Goal: Task Accomplishment & Management: Manage account settings

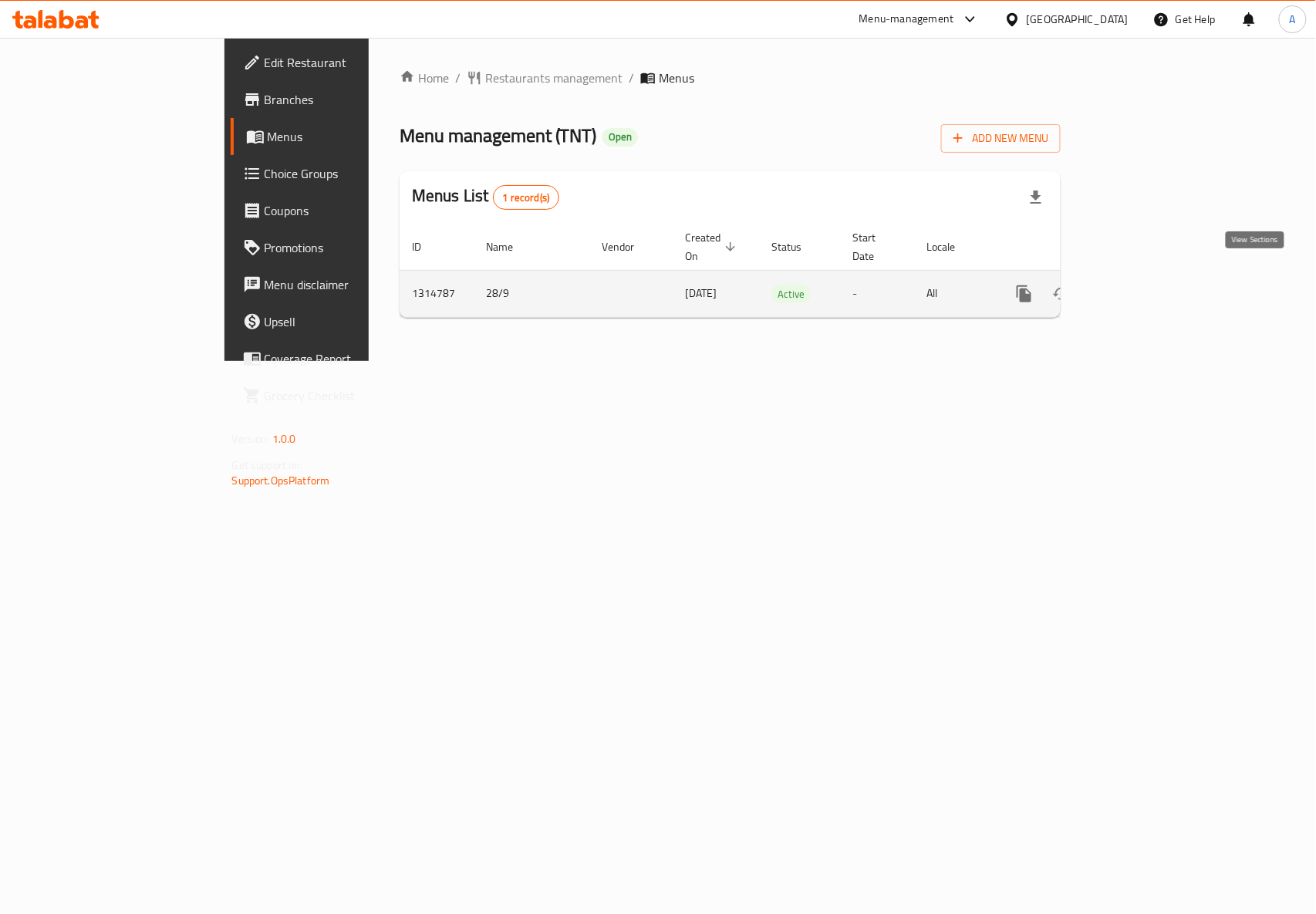
click at [1145, 285] on icon "enhanced table" at bounding box center [1135, 294] width 18 height 18
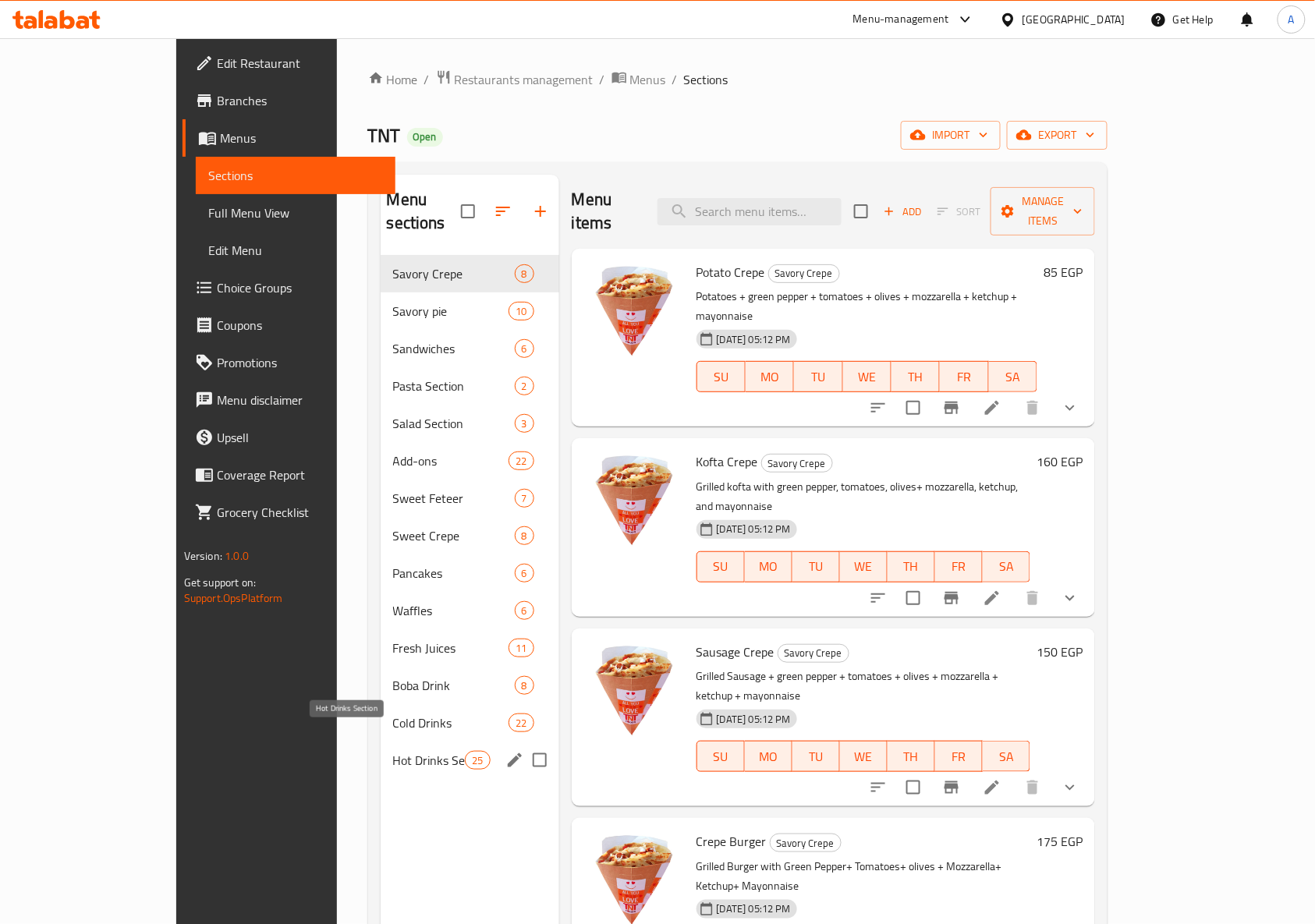
click at [393, 751] on span "Hot Drinks Section" at bounding box center [429, 760] width 72 height 18
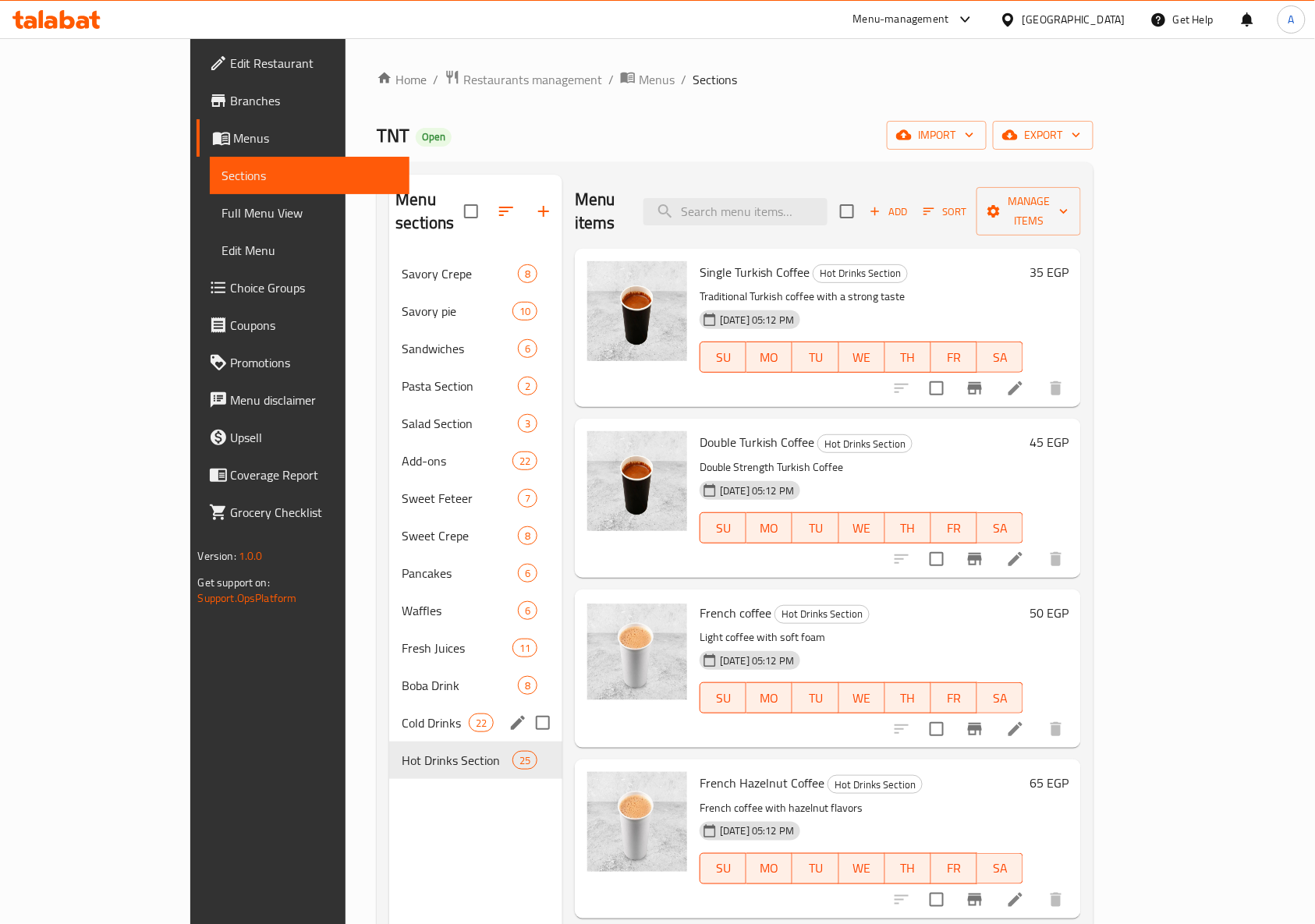
click at [389, 715] on div "Cold Drinks 22" at bounding box center [476, 723] width 173 height 38
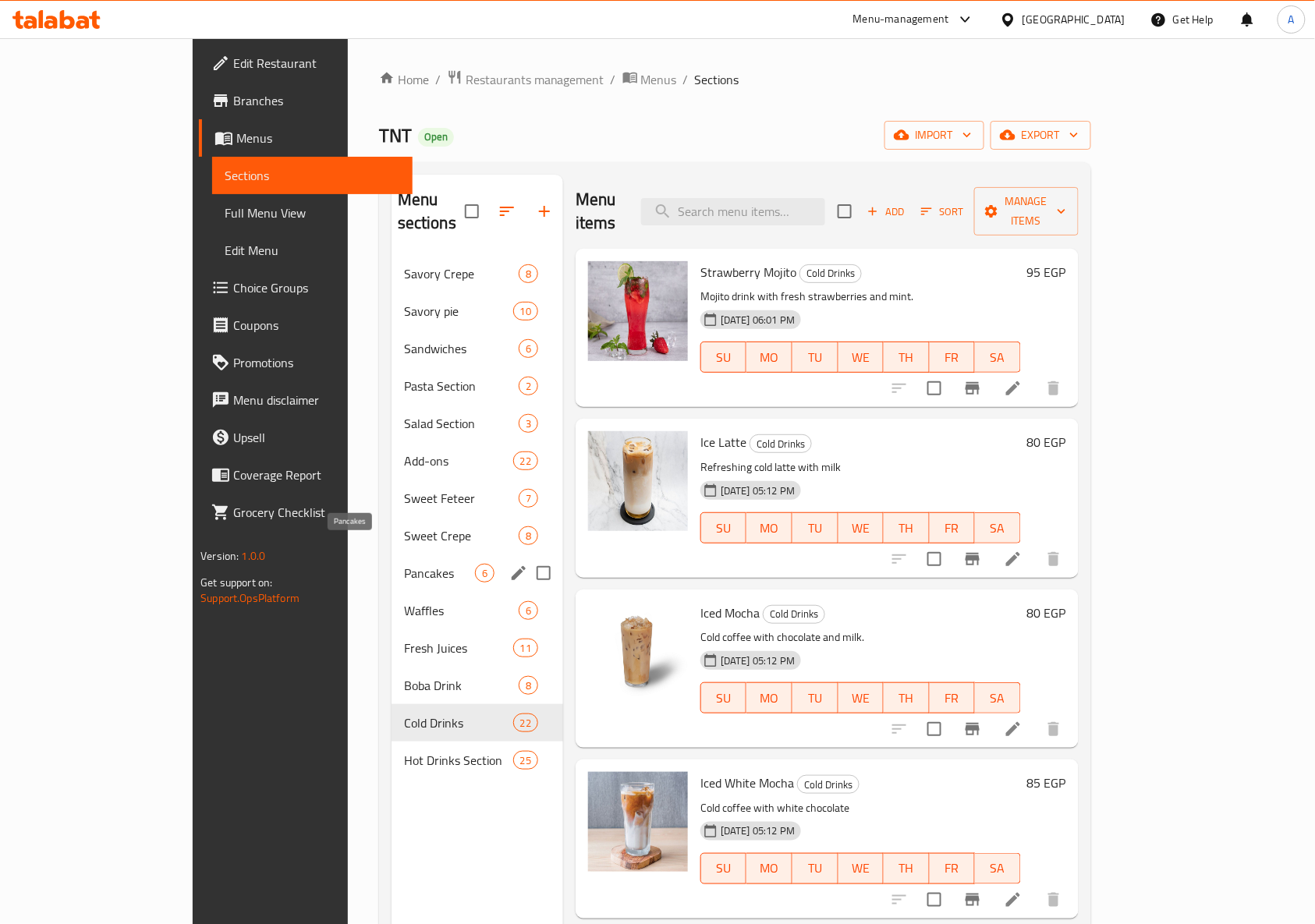
click at [404, 564] on span "Pancakes" at bounding box center [439, 573] width 71 height 18
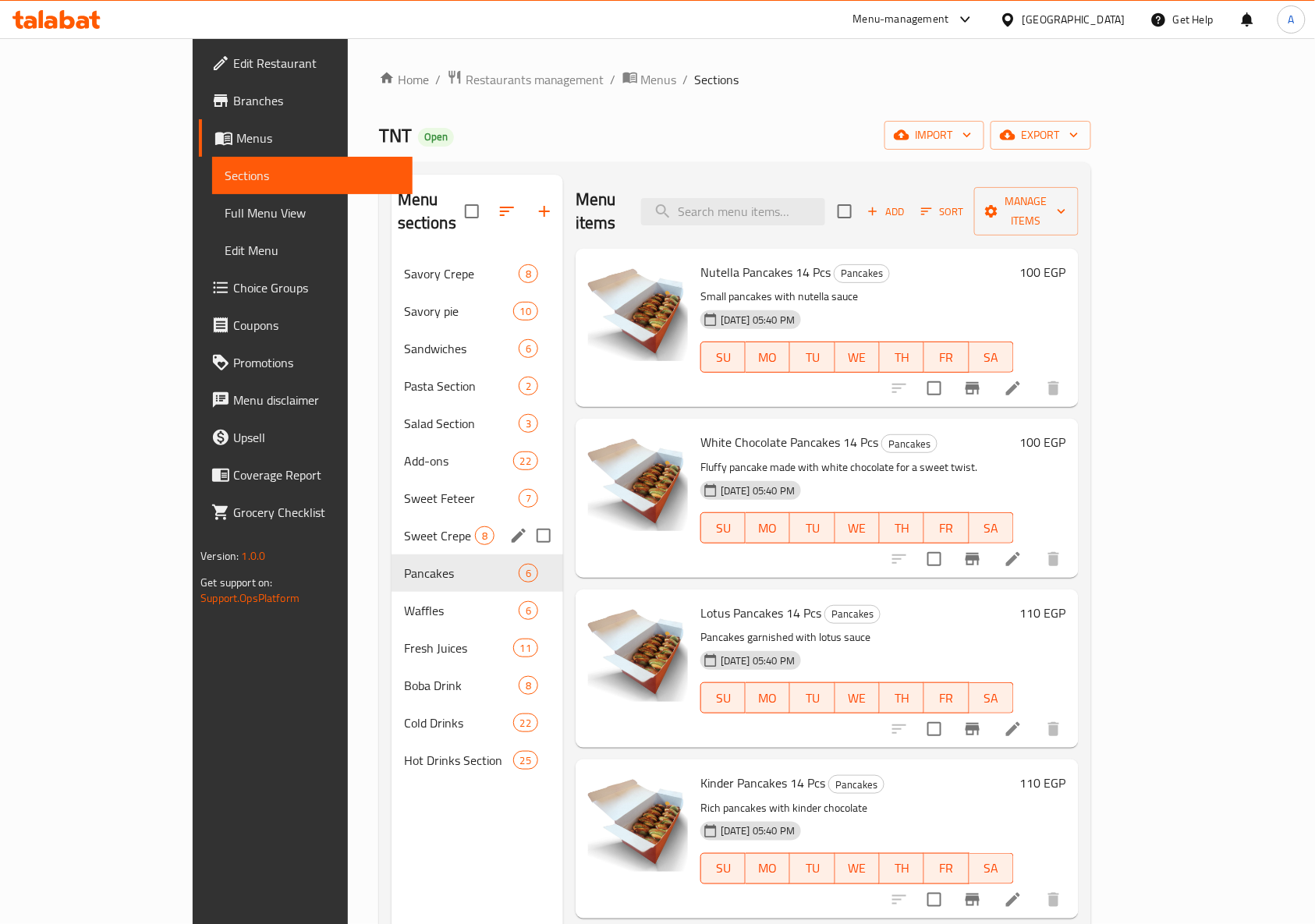
click at [392, 517] on div "Sweet Crepe 8" at bounding box center [477, 535] width 172 height 38
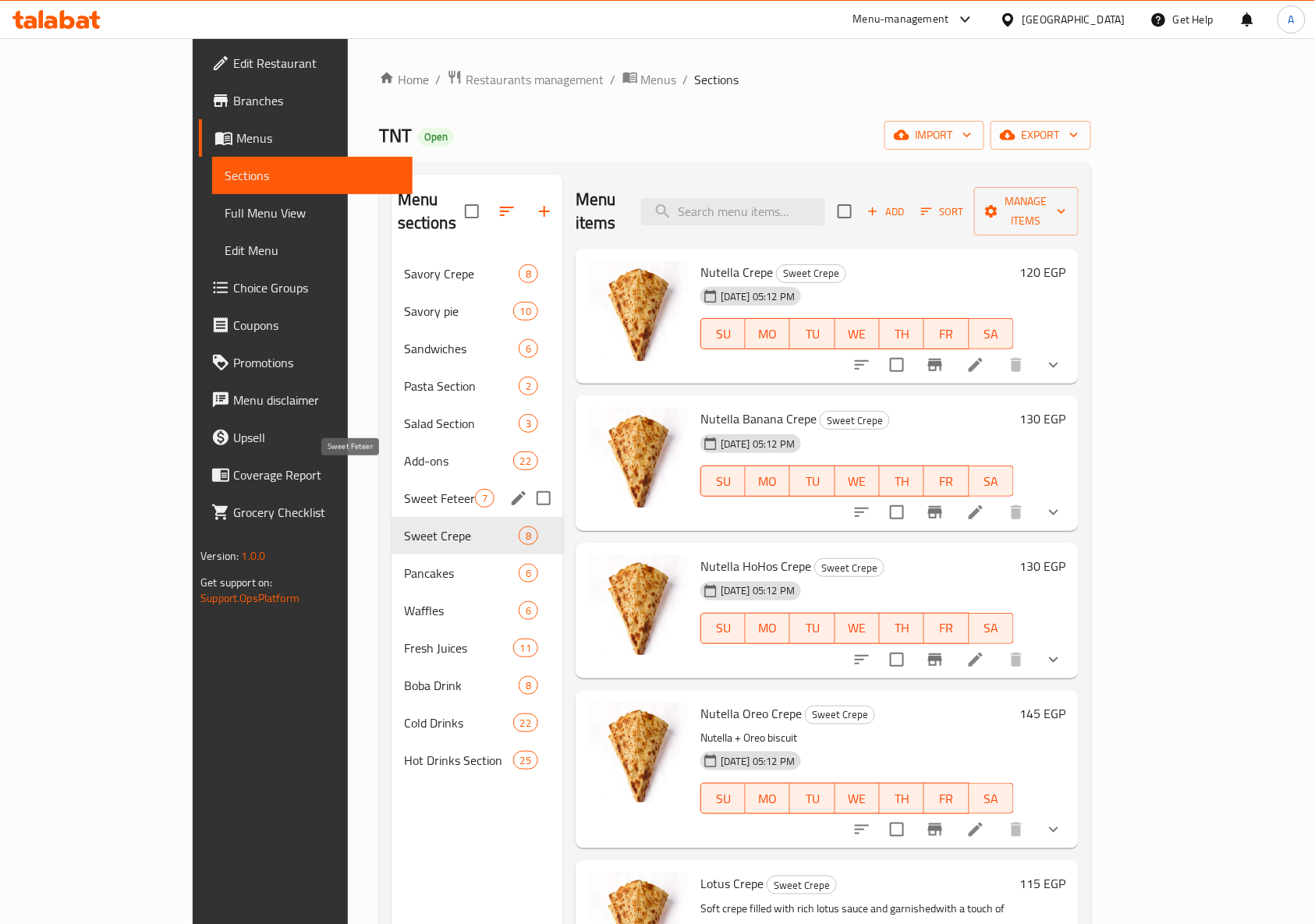
click at [404, 488] on span "Sweet Feteer" at bounding box center [439, 497] width 71 height 18
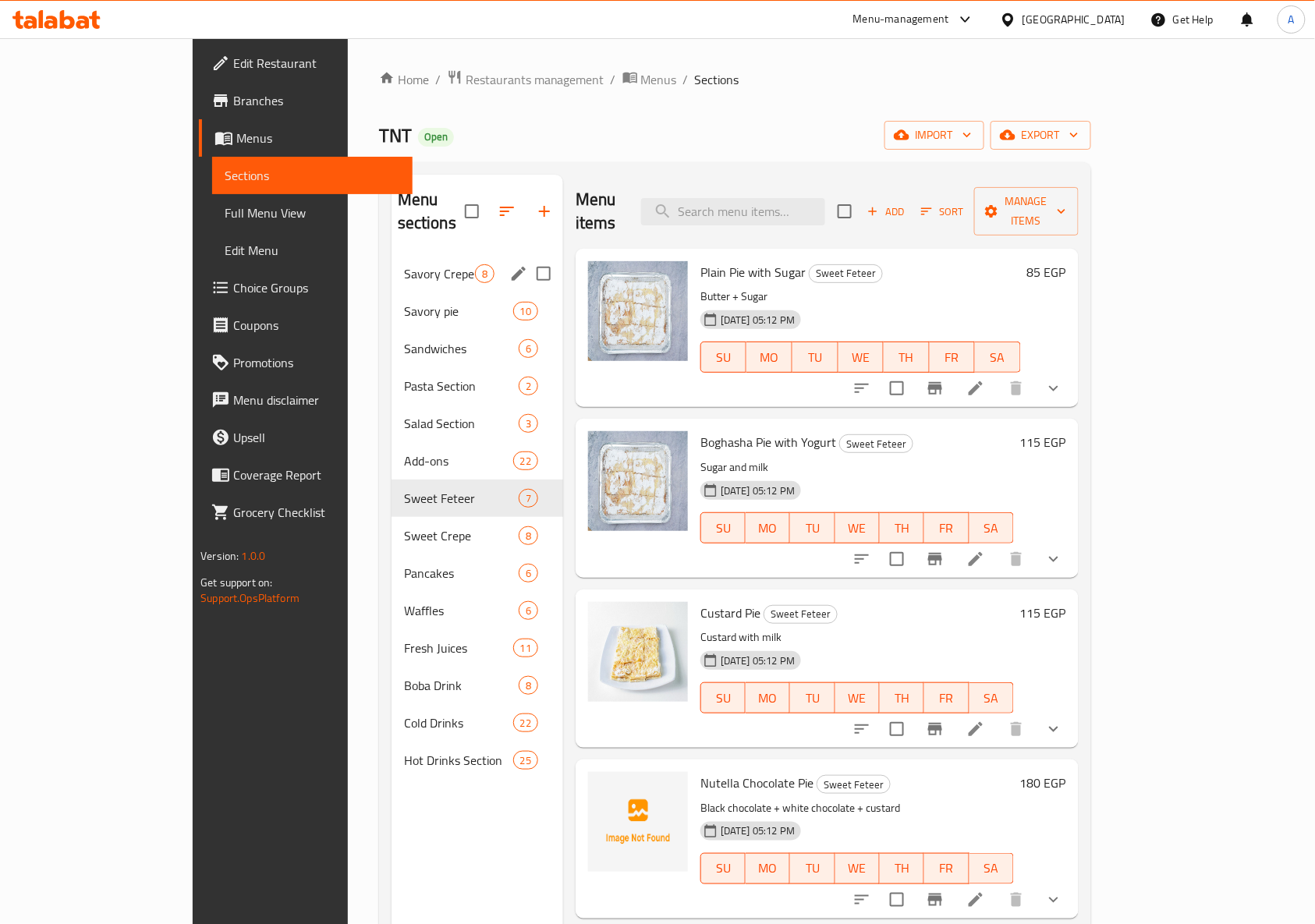
click at [392, 264] on div "Savory Crepe 8" at bounding box center [477, 274] width 172 height 38
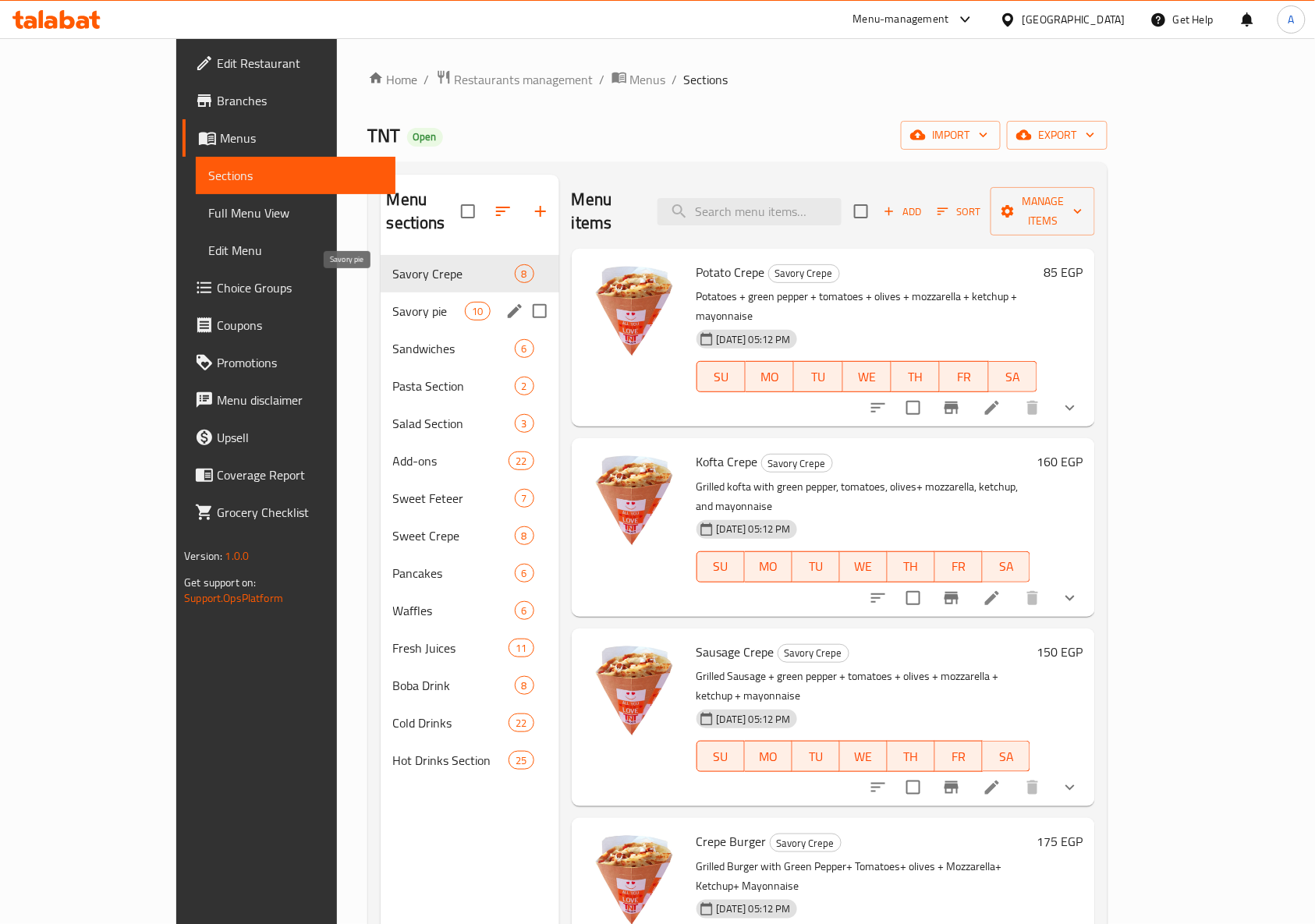
click at [393, 302] on span "Savory pie" at bounding box center [429, 310] width 72 height 18
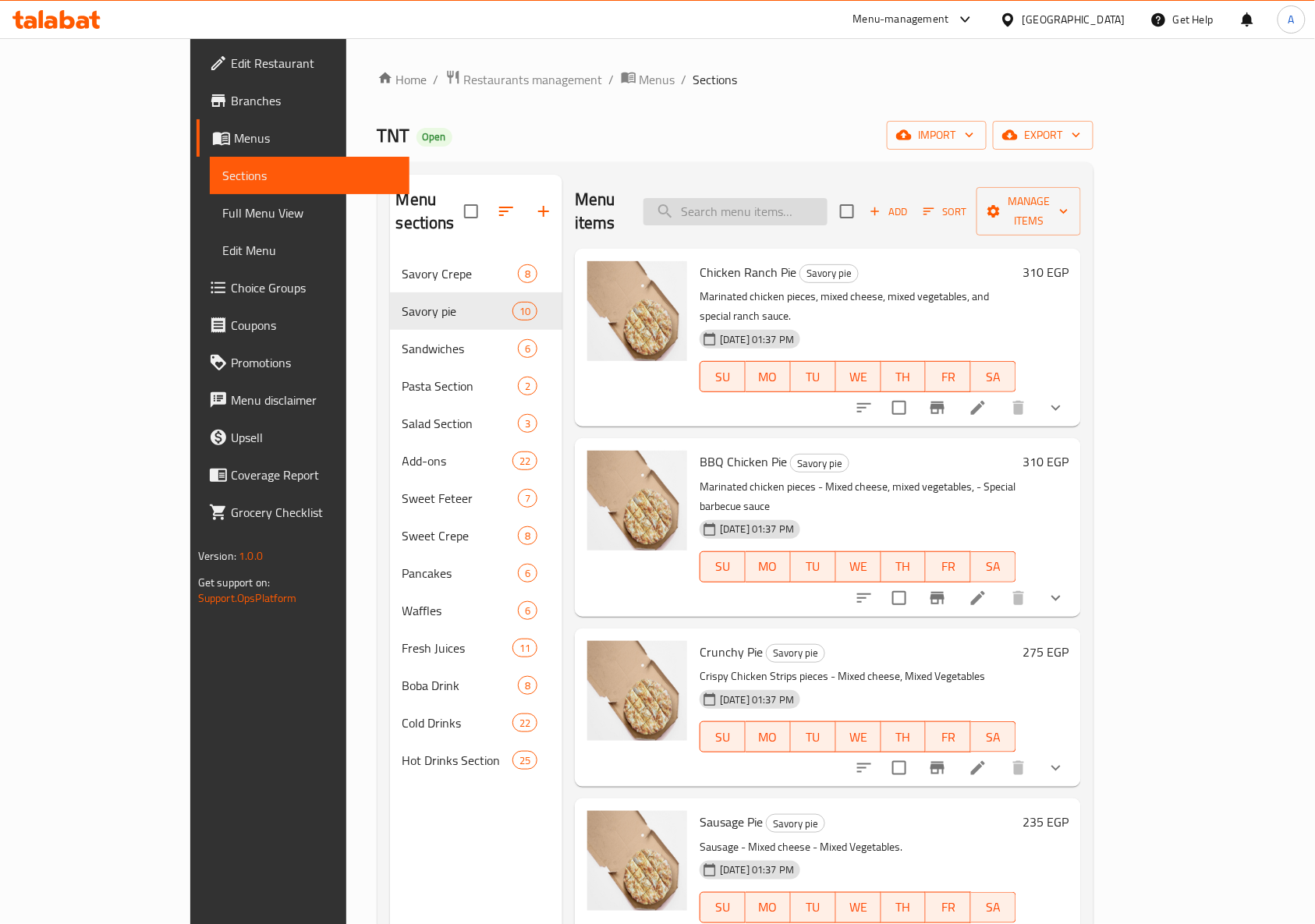
click at [806, 203] on input "search" at bounding box center [735, 212] width 184 height 27
type input "pie"
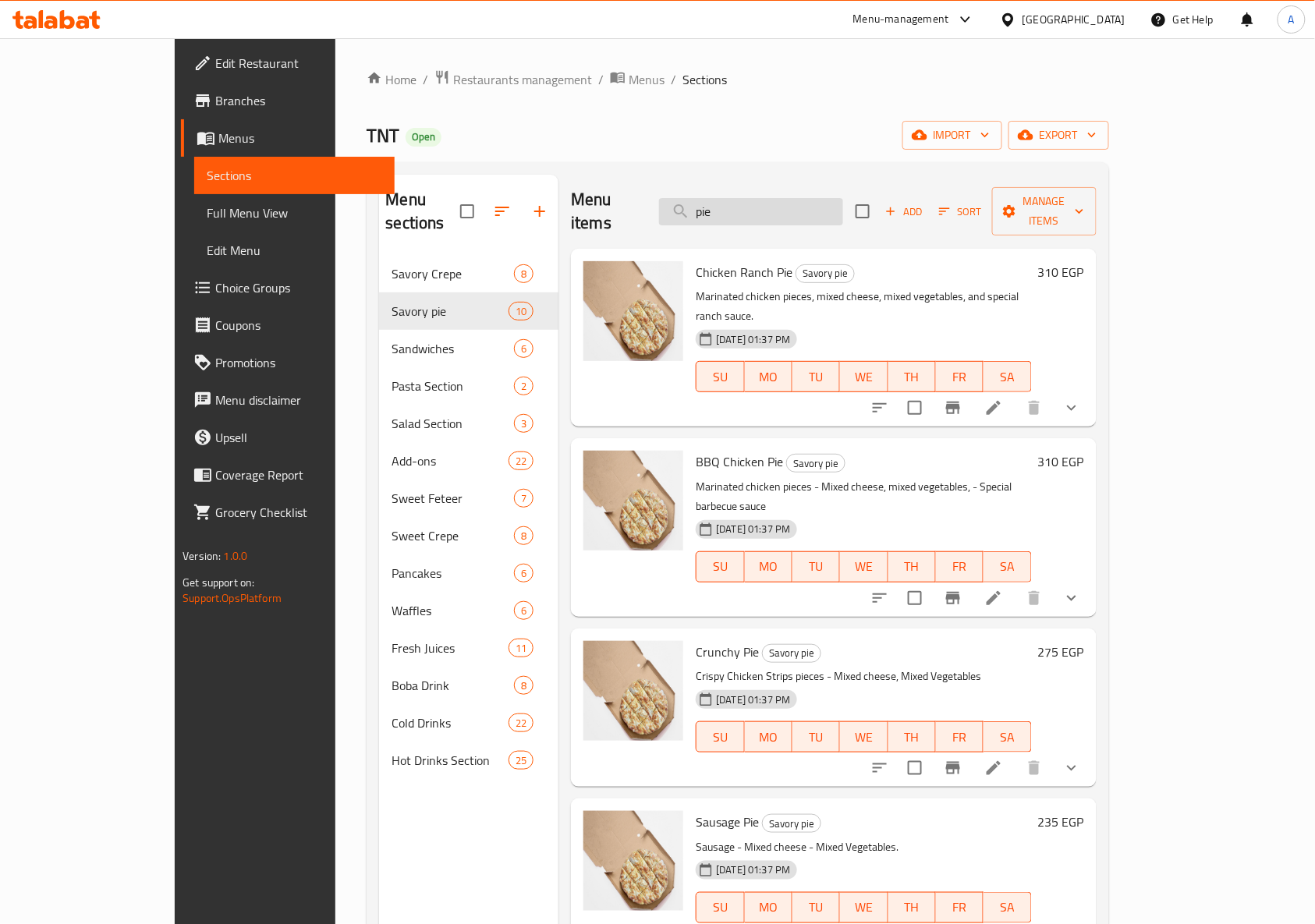
click at [806, 198] on input "pie" at bounding box center [750, 212] width 184 height 27
click at [833, 136] on div "TNT Open import export" at bounding box center [737, 136] width 741 height 29
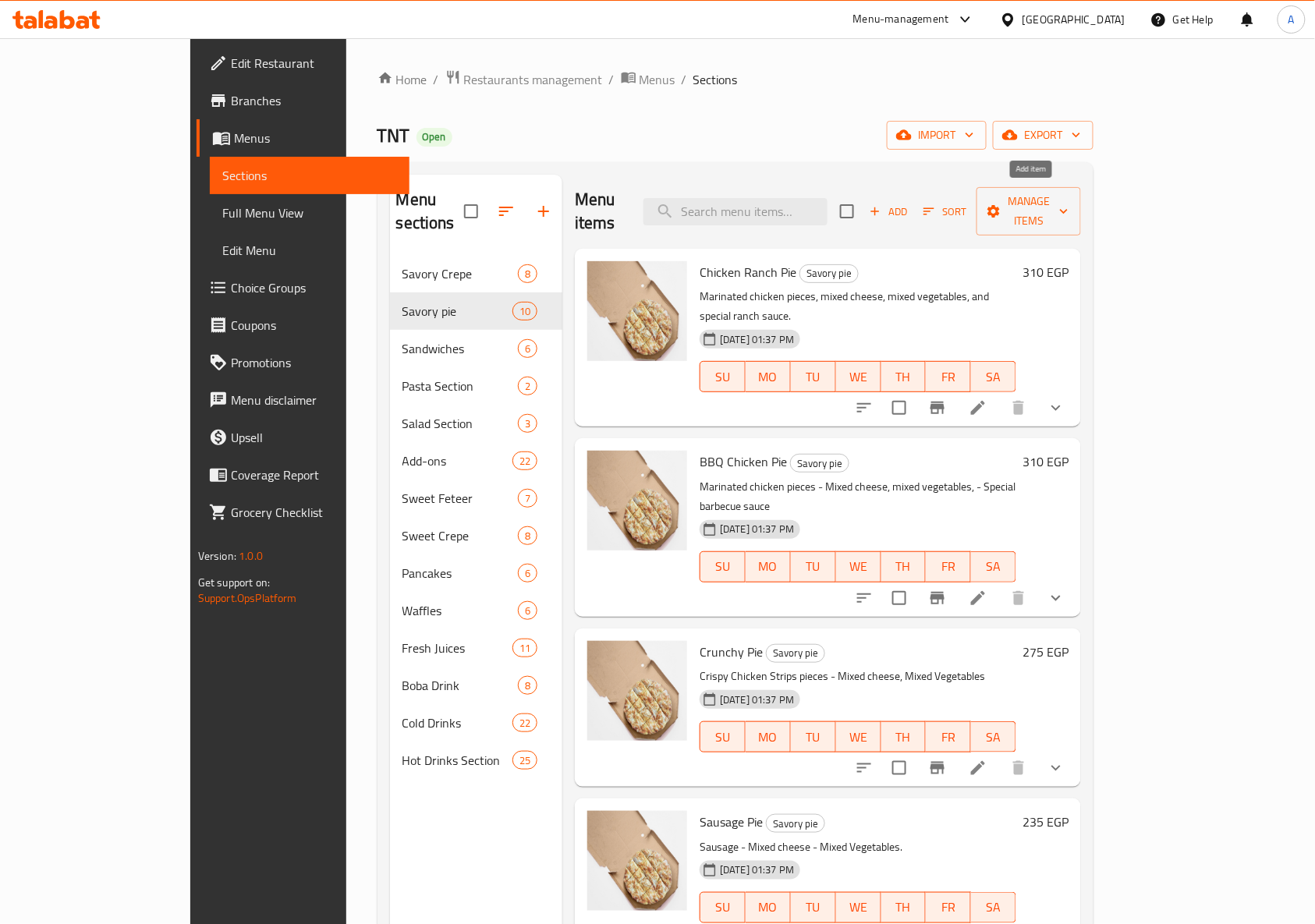
click at [909, 203] on span "Add" at bounding box center [888, 212] width 42 height 18
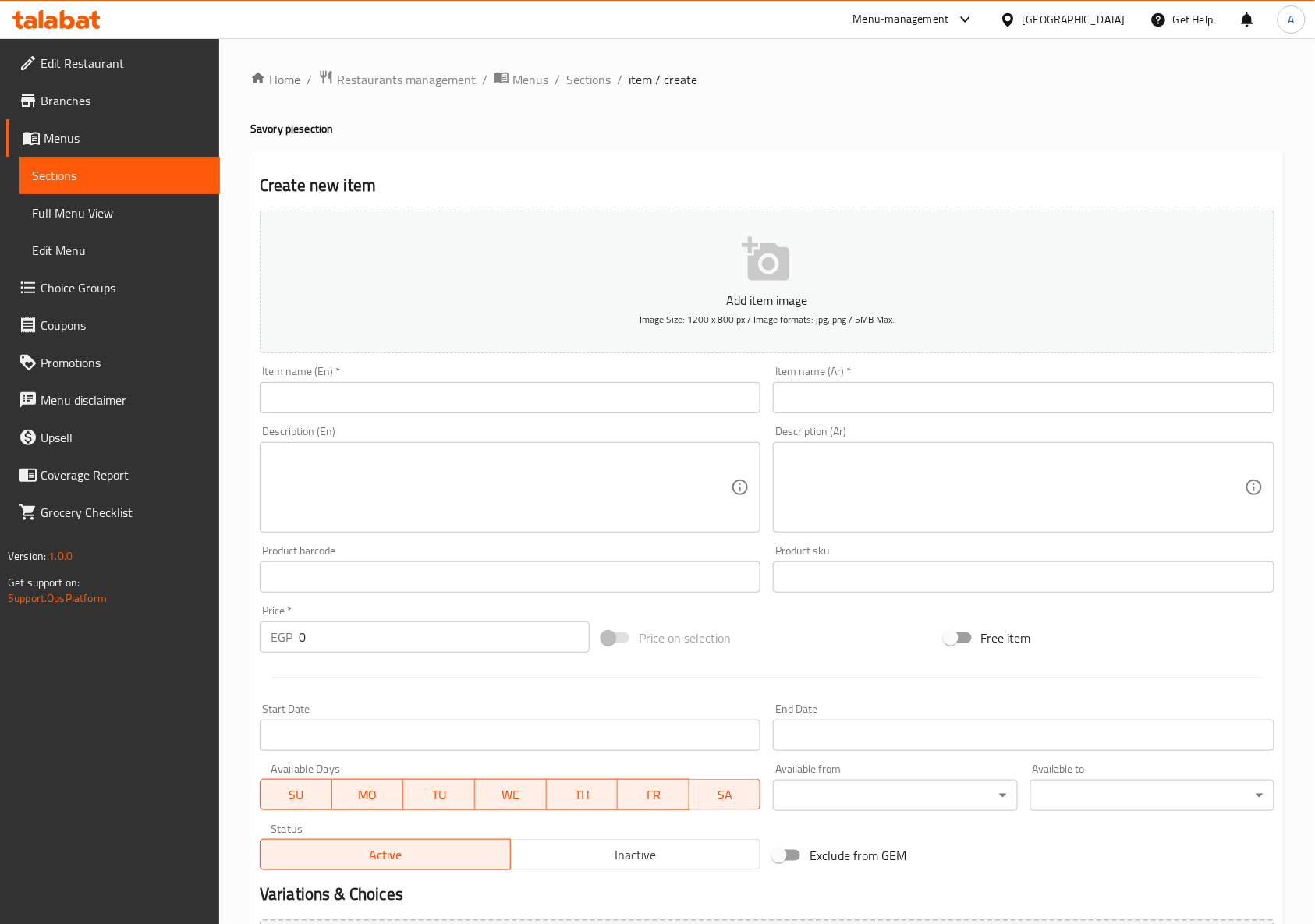
click at [960, 393] on input "text" at bounding box center [1023, 397] width 501 height 31
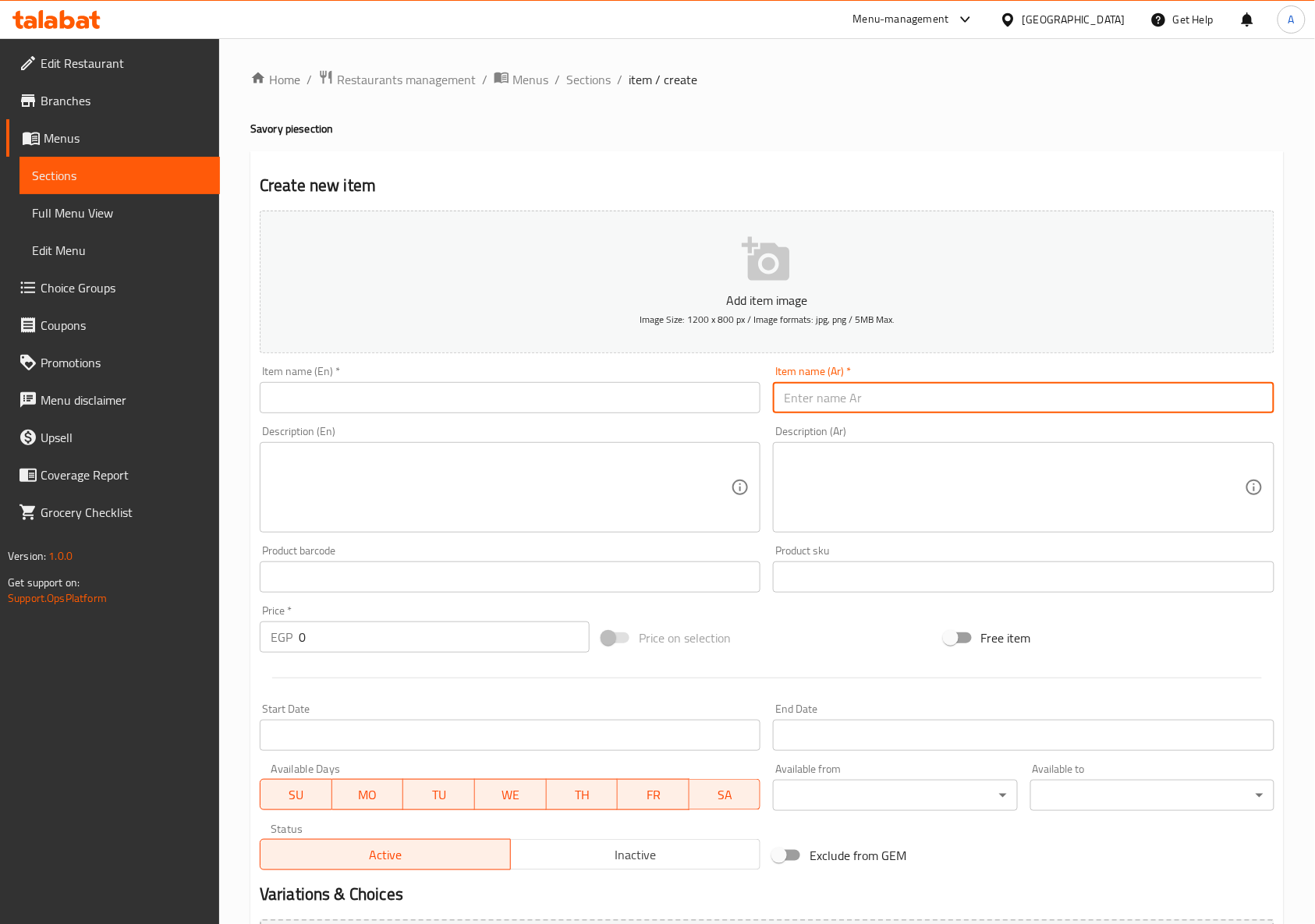
click at [815, 476] on textarea at bounding box center [1013, 488] width 460 height 74
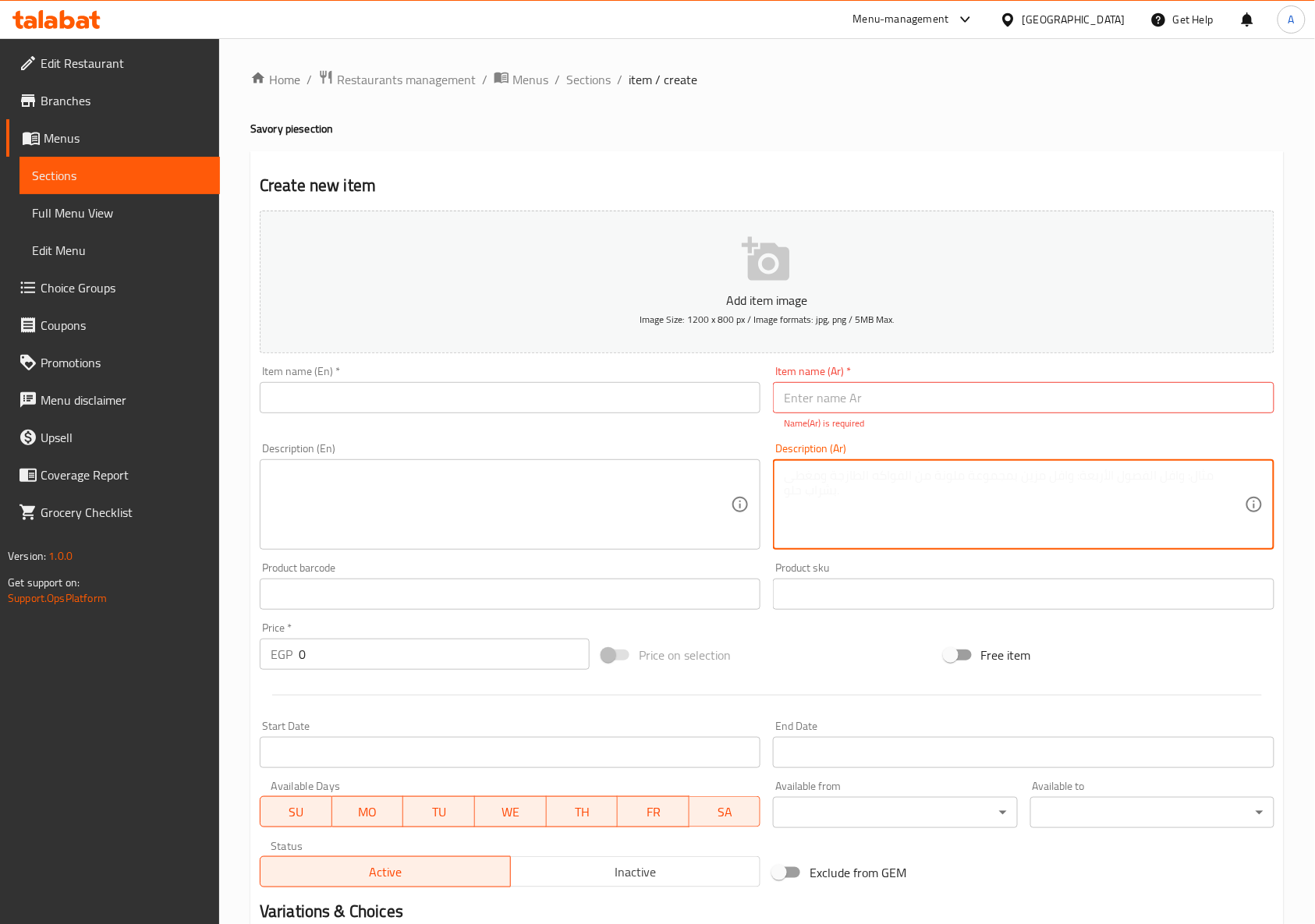
paste textarea "فطيرة سجق كيري + فطيرة بغاشة + بيبسي كانز"
type textarea "فطيرة سجق كيري + فطيرة بغاشة + بيبسي كانز"
click at [774, 437] on div "Description (Ar) فطيرة سجق كيري + فطيرة بغاشة + بيبسي كانز Description (Ar)" at bounding box center [1023, 496] width 513 height 120
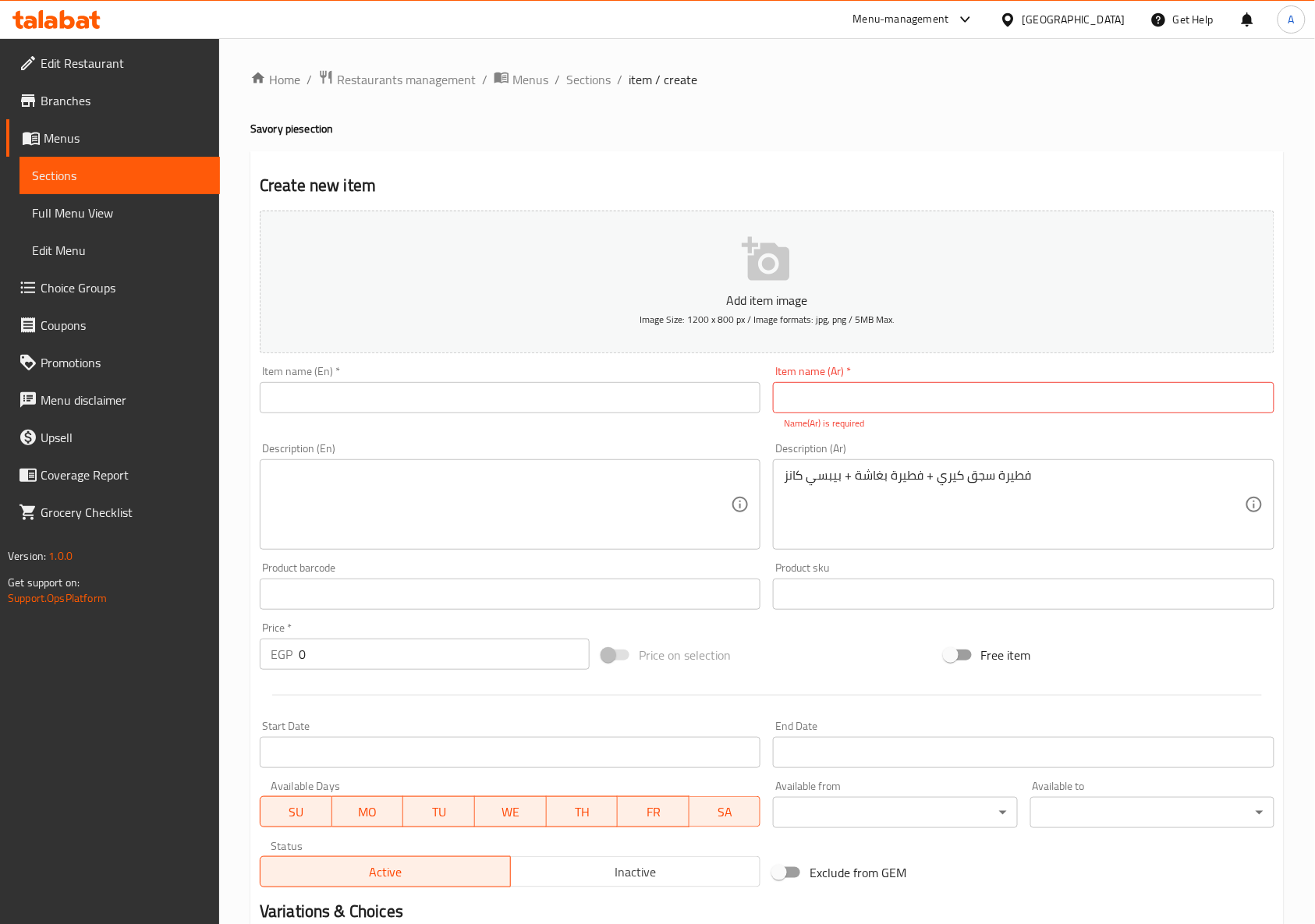
click at [586, 496] on textarea at bounding box center [500, 505] width 460 height 74
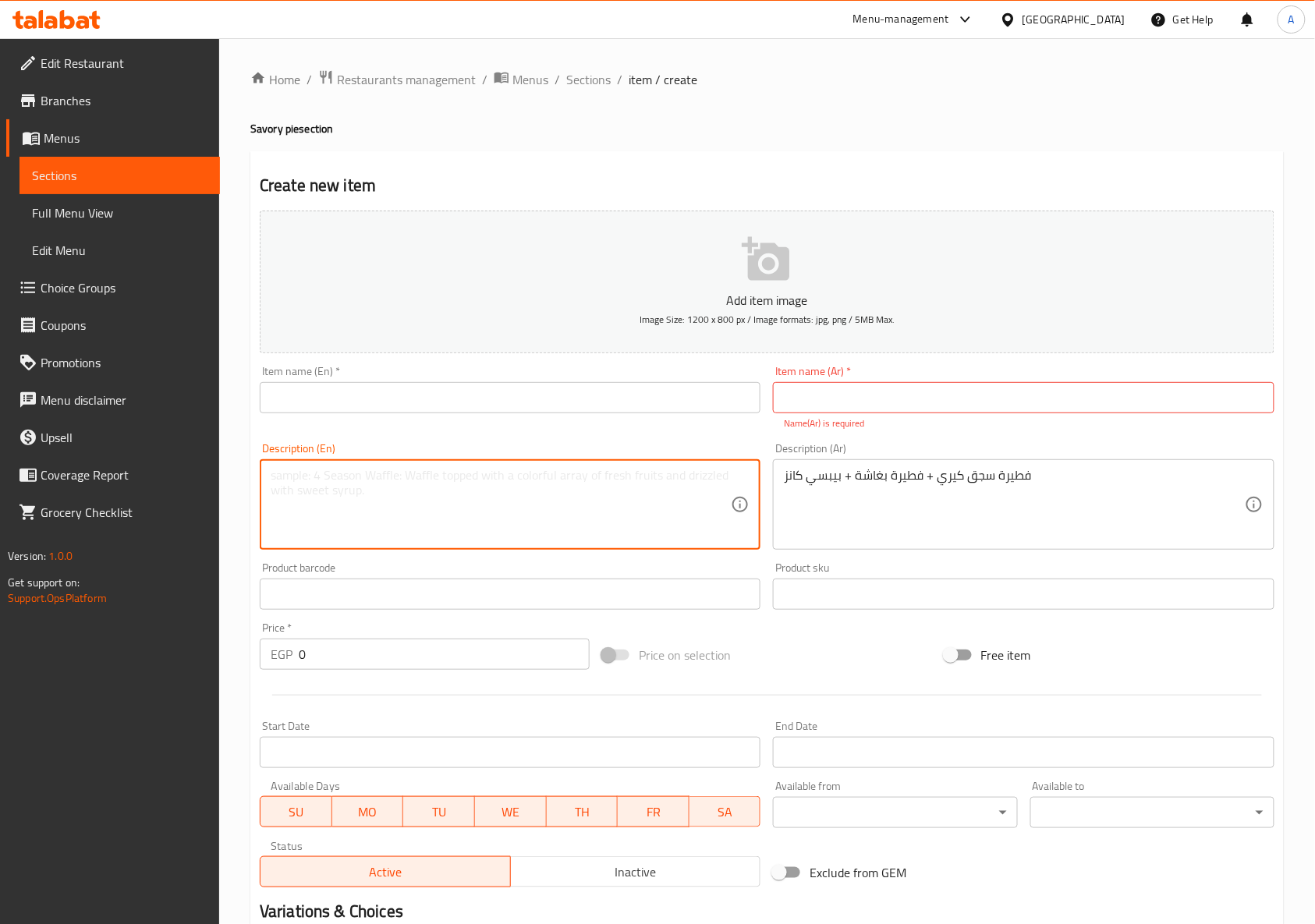
paste textarea "Kiri Sausage Butter + Baghasha Butter + Pepsi Can"
click at [349, 481] on textarea "Kiri Sausage Butter + Baghasha Butter + Pepsi Can" at bounding box center [500, 505] width 460 height 74
click at [475, 480] on textarea "Kiri Sausage pie + Boghasha pie + Pepsi Can" at bounding box center [500, 505] width 460 height 74
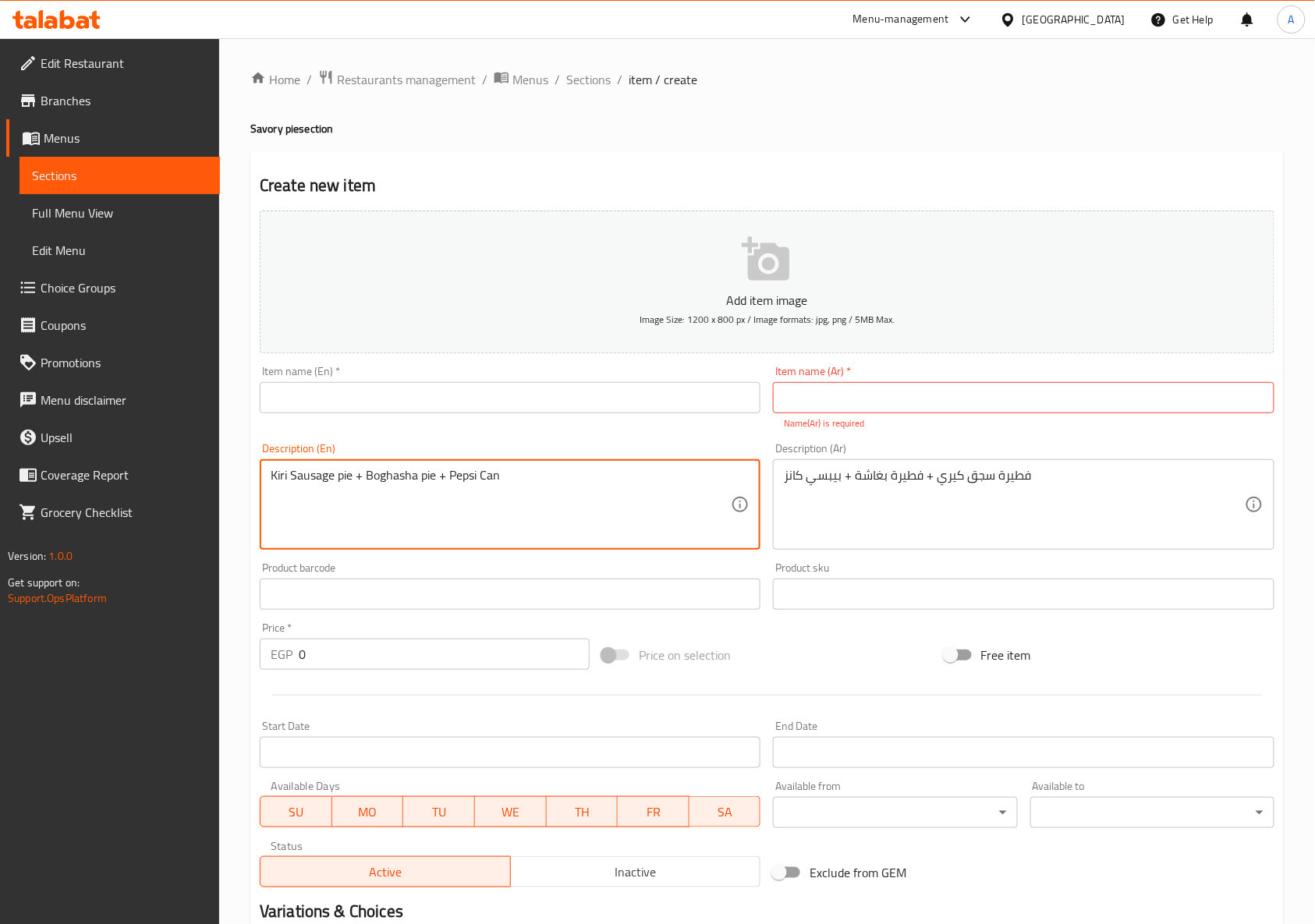
click at [475, 480] on textarea "Kiri Sausage pie + Boghasha pie + Pepsi Can" at bounding box center [500, 505] width 460 height 74
type textarea "Kiri sausage pie + boghasha pie + pepsi can"
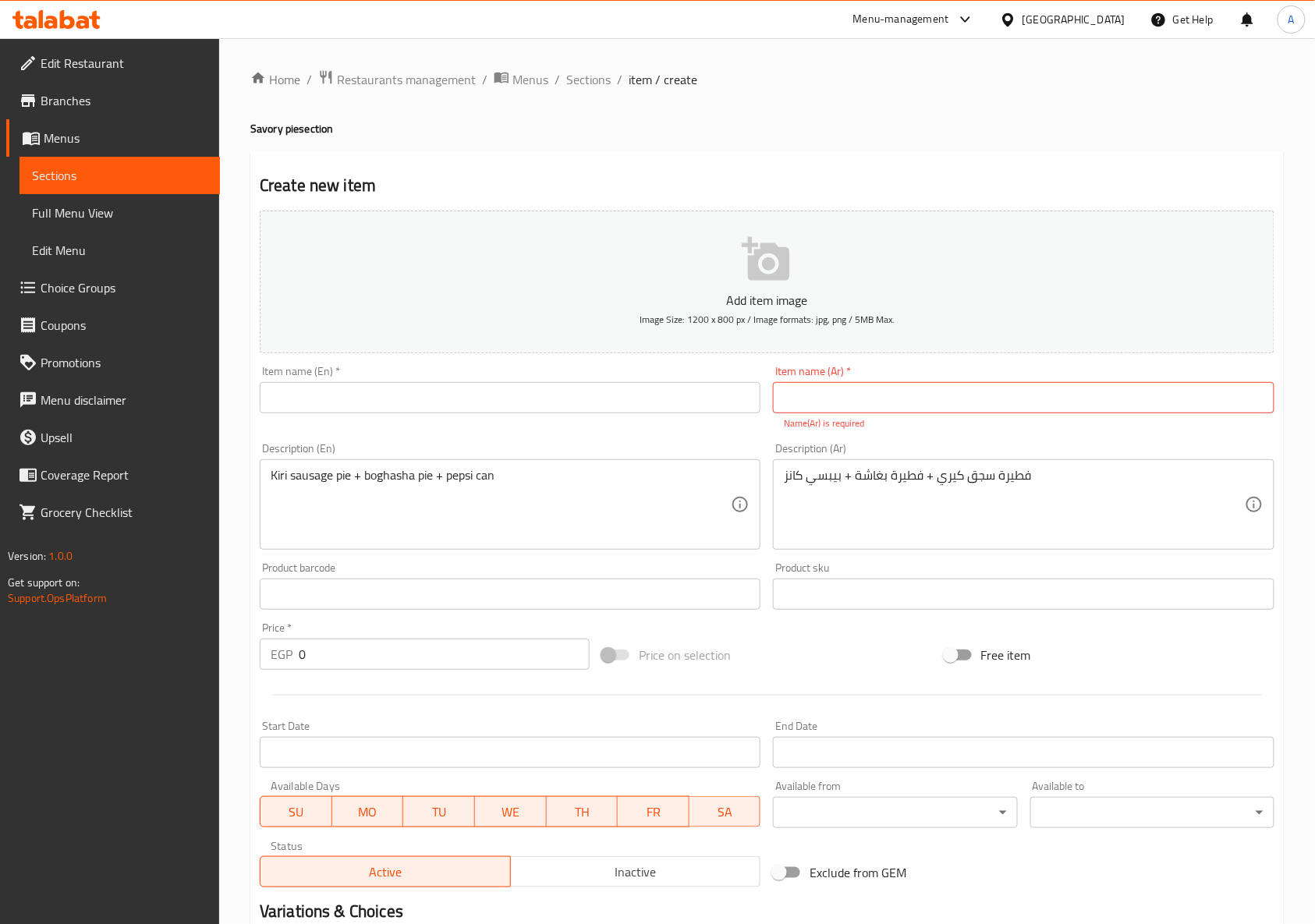
click at [724, 569] on div "Product barcode Product barcode" at bounding box center [510, 586] width 501 height 47
click at [594, 79] on span "Sections" at bounding box center [588, 79] width 44 height 18
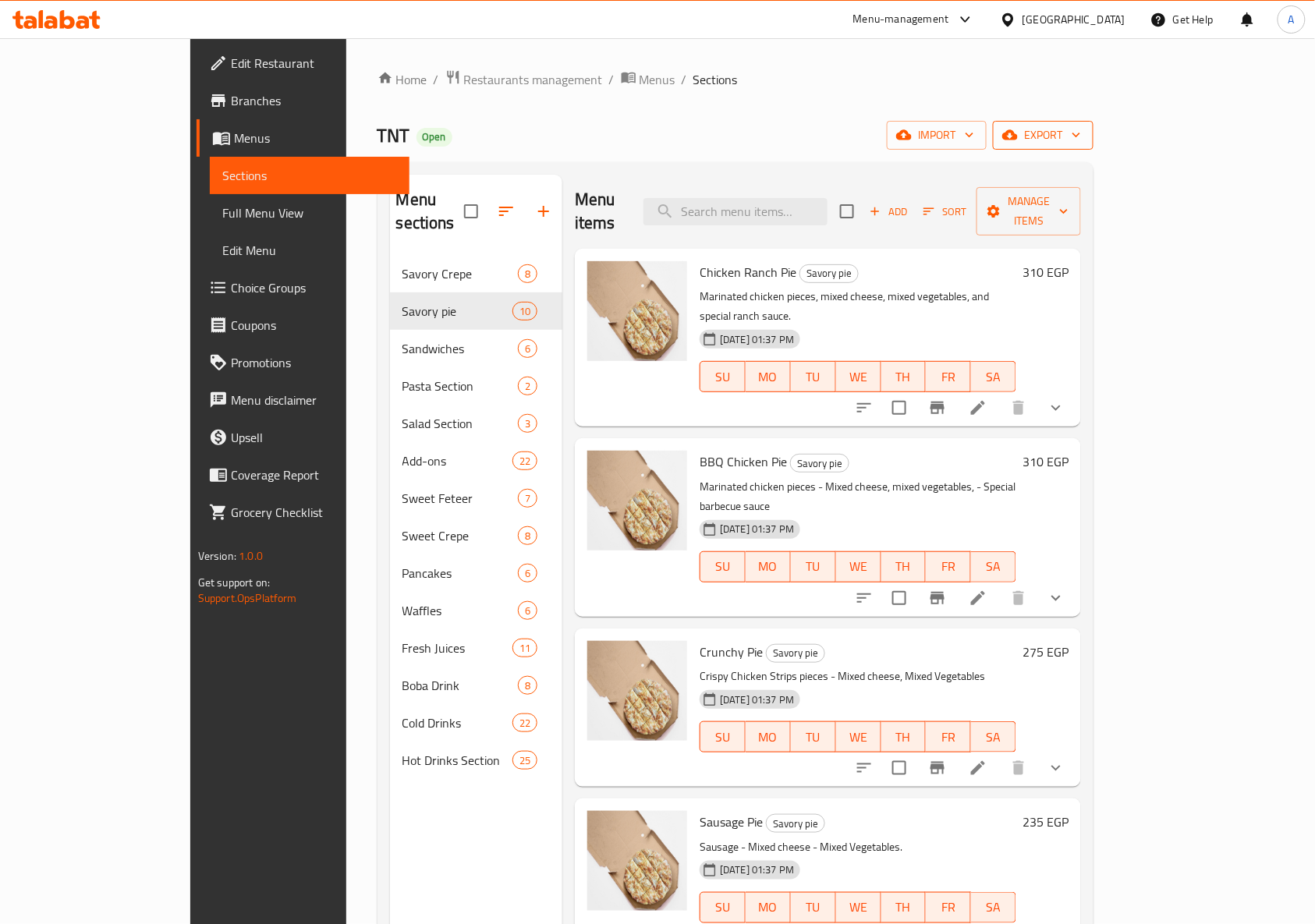
click at [1084, 132] on icon "button" at bounding box center [1076, 134] width 15 height 15
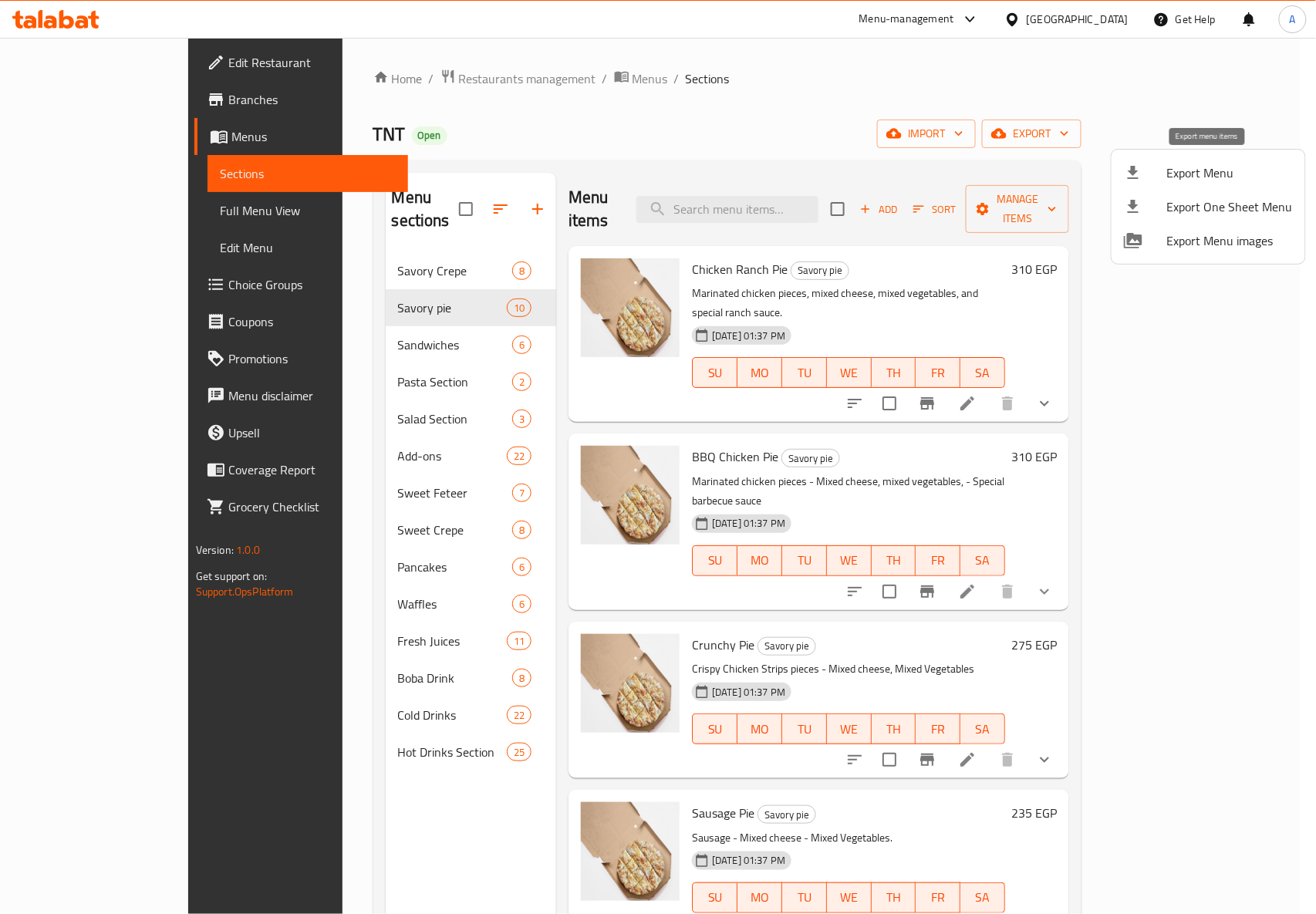
click at [1223, 163] on span "Export Menu" at bounding box center [1229, 172] width 125 height 18
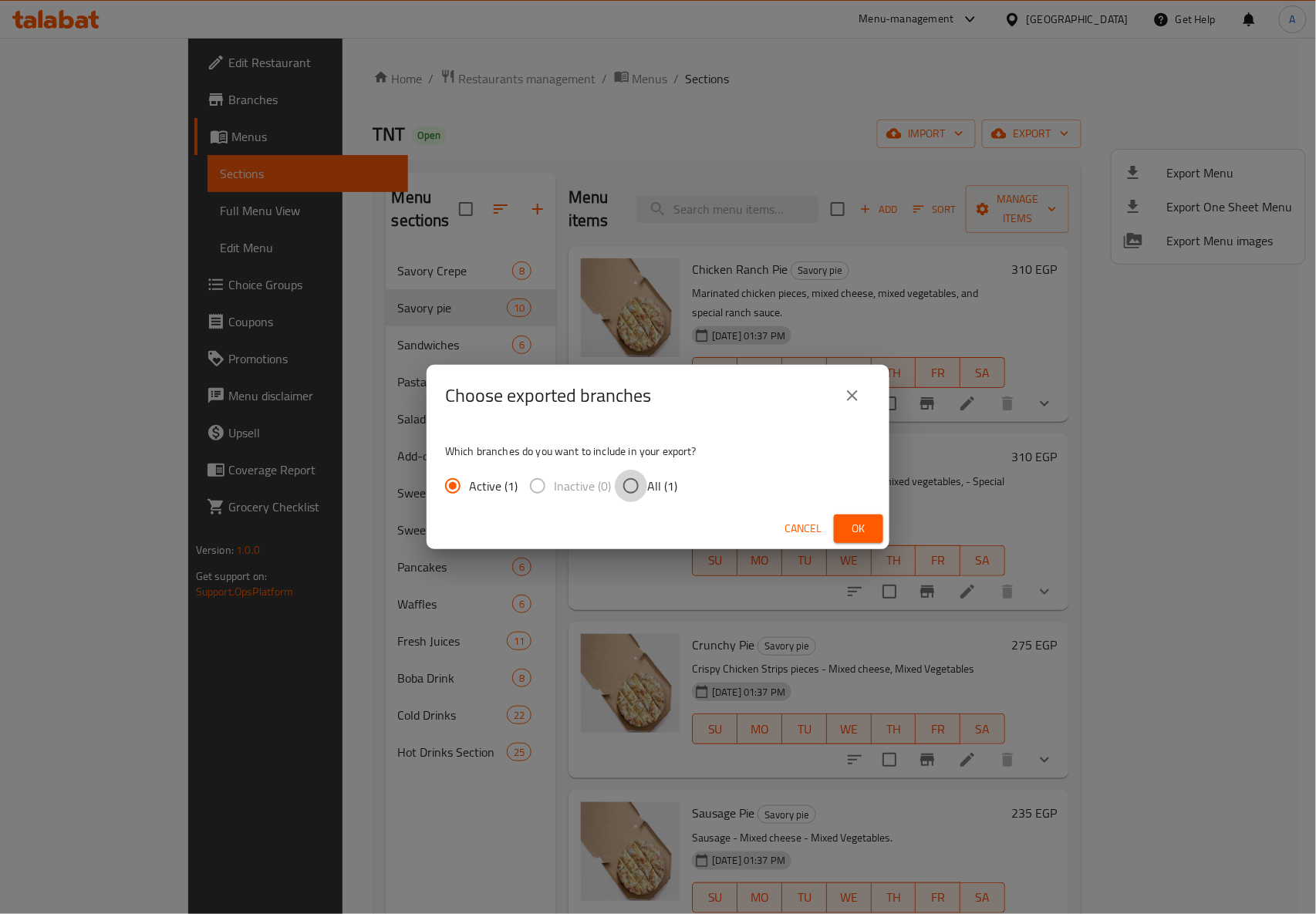
click at [623, 498] on input "All (1)" at bounding box center [631, 486] width 33 height 33
radio input "true"
click at [870, 535] on span "Ok" at bounding box center [858, 528] width 25 height 19
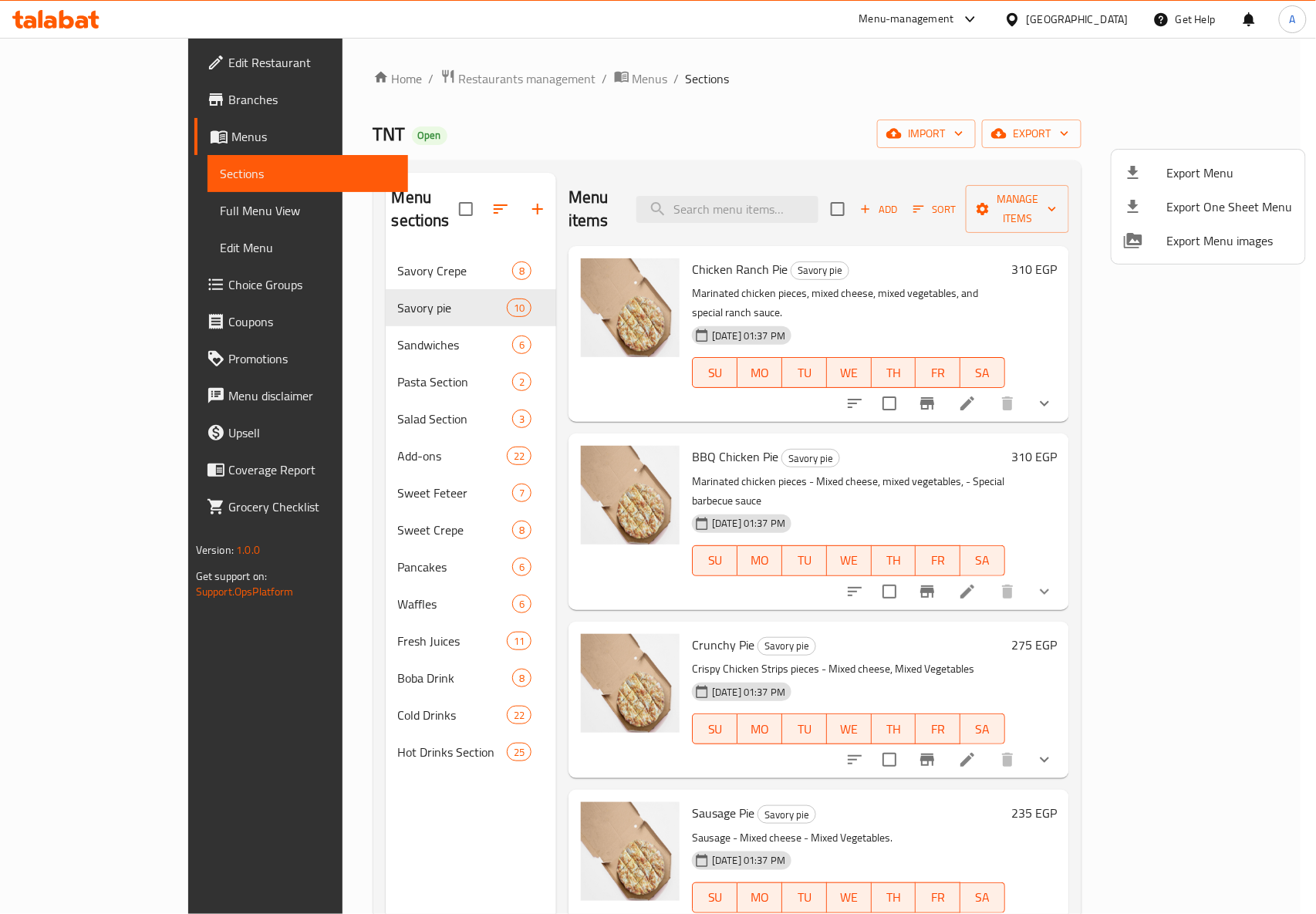
click at [620, 118] on div at bounding box center [658, 457] width 1316 height 914
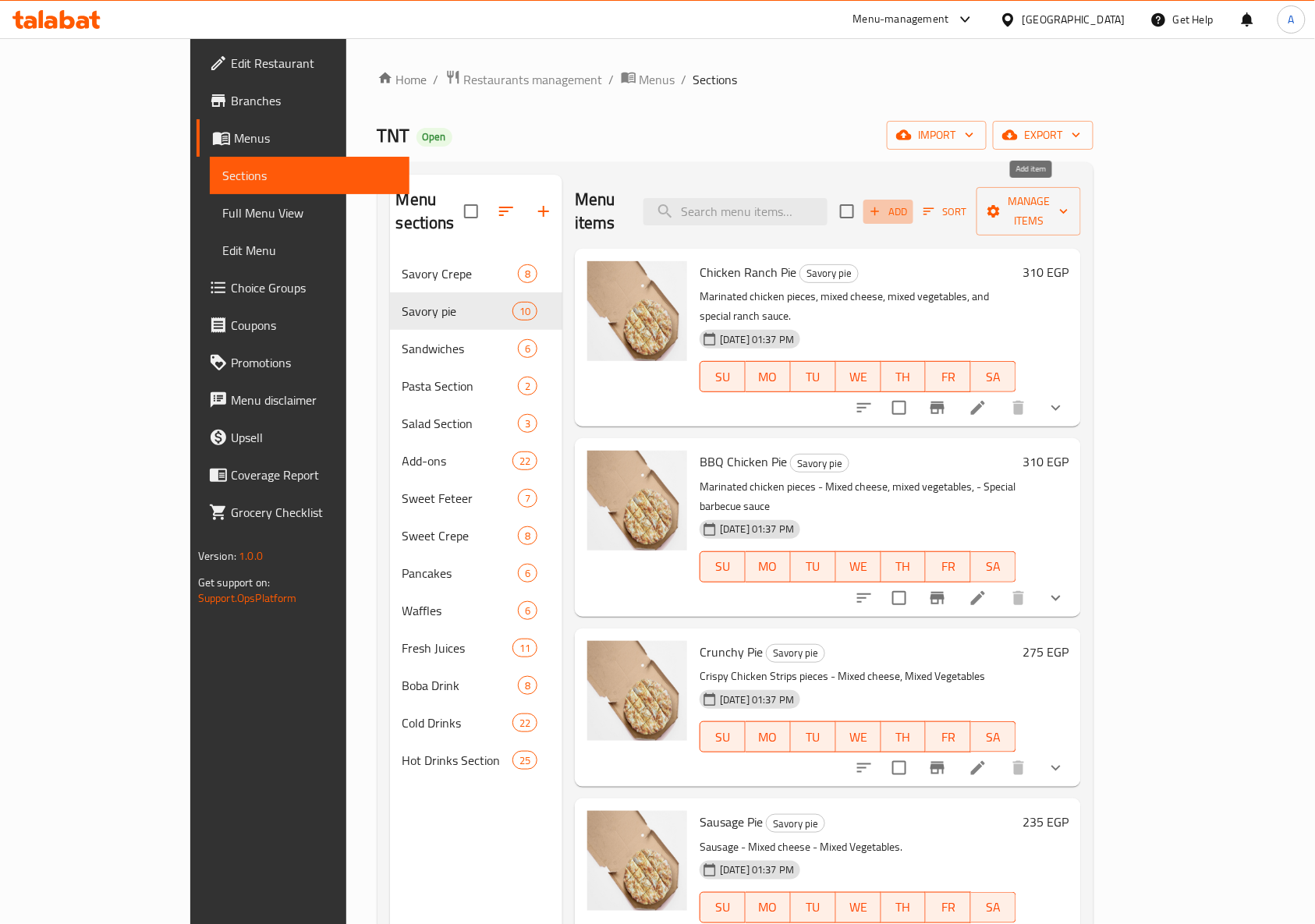
click at [909, 203] on span "Add" at bounding box center [888, 212] width 42 height 18
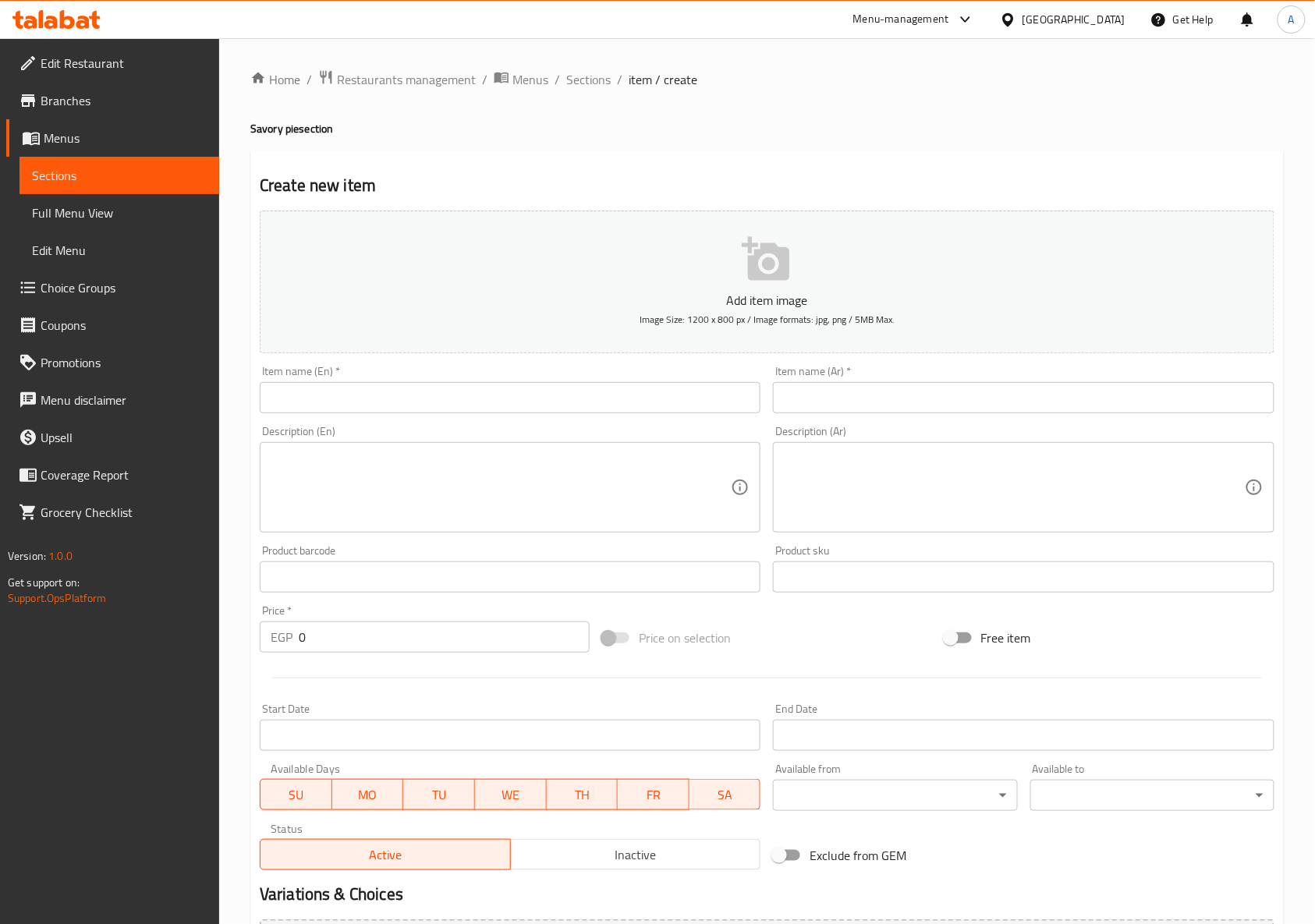
click at [889, 493] on textarea at bounding box center [1013, 488] width 460 height 74
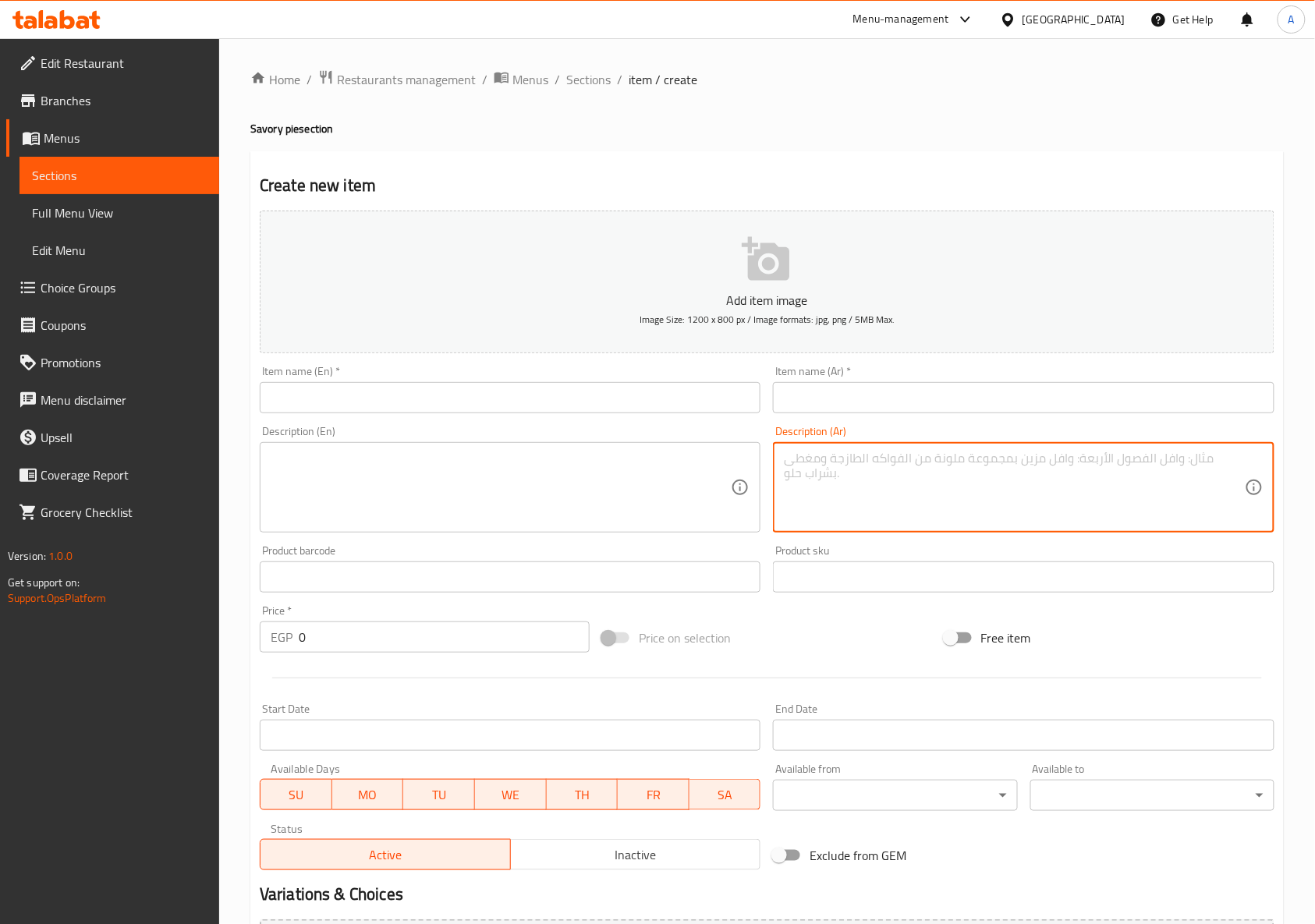
paste textarea "Kiri Sausage Butter + Baghasha Butter + Pepsi Can"
type textarea "Kiri Sausage Butter + Baghasha Butter + Pepsi Can"
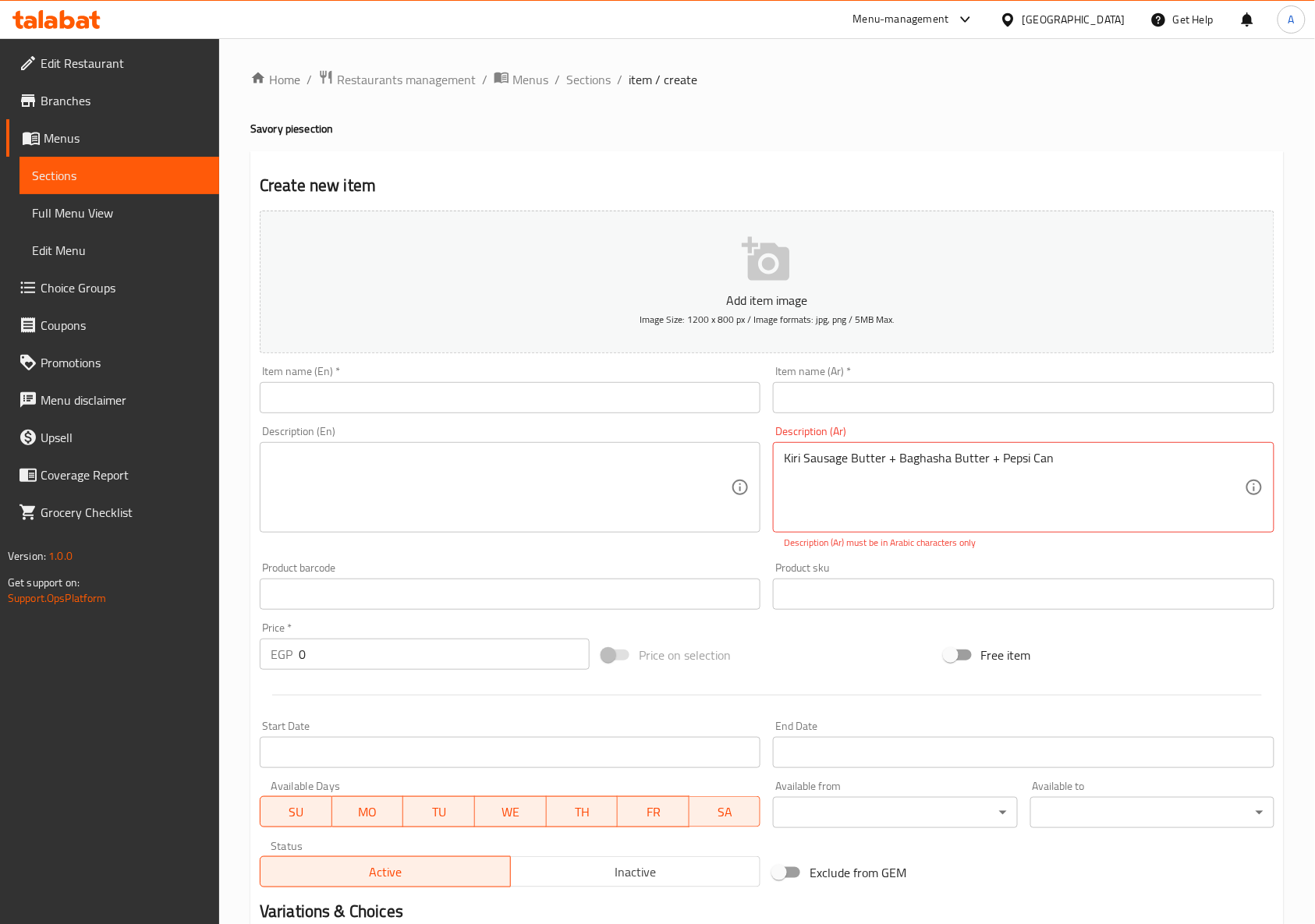
click at [516, 447] on div "Description (En)" at bounding box center [510, 487] width 501 height 91
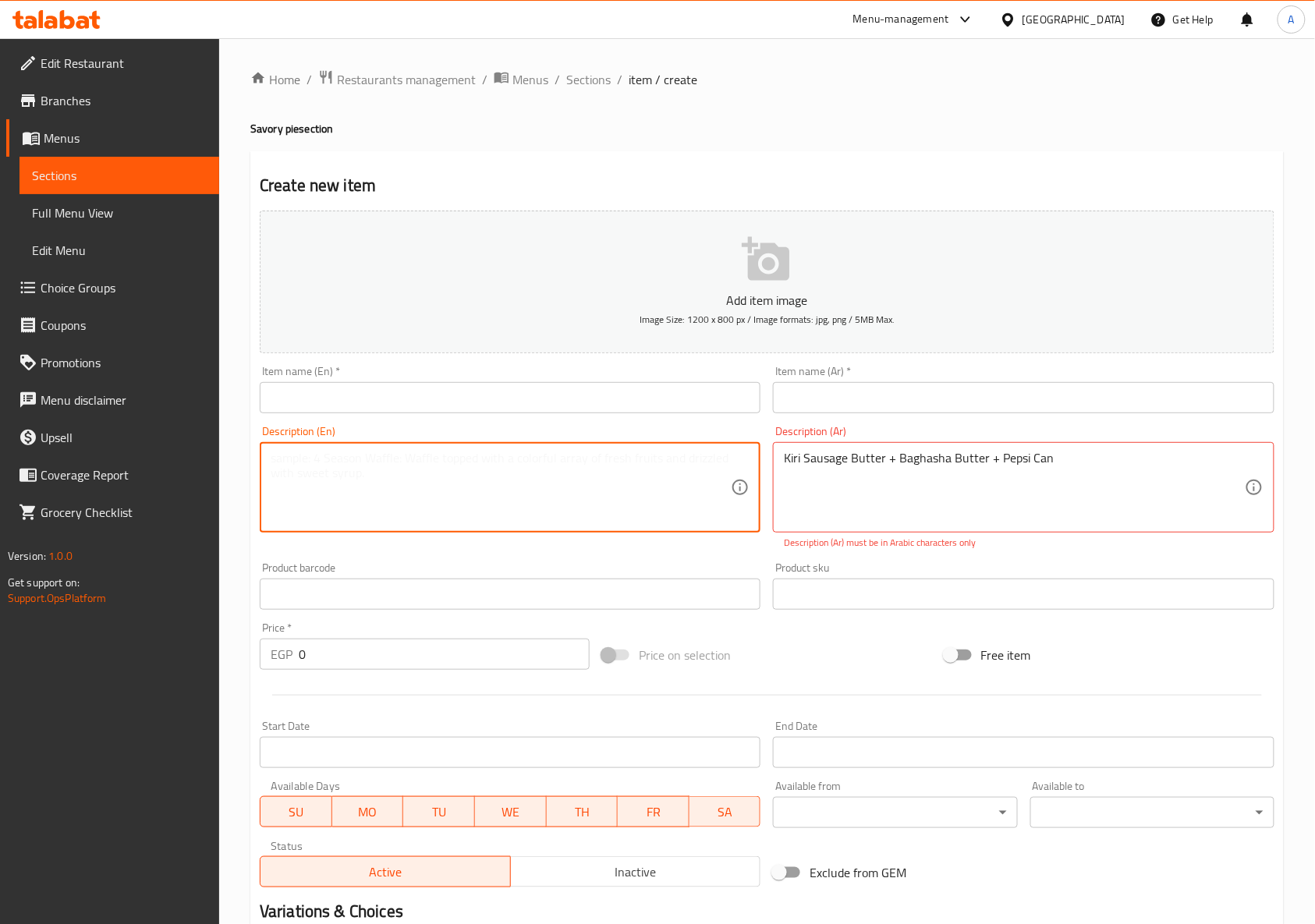
paste textarea "Kiri Sausage Butter + Baghasha Butter + Pepsi Can"
click at [590, 458] on textarea "Kiri Sausage Butter + Baghasha Butter + Pepsi Can" at bounding box center [500, 488] width 460 height 74
paste textarea "sausage pie + Baghasha pie + Pepsi c"
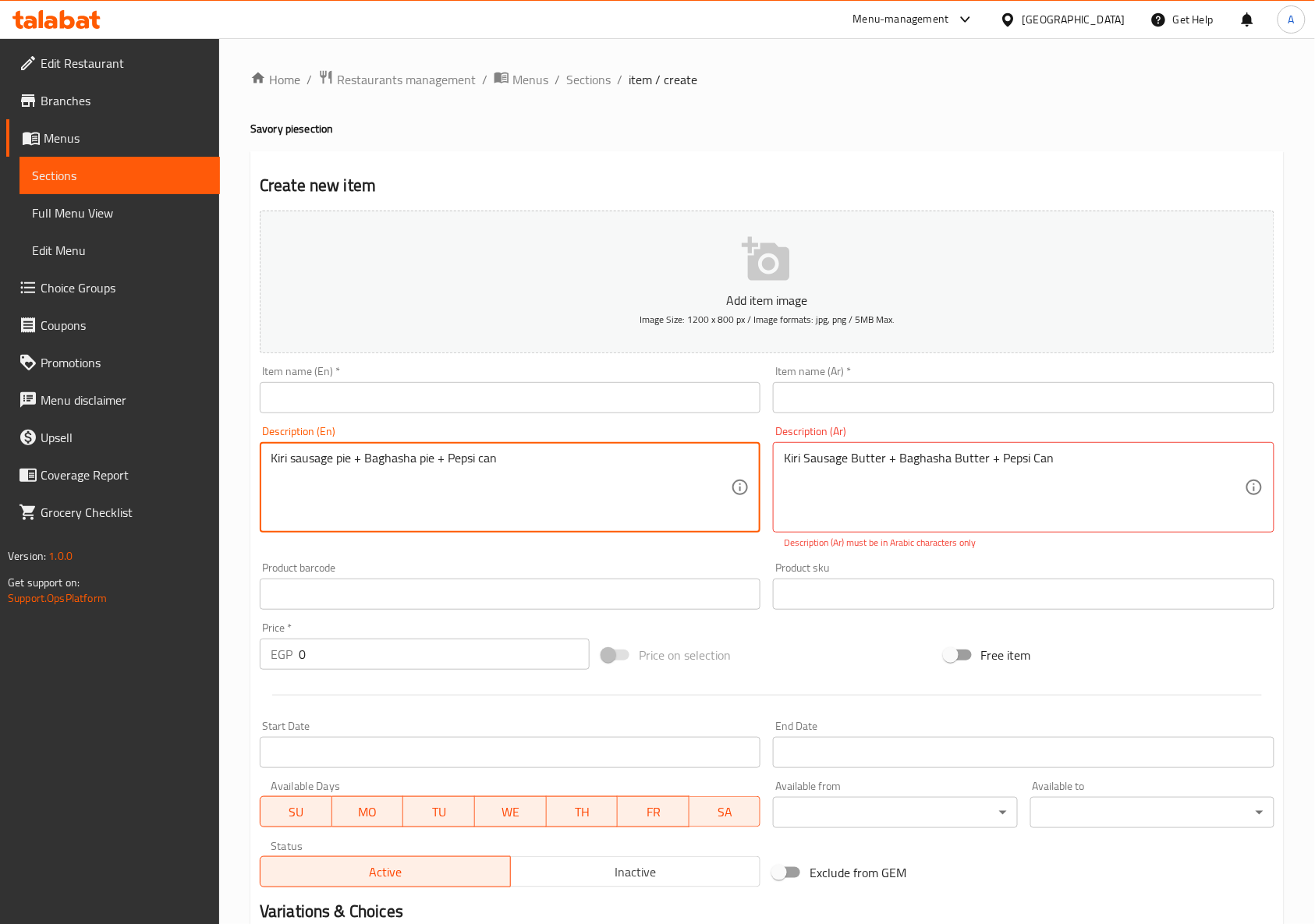
type textarea "Kiri sausage pie + Baghasha pie + Pepsi can"
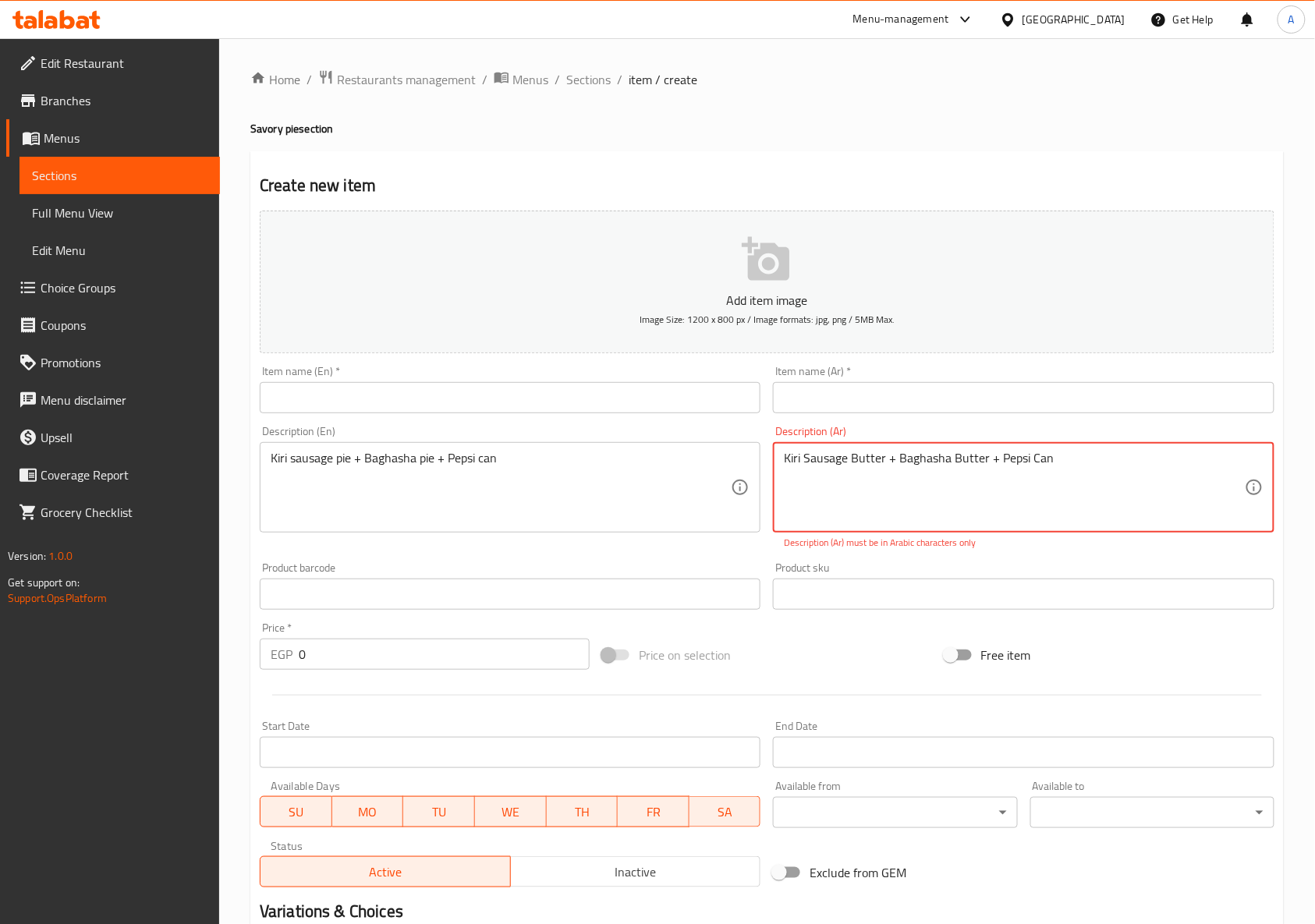
click at [911, 465] on textarea "Kiri Sausage Butter + Baghasha Butter + Pepsi Can" at bounding box center [1013, 488] width 460 height 74
paste textarea "فطيرة سجق كيري + فطيرة بغاشة + بيبسي كانز"
type textarea "فطيرة سجق كيري + فطيرة بغاشة + بيبسي كانز"
click at [758, 555] on div "Add item image Image Size: 1200 x 800 px / Image formats: jpg, png / 5MB Max. I…" at bounding box center [767, 549] width 1027 height 689
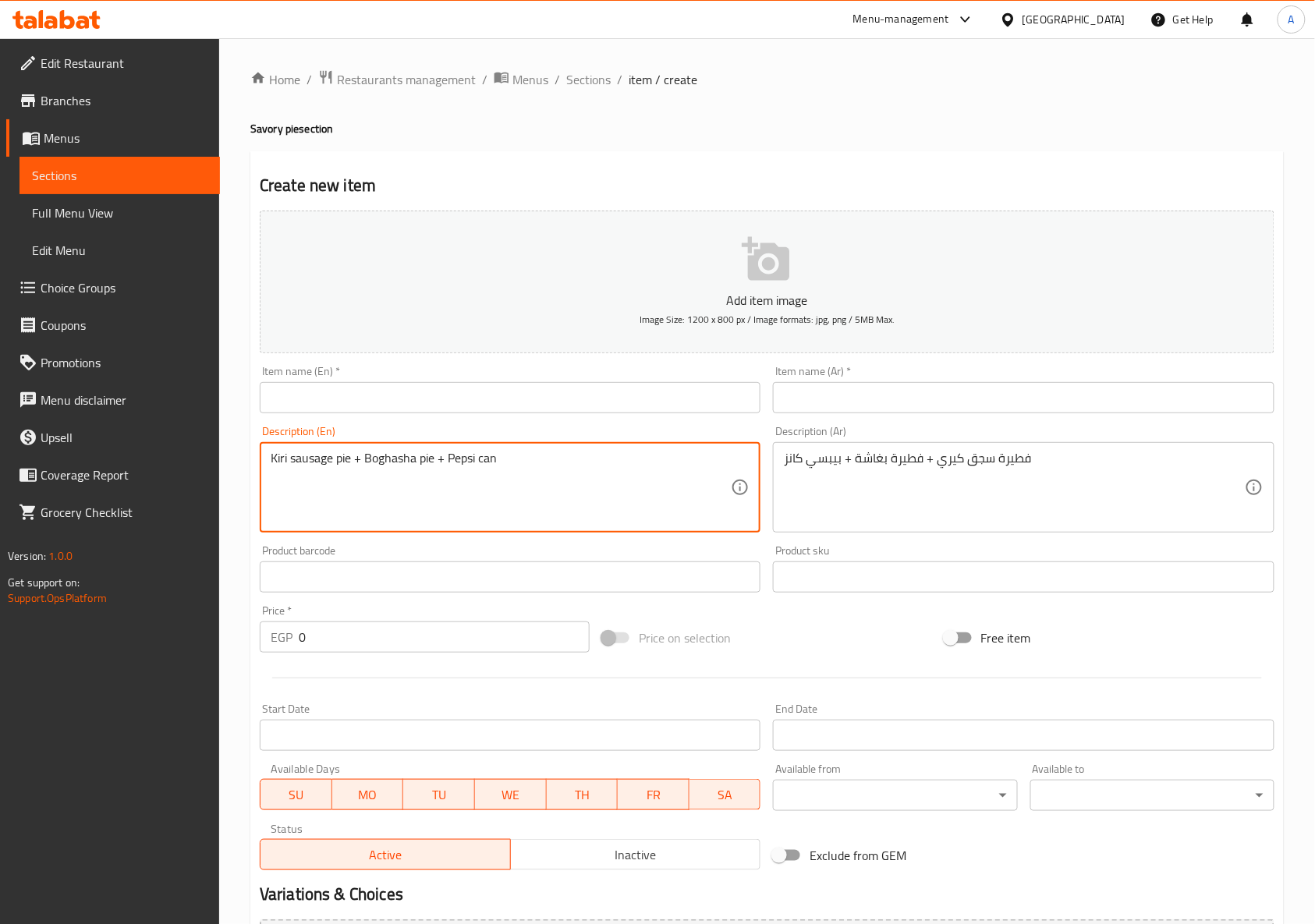
click at [420, 461] on textarea "Kiri sausage pie + Boghasha pie + Pepsi can" at bounding box center [500, 488] width 460 height 74
type textarea "Kiri sausage pie + boghasha pie + pepsi can"
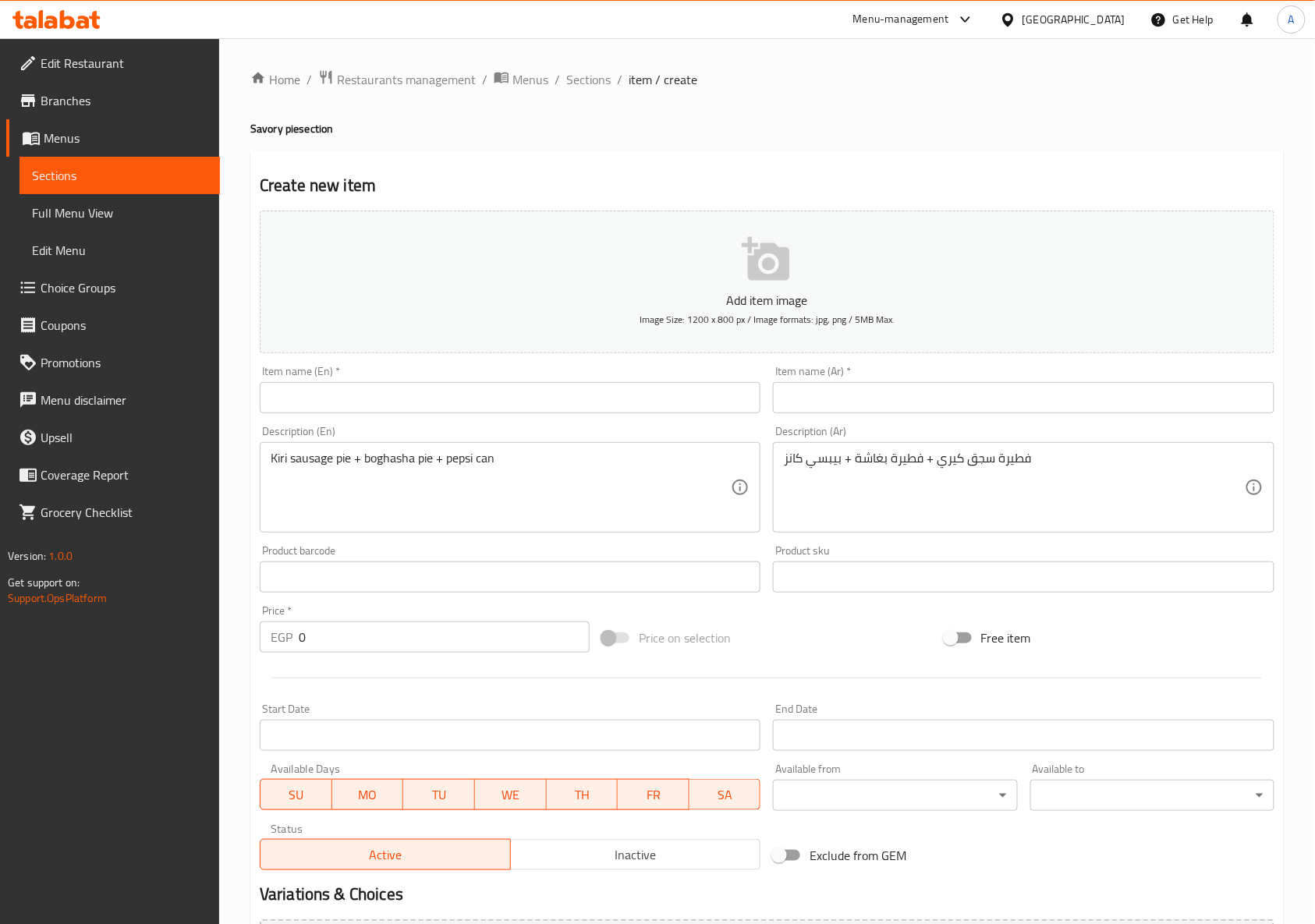
click at [793, 654] on div "Price on selection" at bounding box center [767, 638] width 343 height 42
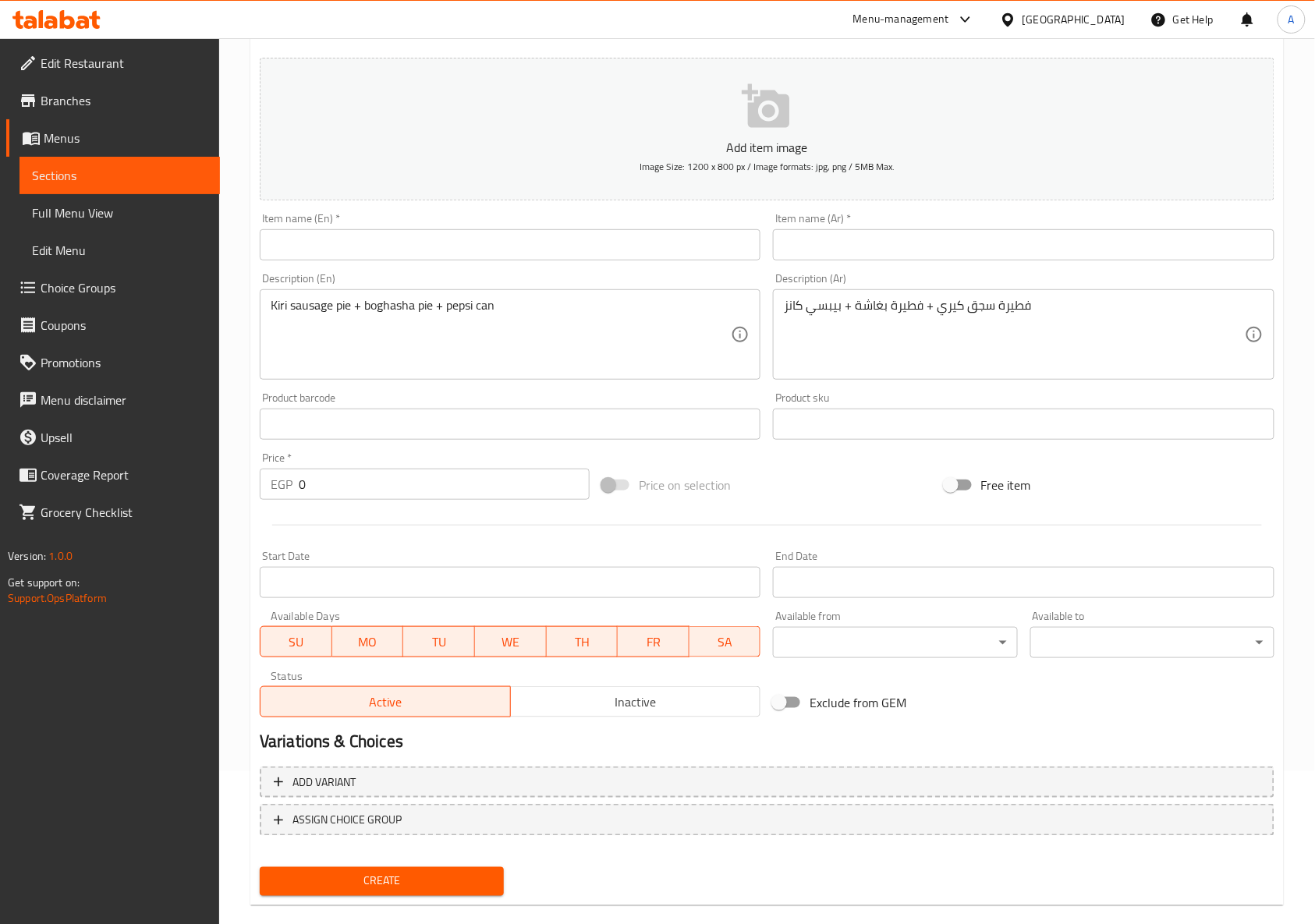
scroll to position [176, 0]
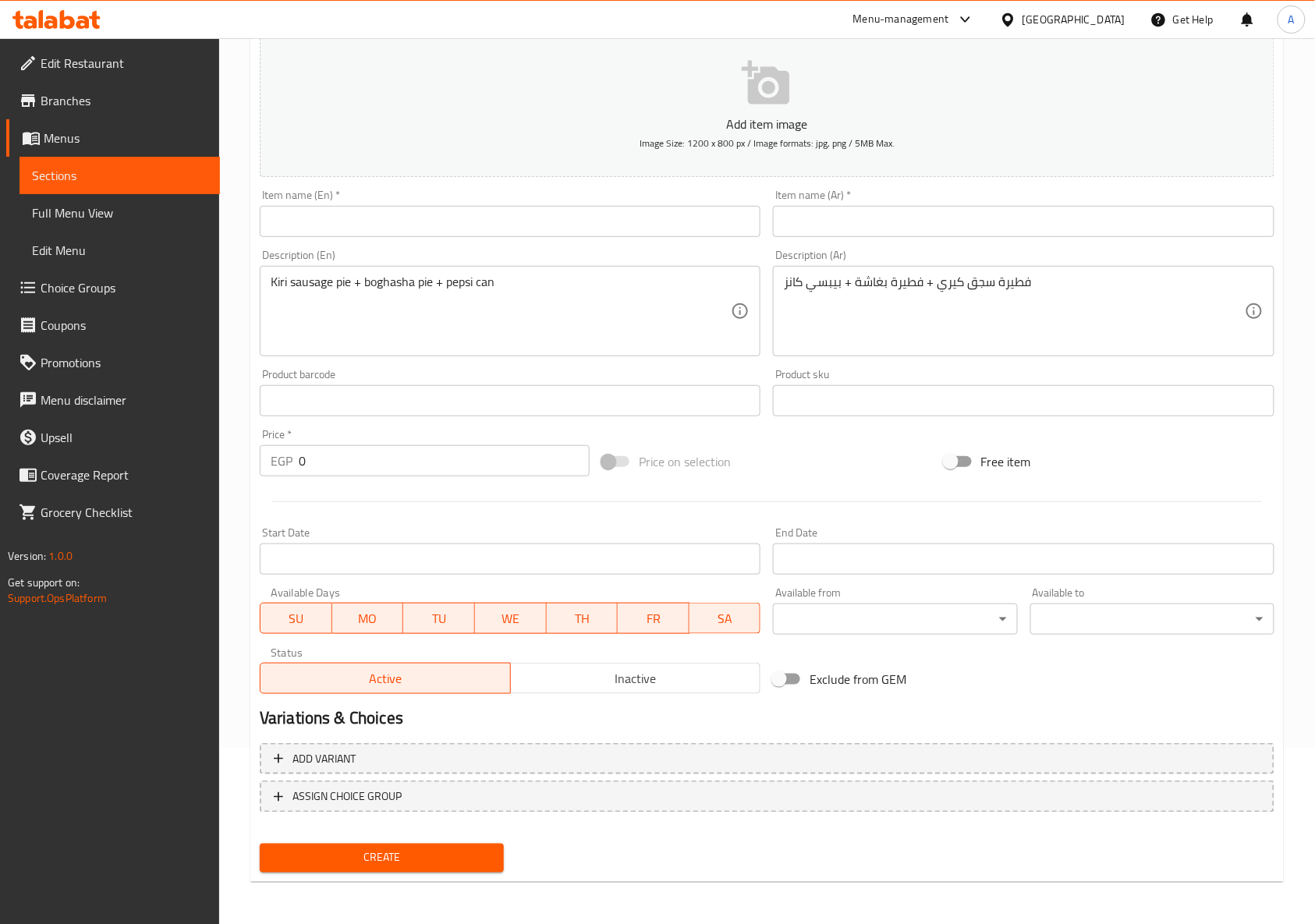
click at [627, 677] on span "Inactive" at bounding box center [635, 679] width 237 height 22
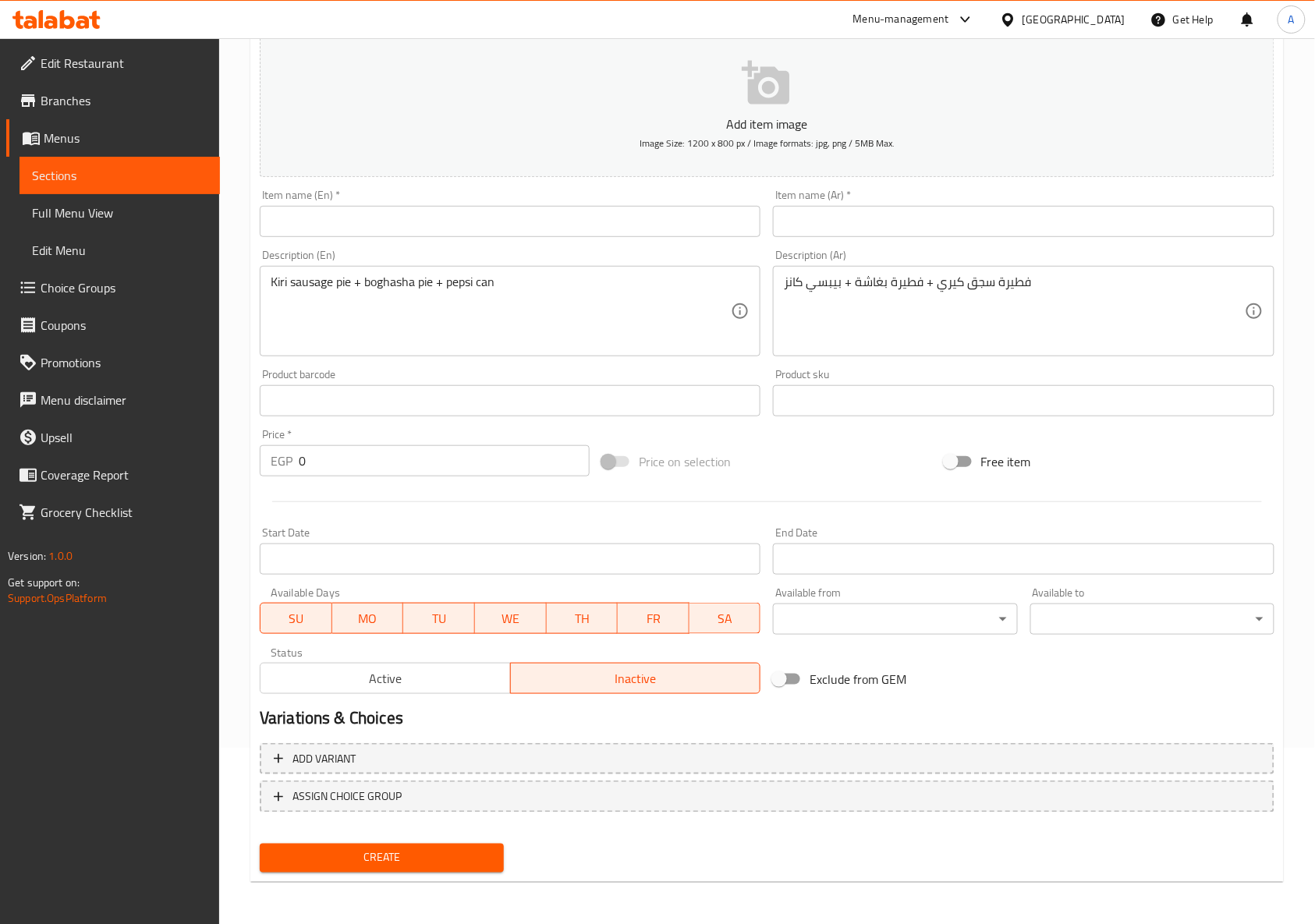
click at [702, 444] on div "Price on selection" at bounding box center [767, 461] width 343 height 42
click at [377, 463] on input "0" at bounding box center [444, 460] width 291 height 31
type input "400"
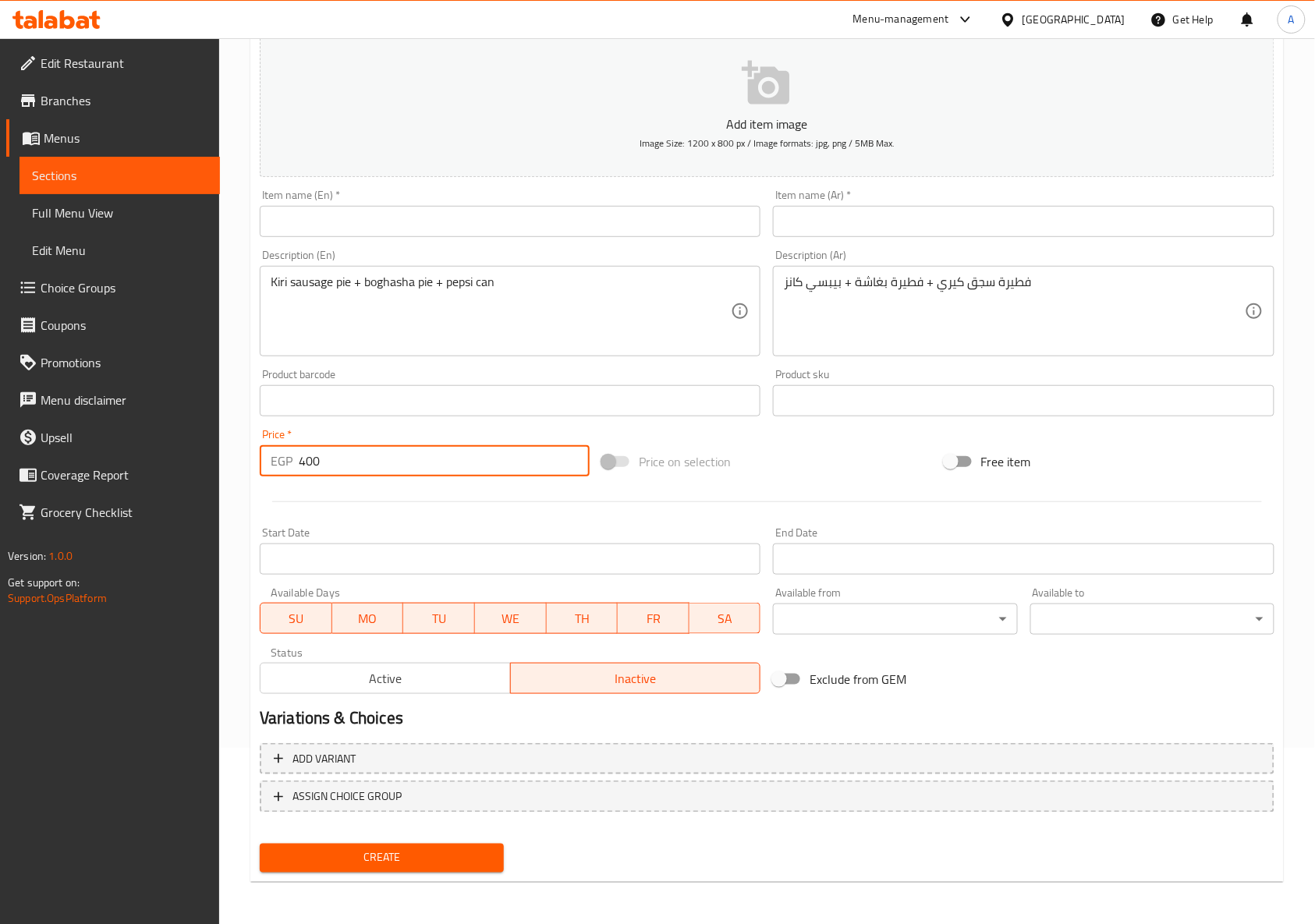
click at [680, 506] on div at bounding box center [767, 502] width 1027 height 38
click at [566, 205] on div "Item name (En)   * Item name (En) *" at bounding box center [510, 213] width 501 height 47
click at [568, 207] on input "text" at bounding box center [510, 221] width 501 height 31
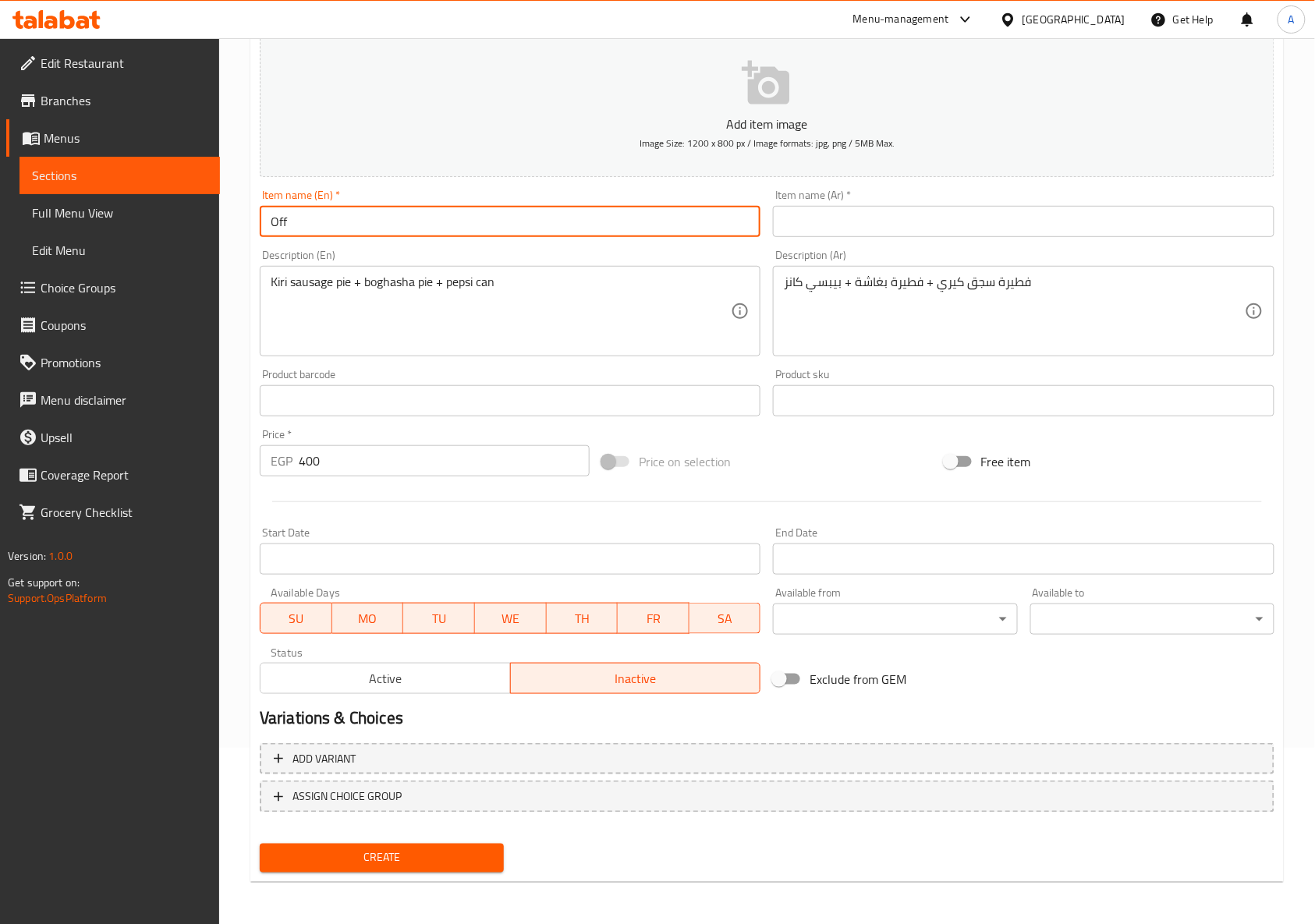
type input "Offer 1"
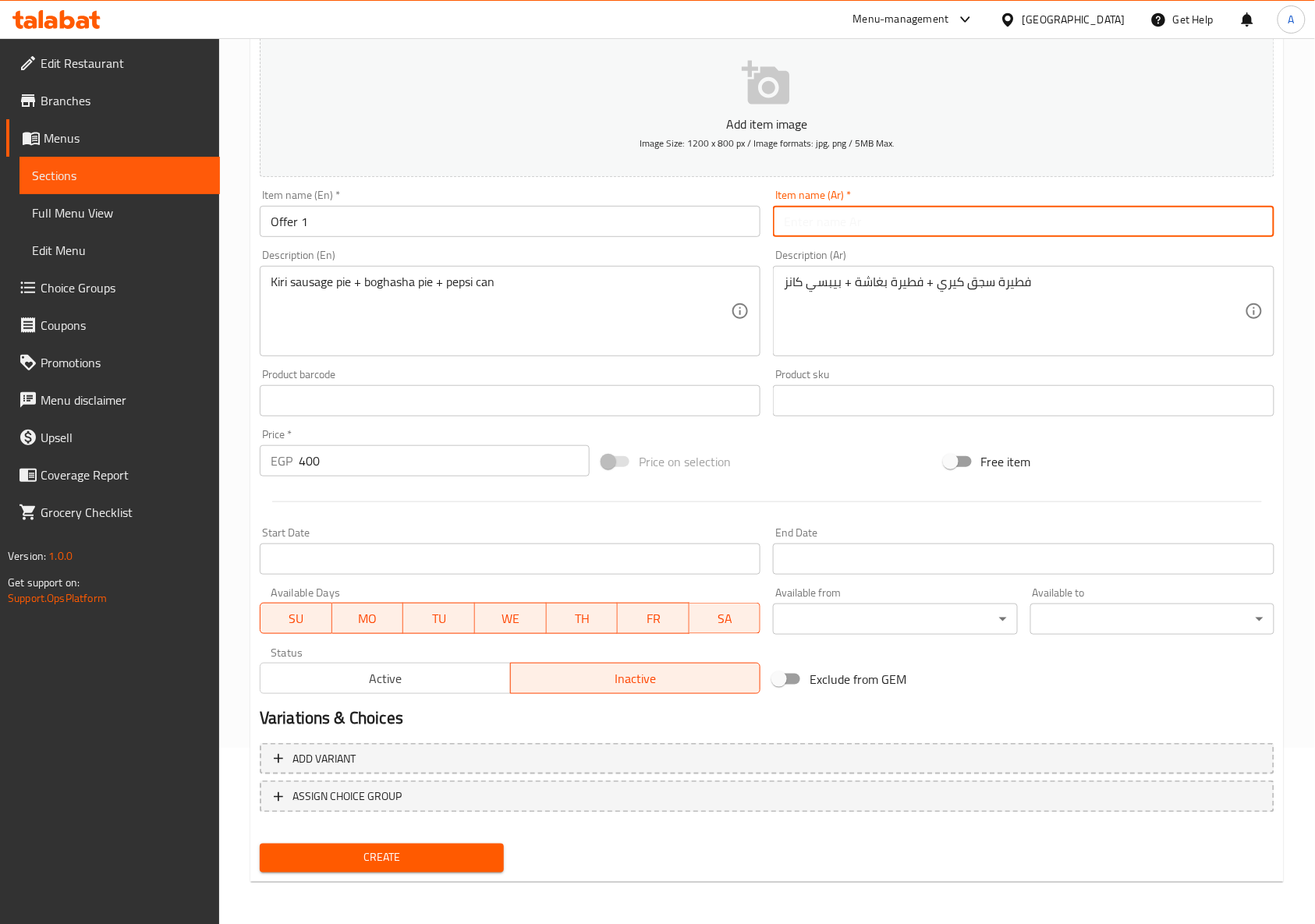
click at [1011, 235] on input "text" at bounding box center [1023, 221] width 501 height 31
click at [865, 217] on input "uvq 1" at bounding box center [1023, 221] width 501 height 31
type input "u"
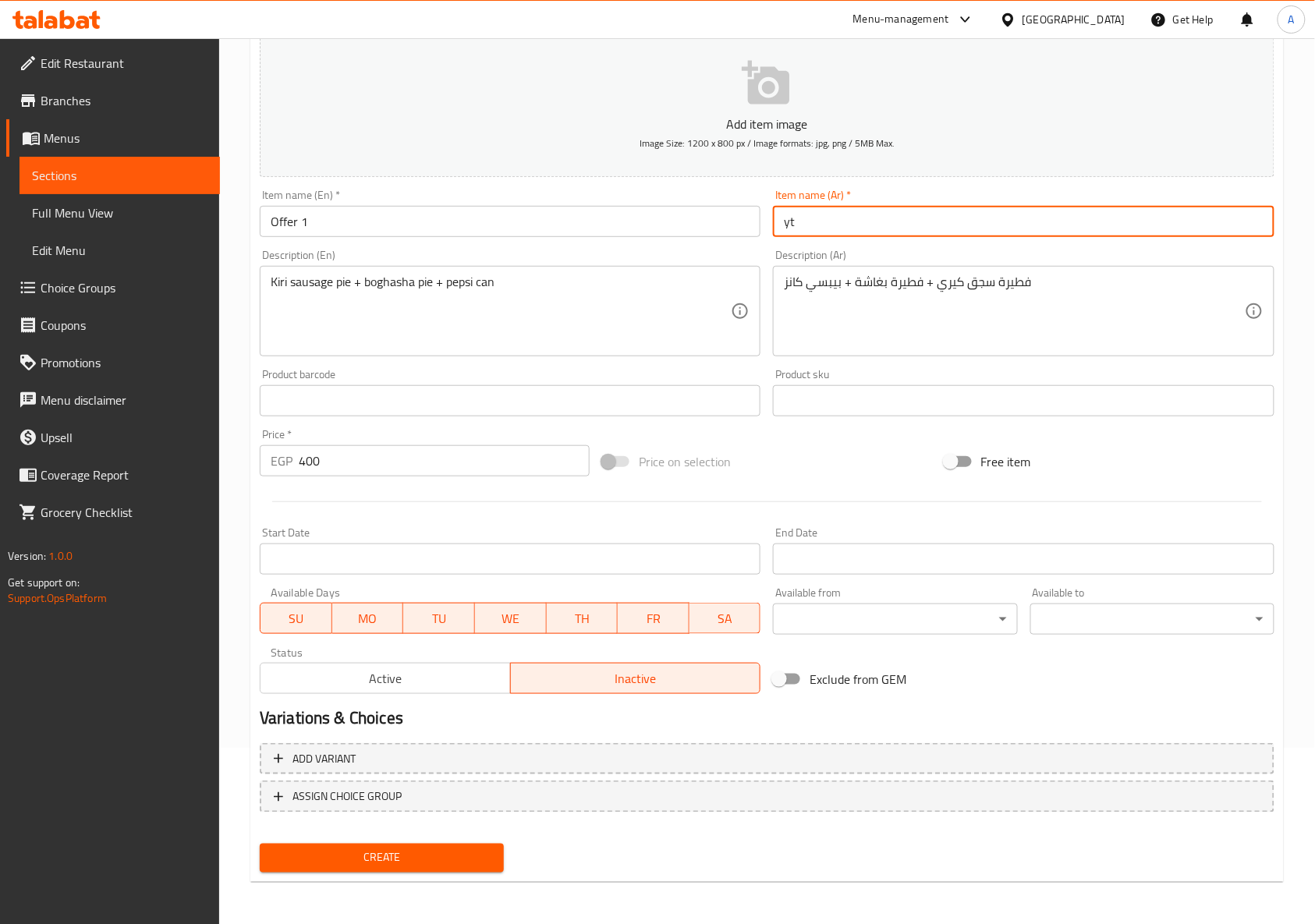
type input "y"
type input "s"
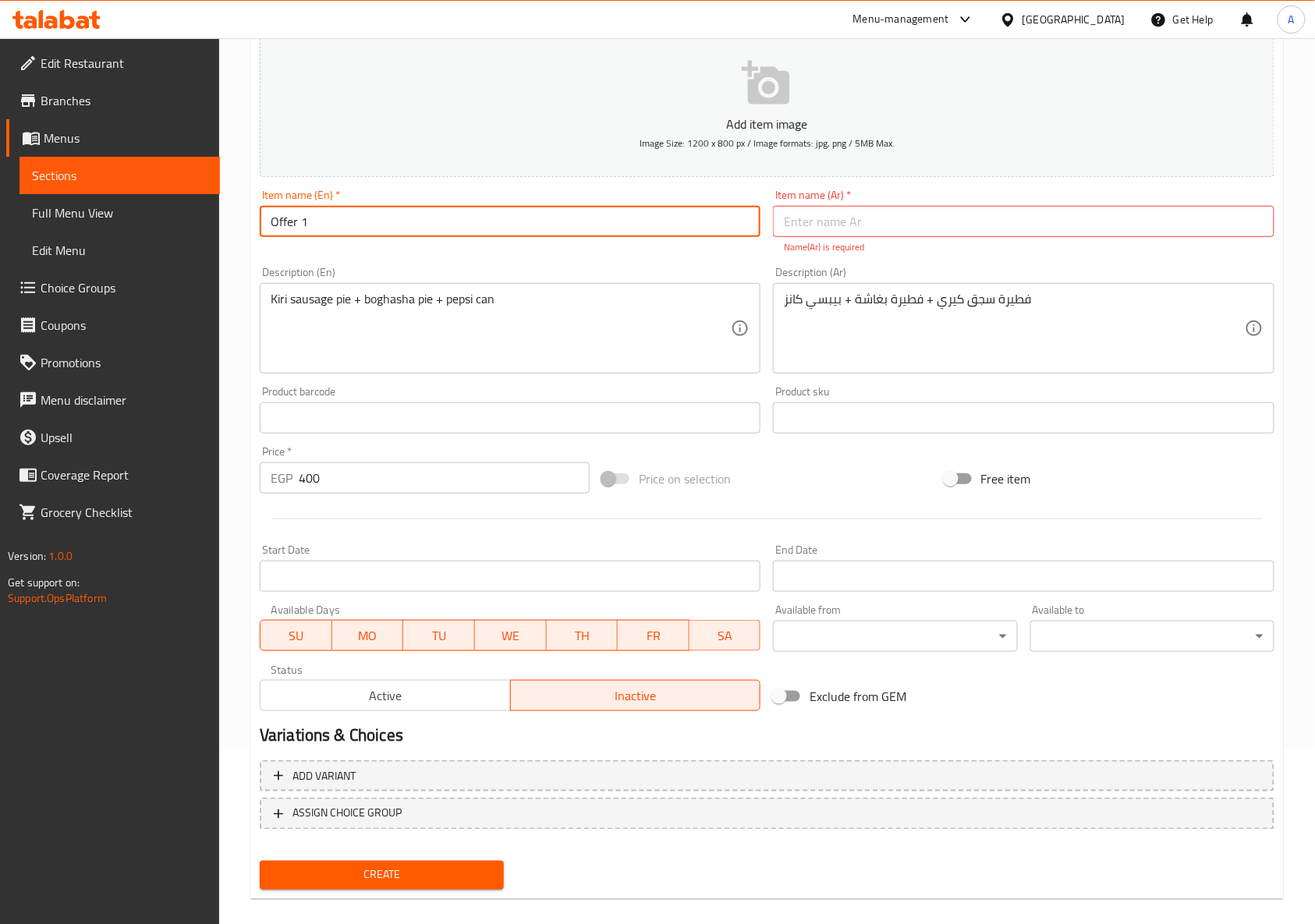
click at [702, 232] on input "Offer 1" at bounding box center [510, 221] width 501 height 31
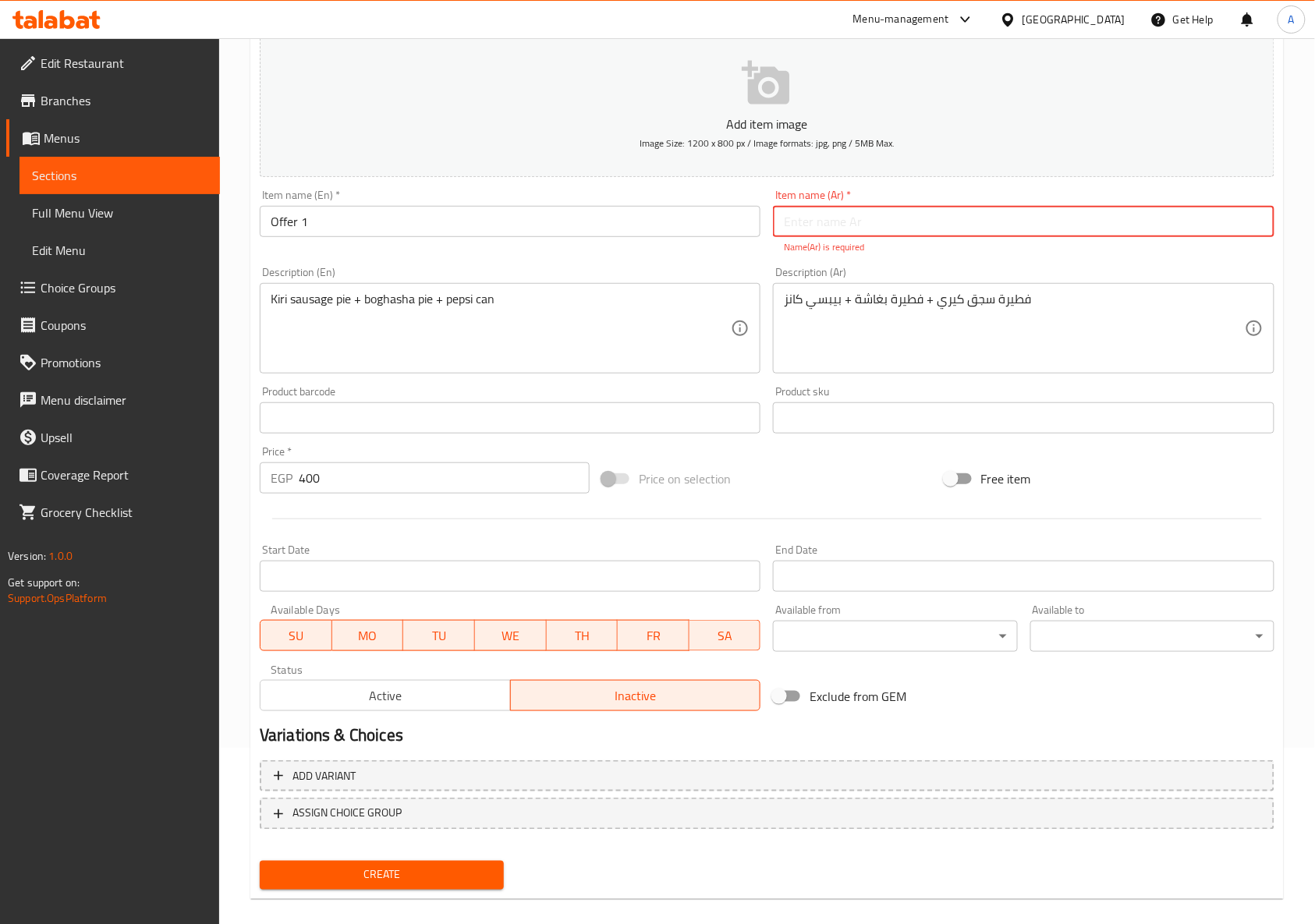
click at [906, 225] on input "text" at bounding box center [1023, 221] width 501 height 31
paste input "العرض 1"
type input "عرض 1"
click at [796, 482] on div "Price on selection" at bounding box center [767, 479] width 343 height 42
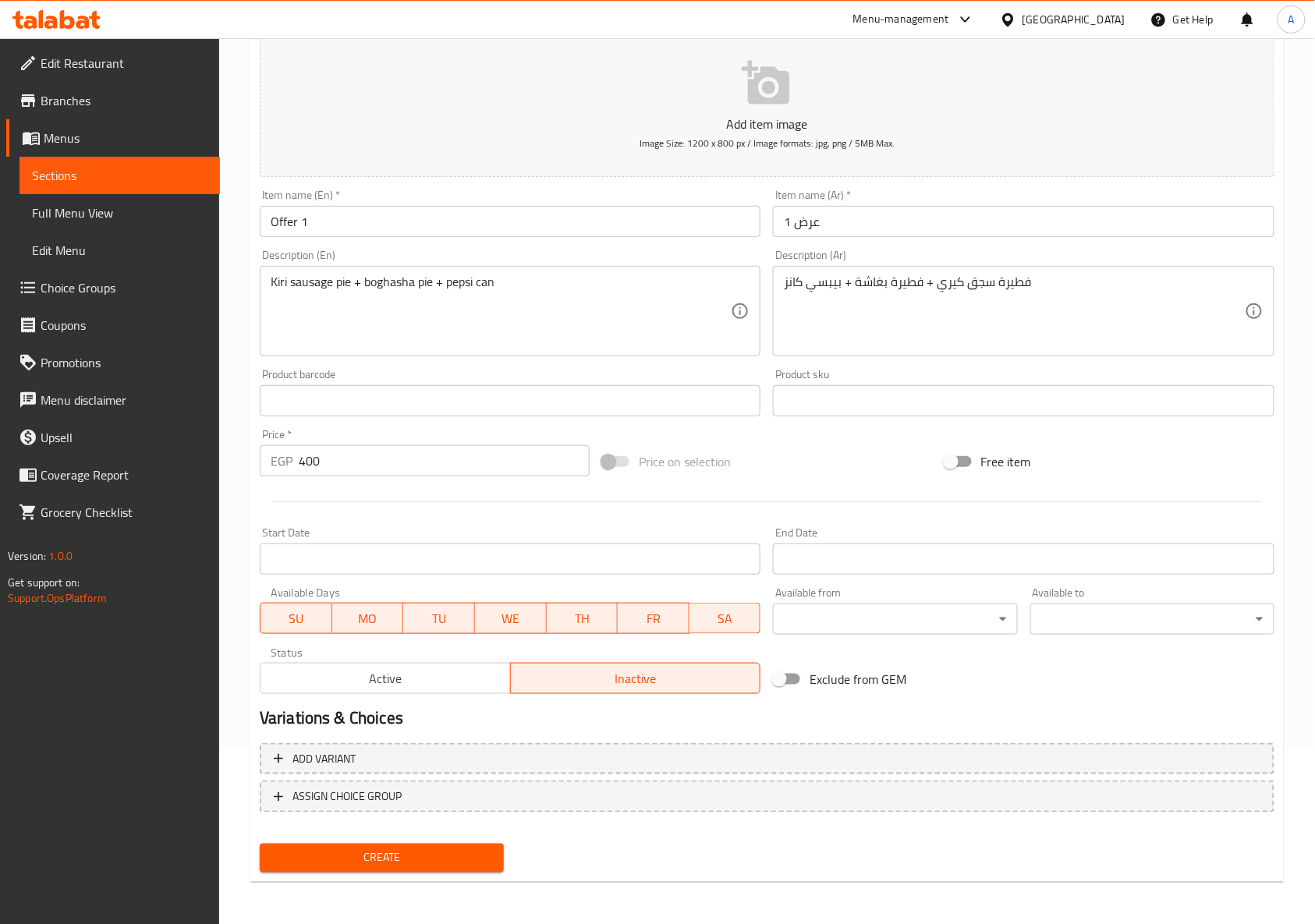
click at [802, 462] on div "Price on selection" at bounding box center [767, 461] width 343 height 42
click at [775, 468] on div "Price on selection" at bounding box center [767, 461] width 343 height 42
click at [421, 854] on span "Create" at bounding box center [381, 857] width 219 height 19
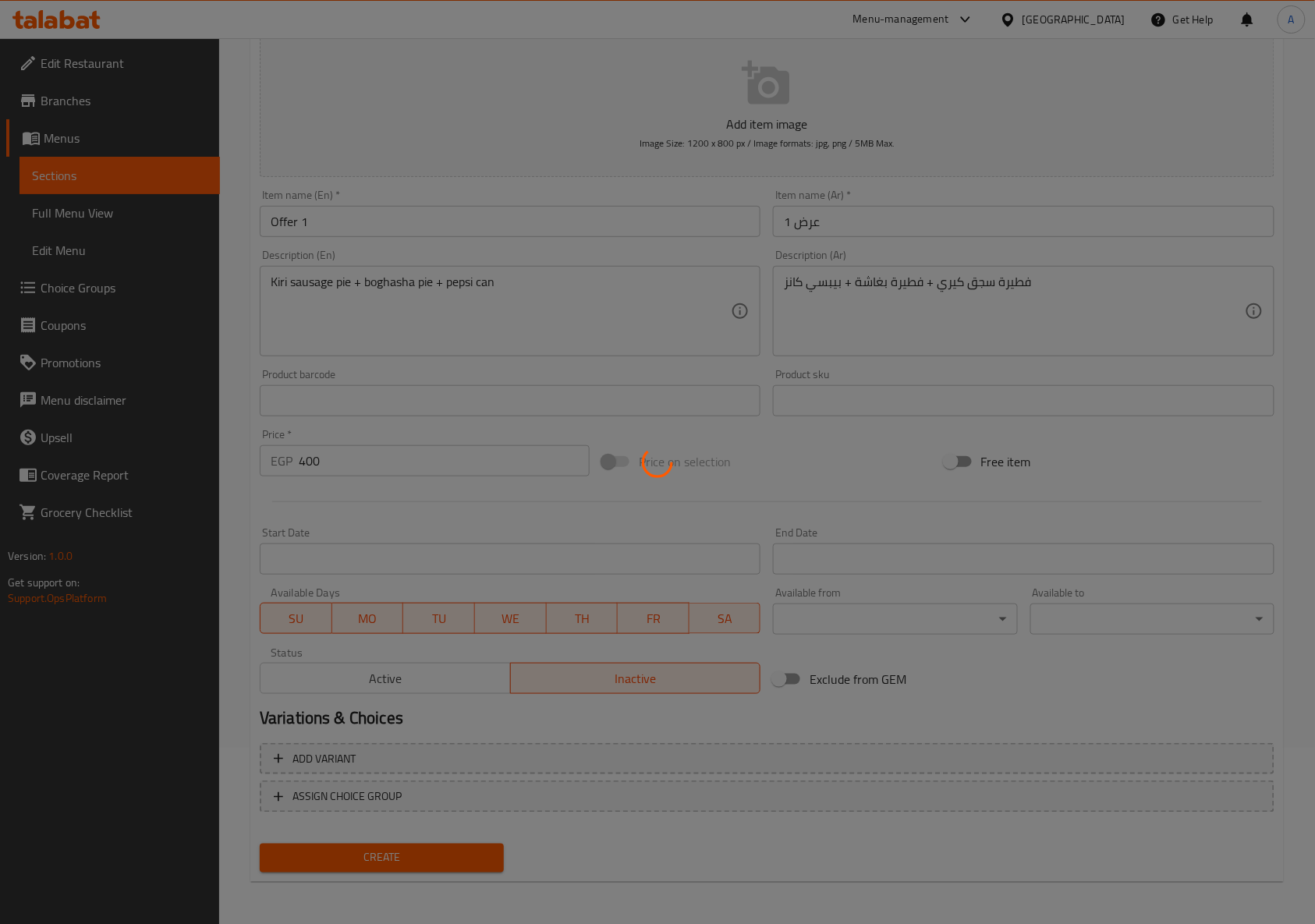
type input "0"
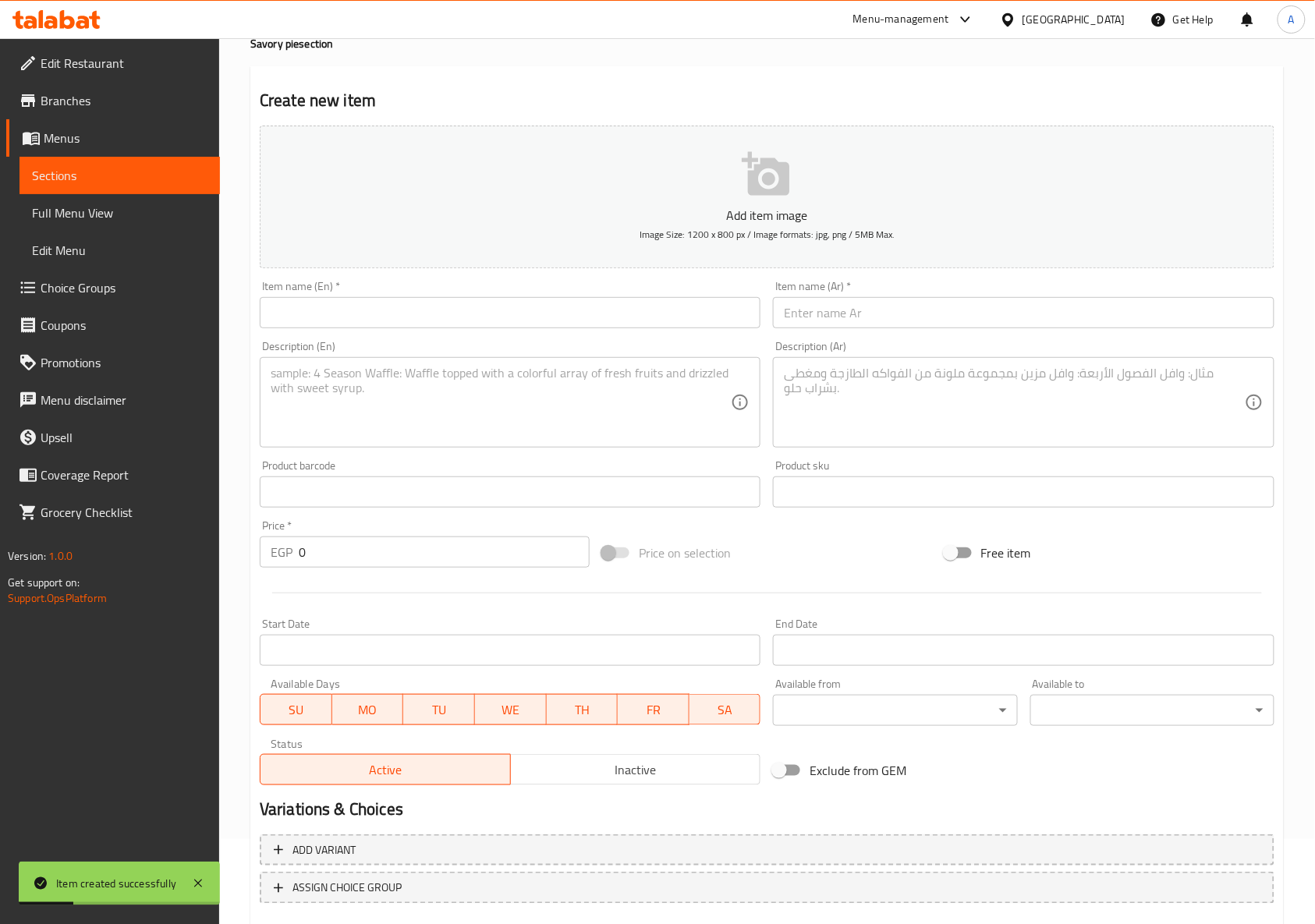
scroll to position [0, 0]
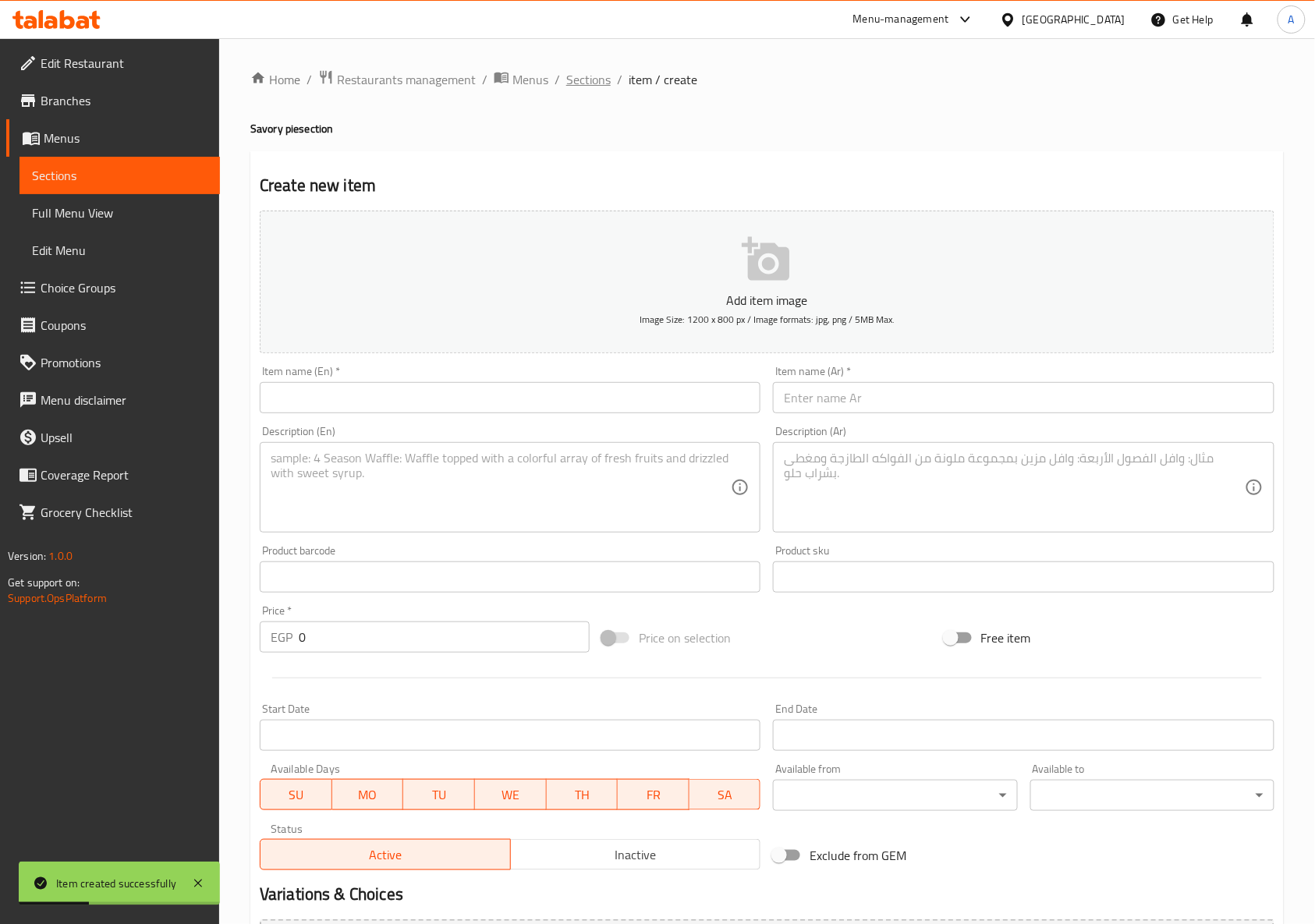
click at [572, 85] on span "Sections" at bounding box center [588, 79] width 44 height 18
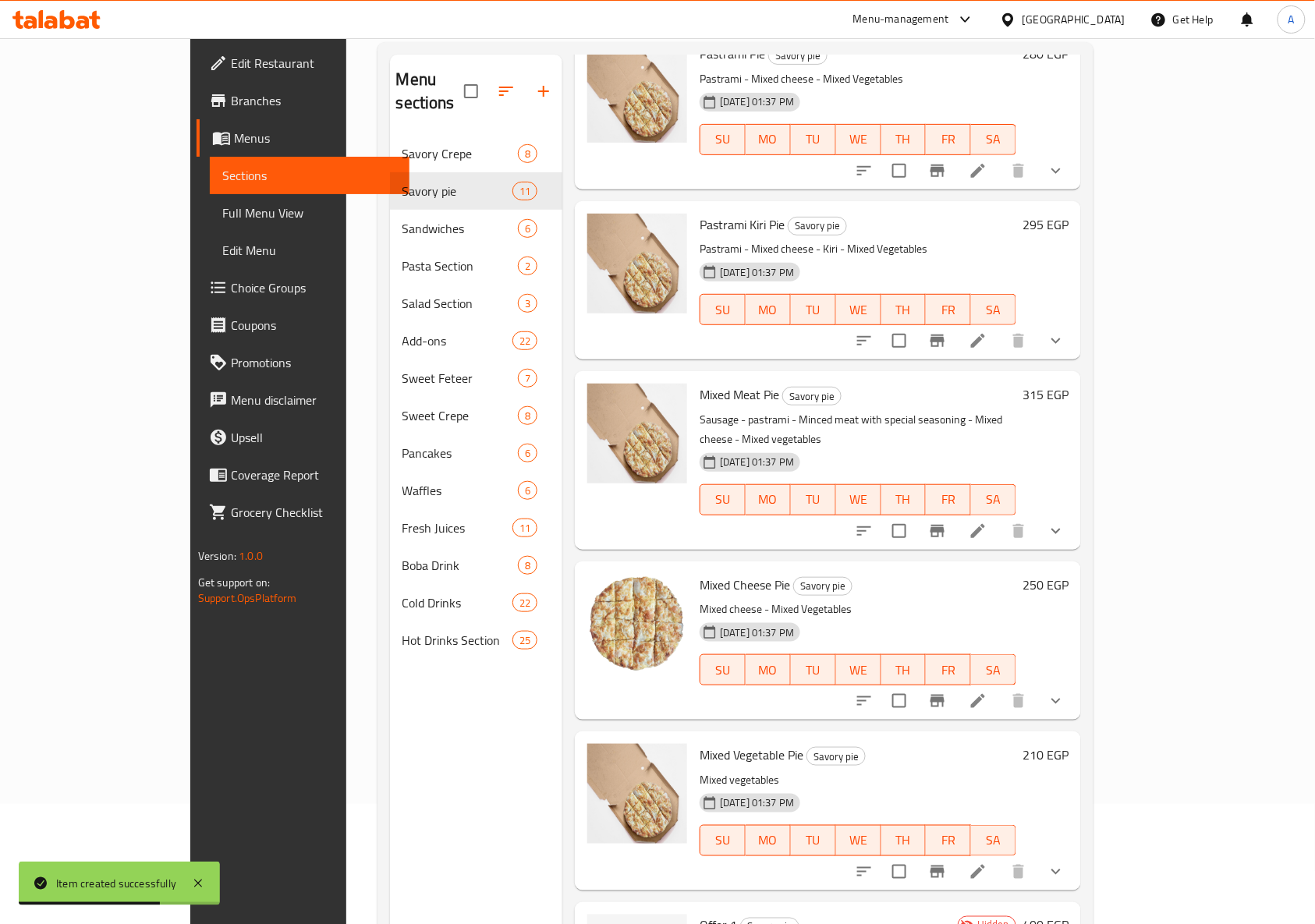
scroll to position [219, 0]
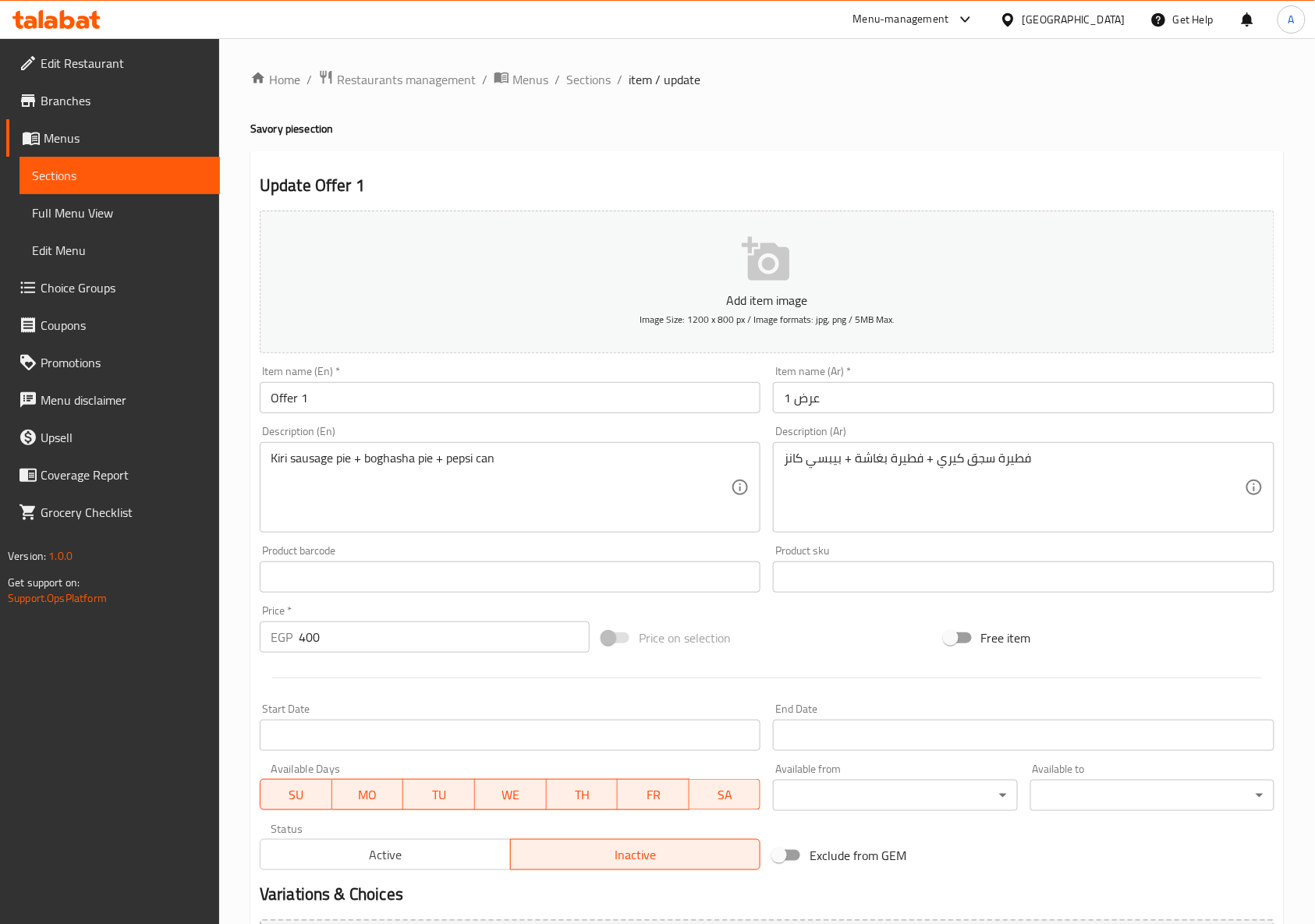
scroll to position [176, 0]
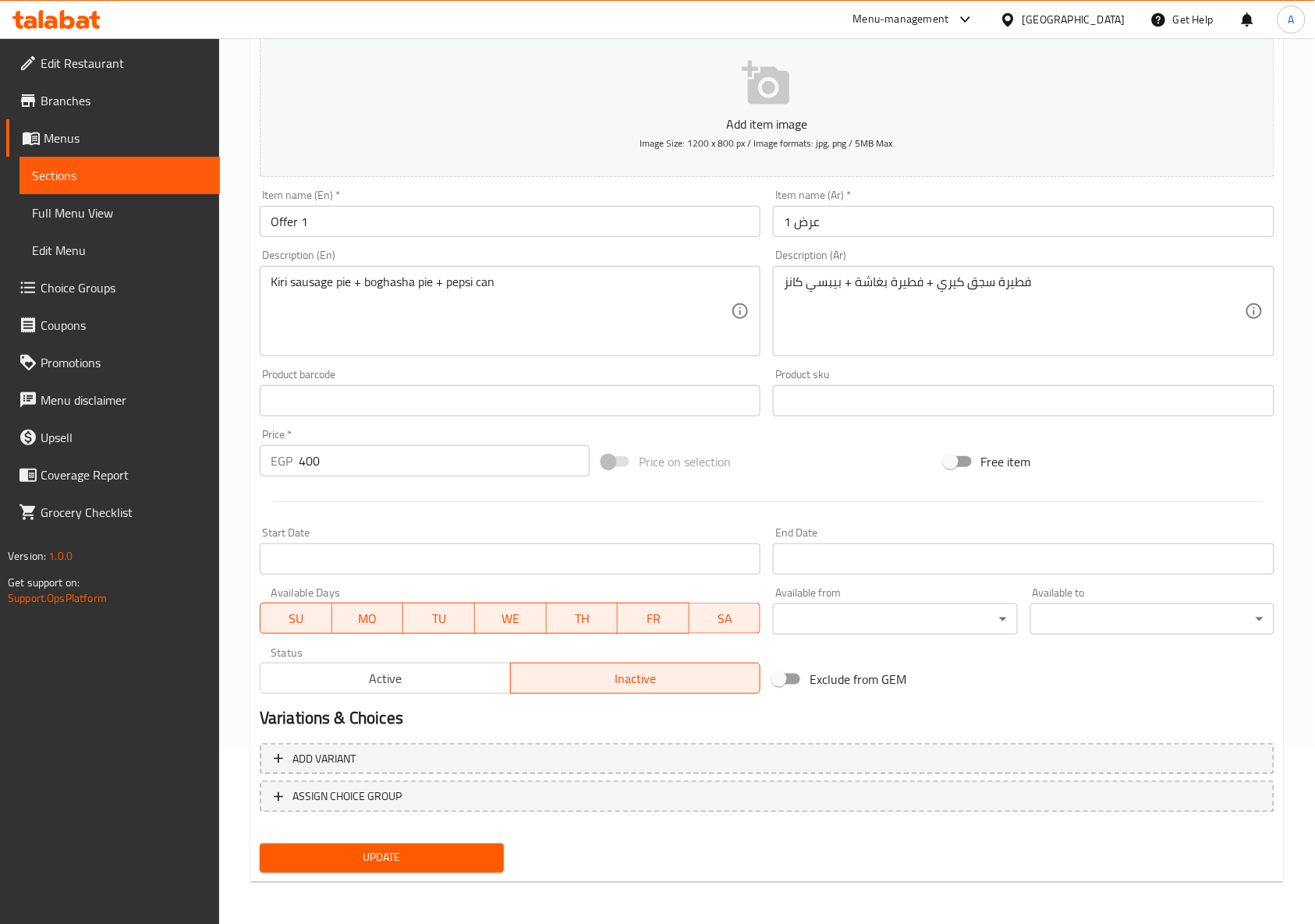
click at [522, 560] on input "Start Date" at bounding box center [510, 558] width 501 height 31
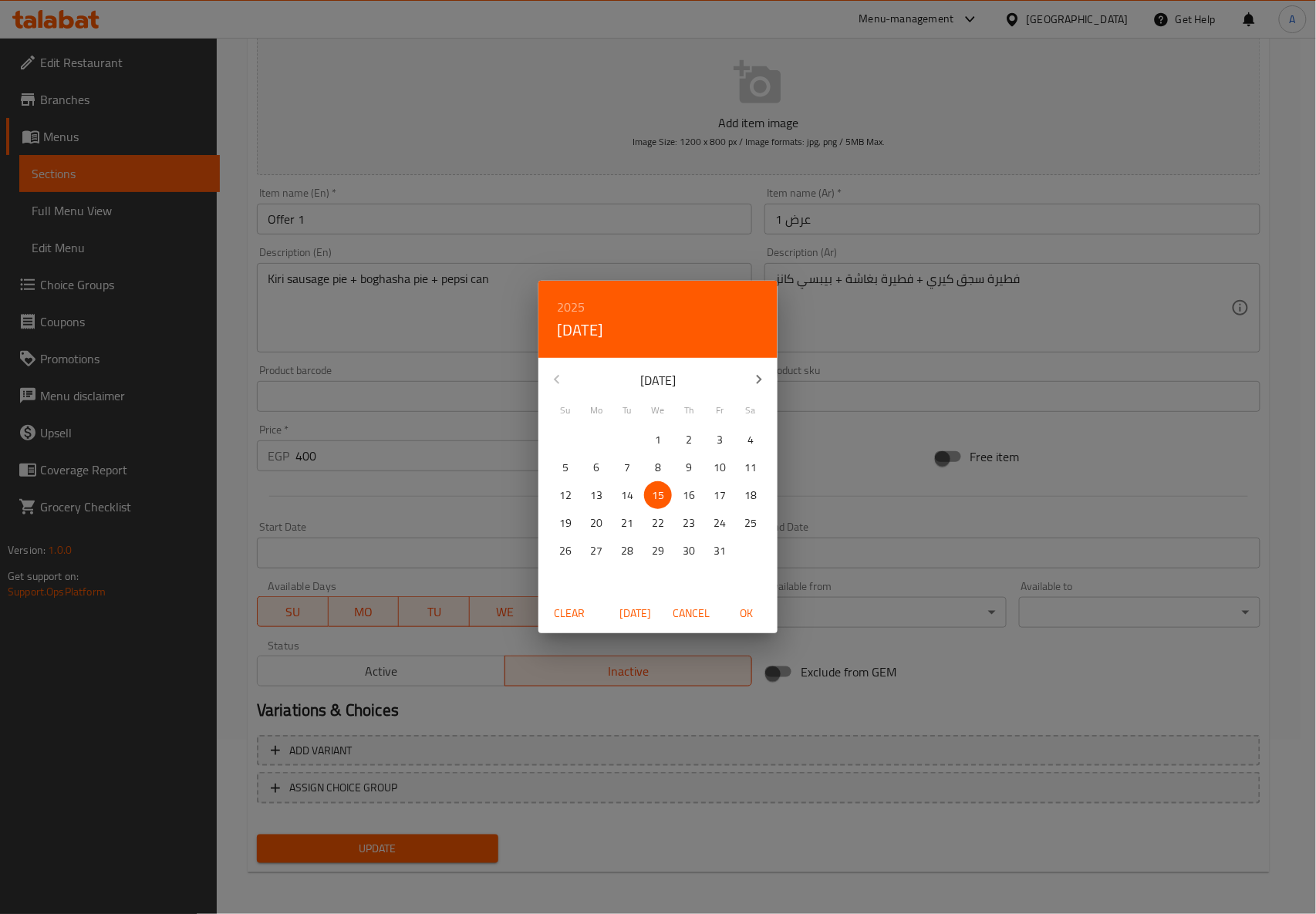
click at [648, 495] on span "15" at bounding box center [658, 495] width 28 height 19
click at [748, 615] on span "OK" at bounding box center [746, 613] width 37 height 19
type input "15-10-2025"
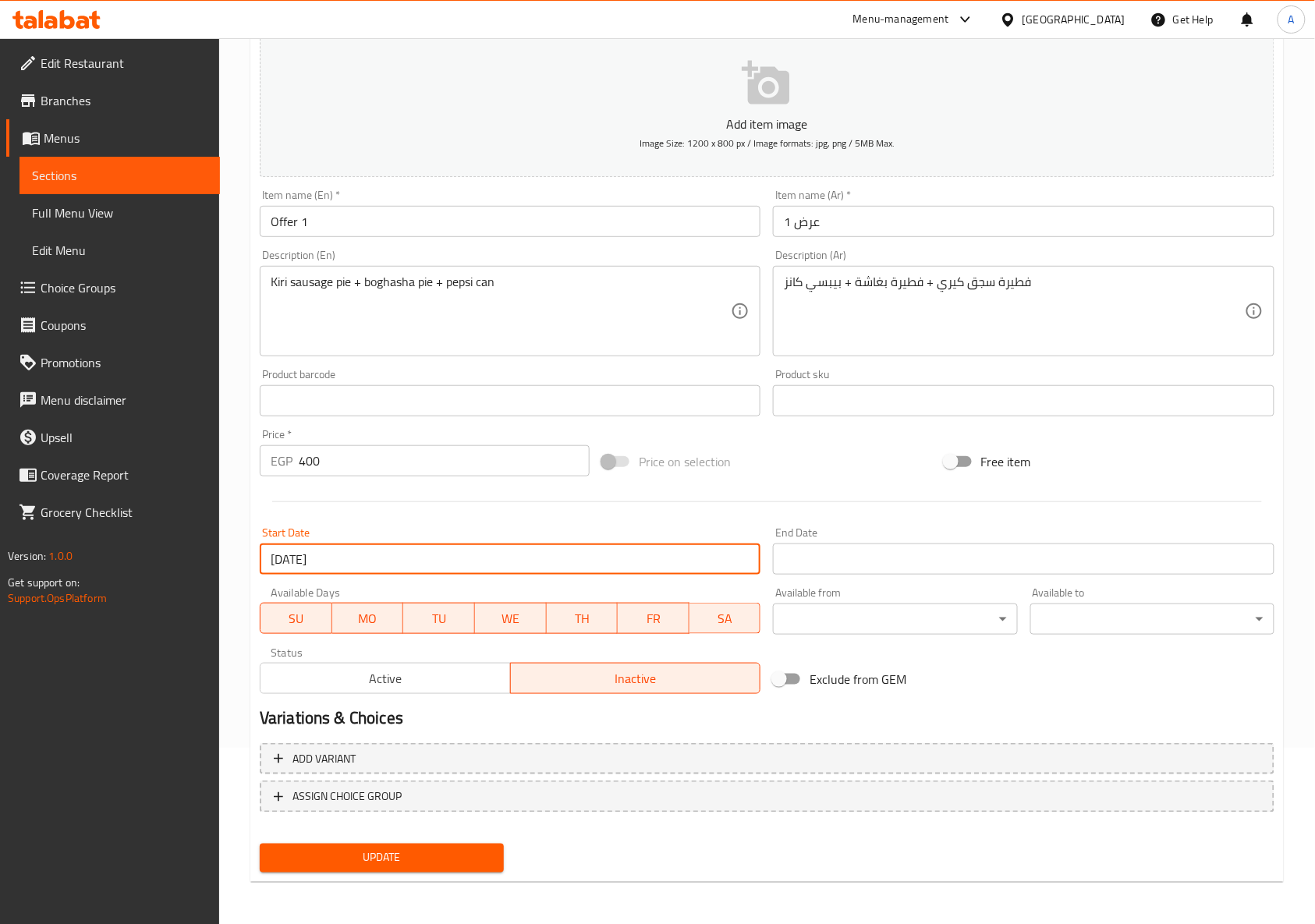
click at [739, 502] on hr at bounding box center [766, 501] width 989 height 1
click at [956, 572] on input "Start Date" at bounding box center [1023, 558] width 501 height 31
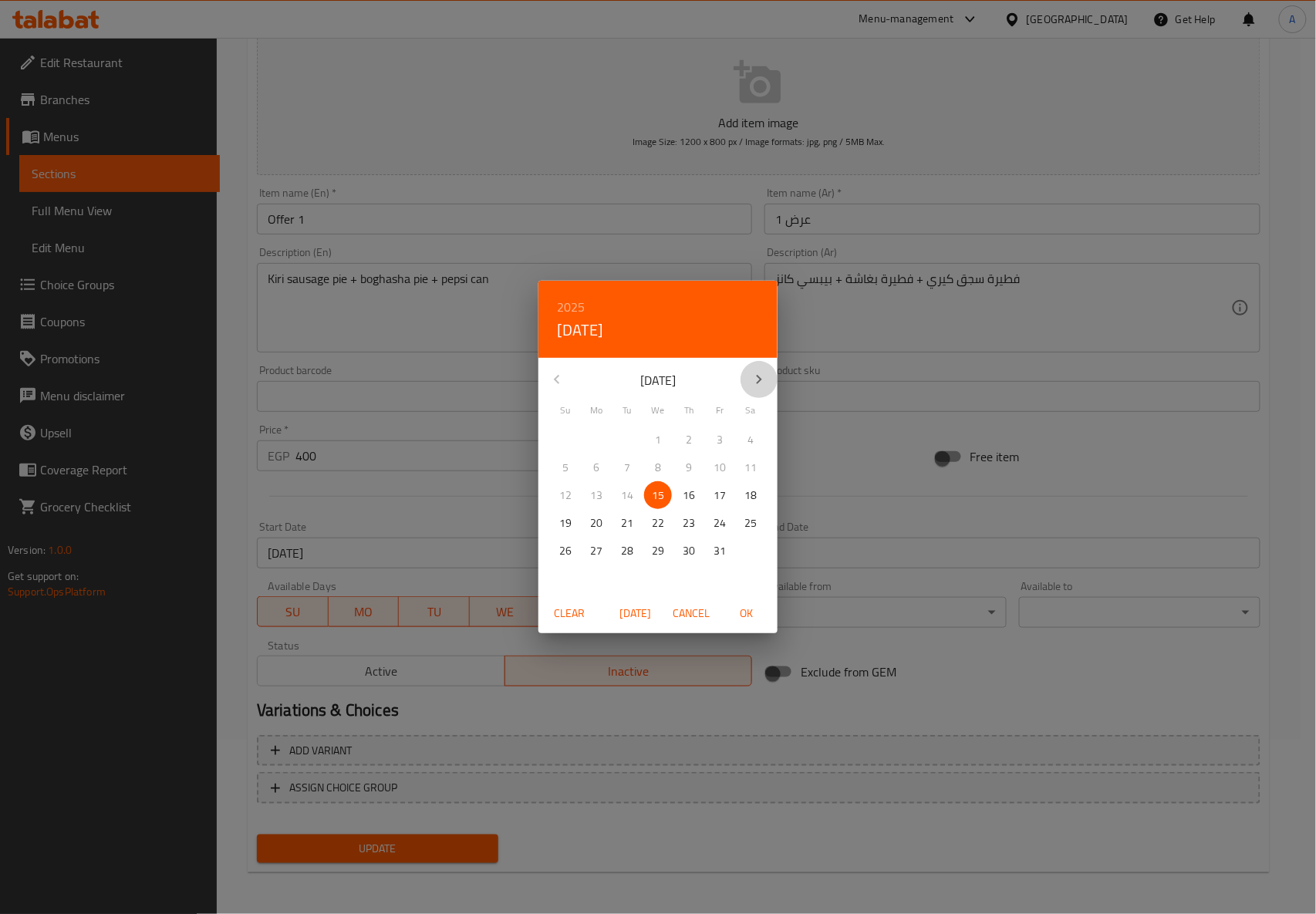
click at [755, 373] on icon "button" at bounding box center [759, 379] width 18 height 18
click at [661, 551] on p "31" at bounding box center [658, 551] width 13 height 19
click at [744, 609] on span "OK" at bounding box center [746, 613] width 37 height 19
type input "31-12-2025"
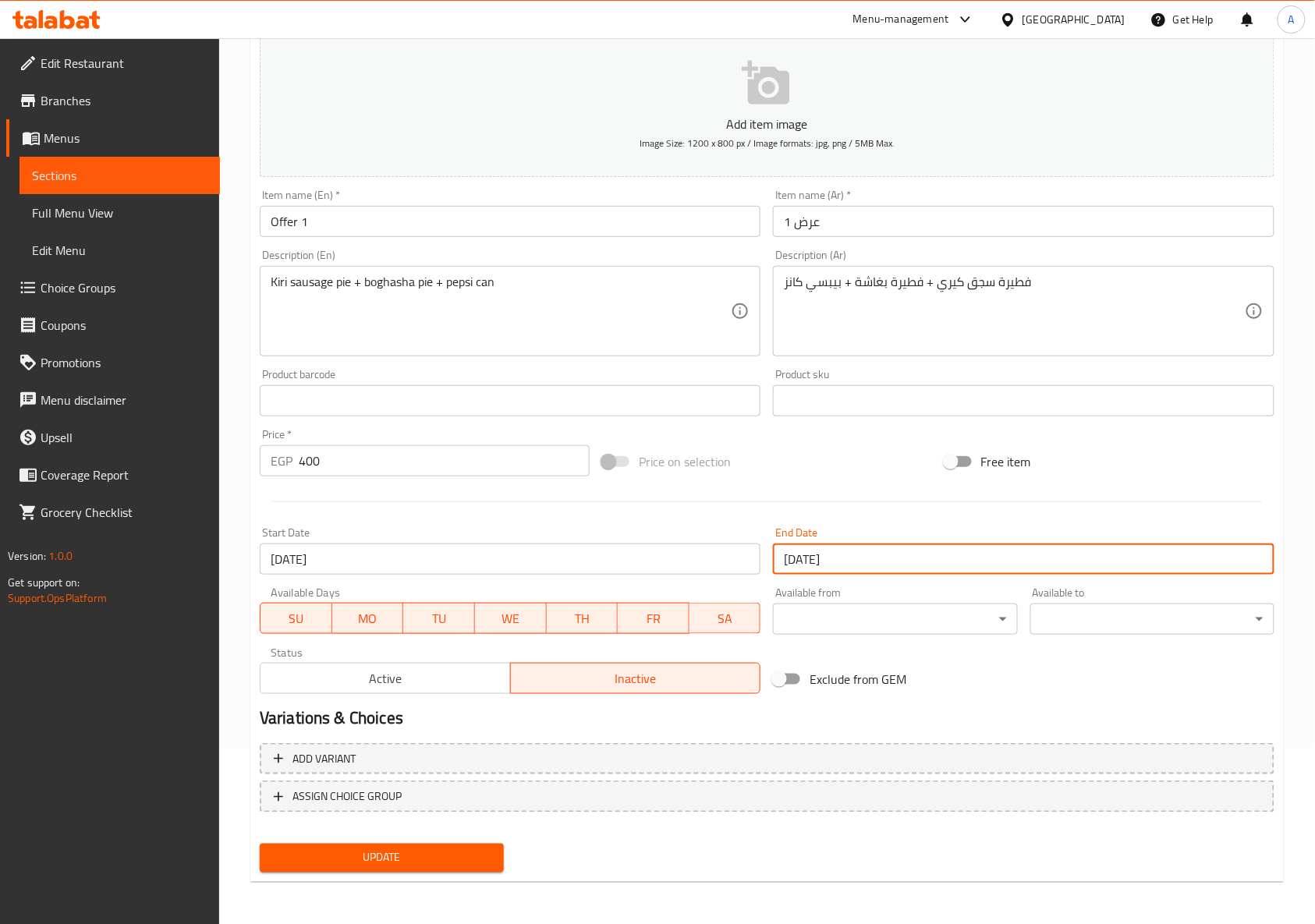
click at [436, 861] on span "Update" at bounding box center [381, 857] width 219 height 19
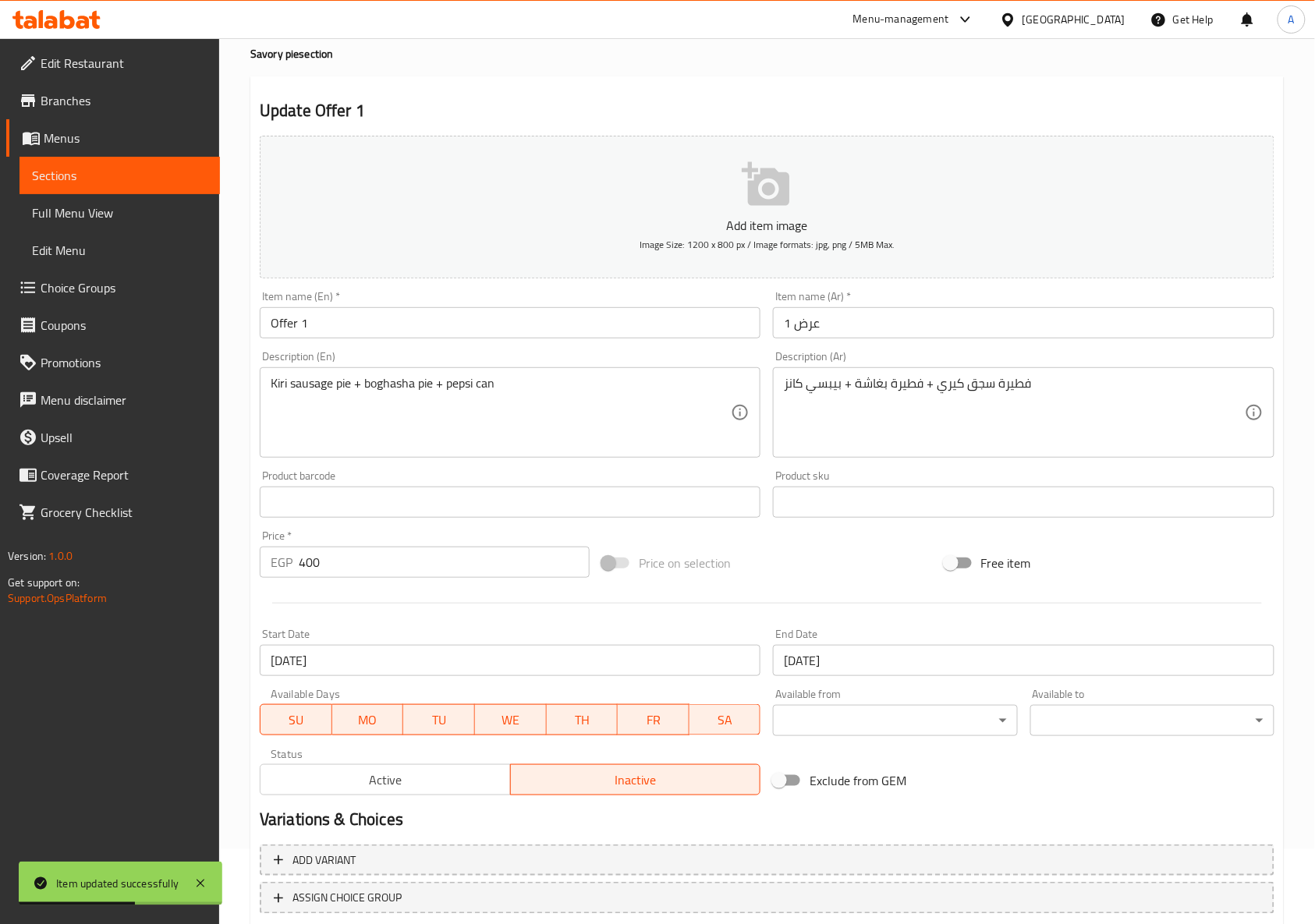
scroll to position [0, 0]
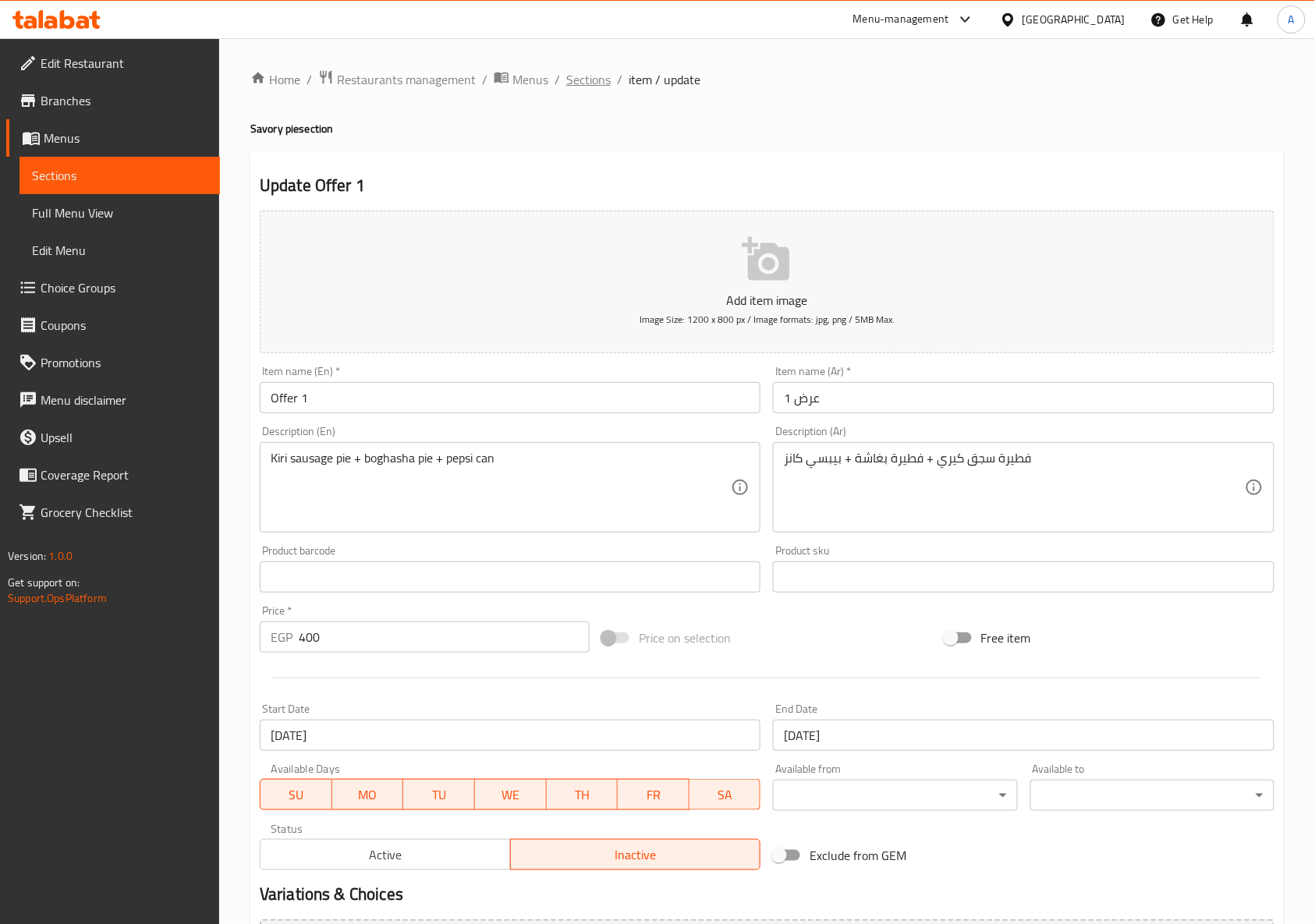
click at [574, 70] on span "Sections" at bounding box center [588, 79] width 44 height 18
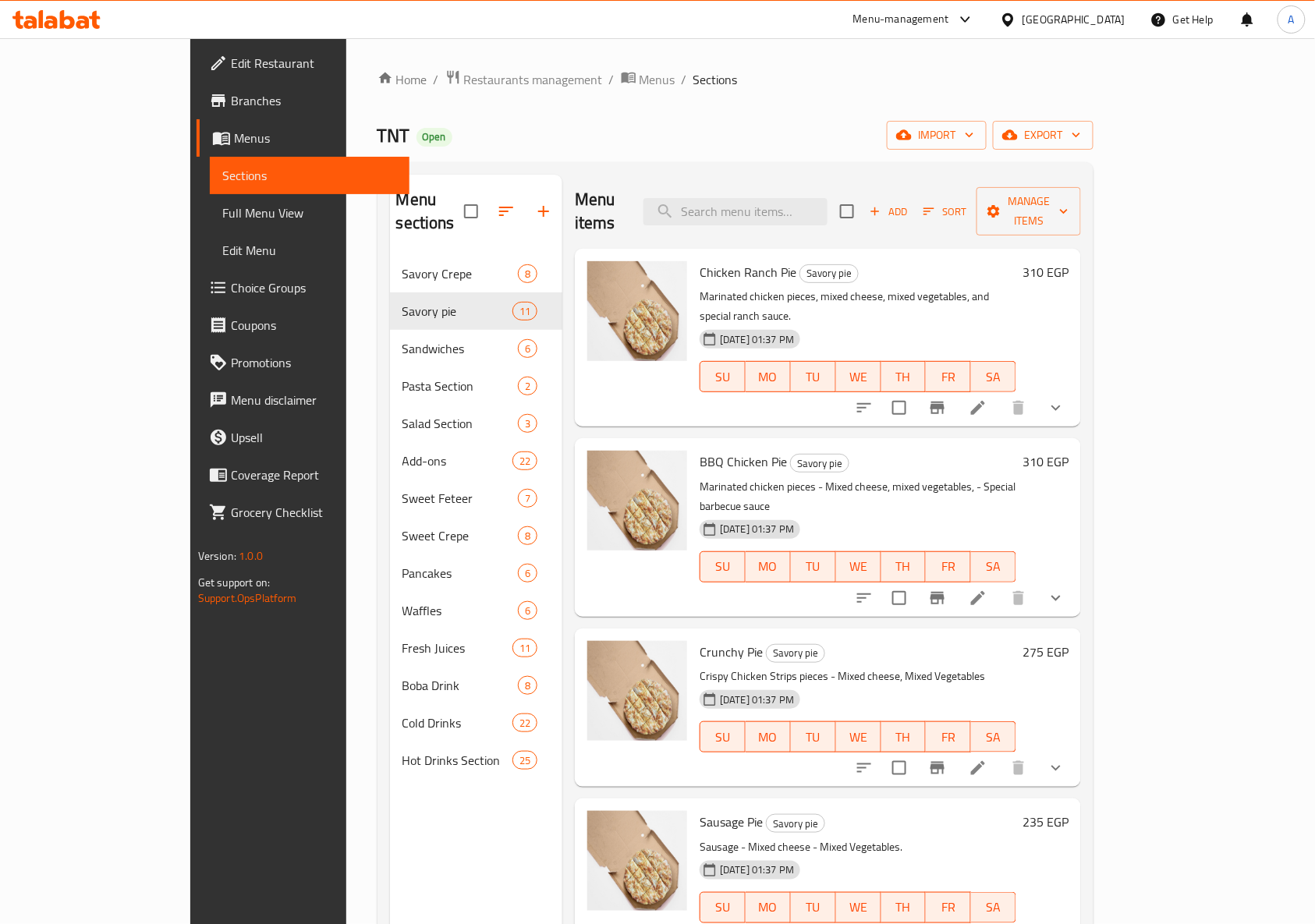
click at [747, 136] on div "TNT Open import export" at bounding box center [735, 136] width 716 height 29
click at [909, 208] on span "Add" at bounding box center [888, 212] width 42 height 18
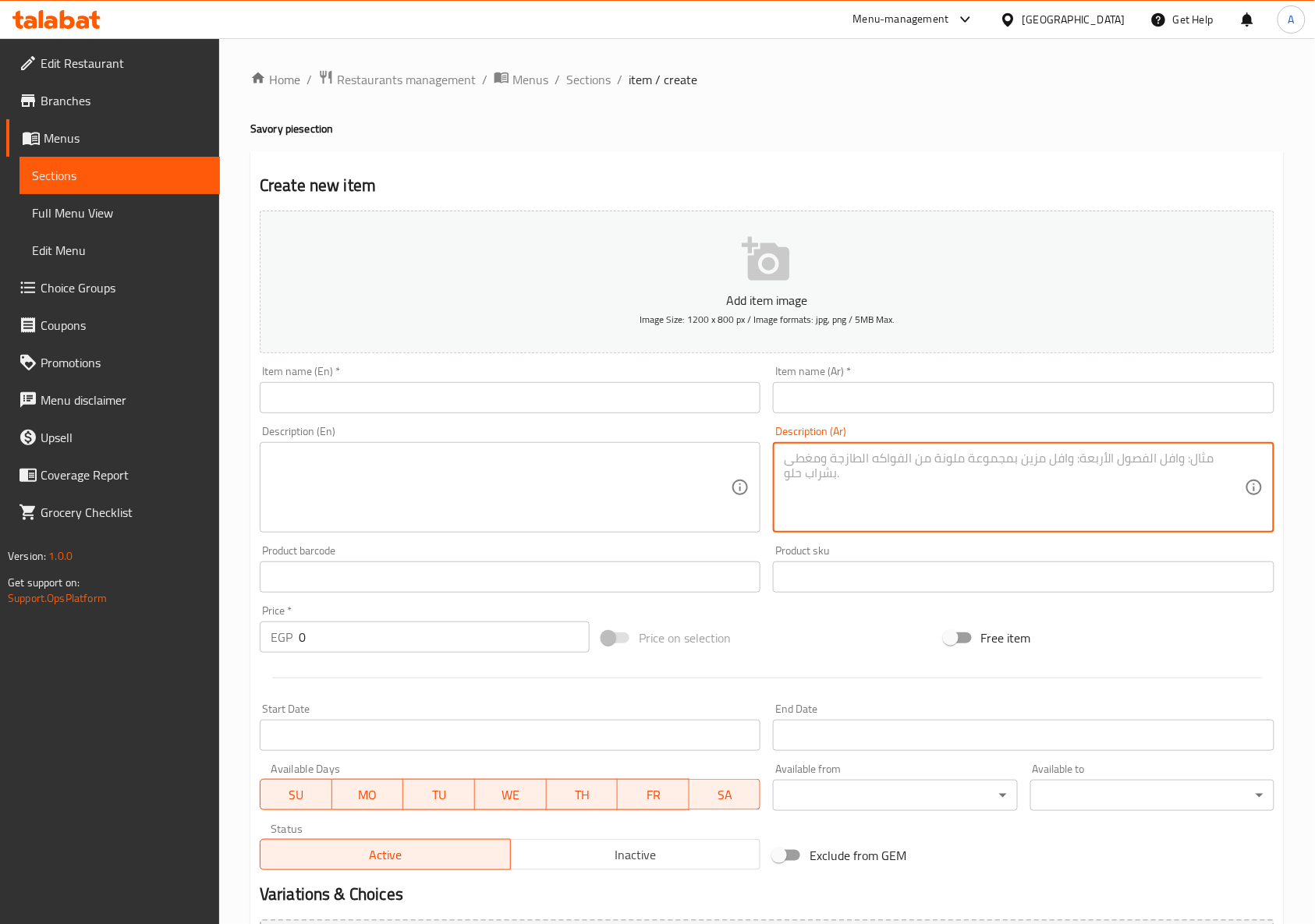
click at [942, 484] on textarea at bounding box center [1013, 488] width 460 height 74
paste textarea "فطيرة سجق كيري + كريب بطاطس + كريب ستربس + وافل نوتيلا + بيبسي كامز"
type textarea "فطيرة سجق كيري + كريب بطاطس + كريب ستربس + وافل نوتيلا + بيبسي كامز"
click at [656, 459] on textarea at bounding box center [500, 488] width 460 height 74
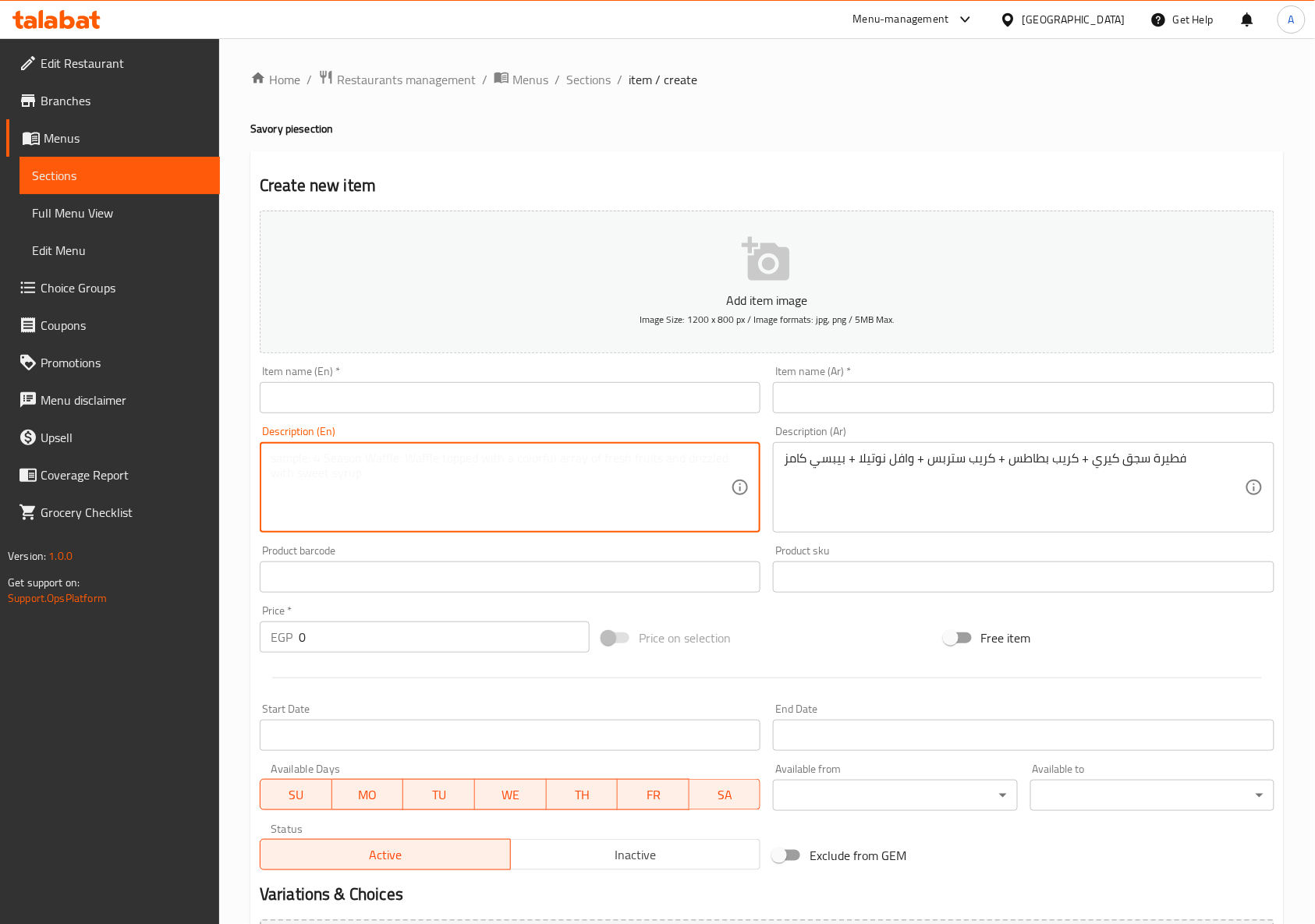
paste textarea "Kiri Sausage Butter + Potato Crepe + Strips Crepe + Nutella Waffle + Pepsi Can"
click at [661, 456] on textarea "Kiri Sausage Butter + Potato Crepe + Strips Crepe + Nutella Waffle + Pepsi Can" at bounding box center [500, 488] width 460 height 74
click at [507, 461] on textarea "Kiri sausage butter + potato crepe + strips crepe + nutella waffle + pepsi can" at bounding box center [500, 488] width 460 height 74
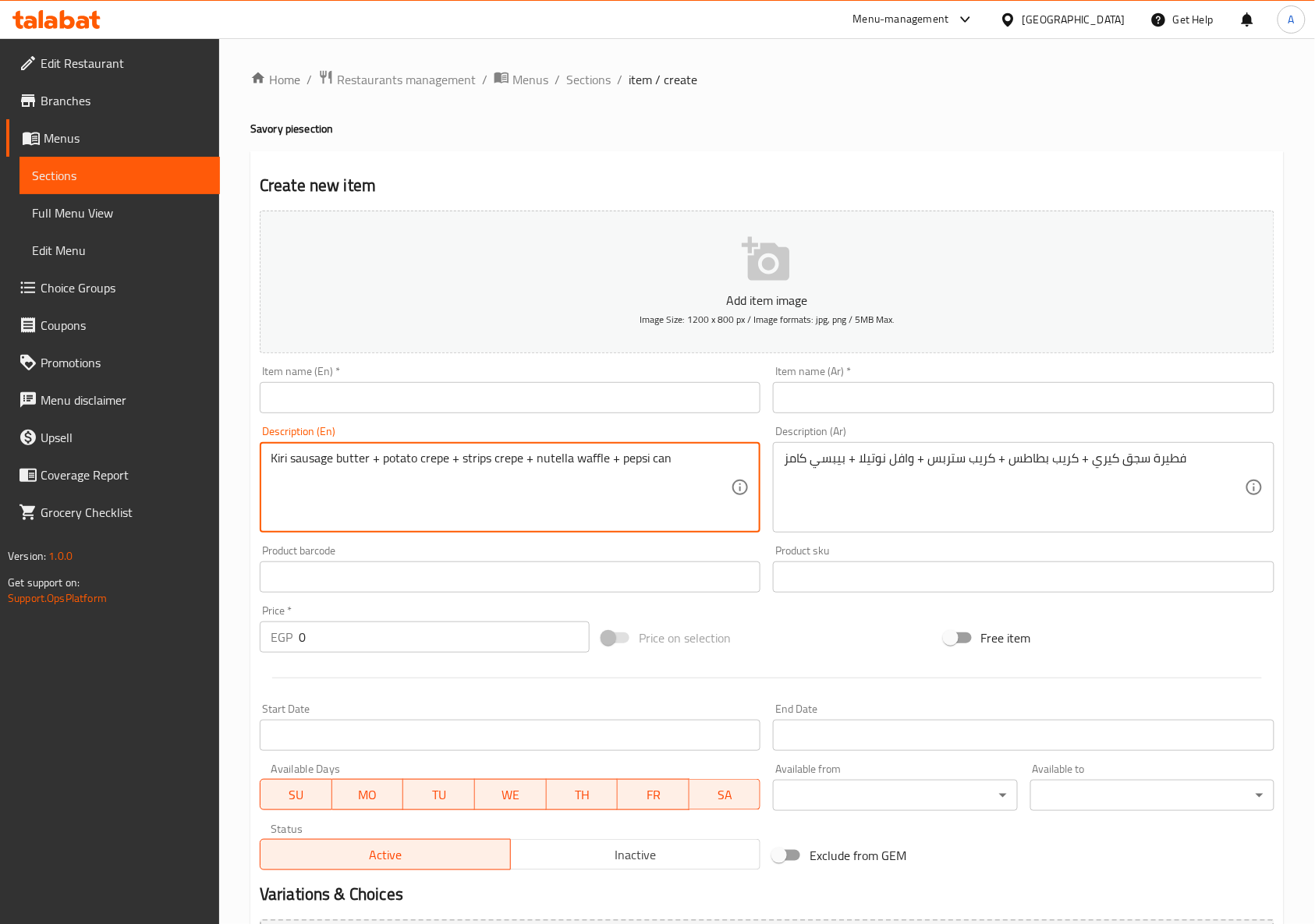
click at [507, 461] on textarea "Kiri sausage butter + potato crepe + strips crepe + nutella waffle + pepsi can" at bounding box center [500, 488] width 460 height 74
paste textarea "فطيرة سجق كيري + كريب بطاطس + كريب ستربس + وافل نوتيلا + بيبسي كامز"
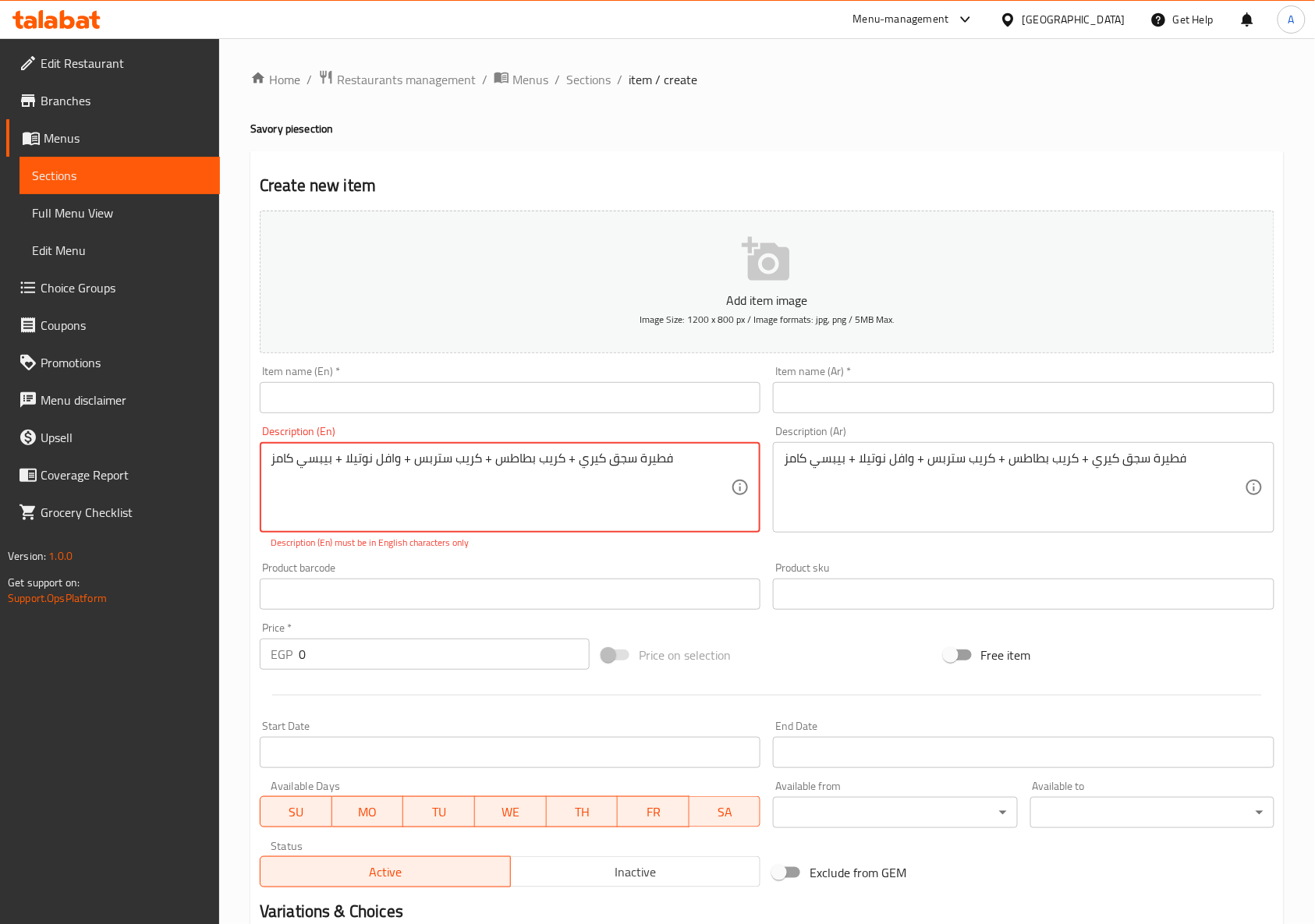
click at [499, 458] on textarea "فطيرة سجق كيري + كريب بطاطس + كريب ستربس + وافل نوتيلا + بيبسي كامز" at bounding box center [500, 488] width 460 height 74
paste textarea "Kiri sausage pie + potato crepe + strips crepe + Nutella waffle + Pepsi Cams"
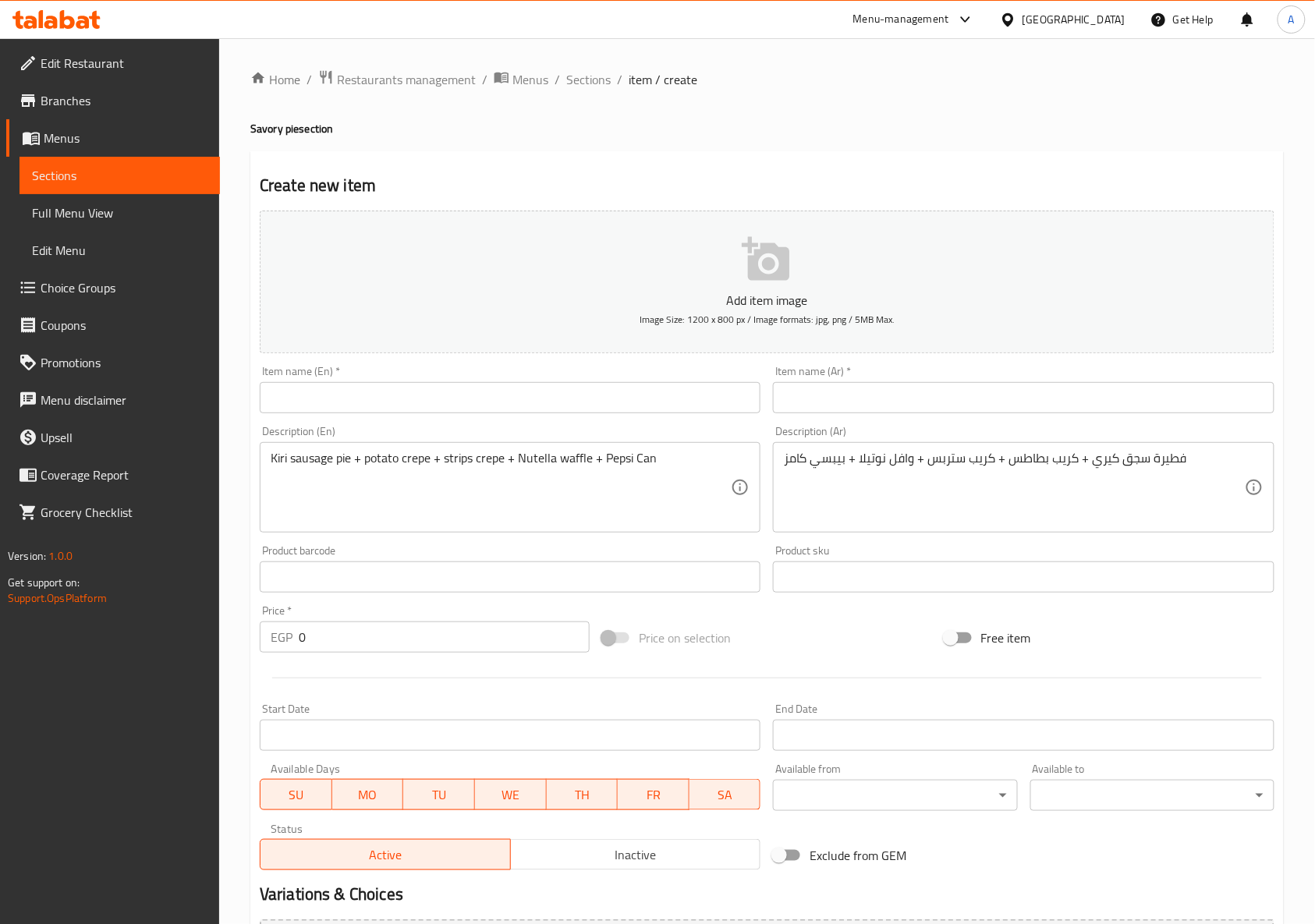
click at [578, 447] on div "Kiri sausage pie + potato crepe + strips crepe + Nutella waffle + Pepsi Can Des…" at bounding box center [510, 487] width 501 height 91
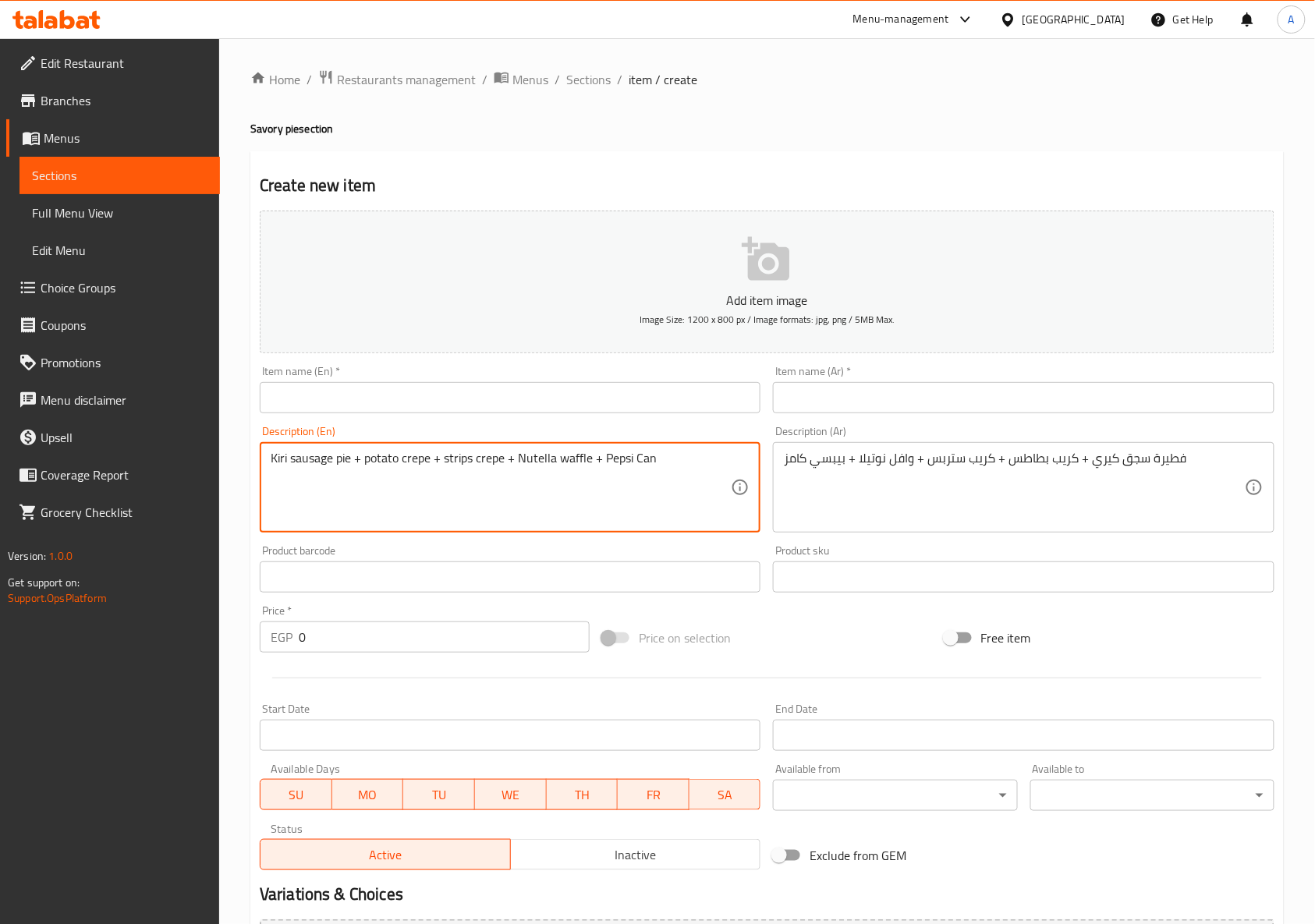
click at [577, 457] on textarea "Kiri sausage pie + potato crepe + strips crepe + Nutella waffle + Pepsi Can" at bounding box center [500, 488] width 460 height 74
type textarea "Kiri sausage pie + potato crepe + strips crepe + nutella waffle + pepsi can"
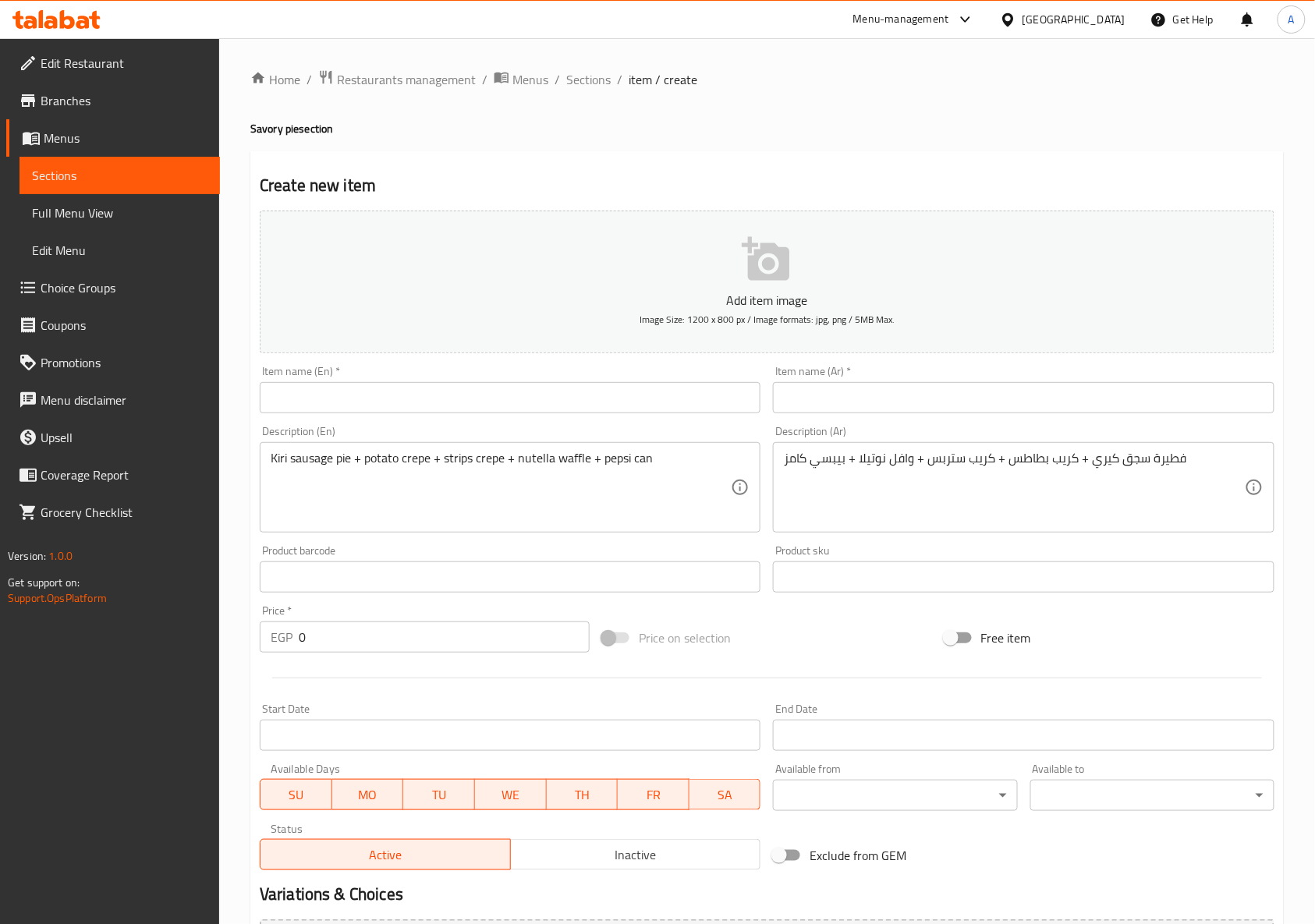
click at [811, 638] on div "Price on selection" at bounding box center [767, 638] width 343 height 42
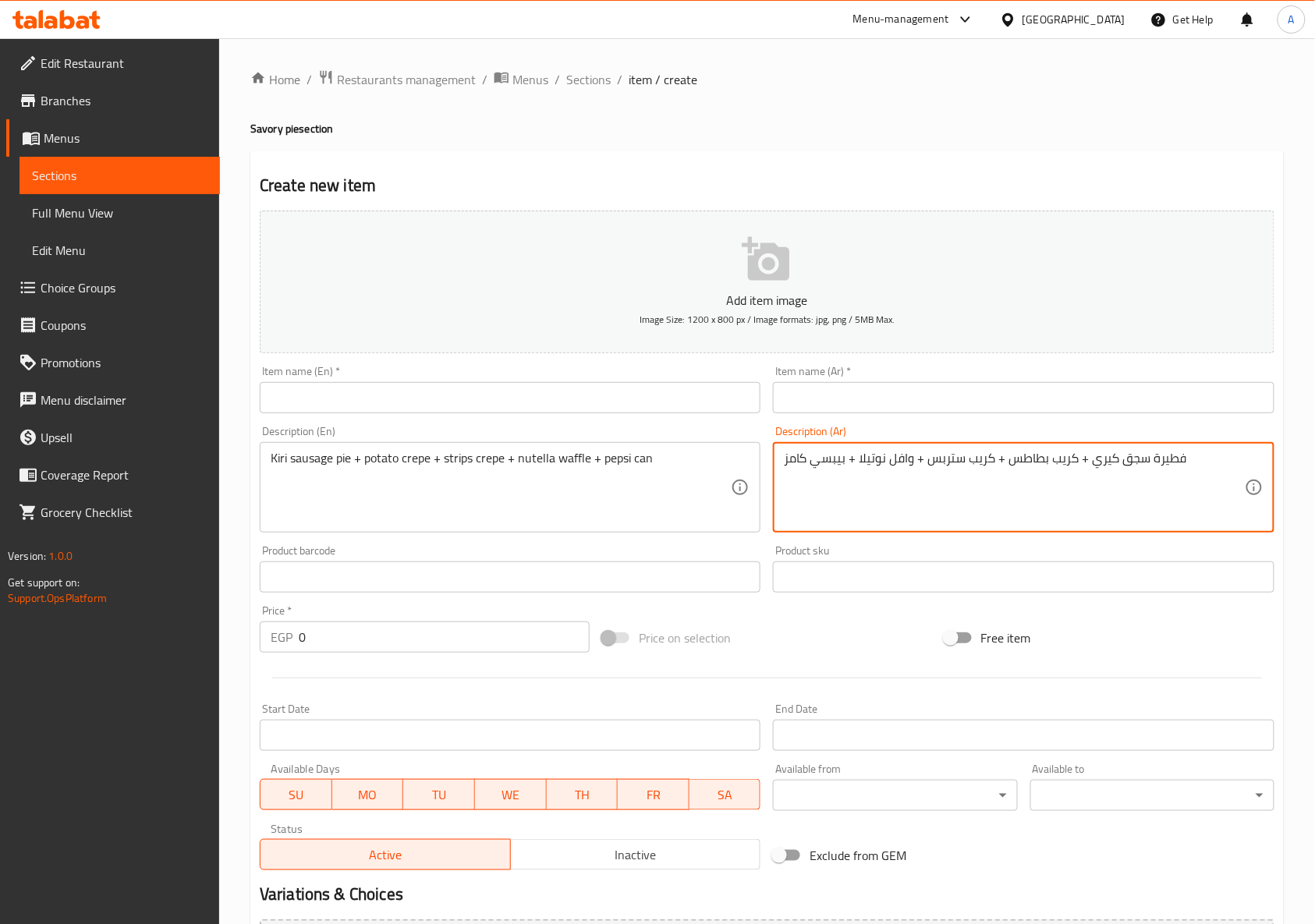
click at [453, 650] on input "0" at bounding box center [444, 637] width 291 height 31
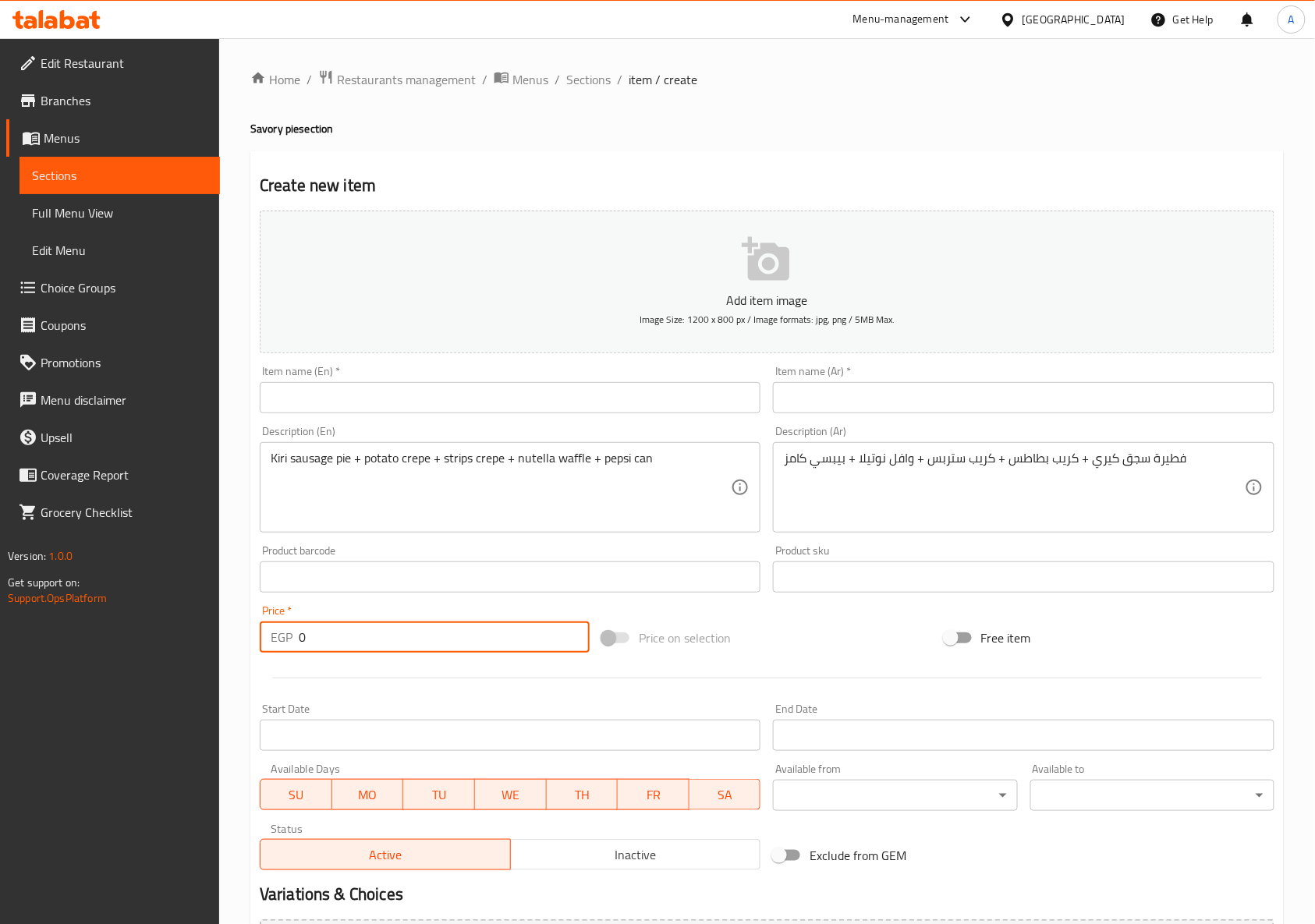
click at [453, 650] on input "0" at bounding box center [444, 637] width 291 height 31
paste input "665"
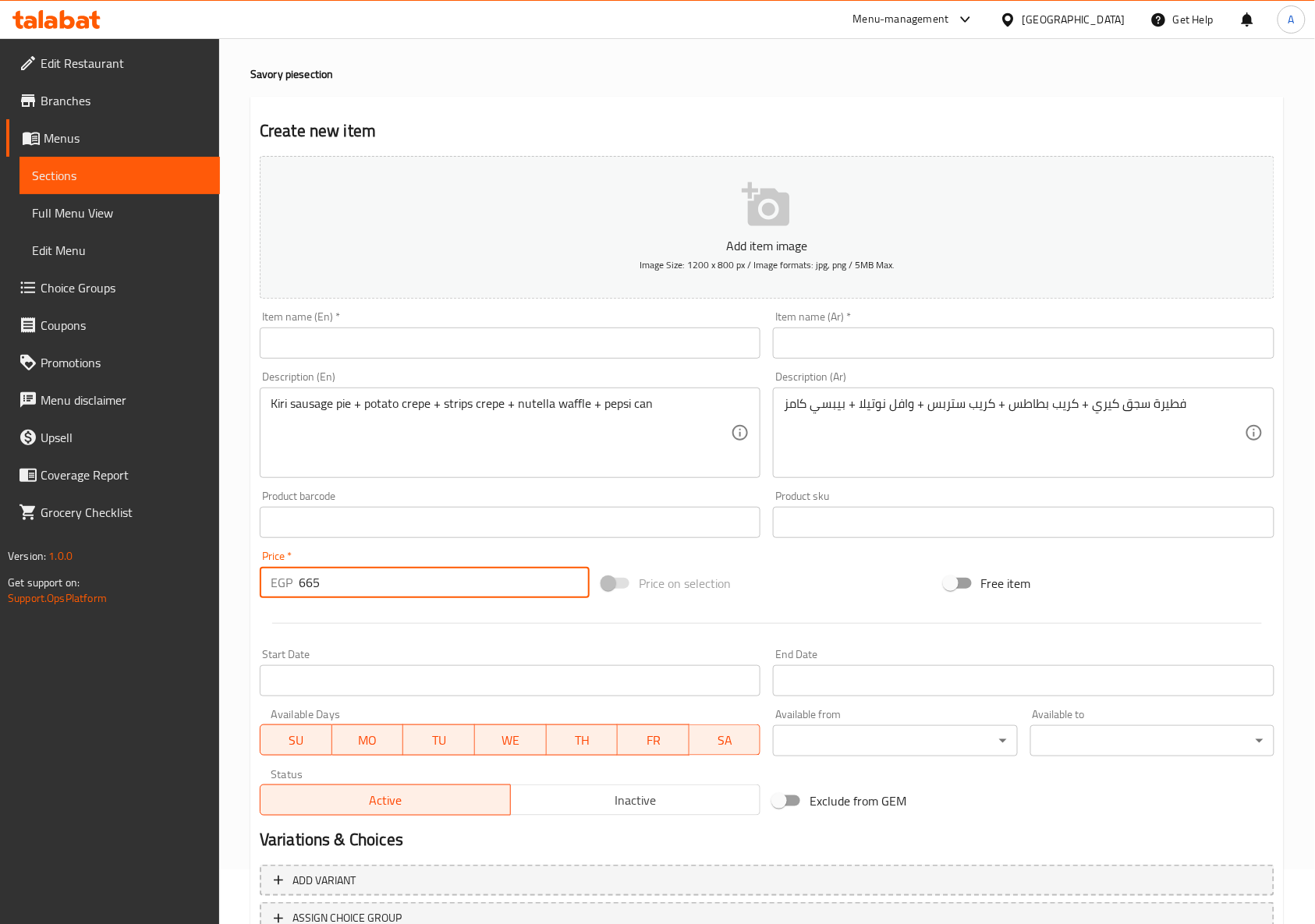
scroll to position [103, 0]
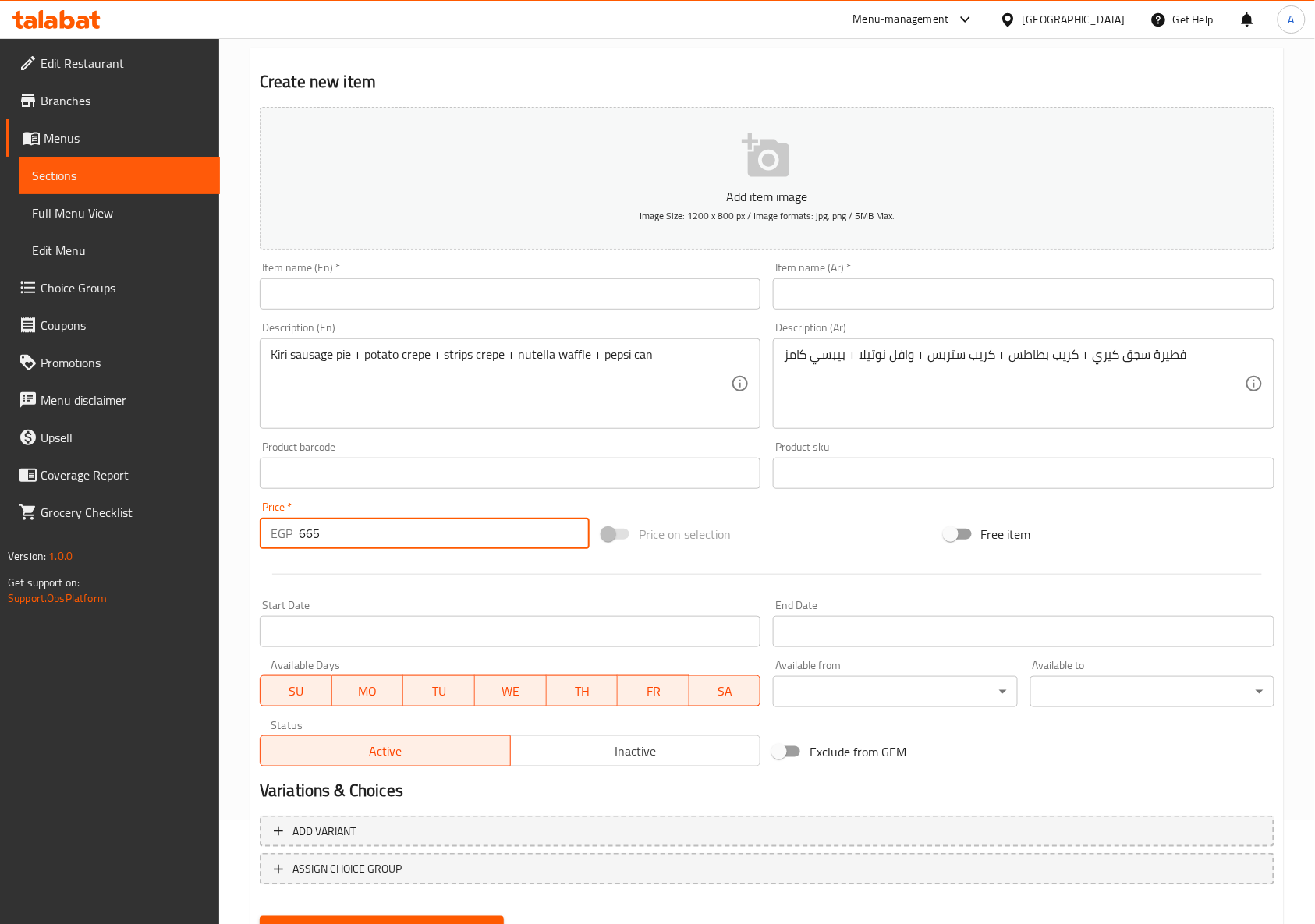
type input "665"
click at [624, 752] on span "Inactive" at bounding box center [635, 751] width 237 height 22
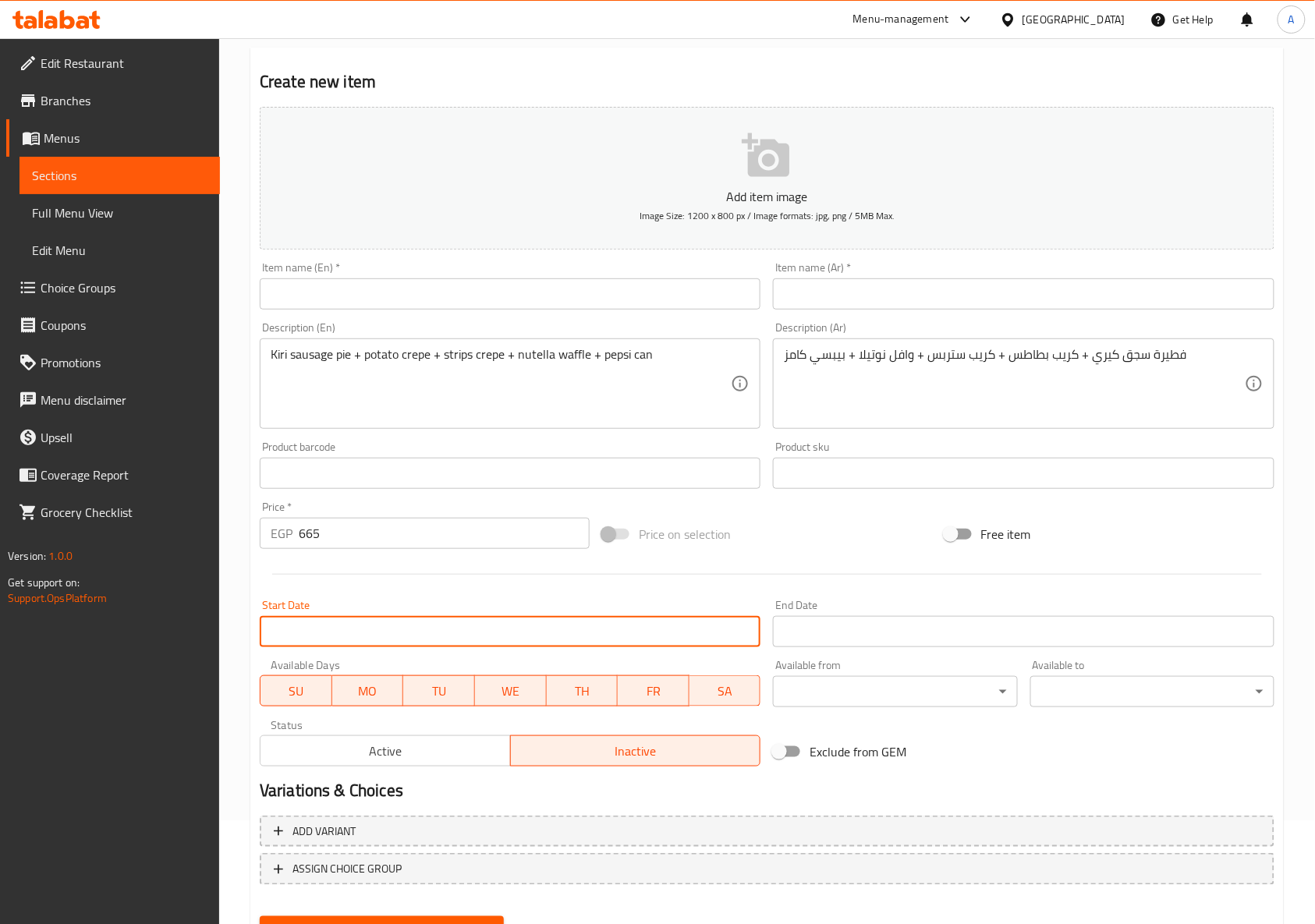
click at [615, 619] on input "Start Date" at bounding box center [510, 631] width 501 height 31
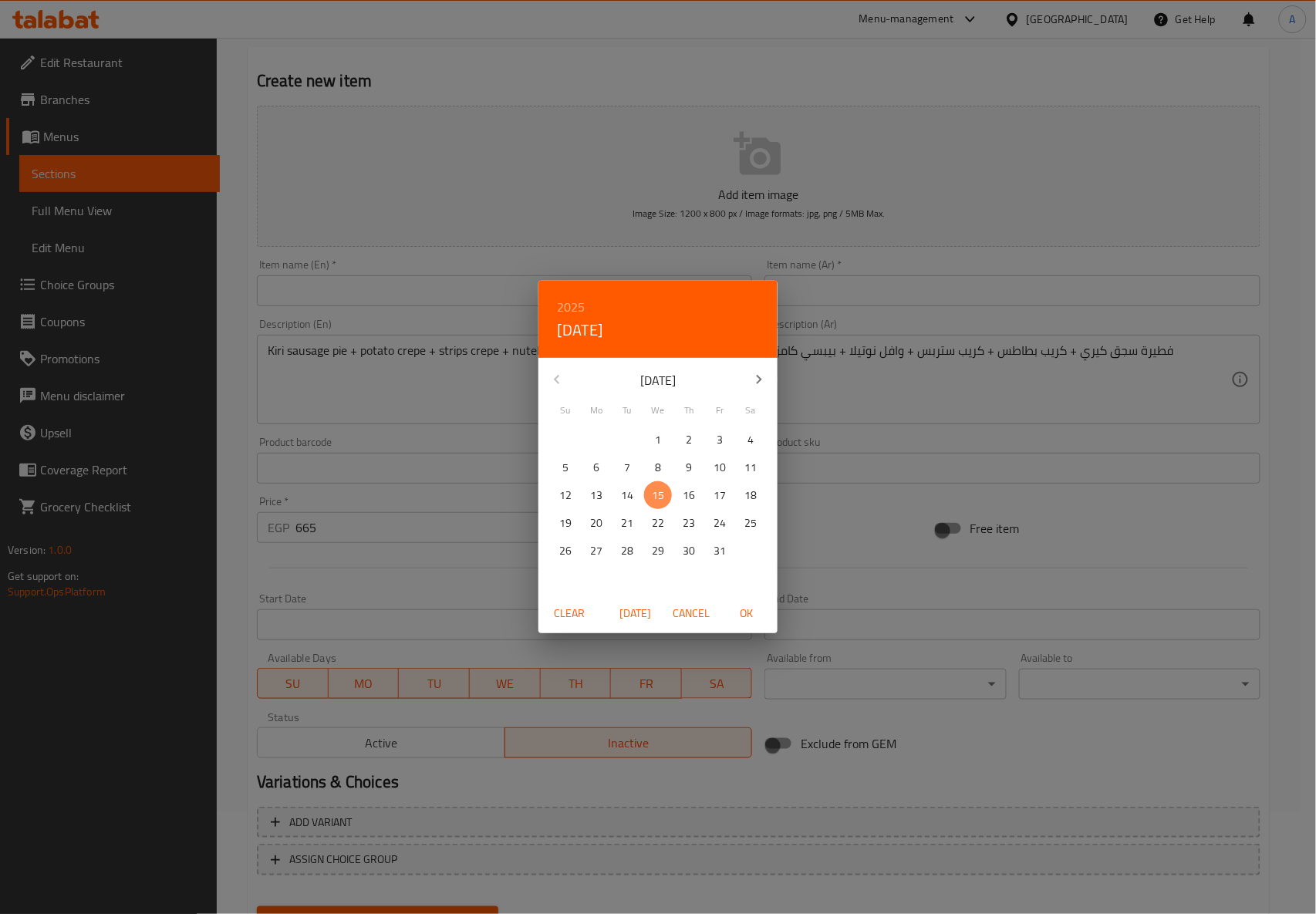
click at [659, 486] on p "15" at bounding box center [658, 495] width 13 height 19
click at [734, 608] on span "OK" at bounding box center [746, 613] width 37 height 19
type input "15-10-2025"
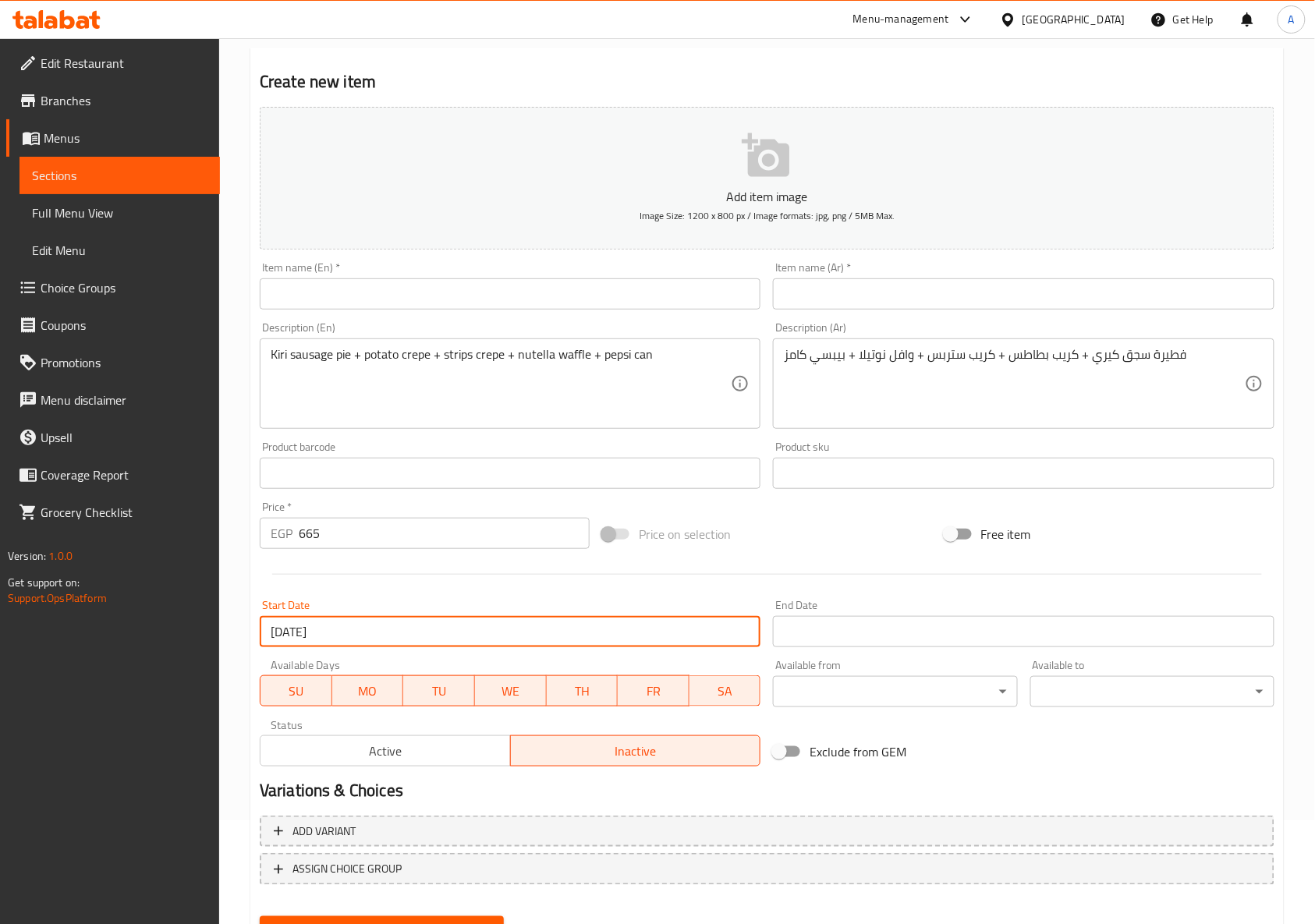
click at [808, 626] on input "Start Date" at bounding box center [1023, 631] width 501 height 31
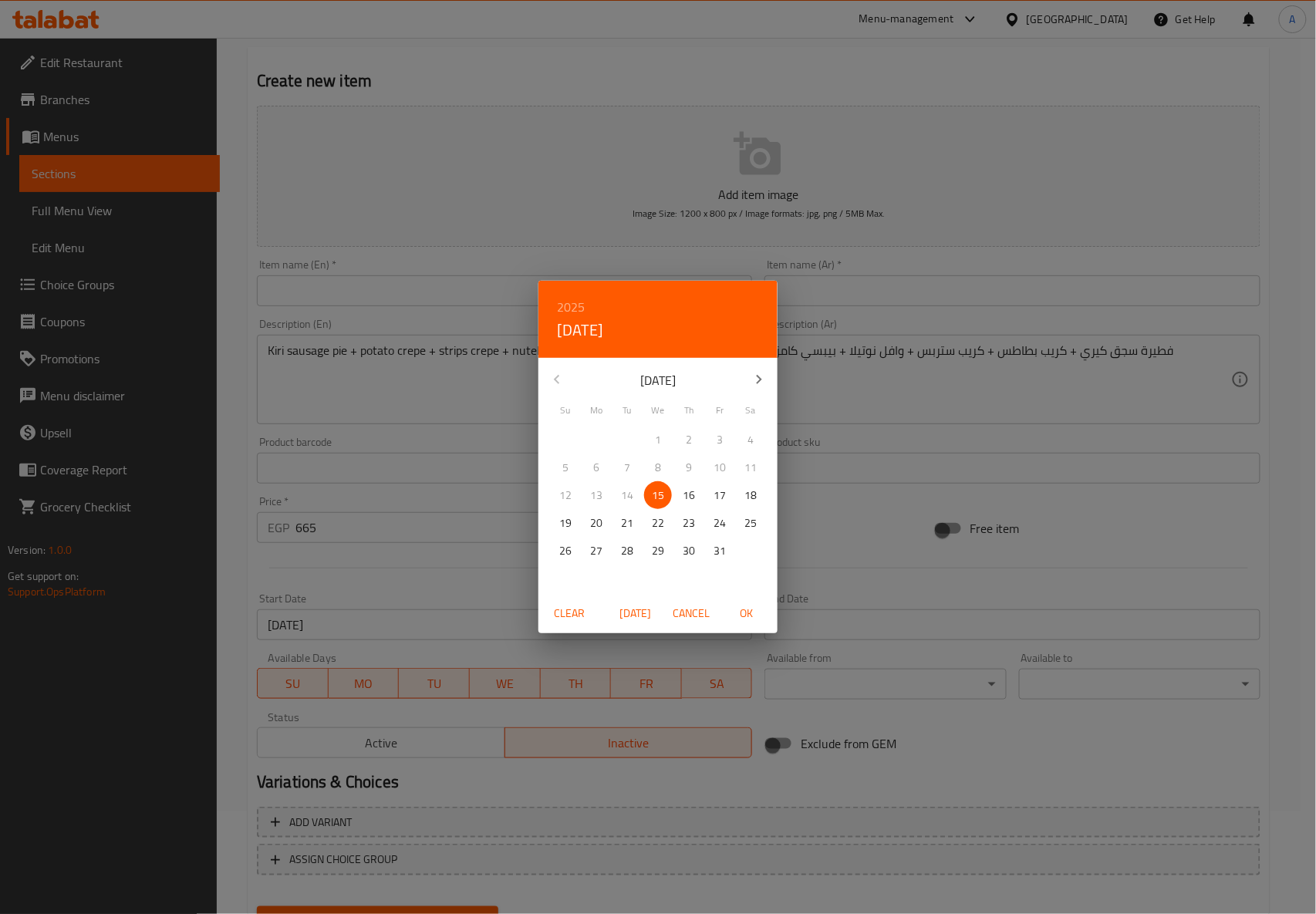
click at [755, 377] on icon "button" at bounding box center [759, 379] width 18 height 18
click at [658, 552] on p "31" at bounding box center [658, 551] width 13 height 19
click at [745, 618] on span "OK" at bounding box center [746, 613] width 37 height 19
type input "31-12-2025"
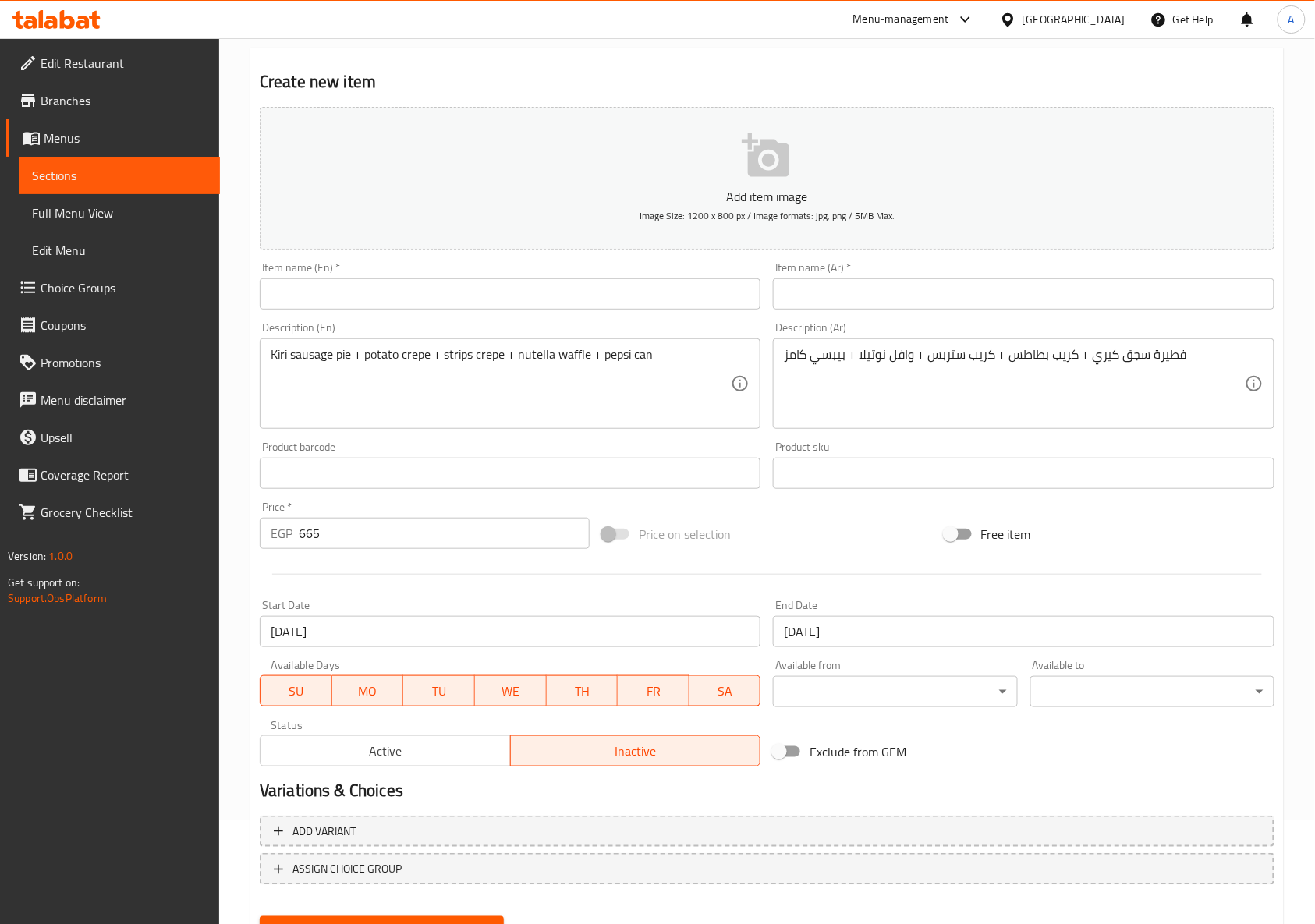
click at [788, 557] on div at bounding box center [767, 574] width 1027 height 38
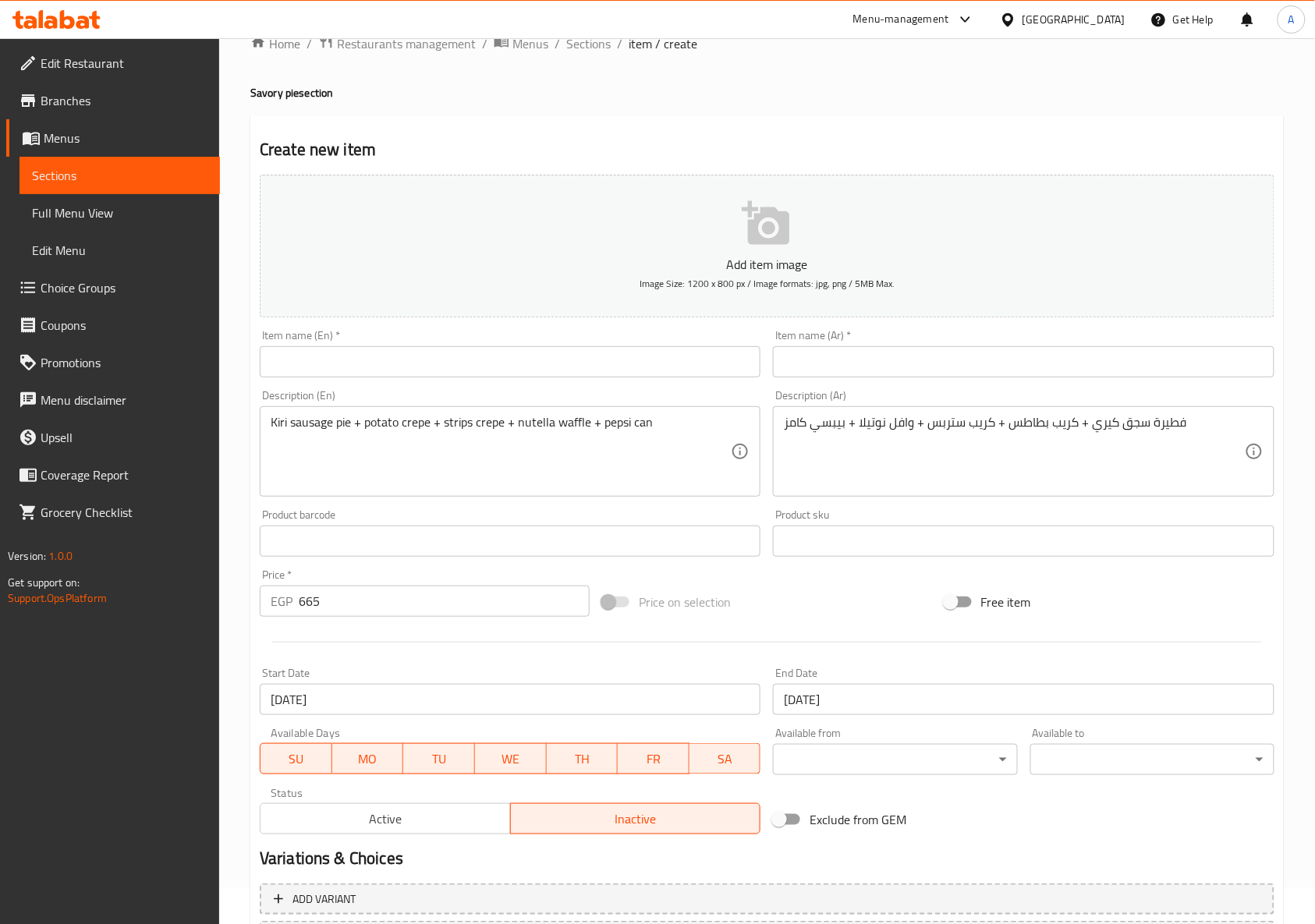
scroll to position [0, 0]
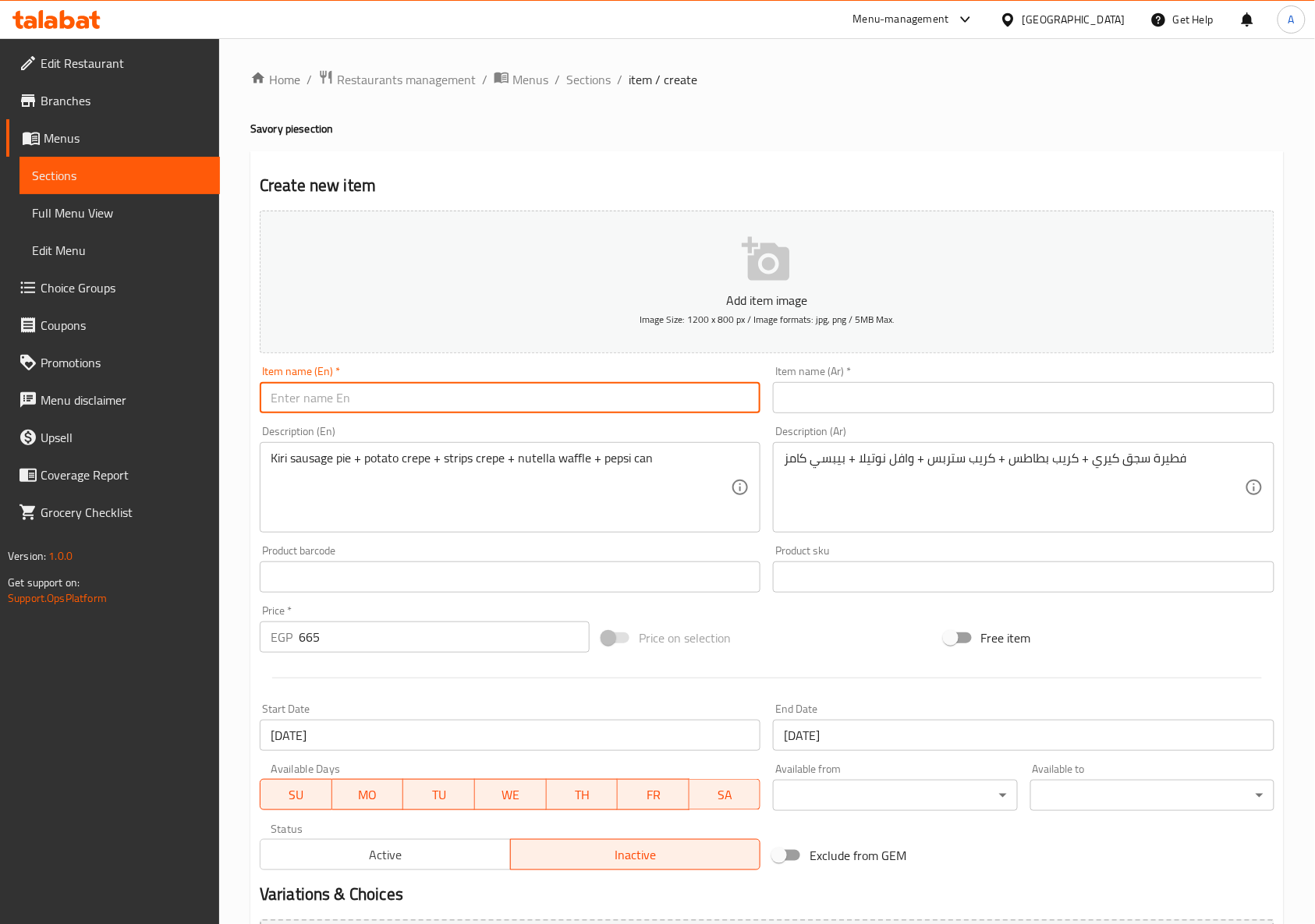
click at [679, 391] on input "text" at bounding box center [510, 397] width 501 height 31
type input "Offer 2"
click at [535, 413] on input "Offer 2" at bounding box center [510, 397] width 501 height 31
click at [535, 408] on input "Offer 2" at bounding box center [510, 397] width 501 height 31
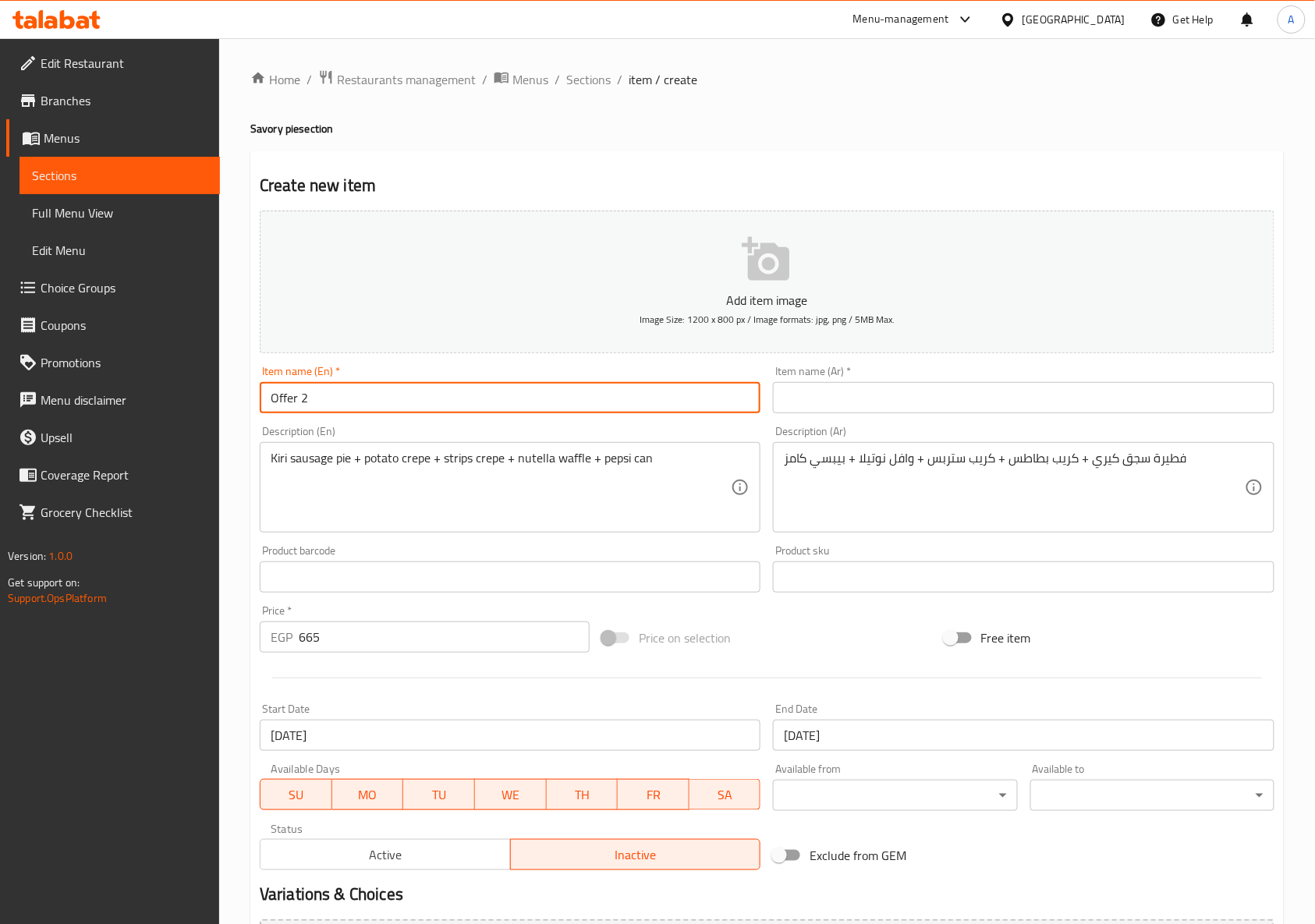
click at [535, 408] on input "Offer 2" at bounding box center [510, 397] width 501 height 31
click at [946, 395] on input "text" at bounding box center [1023, 397] width 501 height 31
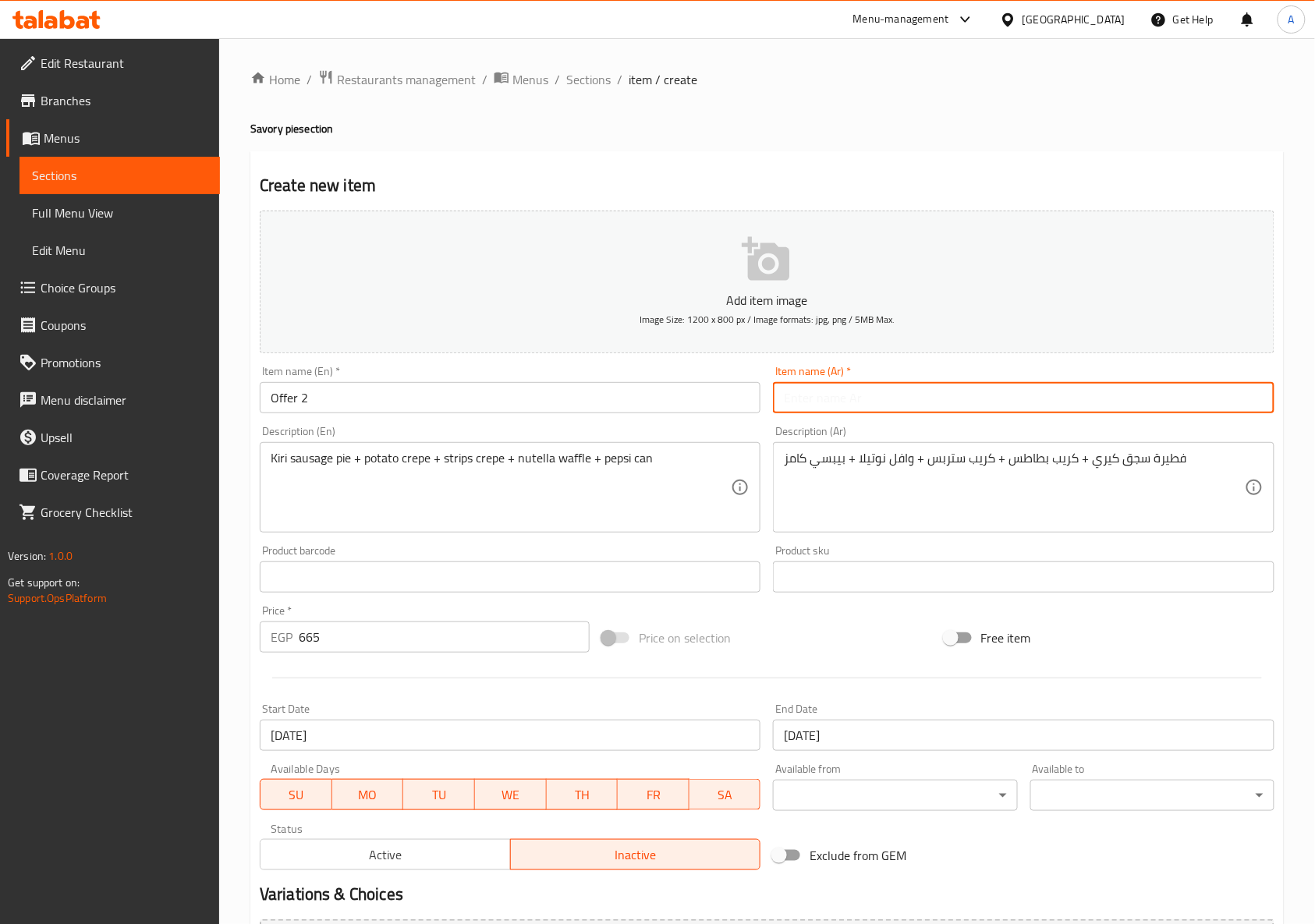
paste input "العرض 2"
type input "عرض 2"
click at [752, 659] on div at bounding box center [767, 678] width 1027 height 38
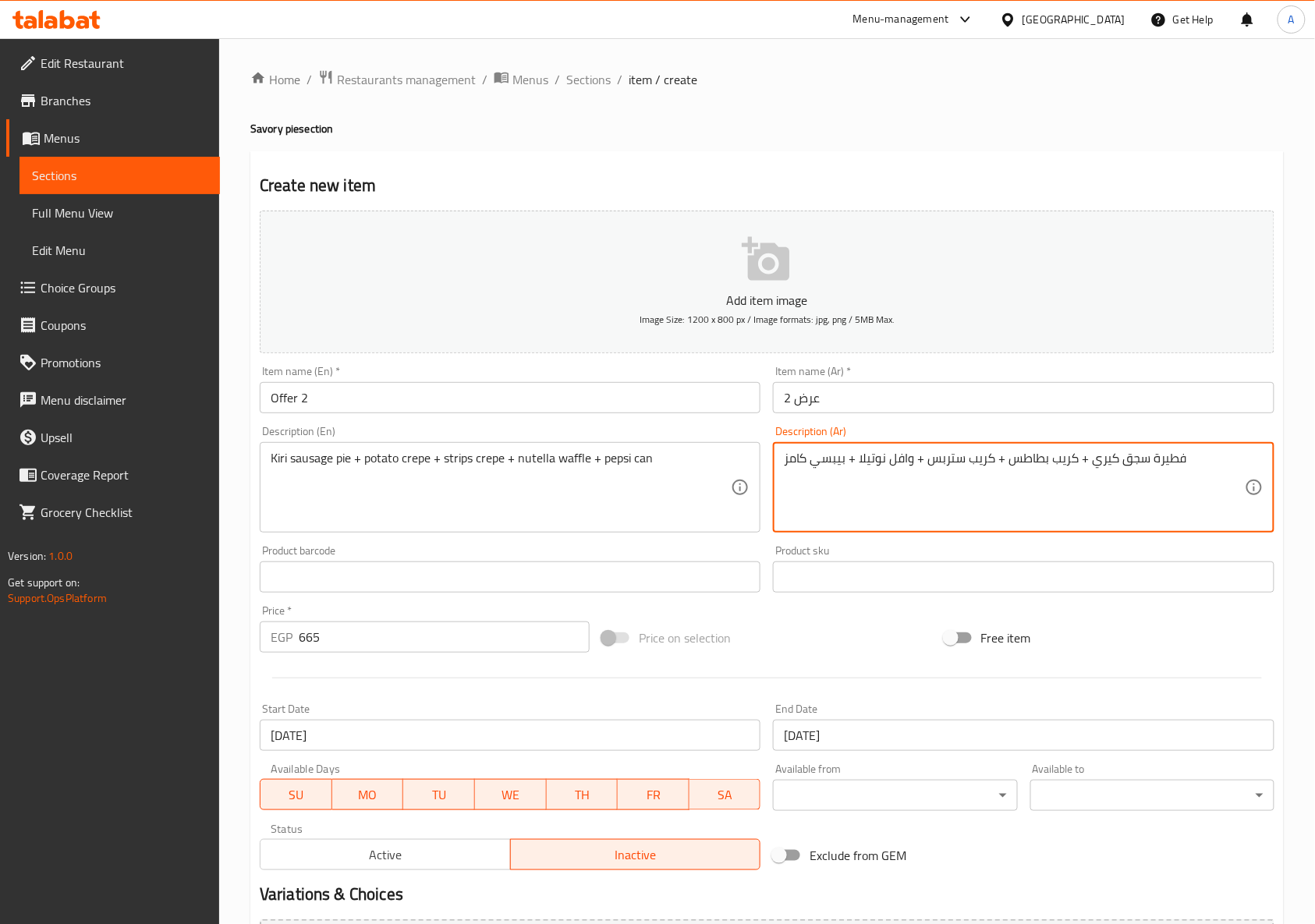
click at [884, 462] on textarea "فطيرة سجق كيري + كريب بطاطس + كريب ستربس + وافل نوتيلا + بيبسي كامز" at bounding box center [1013, 488] width 460 height 74
click at [793, 456] on textarea "فطيرة سجق كيري + كريب بطاطس + كريب ستربس + وافل نوتيلا + بيبسي كامز" at bounding box center [1013, 488] width 460 height 74
click at [790, 459] on textarea "فطيرة سجق كيري + كريب بطاطس + كريب ستربس + وافل نوتيلا + بيبسي كامز" at bounding box center [1013, 488] width 460 height 74
click at [791, 458] on textarea "فطيرة سجق كيري + كريب بطاطس + كريب ستربس + وافل نوتيلا + بيبسي كامز" at bounding box center [1013, 488] width 460 height 74
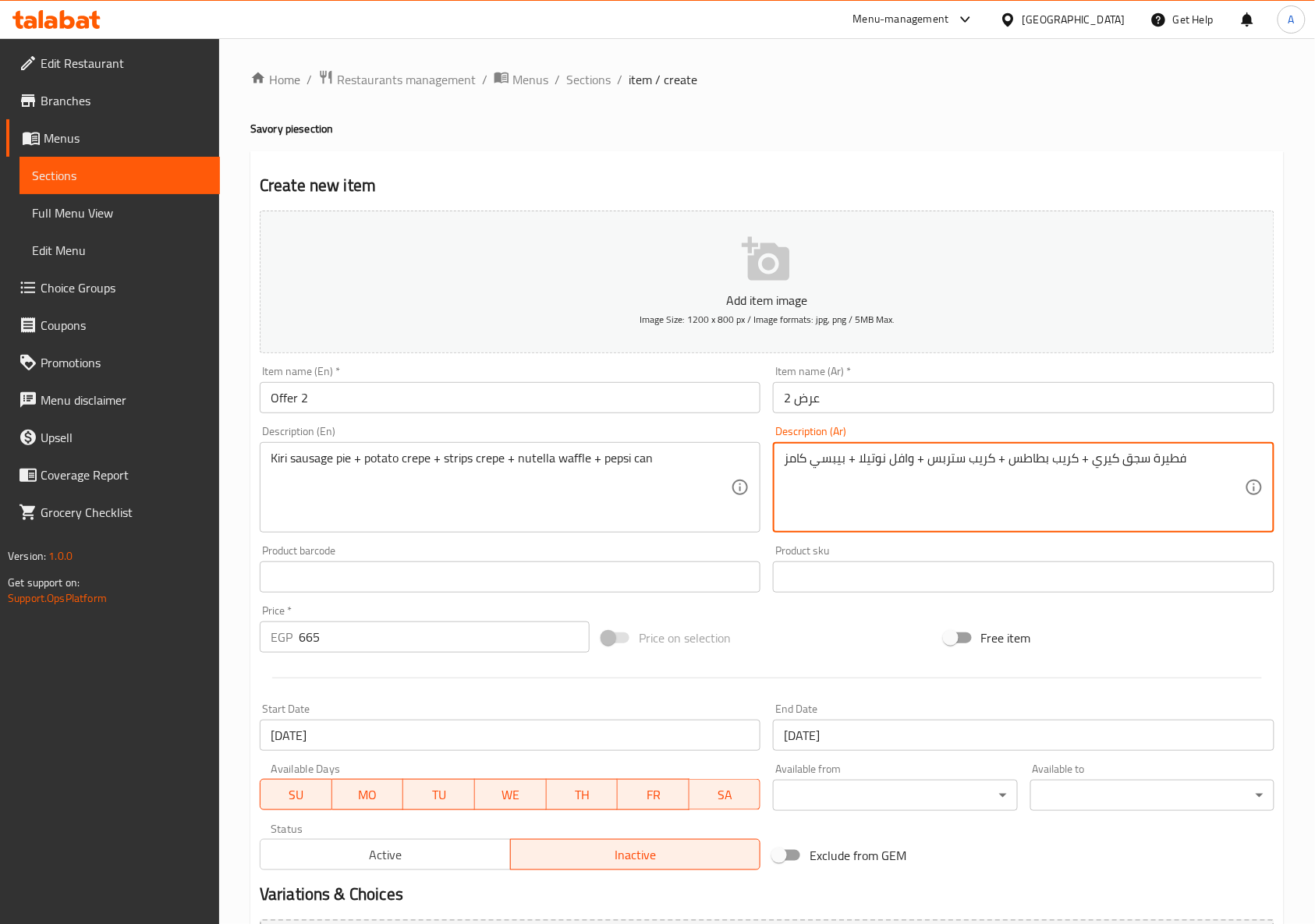
click at [791, 458] on textarea "فطيرة سجق كيري + كريب بطاطس + كريب ستربس + وافل نوتيلا + بيبسي كامز" at bounding box center [1013, 488] width 460 height 74
click at [796, 458] on textarea "فطيرة سجق كيري + كريب بطاطس + كريب ستربس + وافل نوتيلا + بيبسي كامز" at bounding box center [1013, 488] width 460 height 74
paste textarea
click at [836, 487] on textarea "فطيرة سجق كيري + كريب بطاطس + كريب ستربس + وافل نوتيلا + بيبسي كانز" at bounding box center [1013, 488] width 460 height 74
type textarea "فطيرة سجق كيري + كريب بطاطس + كريب ستربس + وافل نوتيلا + بيبسي كانز"
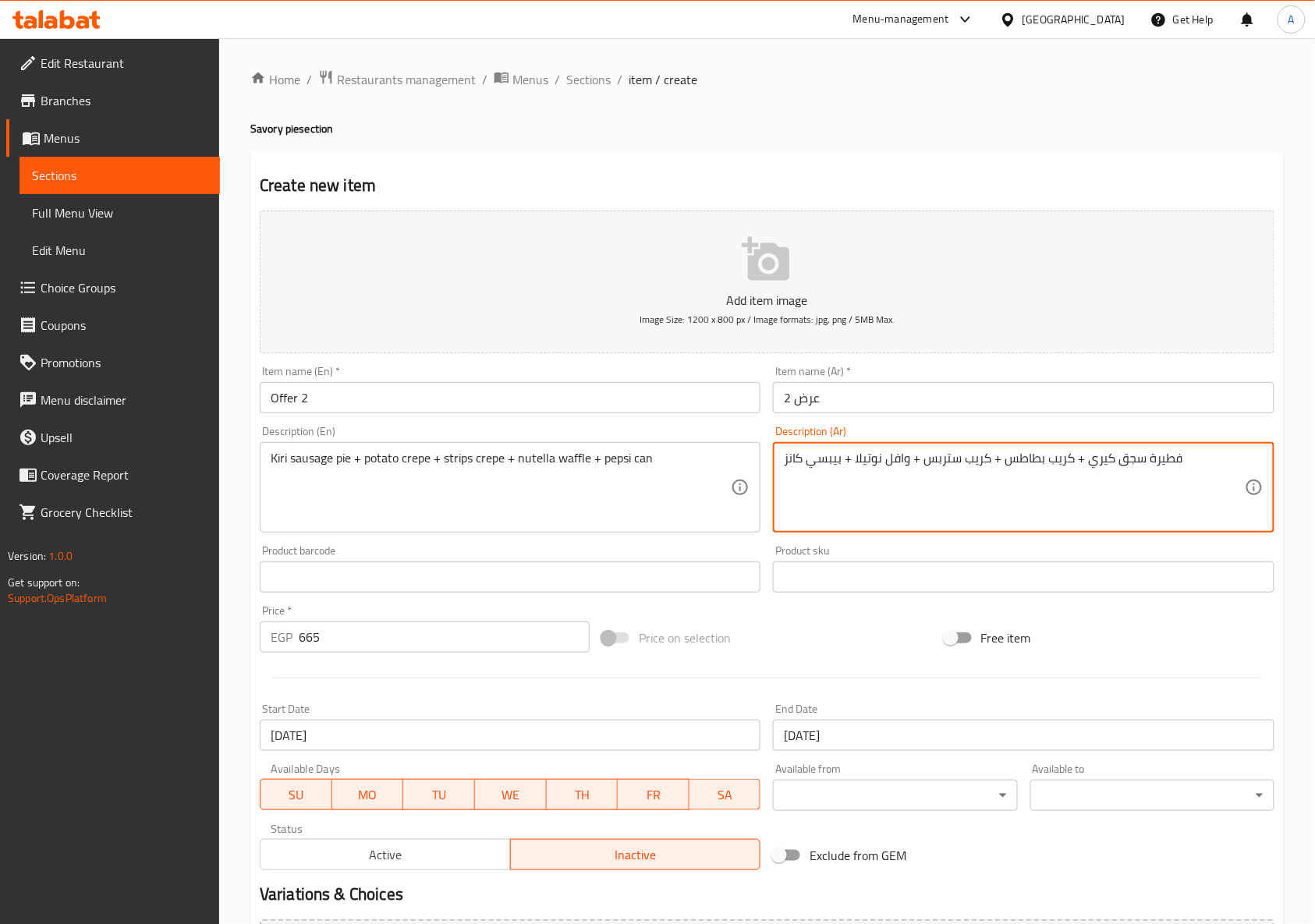
click at [803, 643] on div "Price on selection" at bounding box center [767, 638] width 343 height 42
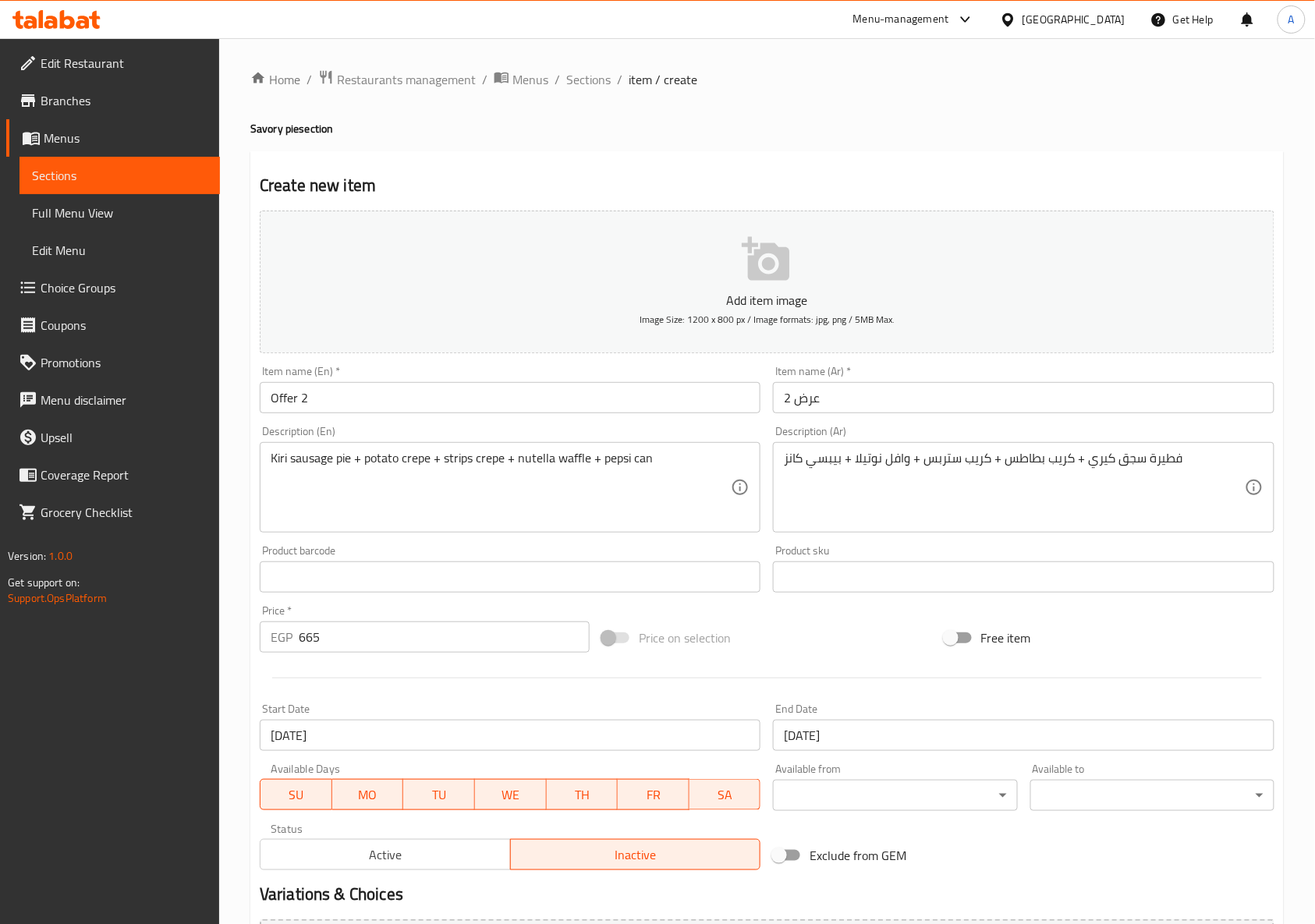
click at [798, 659] on div "Price on selection" at bounding box center [767, 638] width 343 height 42
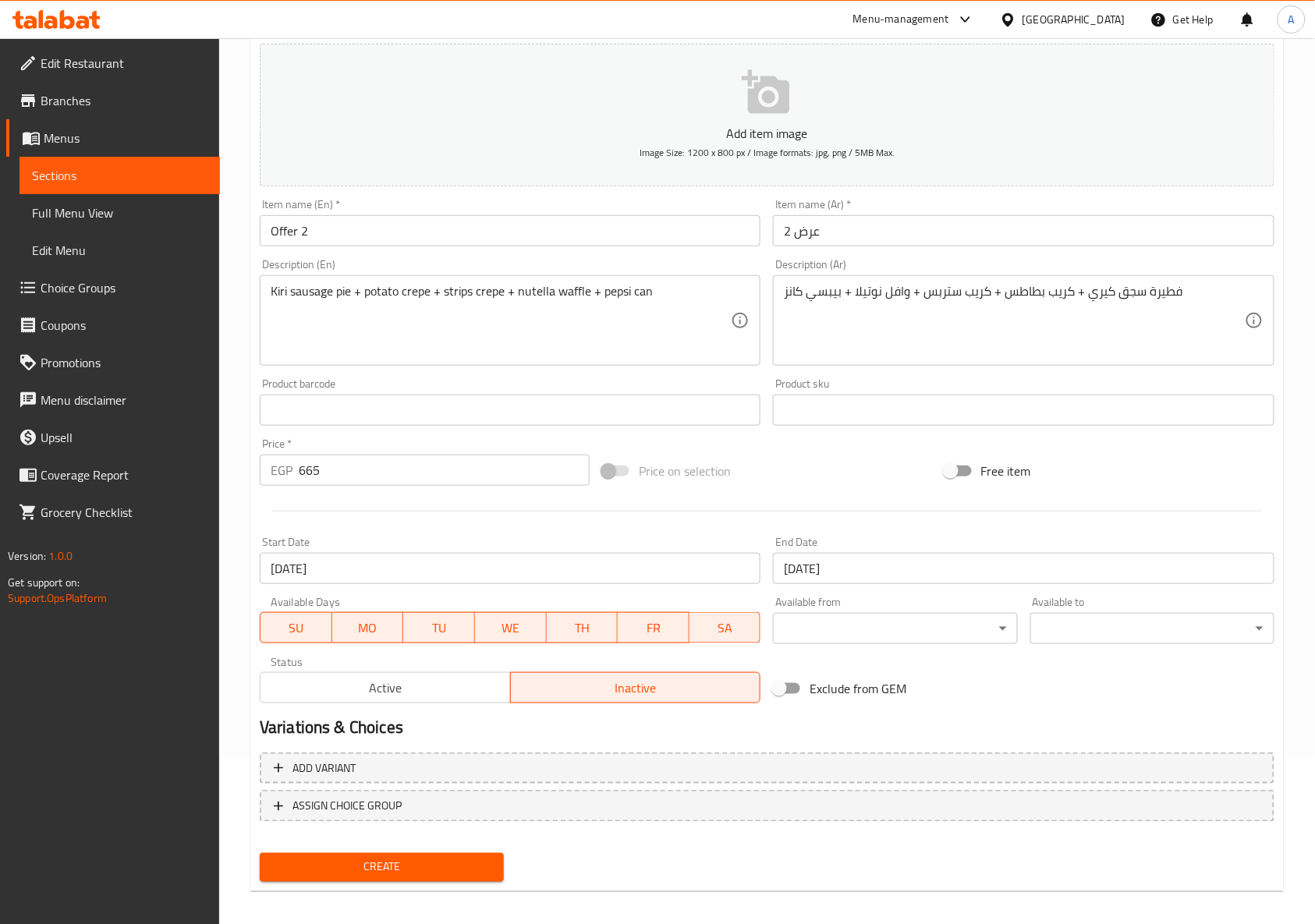
scroll to position [176, 0]
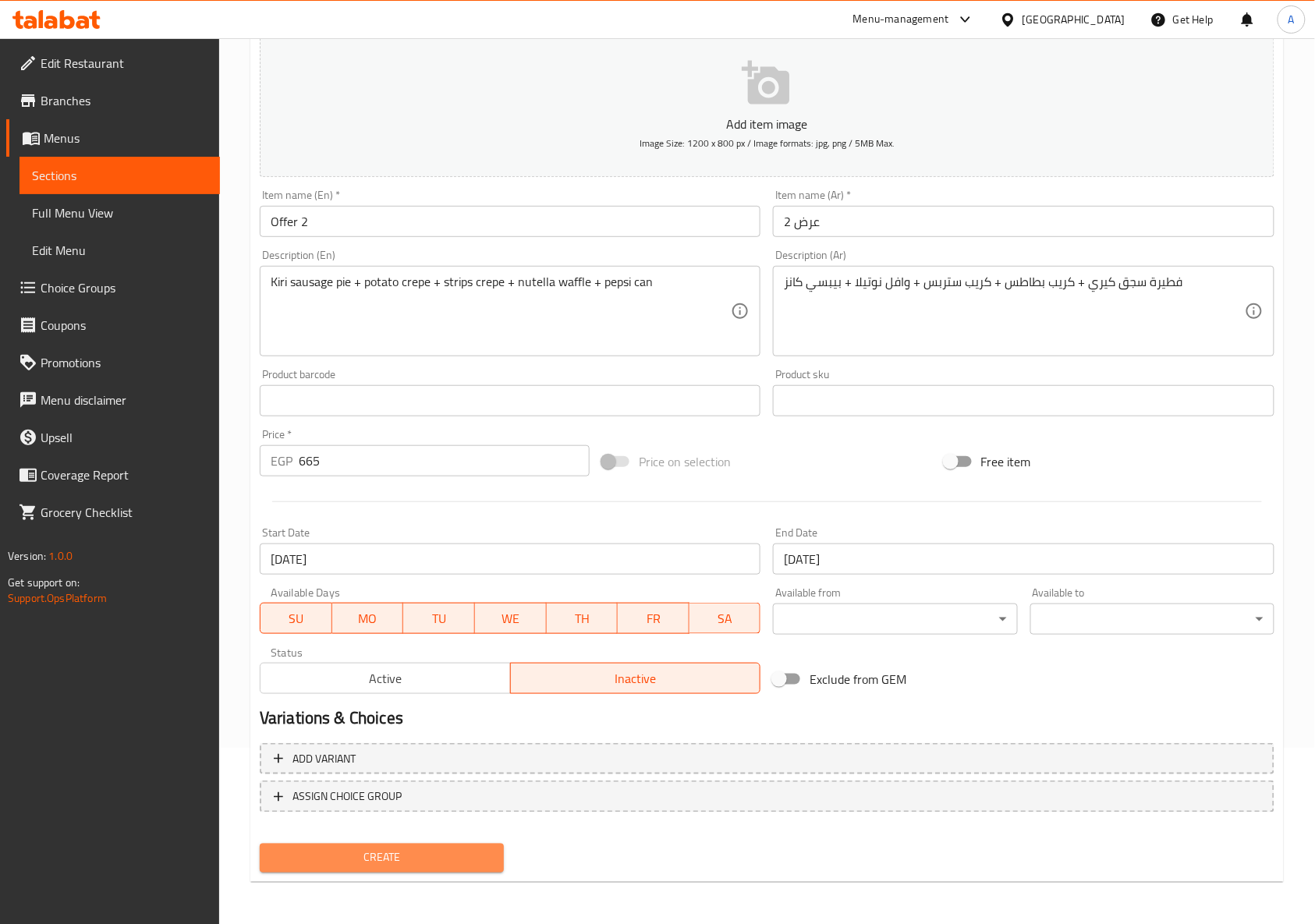
click at [435, 861] on span "Create" at bounding box center [381, 857] width 219 height 19
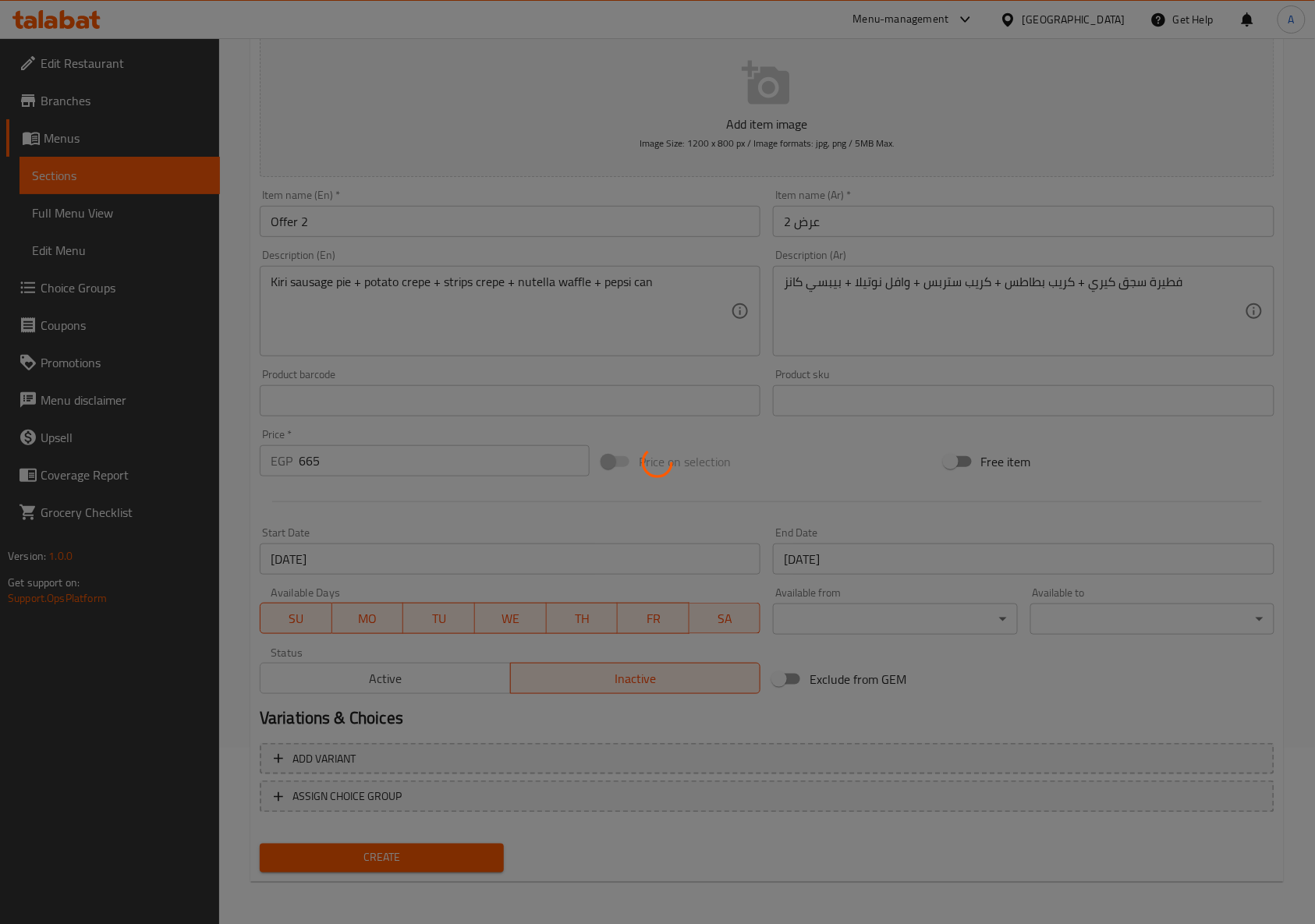
type input "0"
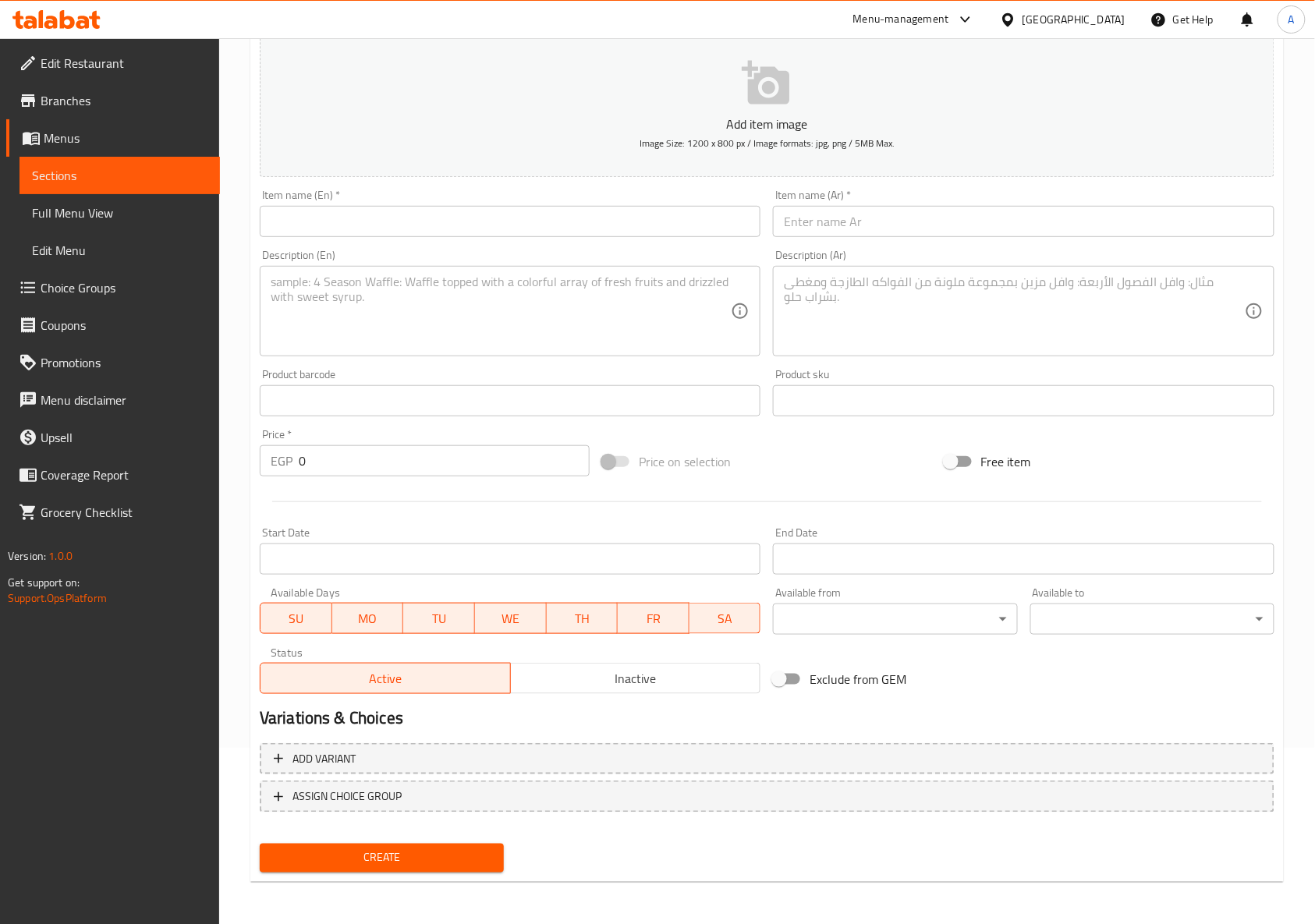
click at [768, 721] on h2 "Variations & Choices" at bounding box center [767, 718] width 1014 height 23
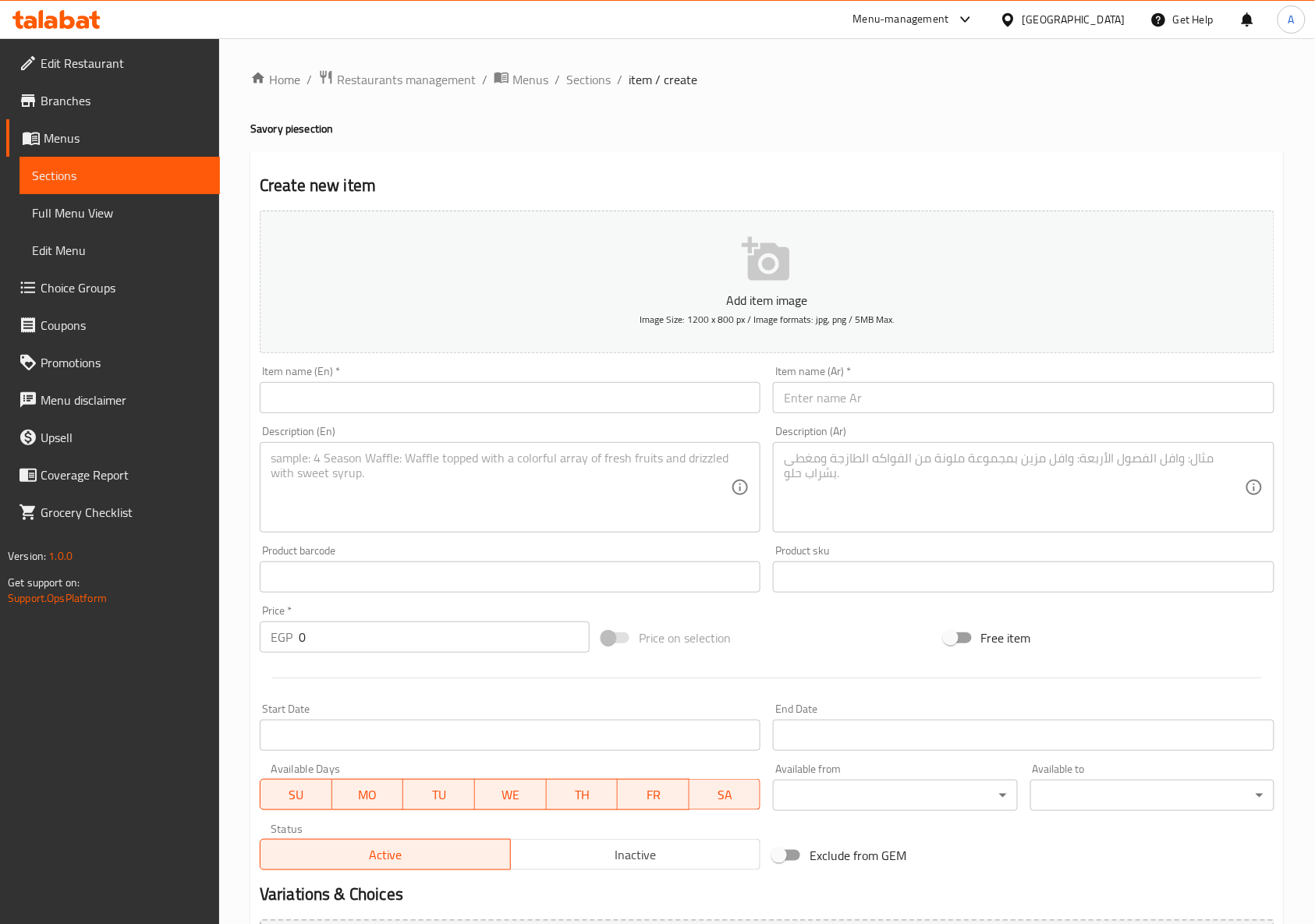
click at [552, 403] on input "text" at bounding box center [510, 397] width 501 height 31
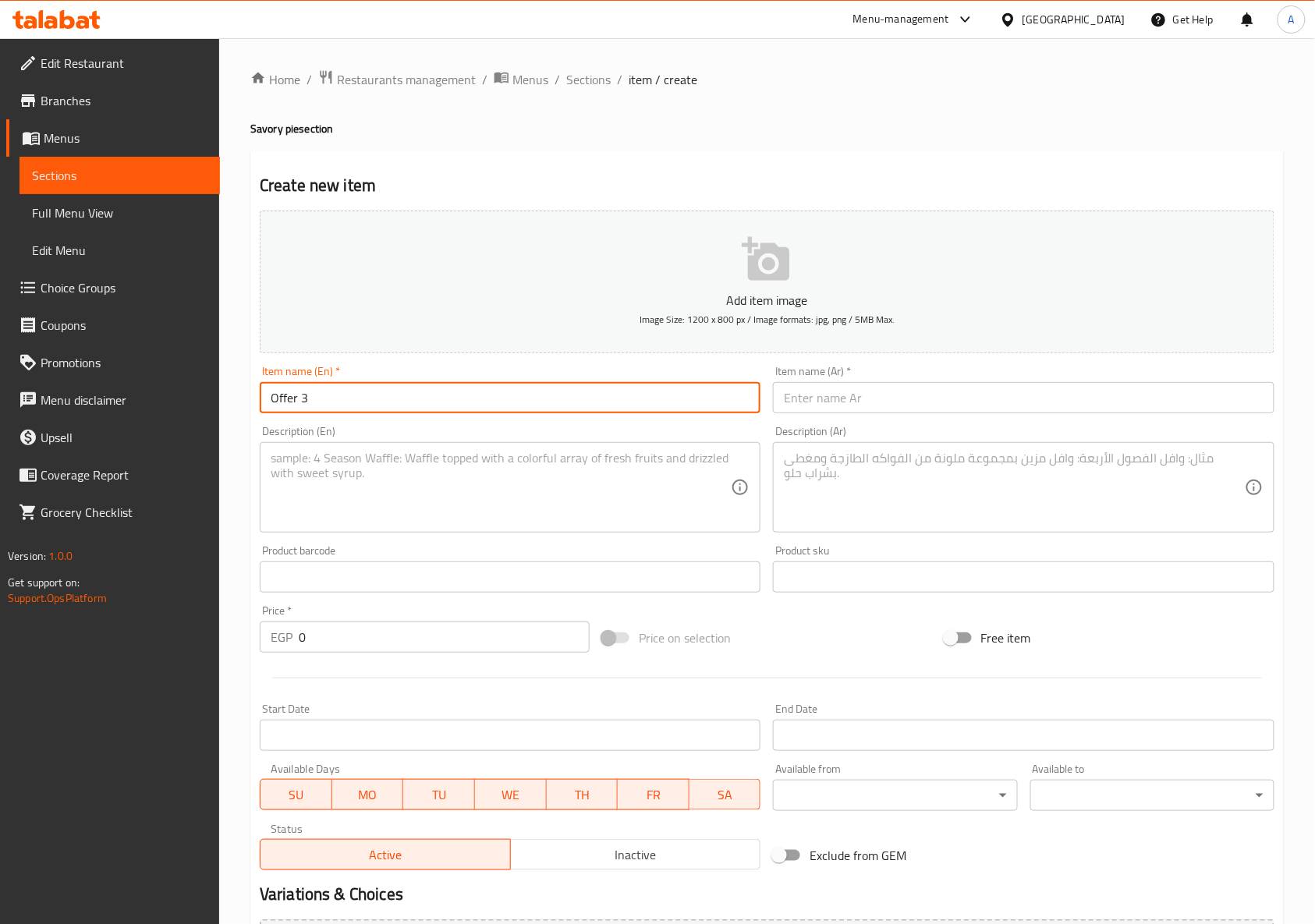
click at [418, 400] on input "Offer 3" at bounding box center [510, 397] width 501 height 31
type input "Offer 3"
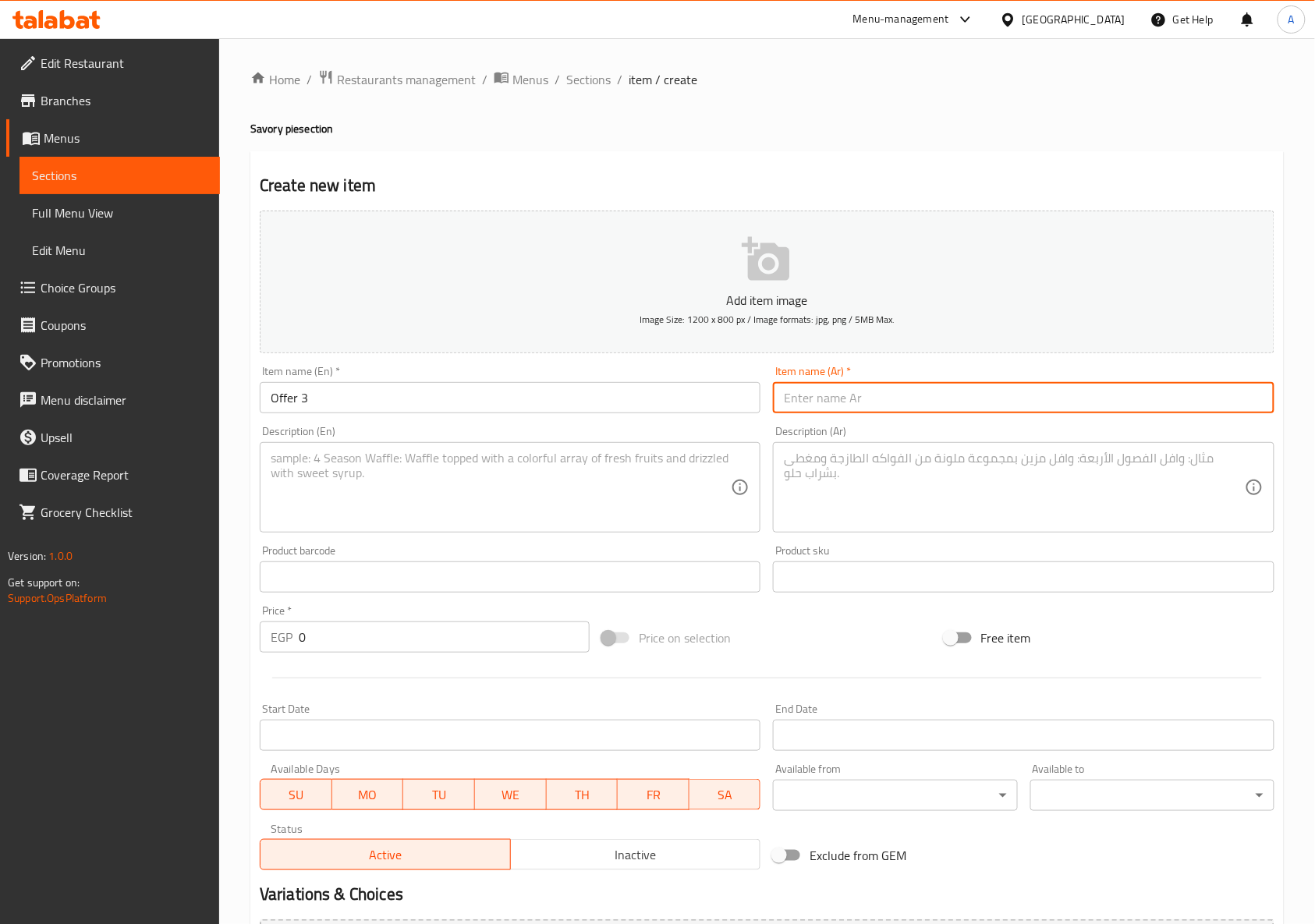
click at [921, 405] on input "text" at bounding box center [1023, 397] width 501 height 31
paste input "العرض 3"
type input "عرض 3"
click at [917, 653] on div "Price on selection" at bounding box center [767, 638] width 343 height 42
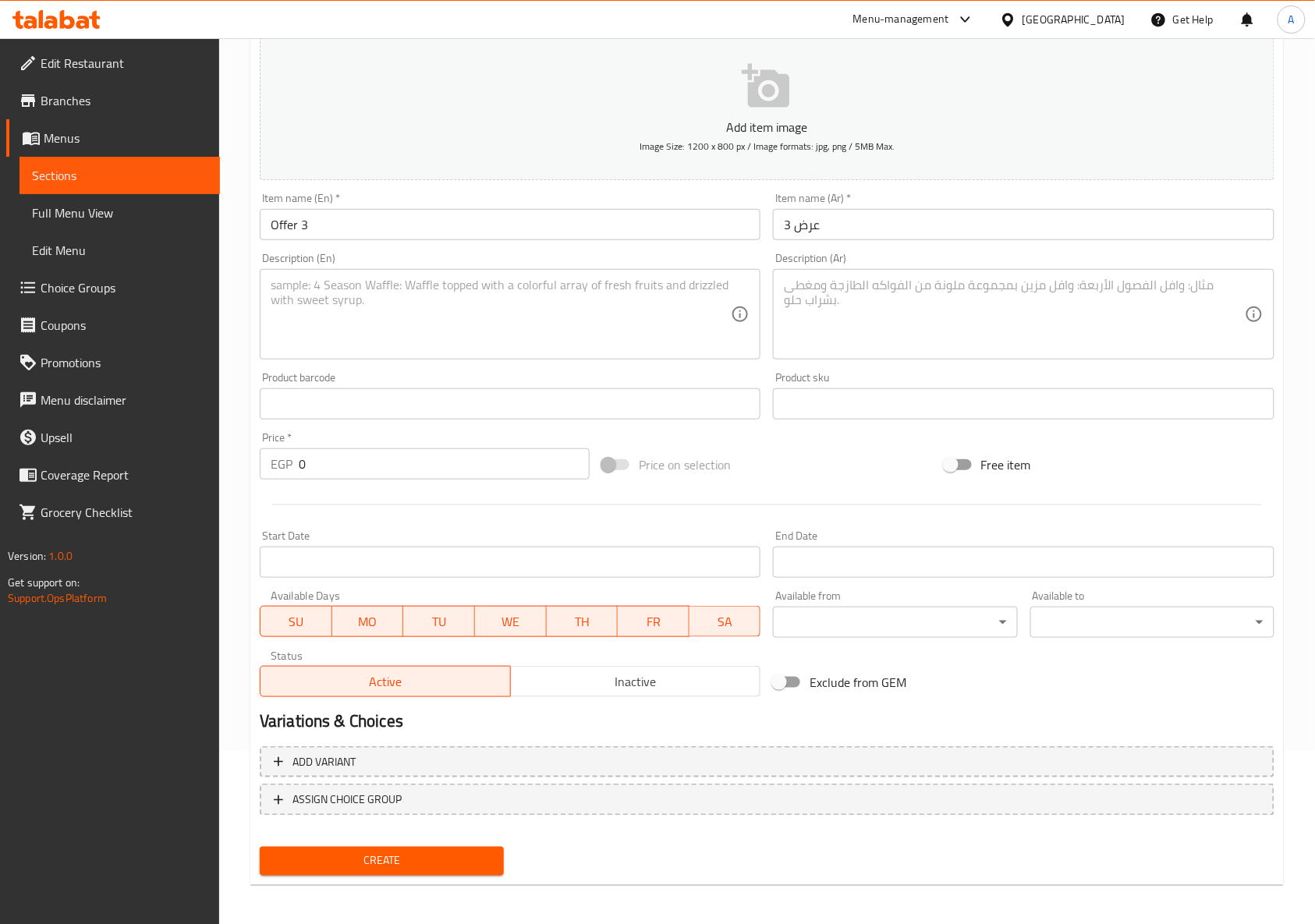
scroll to position [176, 0]
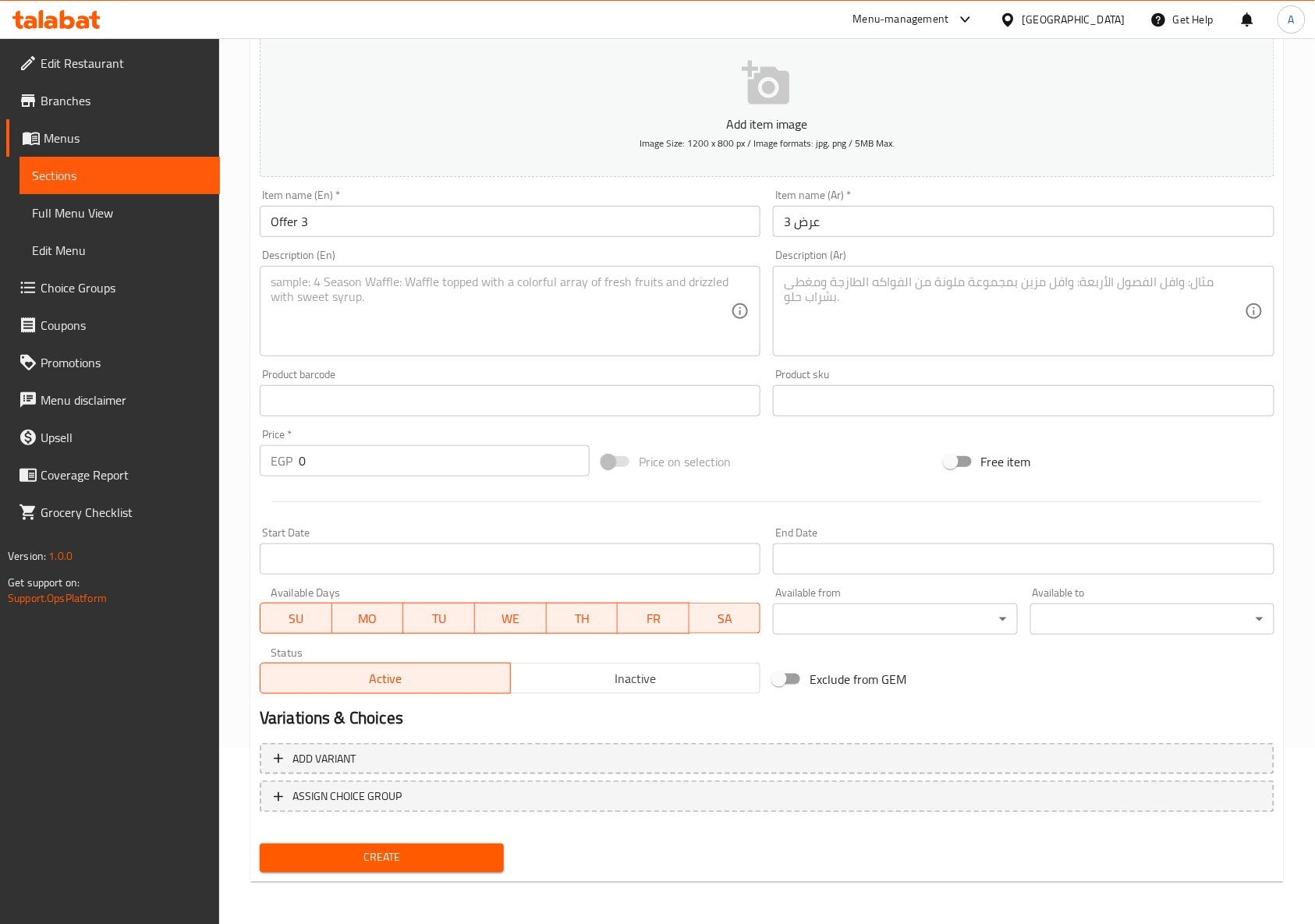
click at [646, 667] on span "Inactive" at bounding box center [635, 679] width 237 height 22
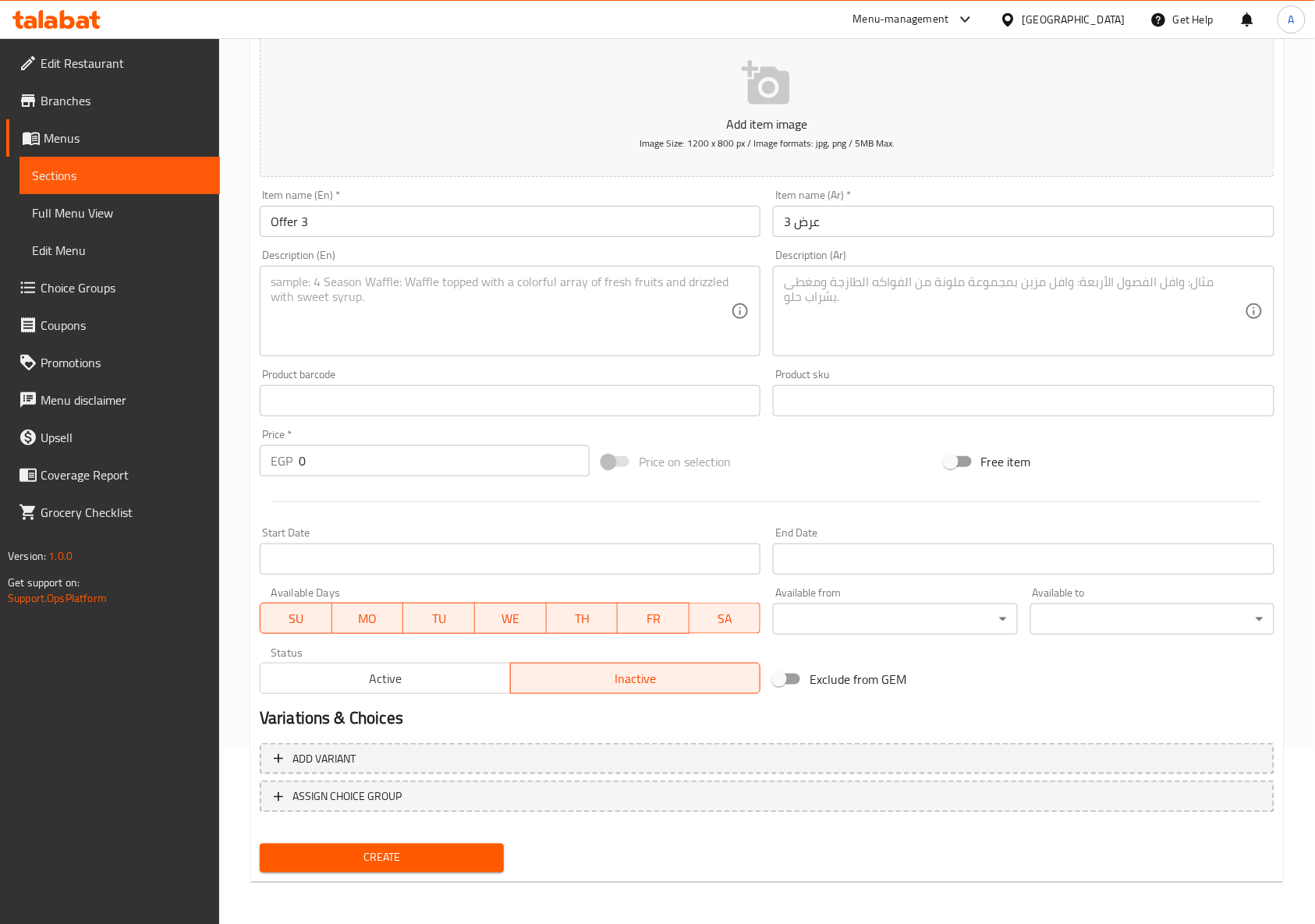
click at [646, 568] on input "Start Date" at bounding box center [510, 558] width 501 height 31
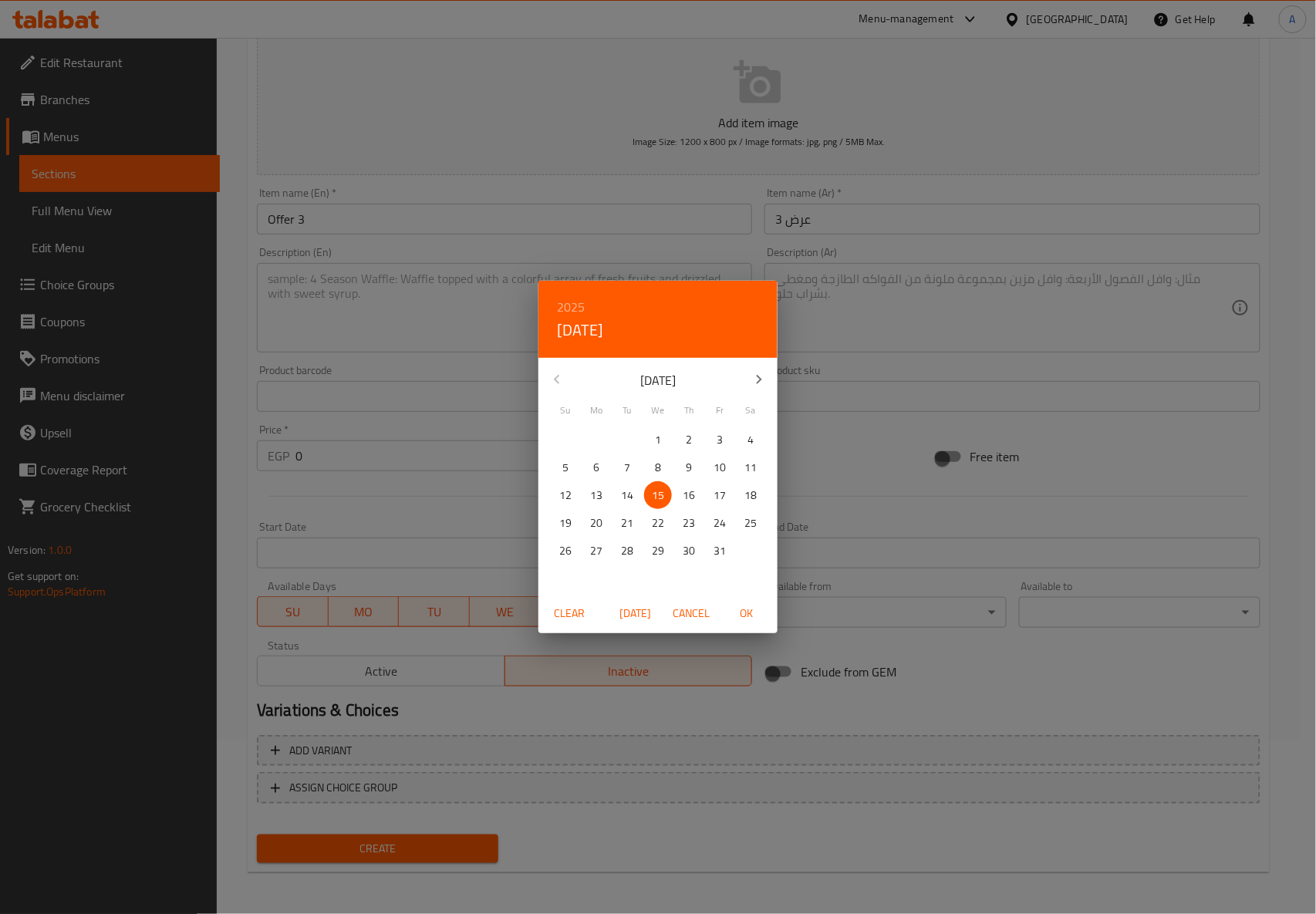
click at [753, 613] on span "OK" at bounding box center [746, 613] width 37 height 19
type input "15-10-2025"
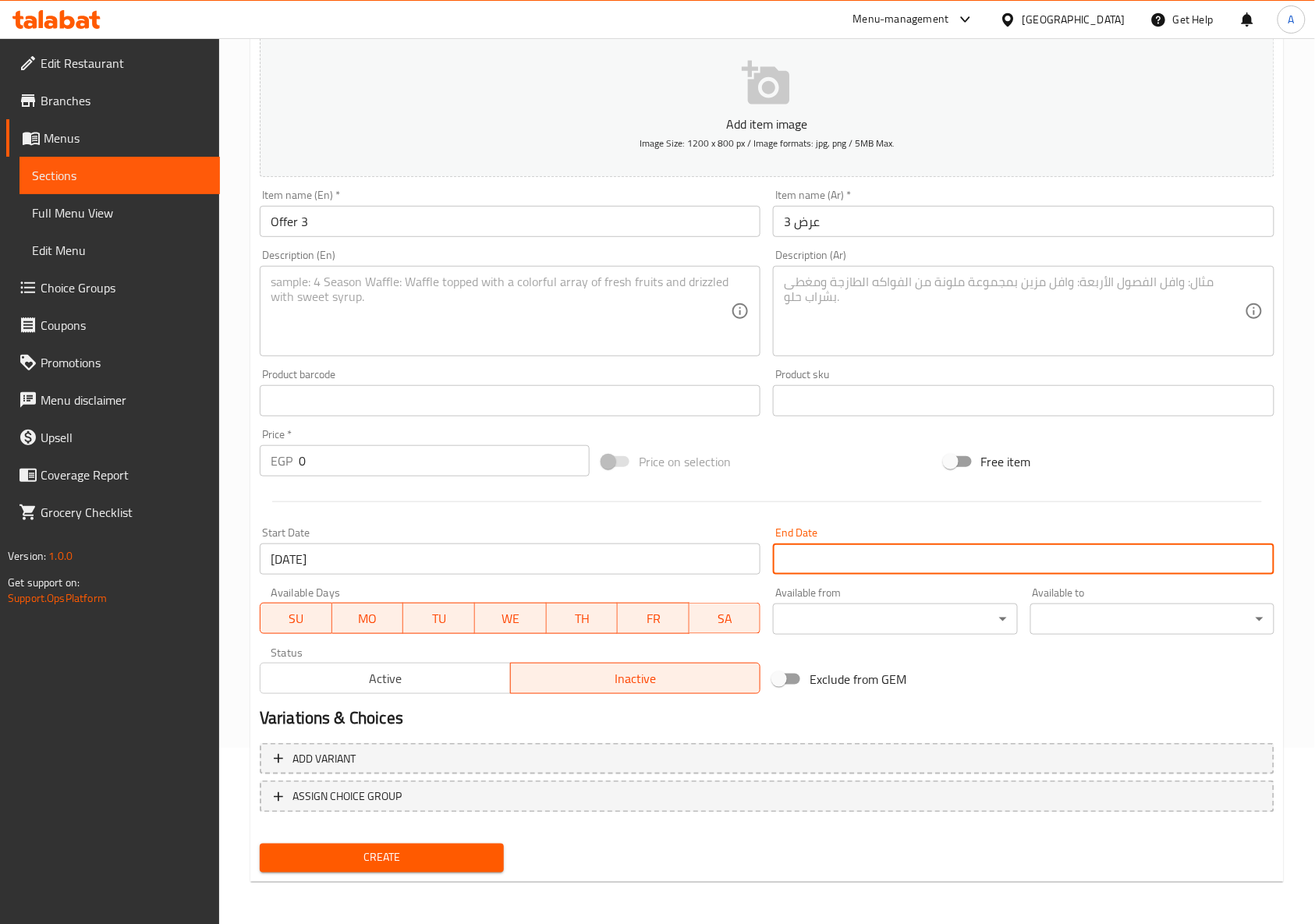
click at [816, 555] on input "Start Date" at bounding box center [1023, 558] width 501 height 31
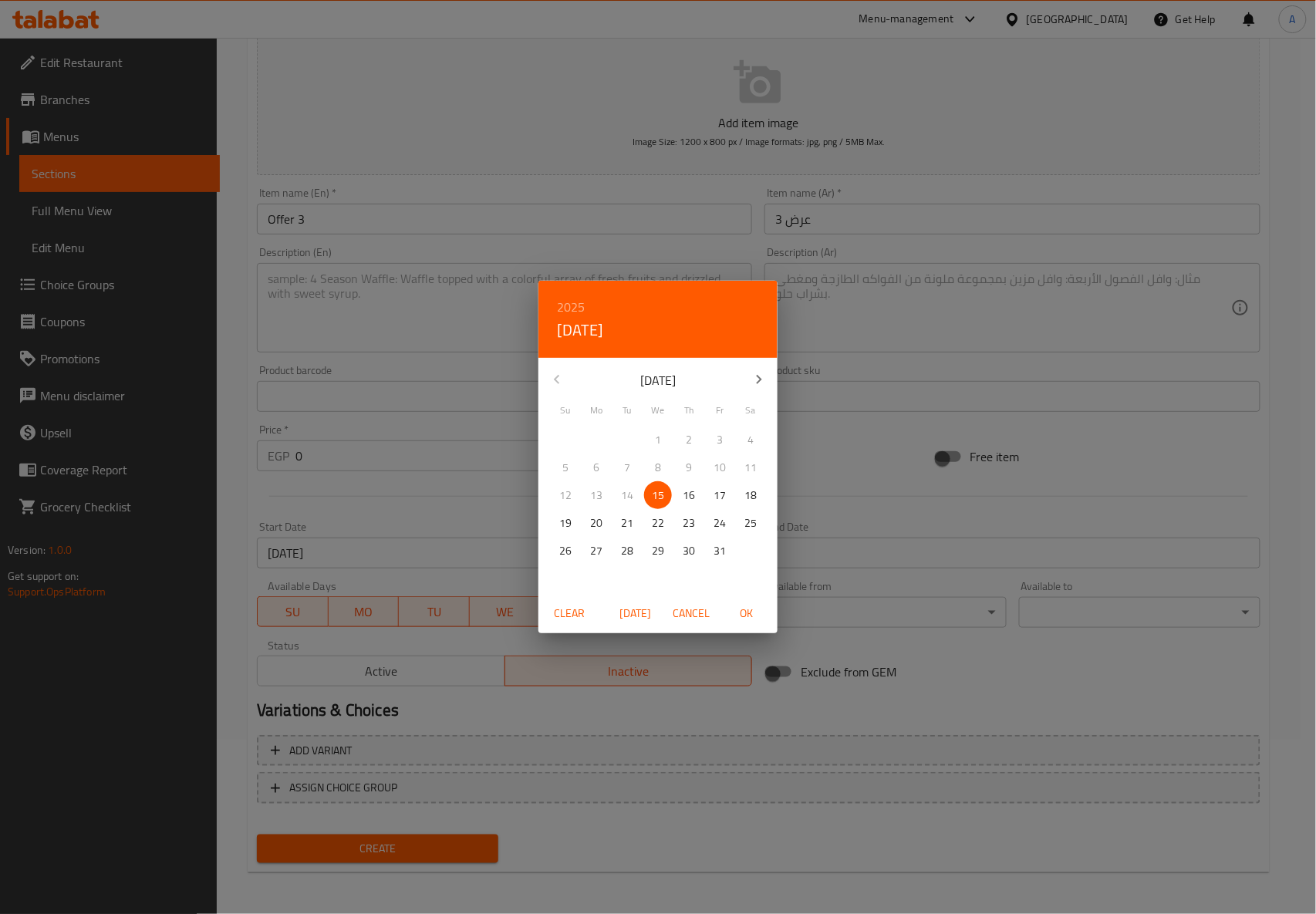
click at [756, 366] on button "button" at bounding box center [759, 379] width 37 height 37
click at [662, 550] on p "31" at bounding box center [658, 551] width 13 height 19
click at [747, 614] on span "OK" at bounding box center [746, 613] width 37 height 19
type input "31-12-2025"
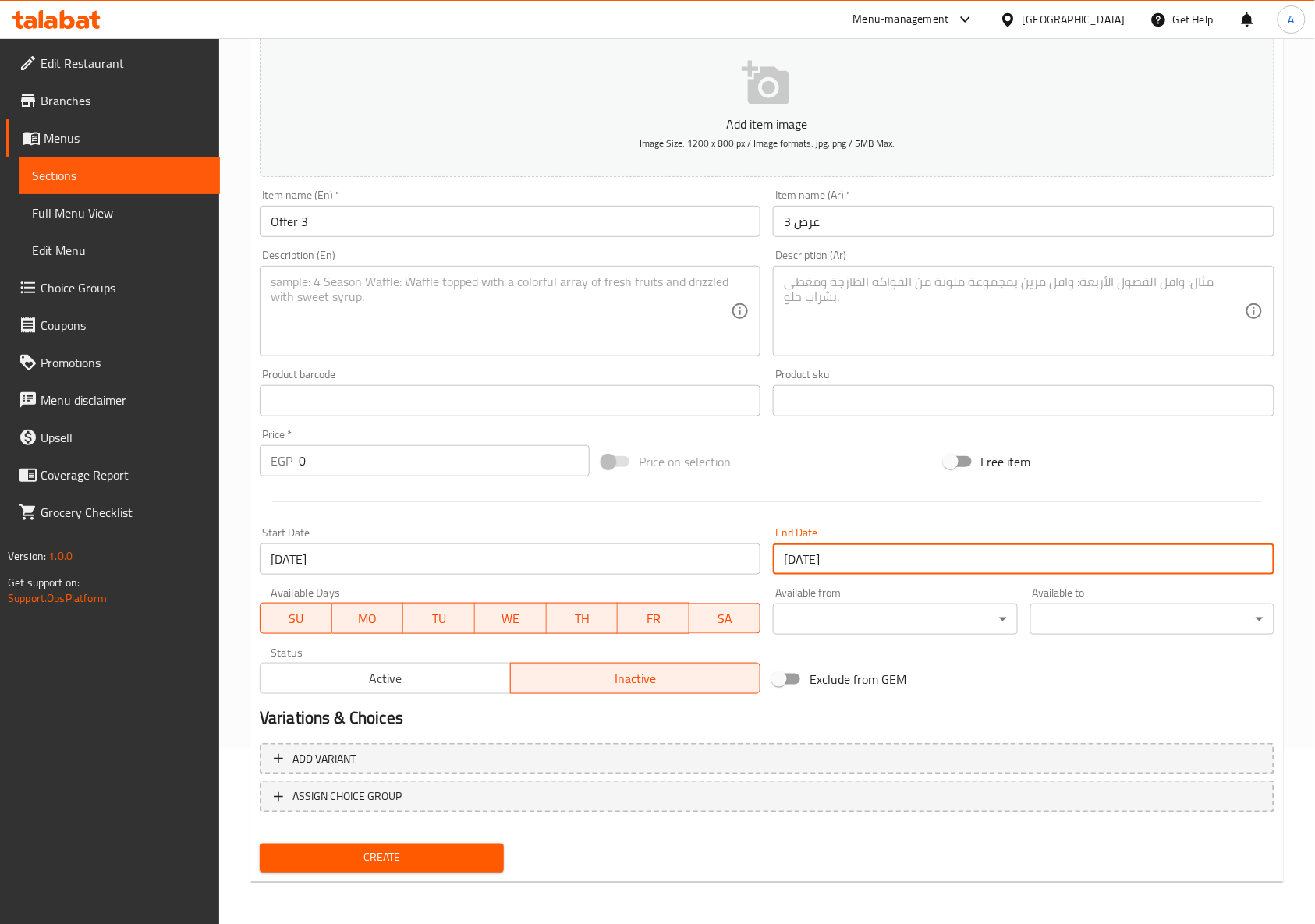
click at [699, 721] on h2 "Variations & Choices" at bounding box center [767, 718] width 1014 height 23
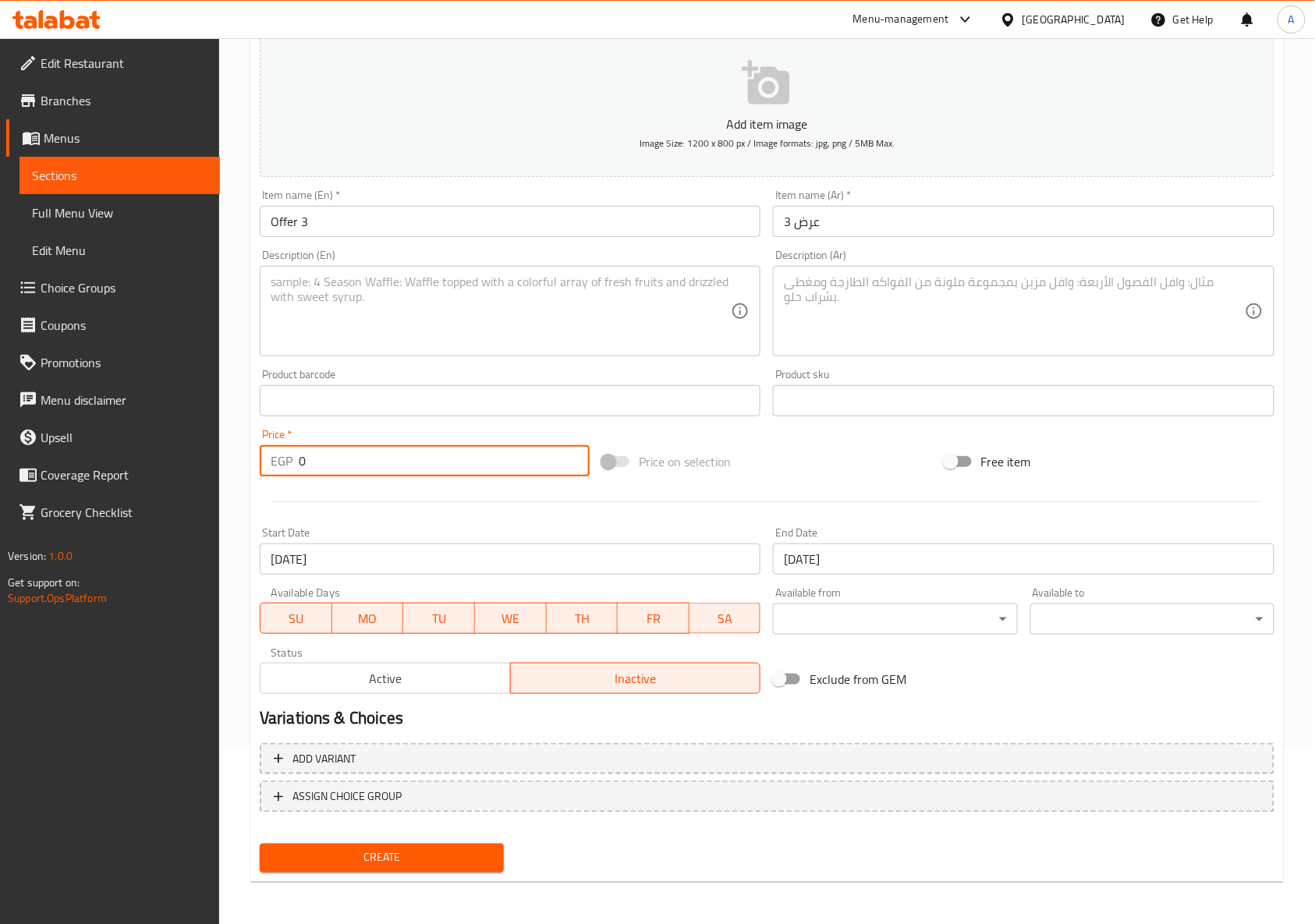
click at [388, 468] on input "0" at bounding box center [444, 460] width 291 height 31
type input "1400"
click at [494, 524] on div "Start Date 15-10-2025 Start Date" at bounding box center [510, 550] width 513 height 60
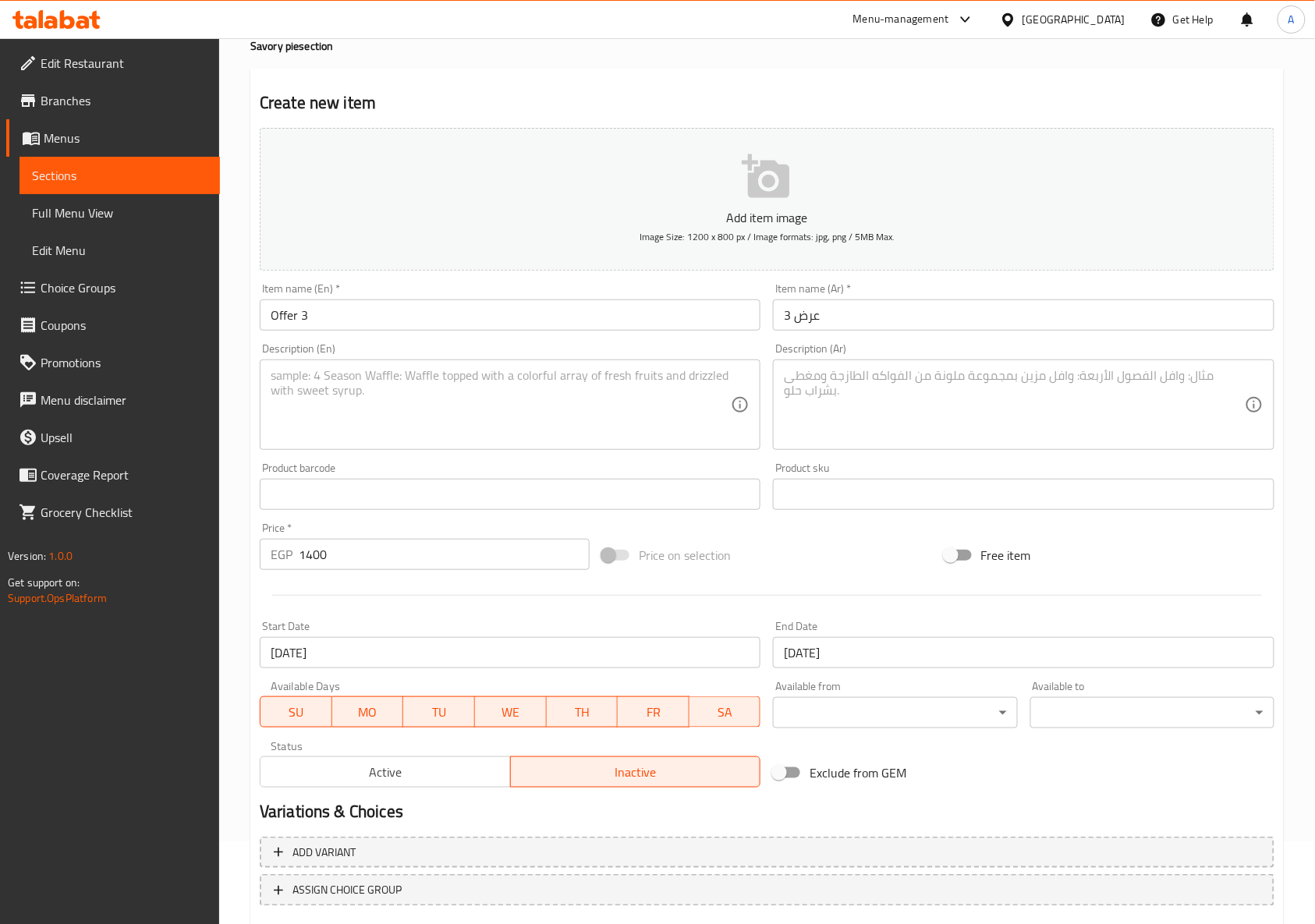
scroll to position [0, 0]
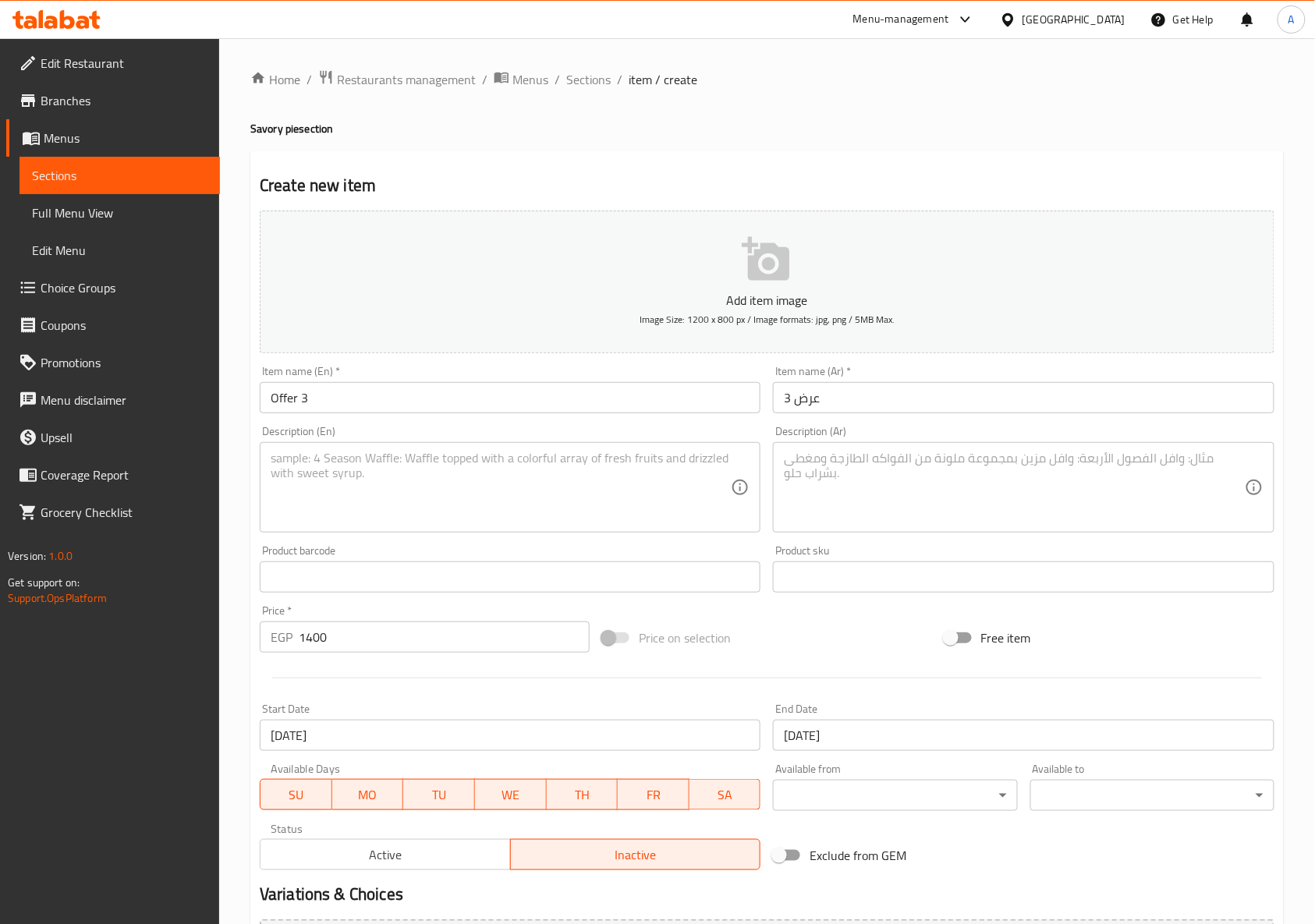
click at [771, 646] on div "Price on selection" at bounding box center [767, 638] width 343 height 42
click at [811, 659] on div at bounding box center [767, 678] width 1027 height 38
click at [875, 489] on textarea at bounding box center [1013, 488] width 460 height 74
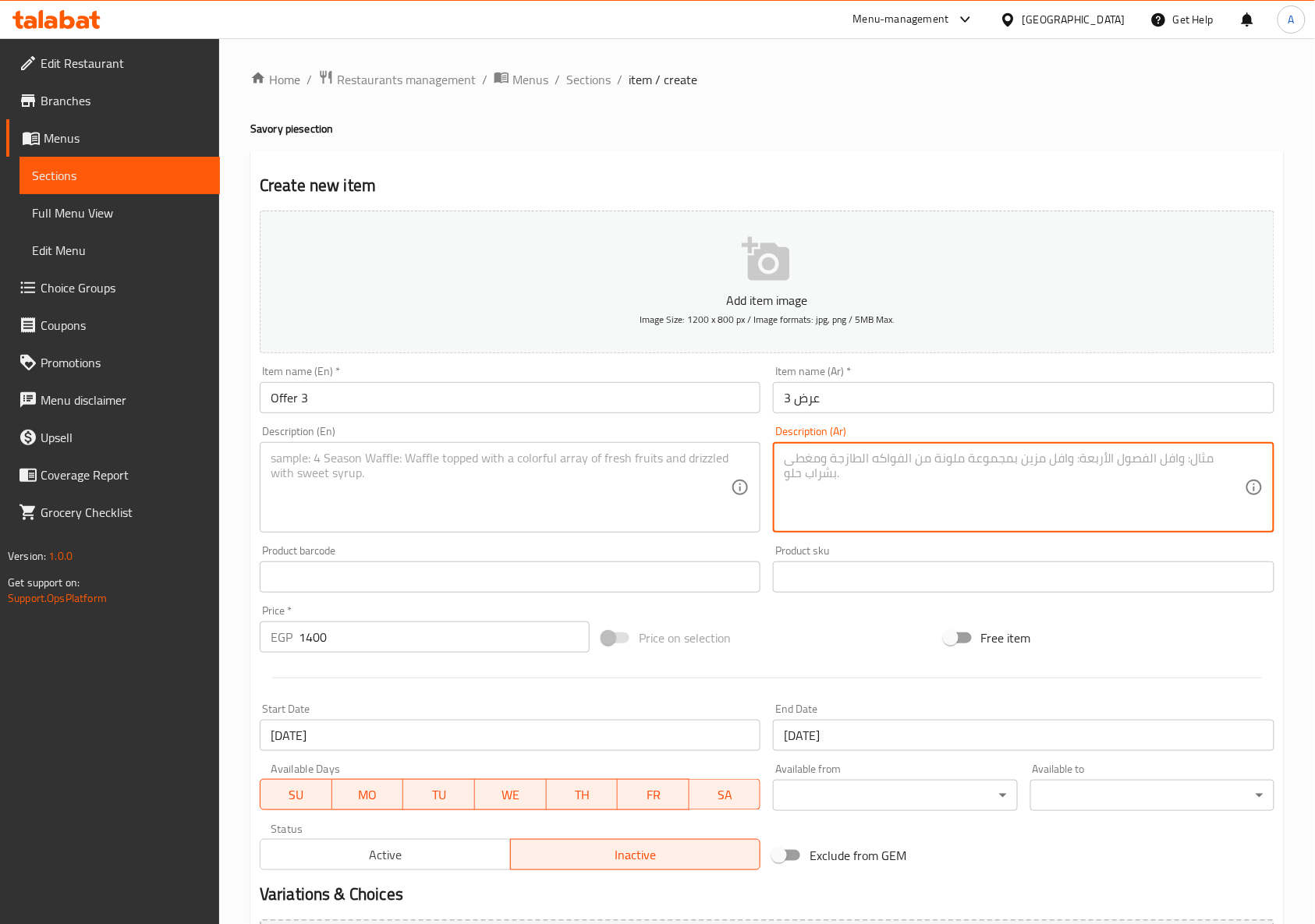
paste textarea "فطيرة سجق كيري + فطيرة مكس جبن + كريب بطاطس + كريب ستربس + كريب برجر + كريب كفت…"
type textarea "فطيرة سجق كيري + فطيرة مكس جبن + كريب بطاطس + كريب ستربس + كريب برجر + كريب كفت…"
click at [668, 490] on textarea at bounding box center [500, 488] width 460 height 74
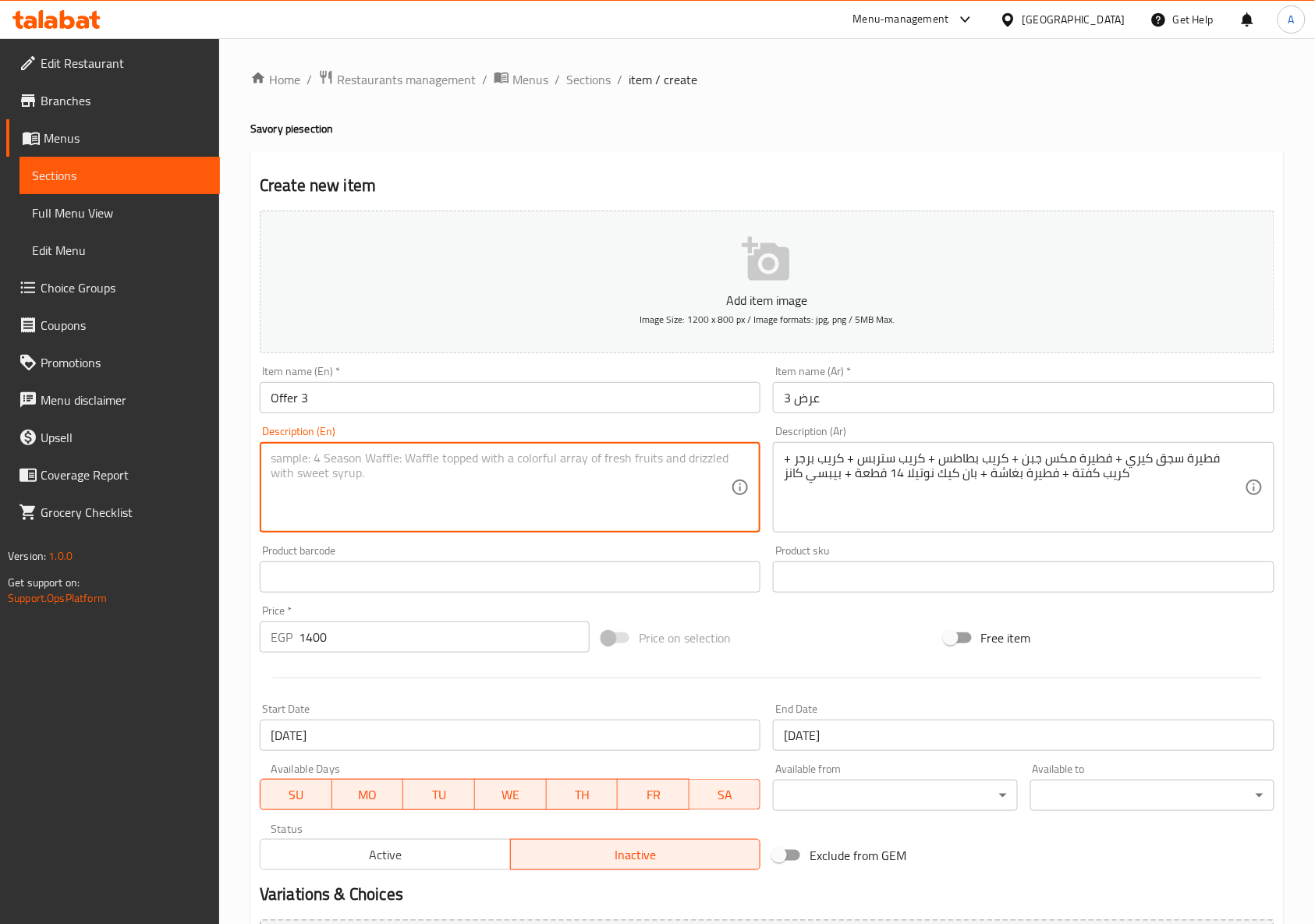
paste textarea "Kiri sausage pie + mixed cheese pie + potato crepe + strips crepe + burger crep…"
click at [605, 484] on textarea "Kiri sausage pie + mixed cheese pie + potato crepe + strips crepe + burger crep…" at bounding box center [500, 488] width 460 height 74
click at [653, 502] on textarea "Kiri sausage pie + mixed cheese pie + potato crepe + strips crepe + burger crep…" at bounding box center [500, 488] width 460 height 74
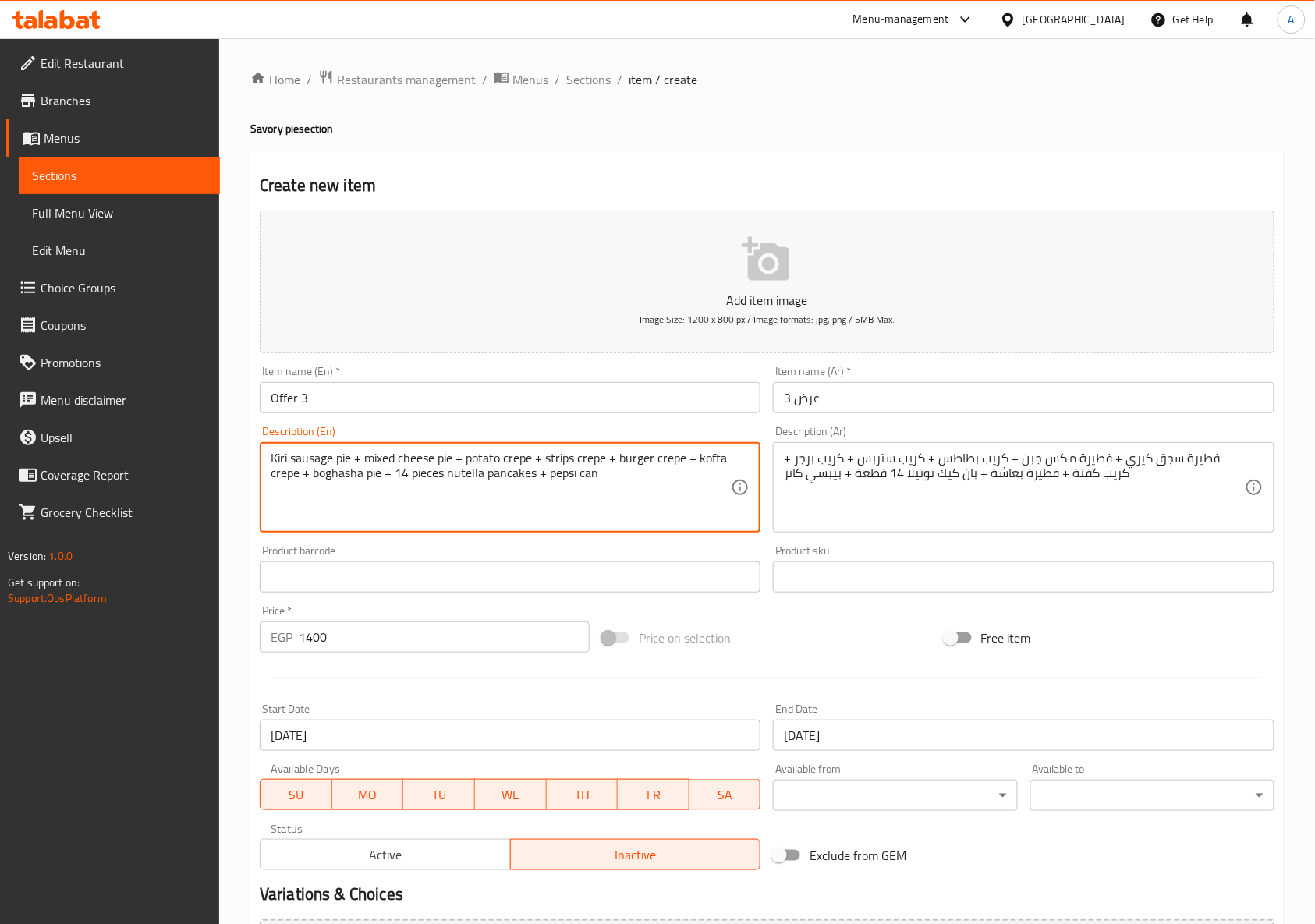
type textarea "Kiri sausage pie + mixed cheese pie + potato crepe + strips crepe + burger crep…"
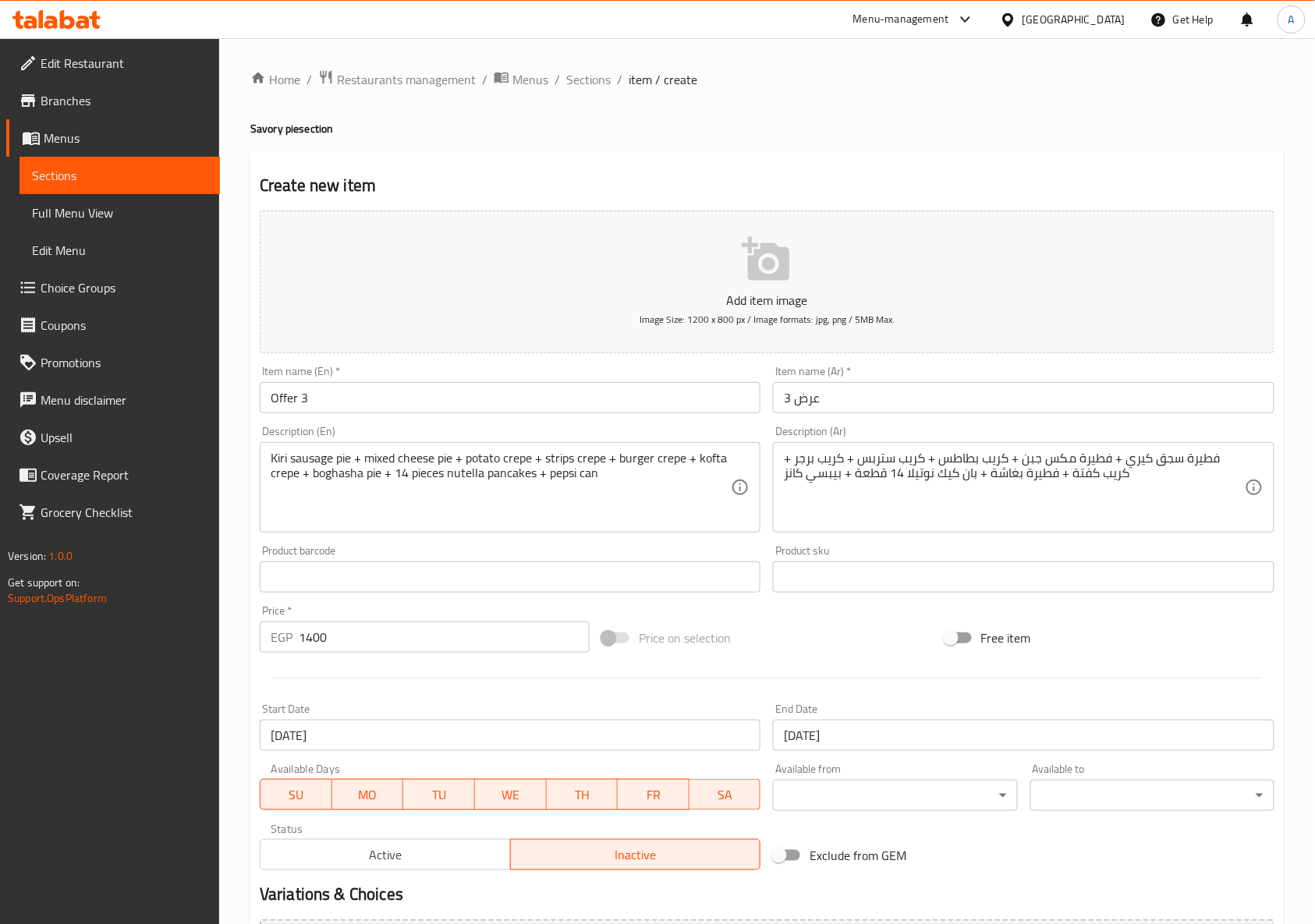
click at [768, 675] on div at bounding box center [767, 678] width 1027 height 38
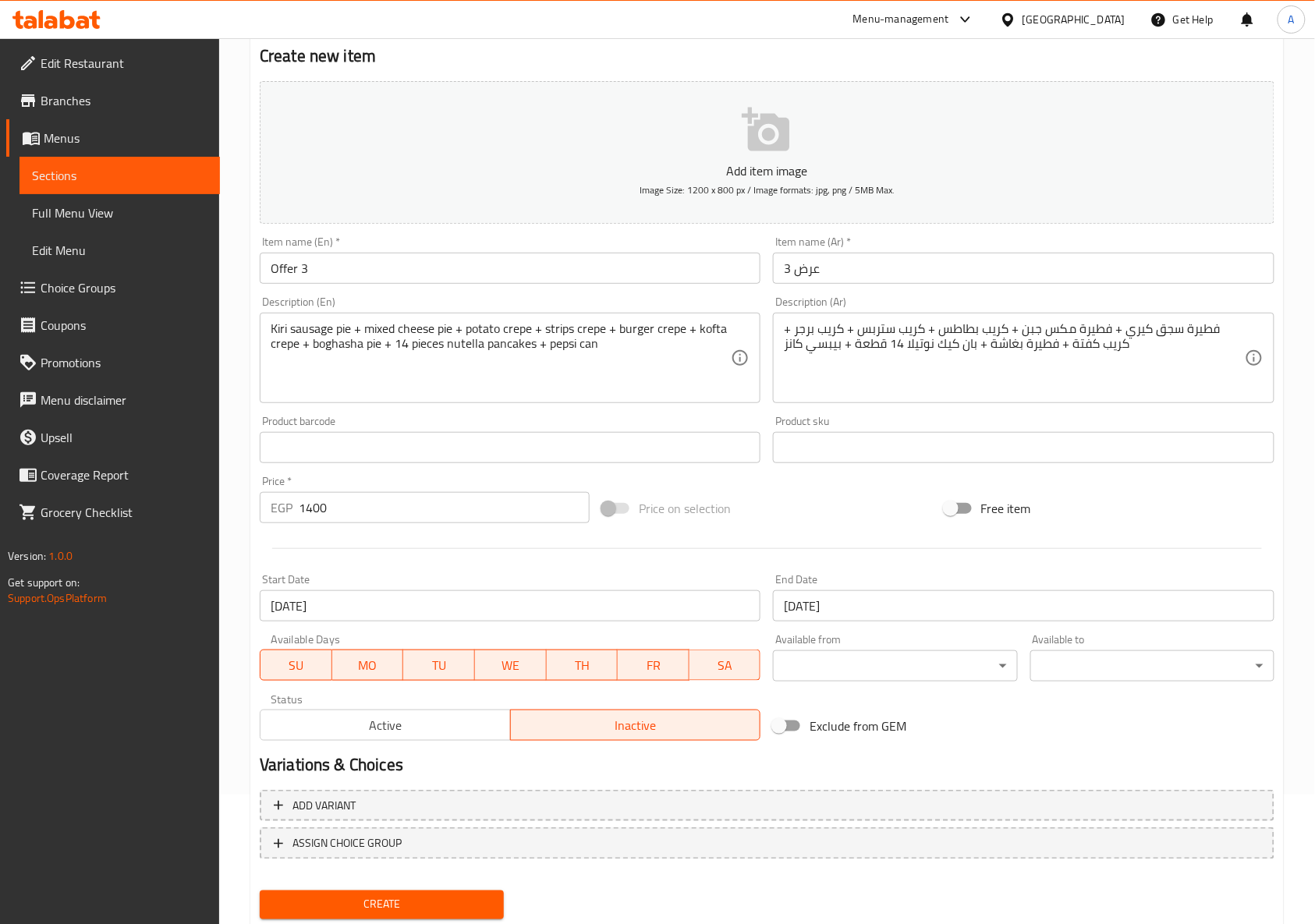
scroll to position [176, 0]
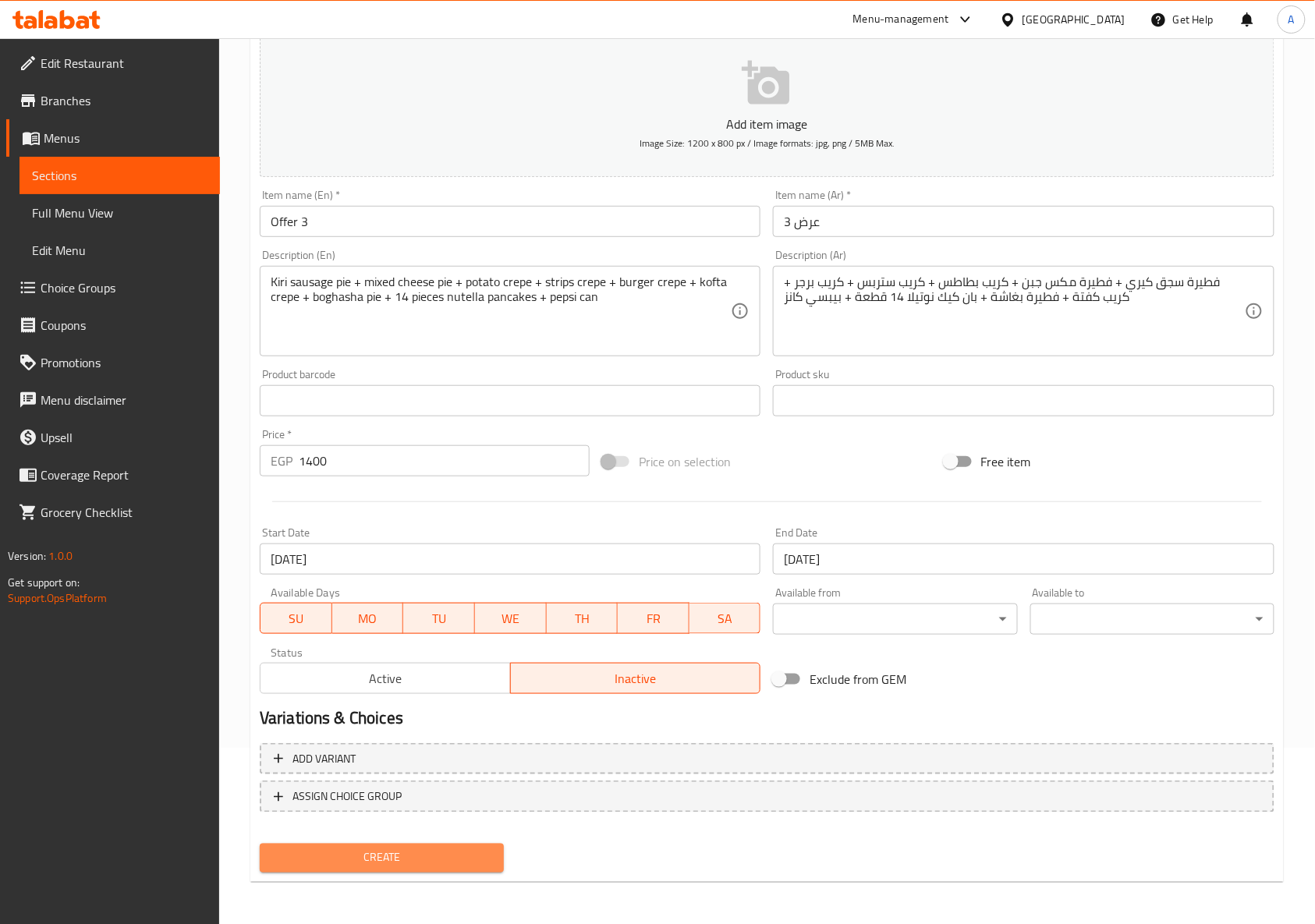
click at [451, 849] on span "Create" at bounding box center [381, 857] width 219 height 19
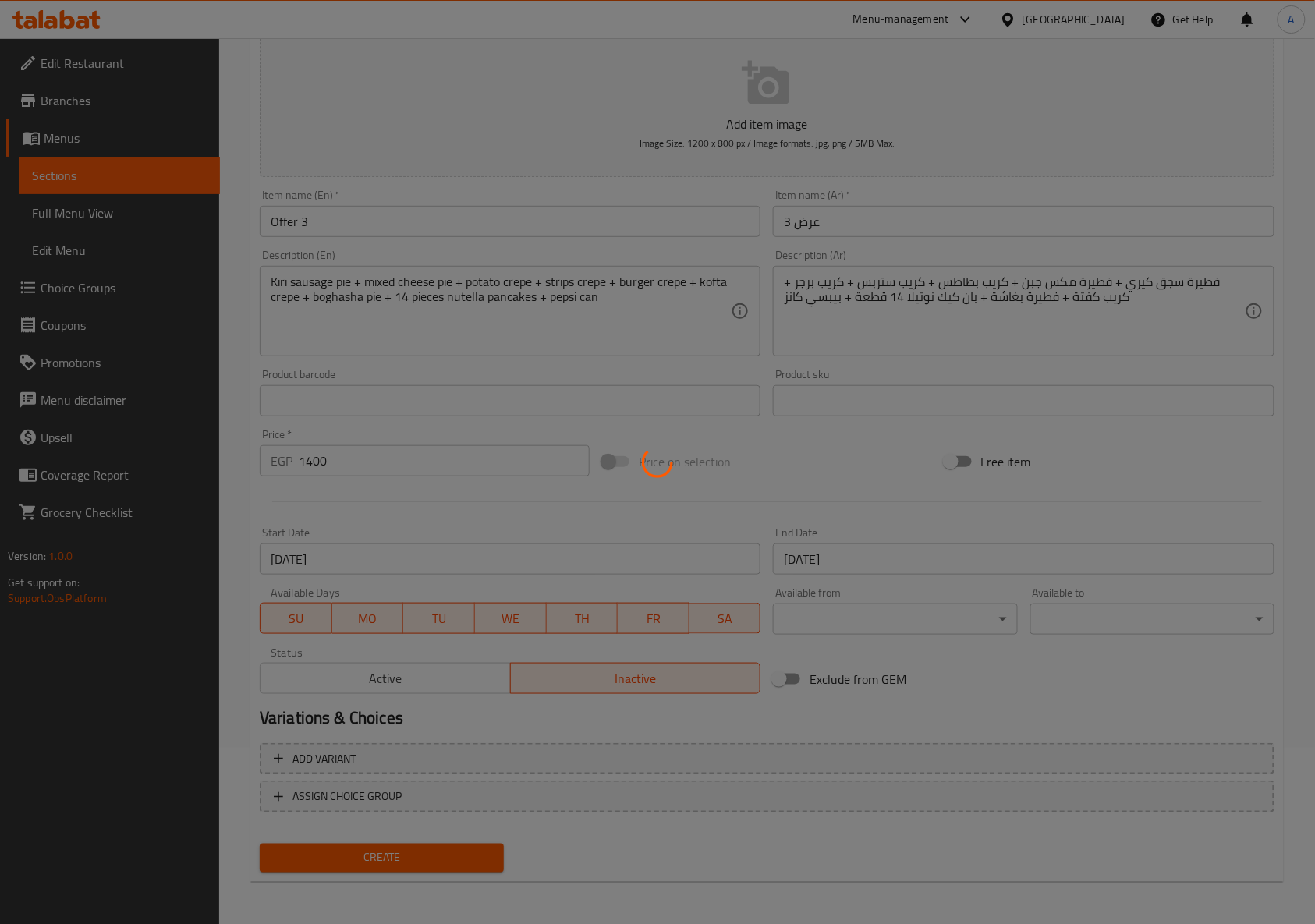
type input "0"
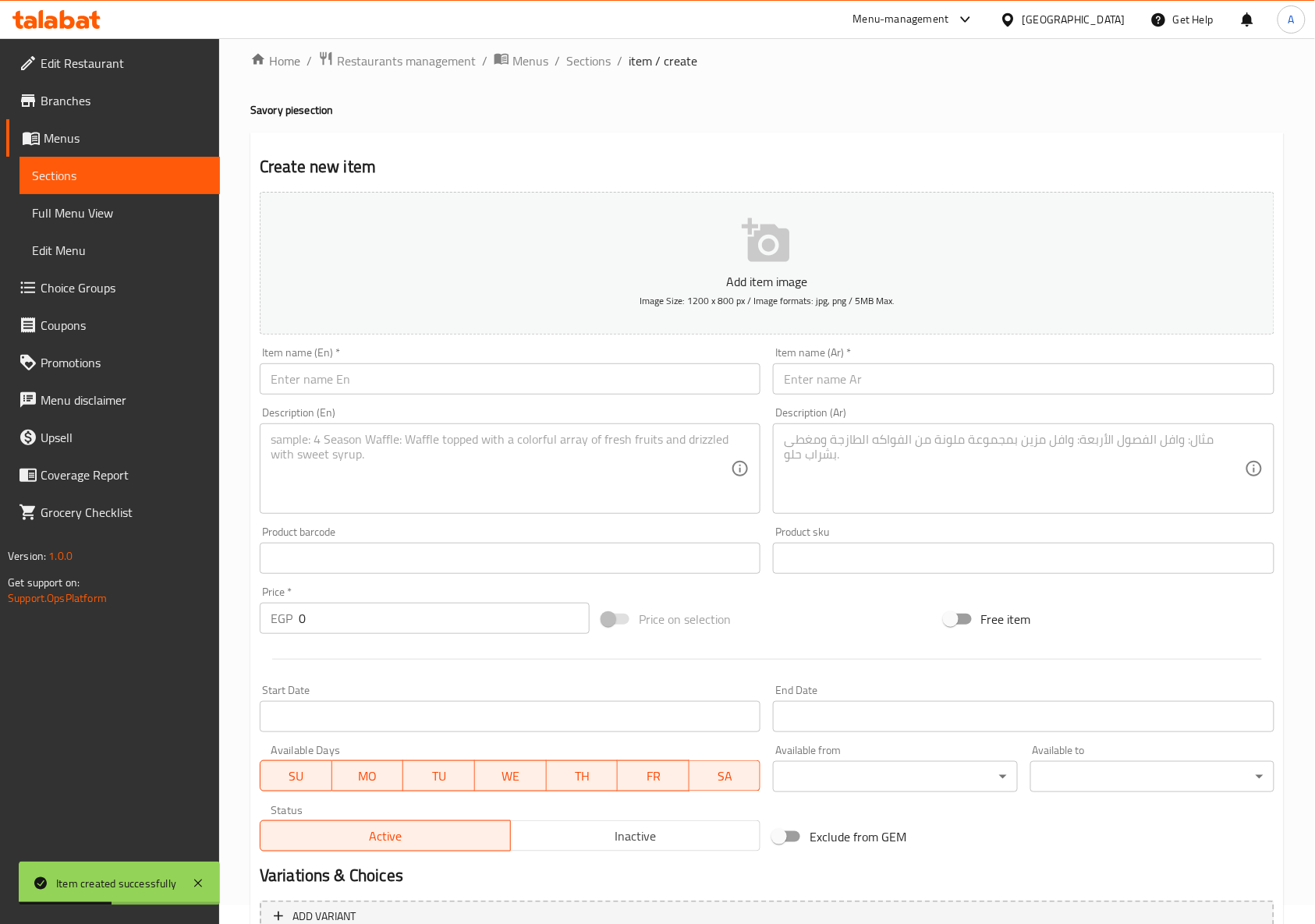
scroll to position [0, 0]
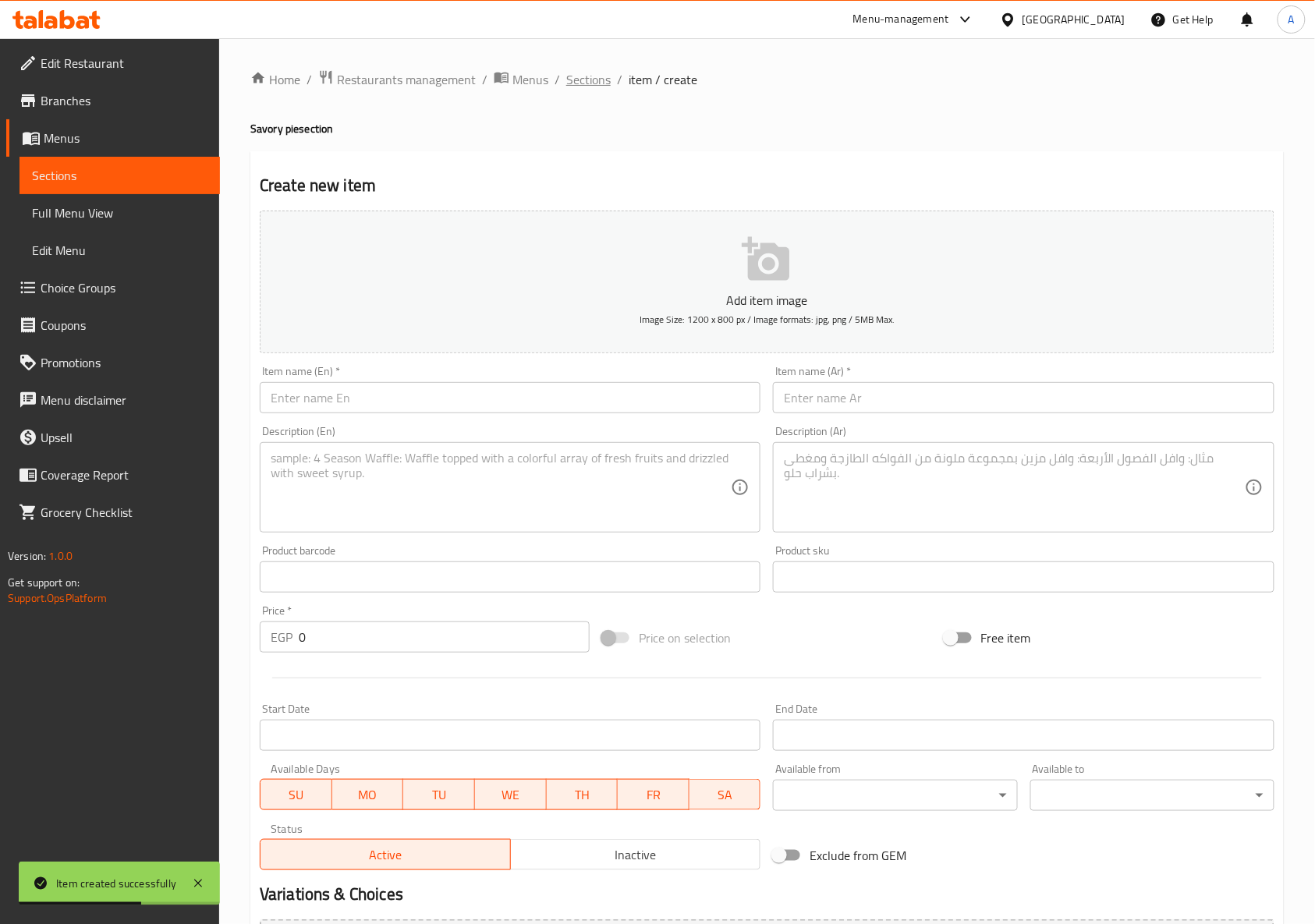
click at [586, 79] on span "Sections" at bounding box center [588, 79] width 44 height 18
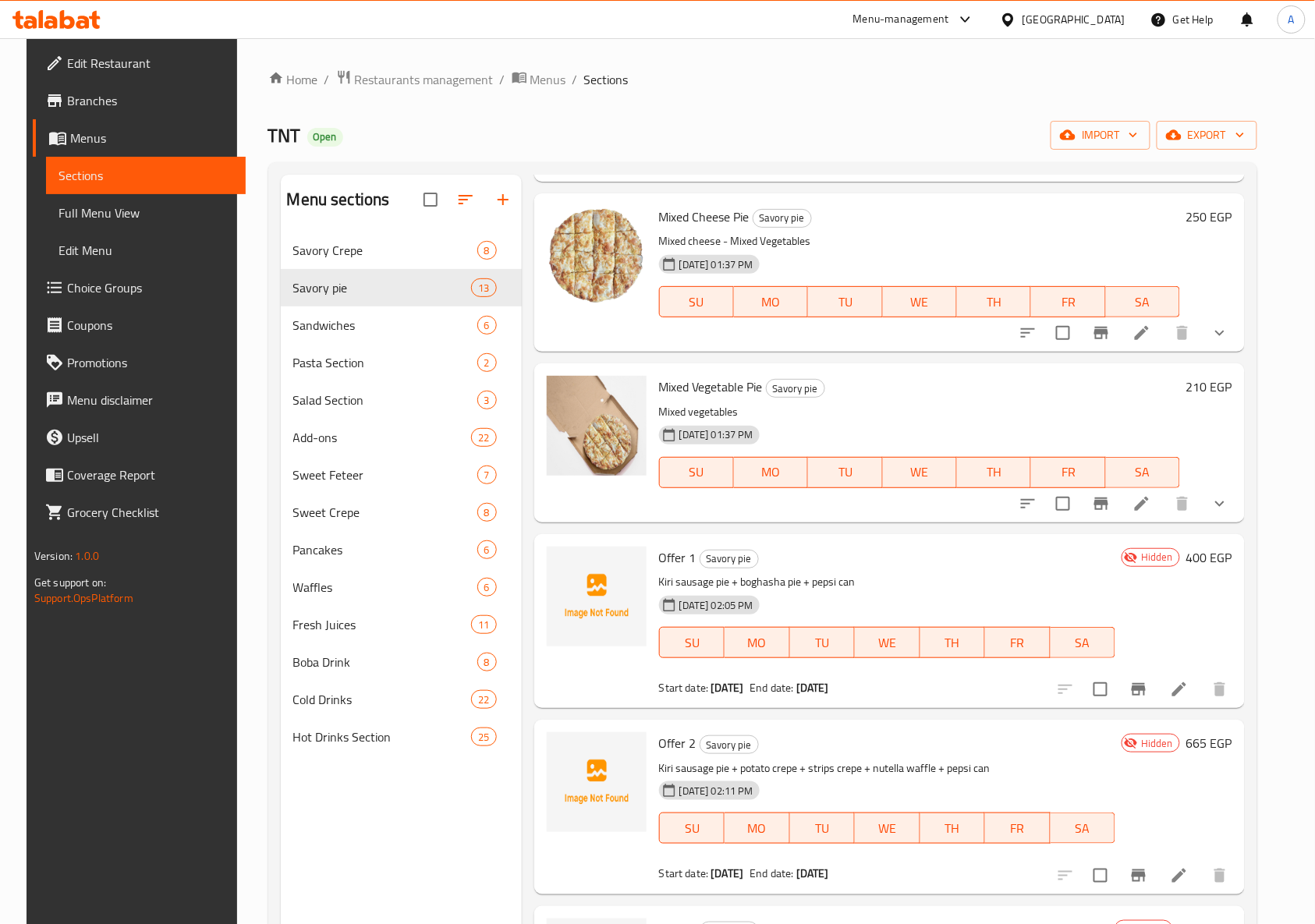
scroll to position [219, 0]
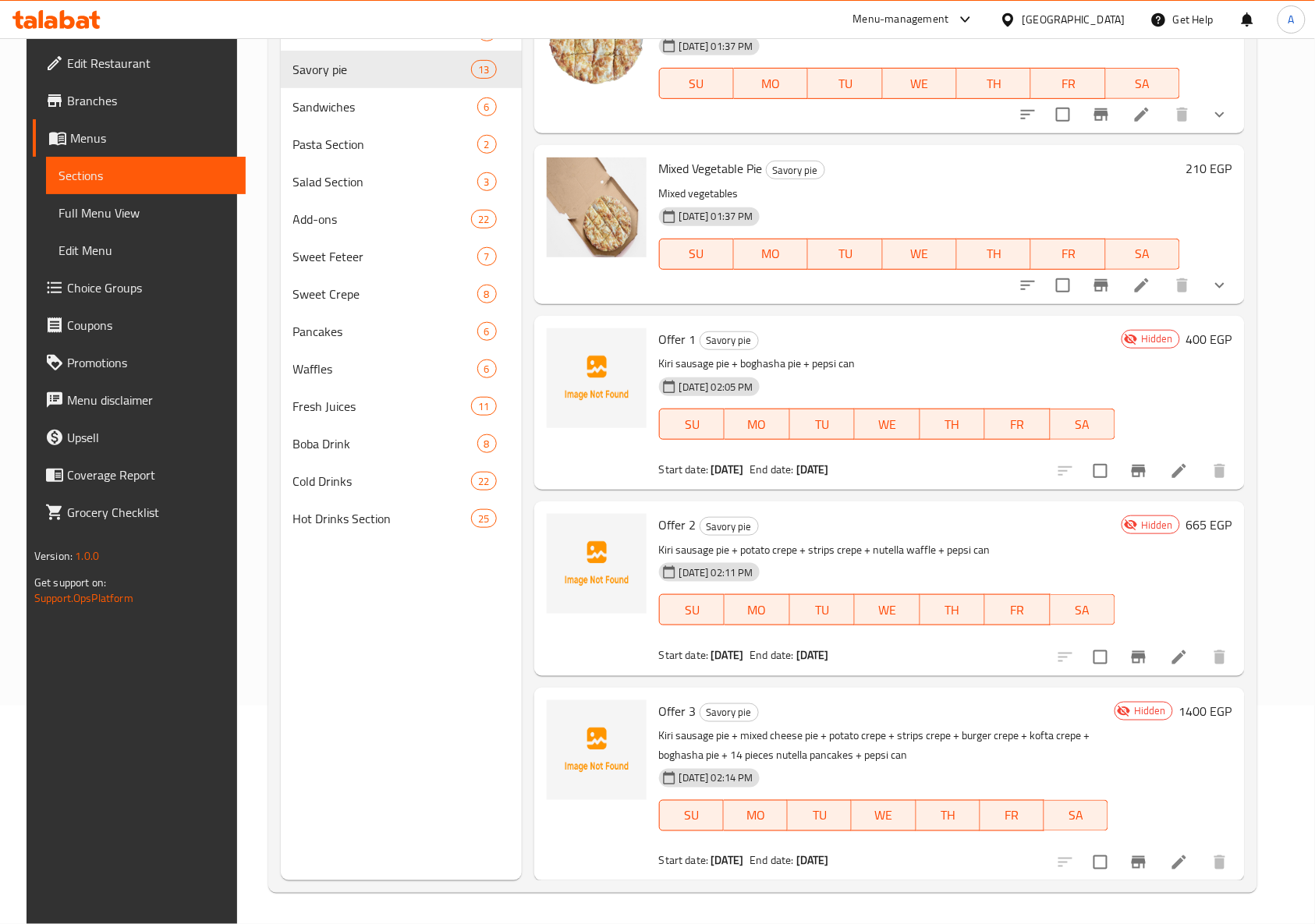
click at [891, 674] on div "Offer 2 Savory pie Kiri sausage pie + potato crepe + strips crepe + nutella waf…" at bounding box center [889, 588] width 710 height 174
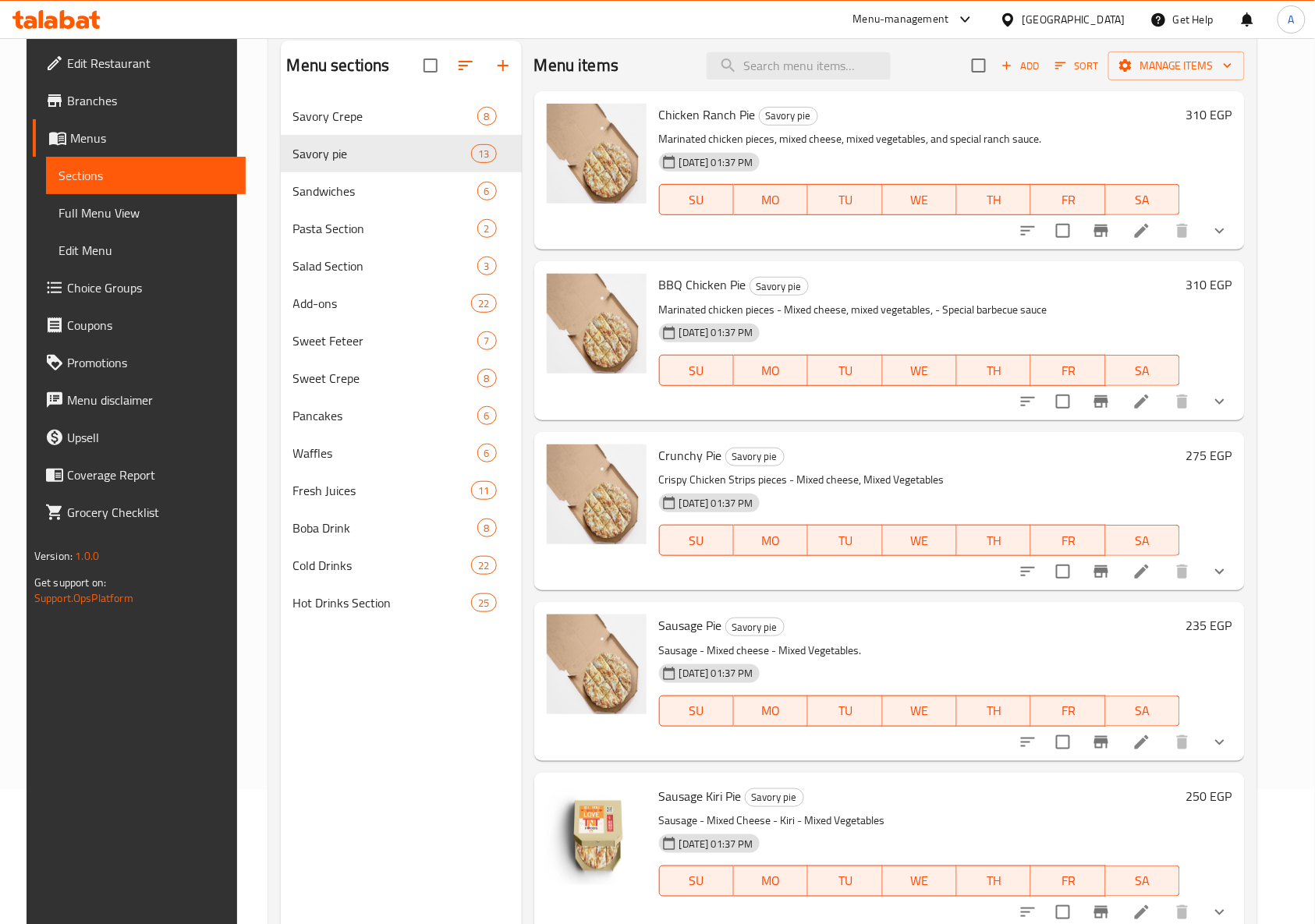
scroll to position [0, 0]
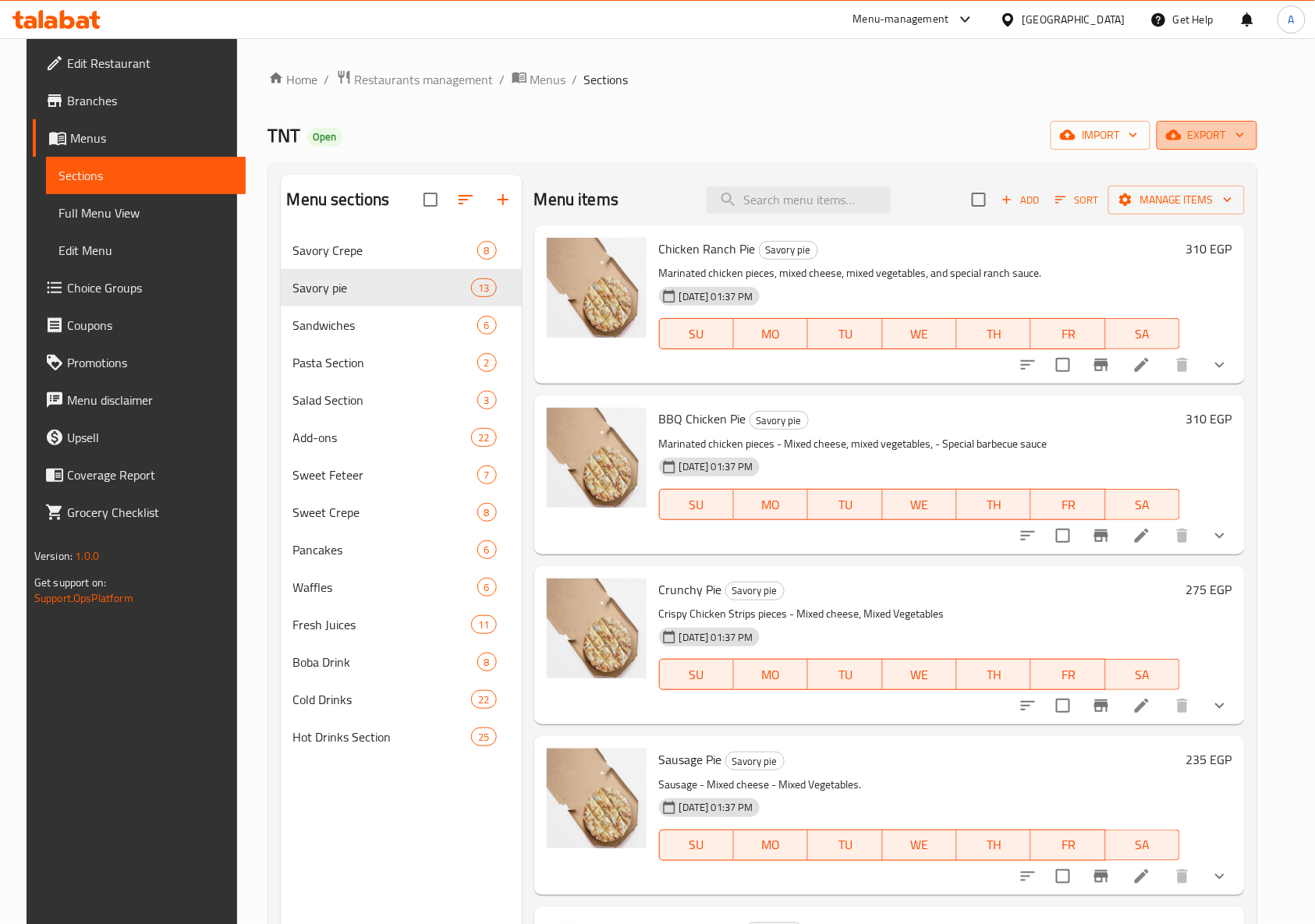
click at [1232, 144] on span "export" at bounding box center [1207, 135] width 75 height 19
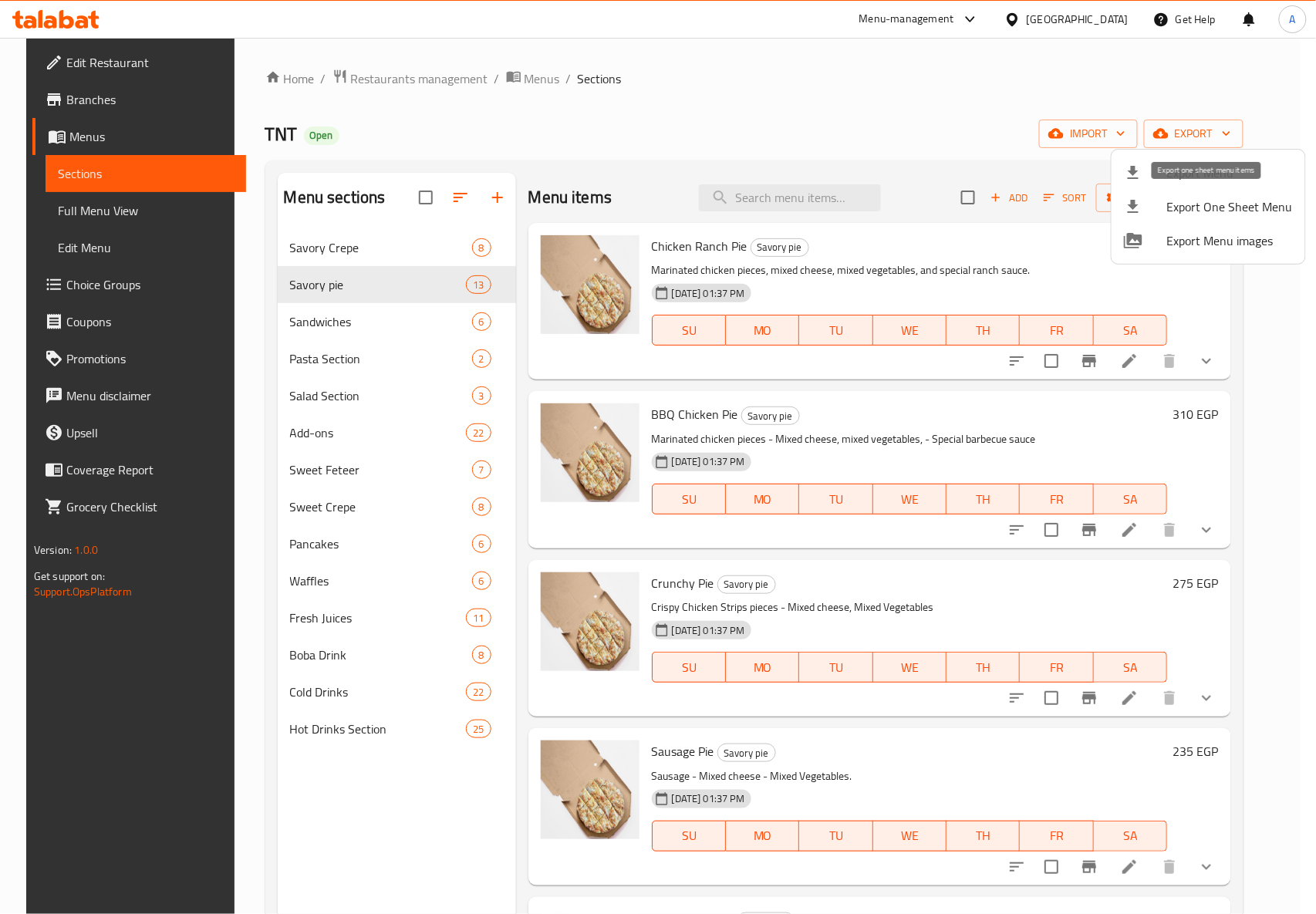
click at [1185, 192] on li "Export One Sheet Menu" at bounding box center [1209, 206] width 194 height 34
click at [757, 75] on div at bounding box center [658, 457] width 1316 height 914
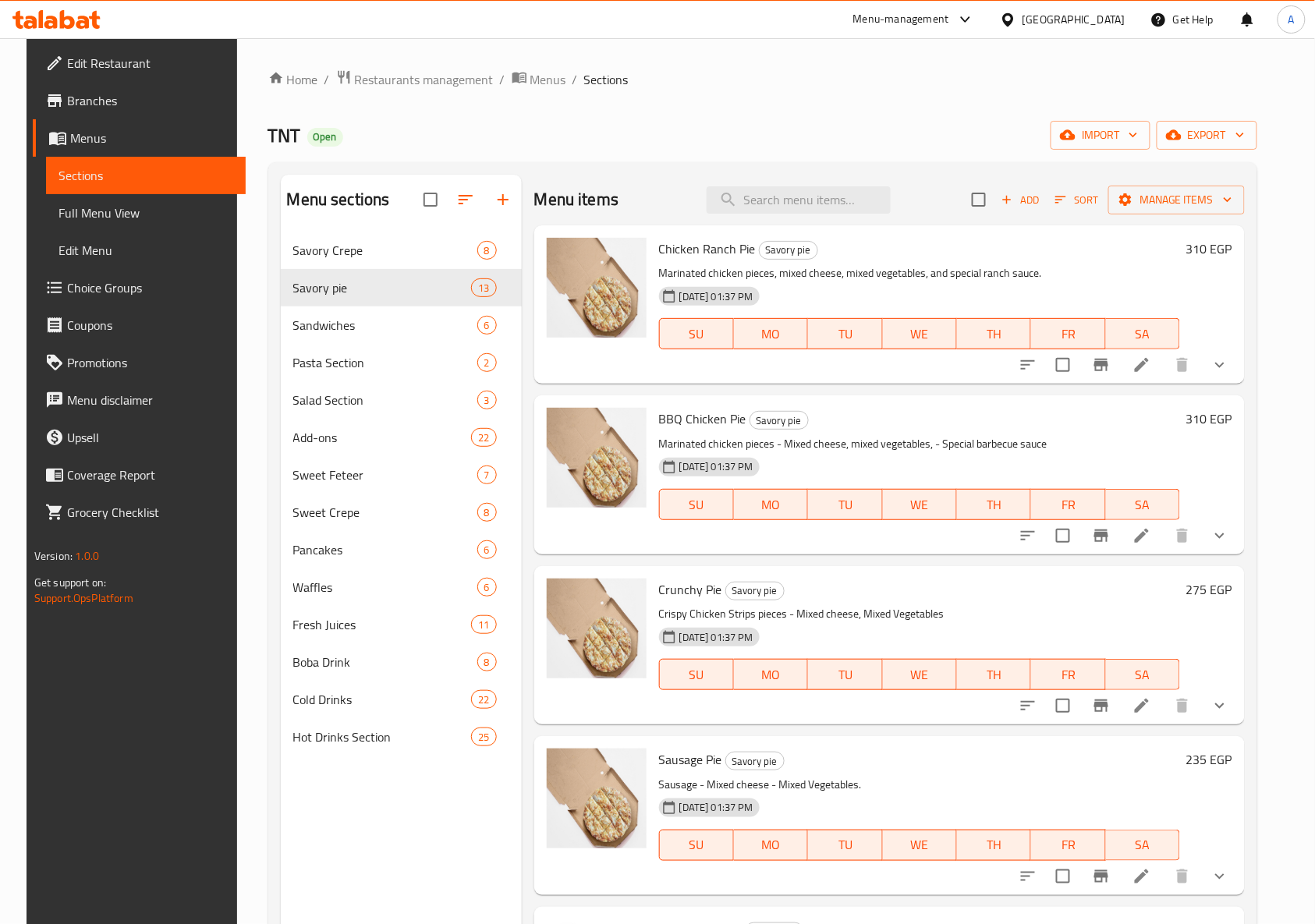
click at [1235, 160] on div "Home / Restaurants management / Menus / Sections TNT Open import export Menu se…" at bounding box center [762, 590] width 989 height 1041
click at [1236, 145] on span "export" at bounding box center [1207, 135] width 75 height 19
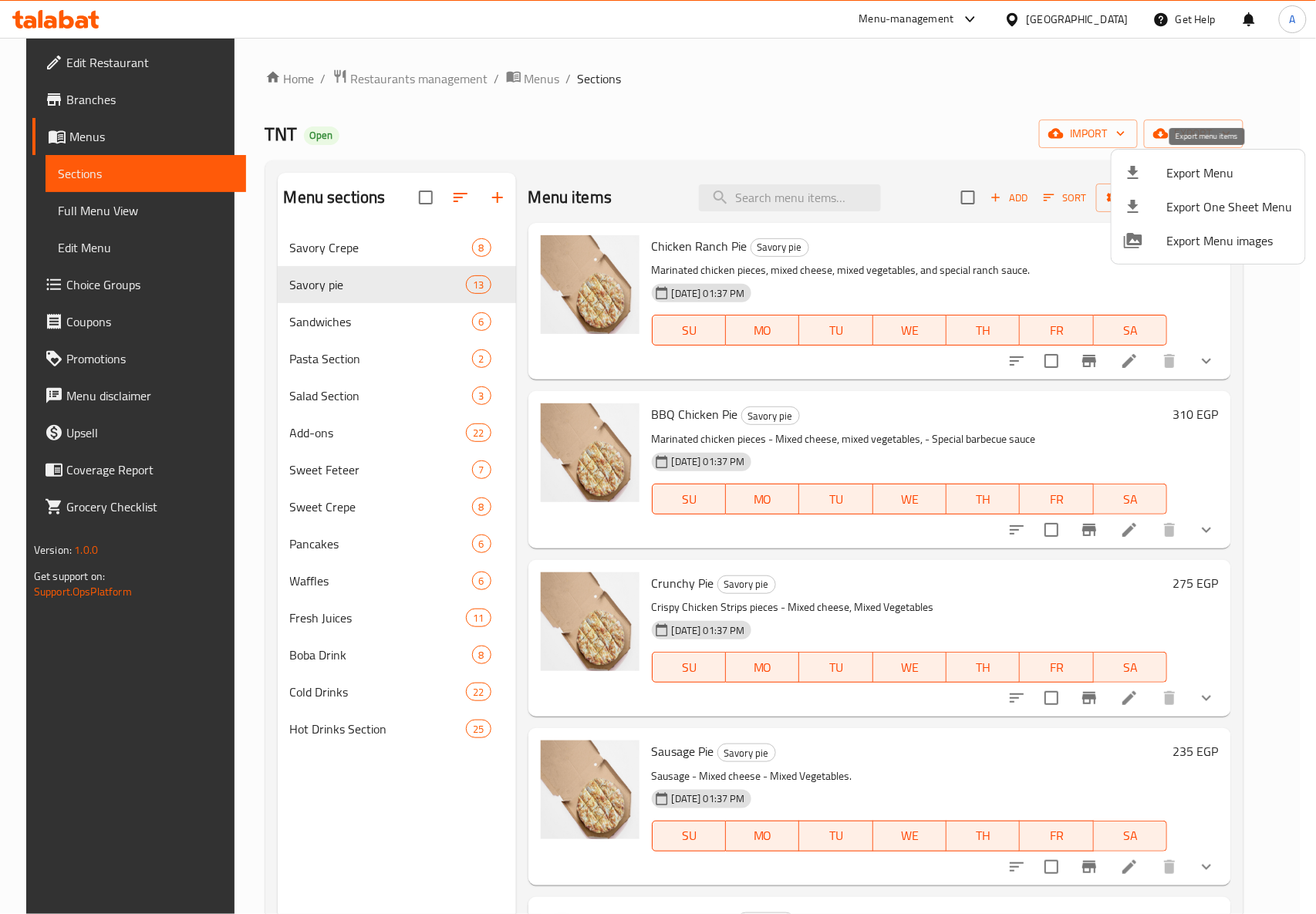
click at [1204, 171] on span "Export Menu" at bounding box center [1229, 172] width 125 height 18
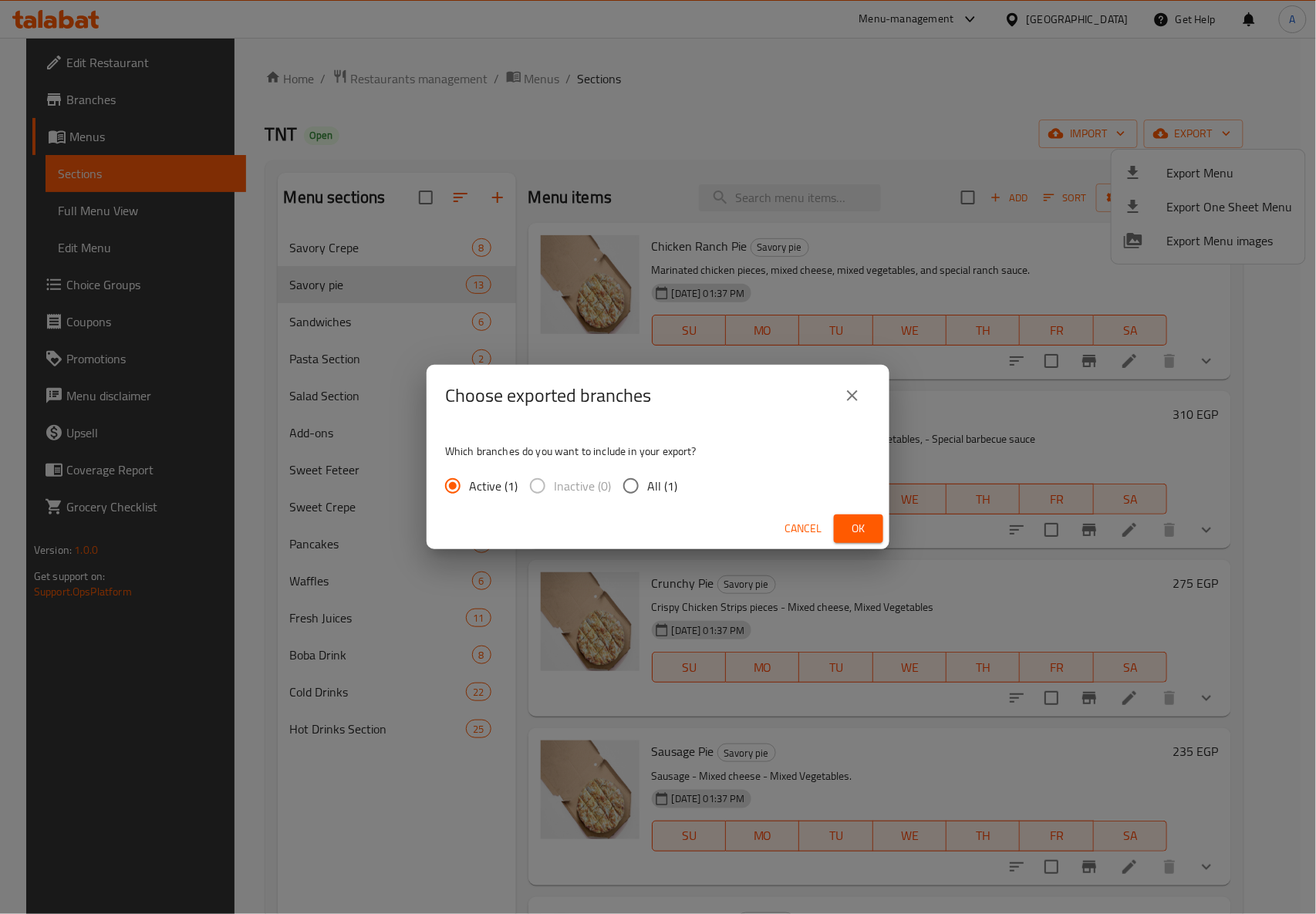
click at [665, 485] on span "All (1)" at bounding box center [662, 486] width 30 height 18
click at [647, 485] on input "All (1)" at bounding box center [631, 486] width 33 height 33
radio input "true"
click at [850, 525] on span "Ok" at bounding box center [858, 528] width 25 height 19
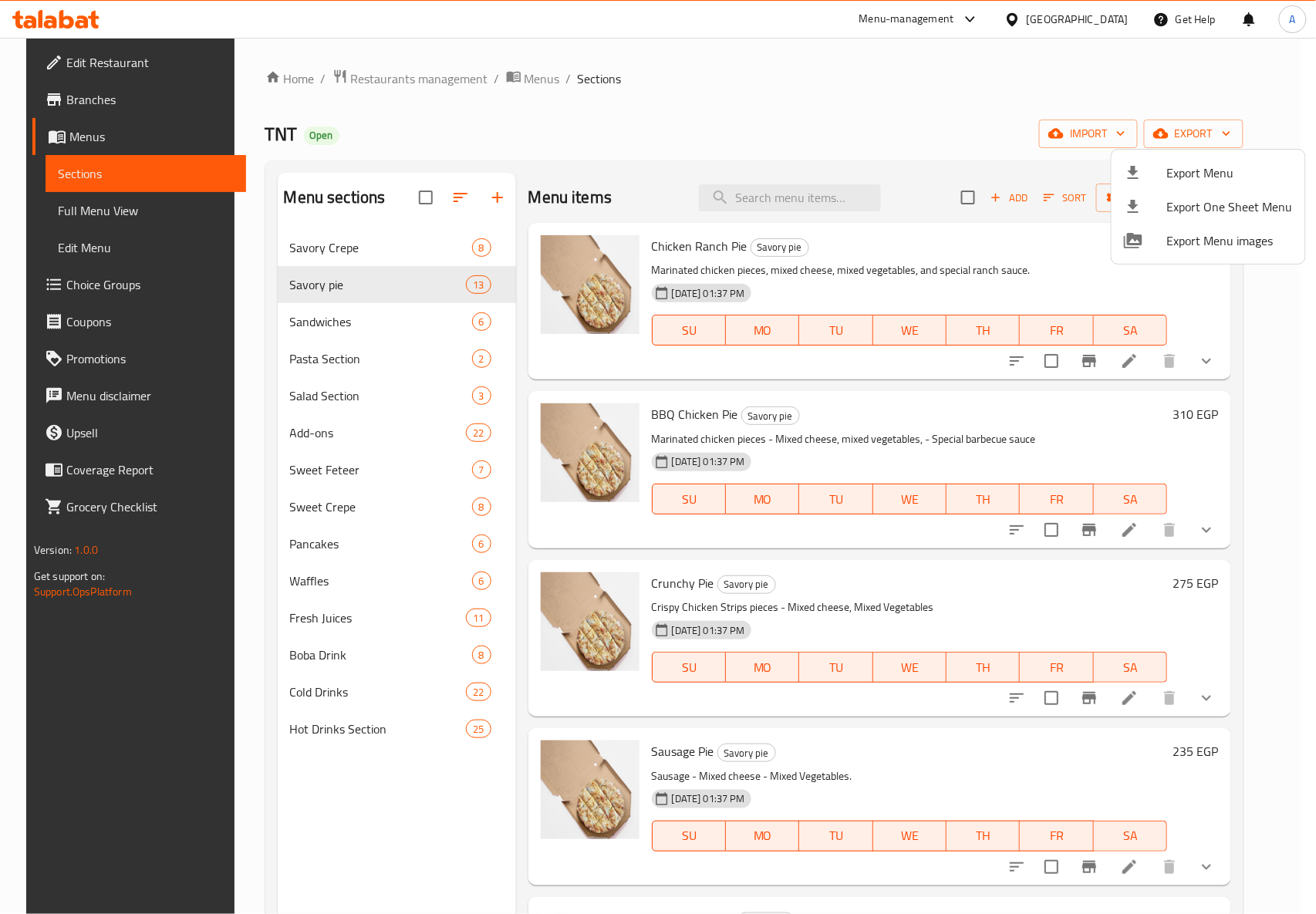
click at [656, 118] on div at bounding box center [658, 457] width 1316 height 914
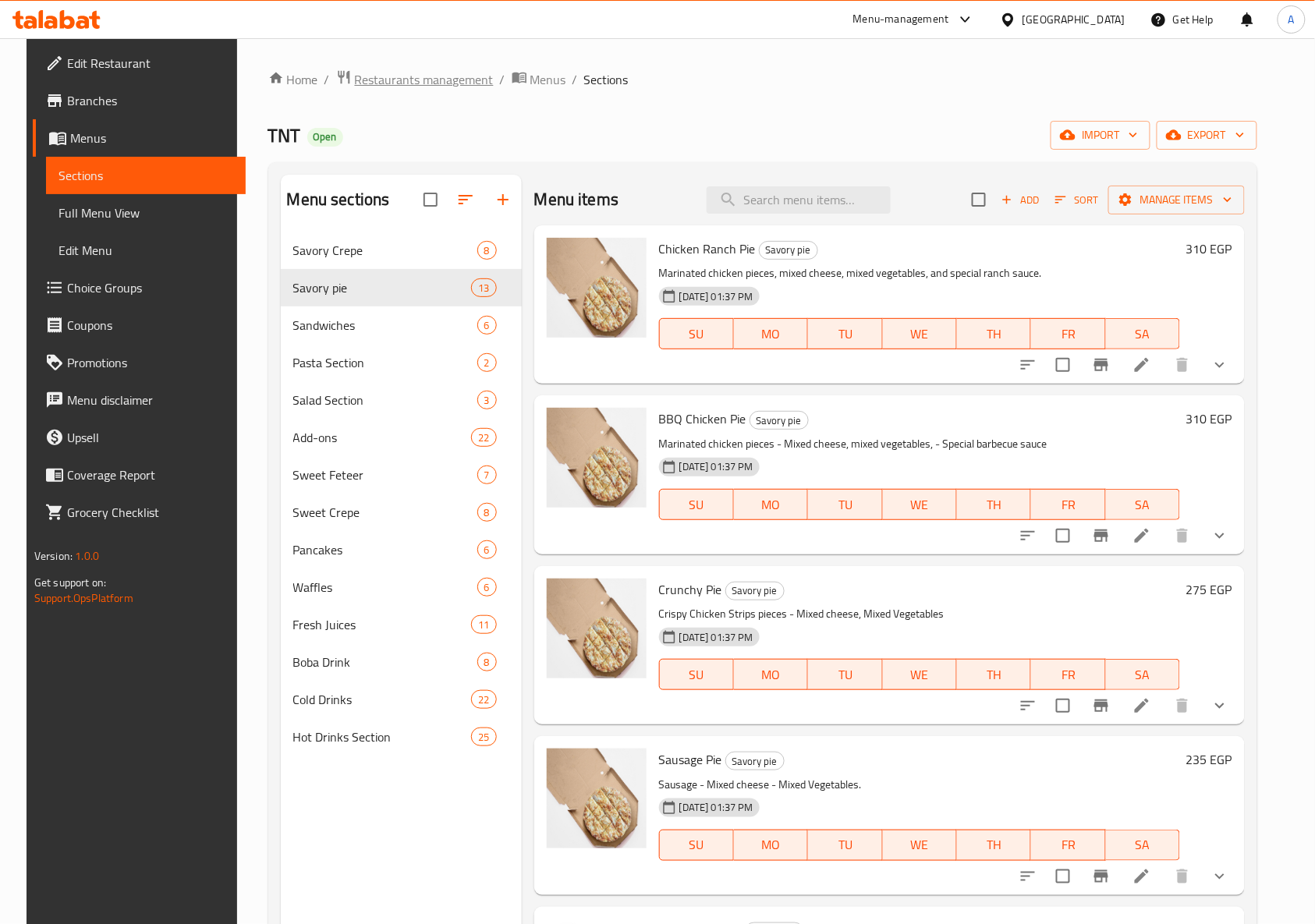
click at [391, 73] on span "Restaurants management" at bounding box center [424, 79] width 139 height 18
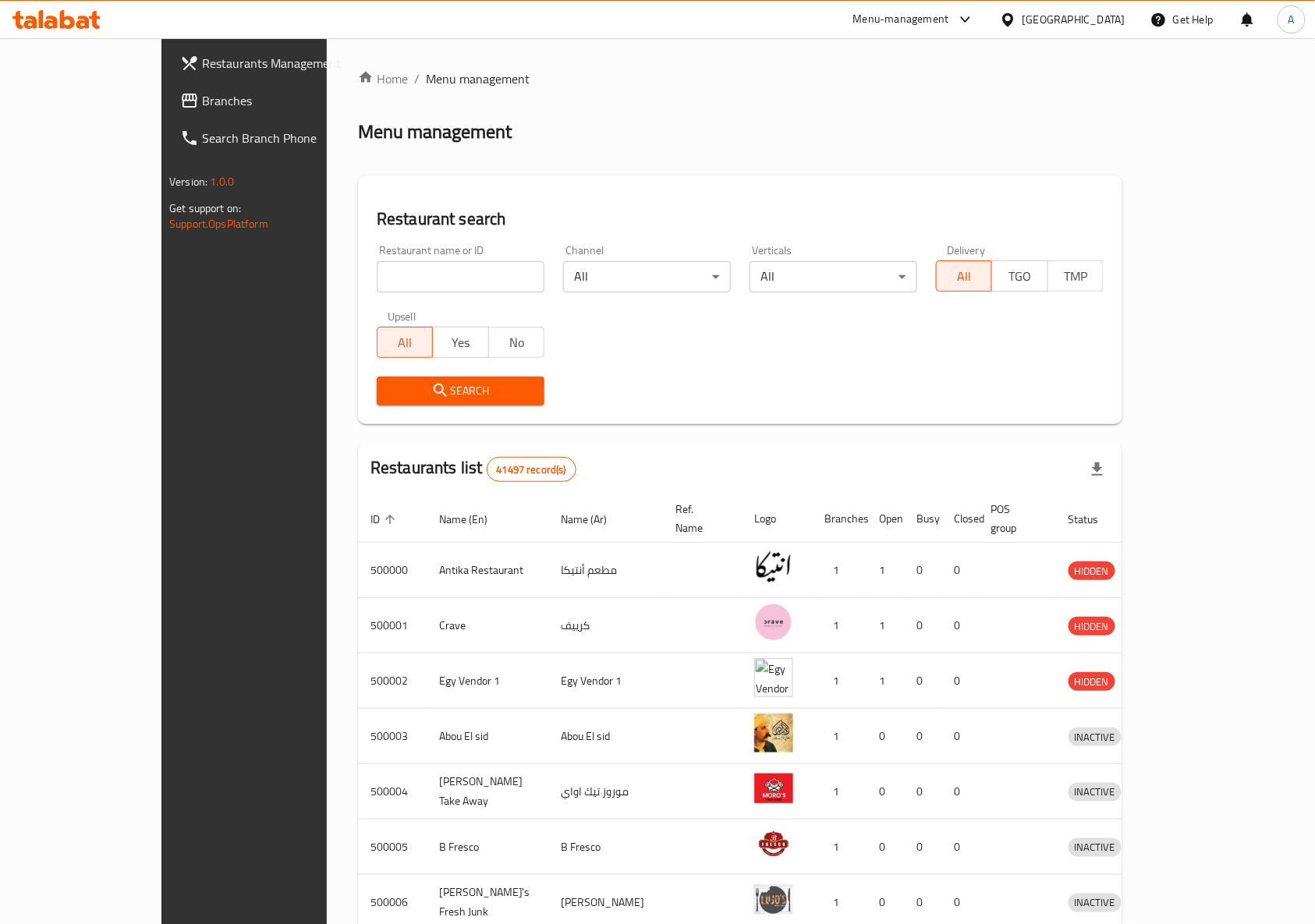
click at [202, 69] on span "Restaurants Management" at bounding box center [286, 63] width 167 height 18
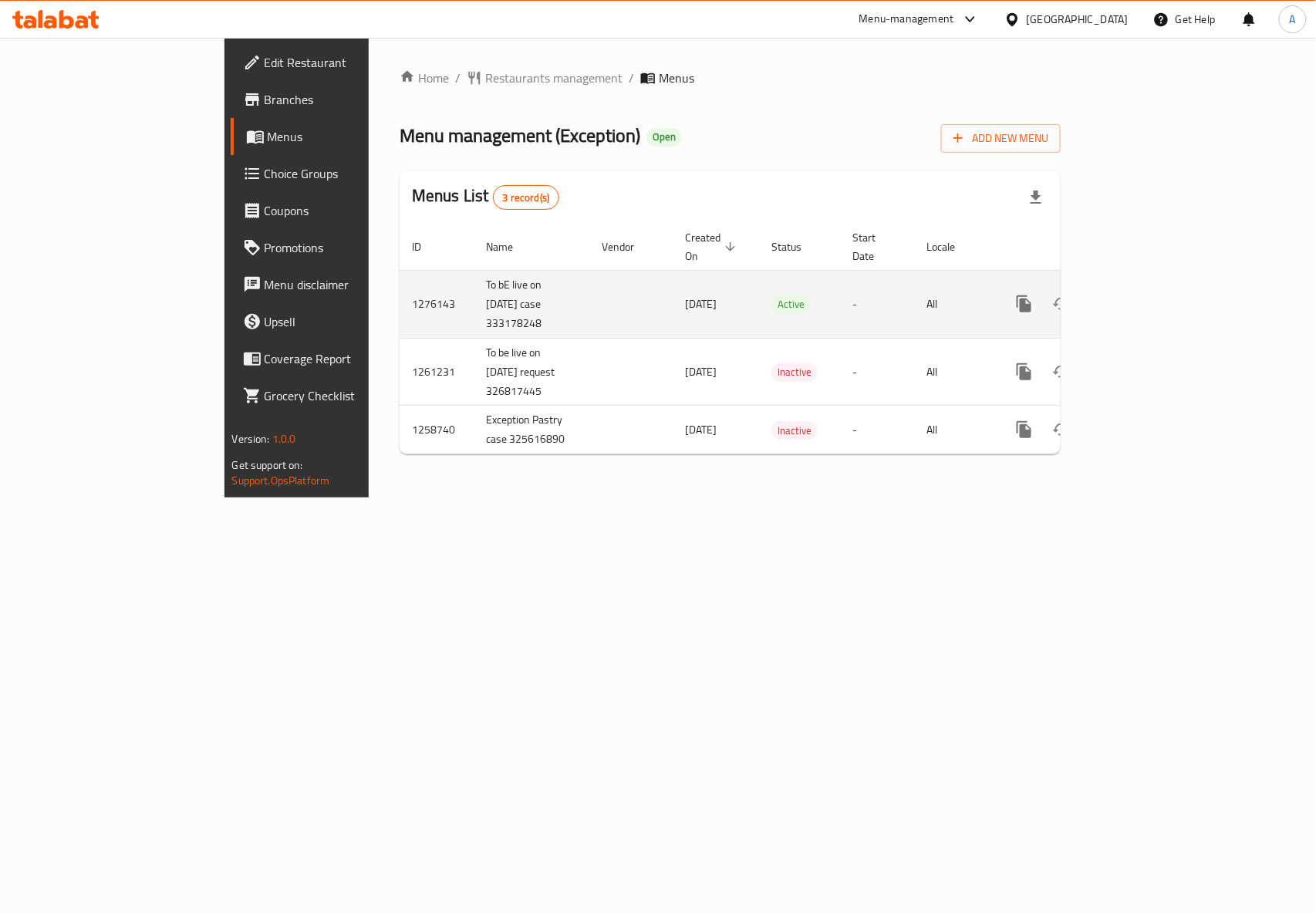
click at [1145, 294] on icon "enhanced table" at bounding box center [1135, 303] width 18 height 18
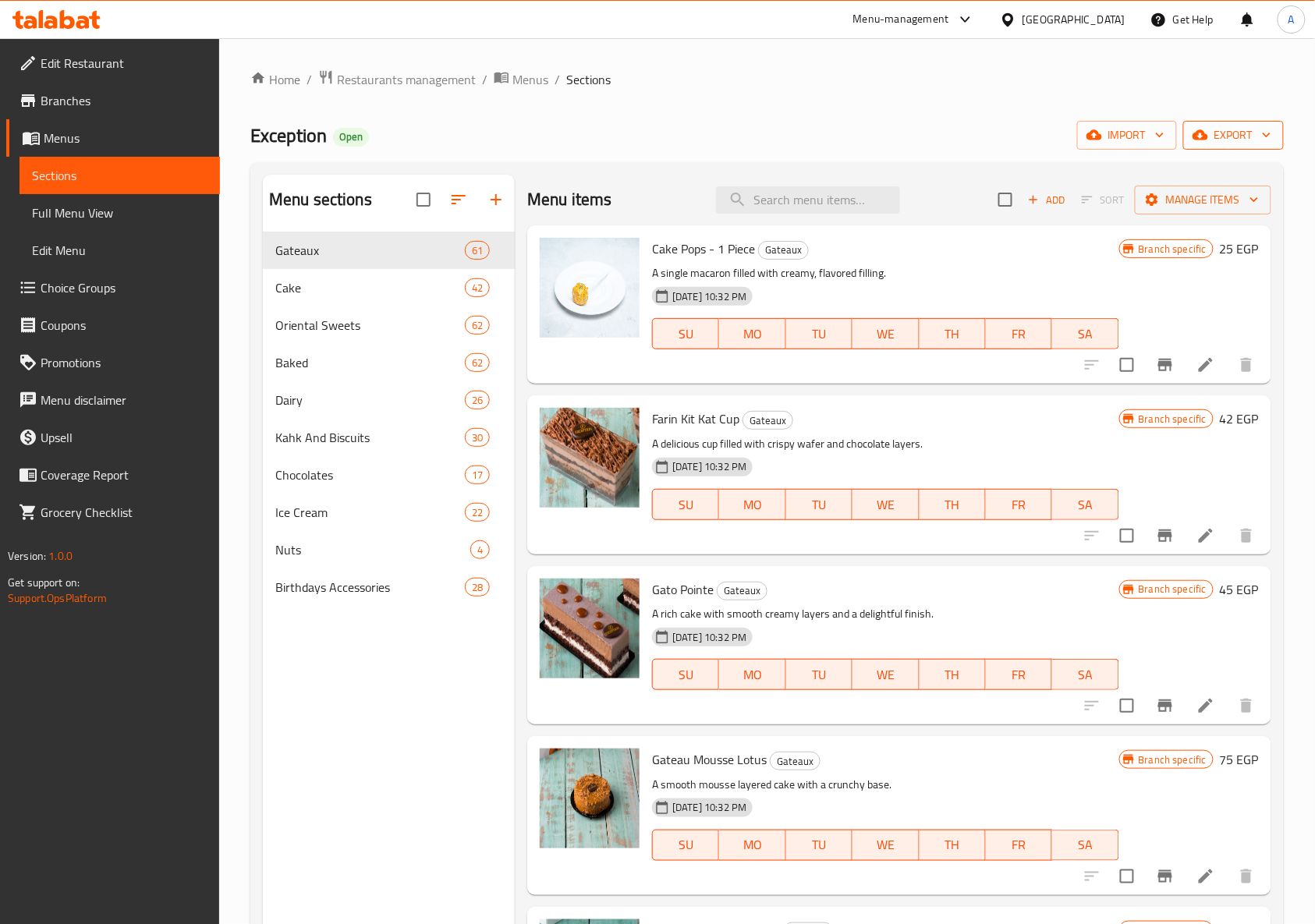
click at [1224, 144] on span "export" at bounding box center [1233, 135] width 75 height 19
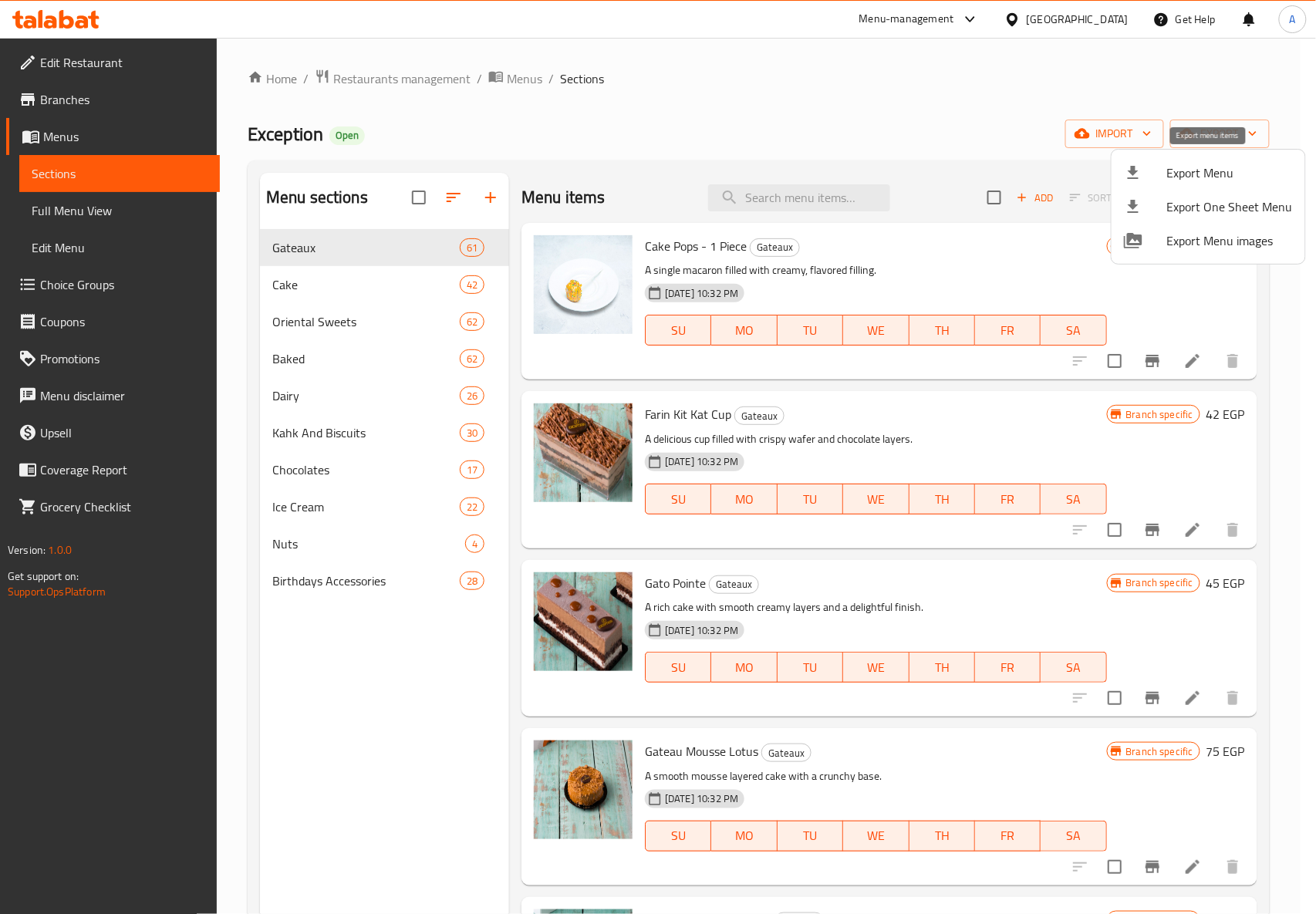
click at [1206, 174] on span "Export Menu" at bounding box center [1229, 172] width 125 height 18
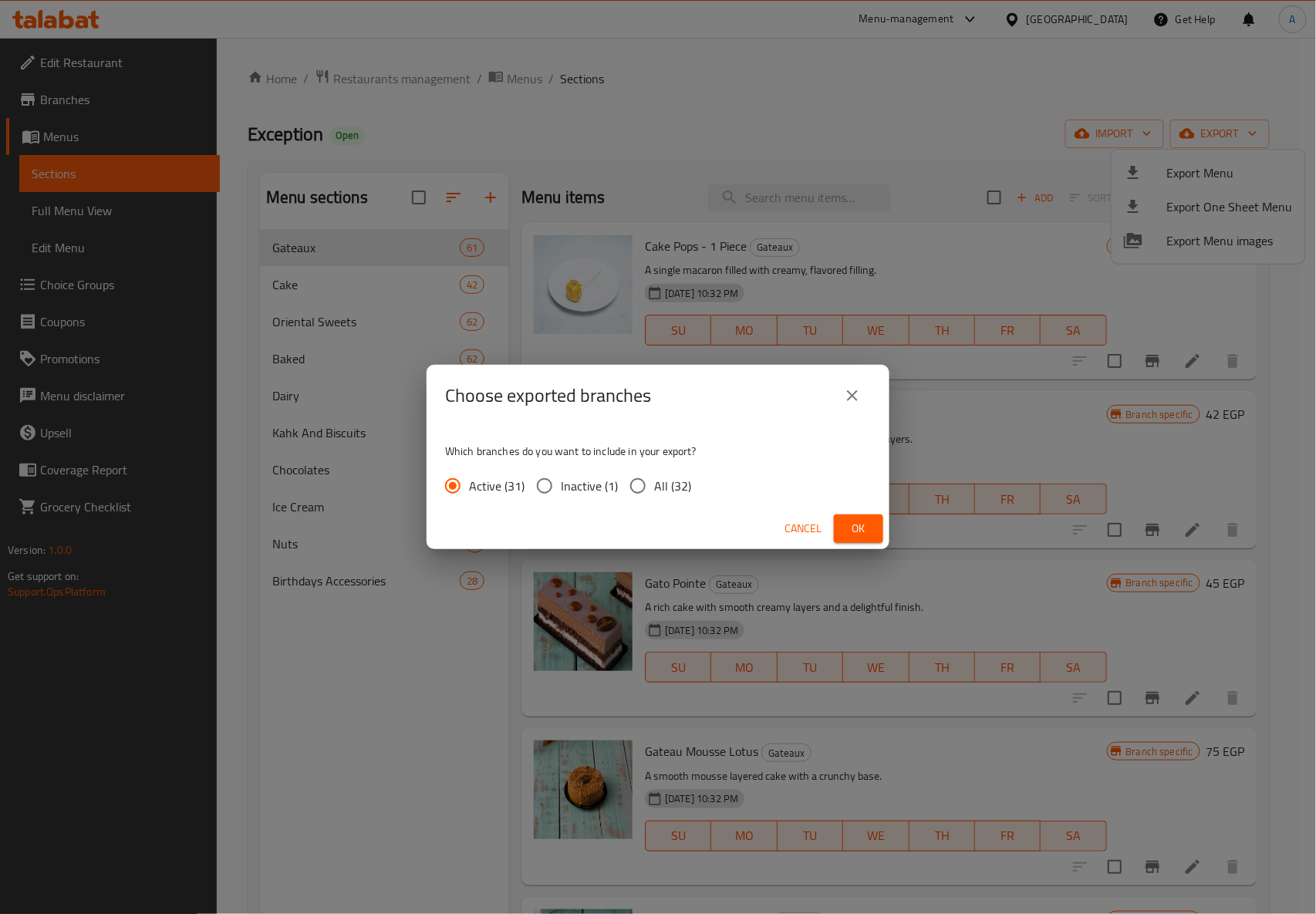
click at [679, 478] on span "All (32)" at bounding box center [672, 486] width 37 height 18
click at [654, 478] on input "All (32)" at bounding box center [637, 486] width 33 height 33
radio input "true"
click at [853, 519] on span "Ok" at bounding box center [858, 528] width 25 height 19
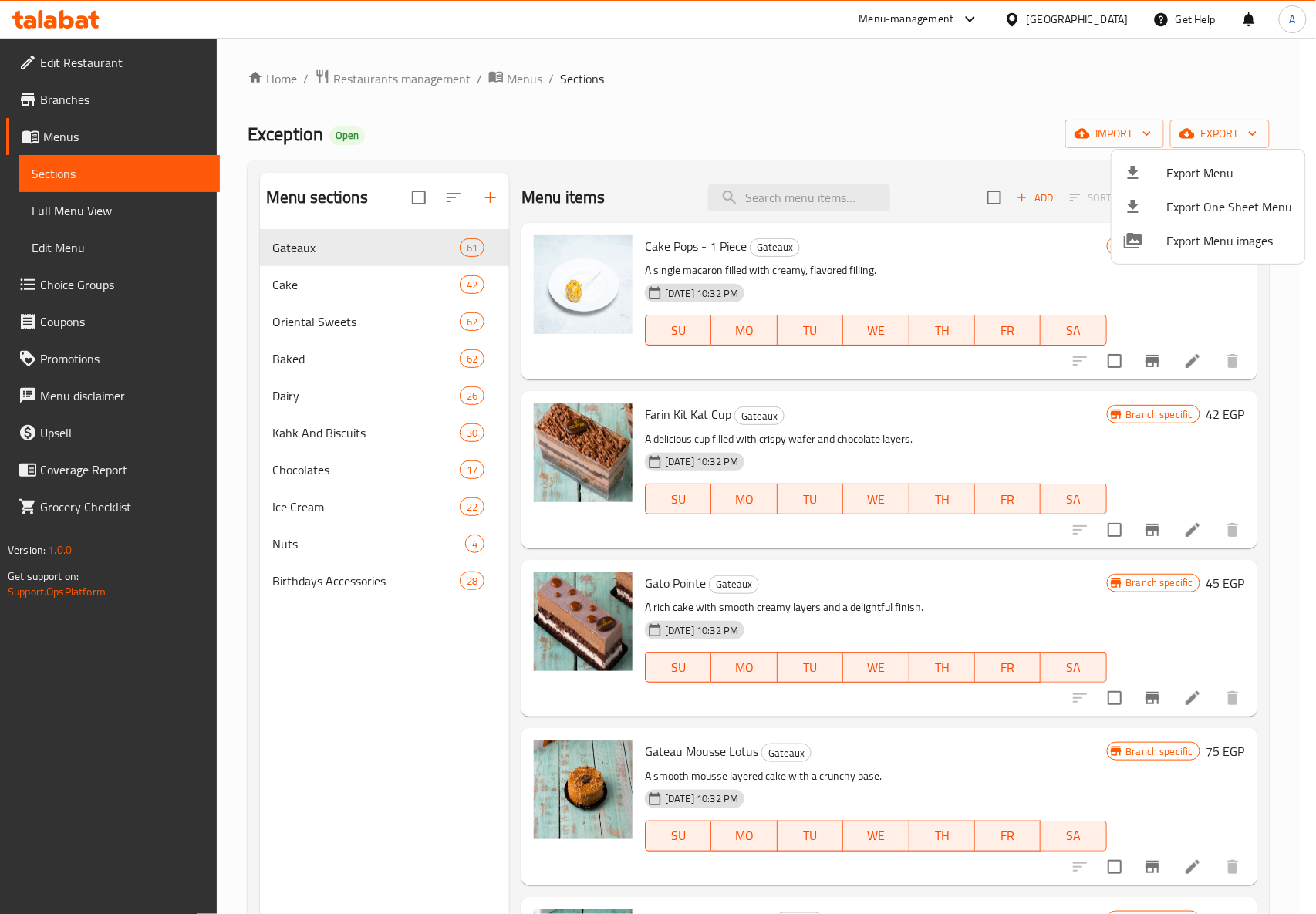
click at [772, 111] on div at bounding box center [658, 457] width 1316 height 914
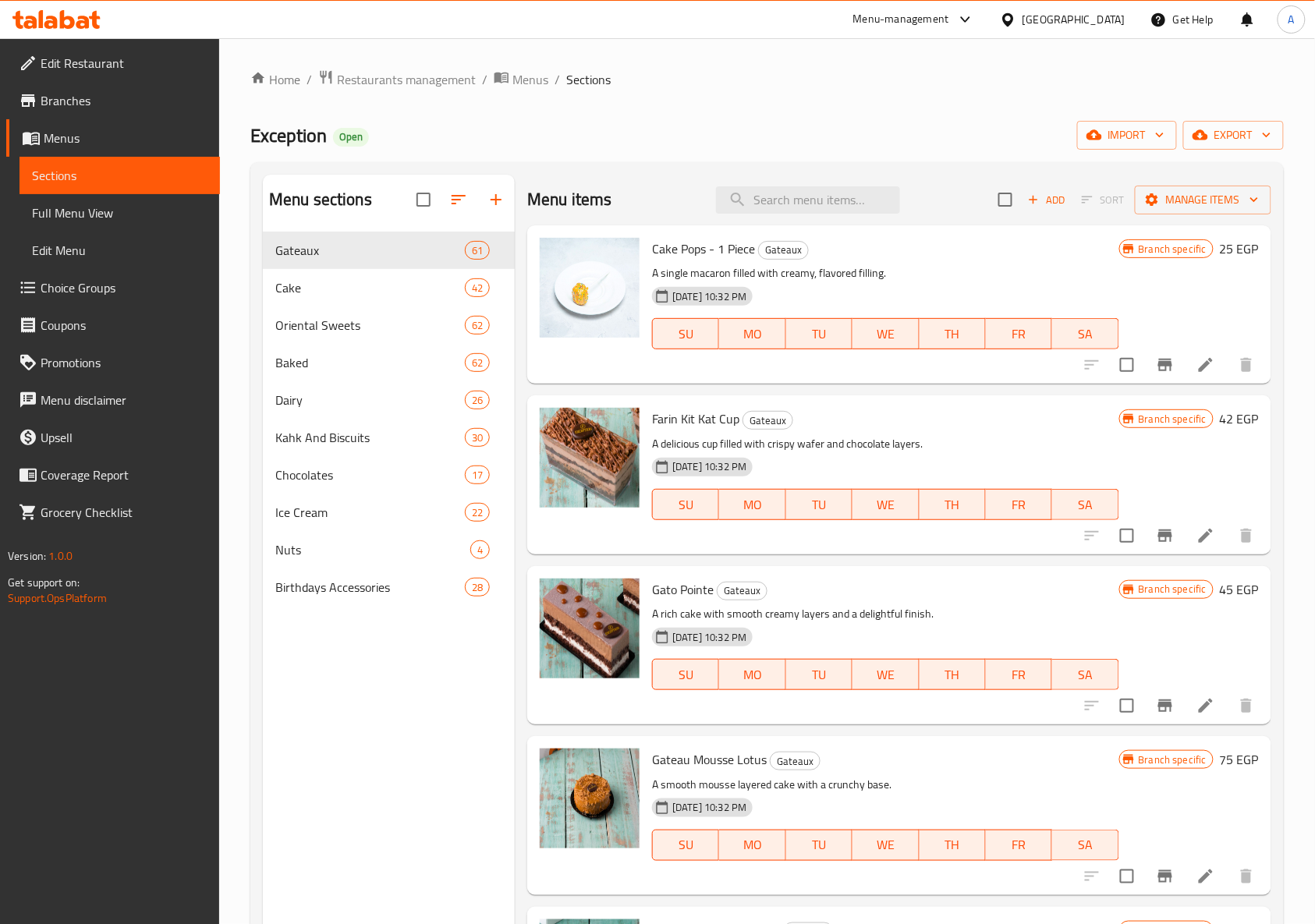
click at [790, 184] on div "Menu items Add Sort Manage items" at bounding box center [899, 200] width 744 height 51
click at [802, 192] on input "search" at bounding box center [807, 200] width 184 height 27
paste input "كنافة كريمة"
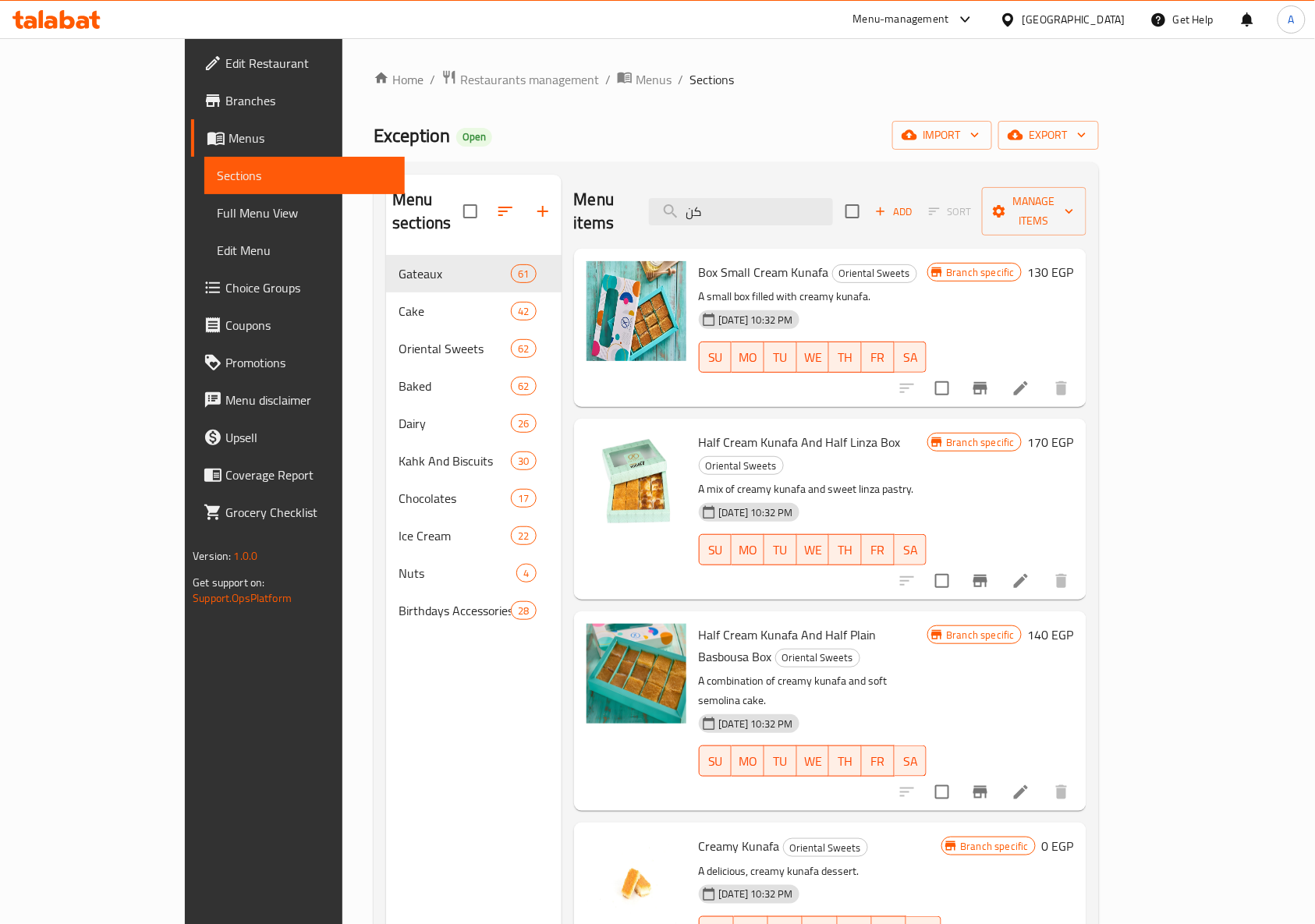
type input "ك"
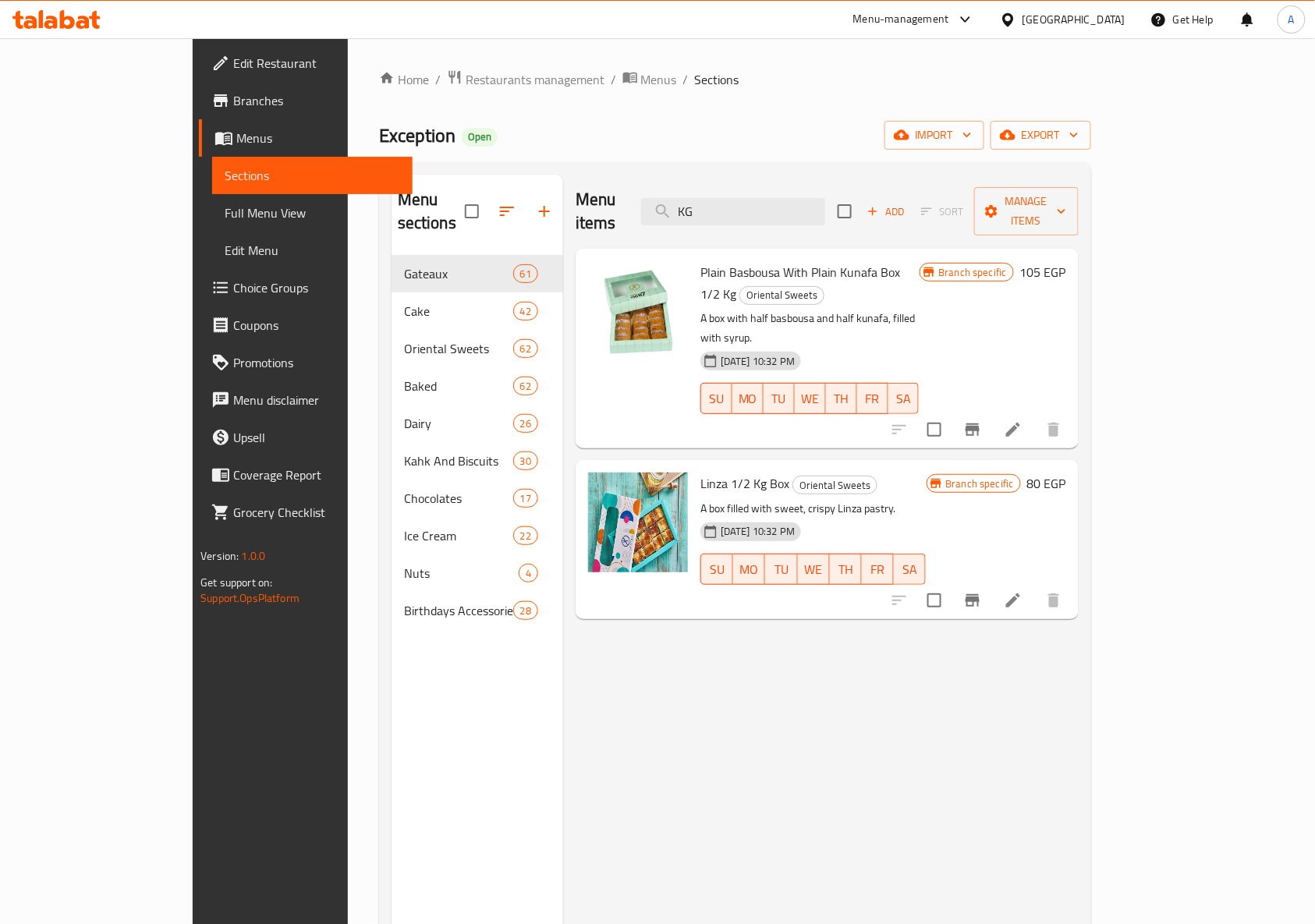
type input "K"
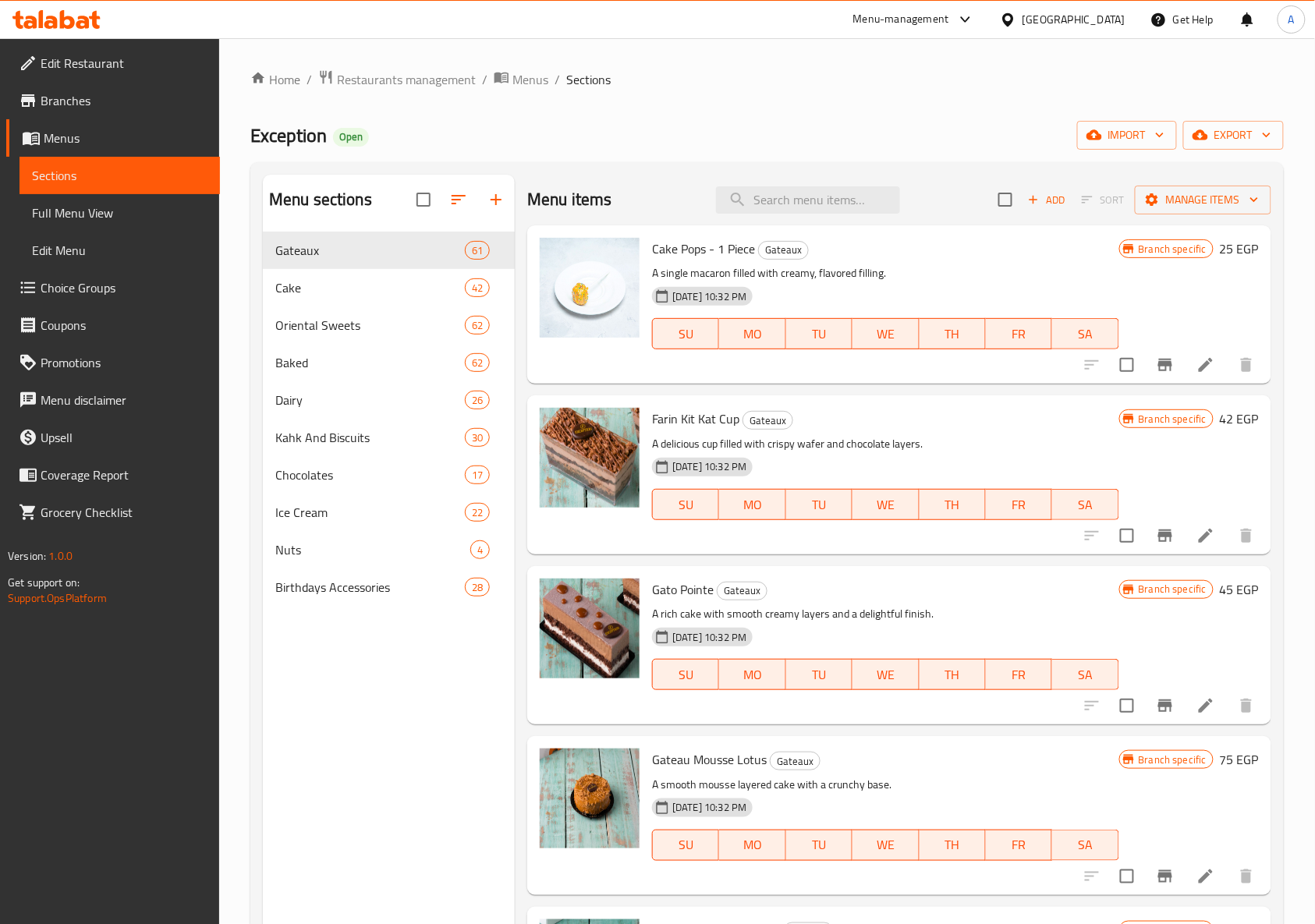
paste input "كنافة كريمة"
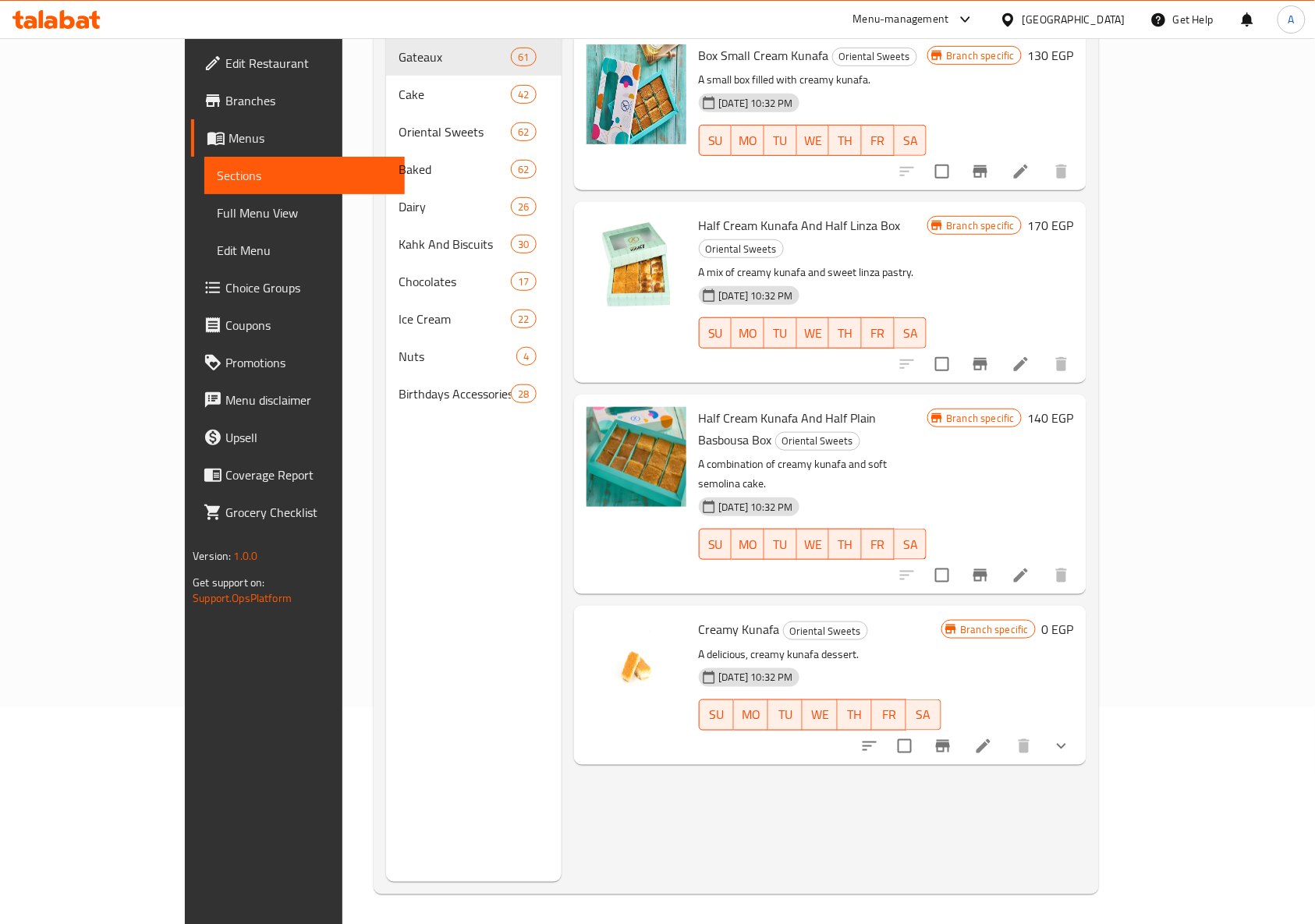
scroll to position [219, 0]
type input "كنافة كريمة"
click at [1080, 726] on button "show more" at bounding box center [1061, 744] width 38 height 38
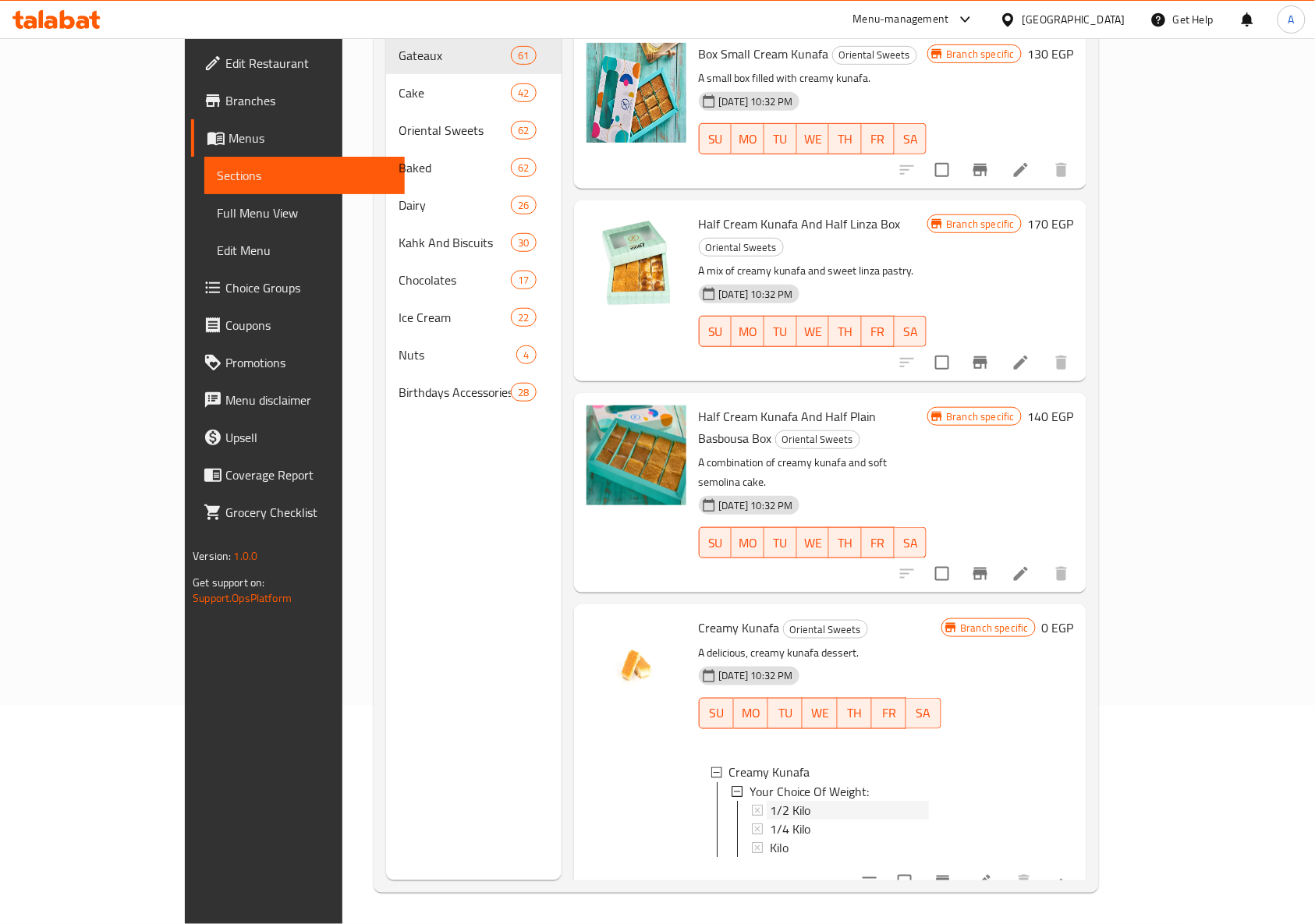
click at [752, 804] on icon at bounding box center [757, 810] width 11 height 11
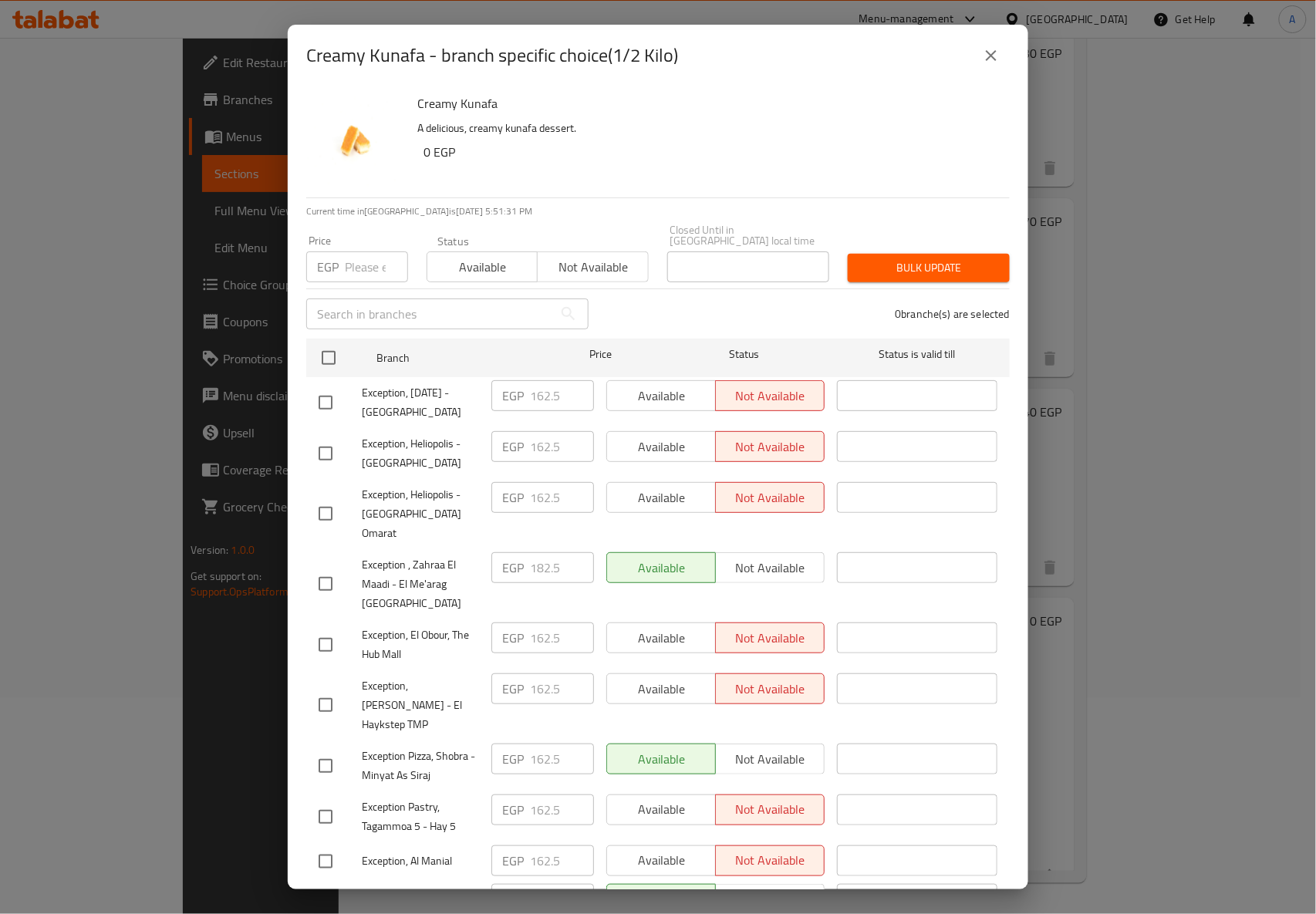
click at [1000, 53] on icon "close" at bounding box center [991, 55] width 18 height 18
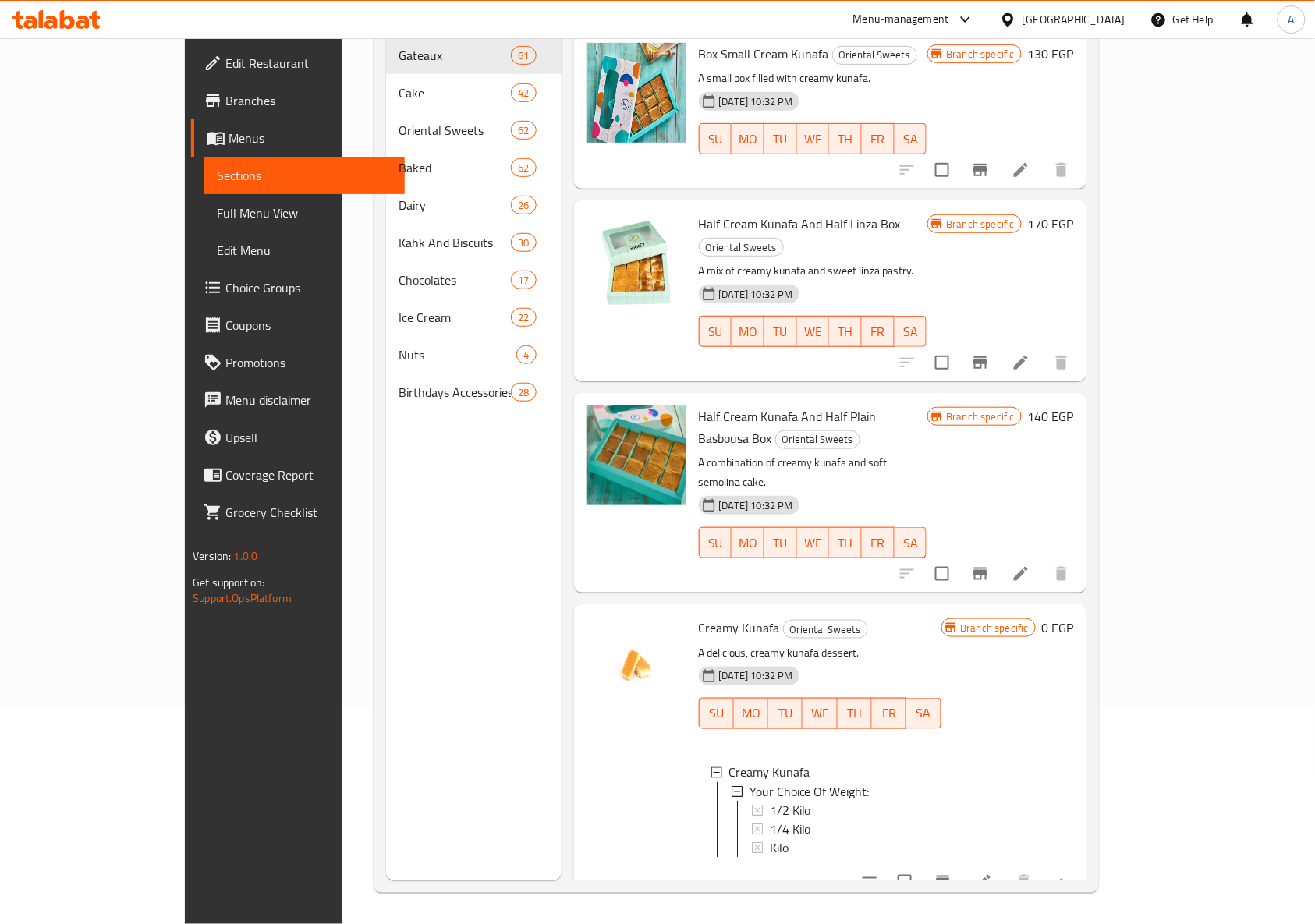
click at [992, 873] on icon at bounding box center [983, 881] width 18 height 18
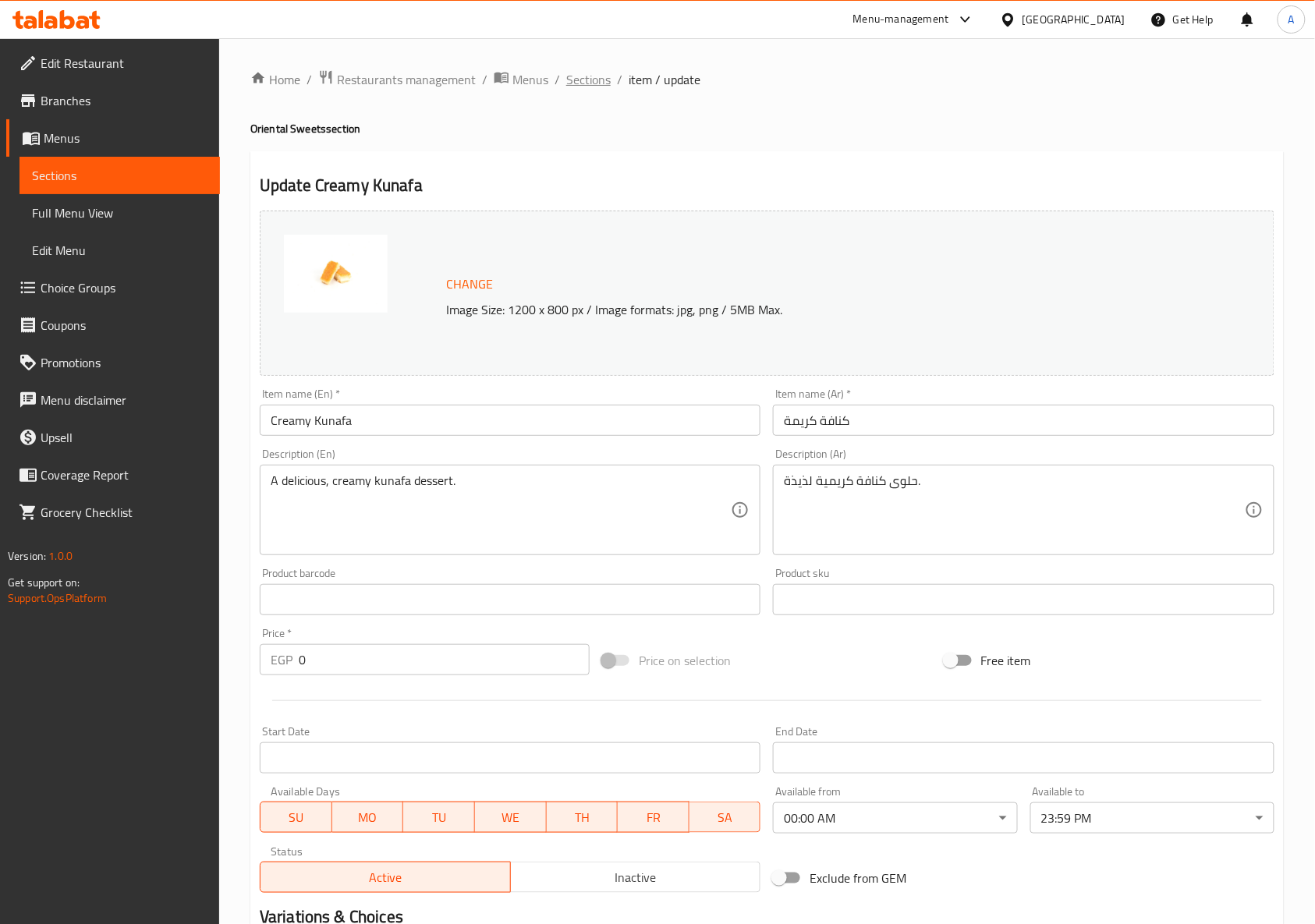
click at [600, 81] on span "Sections" at bounding box center [588, 79] width 44 height 18
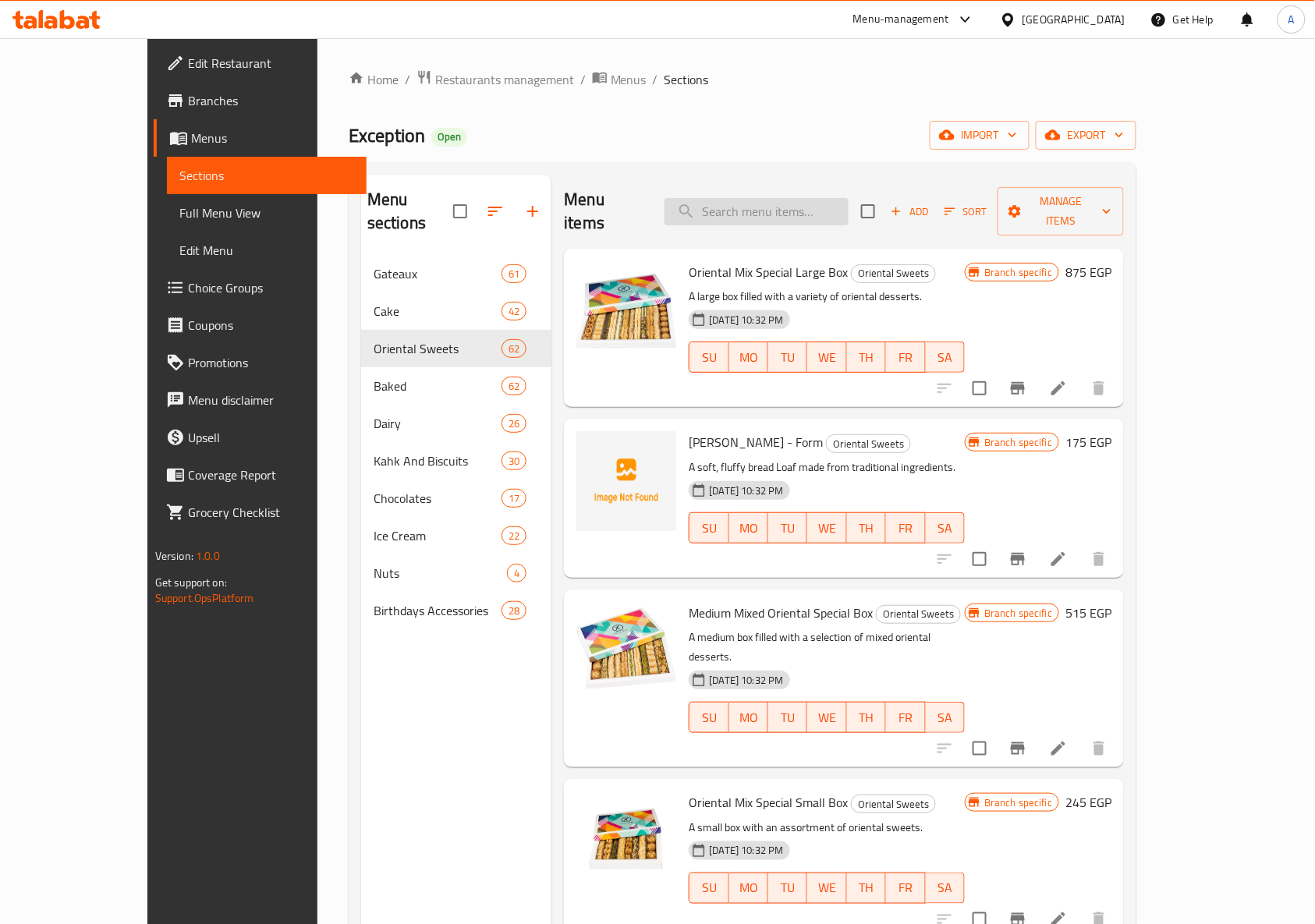
click at [805, 198] on input "search" at bounding box center [756, 212] width 184 height 27
paste input "كنافة كريمة"
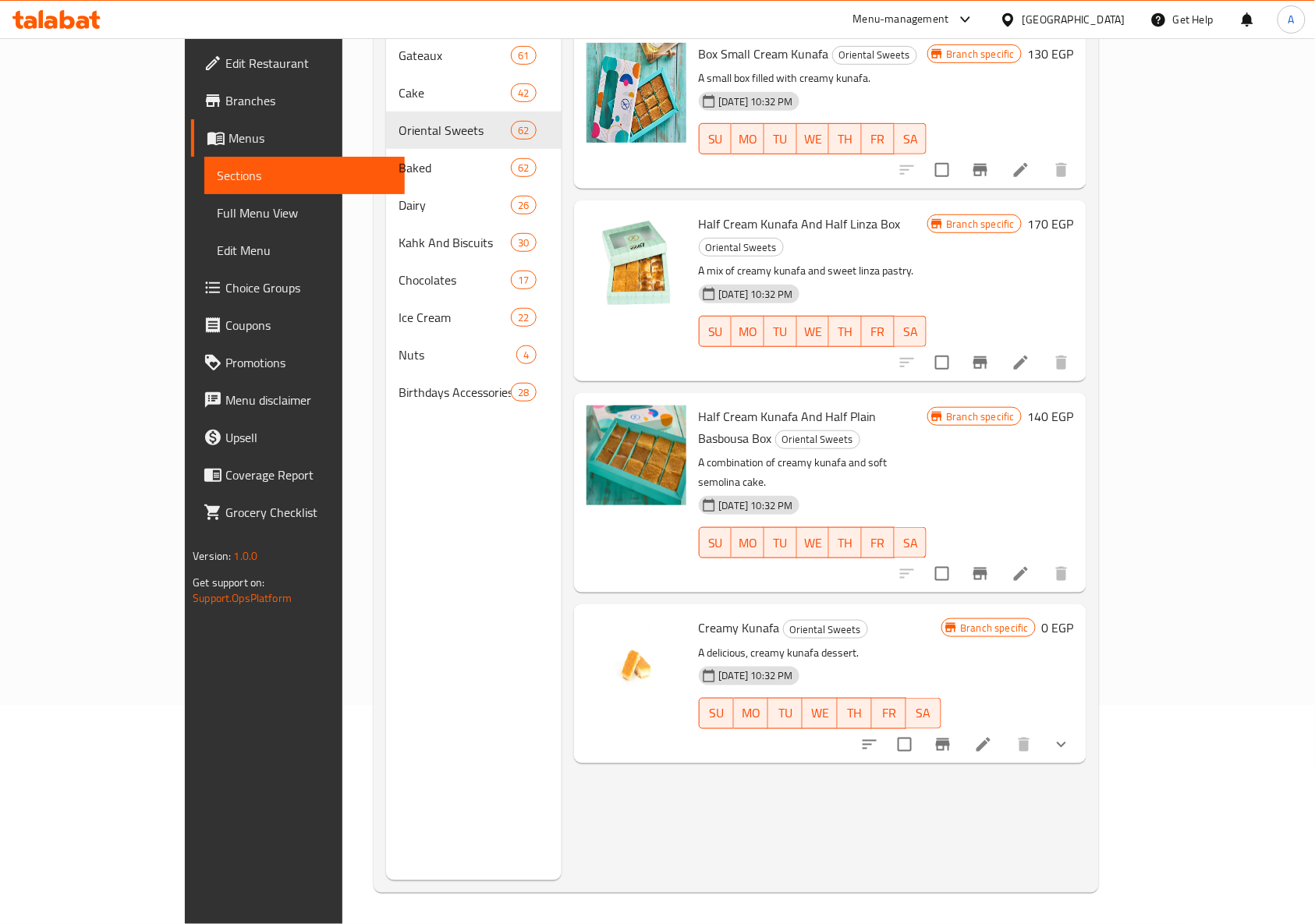
scroll to position [219, 0]
type input "كنافة كريمة"
click at [1070, 736] on icon "show more" at bounding box center [1061, 744] width 18 height 18
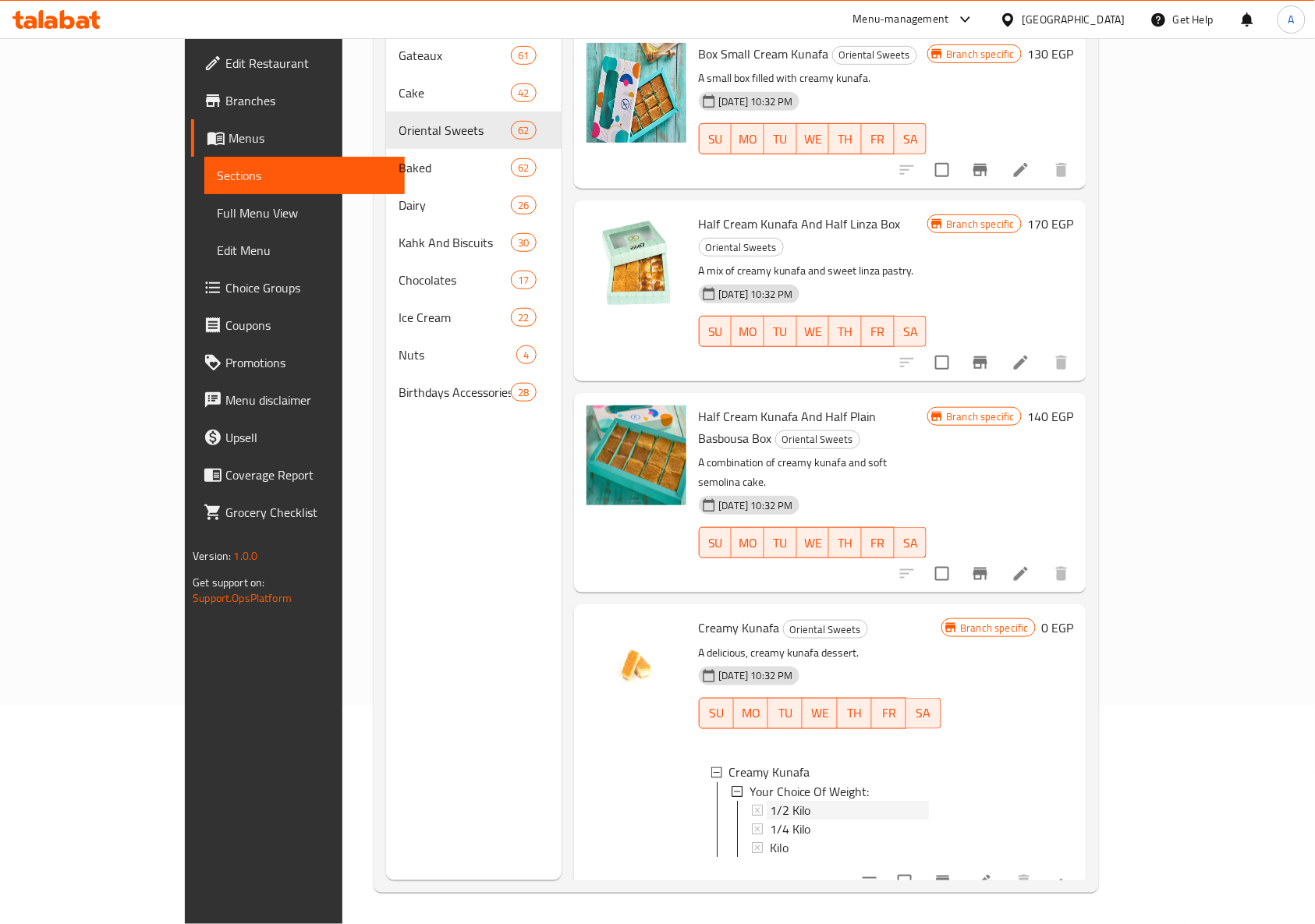
click at [752, 804] on icon at bounding box center [757, 810] width 11 height 11
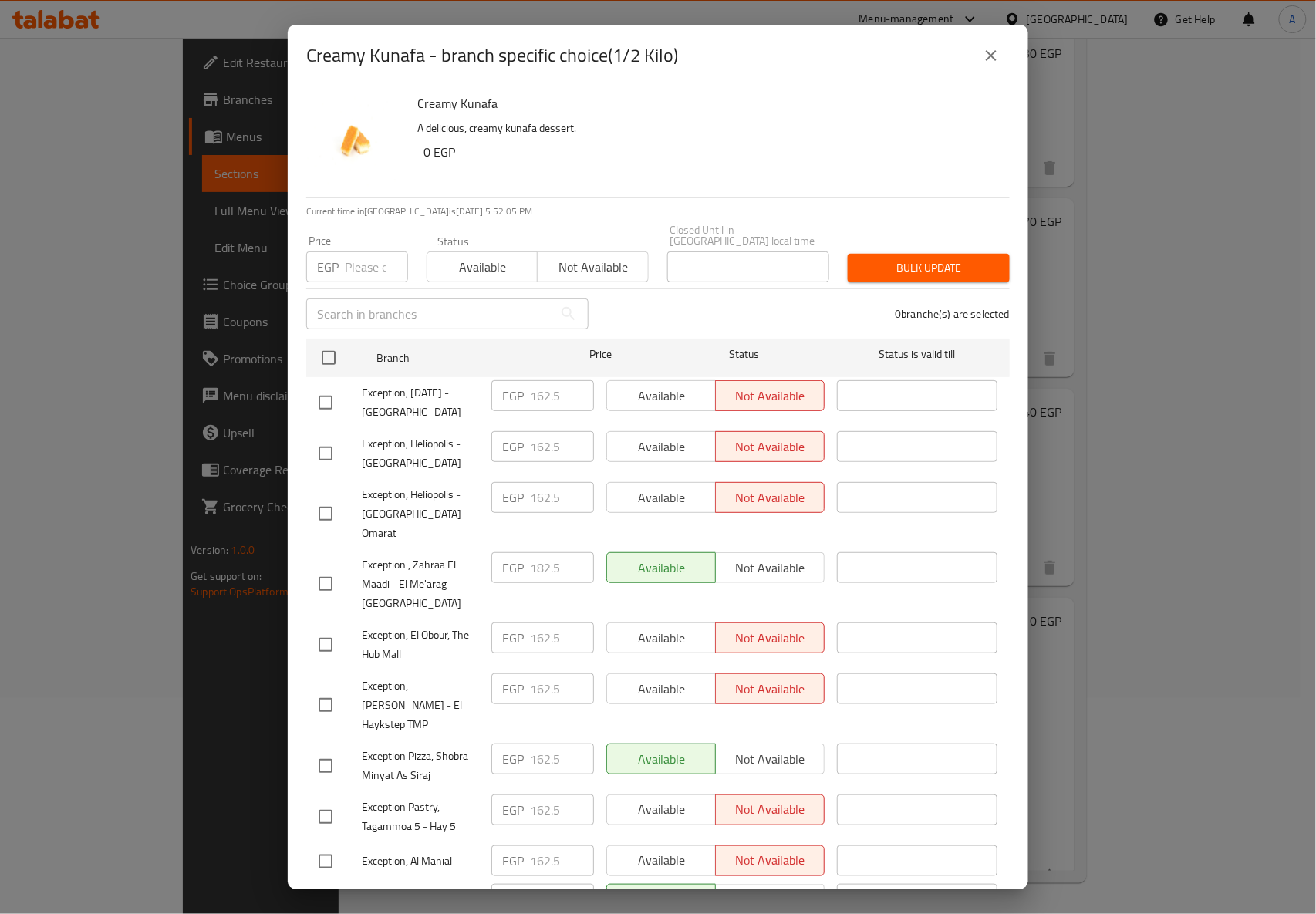
click at [364, 254] on input "number" at bounding box center [376, 267] width 63 height 31
paste input "91.25"
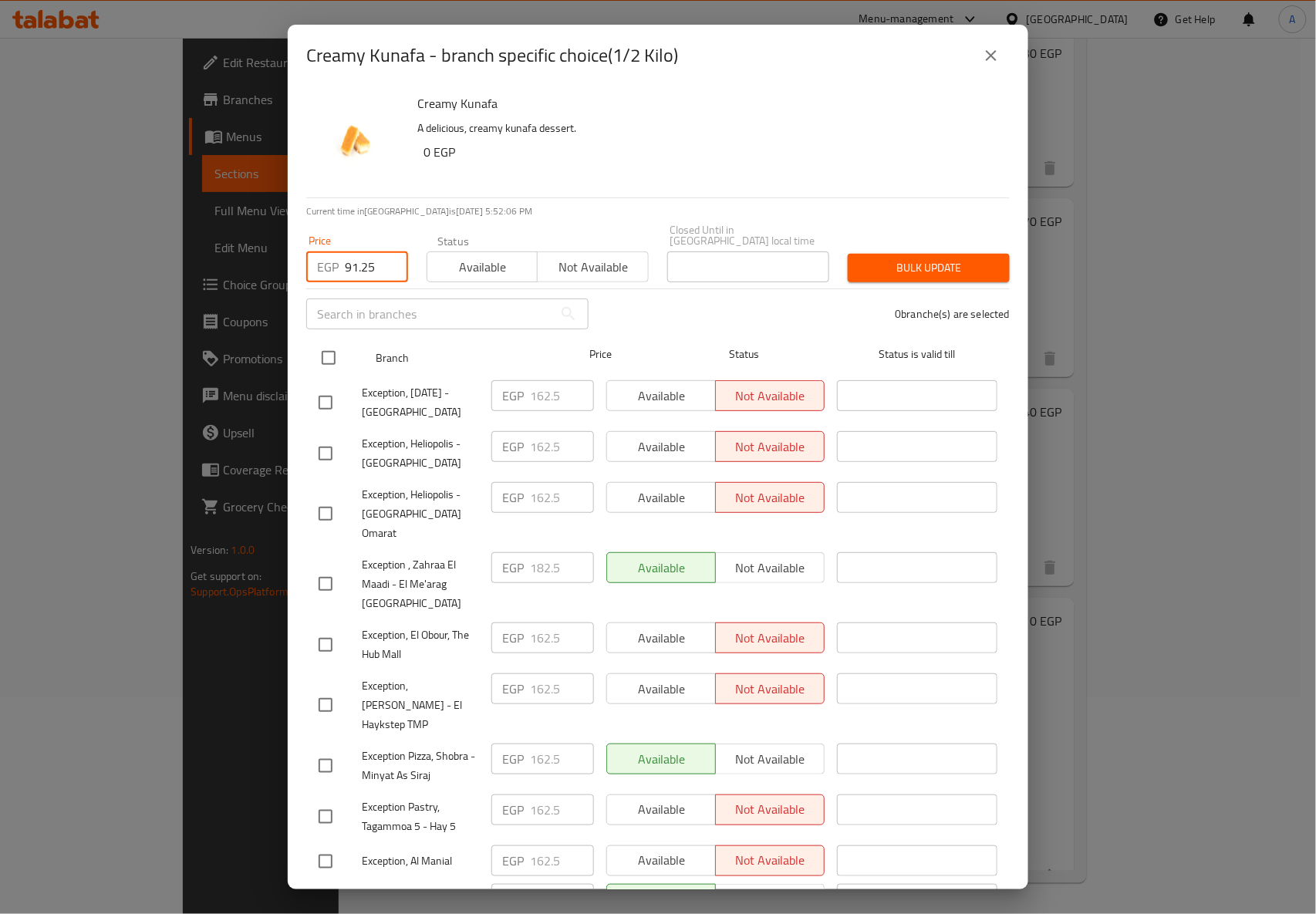
type input "91.25"
click at [331, 345] on input "checkbox" at bounding box center [329, 358] width 33 height 33
checkbox input "true"
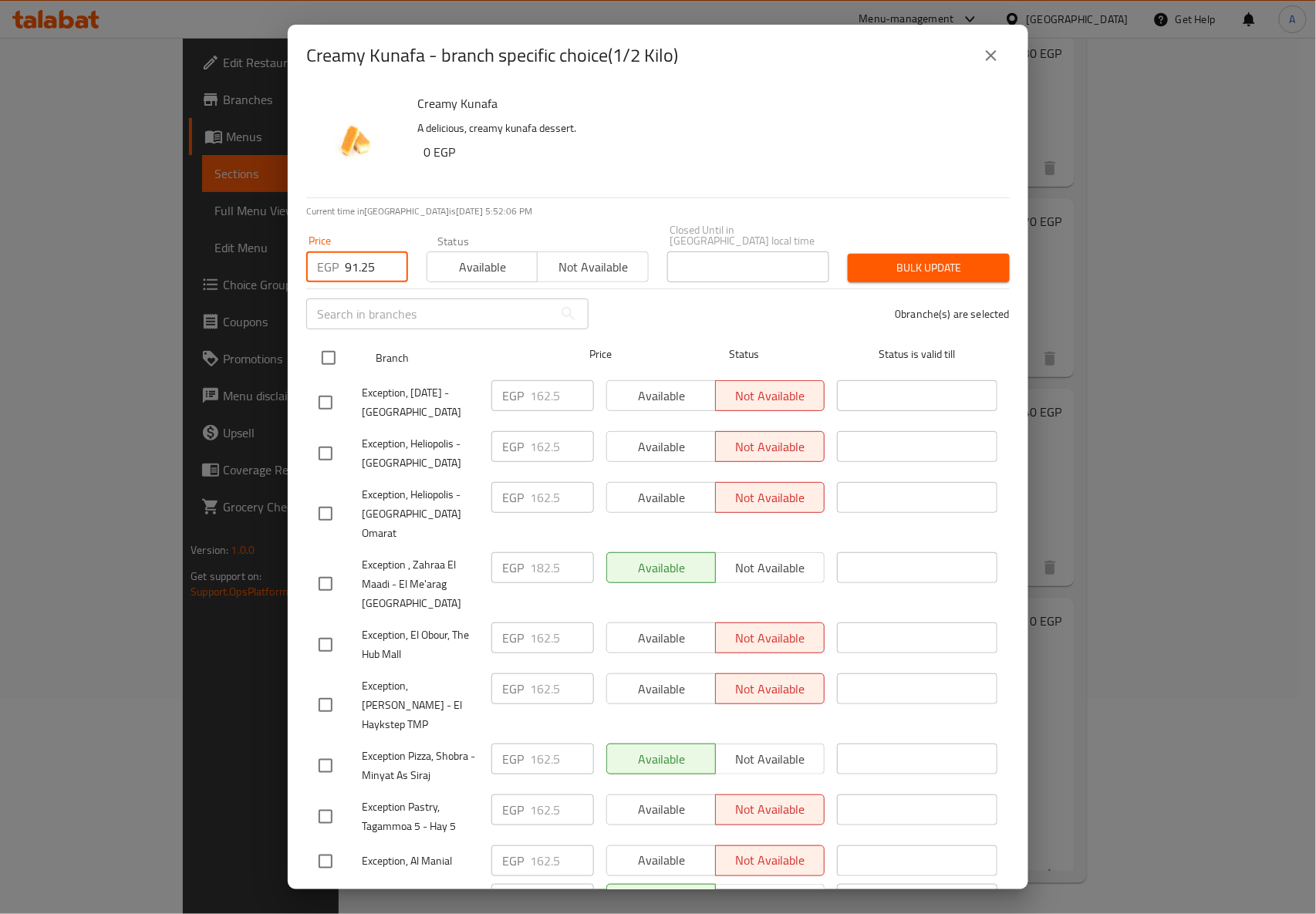
checkbox input "true"
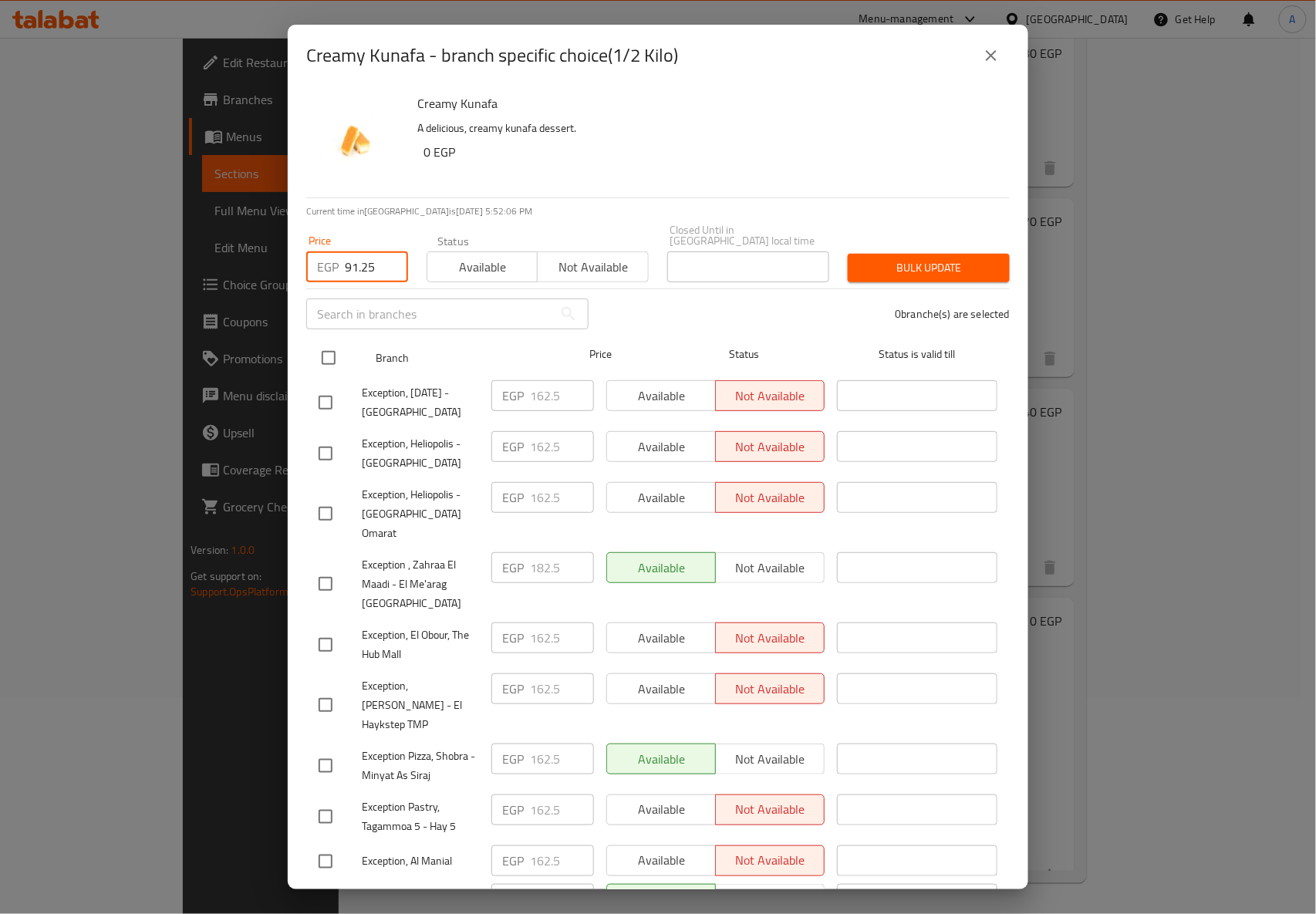
checkbox input "true"
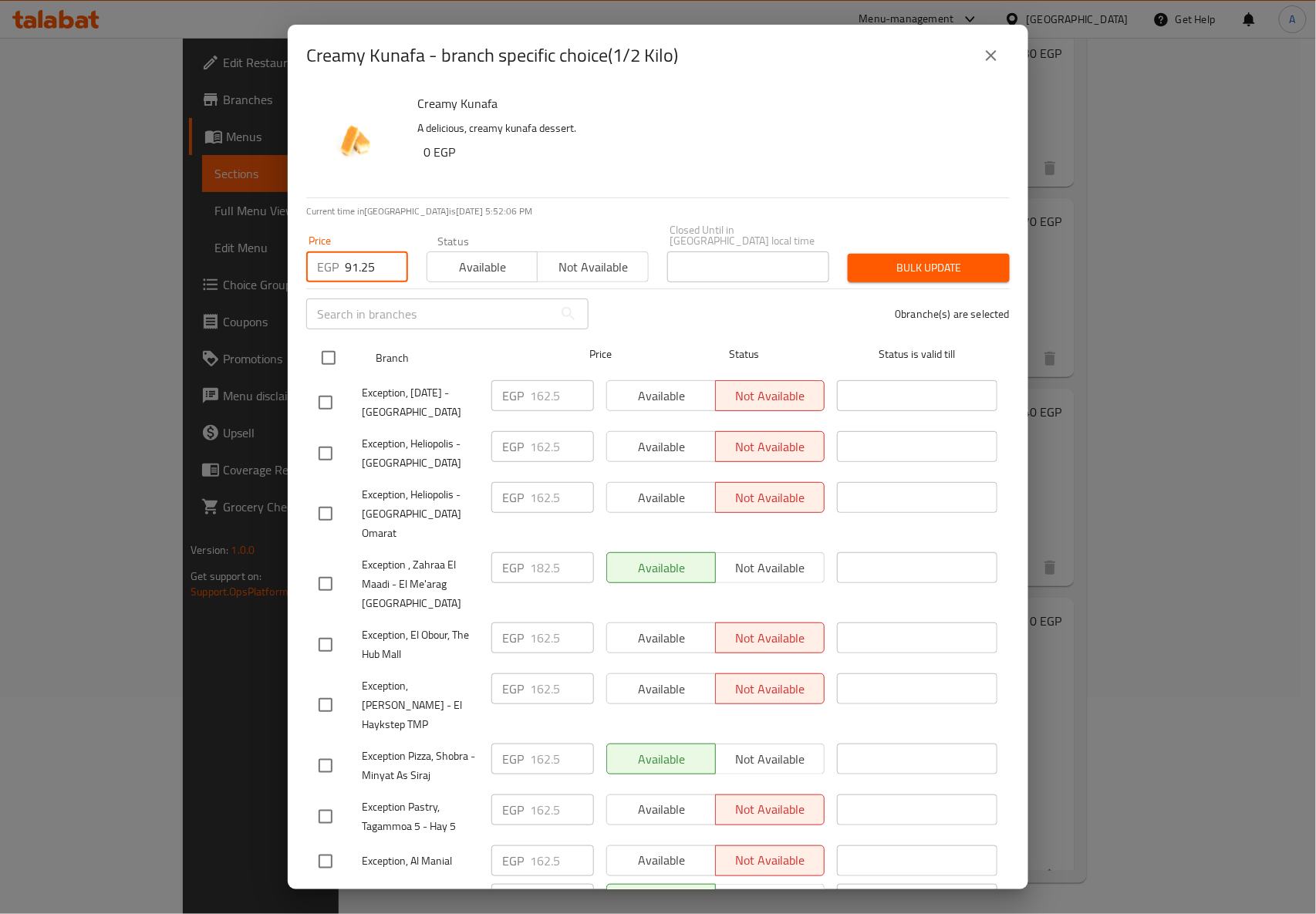
checkbox input "true"
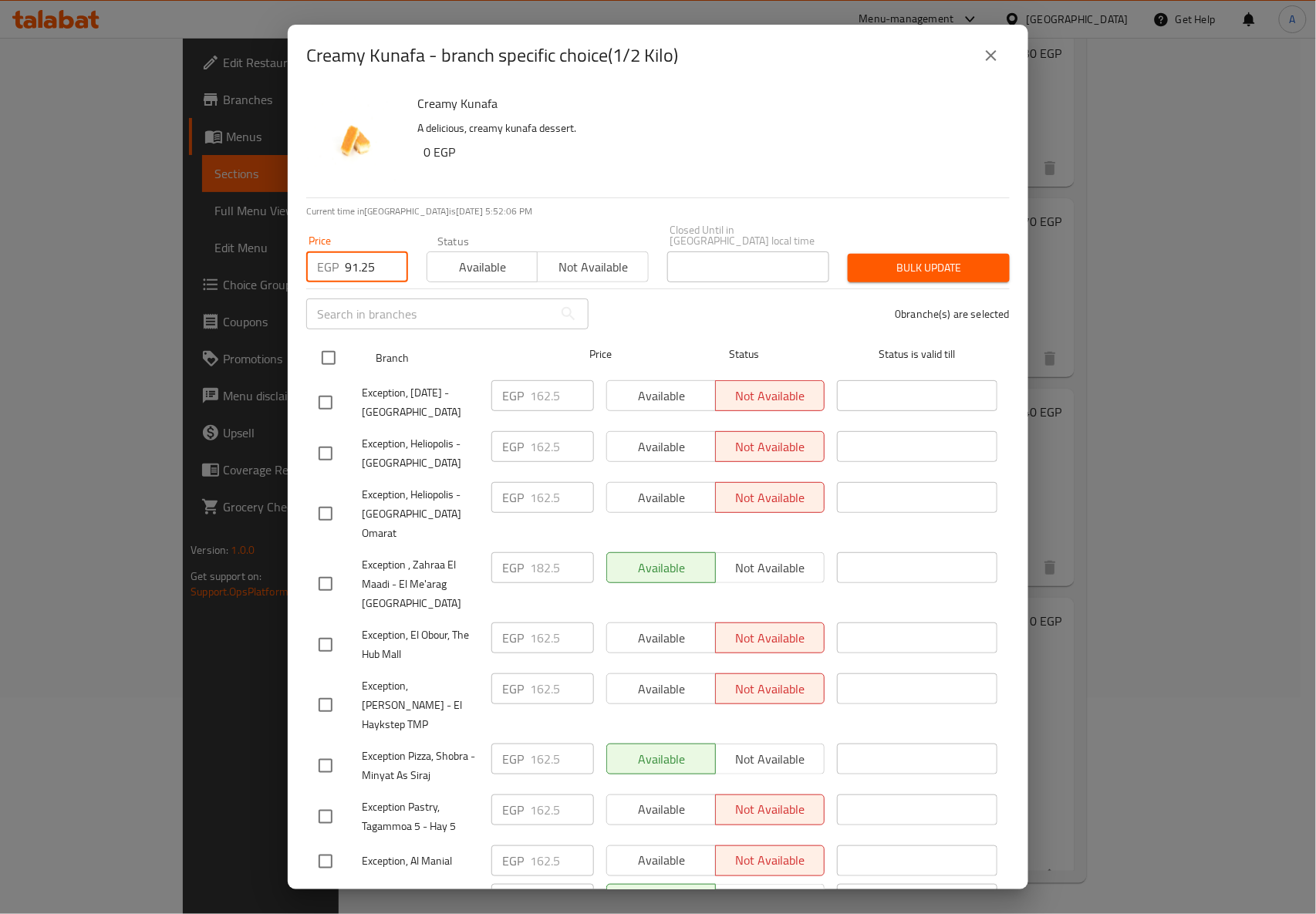
checkbox input "true"
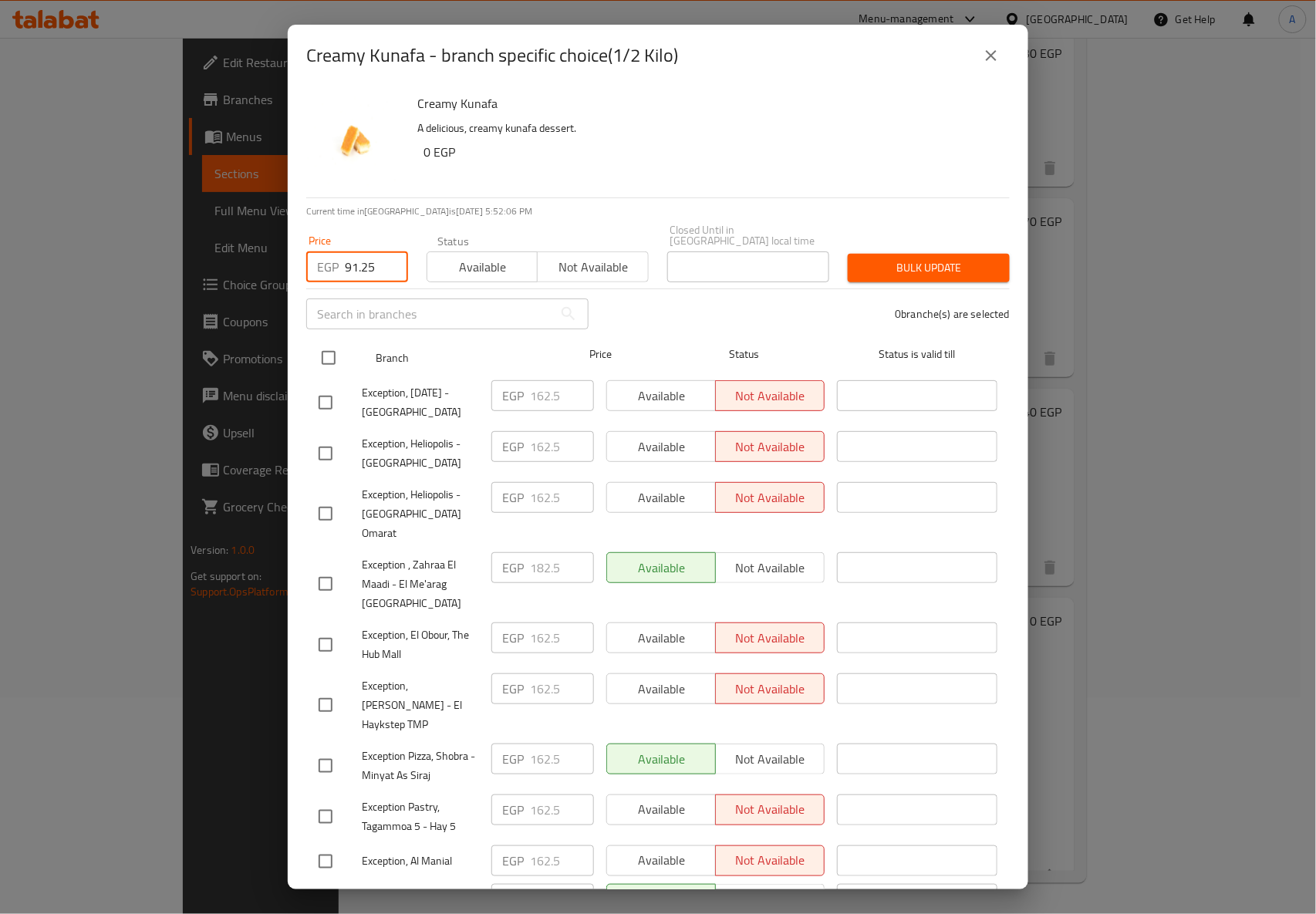
checkbox input "true"
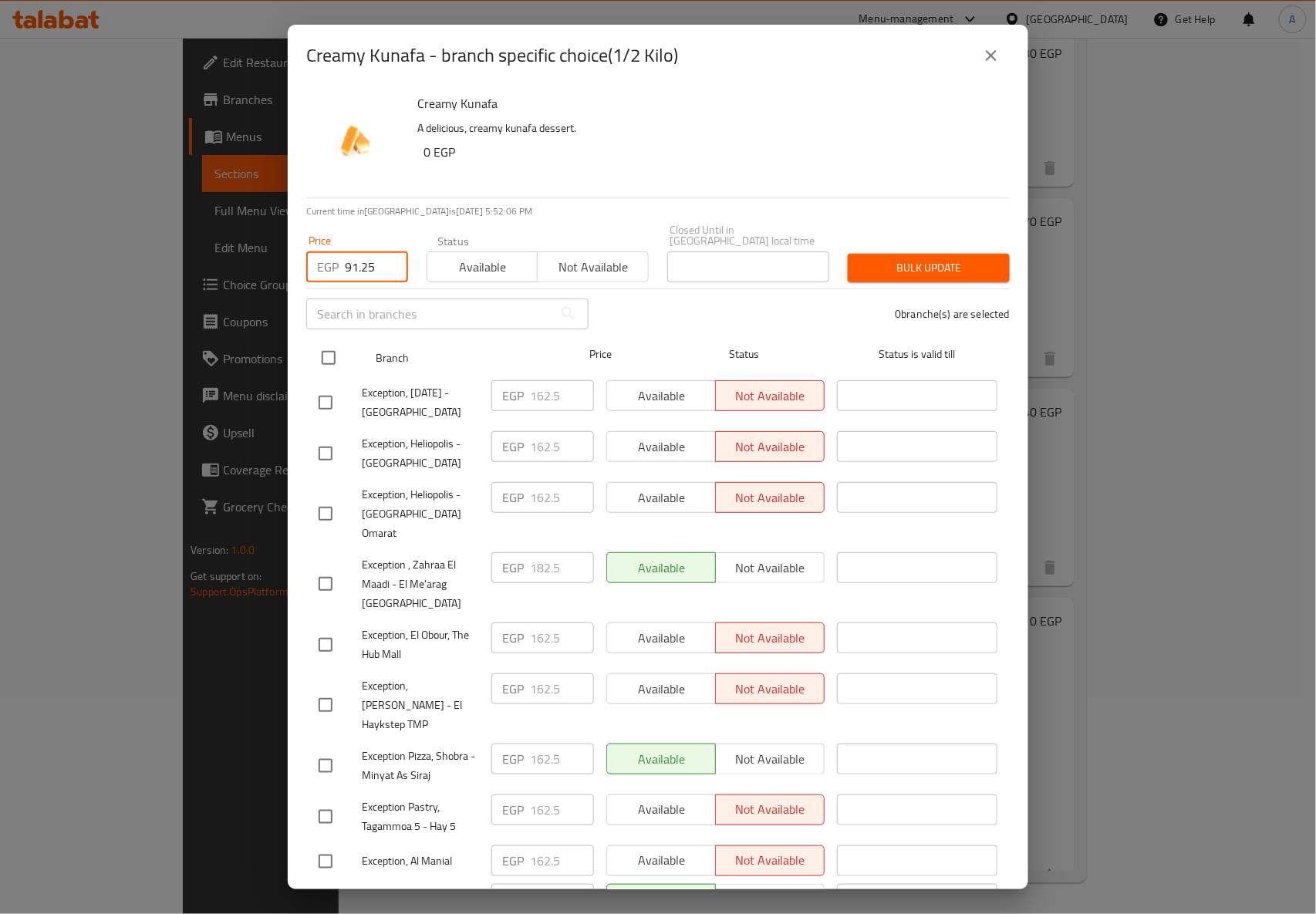
checkbox input "true"
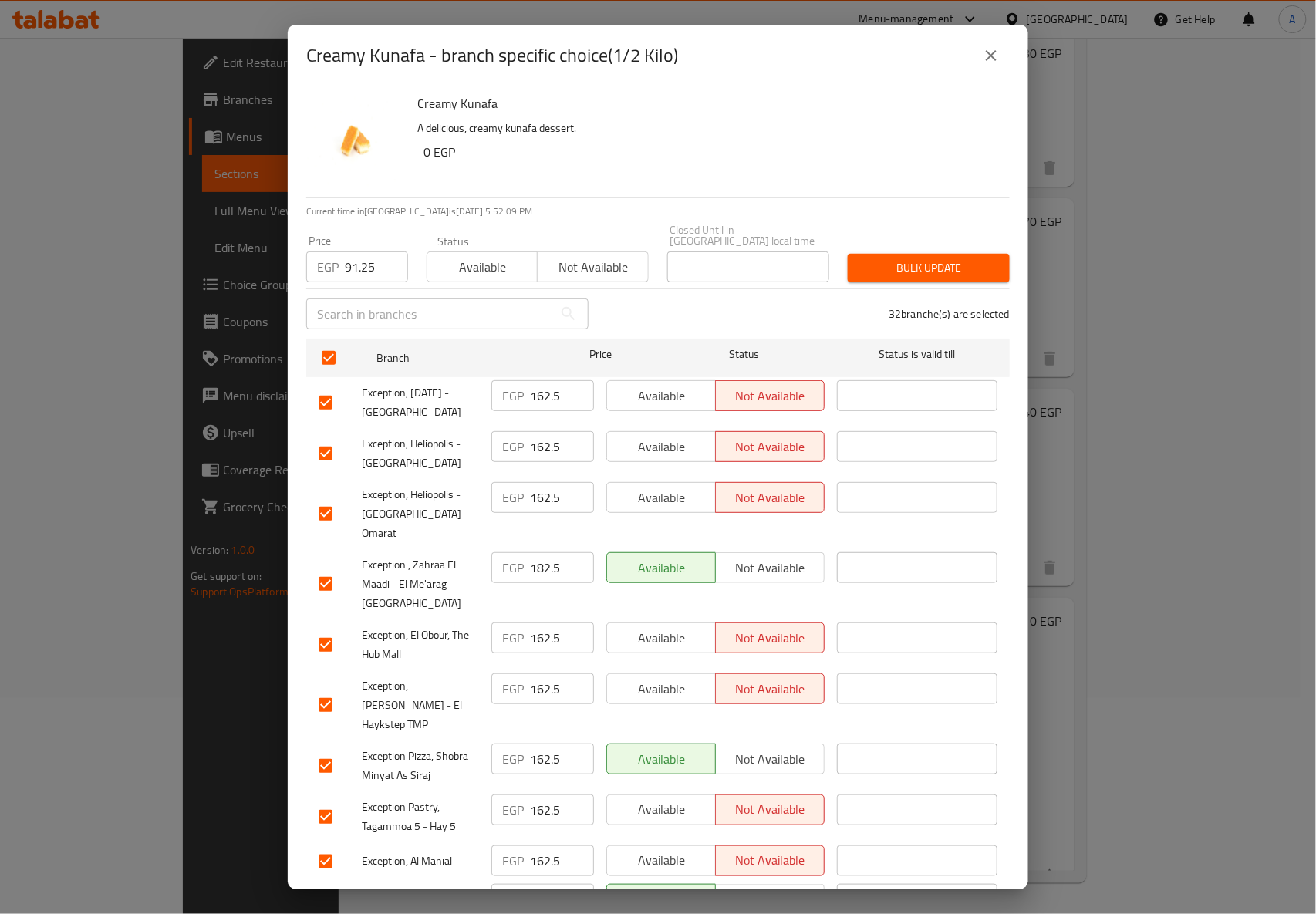
click at [984, 63] on icon "close" at bounding box center [991, 55] width 18 height 18
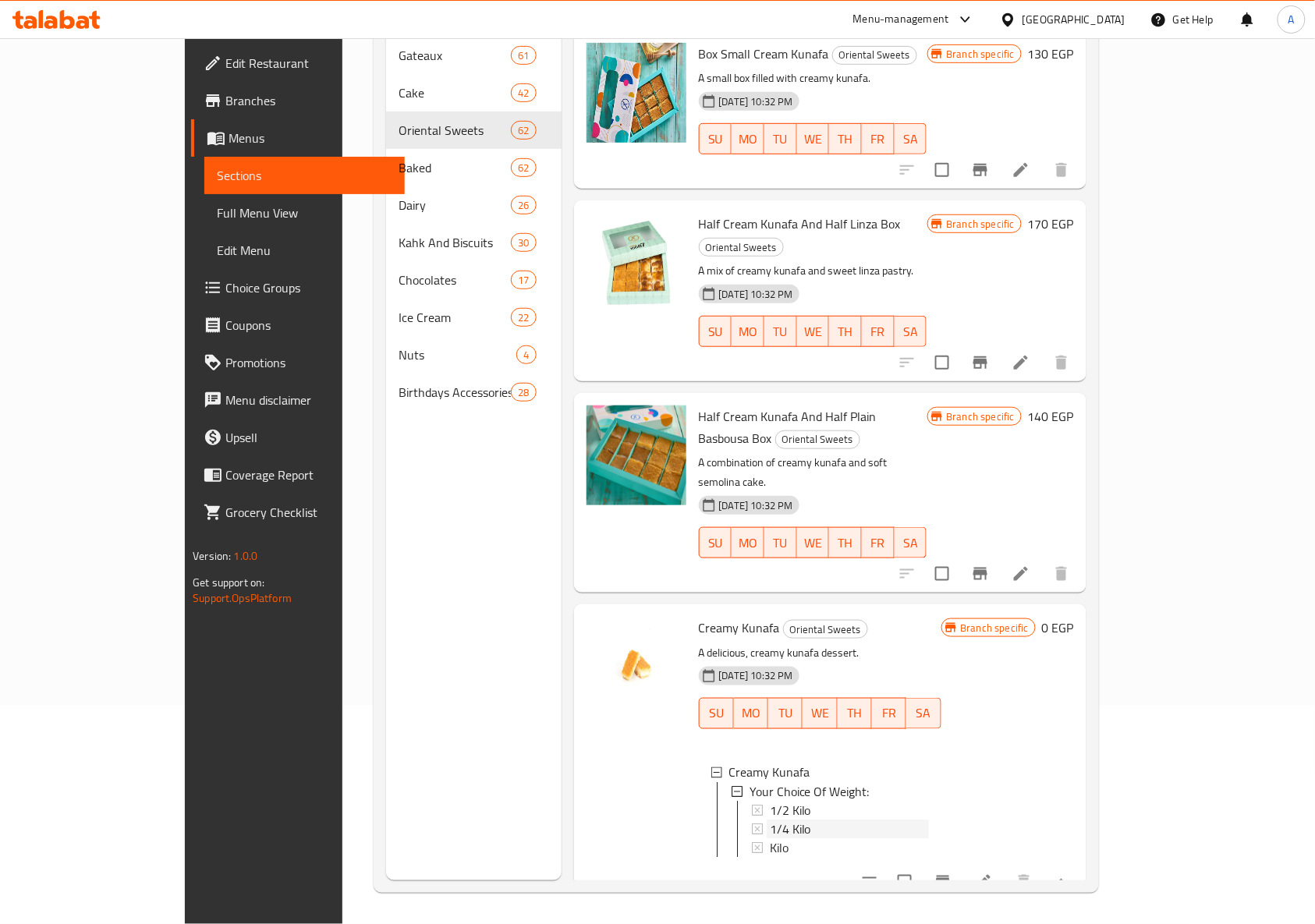
click at [752, 823] on icon at bounding box center [757, 829] width 11 height 11
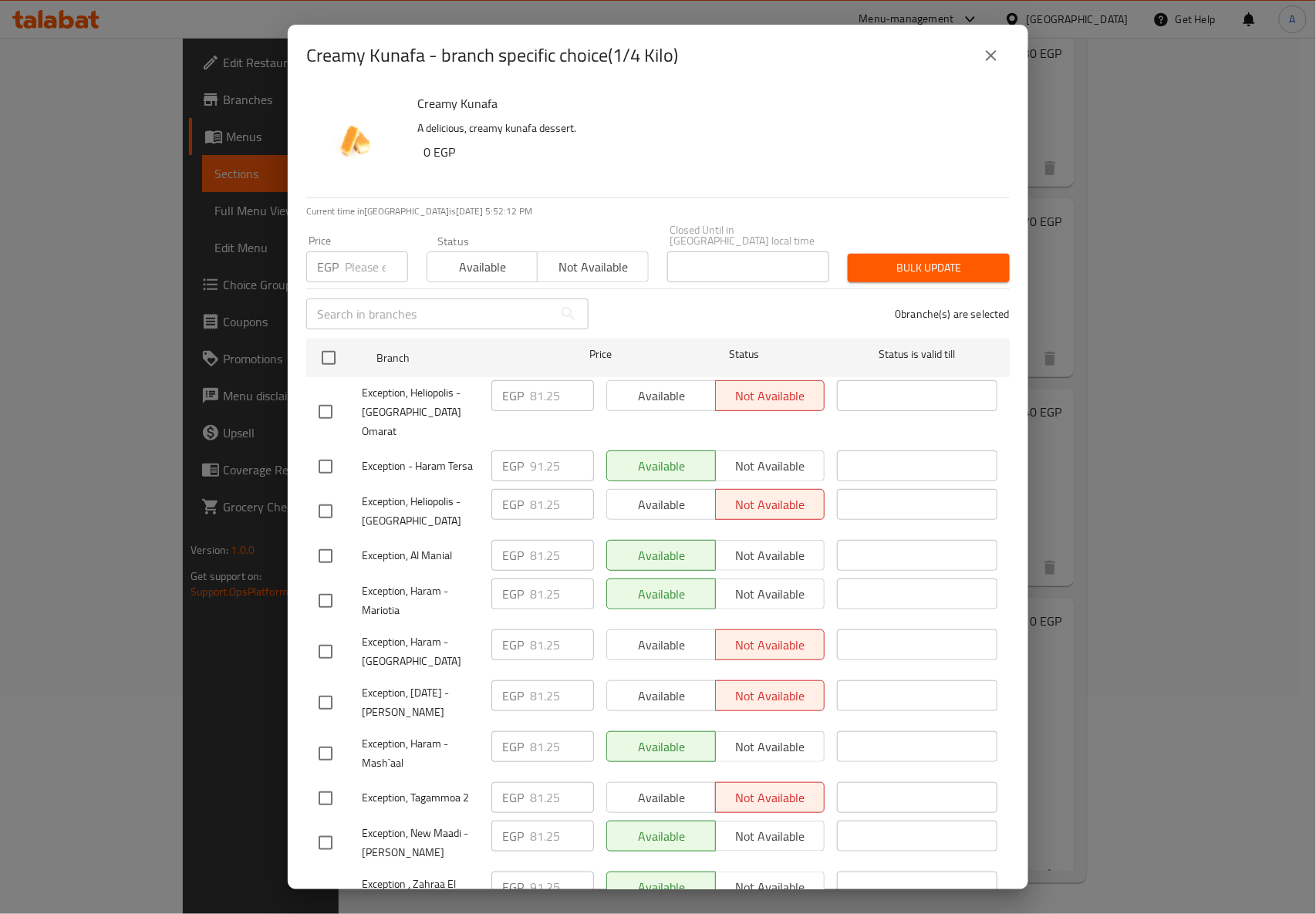
click at [358, 258] on input "number" at bounding box center [376, 267] width 63 height 31
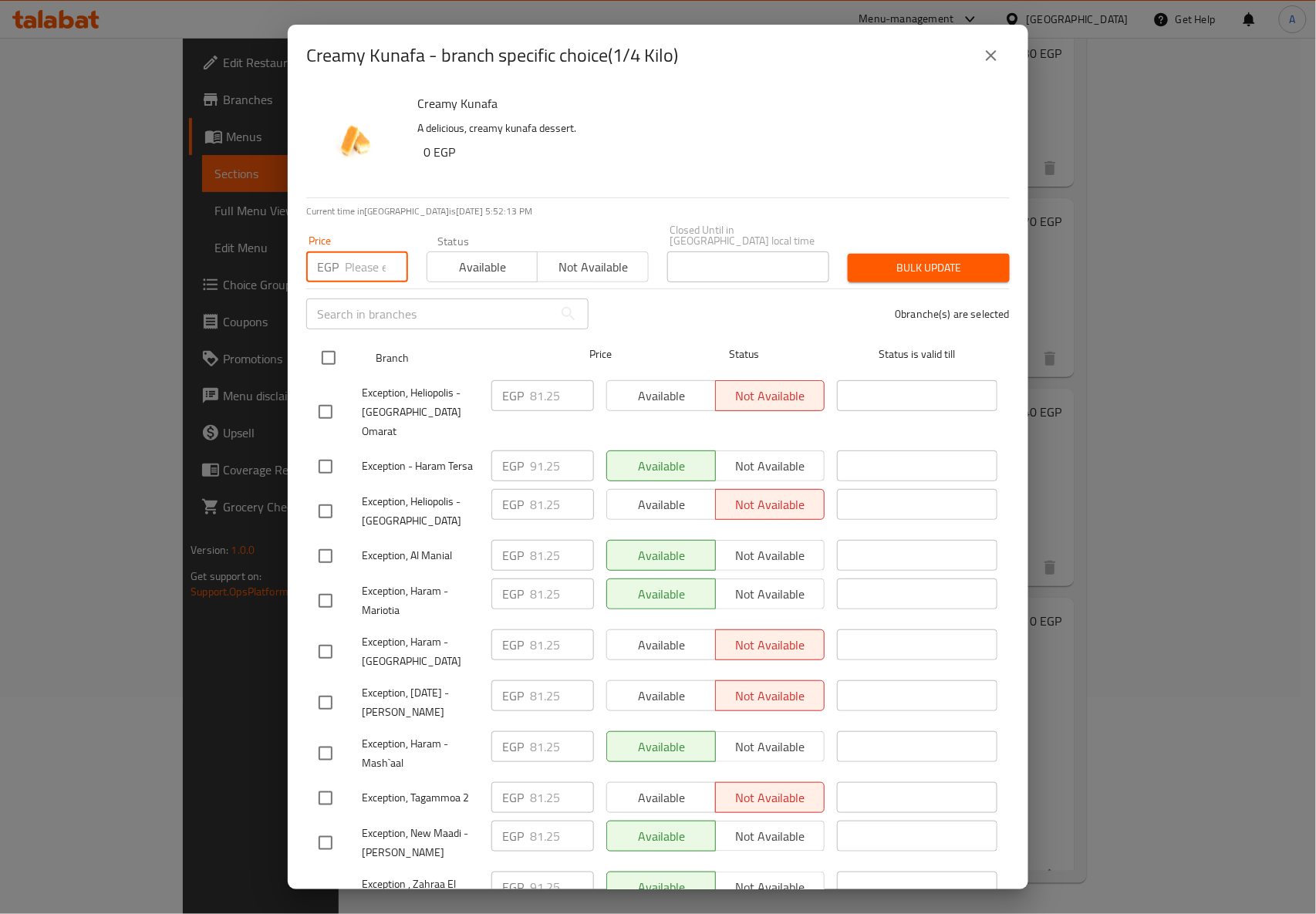
paste input "91.25"
type input "91.25"
click at [327, 352] on input "checkbox" at bounding box center [329, 358] width 33 height 33
checkbox input "true"
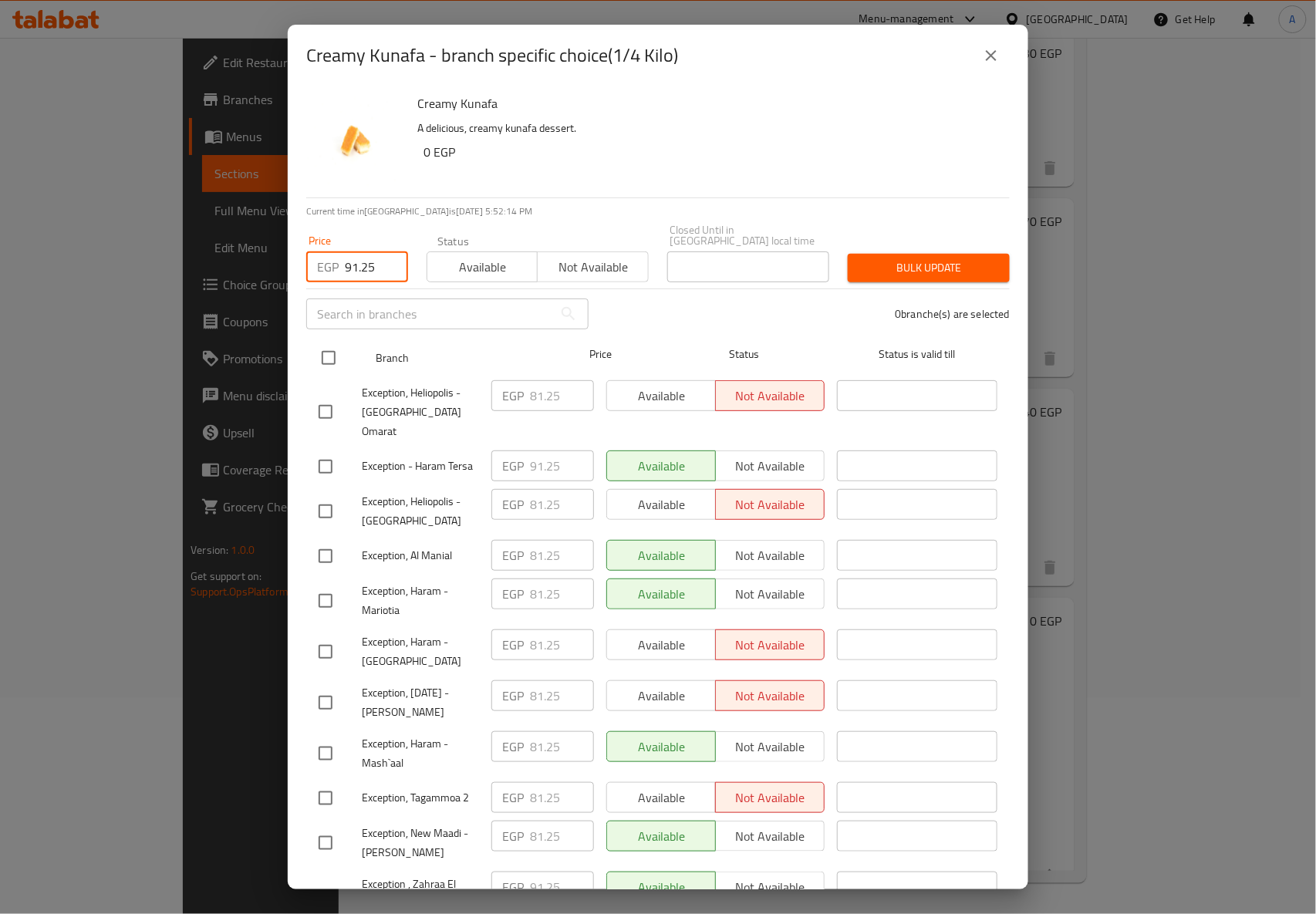
checkbox input "true"
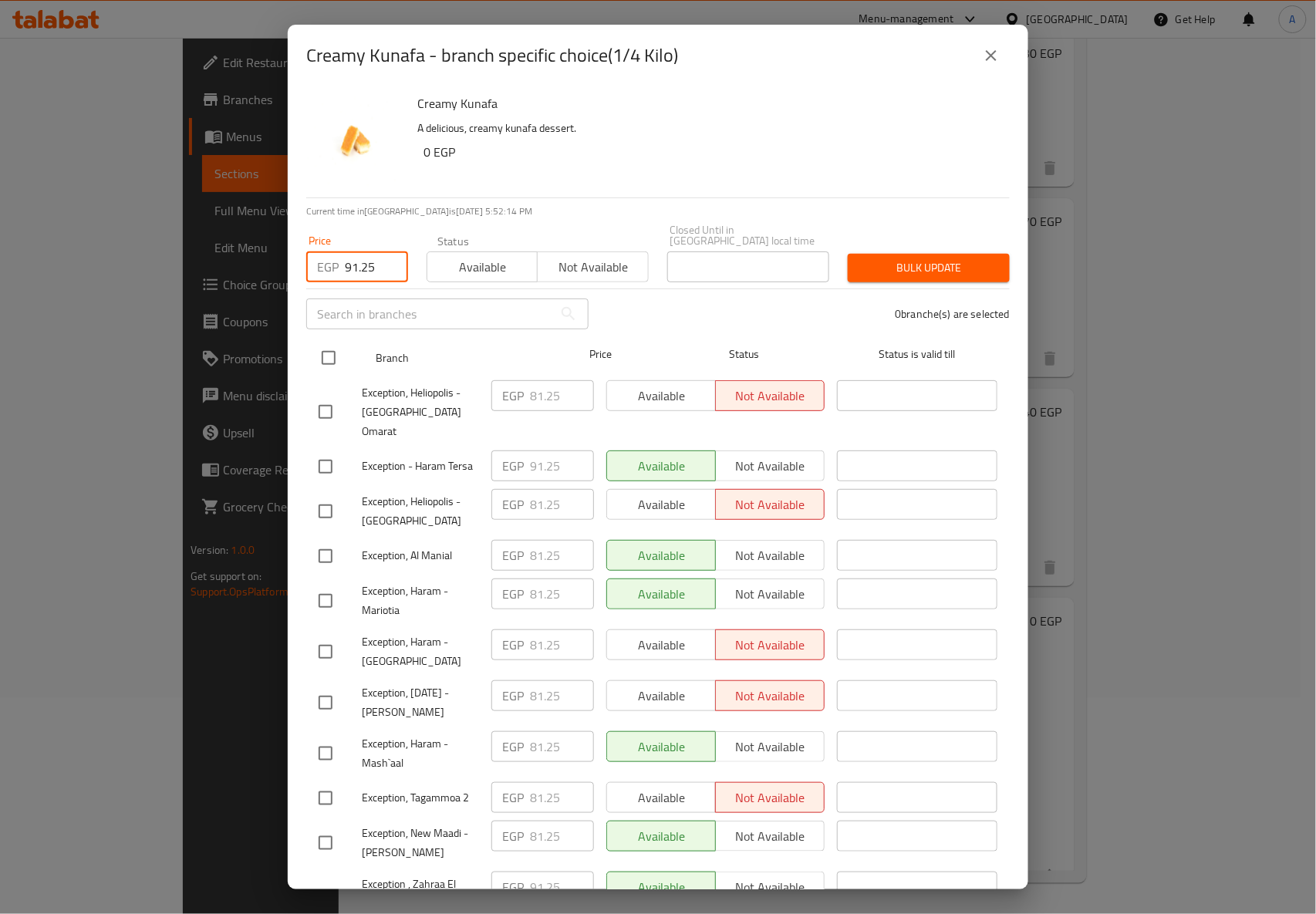
checkbox input "true"
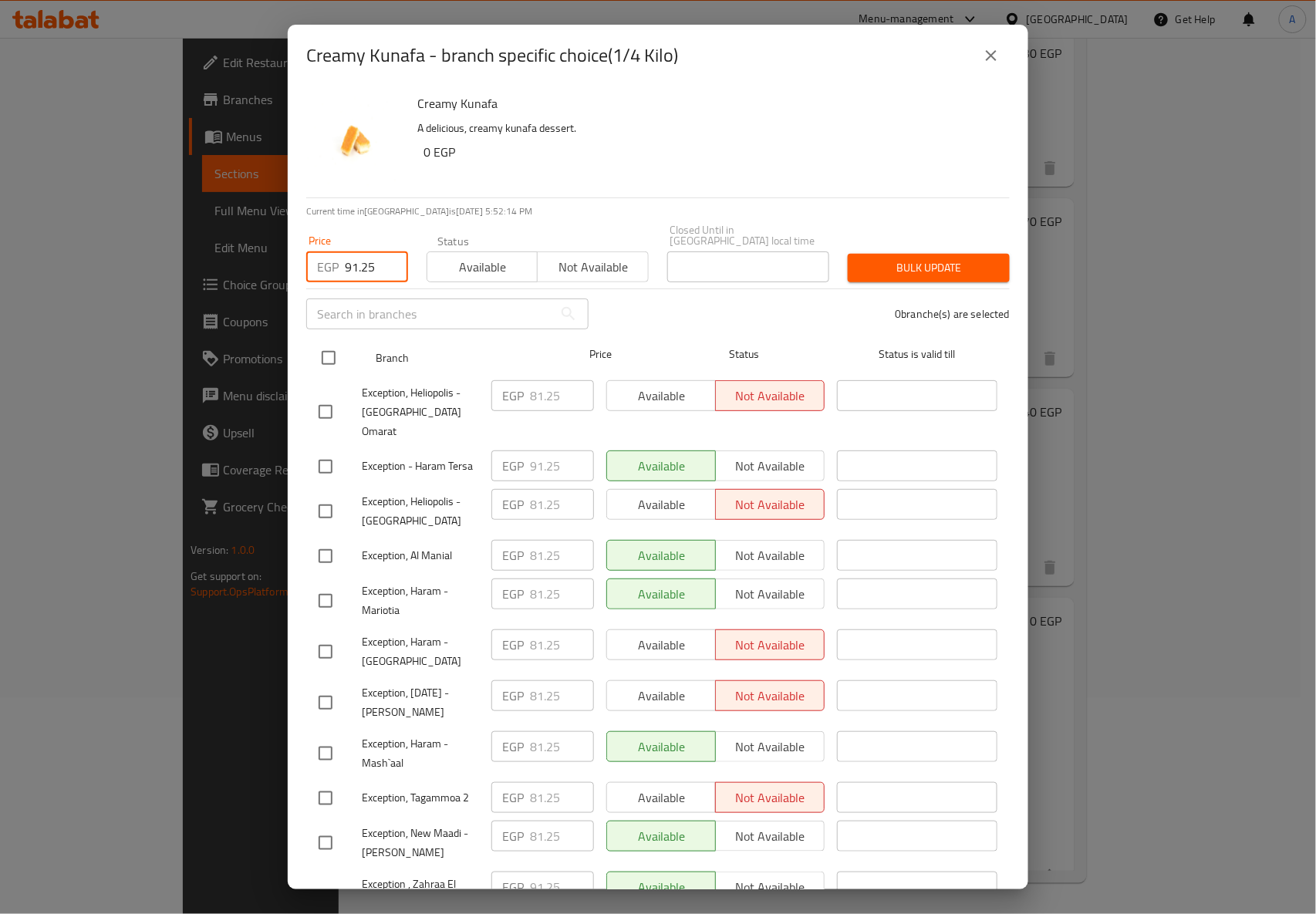
checkbox input "true"
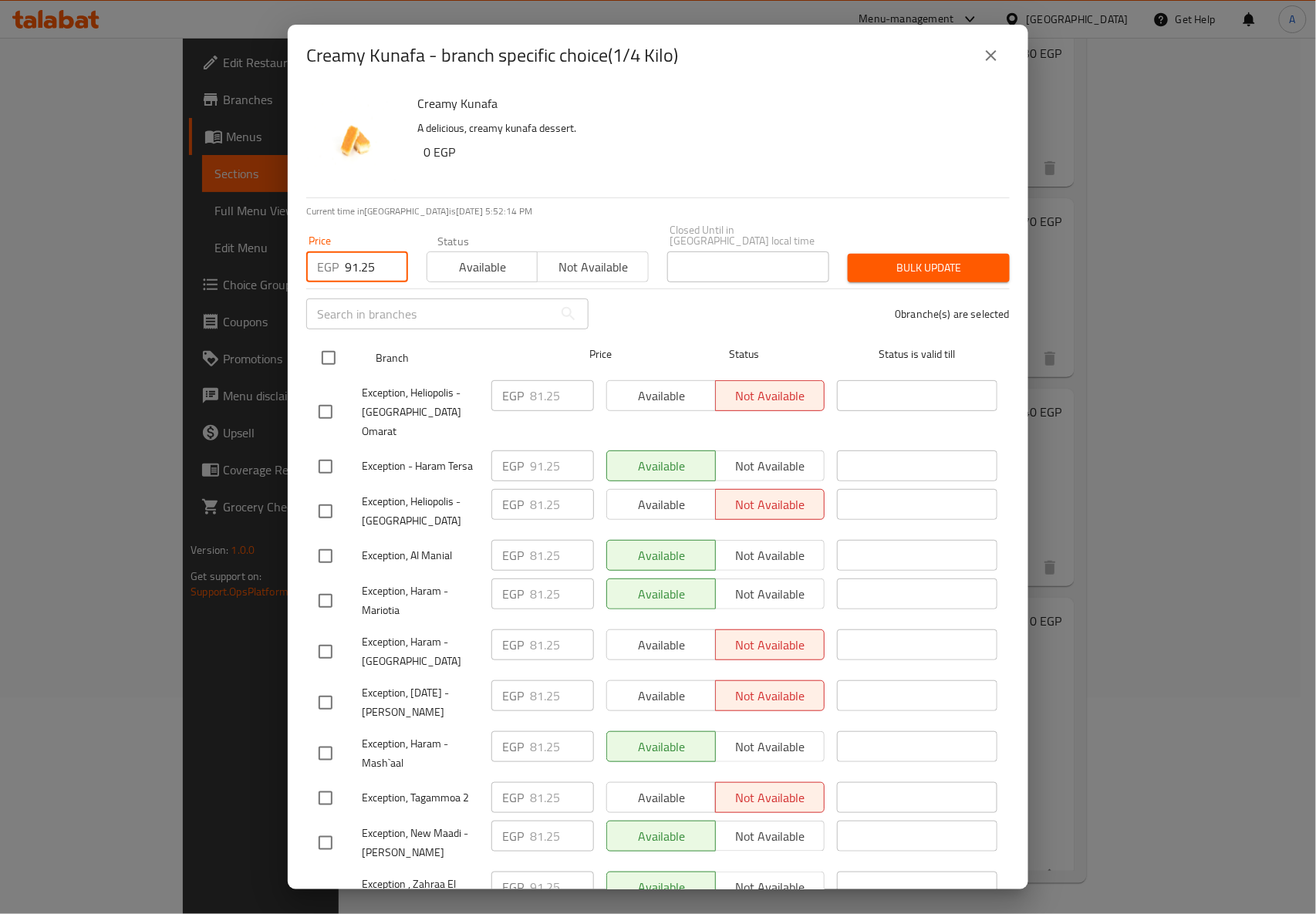
checkbox input "true"
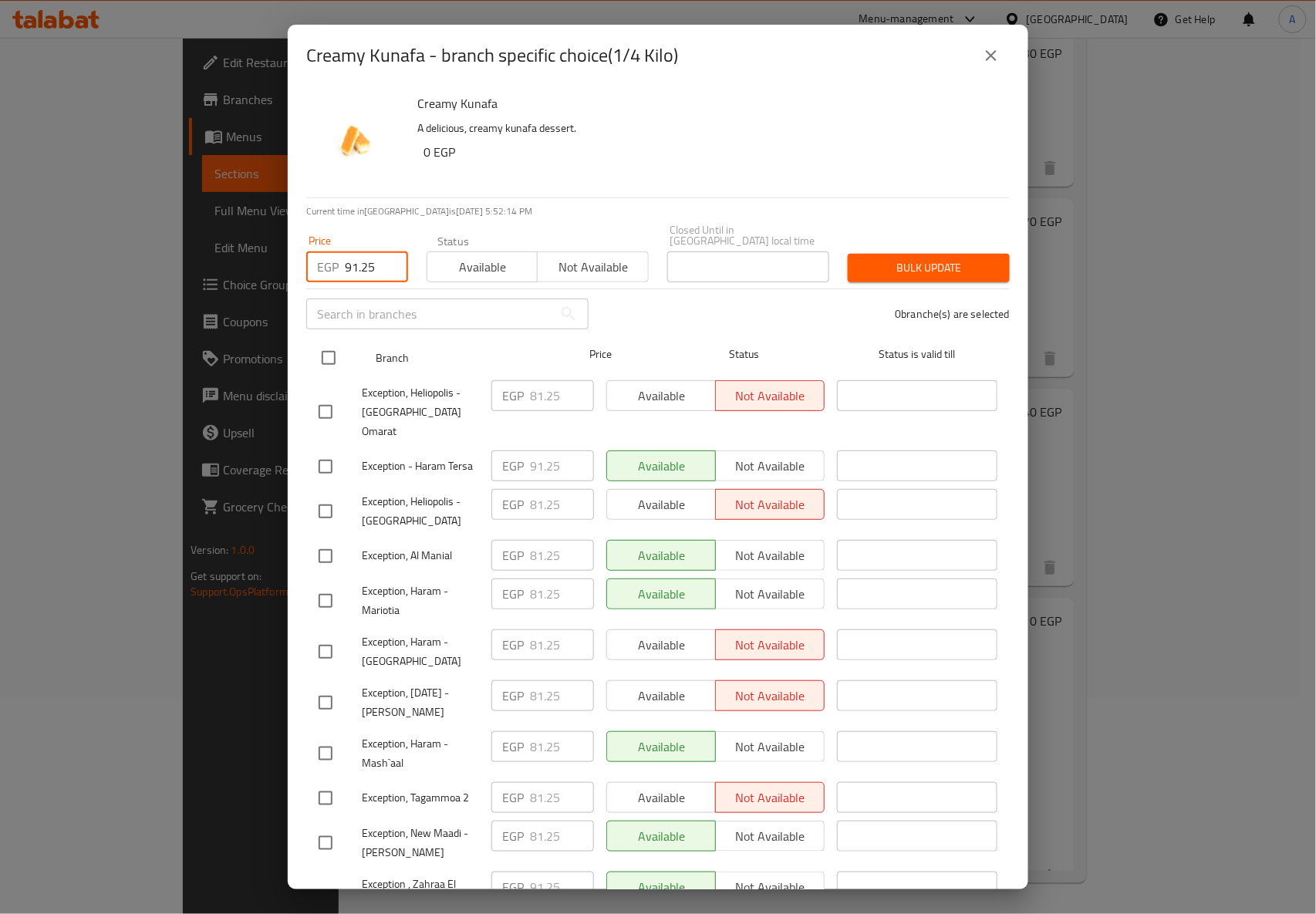
checkbox input "true"
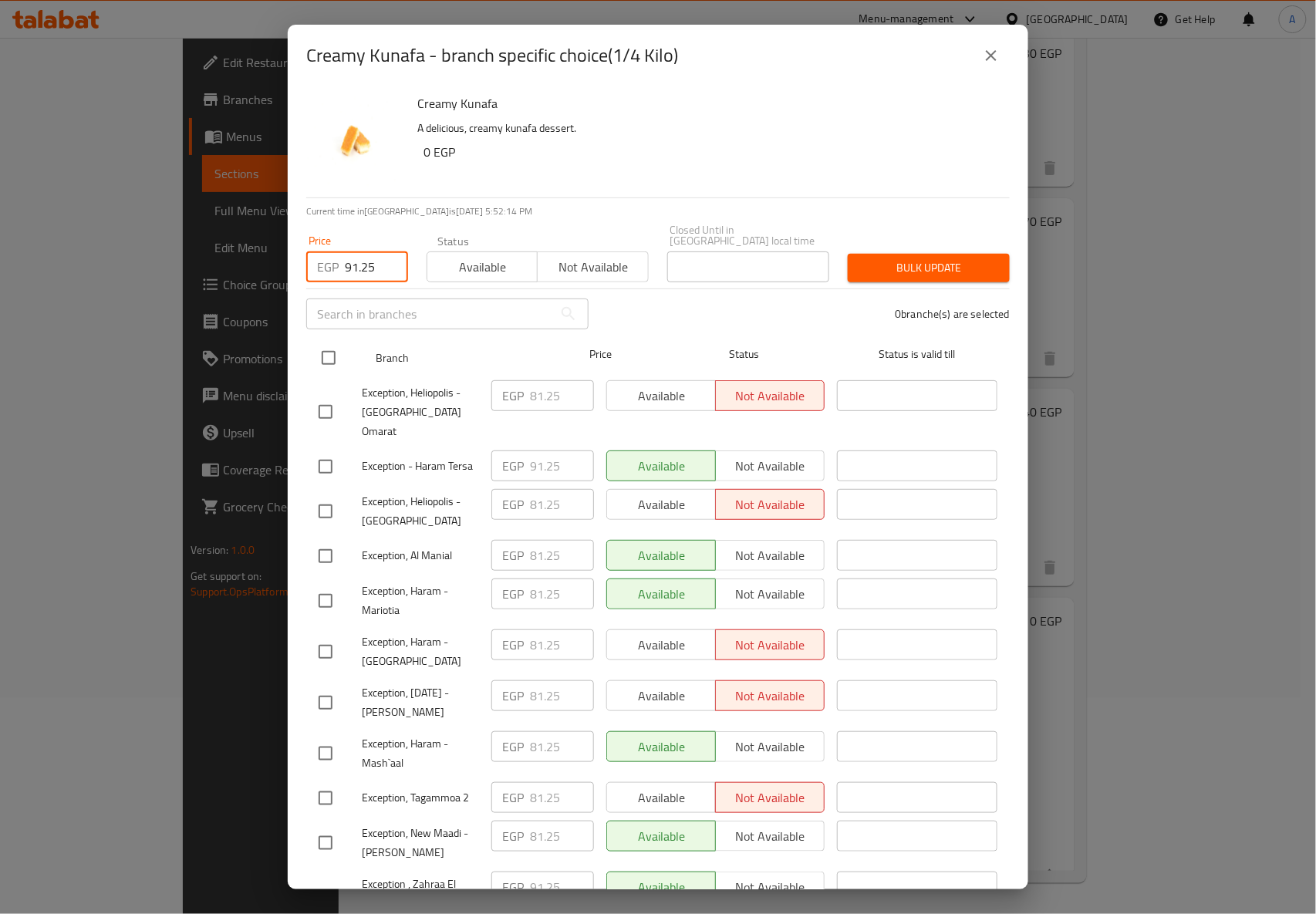
checkbox input "true"
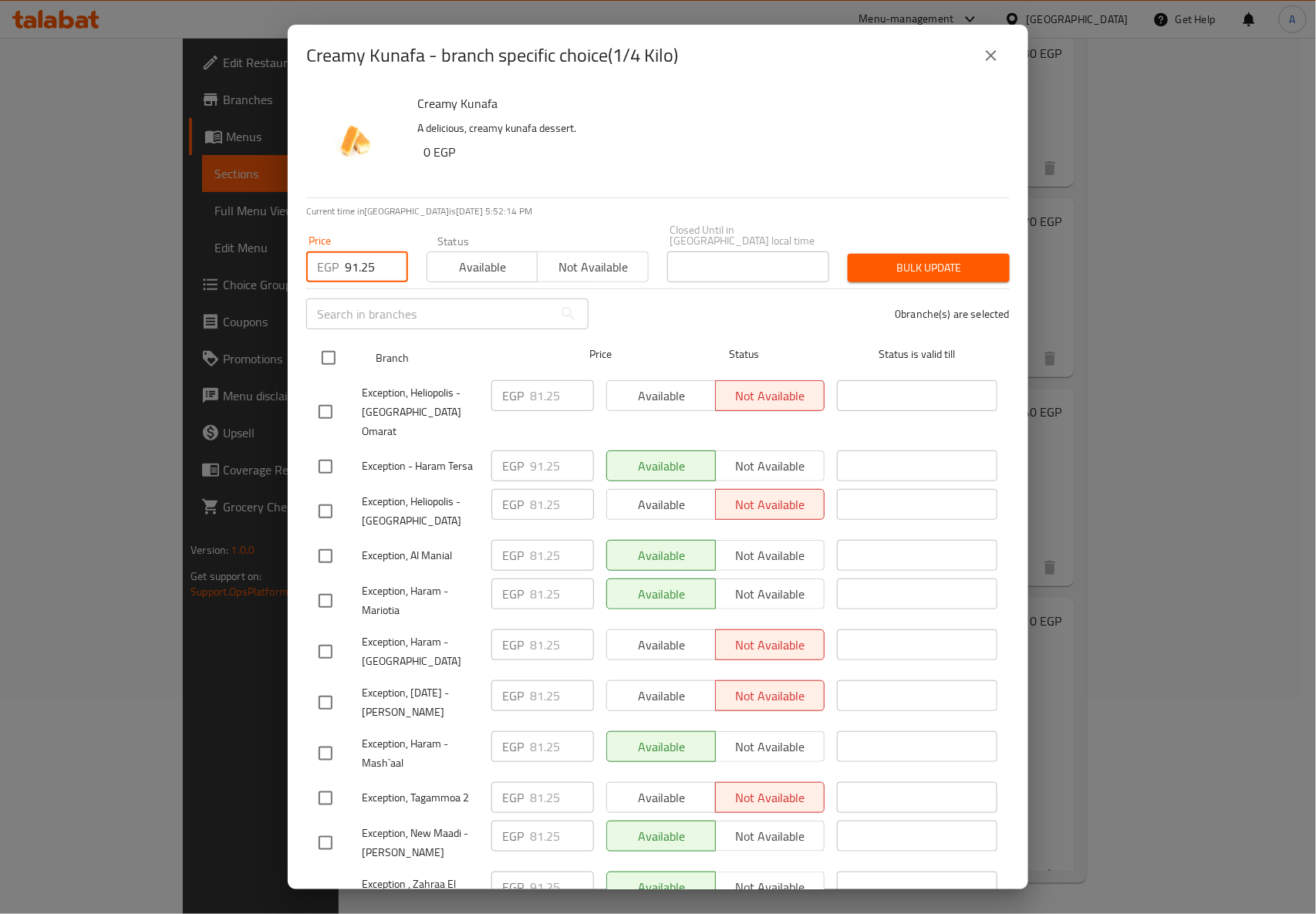
checkbox input "true"
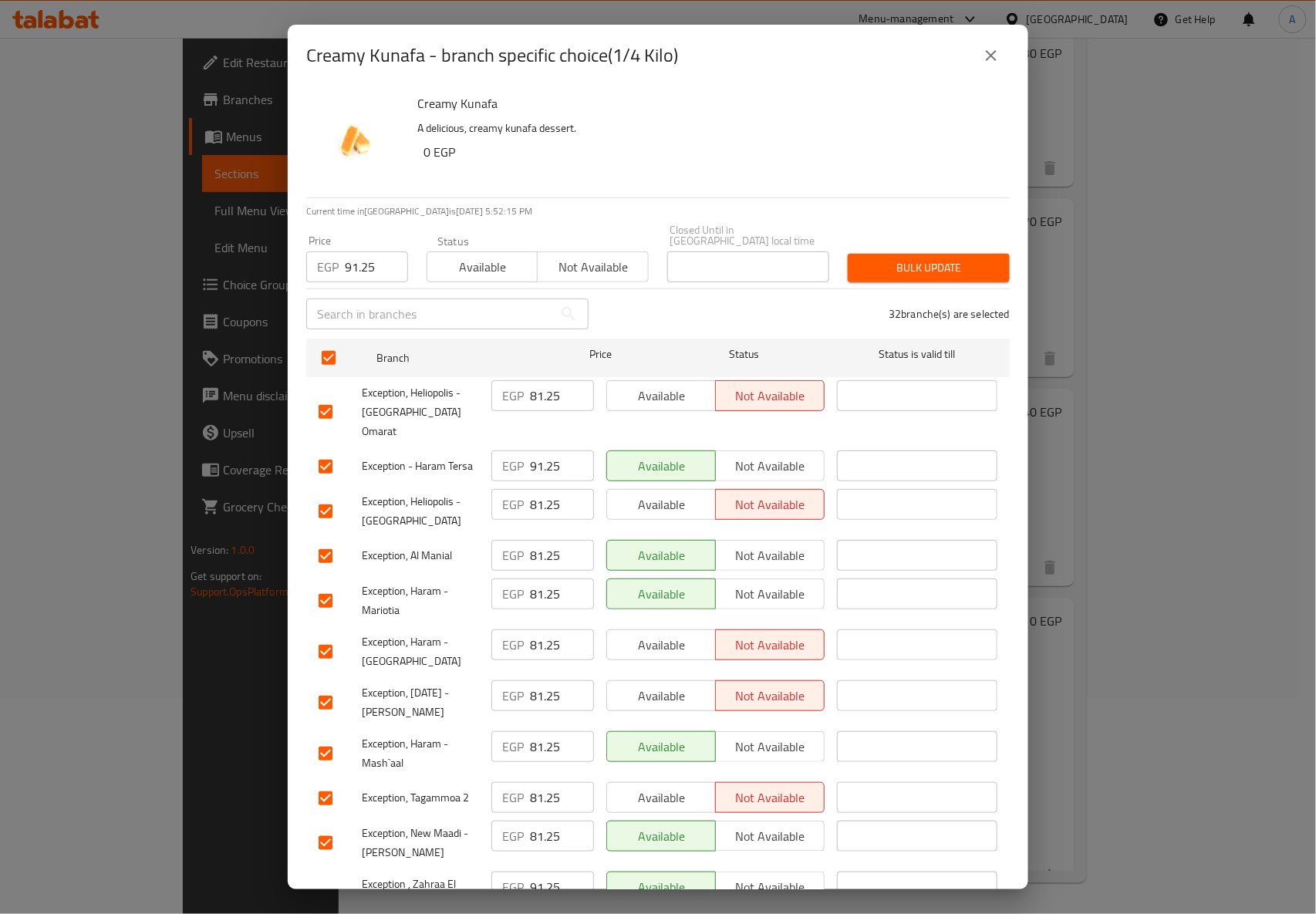
click at [899, 259] on span "Bulk update" at bounding box center [929, 268] width 137 height 19
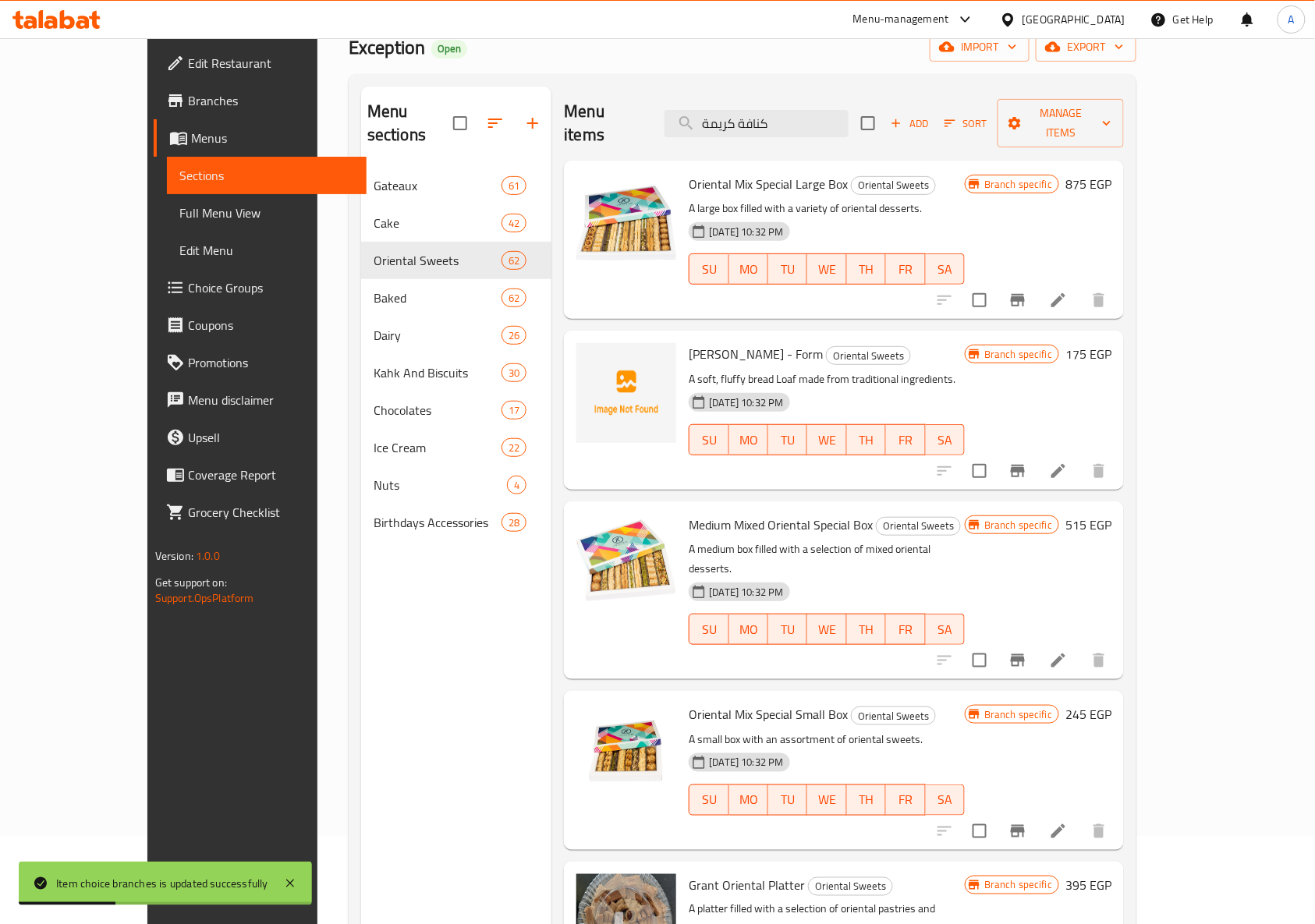
scroll to position [0, 0]
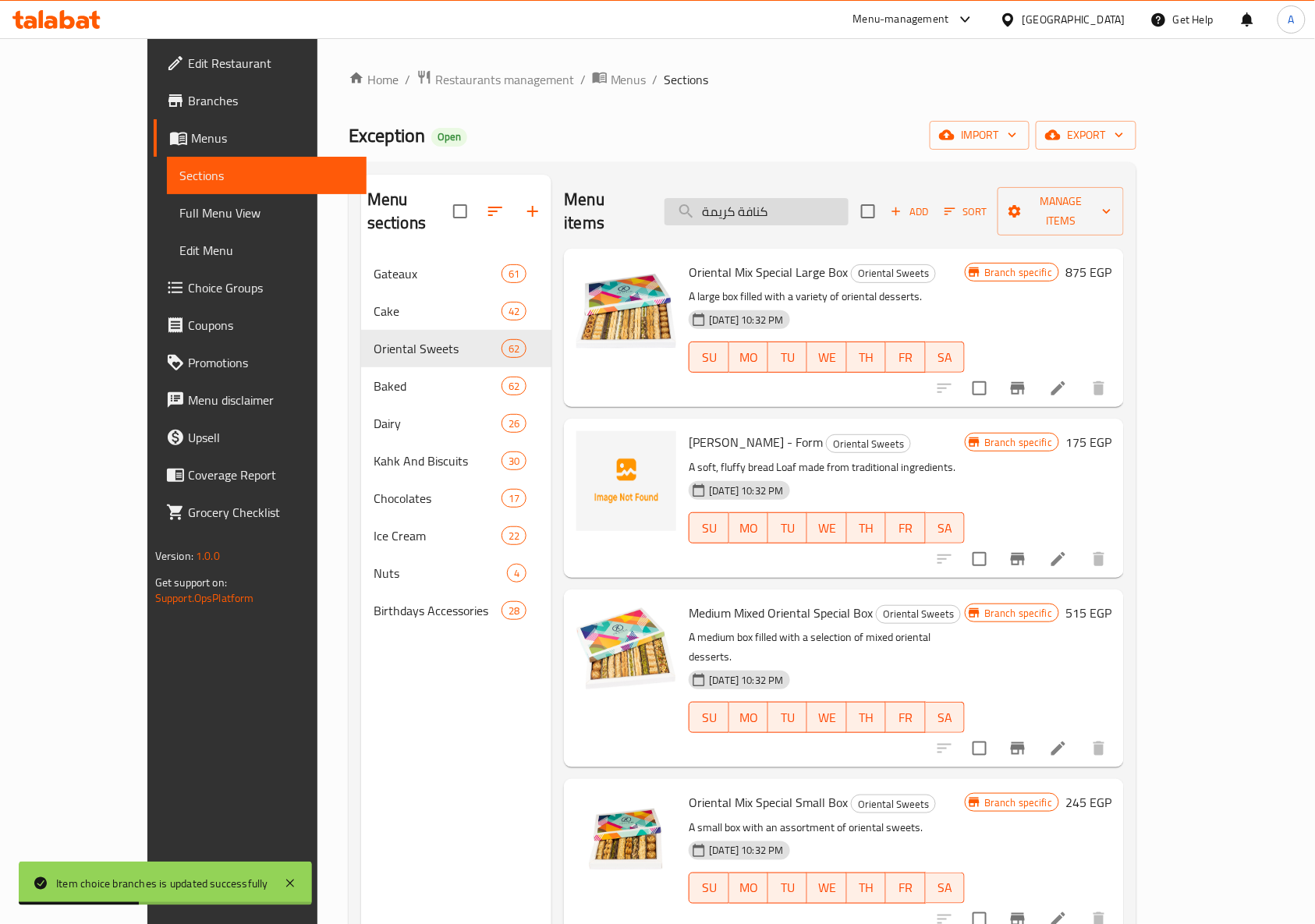
click at [813, 203] on input "كنافة كريمة" at bounding box center [756, 212] width 184 height 27
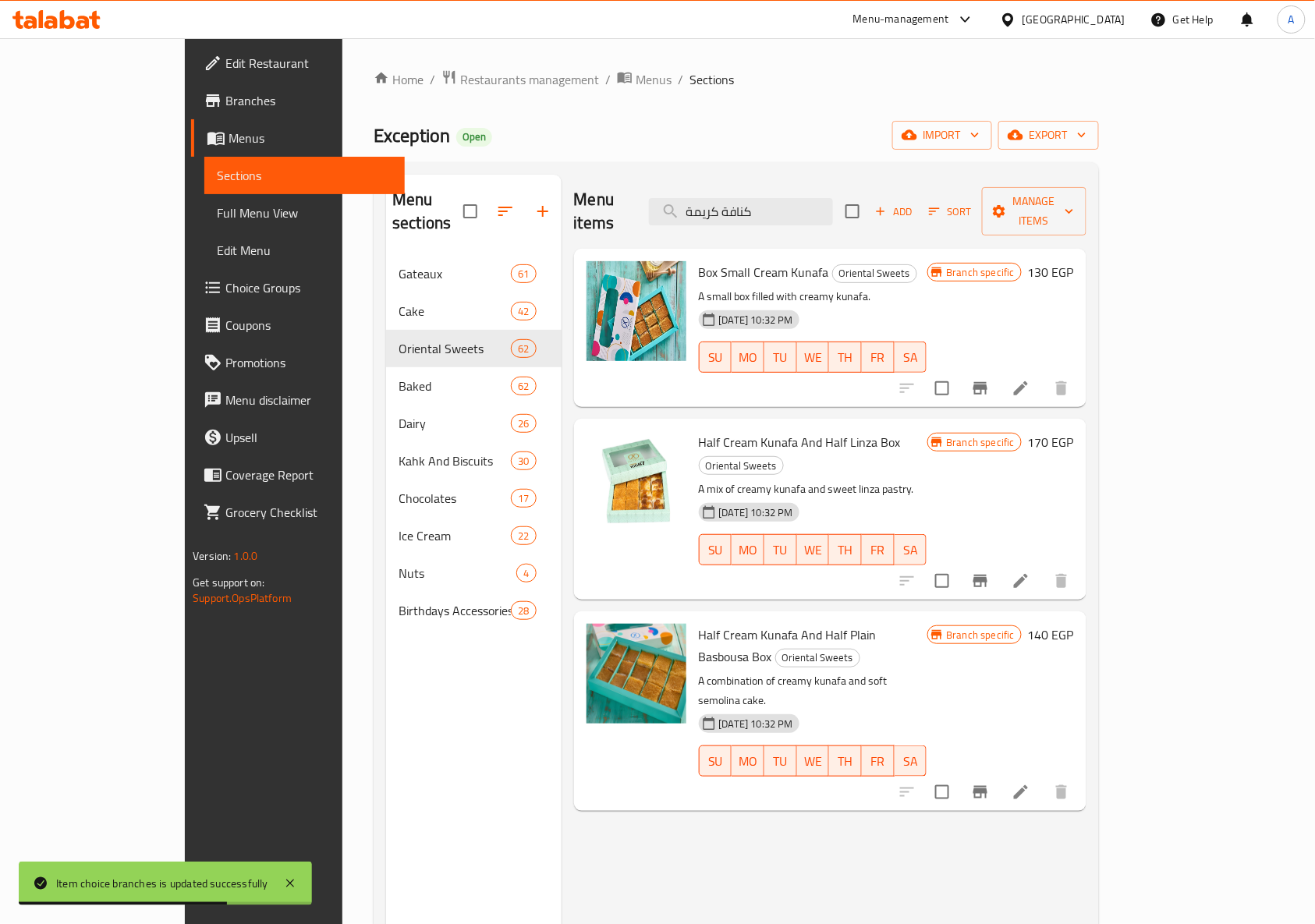
type input "كنافة كريمة"
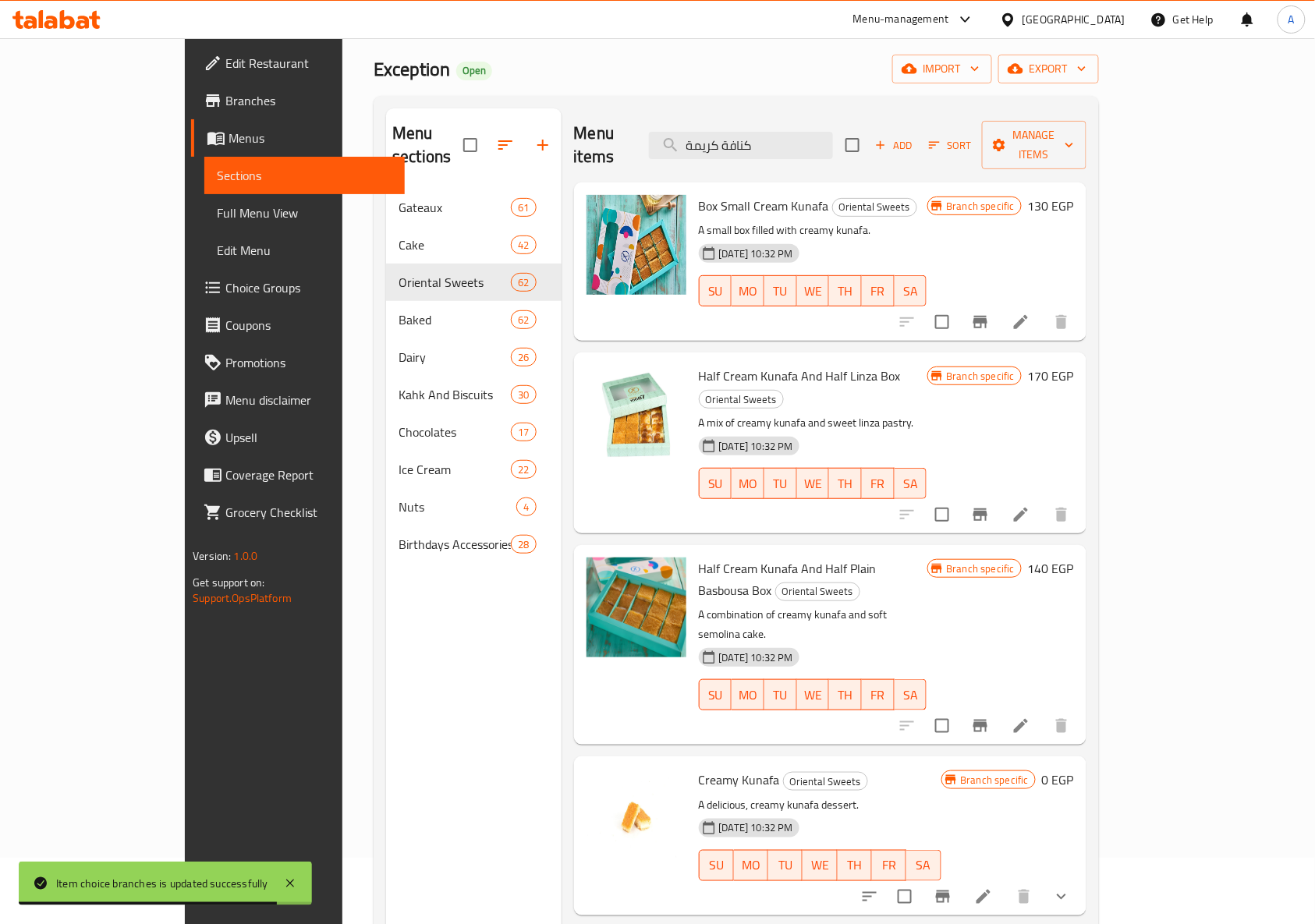
scroll to position [103, 0]
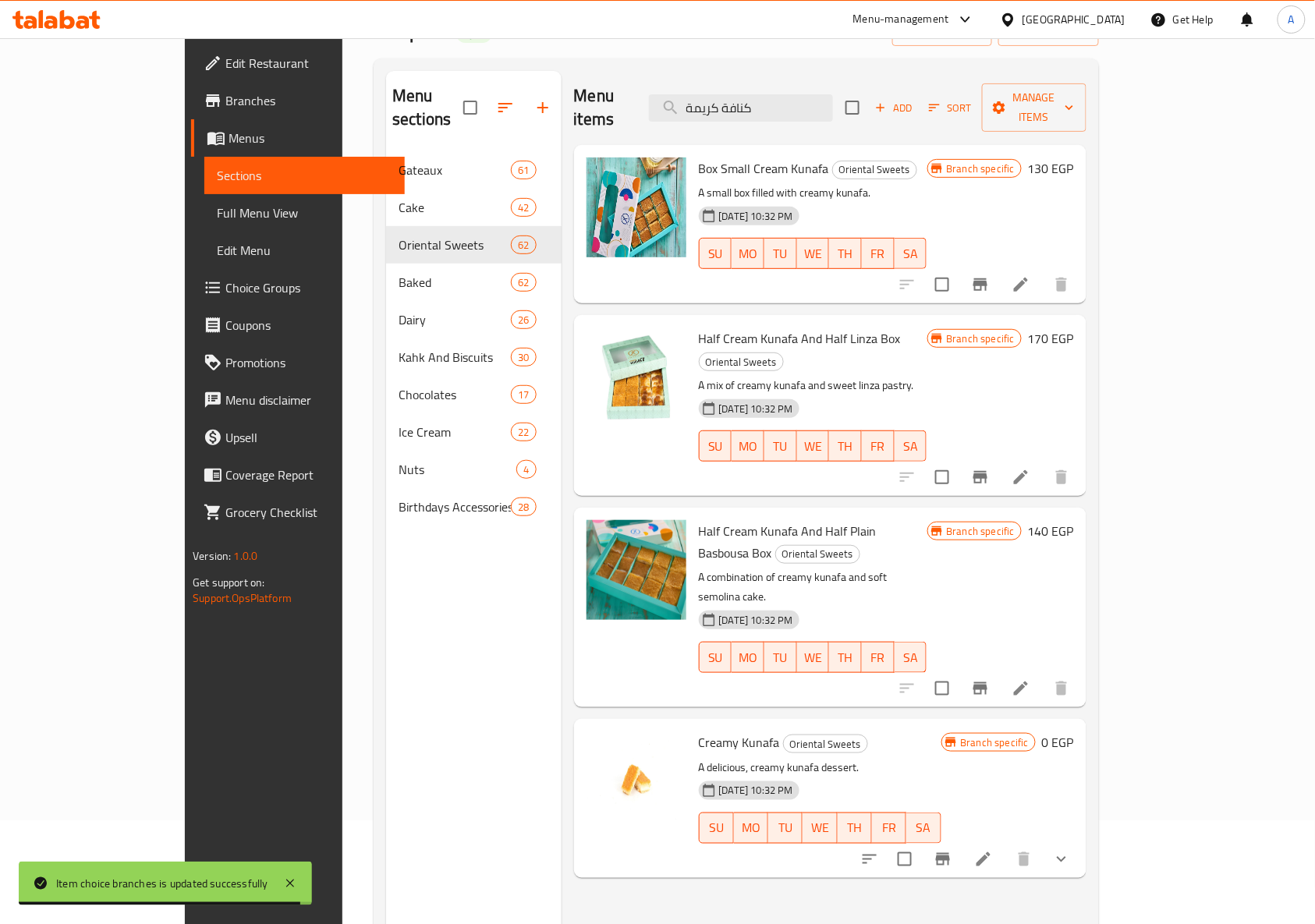
click at [1070, 849] on icon "show more" at bounding box center [1061, 858] width 18 height 18
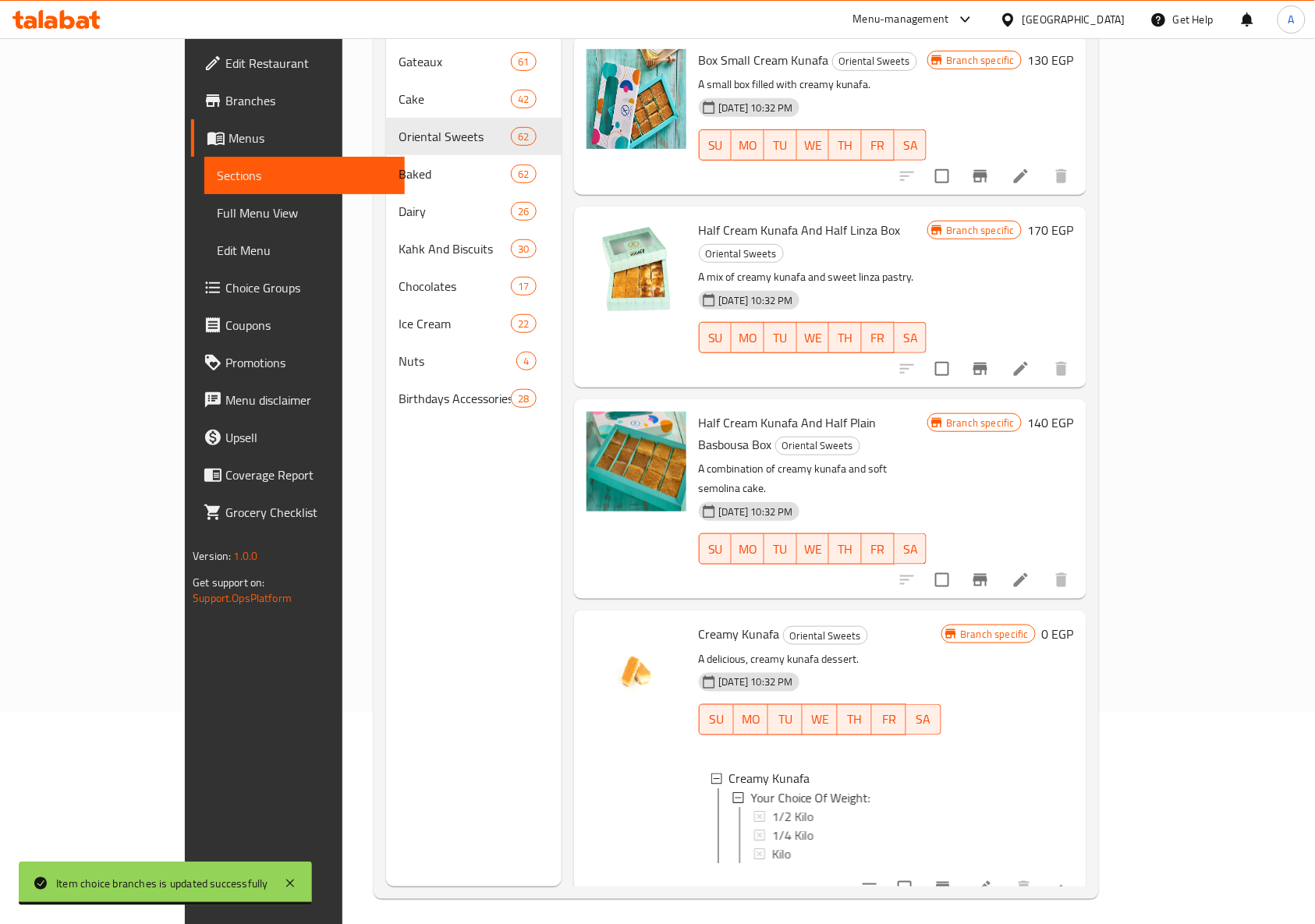
scroll to position [219, 0]
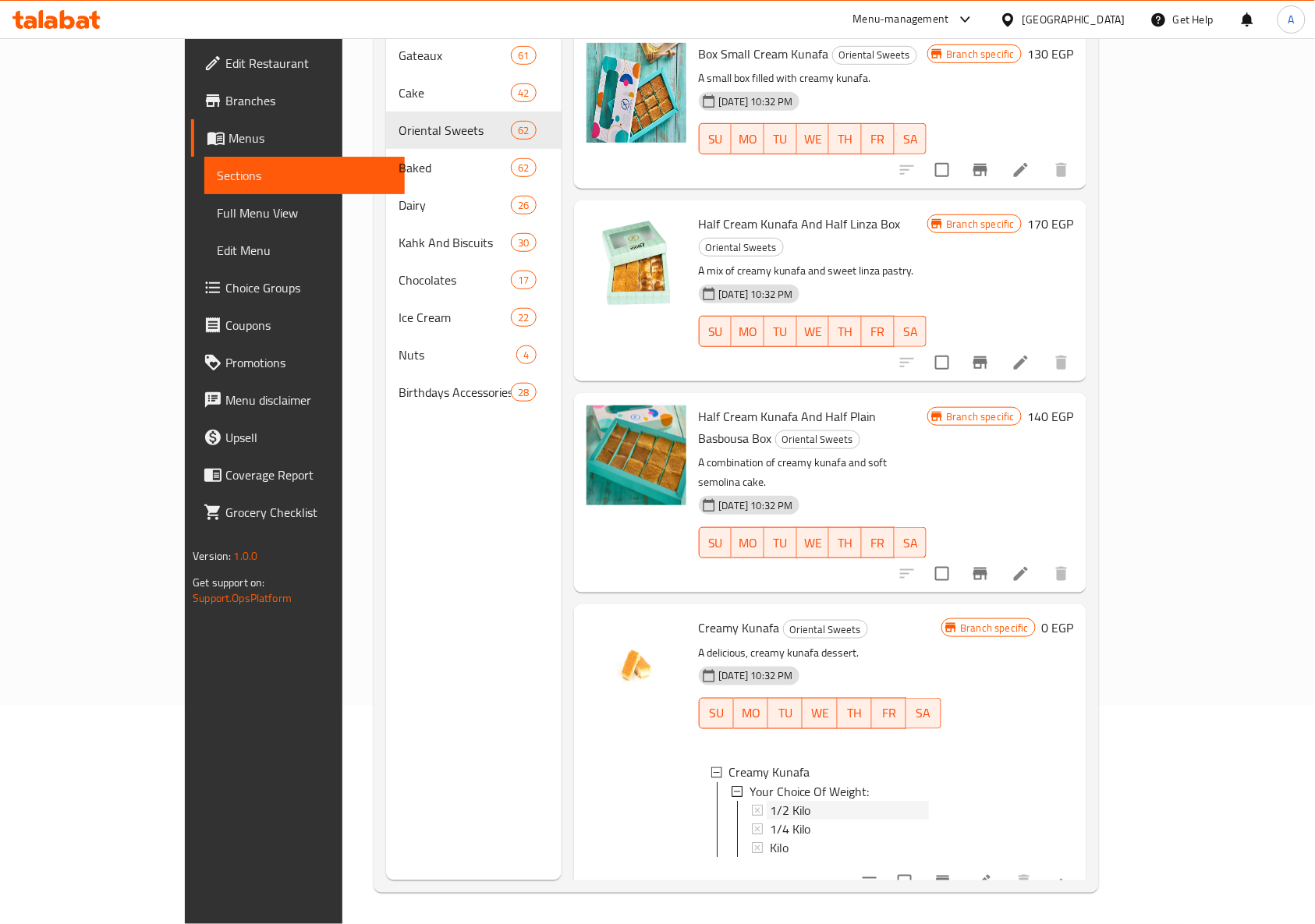
click at [752, 804] on icon at bounding box center [757, 810] width 11 height 11
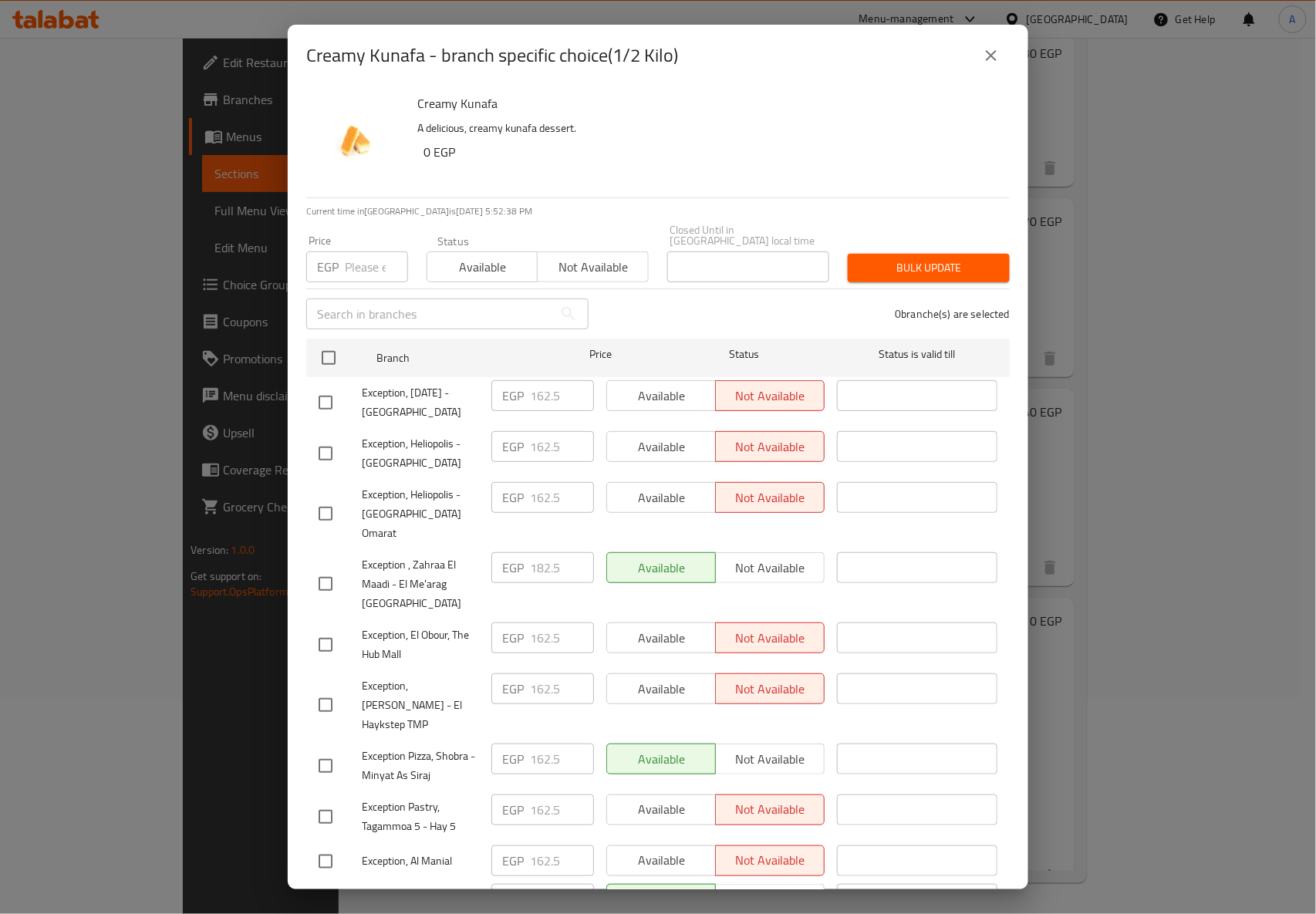
click at [359, 252] on input "number" at bounding box center [376, 267] width 63 height 31
paste input "182.50"
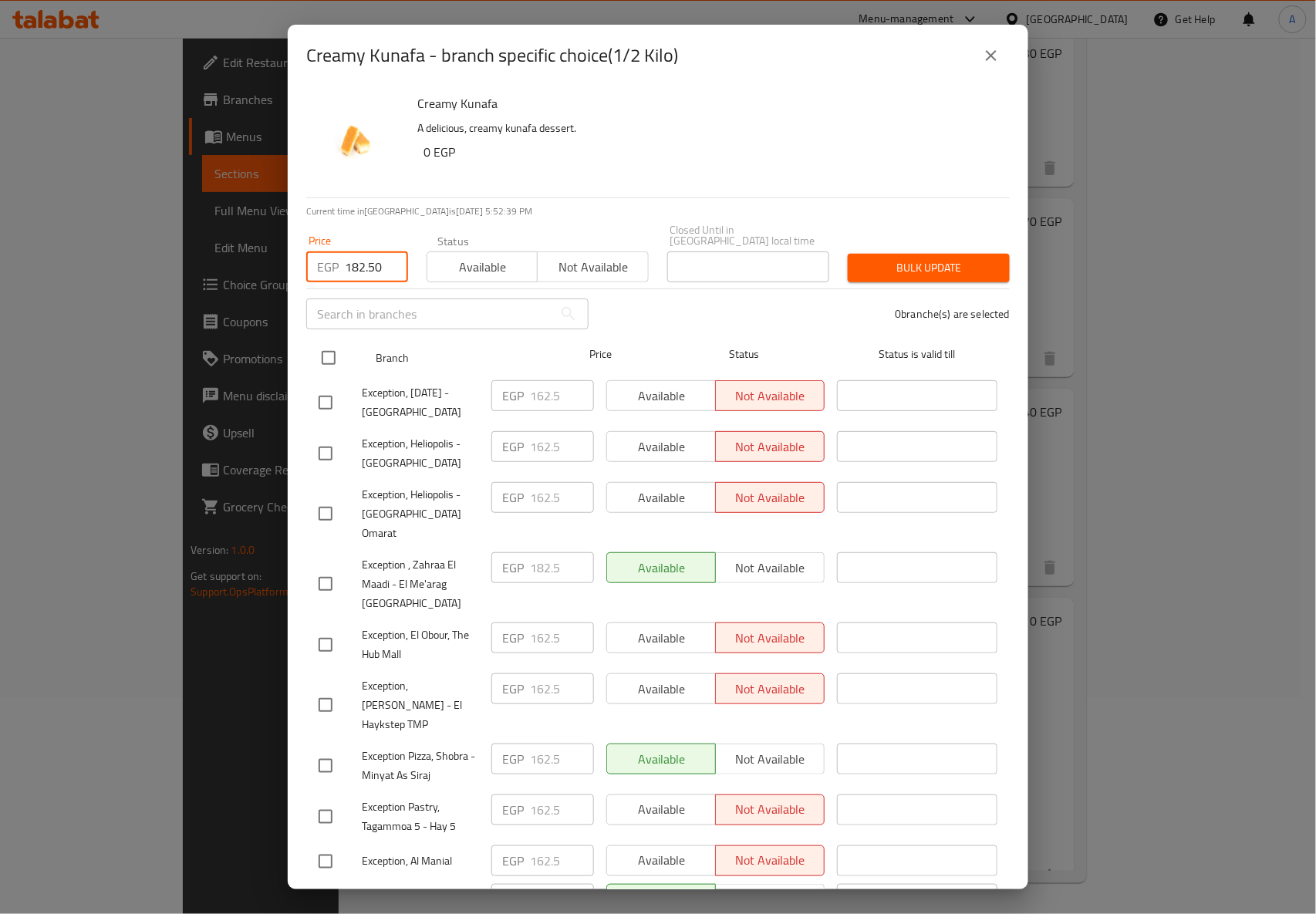
type input "182.50"
click at [322, 350] on input "checkbox" at bounding box center [329, 358] width 33 height 33
checkbox input "true"
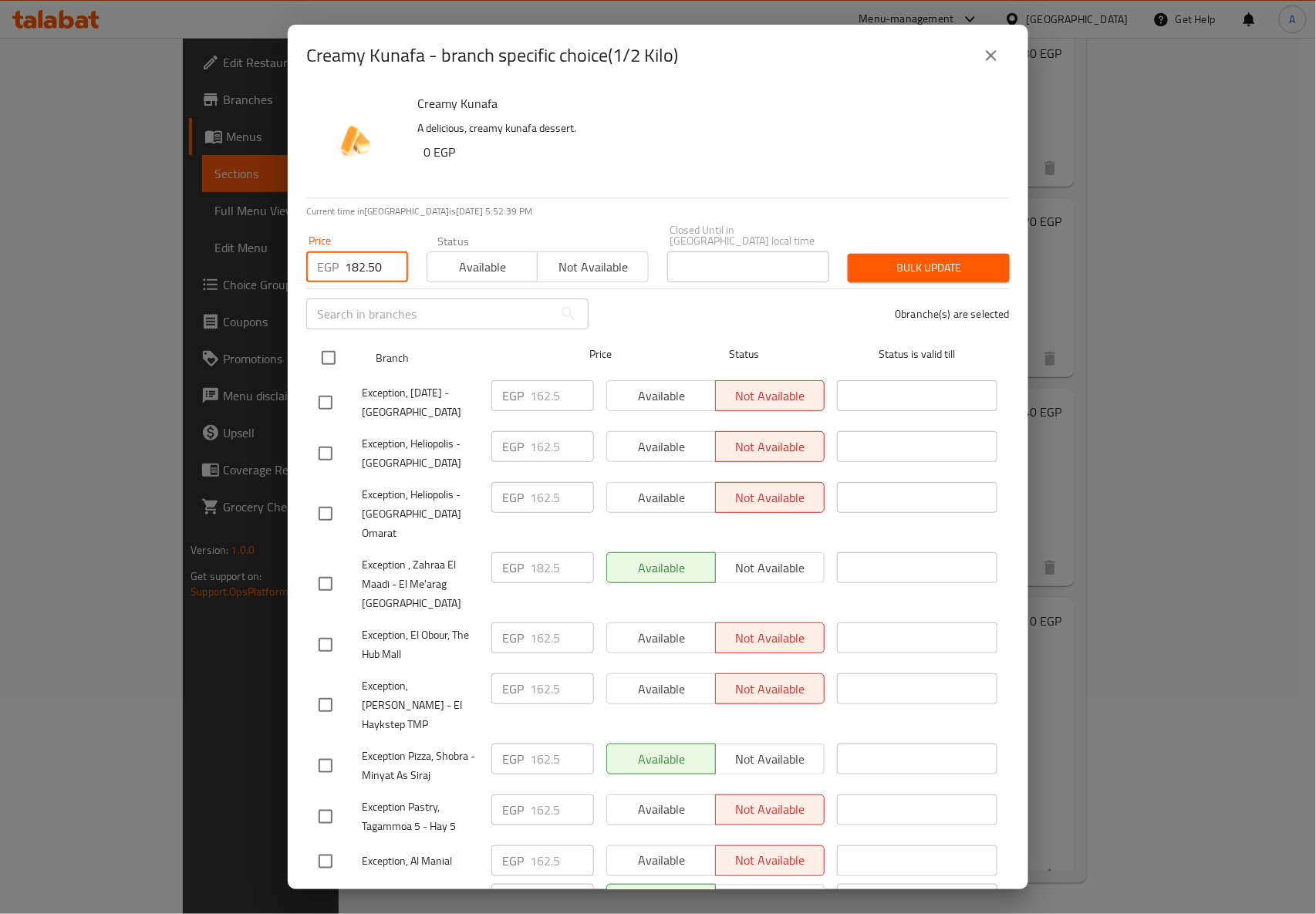
checkbox input "true"
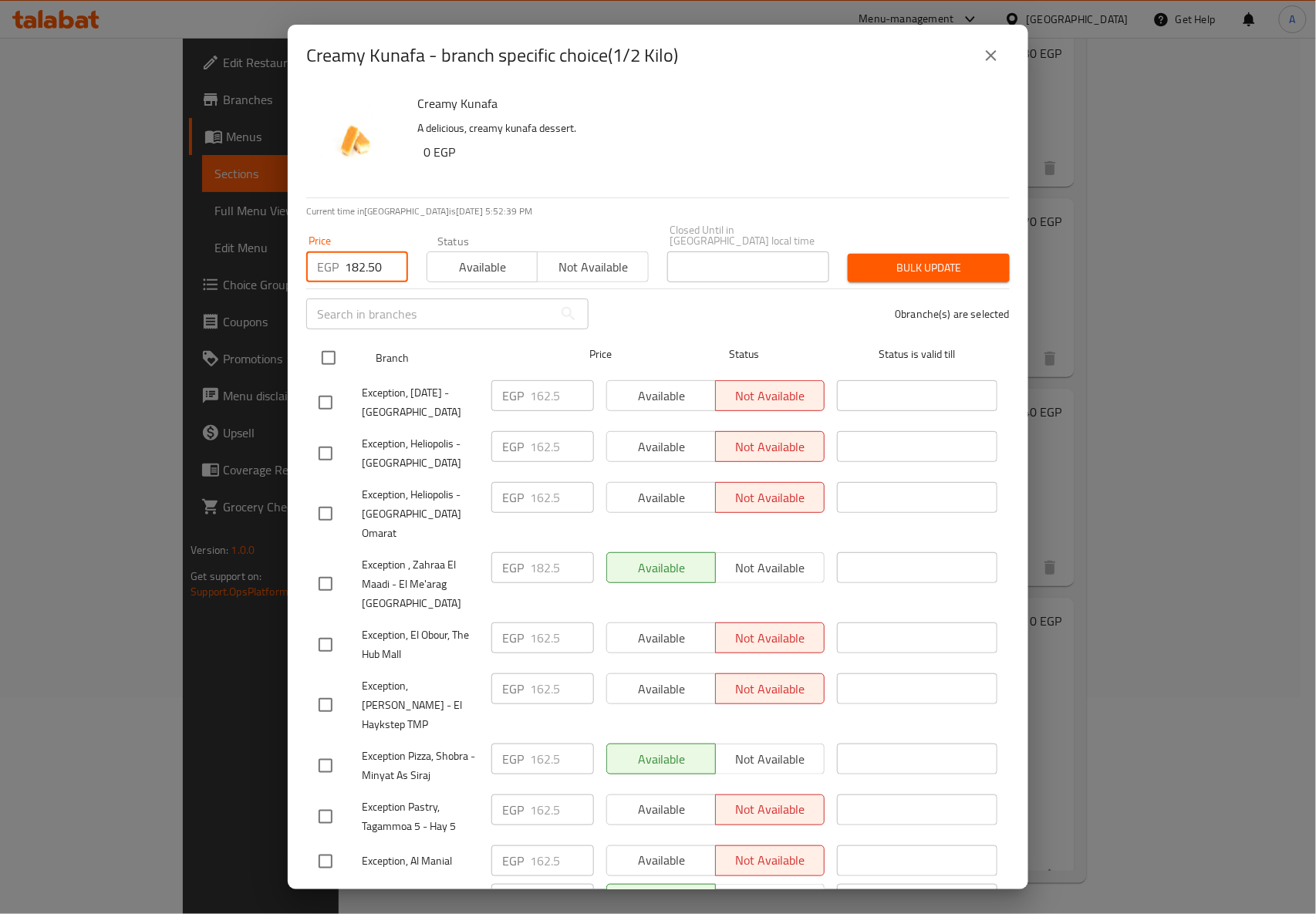
checkbox input "true"
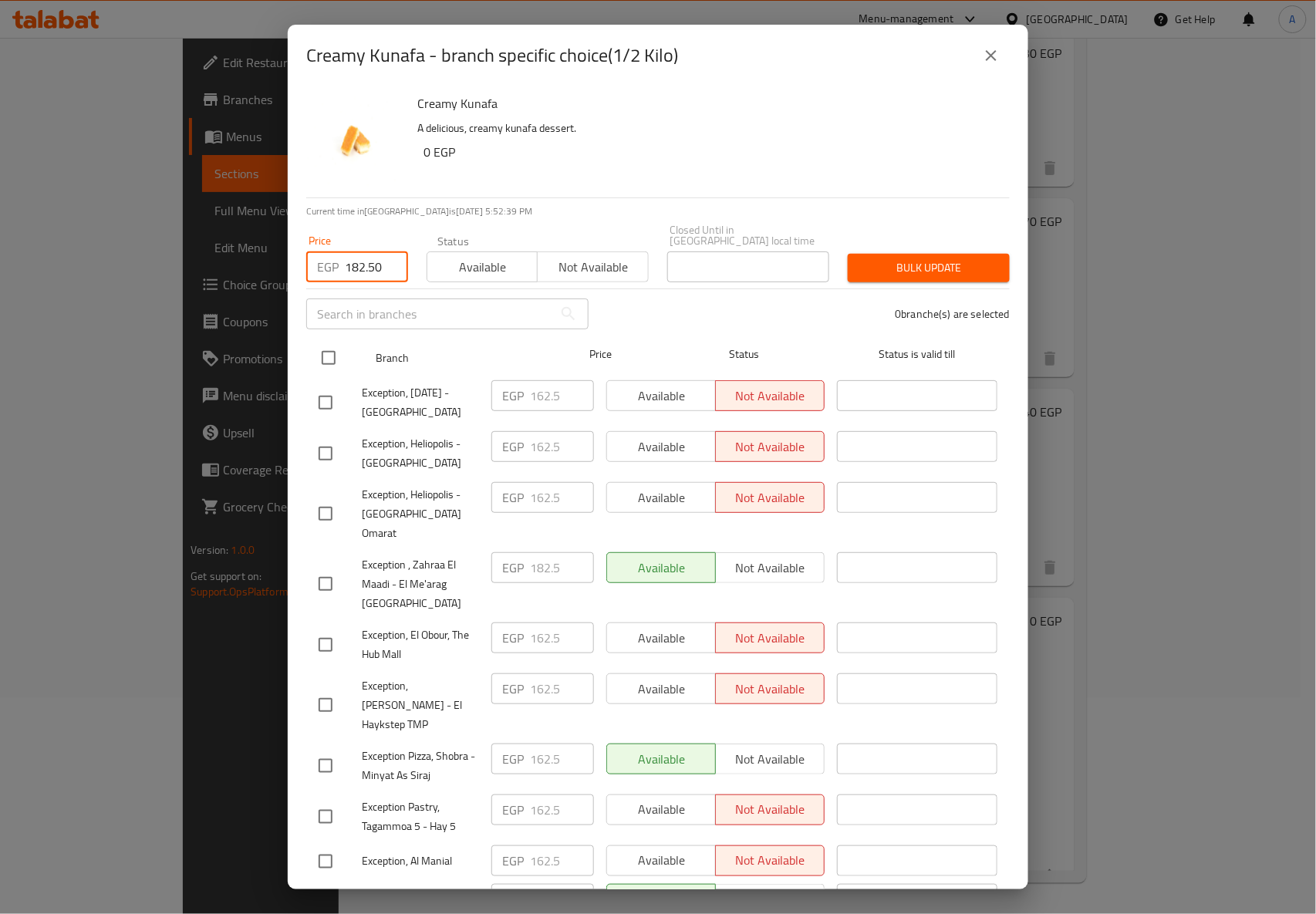
checkbox input "true"
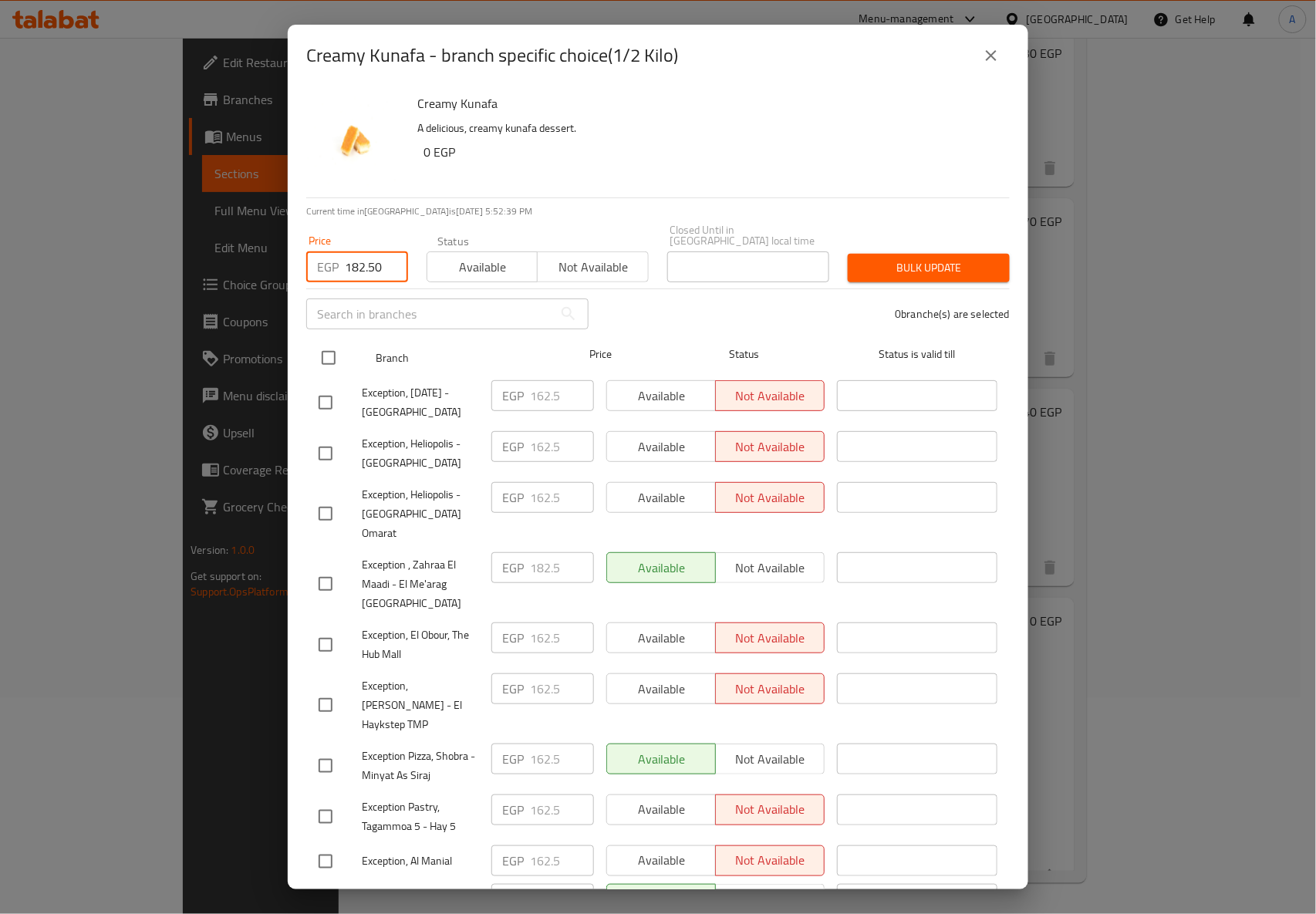
checkbox input "true"
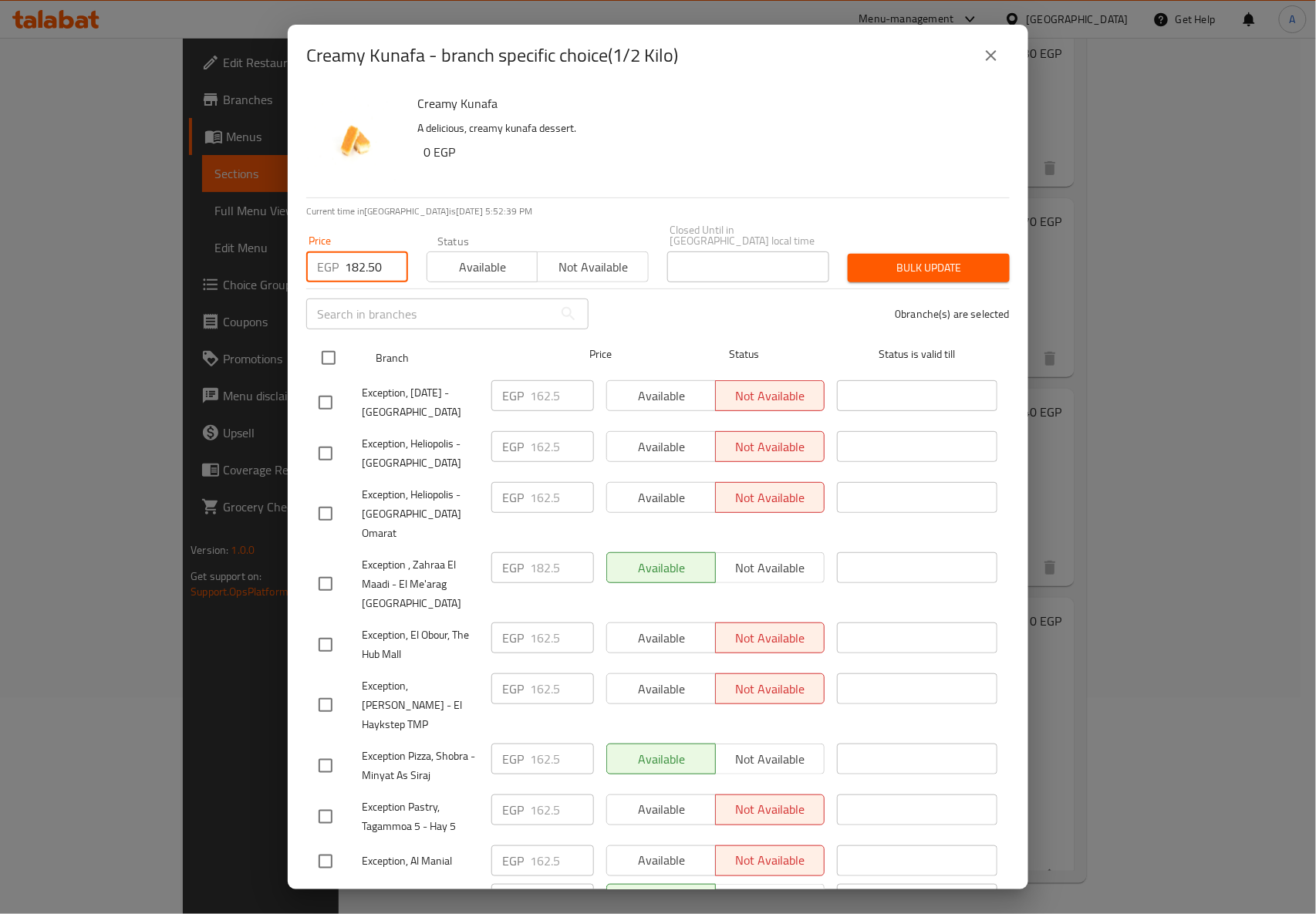
checkbox input "true"
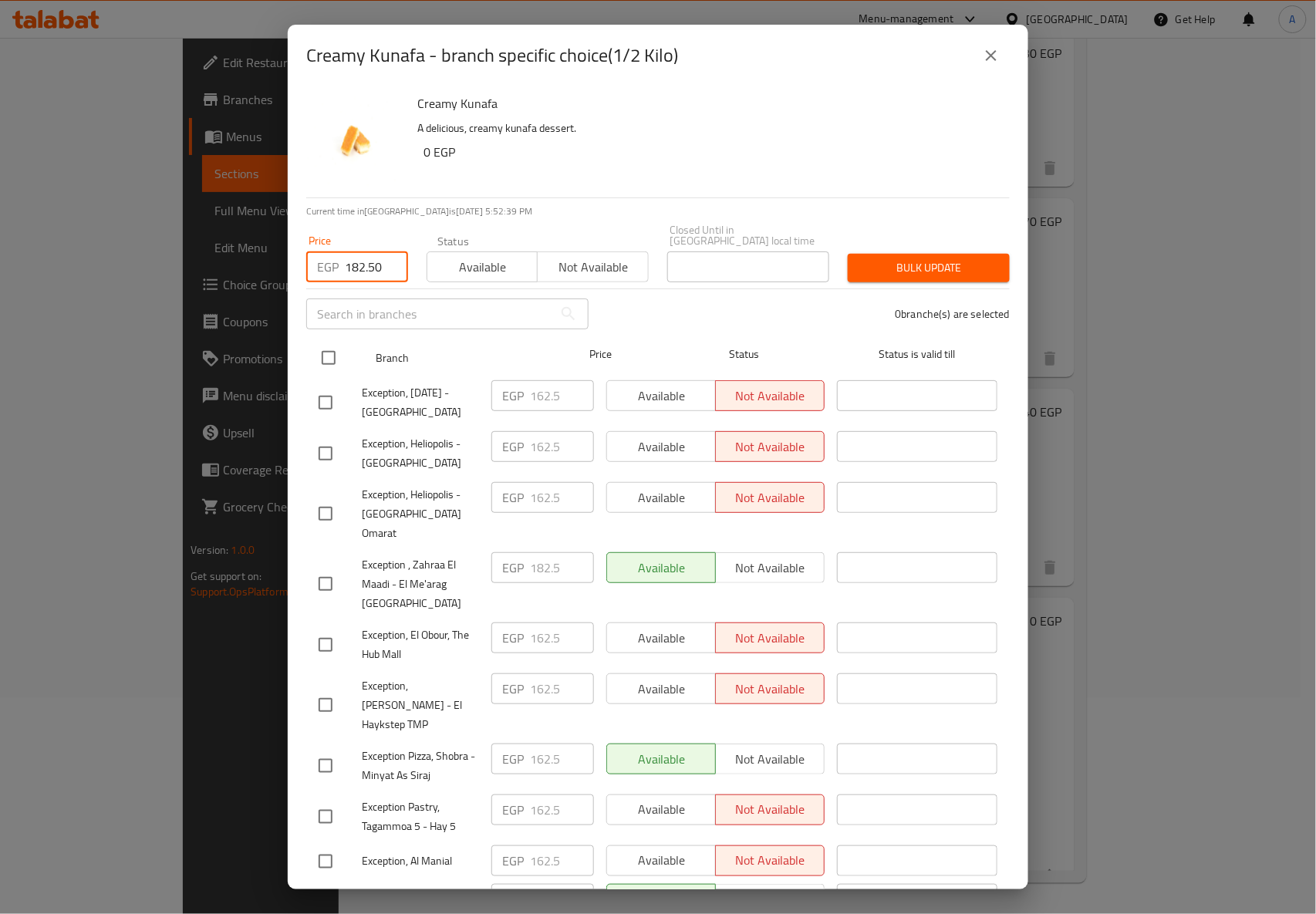
checkbox input "true"
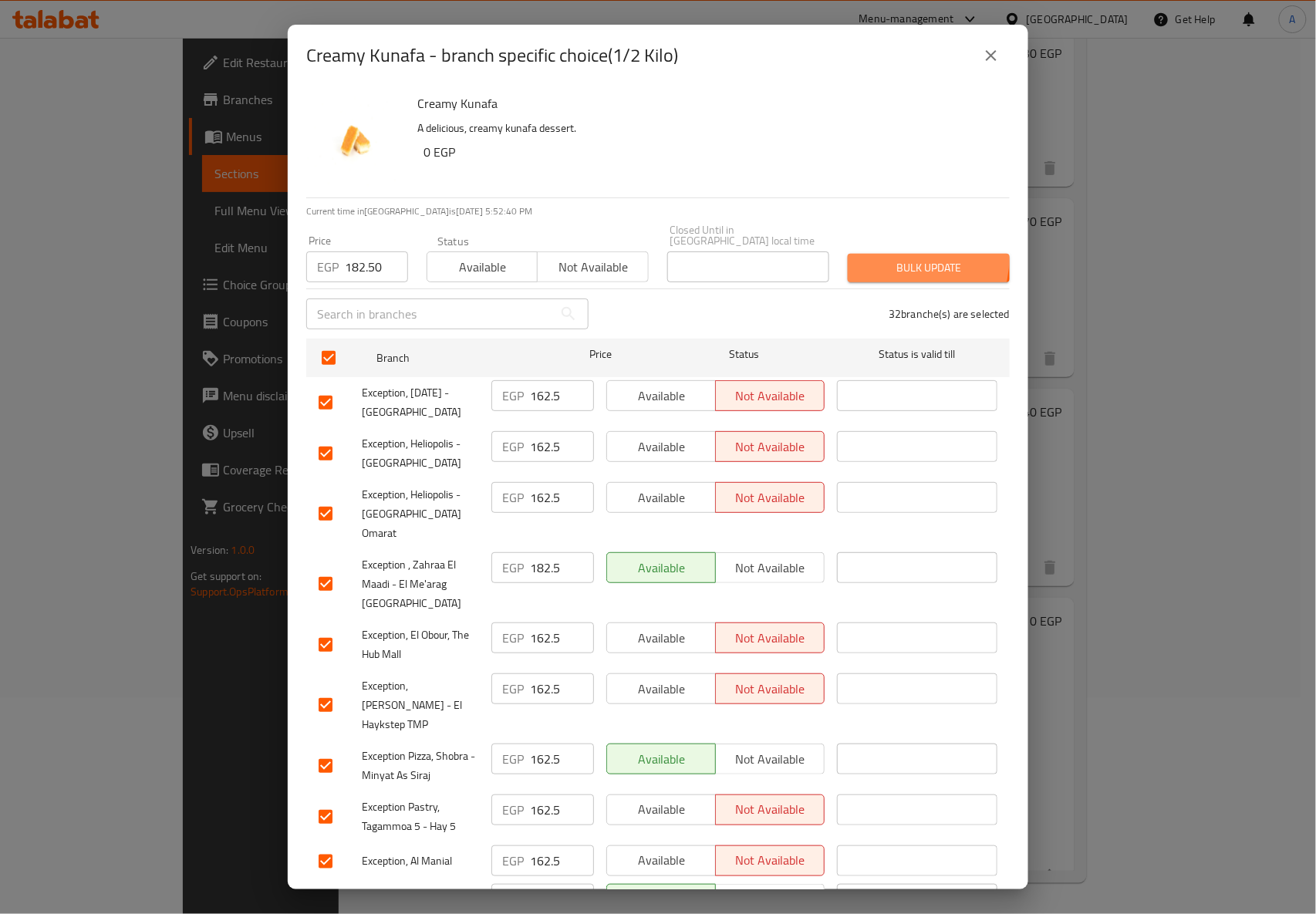
click at [887, 259] on span "Bulk update" at bounding box center [929, 268] width 137 height 19
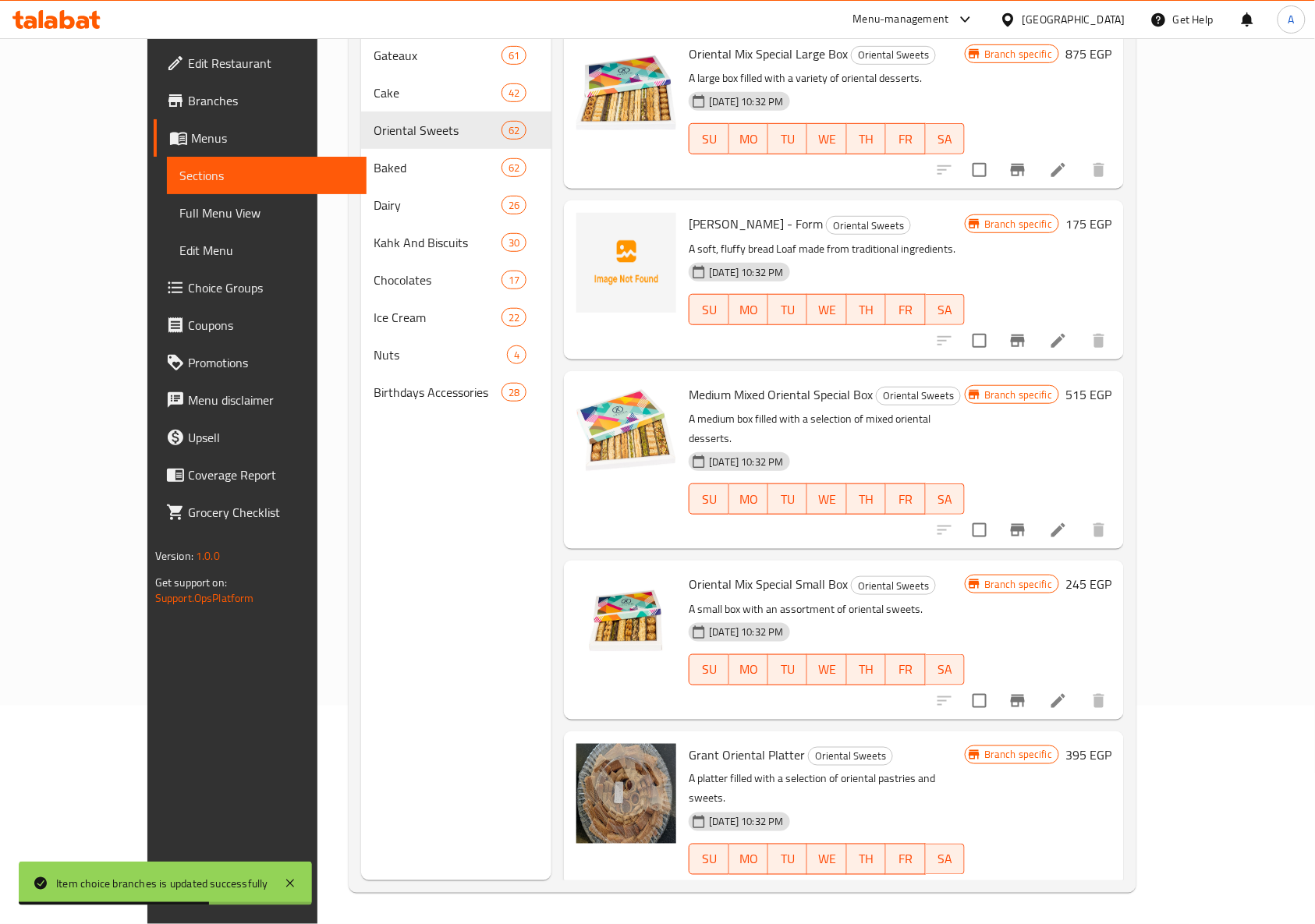
click at [846, 341] on div "Oriental Mix Special Large Box Oriental Sweets A large box filled with a variet…" at bounding box center [844, 272] width 560 height 484
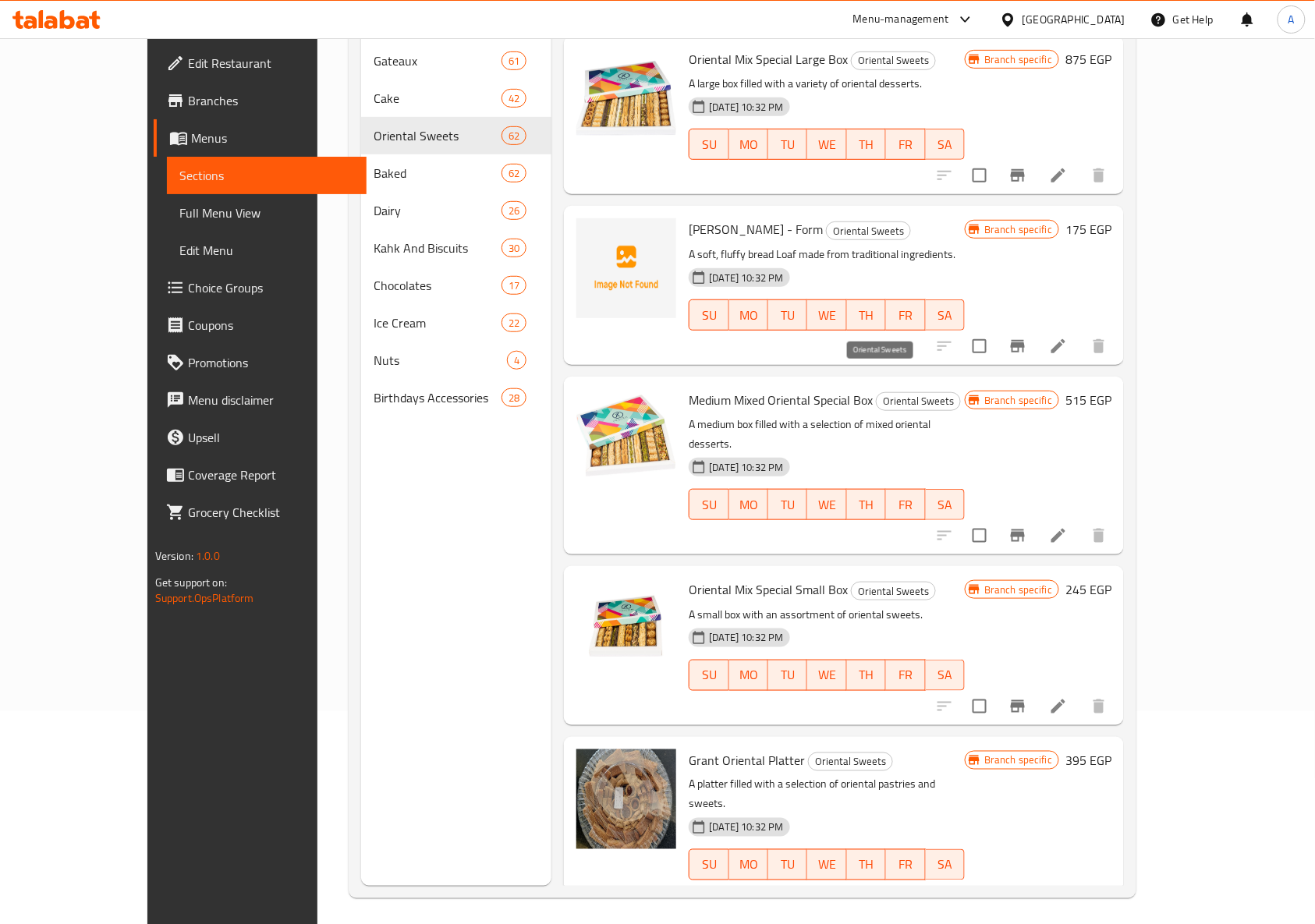
scroll to position [0, 0]
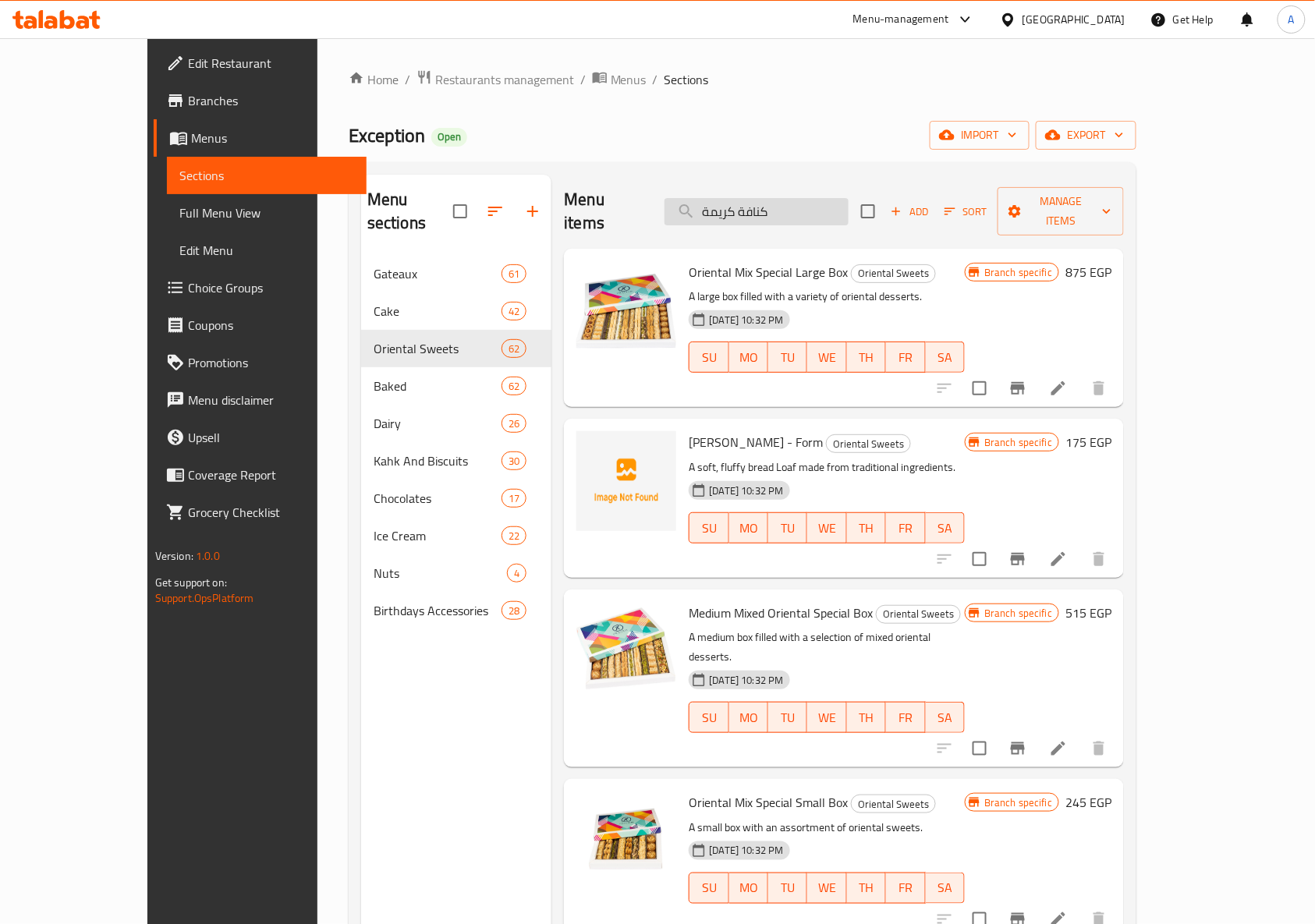
click at [848, 208] on input "كنافة كريمة" at bounding box center [756, 212] width 184 height 27
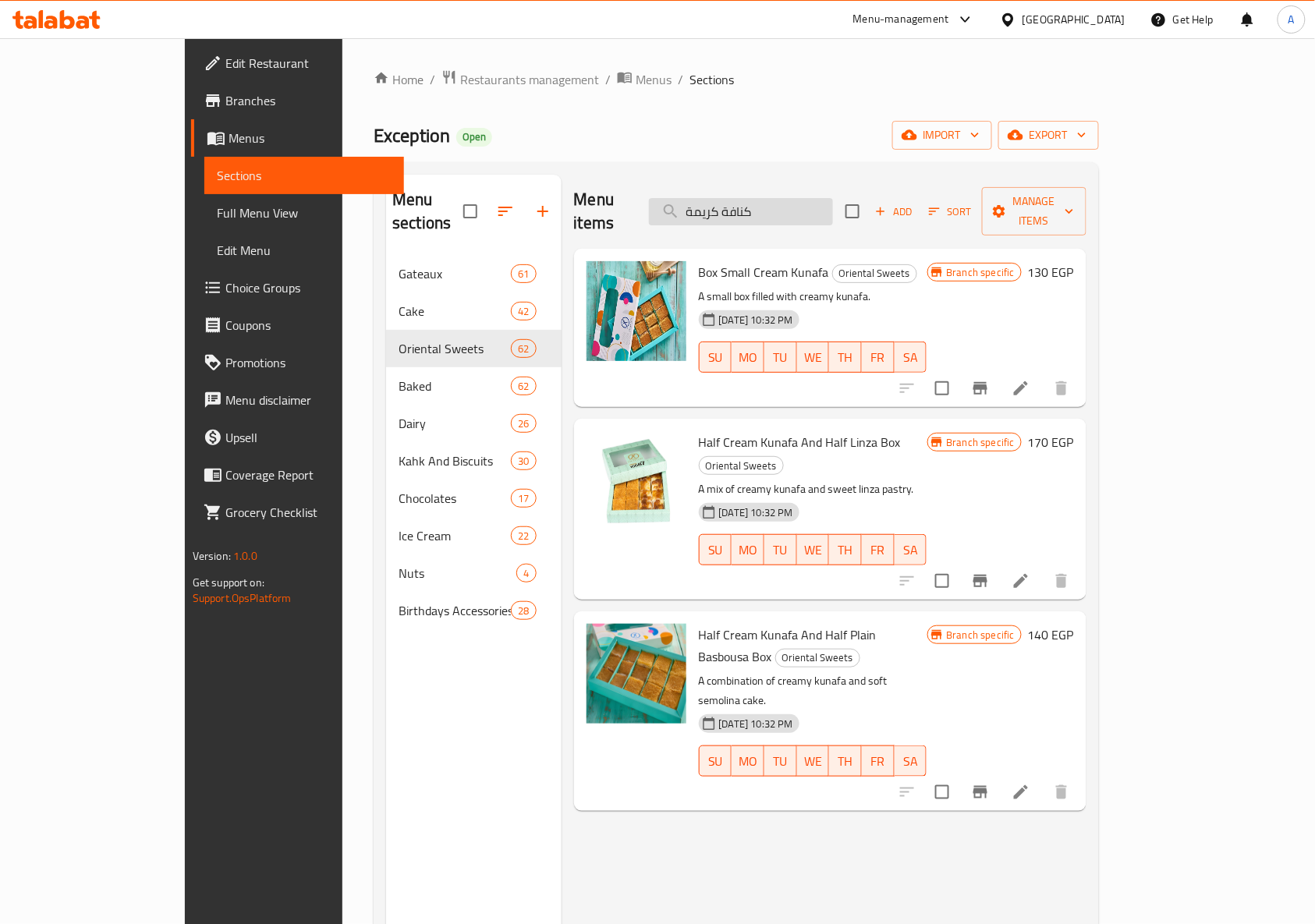
type input "كنافة كريمة"
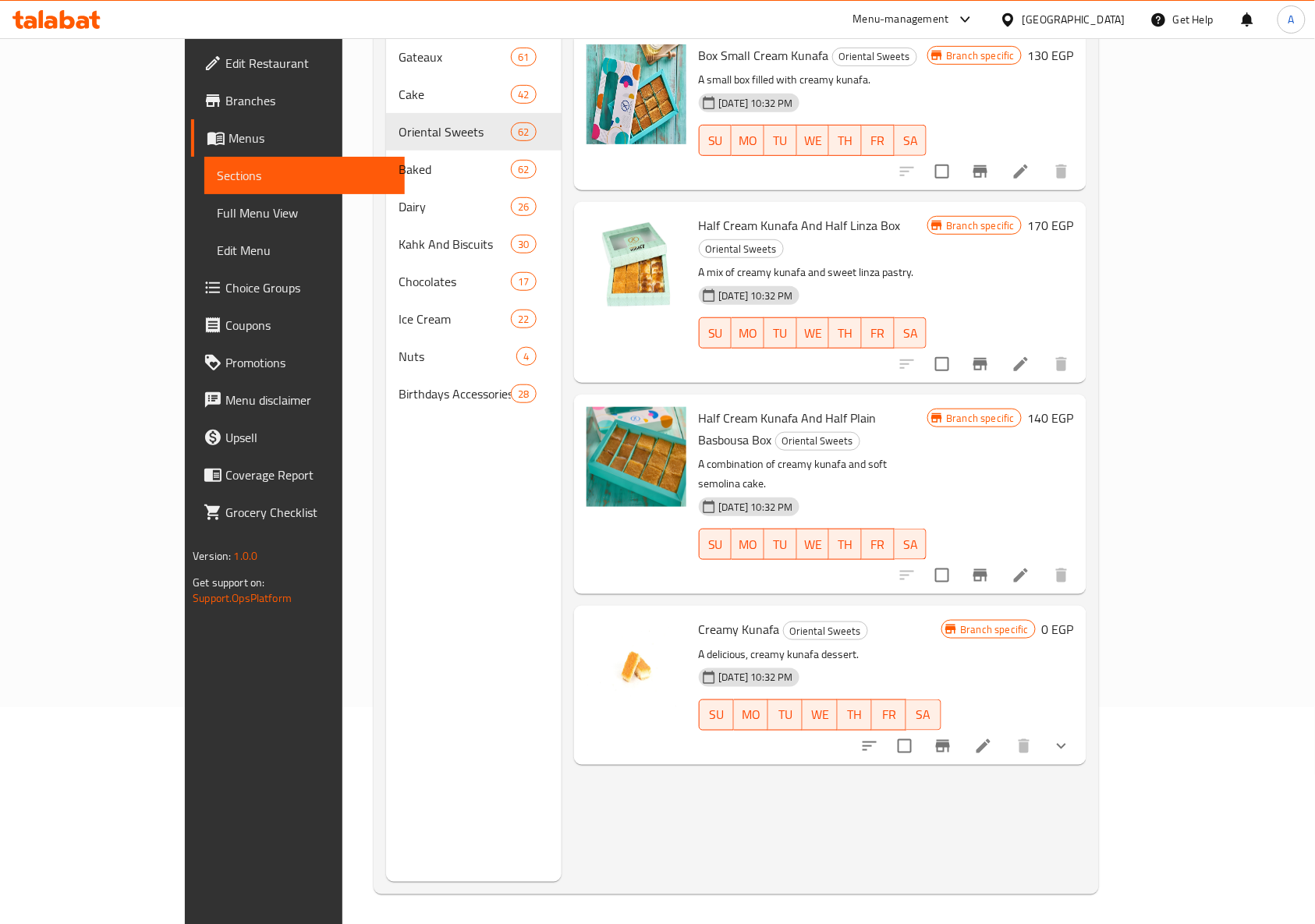
scroll to position [219, 0]
drag, startPoint x: 1255, startPoint y: 654, endPoint x: 1195, endPoint y: 671, distance: 62.4
click at [1070, 736] on icon "show more" at bounding box center [1061, 744] width 18 height 18
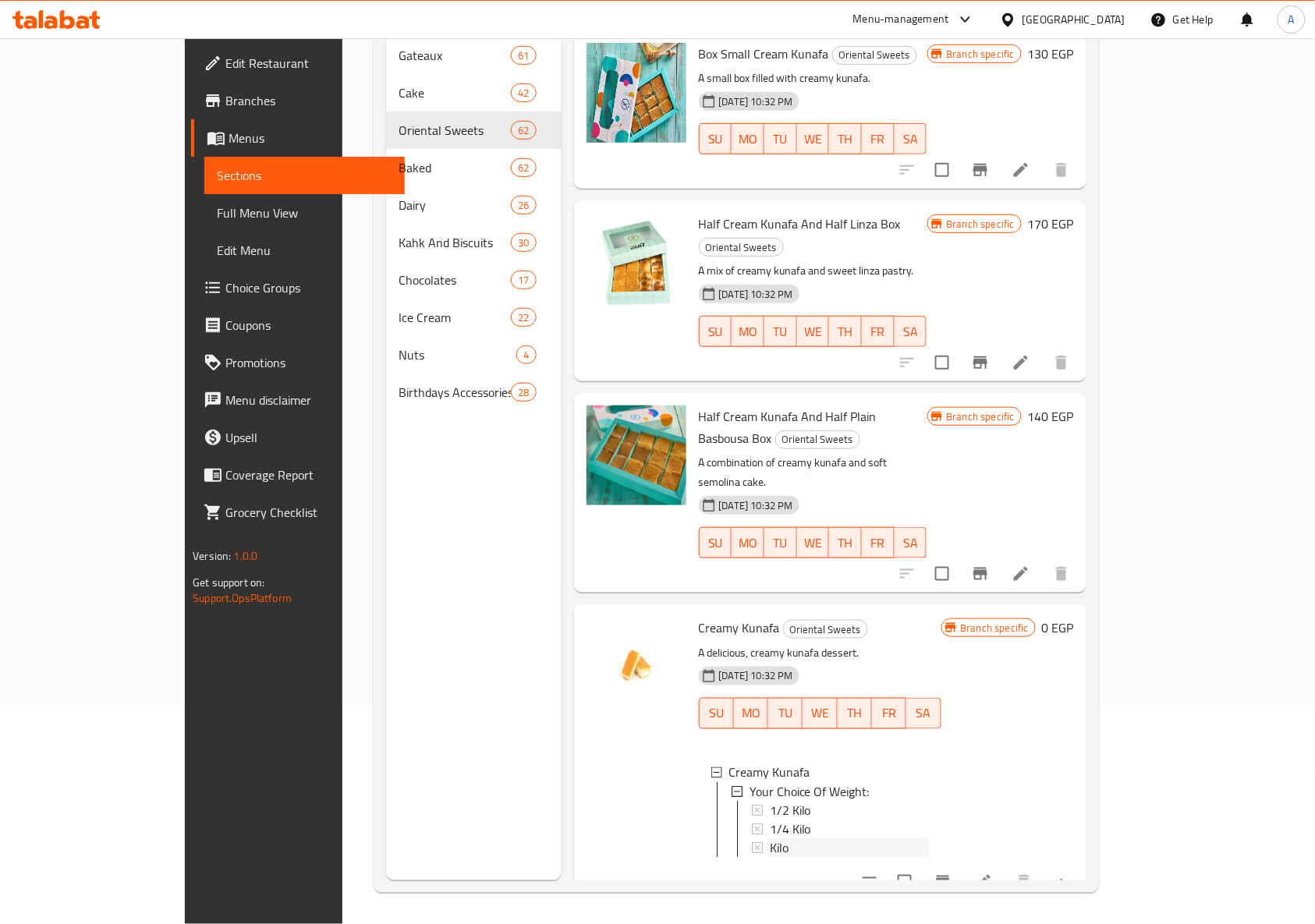
click at [752, 842] on div at bounding box center [757, 848] width 12 height 11
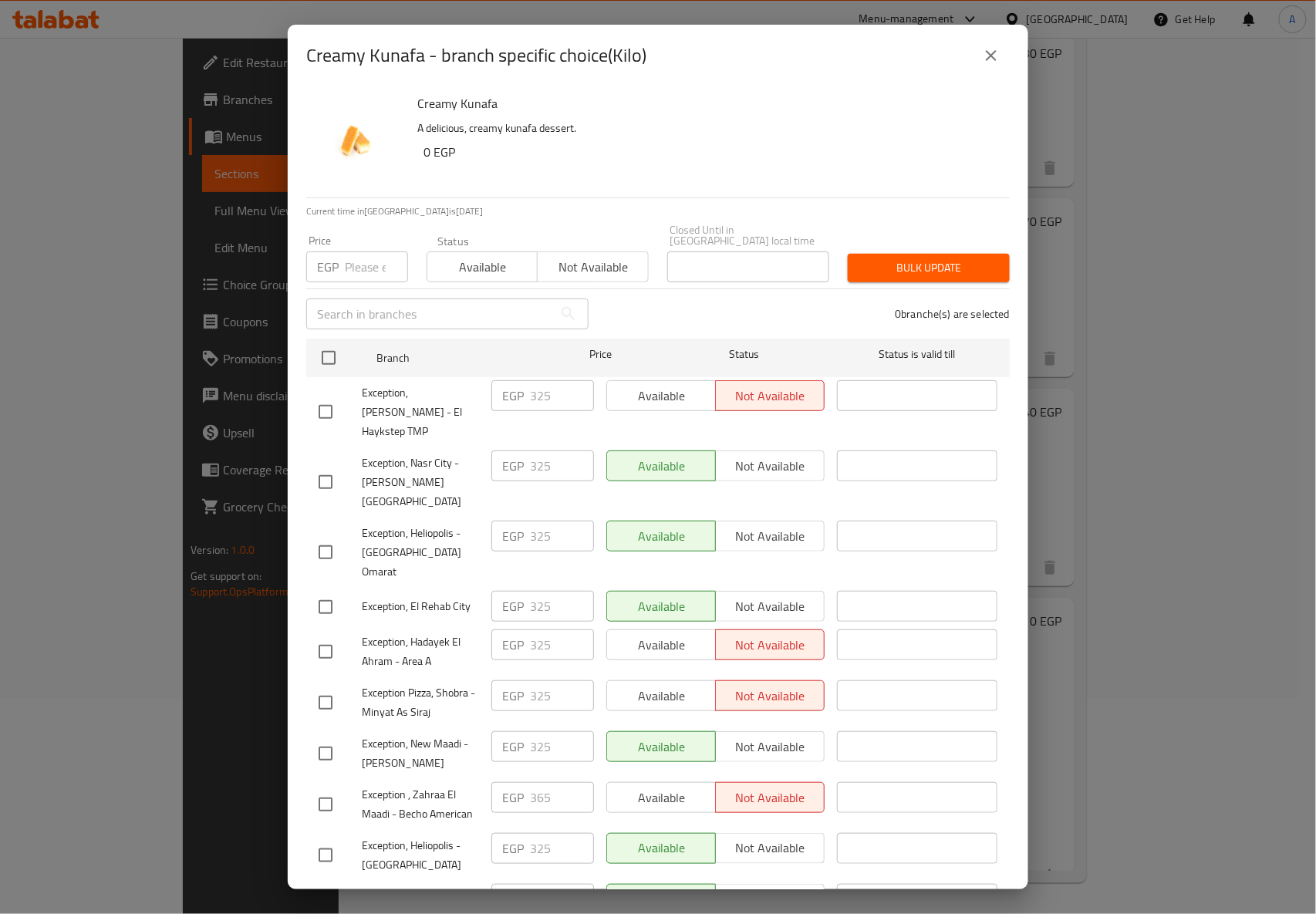
click at [355, 236] on div "Price EGP Price" at bounding box center [357, 258] width 102 height 47
click at [355, 252] on input "number" at bounding box center [376, 267] width 63 height 31
paste input "365.00"
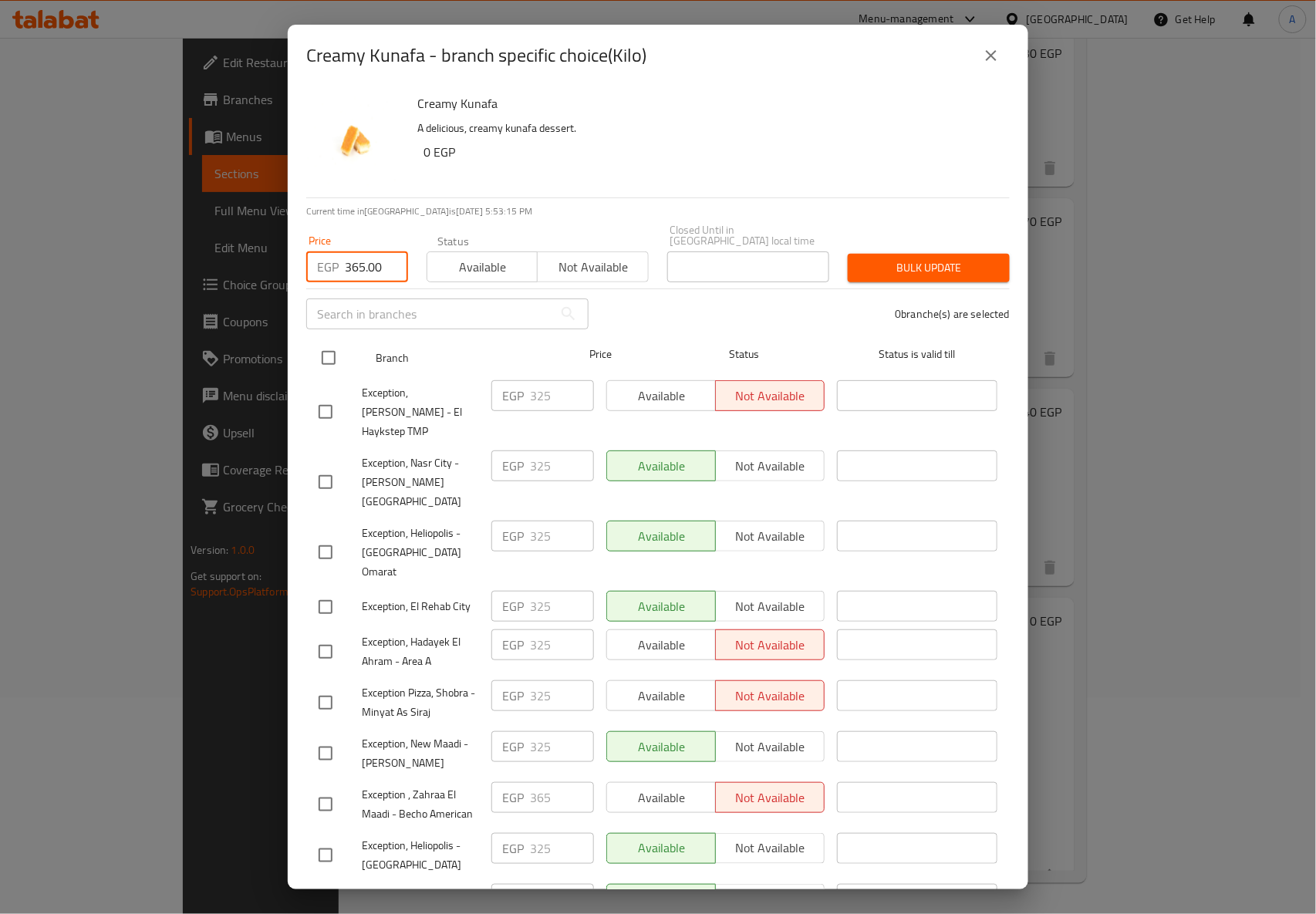
type input "365.00"
click at [333, 349] on input "checkbox" at bounding box center [329, 358] width 33 height 33
checkbox input "true"
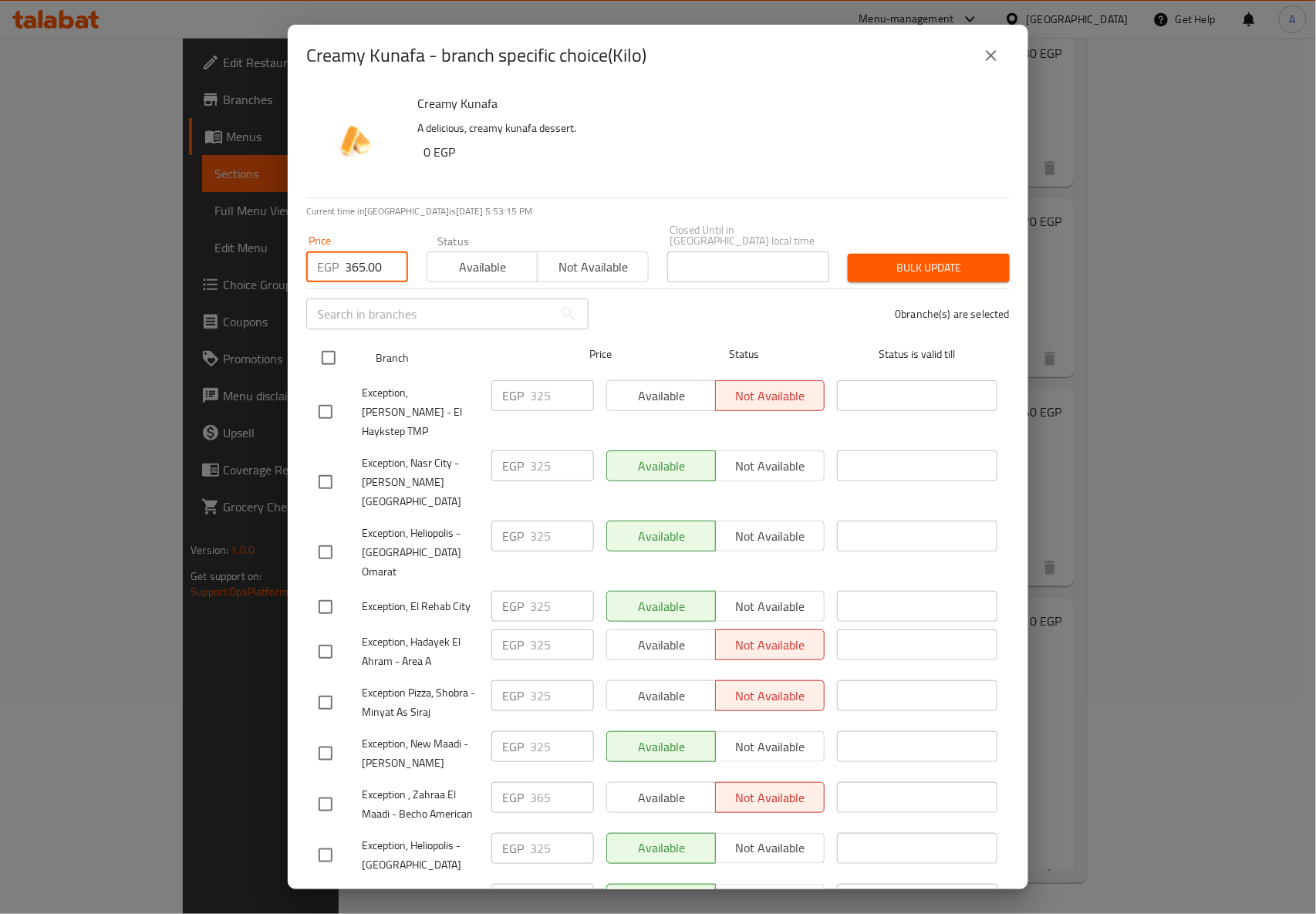
checkbox input "true"
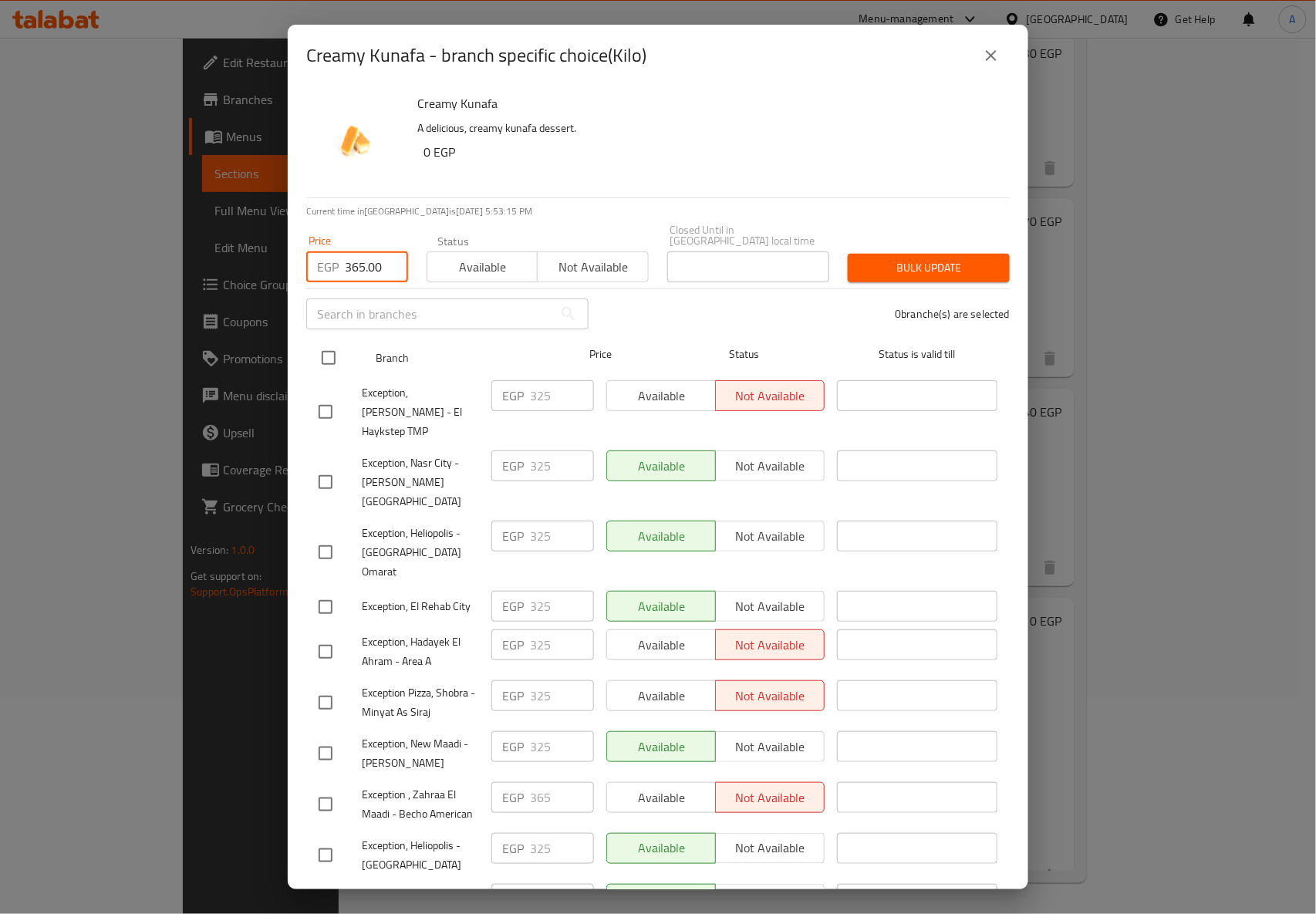
checkbox input "true"
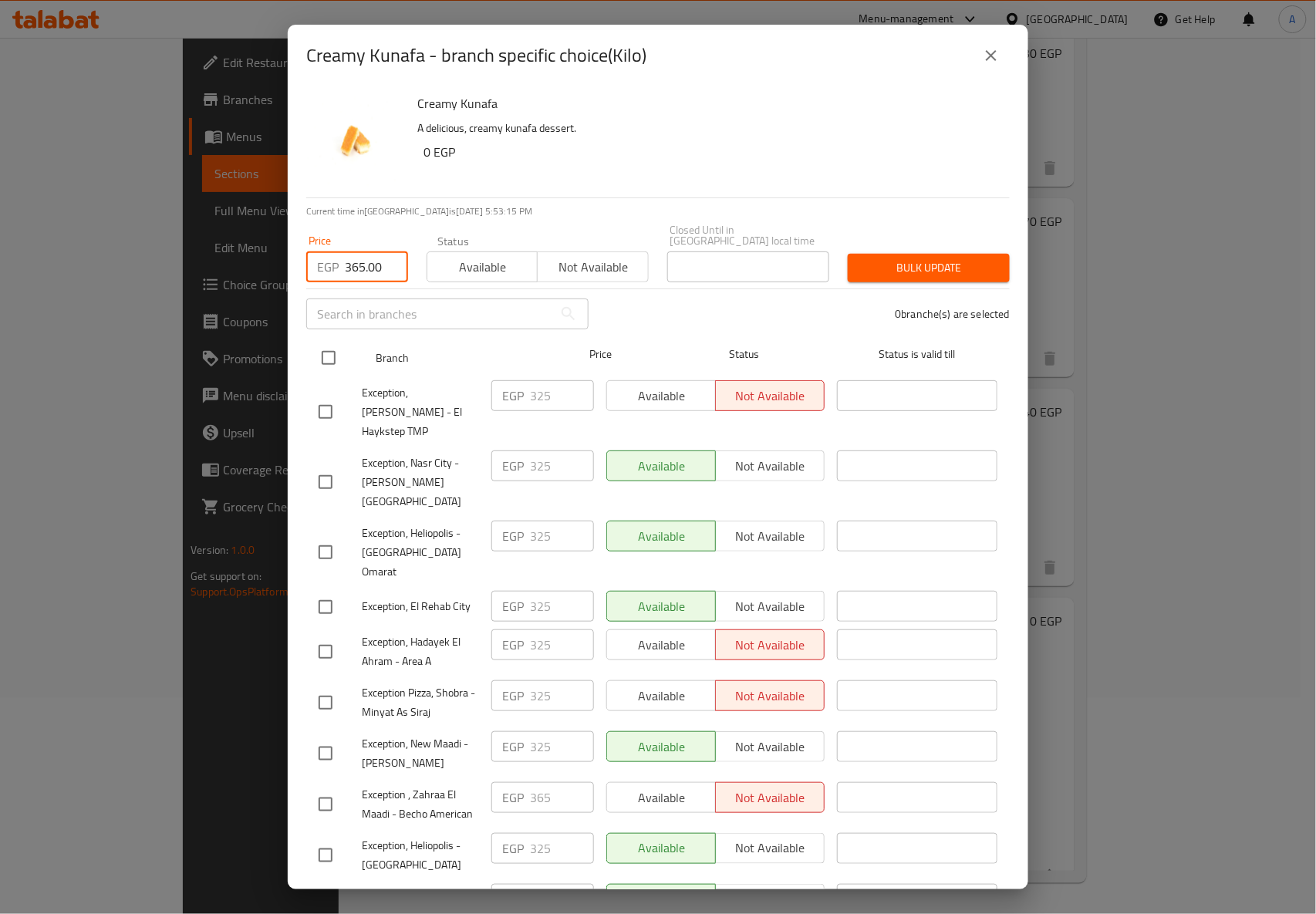
checkbox input "true"
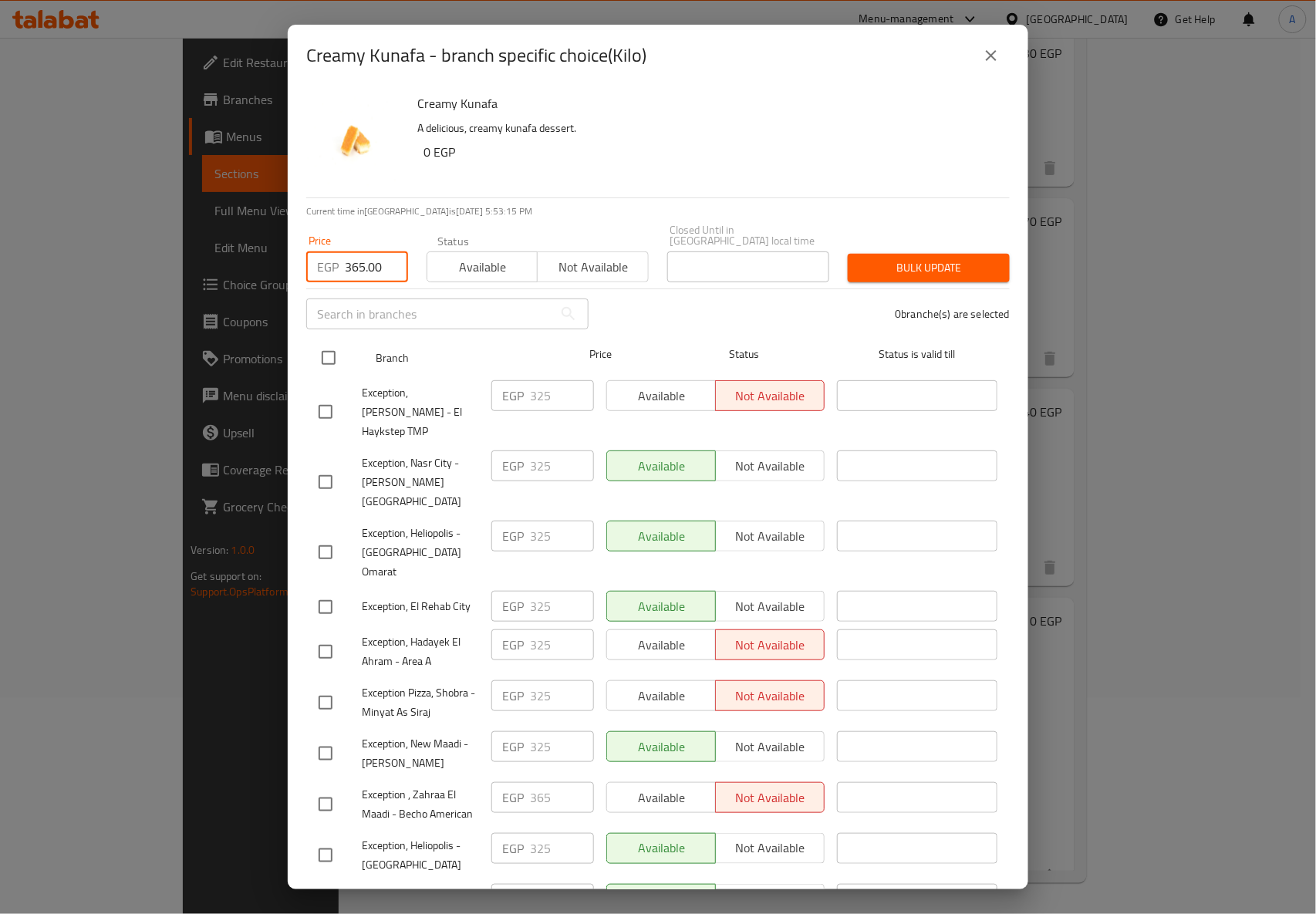
checkbox input "true"
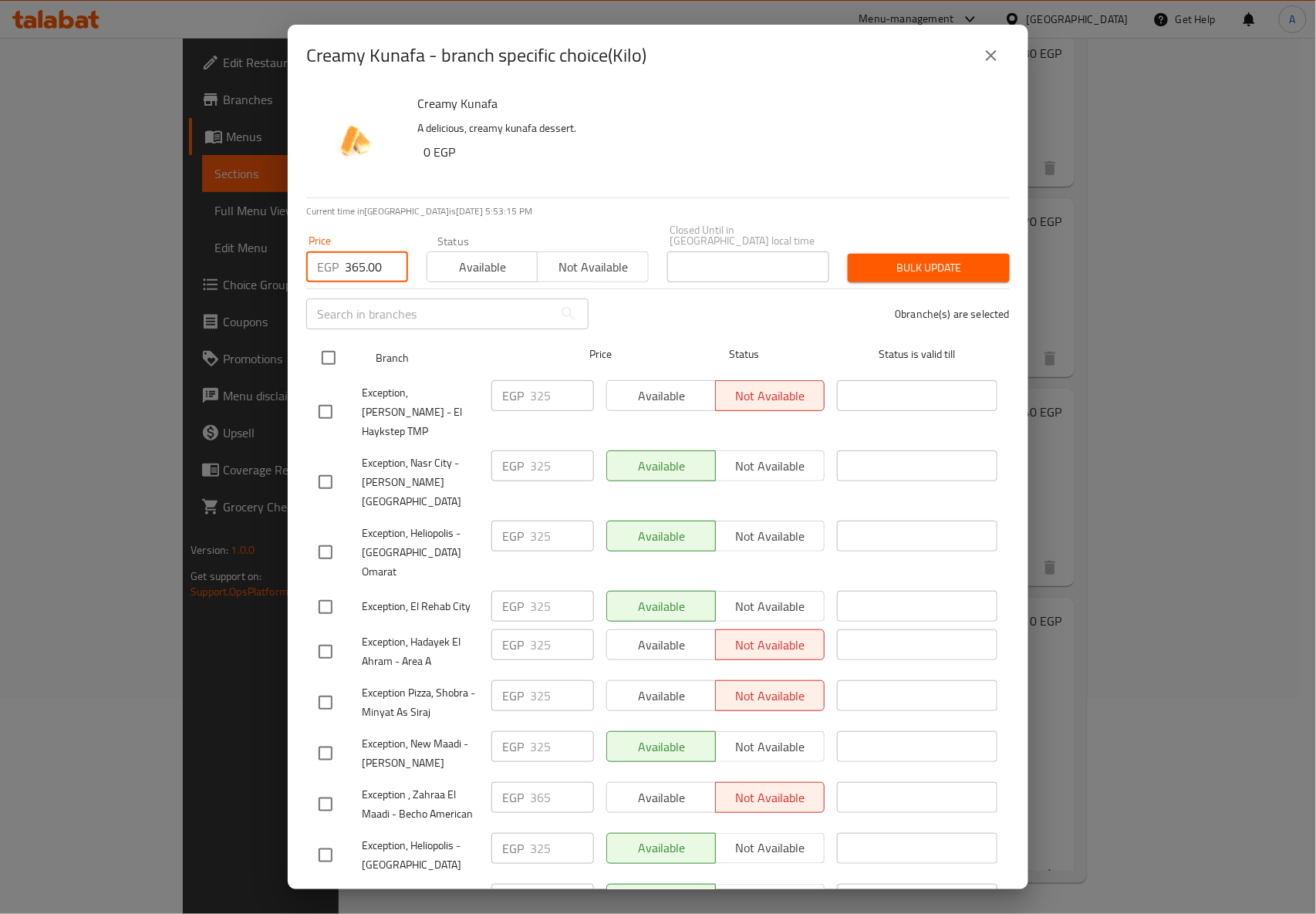
checkbox input "true"
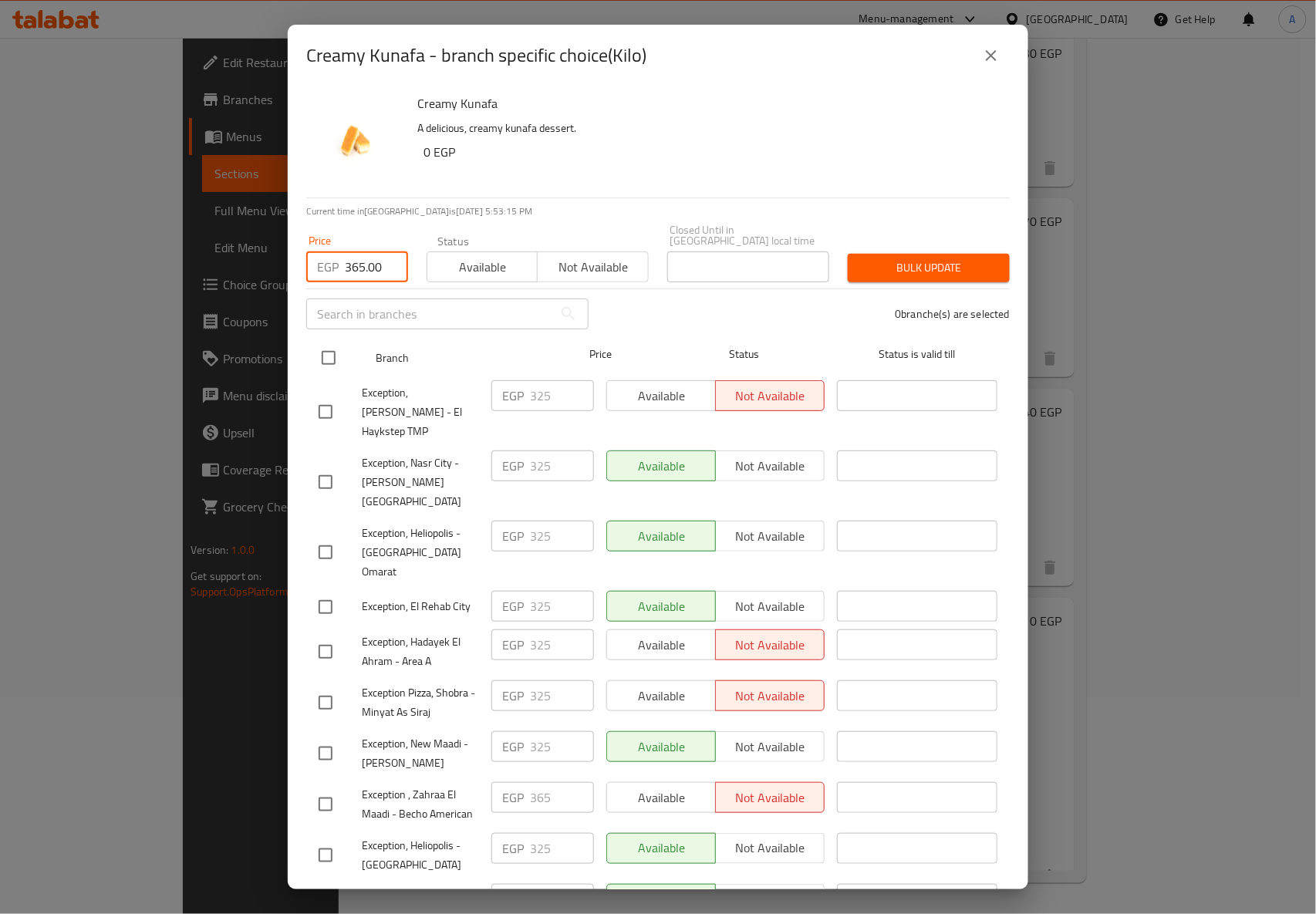
checkbox input "true"
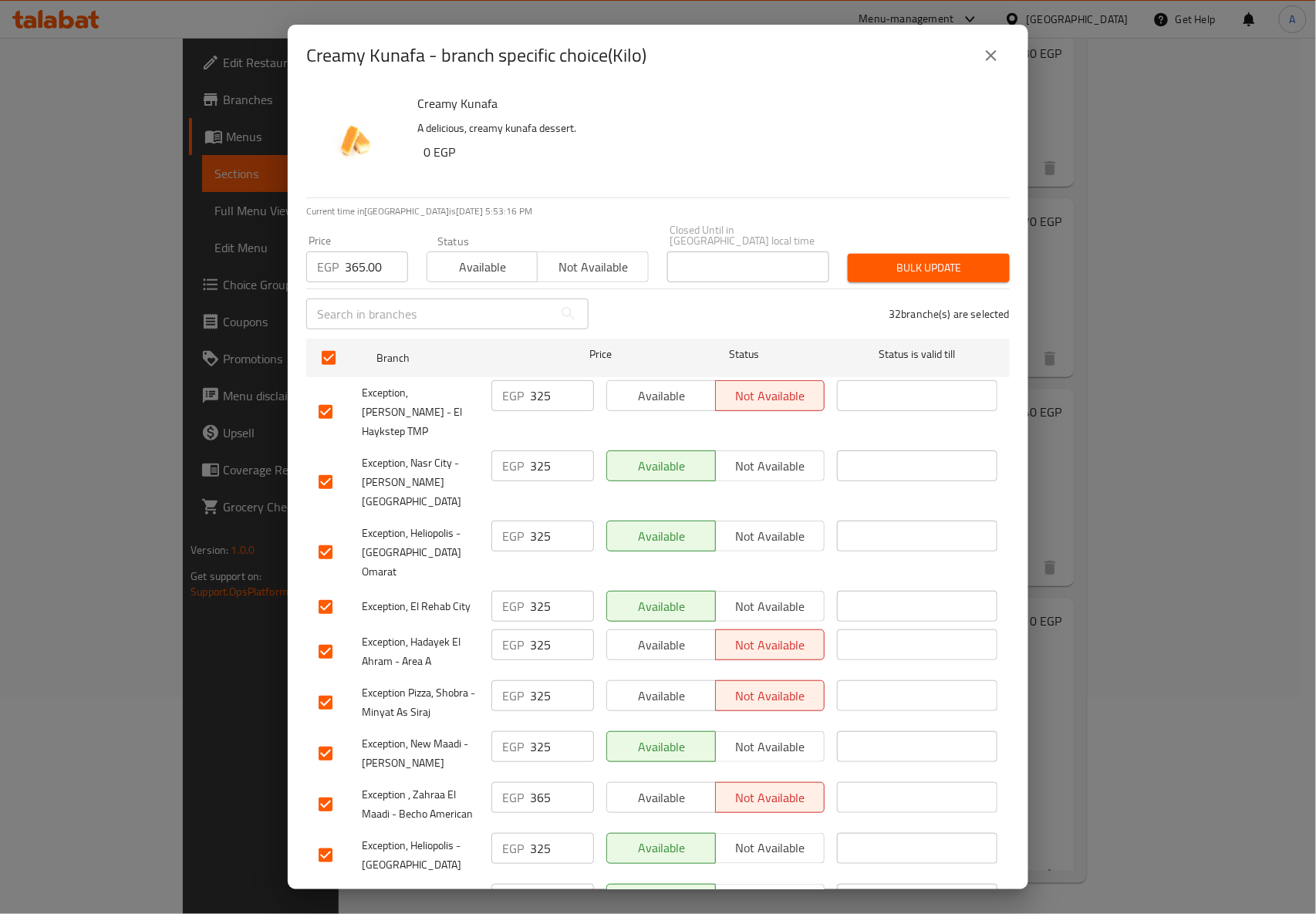
click at [936, 260] on span "Bulk update" at bounding box center [929, 268] width 137 height 19
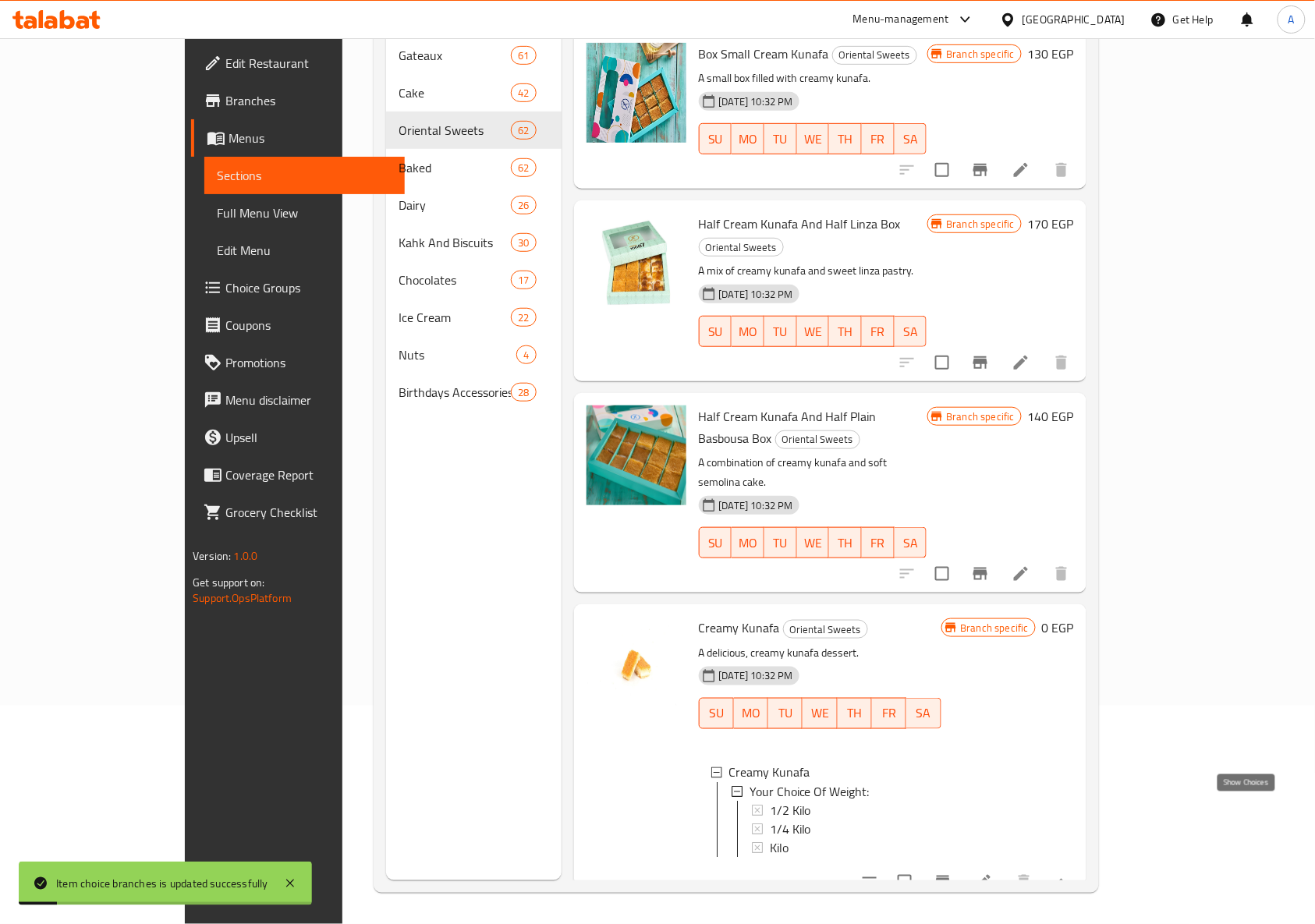
click at [1070, 873] on icon "show more" at bounding box center [1061, 881] width 18 height 18
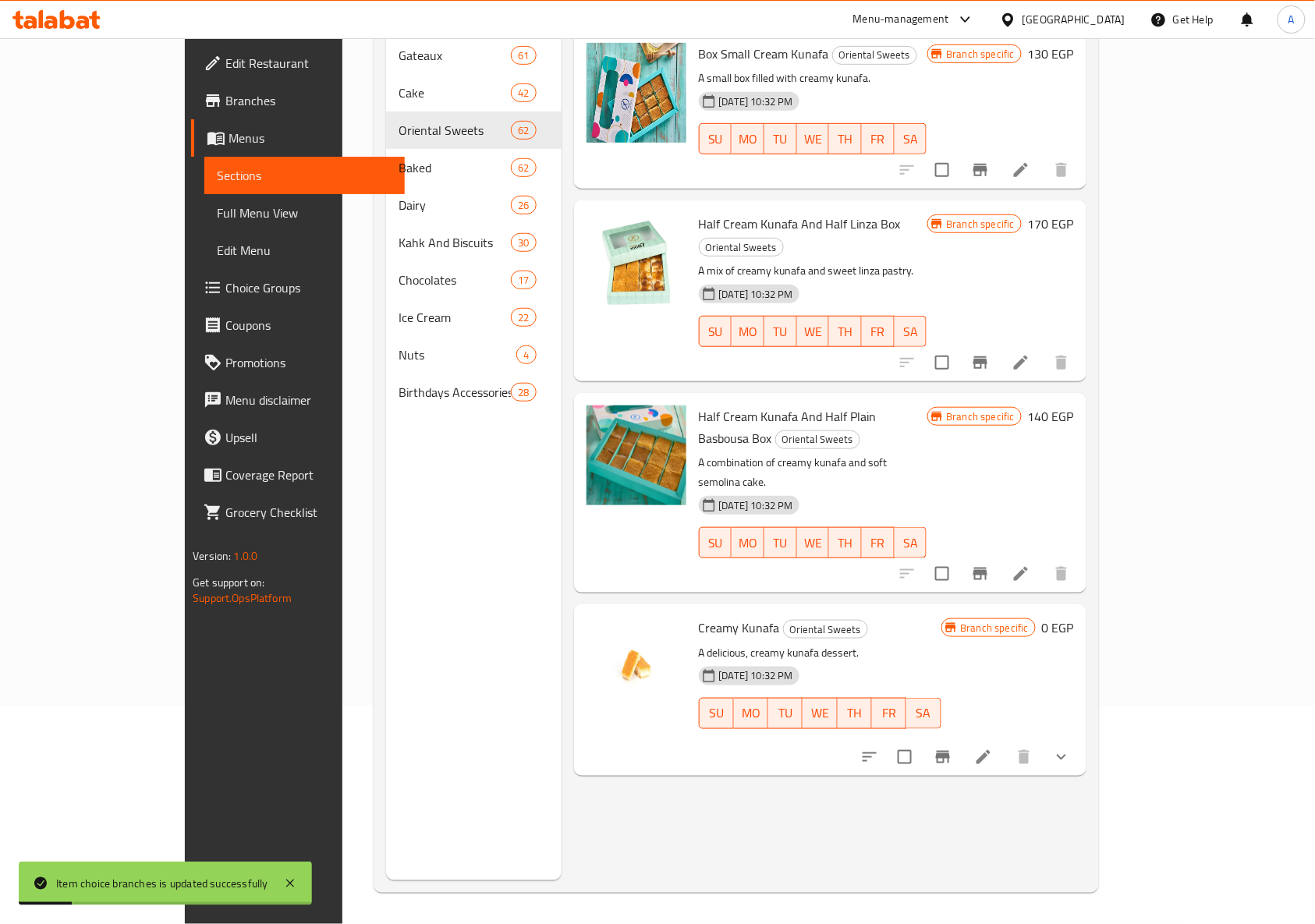
scroll to position [0, 0]
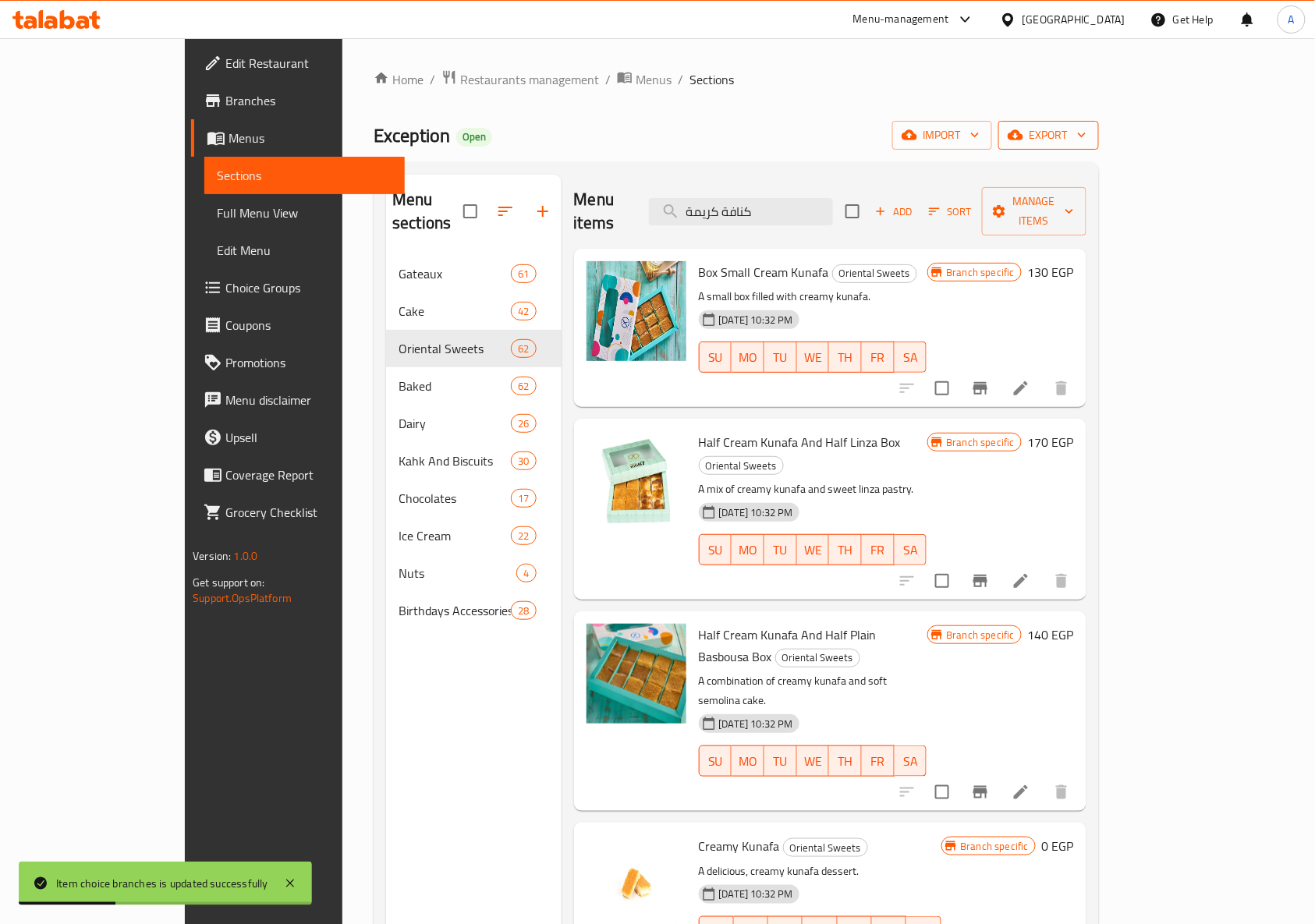
click at [1098, 125] on button "export" at bounding box center [1048, 136] width 100 height 29
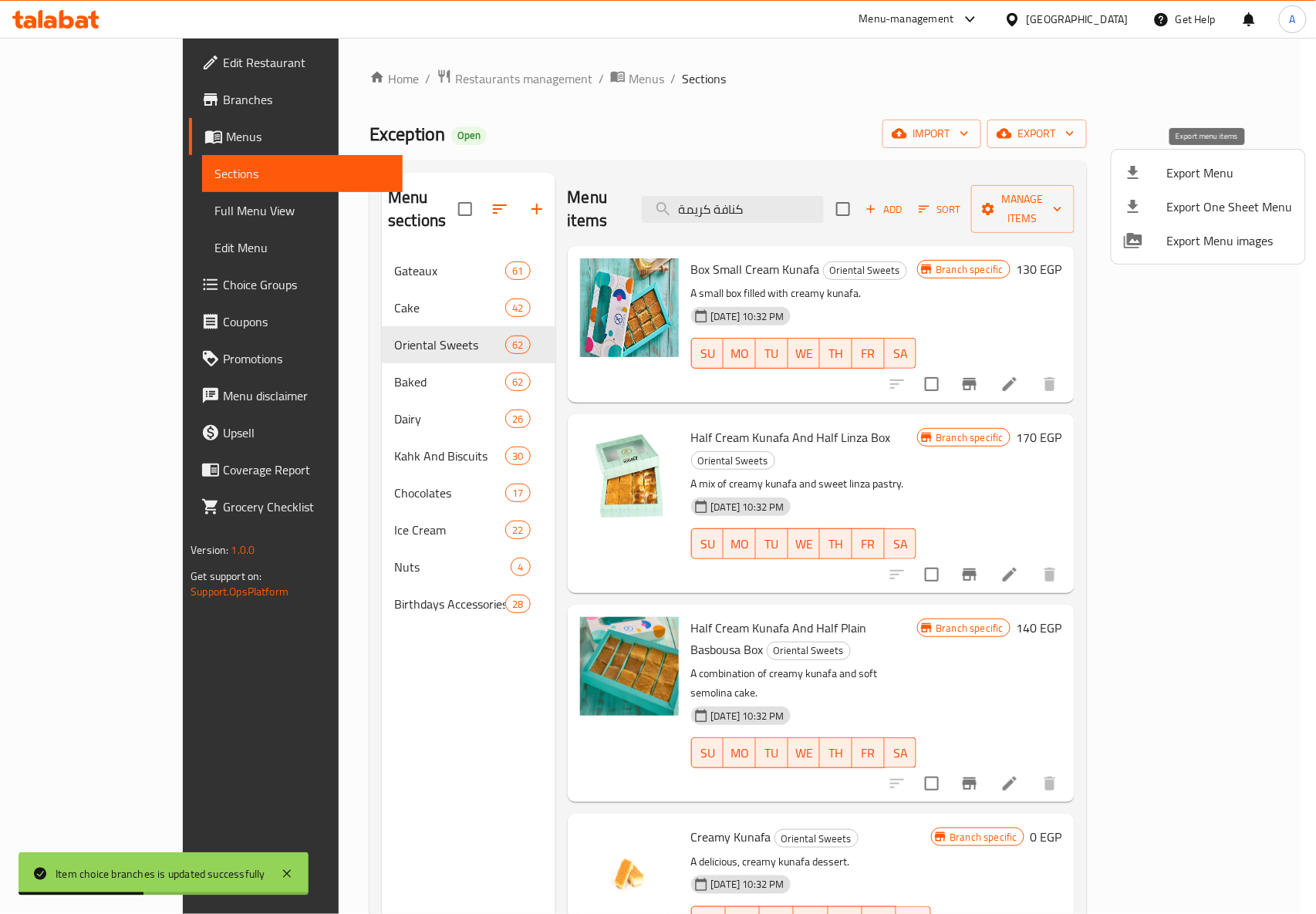
click at [1191, 175] on span "Export Menu" at bounding box center [1229, 172] width 125 height 18
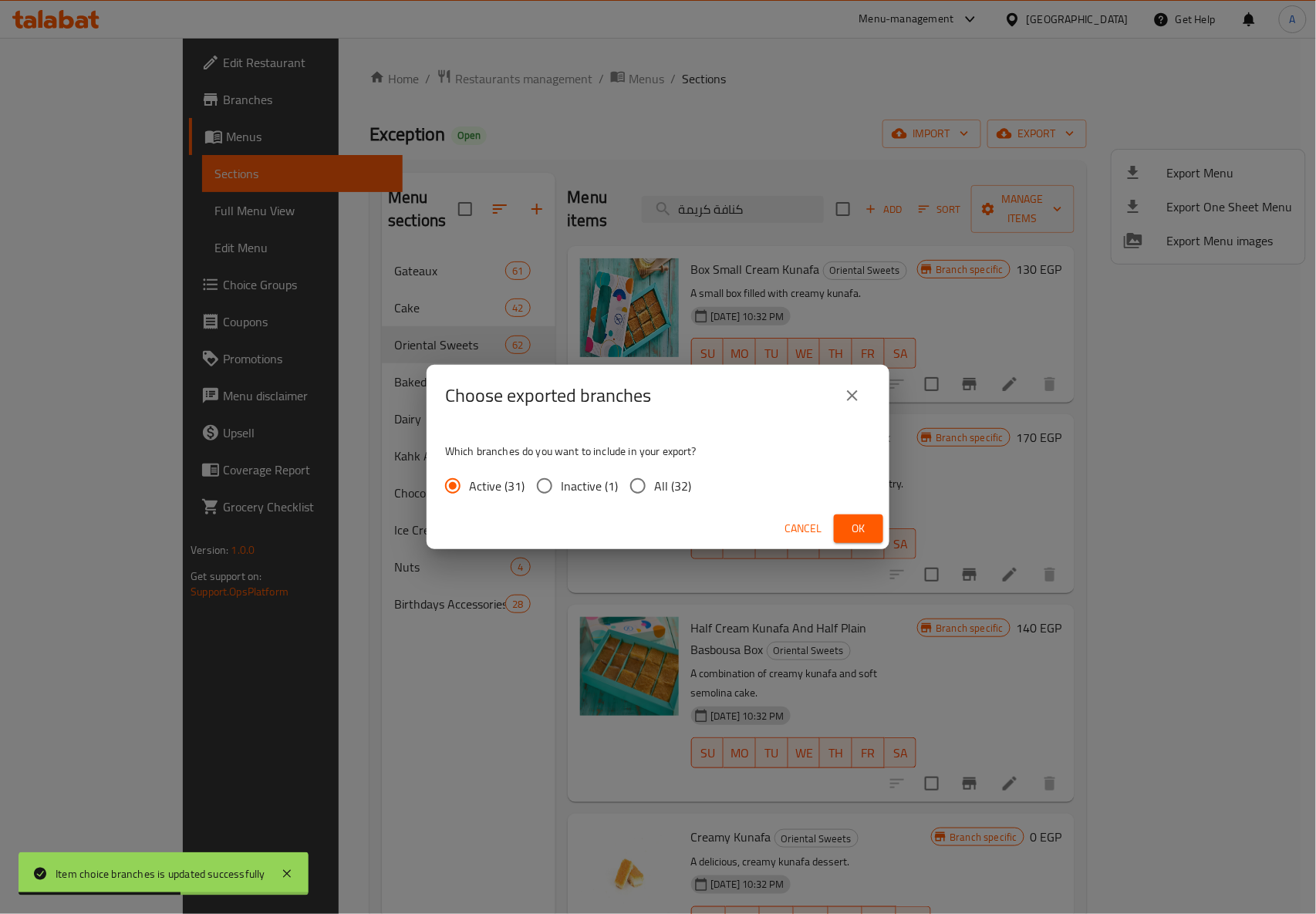
click at [660, 490] on span "All (32)" at bounding box center [672, 486] width 37 height 18
click at [654, 490] on input "All (32)" at bounding box center [637, 486] width 33 height 33
radio input "true"
click at [860, 532] on span "Ok" at bounding box center [858, 528] width 25 height 19
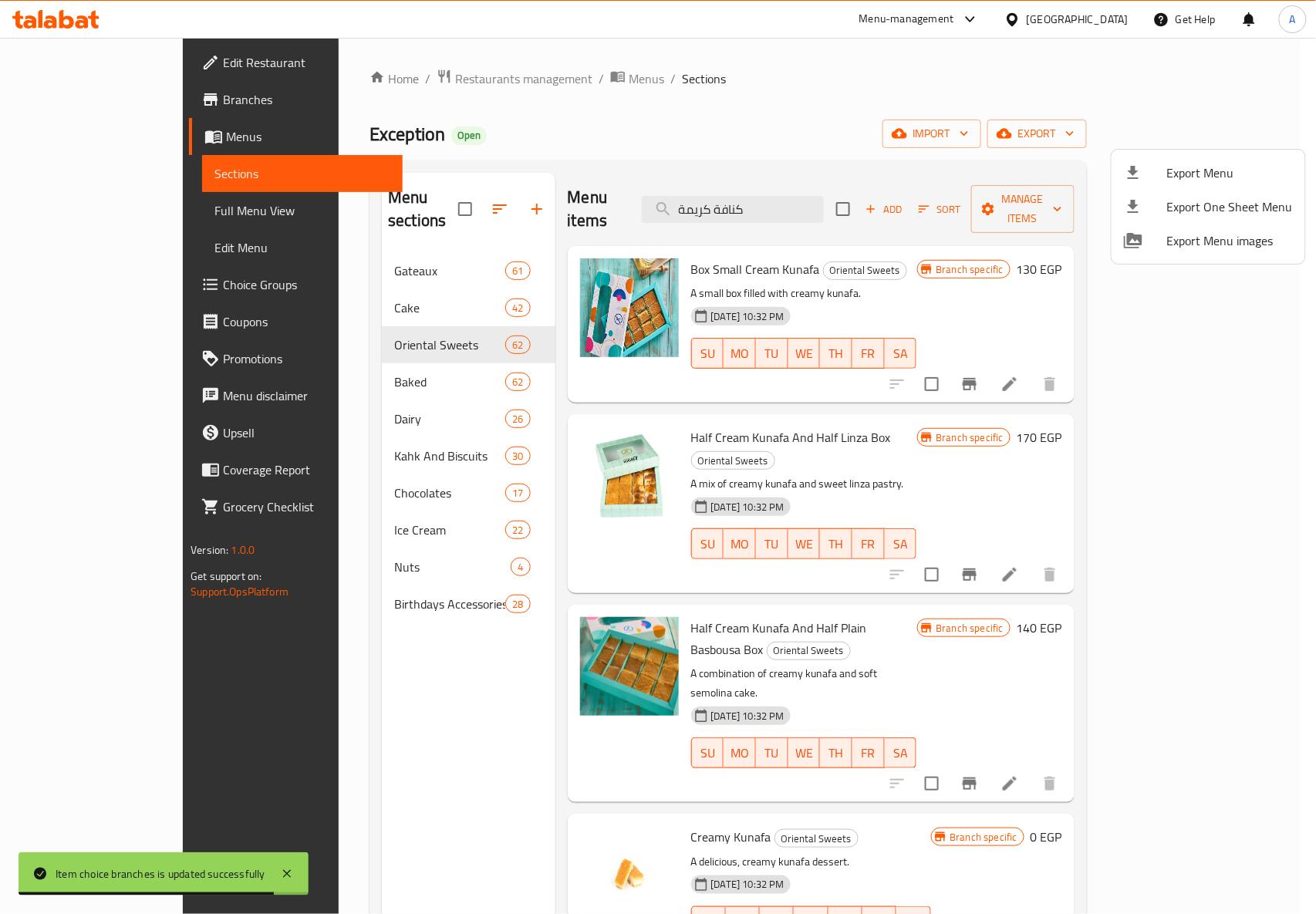
click at [634, 114] on div at bounding box center [658, 457] width 1316 height 914
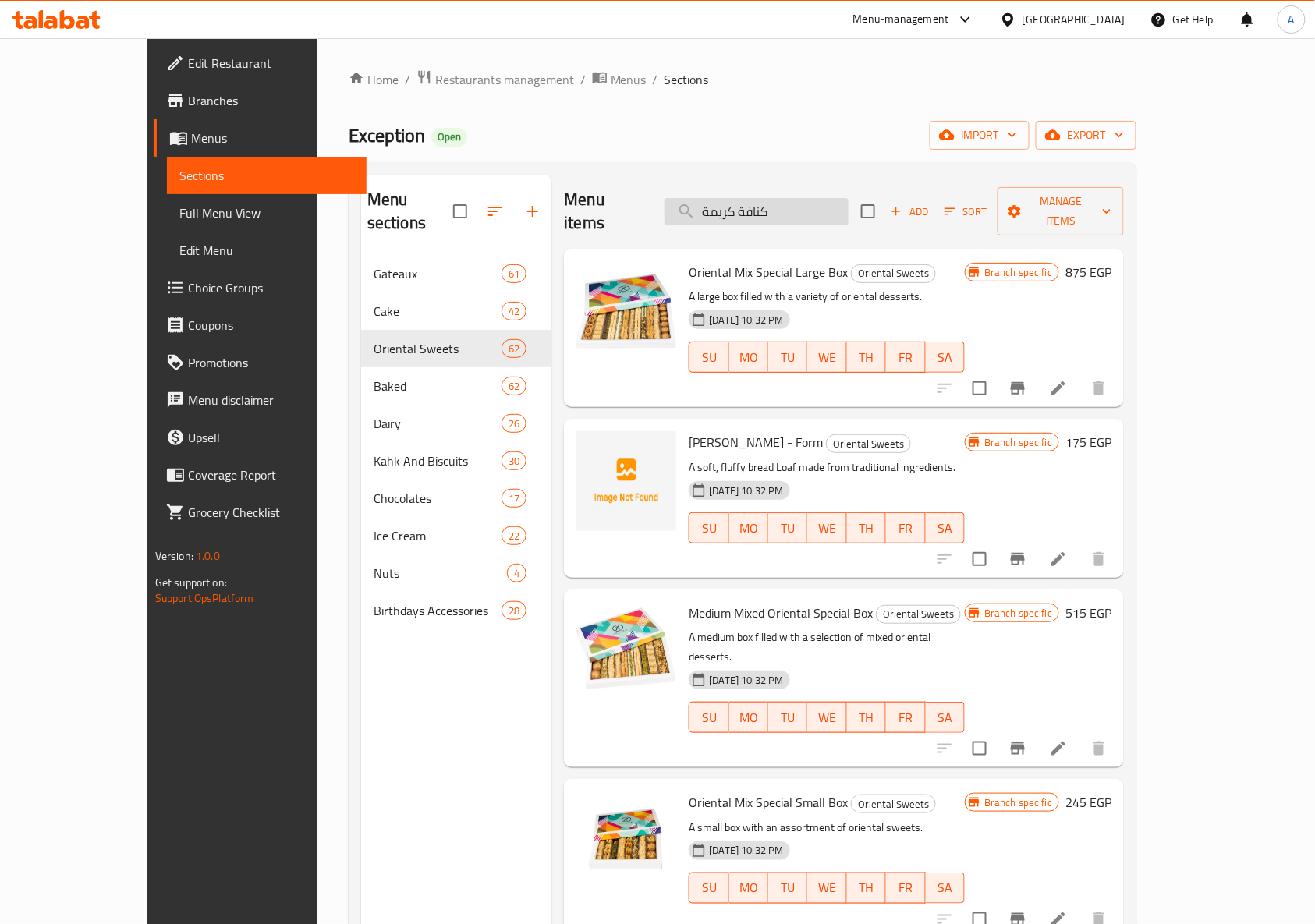
click at [822, 205] on input "كنافة كريمة" at bounding box center [756, 212] width 184 height 27
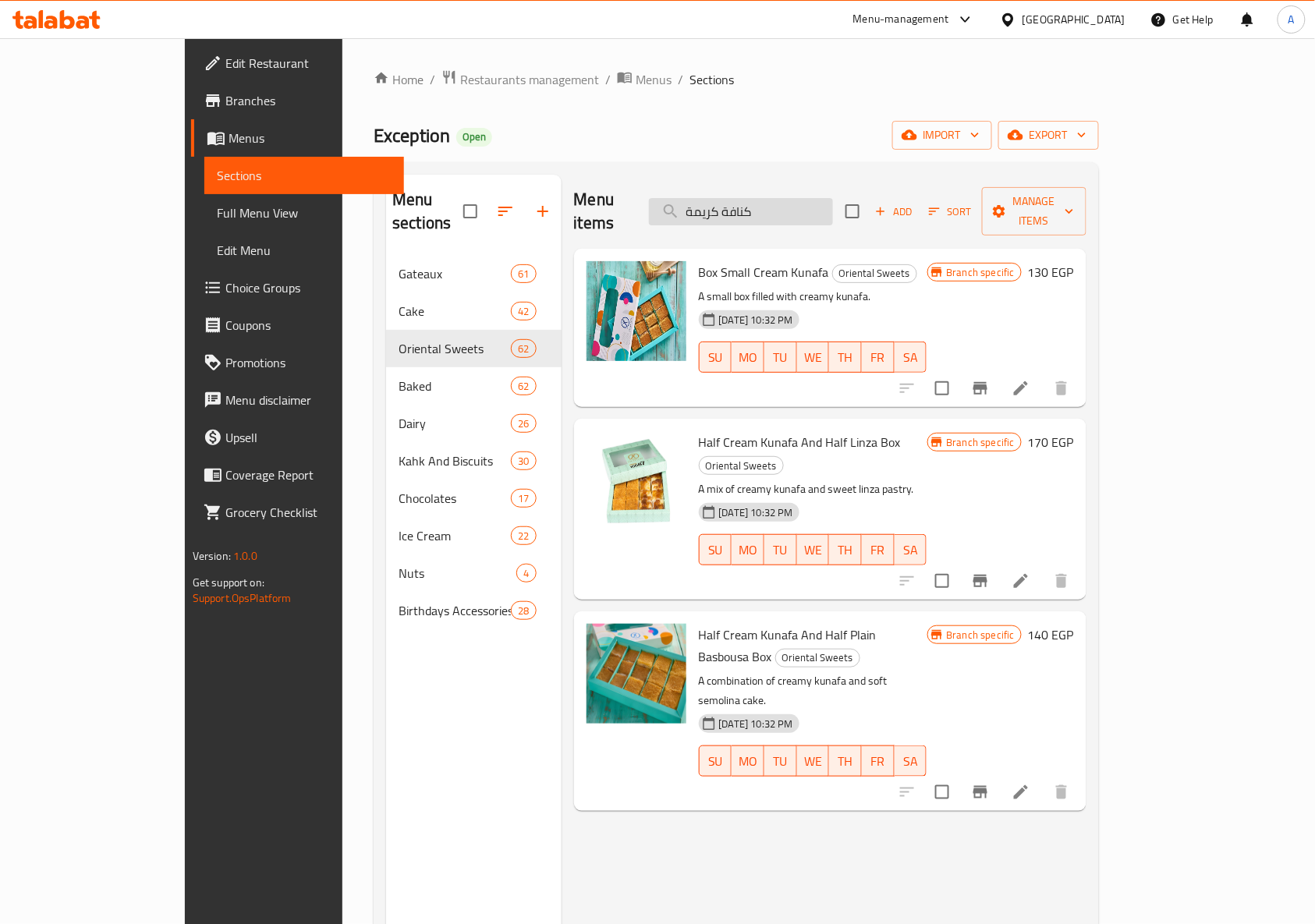
type input "كنافة كريمة"
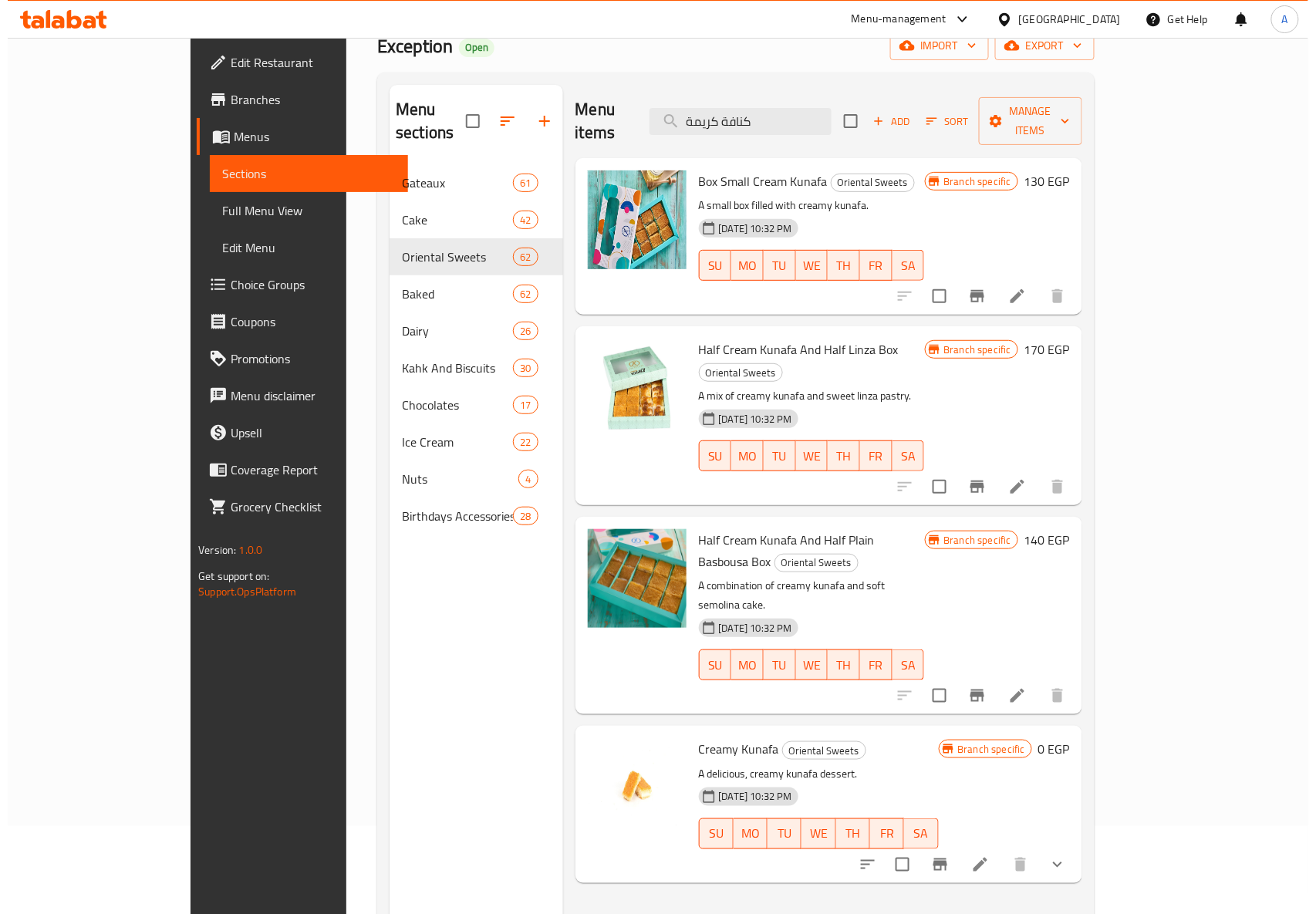
scroll to position [217, 0]
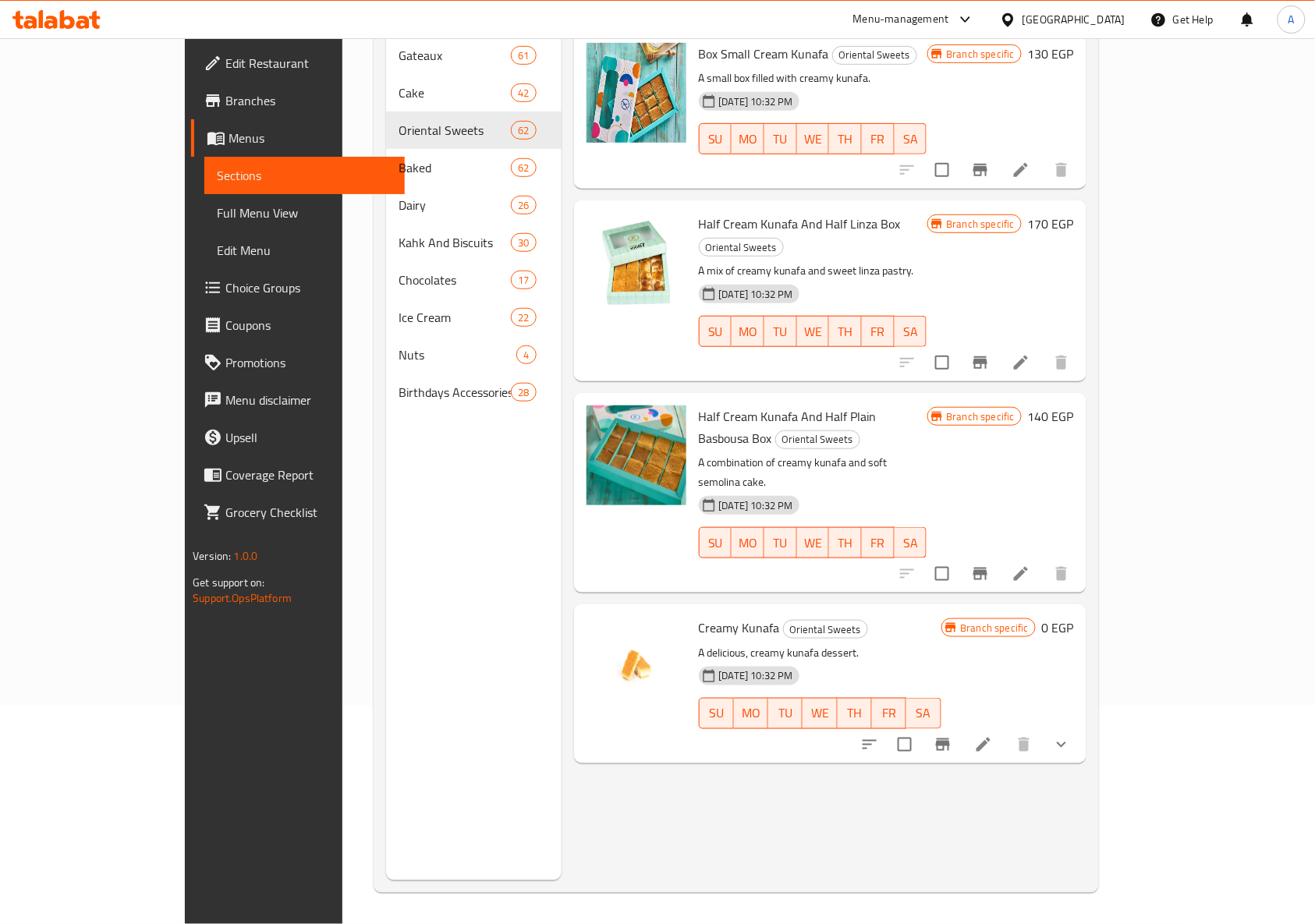
click at [1070, 736] on icon "show more" at bounding box center [1061, 744] width 18 height 18
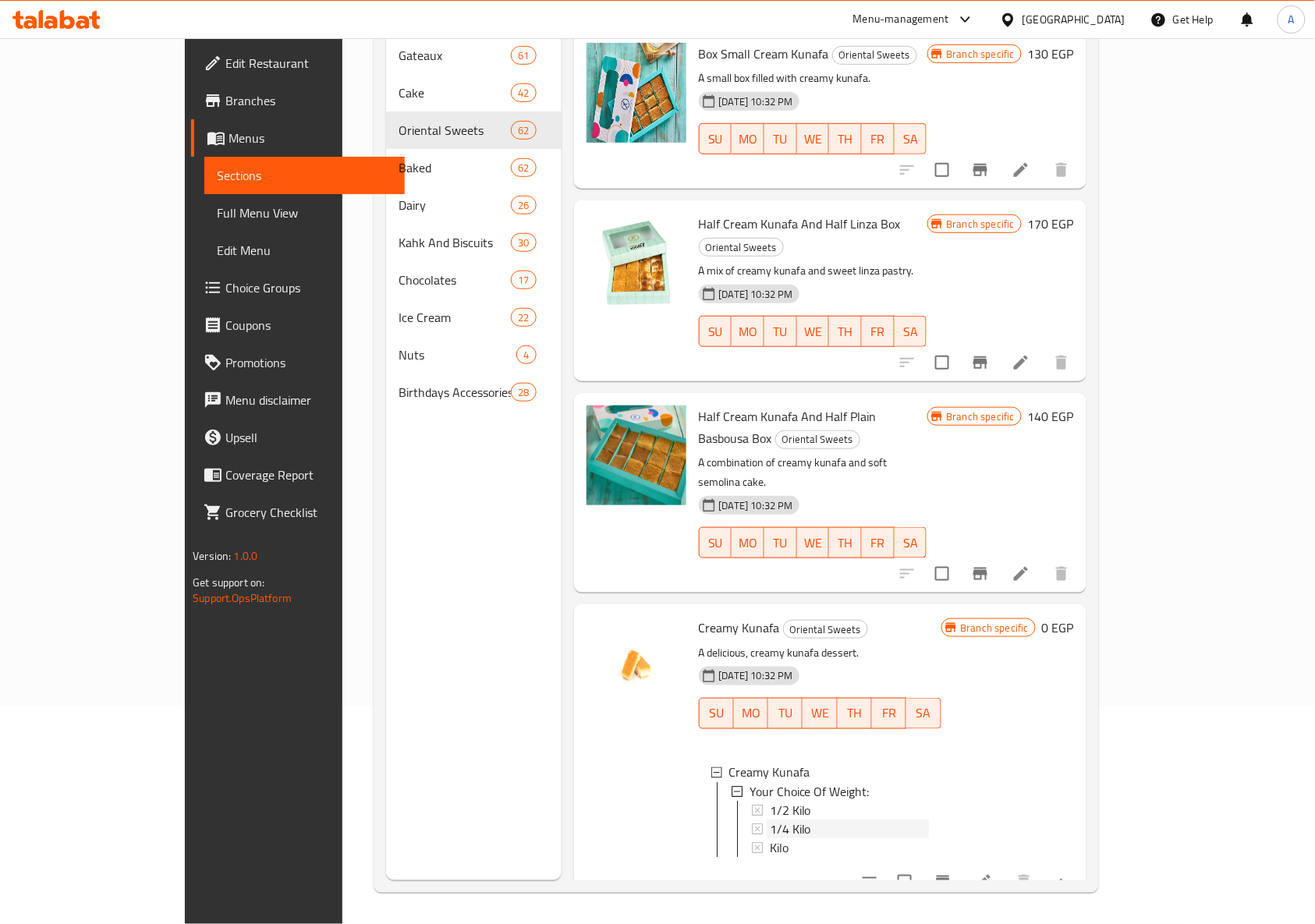
click at [752, 823] on icon at bounding box center [757, 829] width 11 height 11
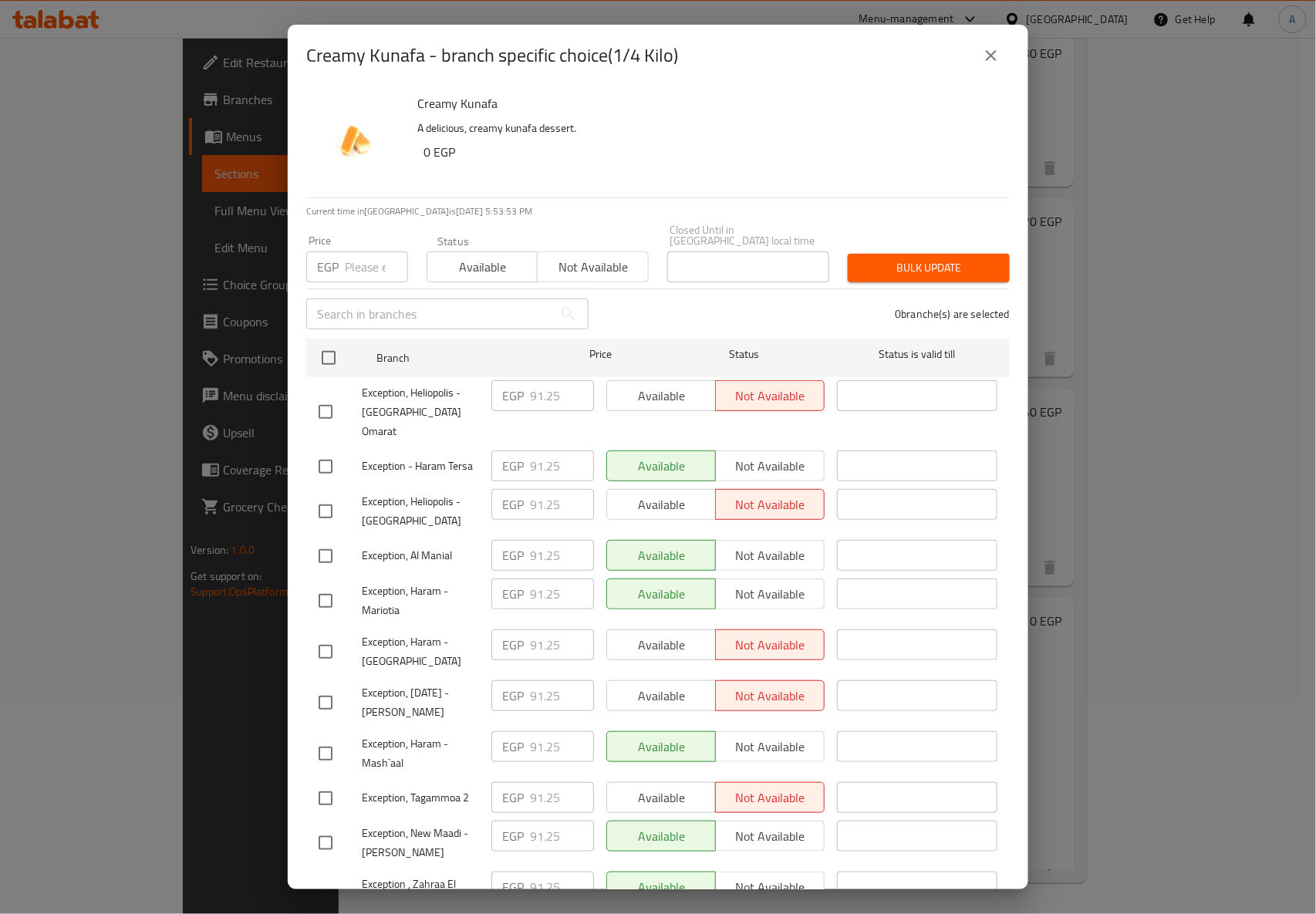
click at [992, 48] on icon "close" at bounding box center [991, 55] width 18 height 18
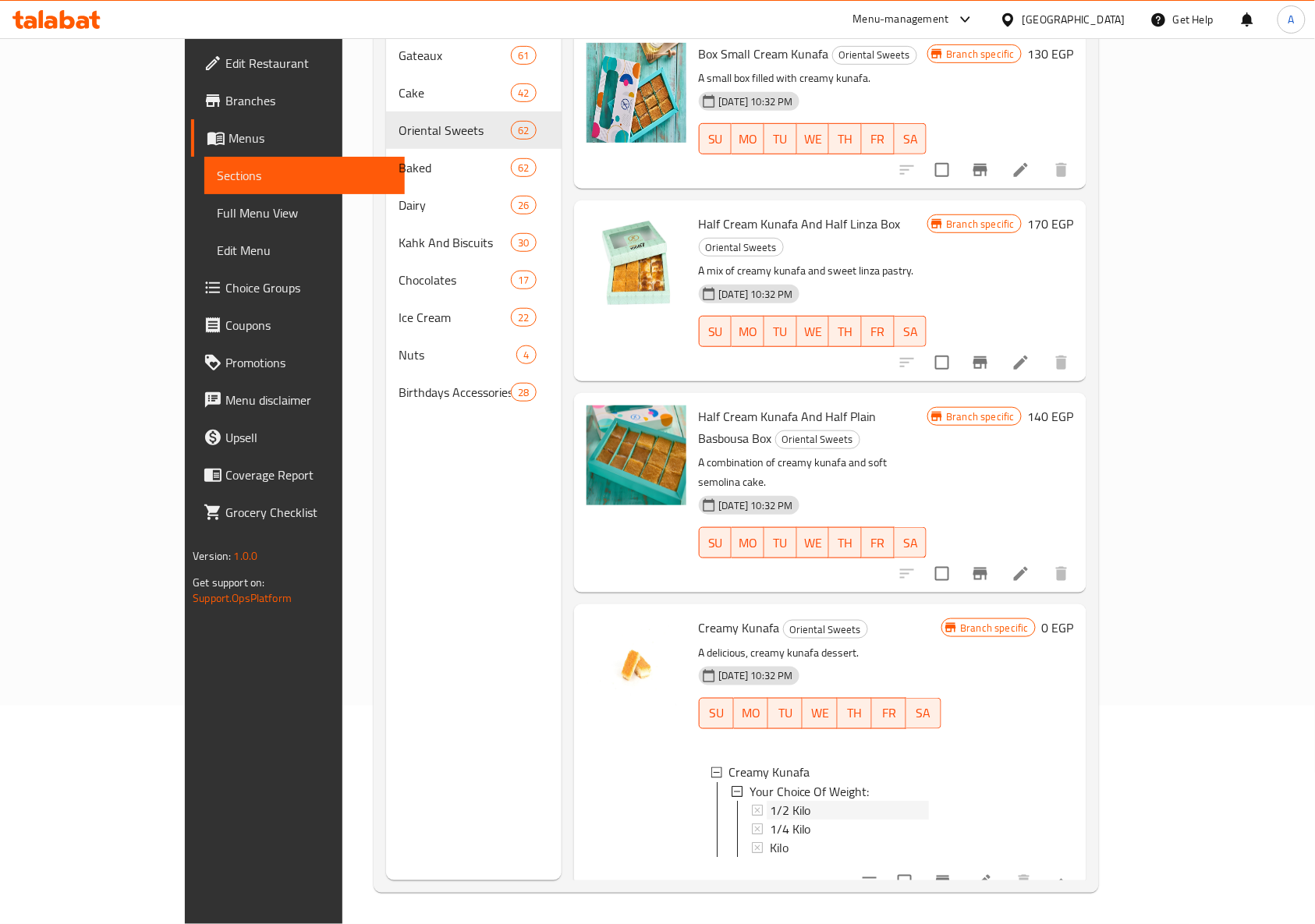
click at [752, 804] on icon at bounding box center [757, 810] width 11 height 11
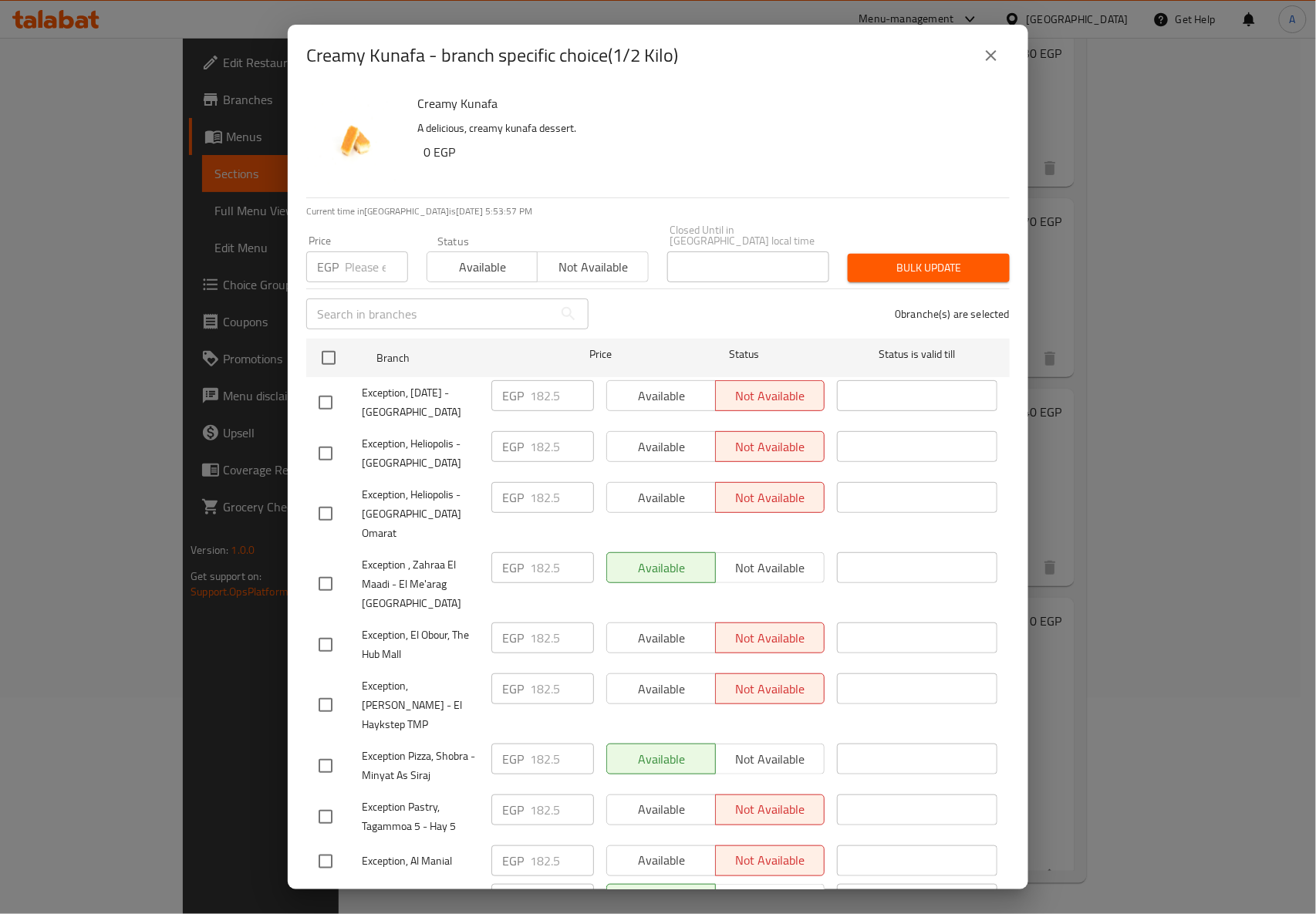
click at [1002, 50] on button "close" at bounding box center [991, 56] width 37 height 37
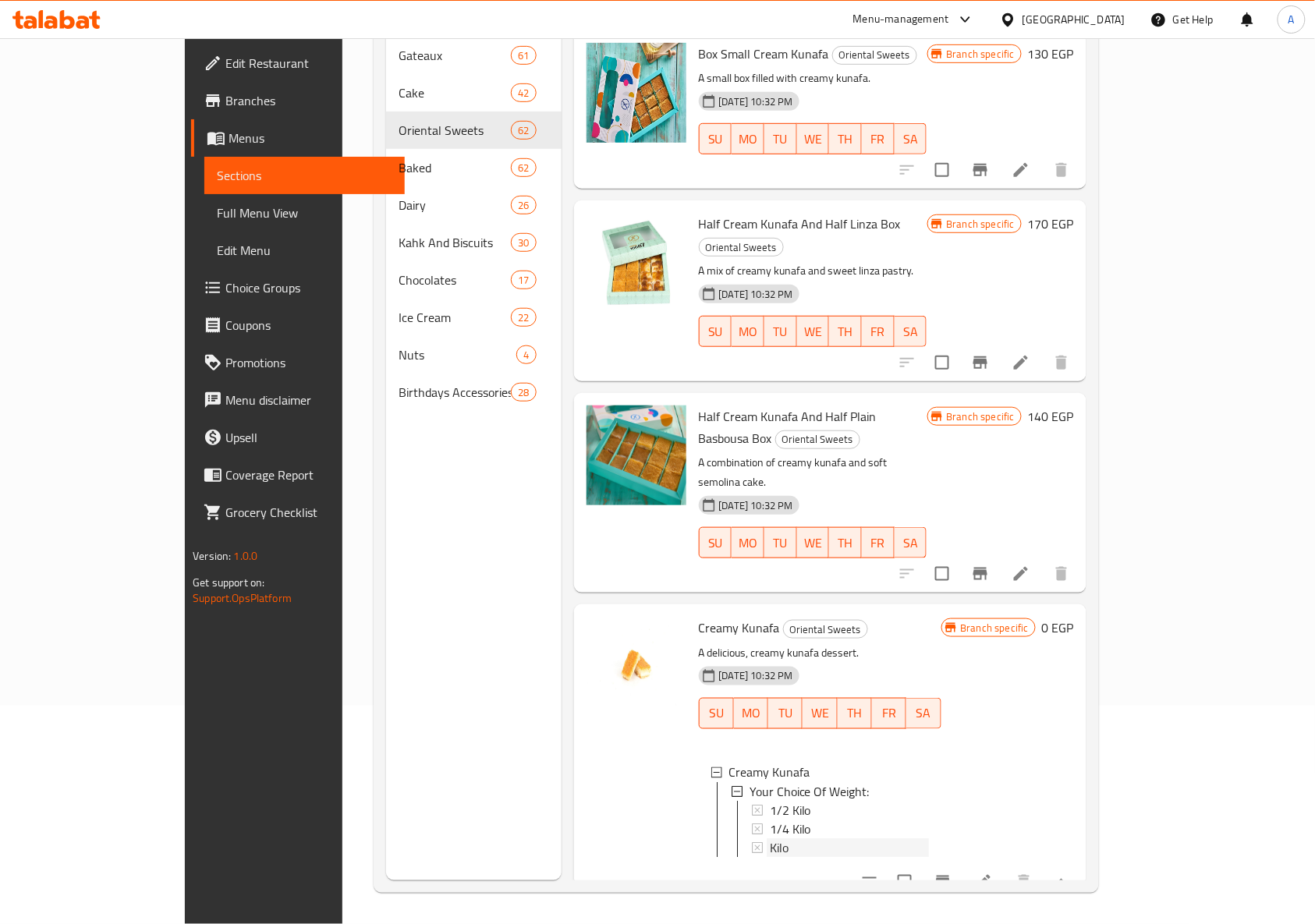
click at [752, 842] on icon at bounding box center [757, 848] width 11 height 11
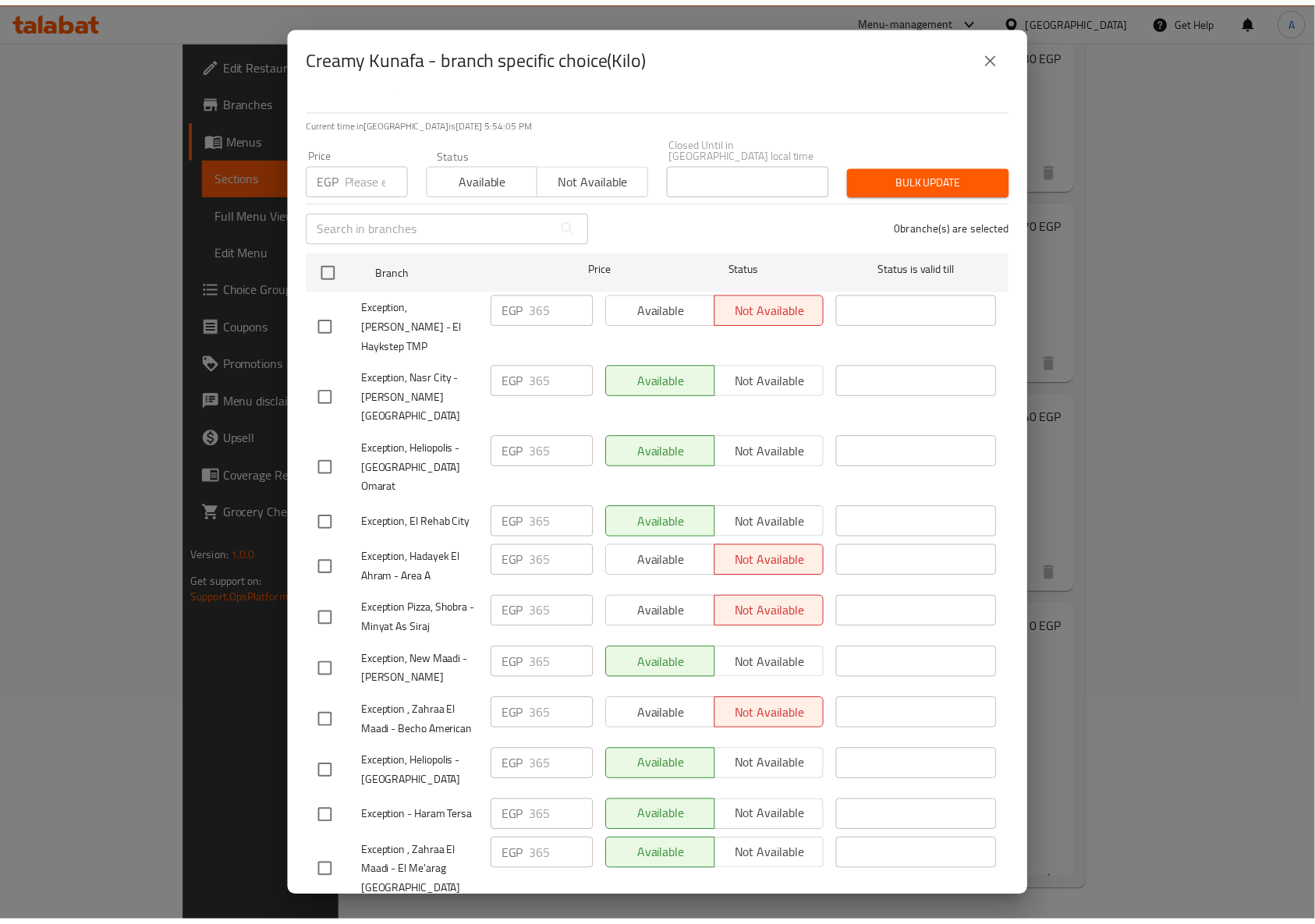
scroll to position [0, 0]
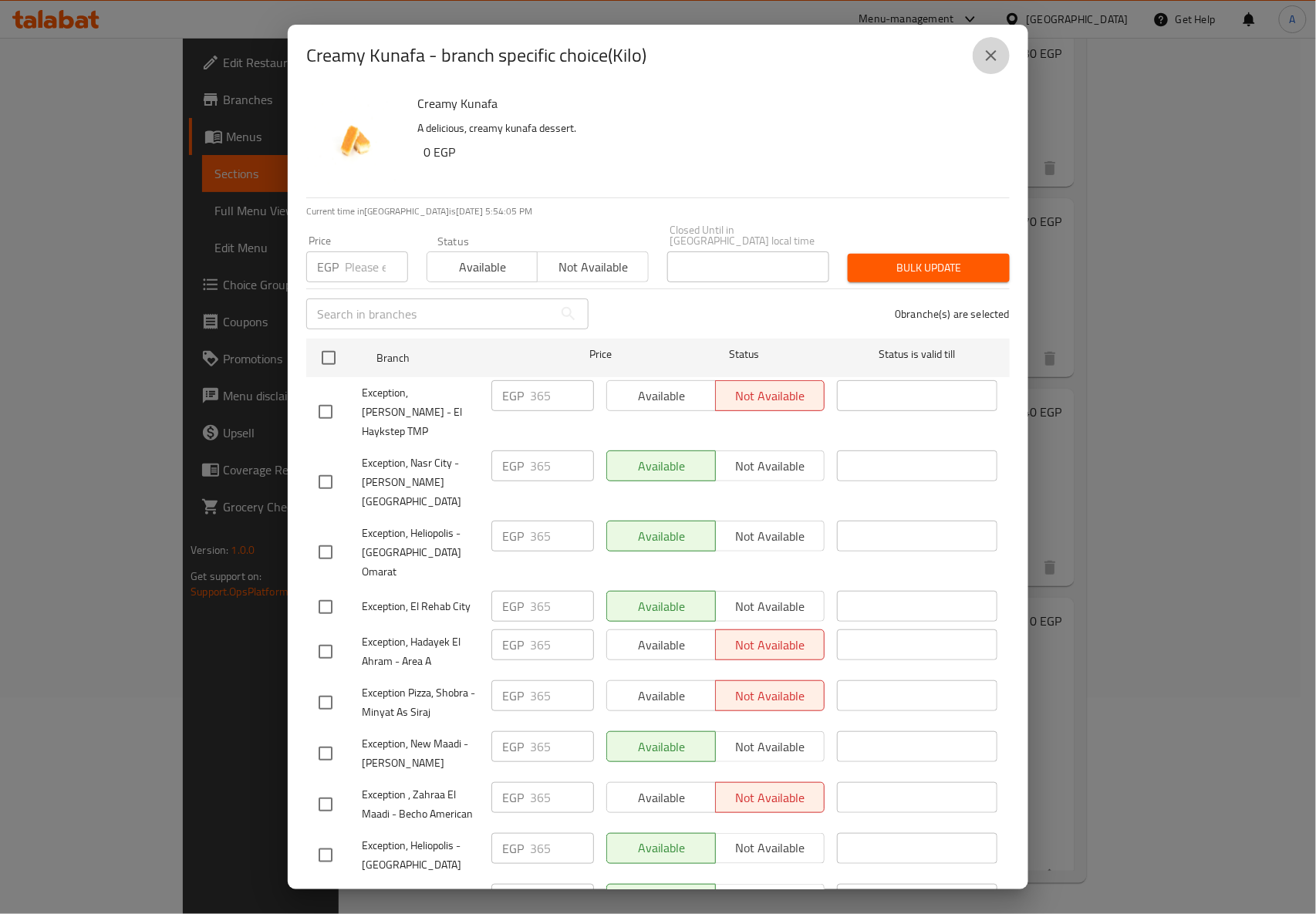
click at [1000, 53] on icon "close" at bounding box center [991, 55] width 18 height 18
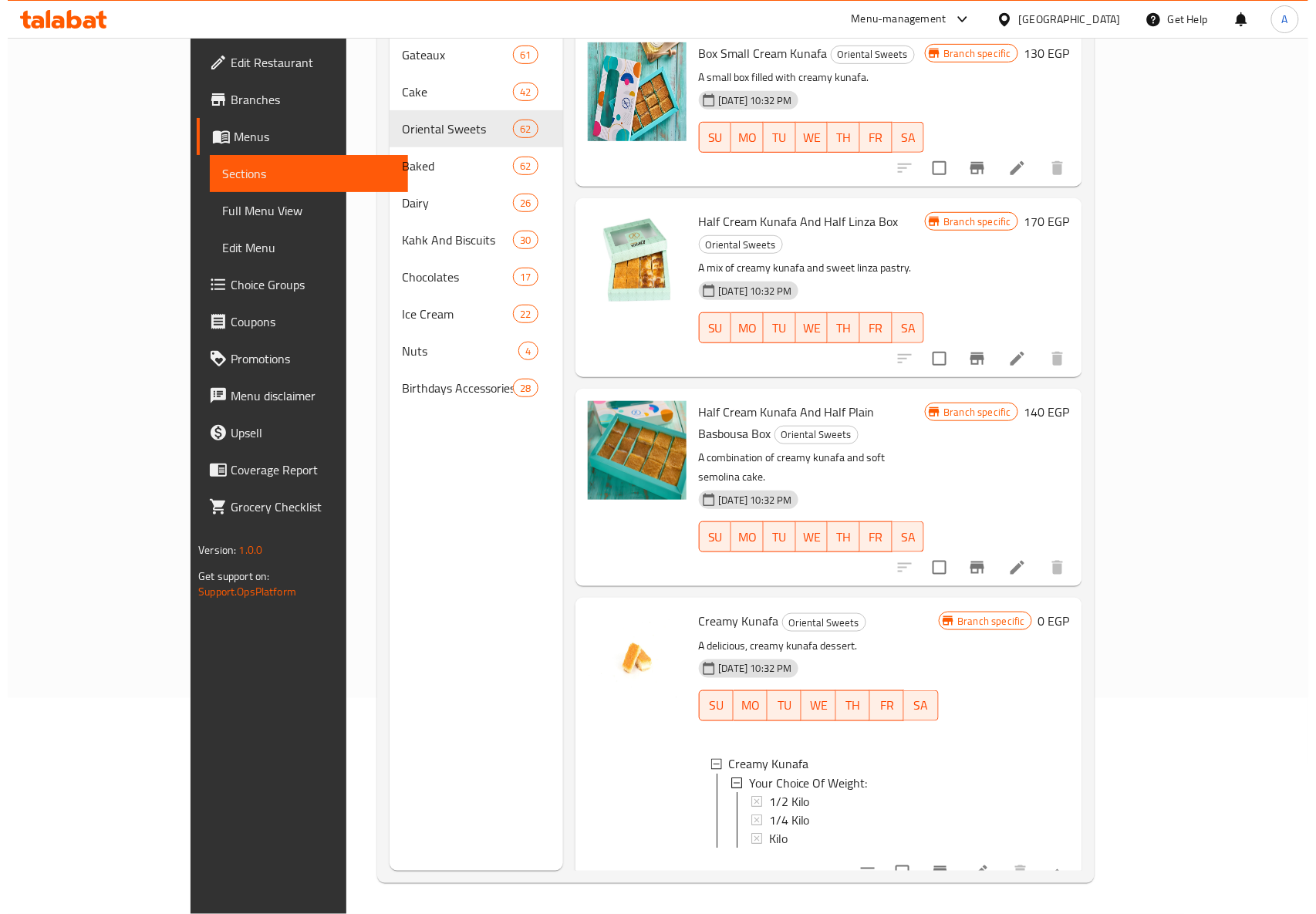
scroll to position [217, 0]
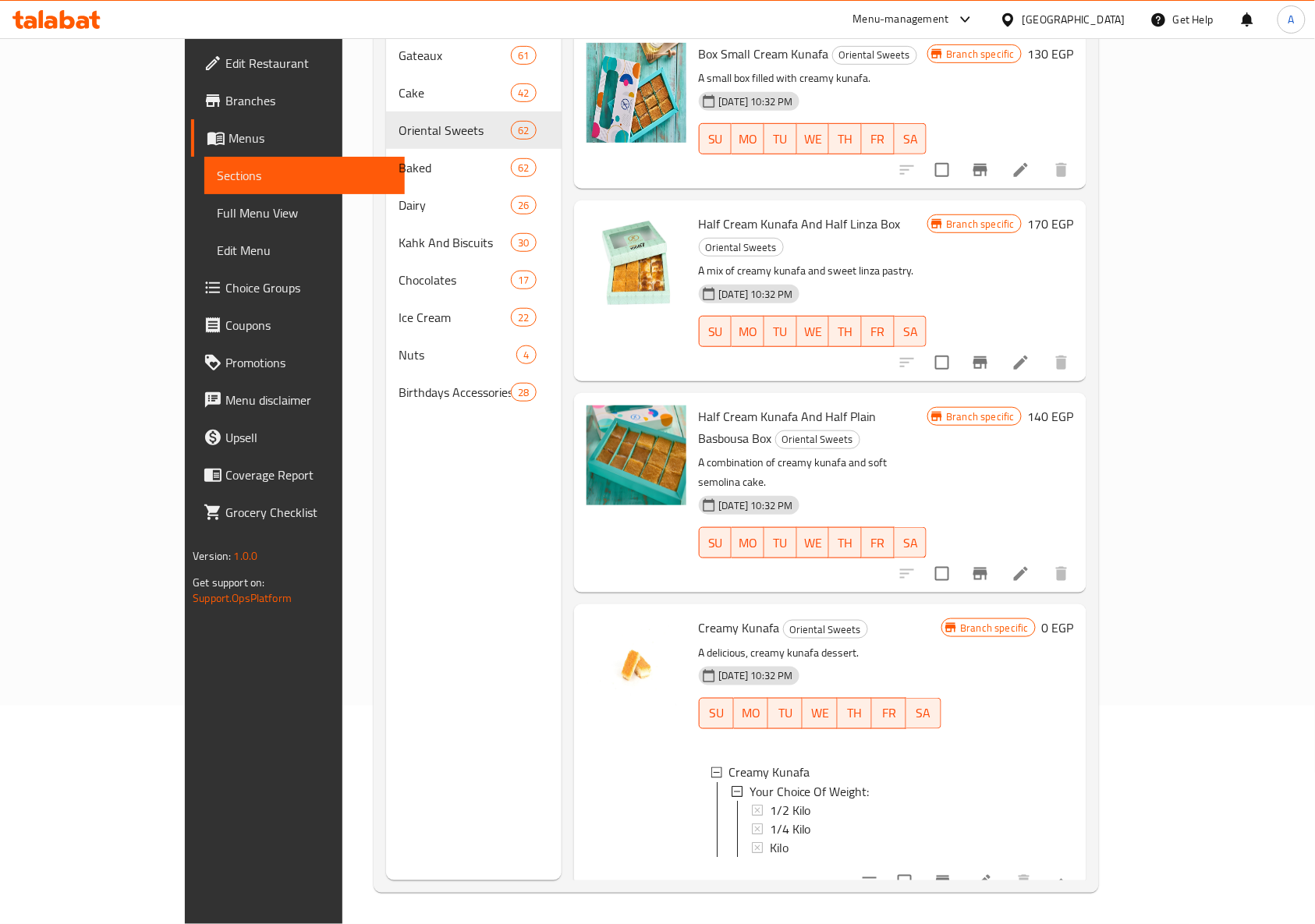
click at [752, 842] on icon at bounding box center [757, 848] width 11 height 11
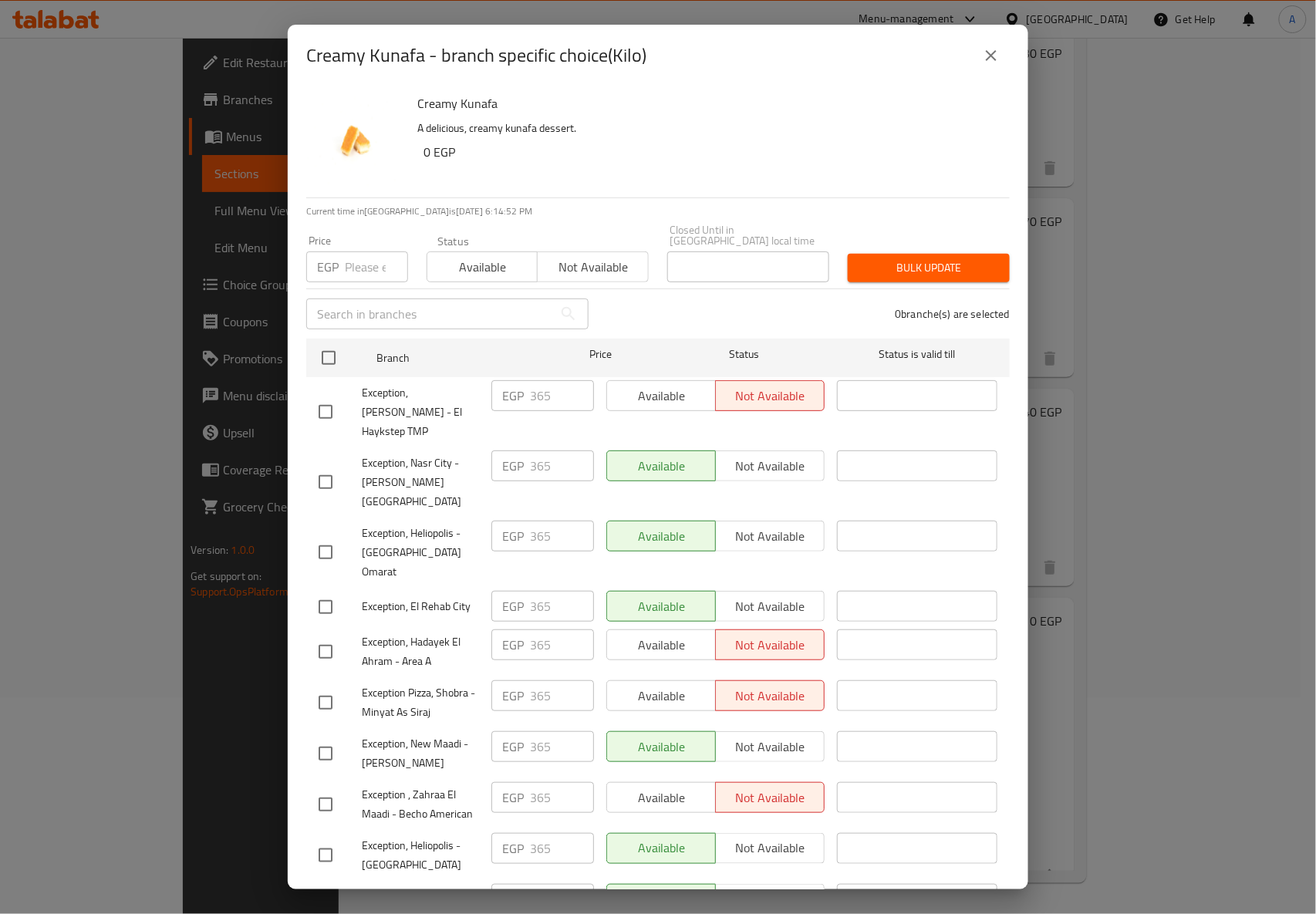
click at [998, 47] on icon "close" at bounding box center [991, 55] width 18 height 18
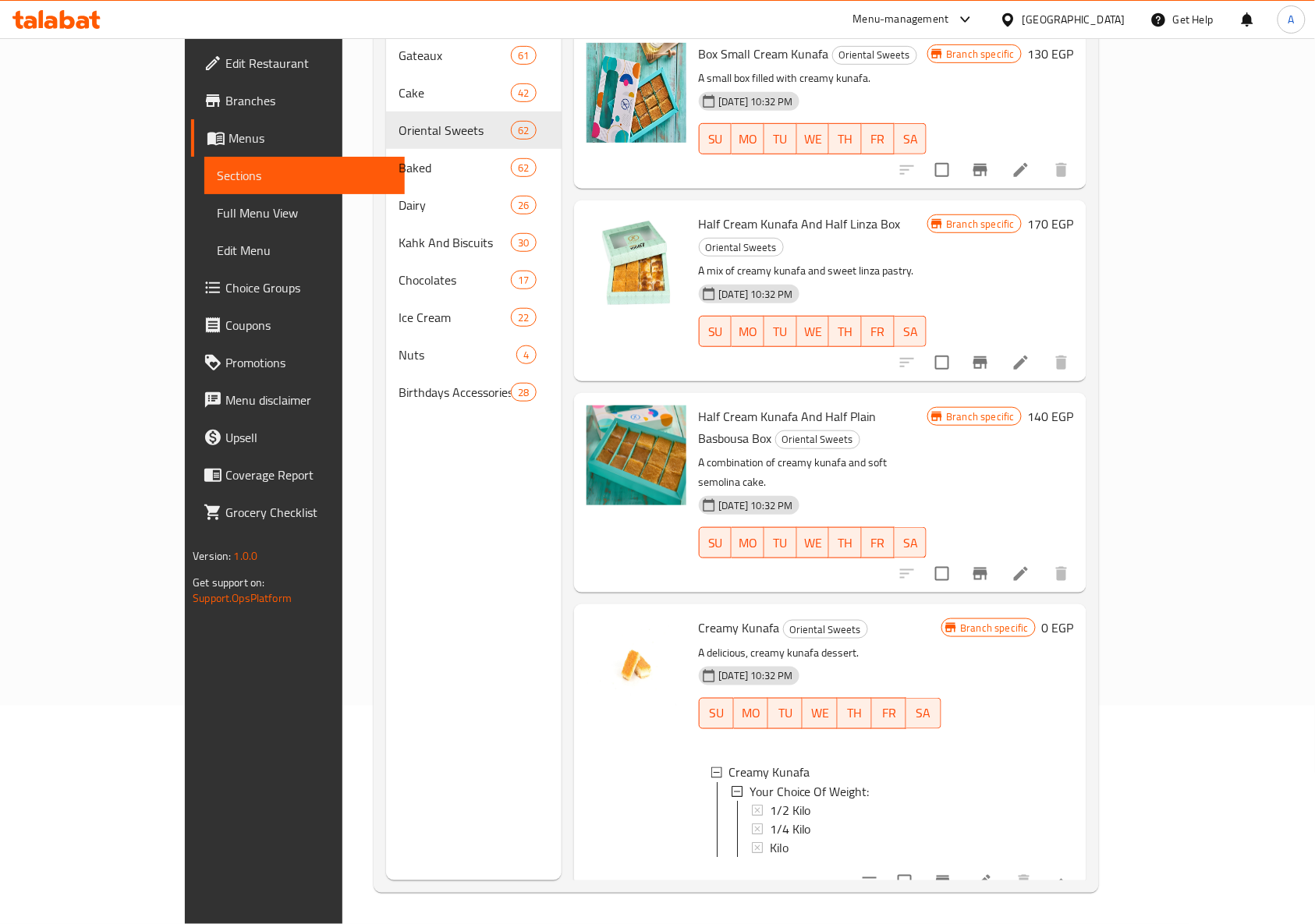
click at [752, 842] on icon at bounding box center [757, 848] width 11 height 11
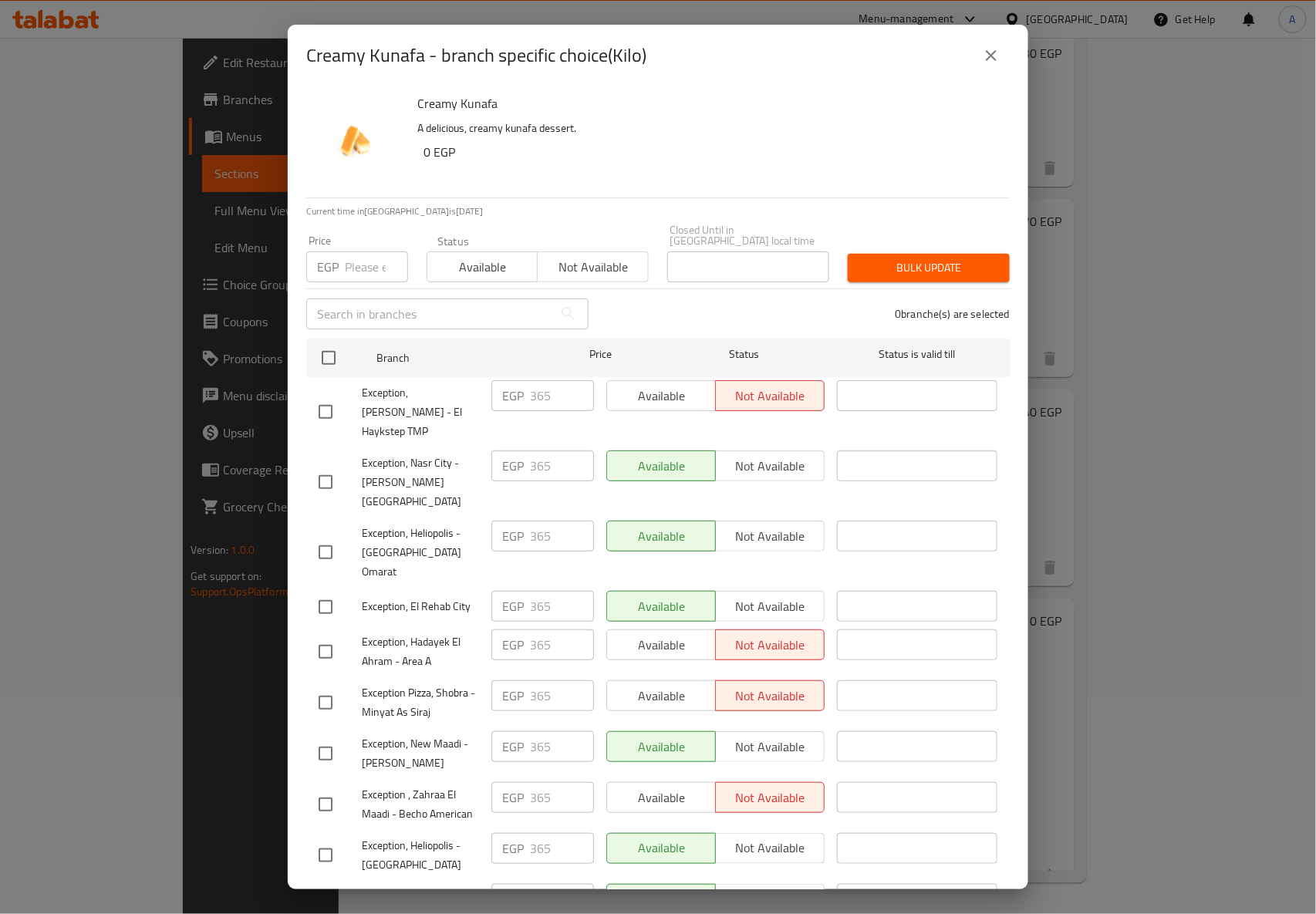
click at [983, 62] on icon "close" at bounding box center [991, 55] width 18 height 18
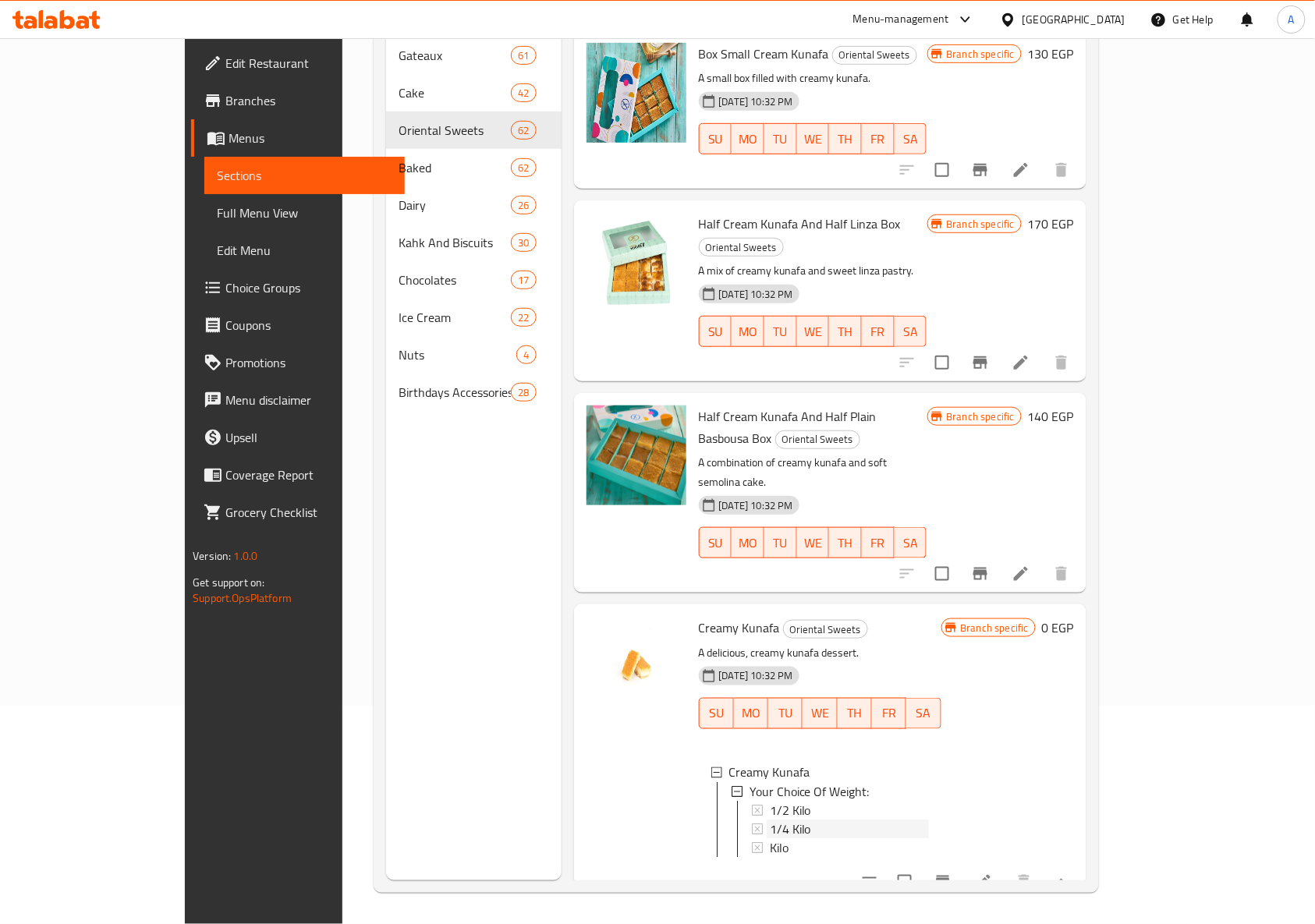
click at [752, 823] on icon at bounding box center [757, 829] width 11 height 11
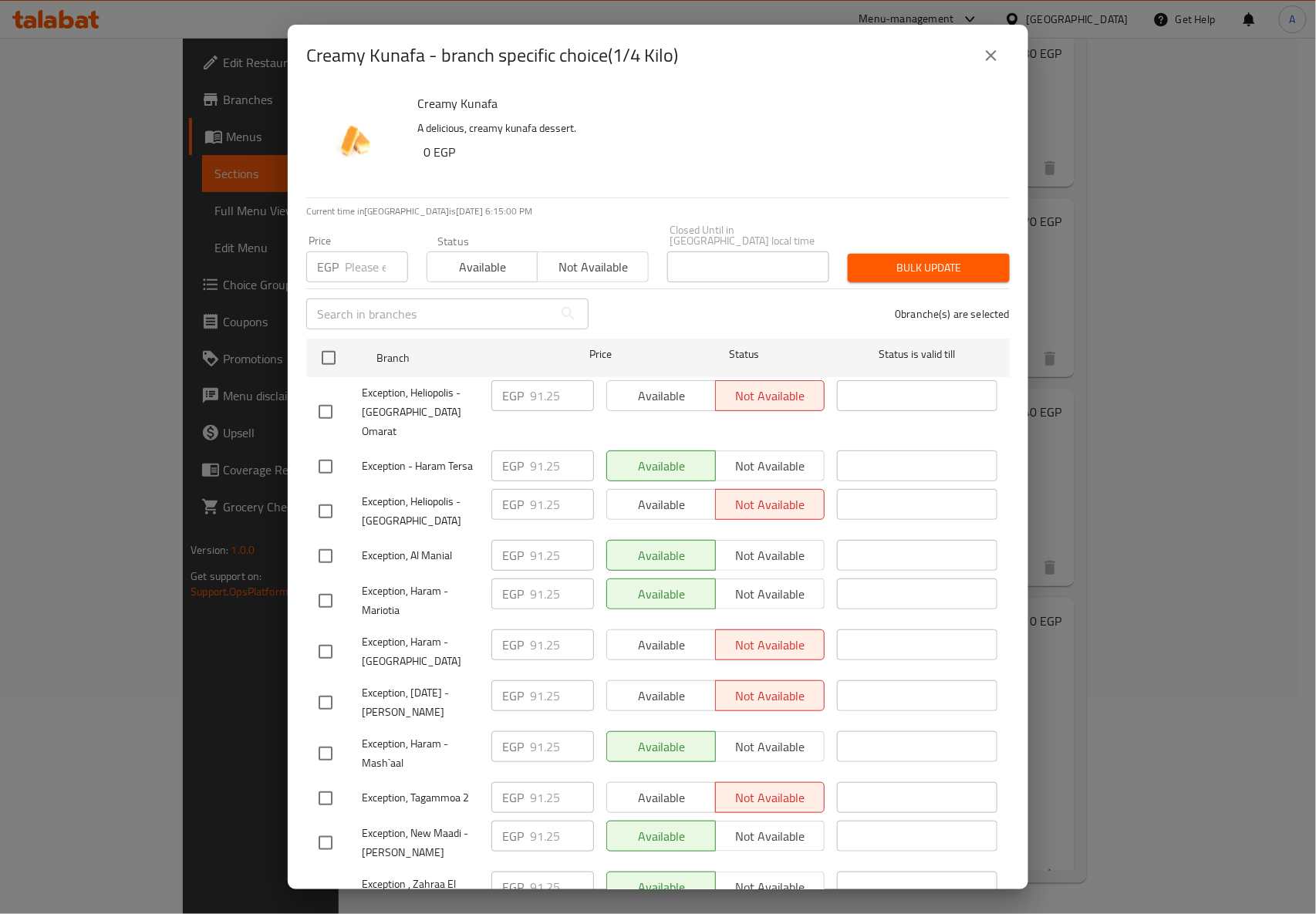
click at [995, 50] on icon "close" at bounding box center [991, 56] width 11 height 11
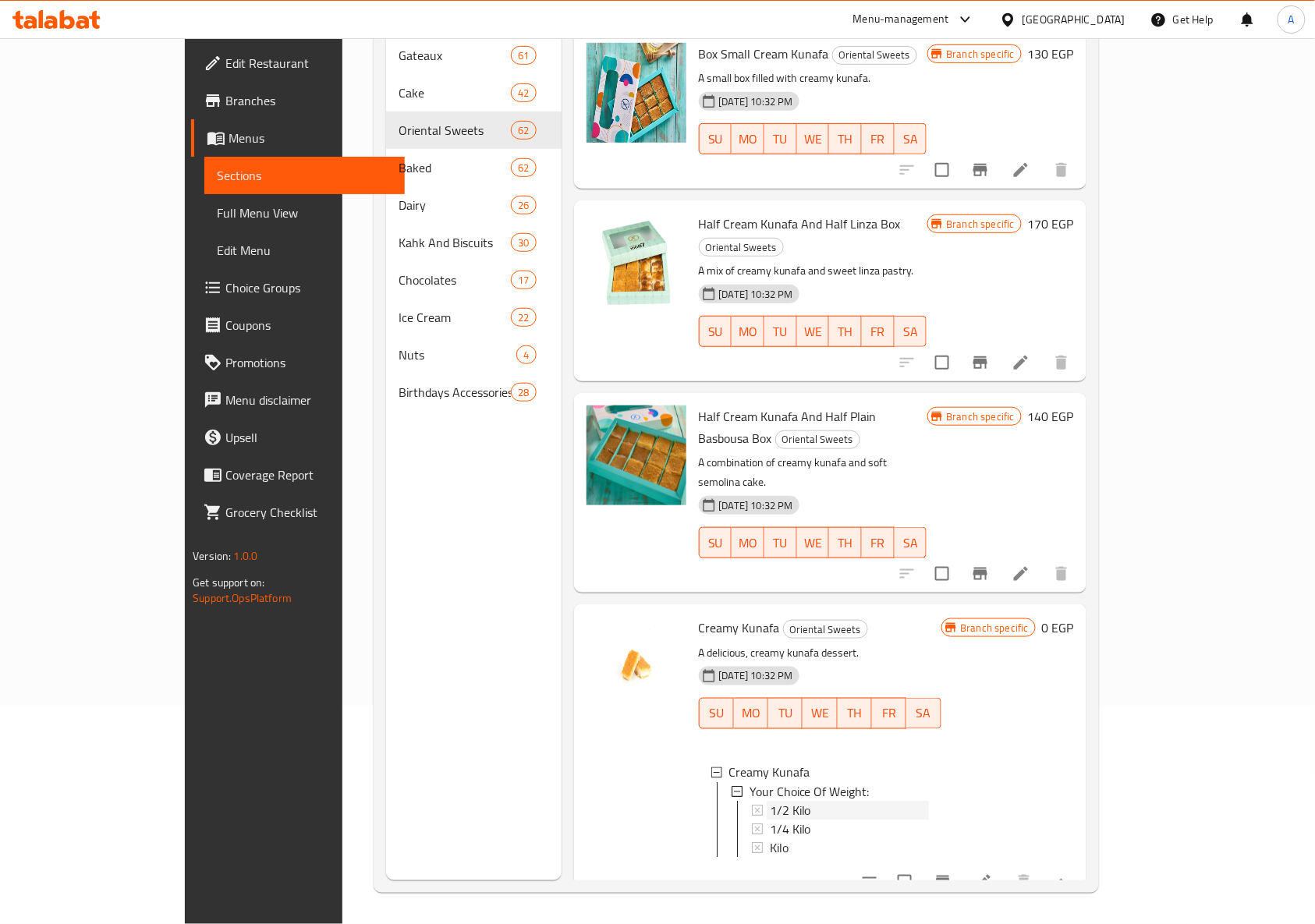
click at [752, 804] on icon at bounding box center [757, 810] width 11 height 11
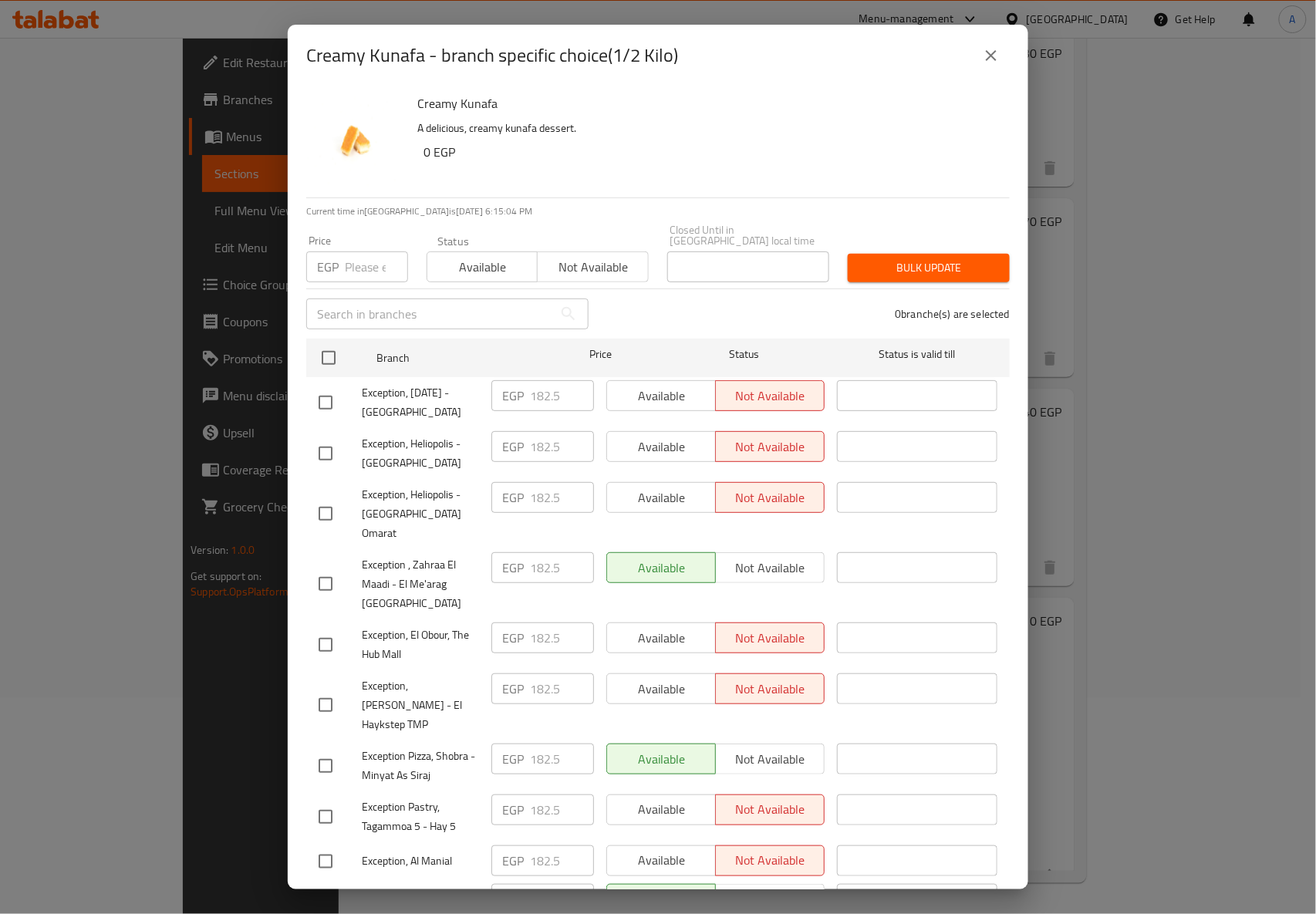
click at [991, 56] on icon "close" at bounding box center [991, 56] width 11 height 11
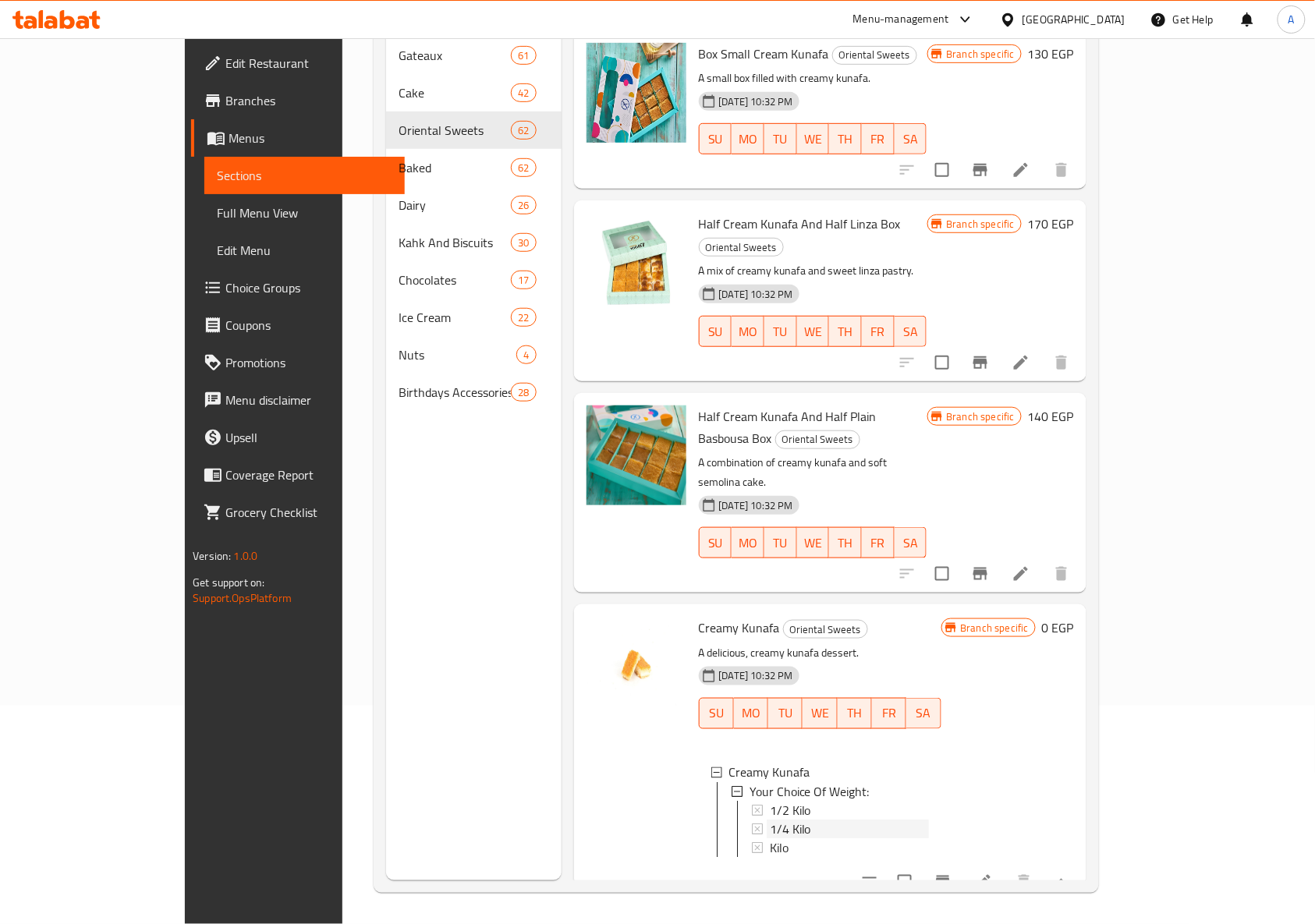
click at [752, 823] on icon at bounding box center [757, 829] width 11 height 11
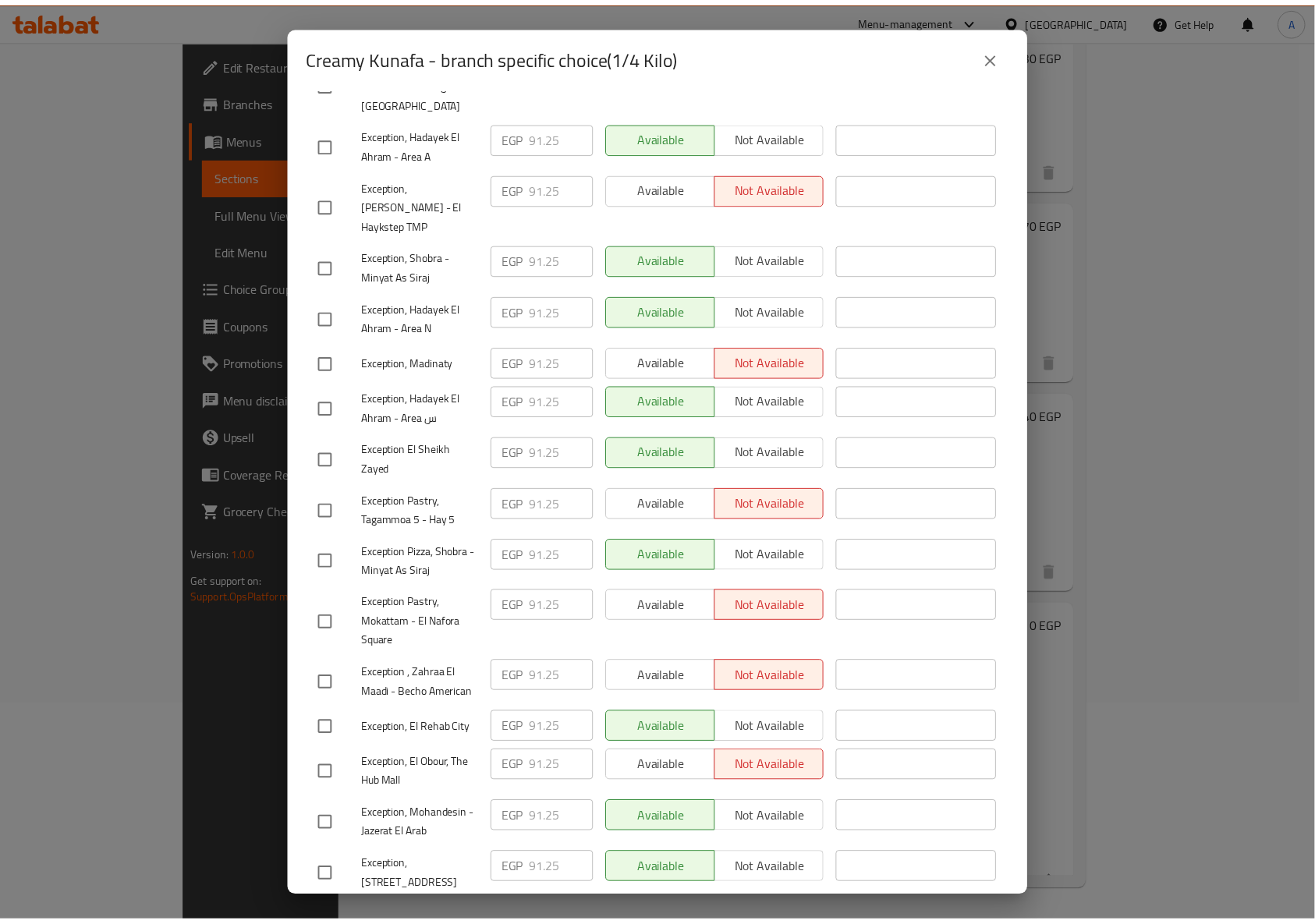
scroll to position [1193, 0]
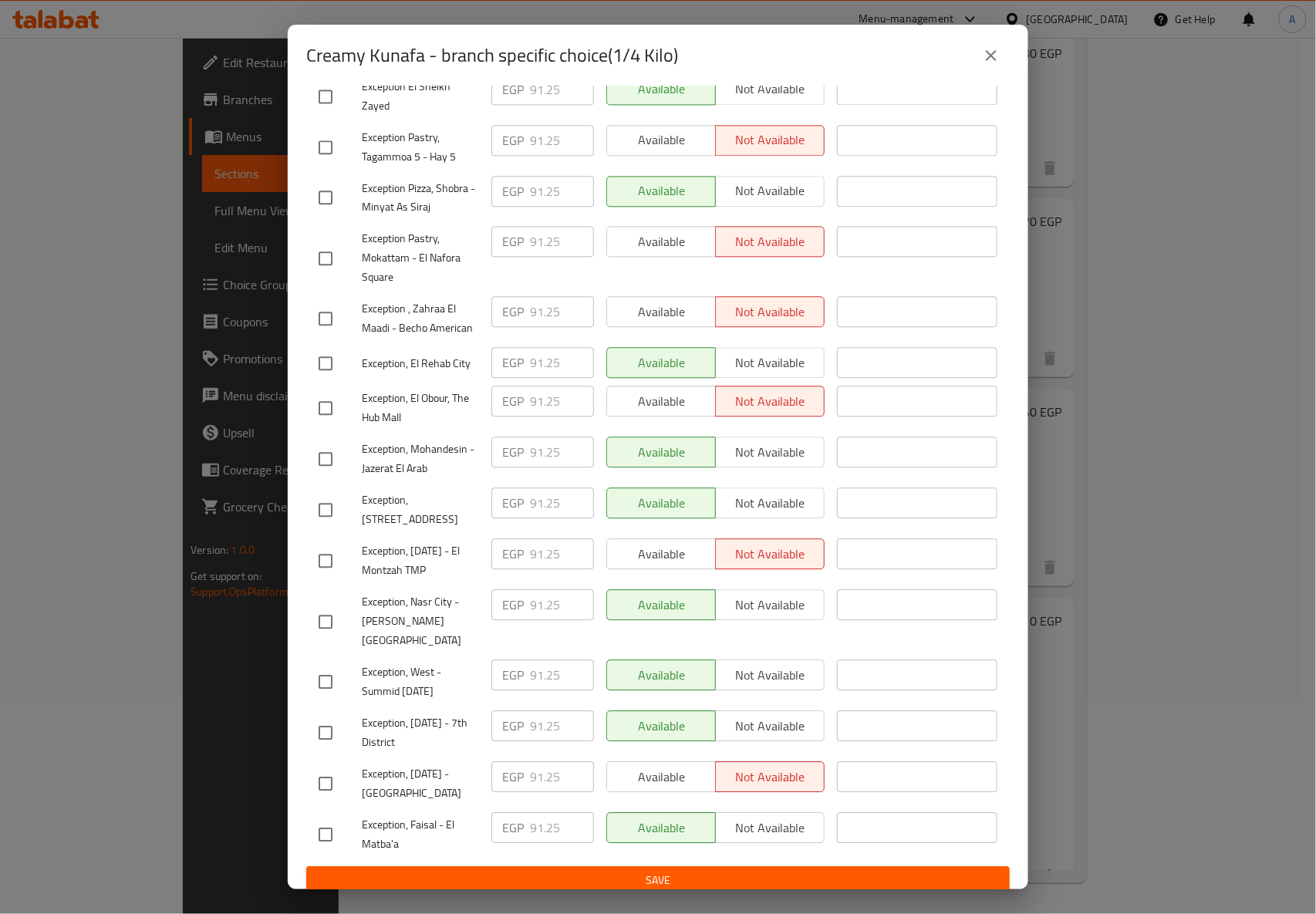
click at [998, 47] on icon "close" at bounding box center [991, 55] width 18 height 18
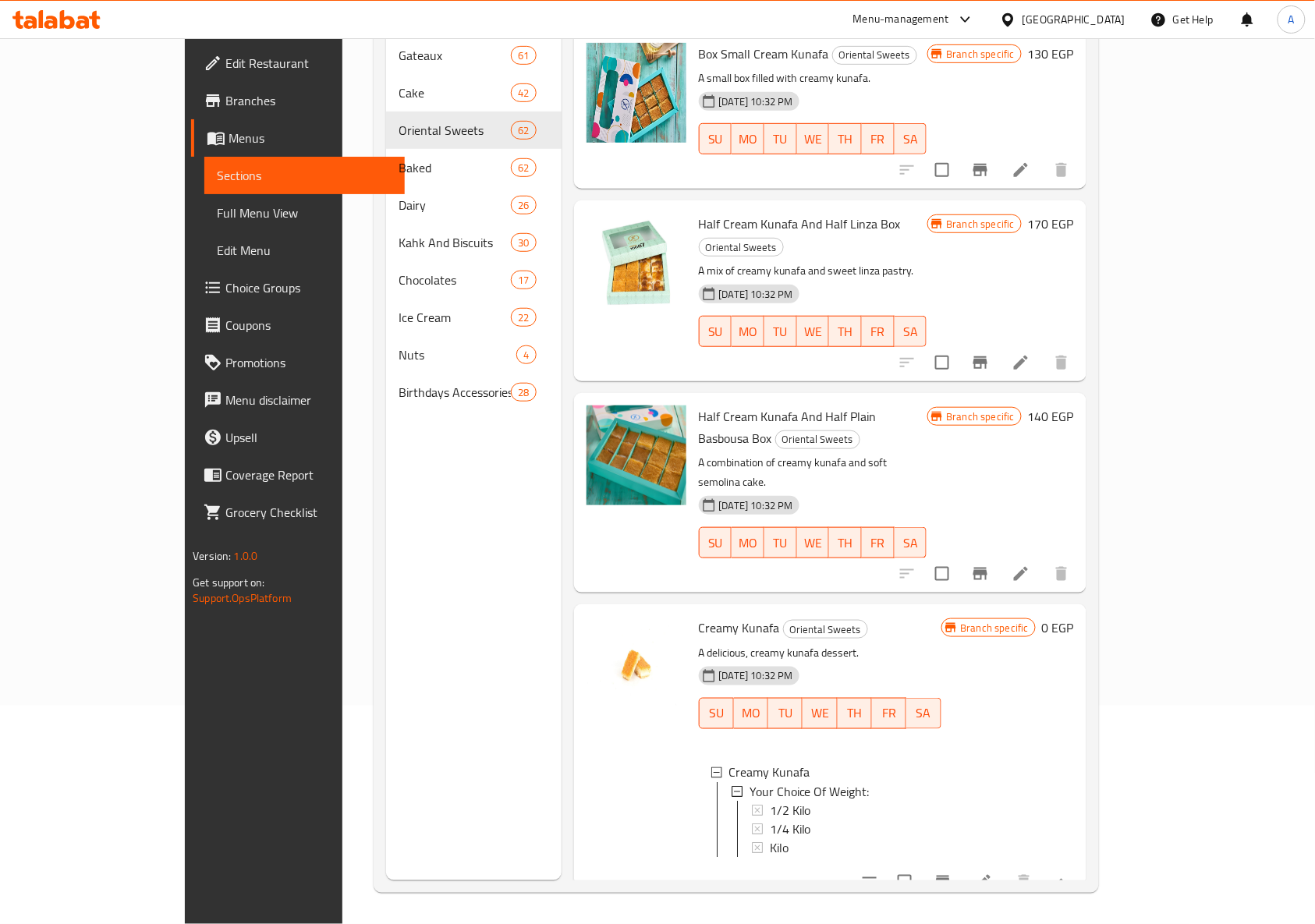
scroll to position [0, 0]
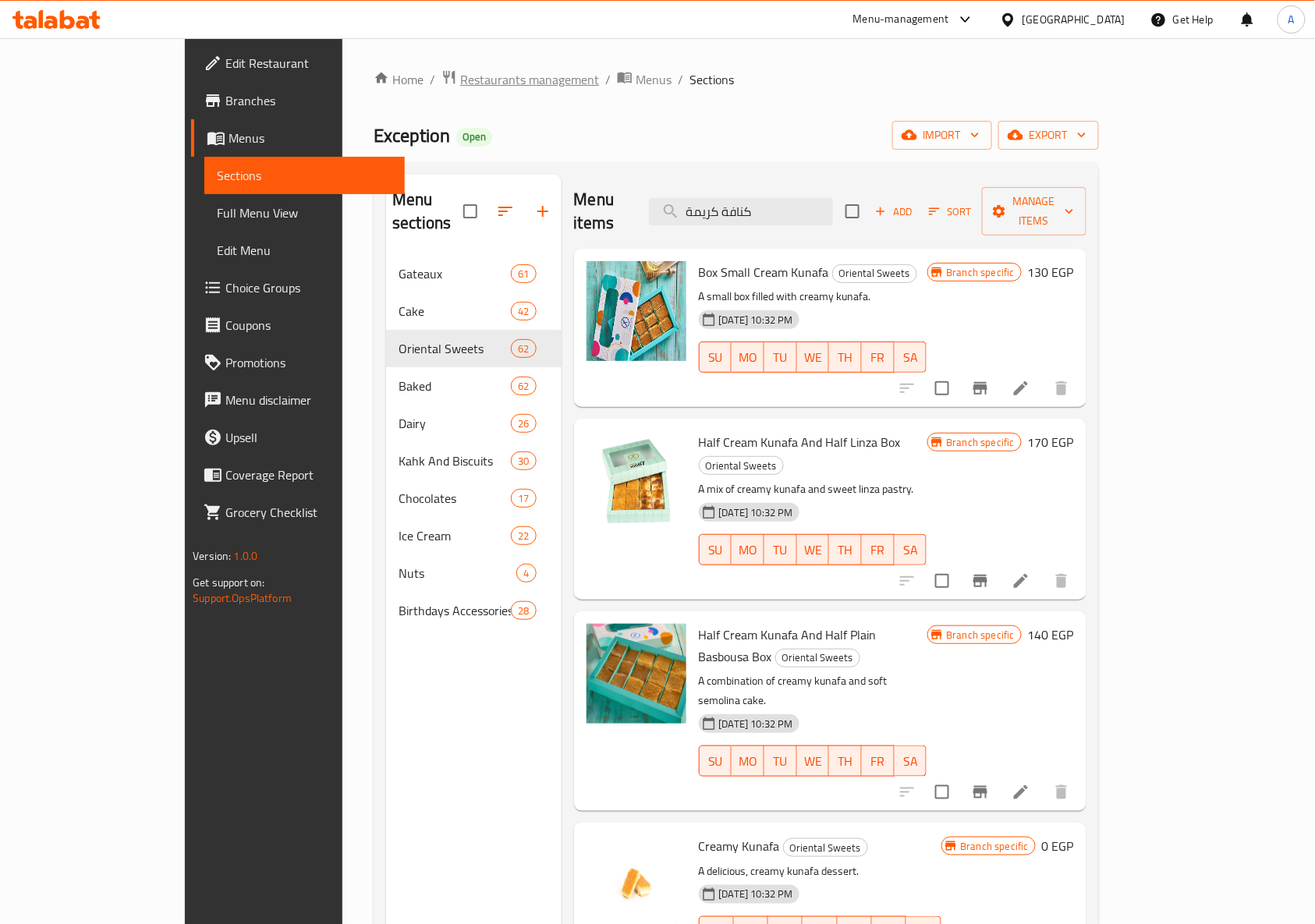
click at [460, 81] on span "Restaurants management" at bounding box center [529, 79] width 139 height 18
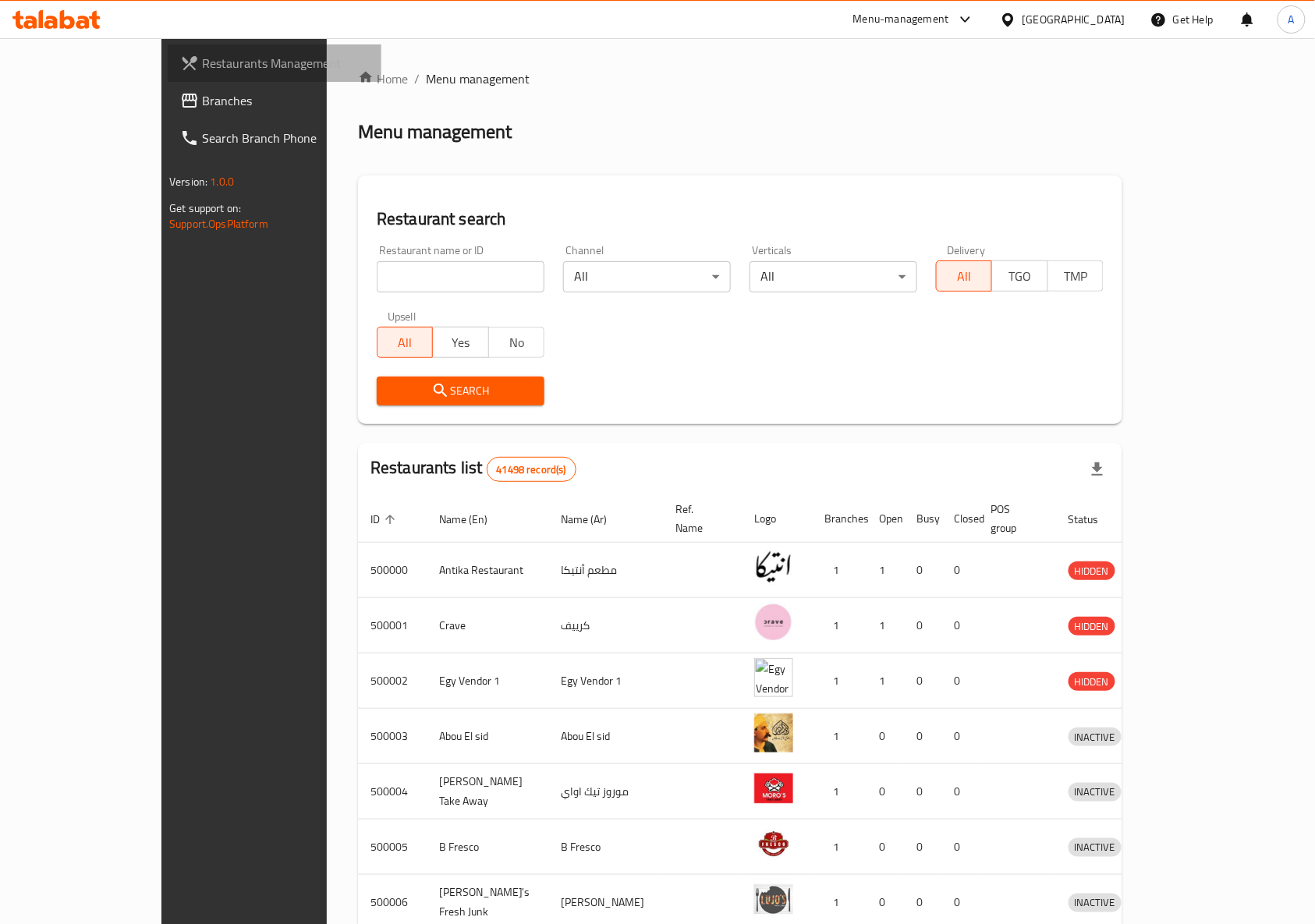
click at [202, 64] on span "Restaurants Management" at bounding box center [286, 63] width 167 height 18
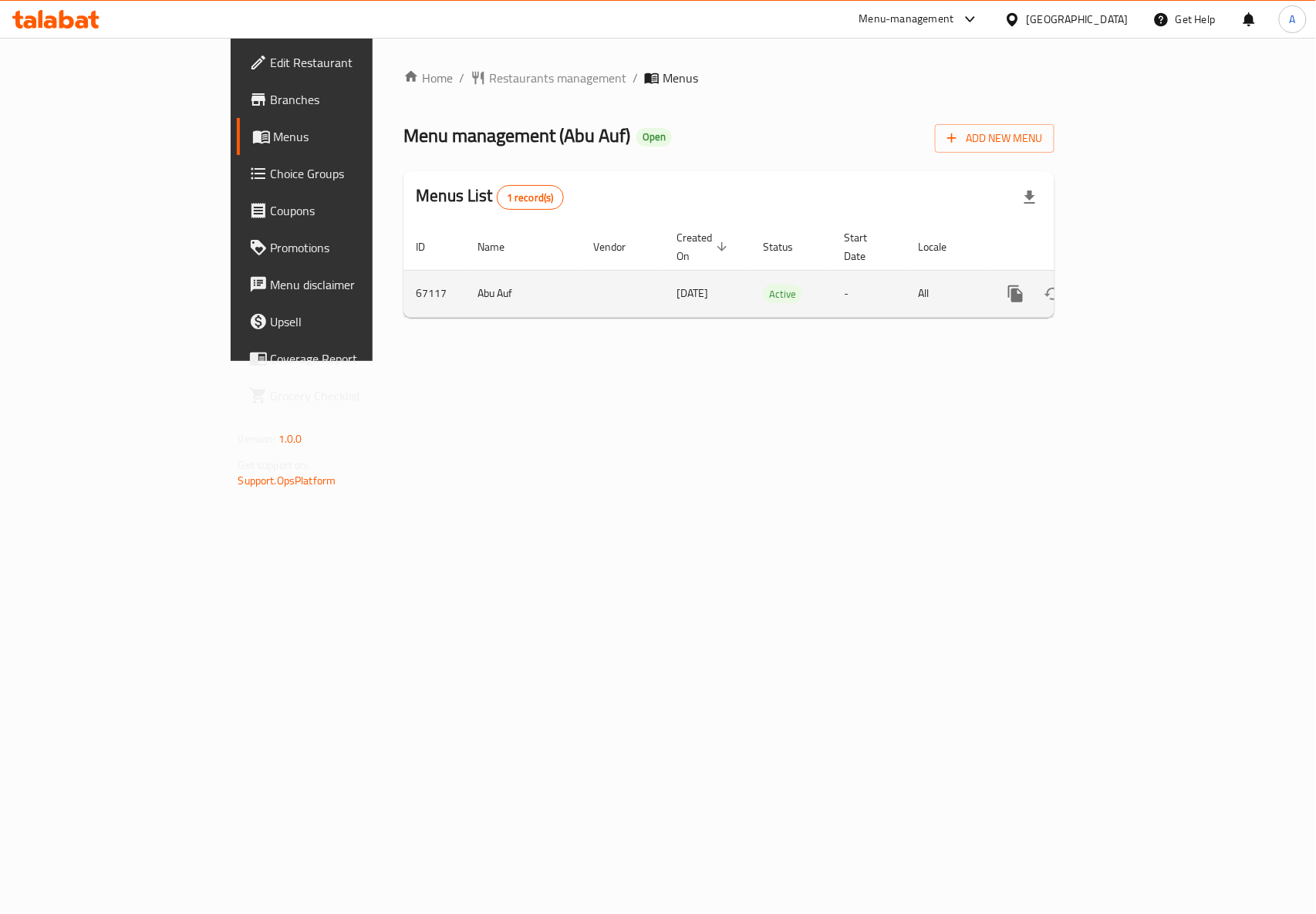
click at [1134, 287] on icon "enhanced table" at bounding box center [1126, 294] width 13 height 13
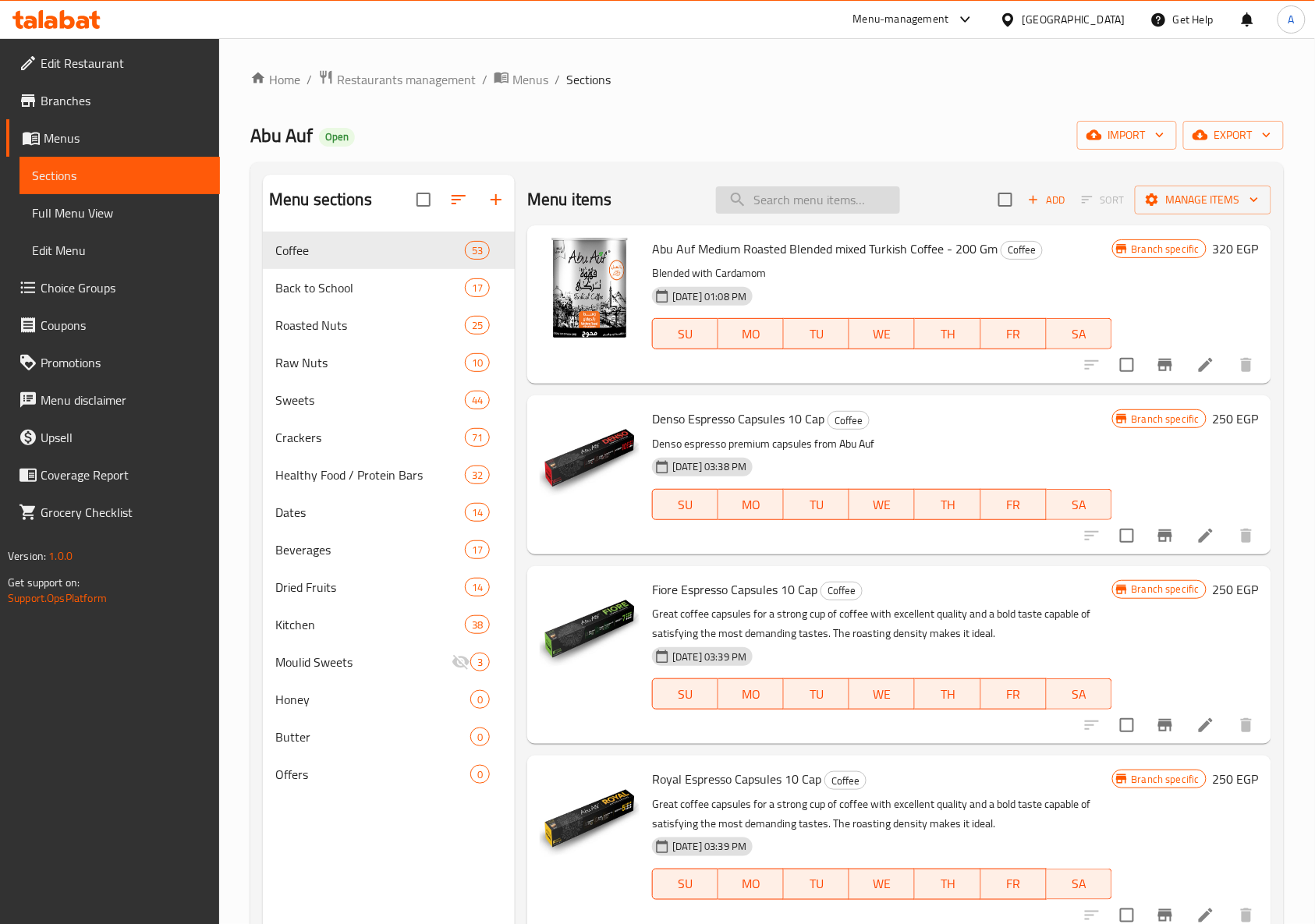
click at [797, 201] on input "search" at bounding box center [807, 200] width 184 height 27
type input "3"
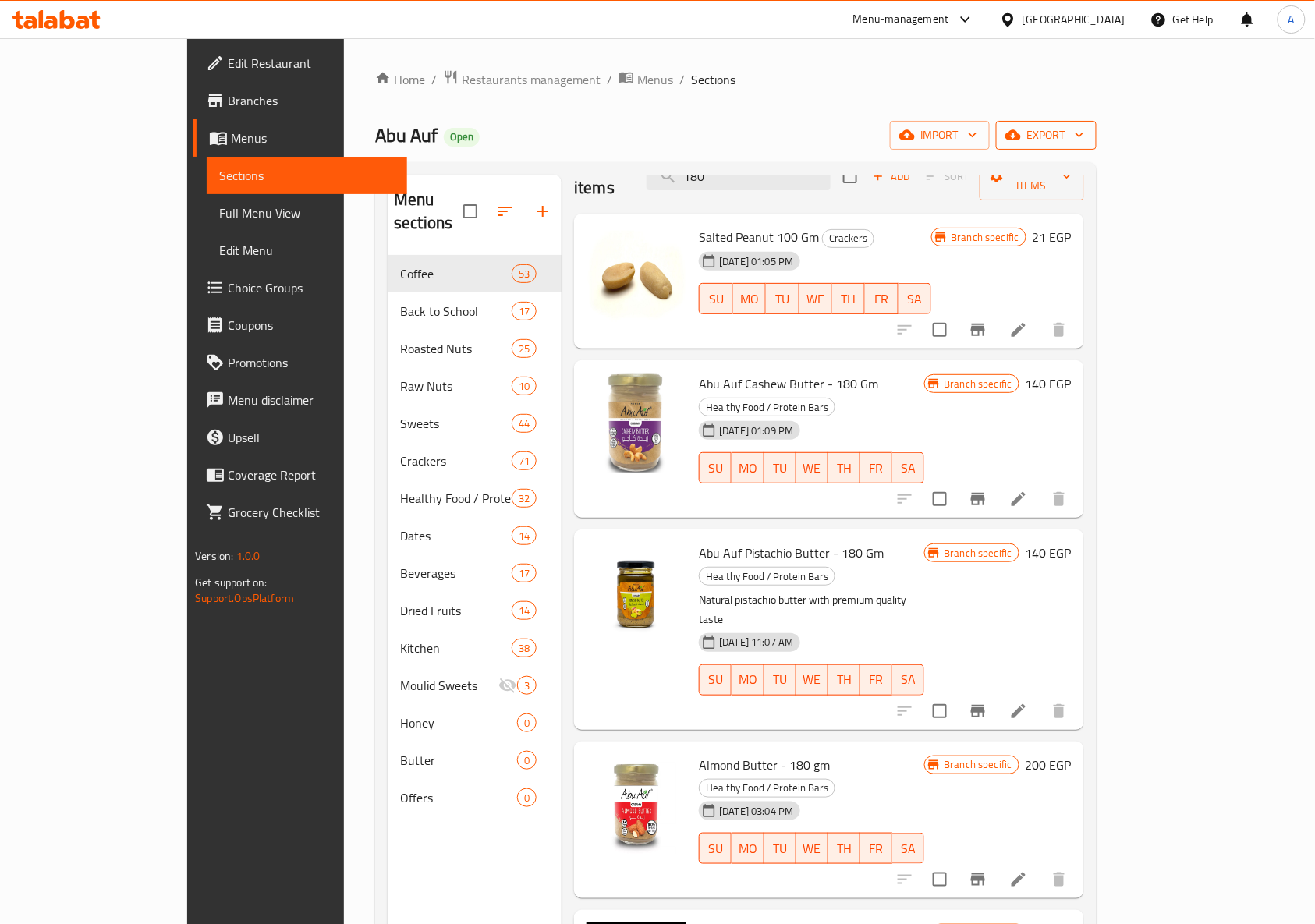
type input "180"
click at [1084, 141] on span "export" at bounding box center [1046, 135] width 75 height 19
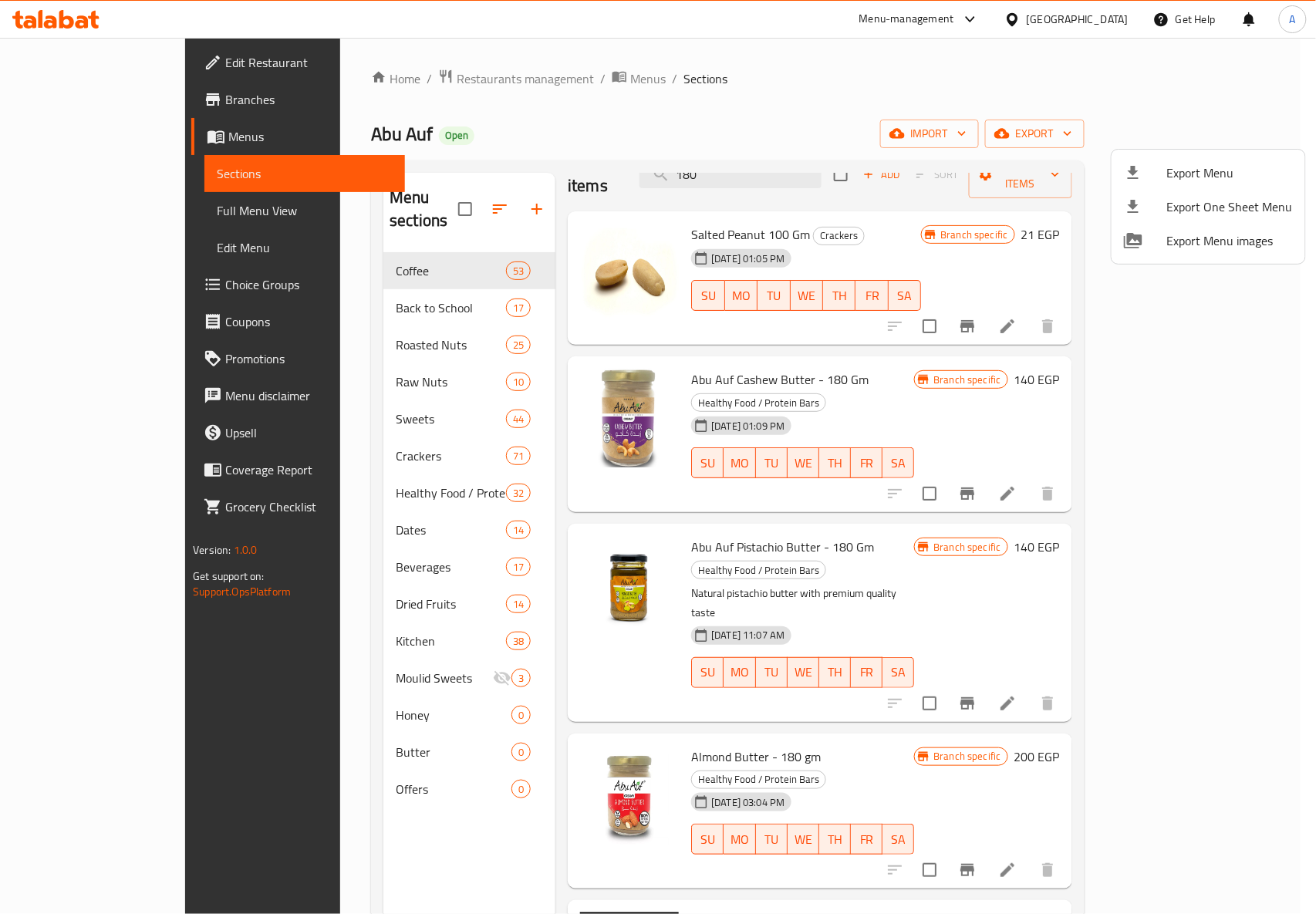
click at [810, 68] on div at bounding box center [658, 457] width 1316 height 914
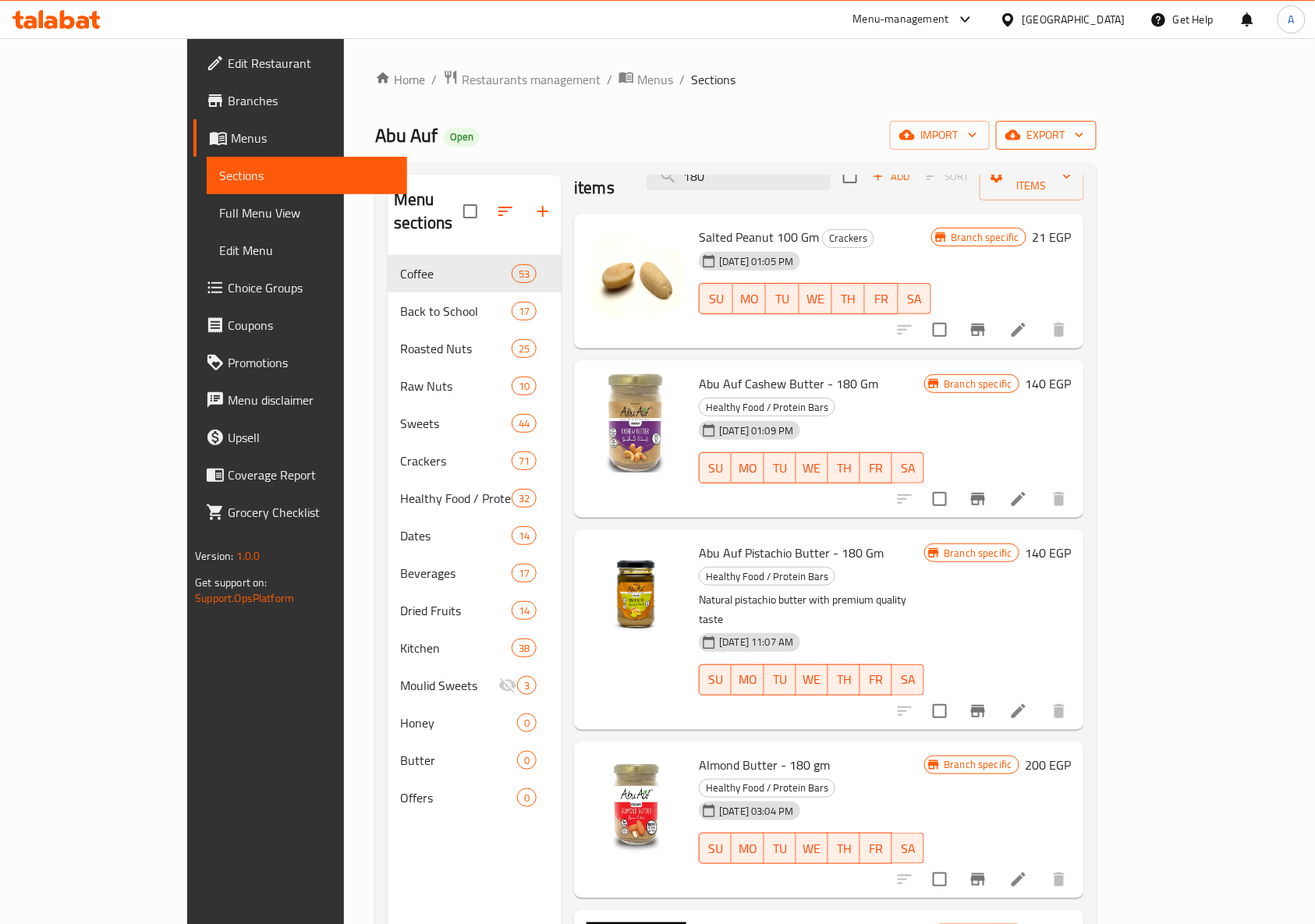
click at [1021, 135] on icon "button" at bounding box center [1013, 135] width 15 height 10
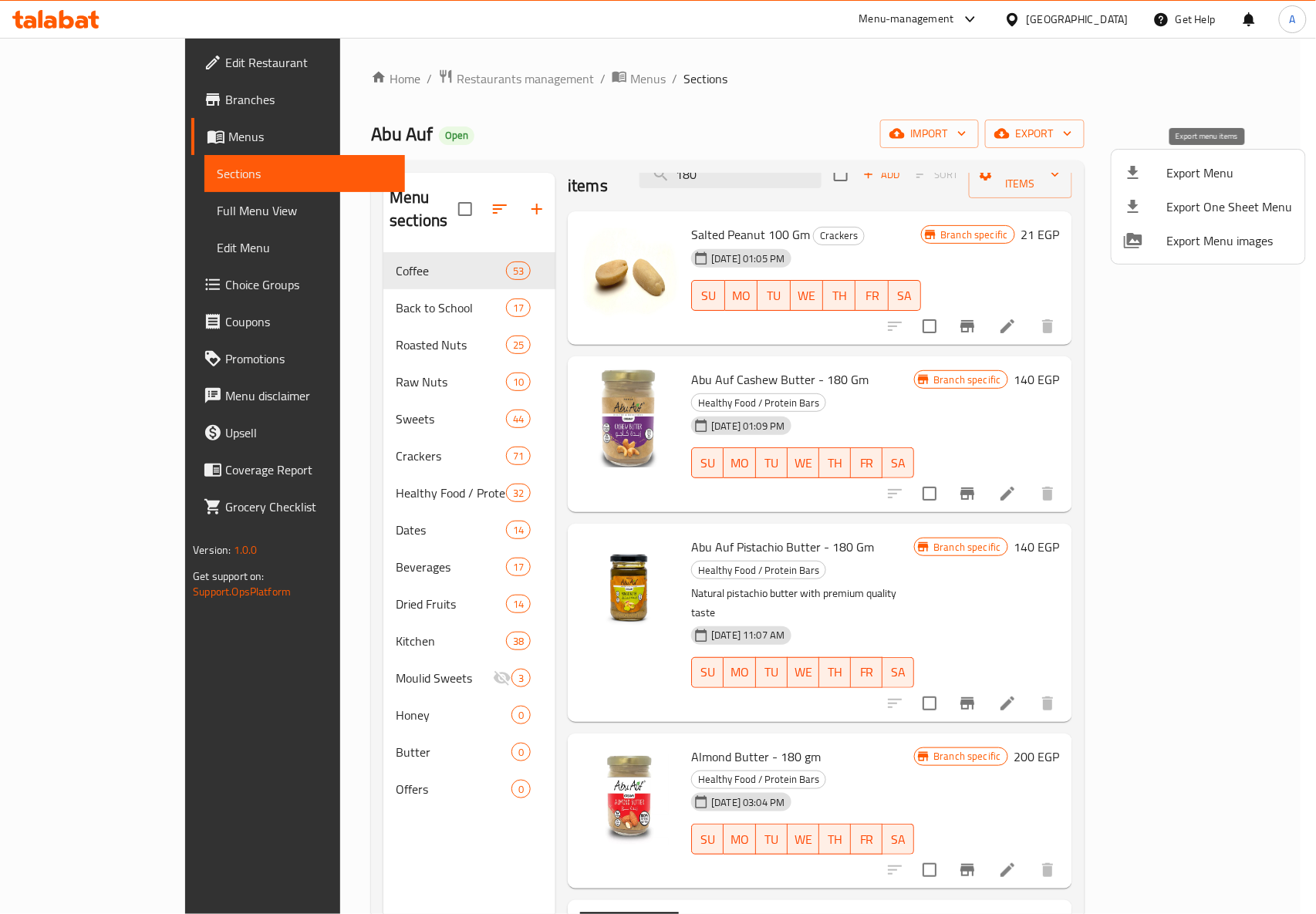
click at [1193, 180] on span "Export Menu" at bounding box center [1229, 172] width 125 height 18
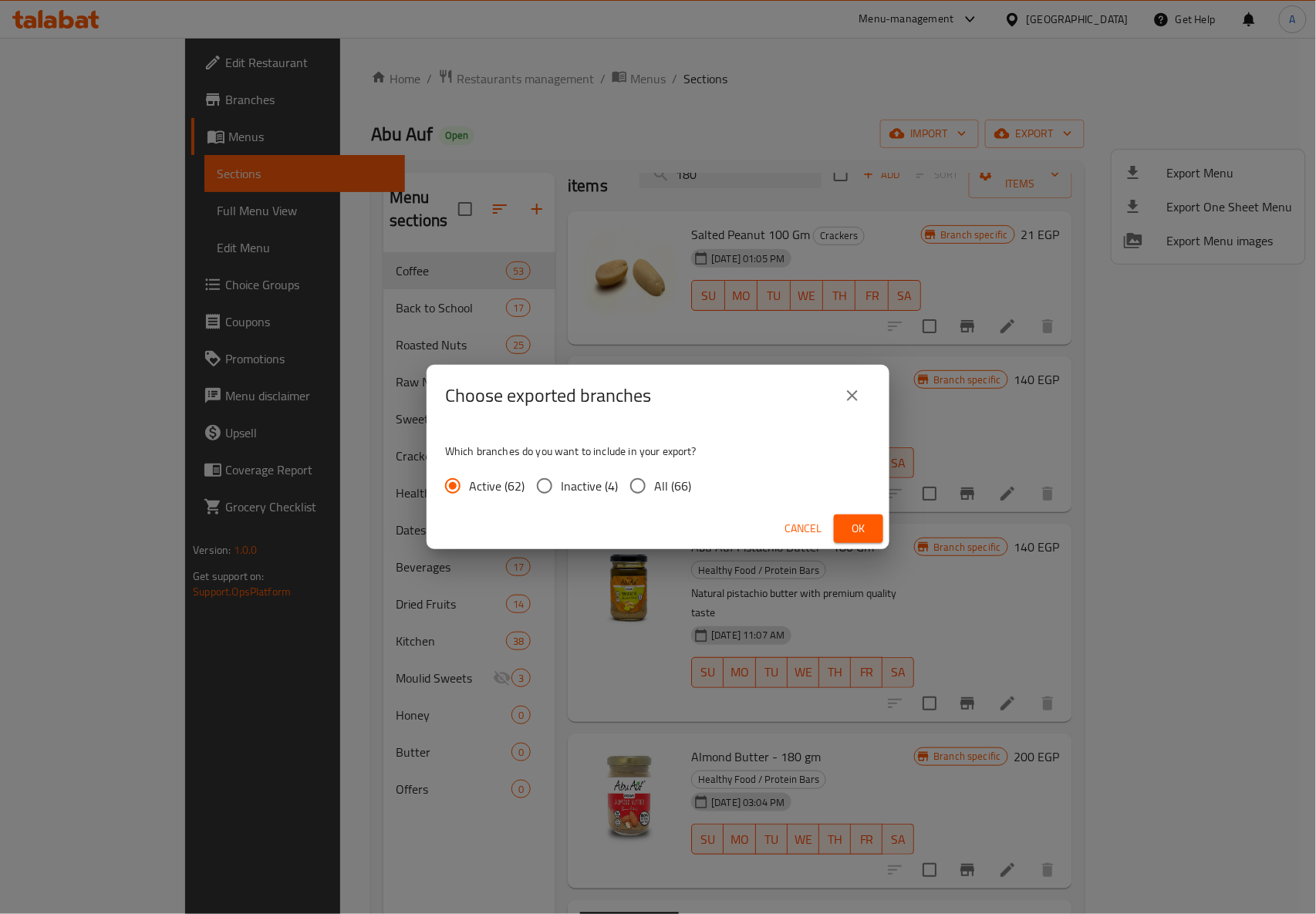
click at [670, 488] on span "All (66)" at bounding box center [672, 486] width 37 height 18
click at [654, 488] on input "All (66)" at bounding box center [637, 486] width 33 height 33
radio input "true"
click at [856, 523] on span "Ok" at bounding box center [858, 528] width 25 height 19
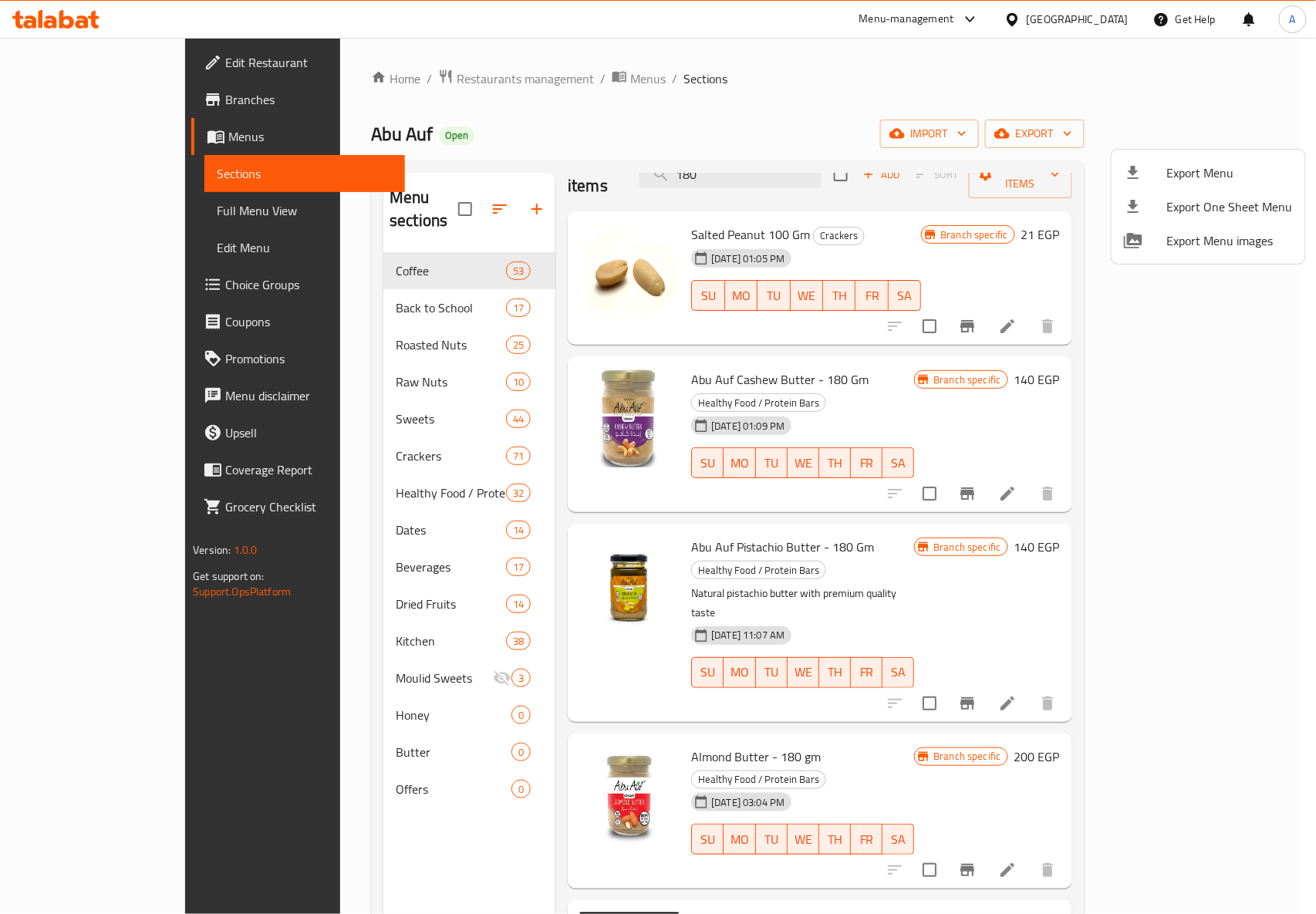
drag, startPoint x: 554, startPoint y: 124, endPoint x: 544, endPoint y: 98, distance: 27.9
click at [554, 124] on div at bounding box center [658, 457] width 1316 height 914
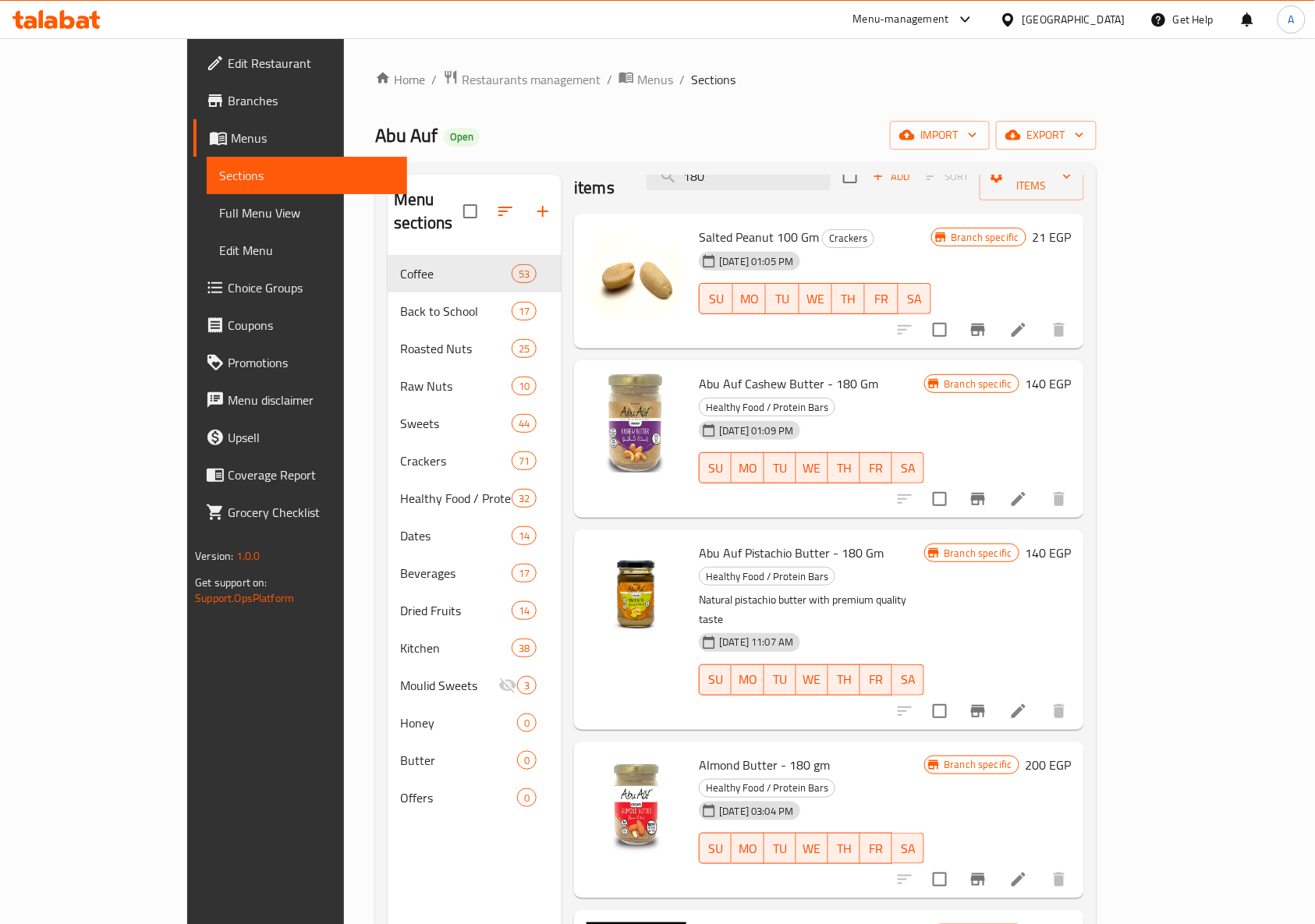
scroll to position [219, 0]
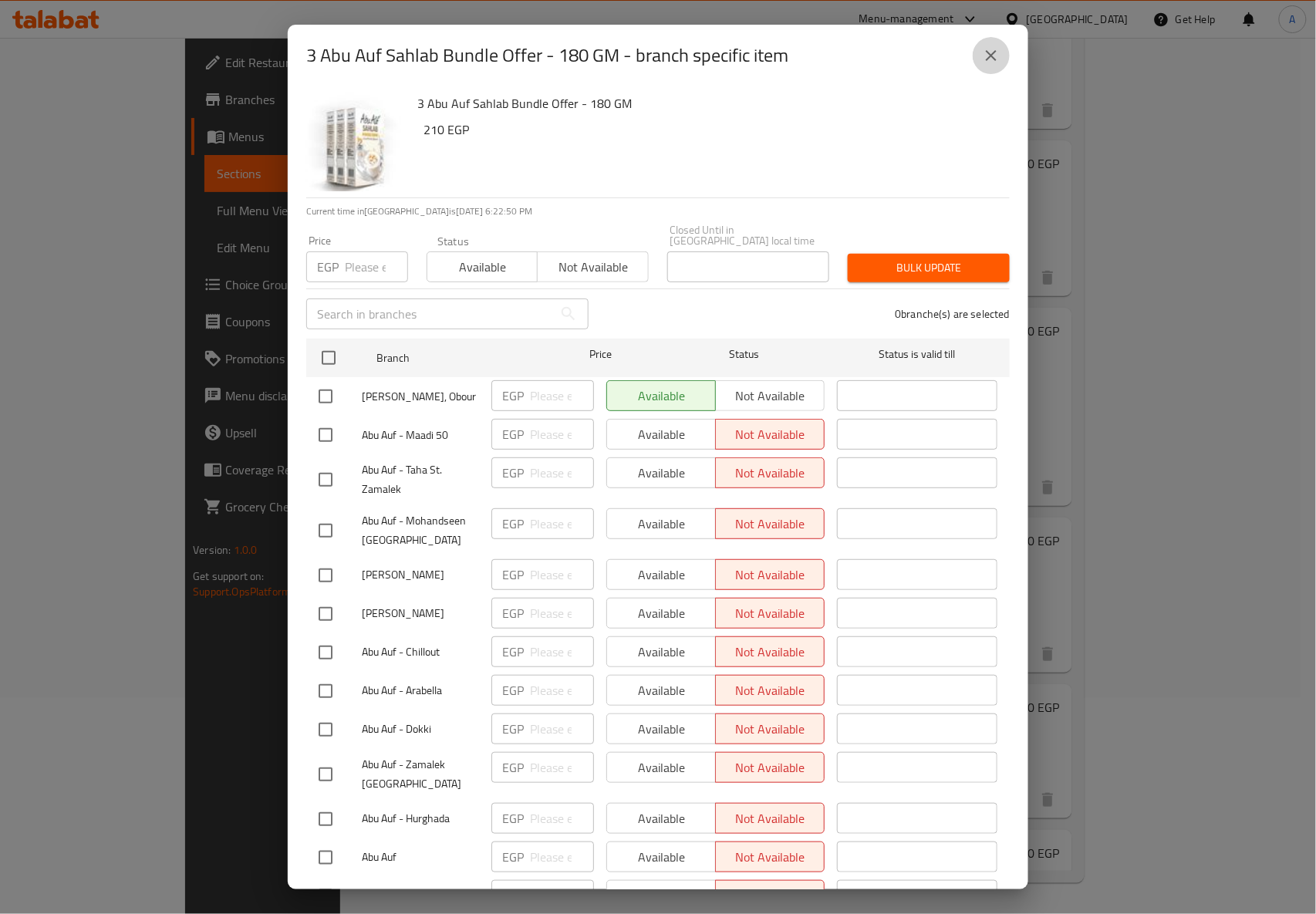
click at [995, 53] on icon "close" at bounding box center [991, 55] width 18 height 18
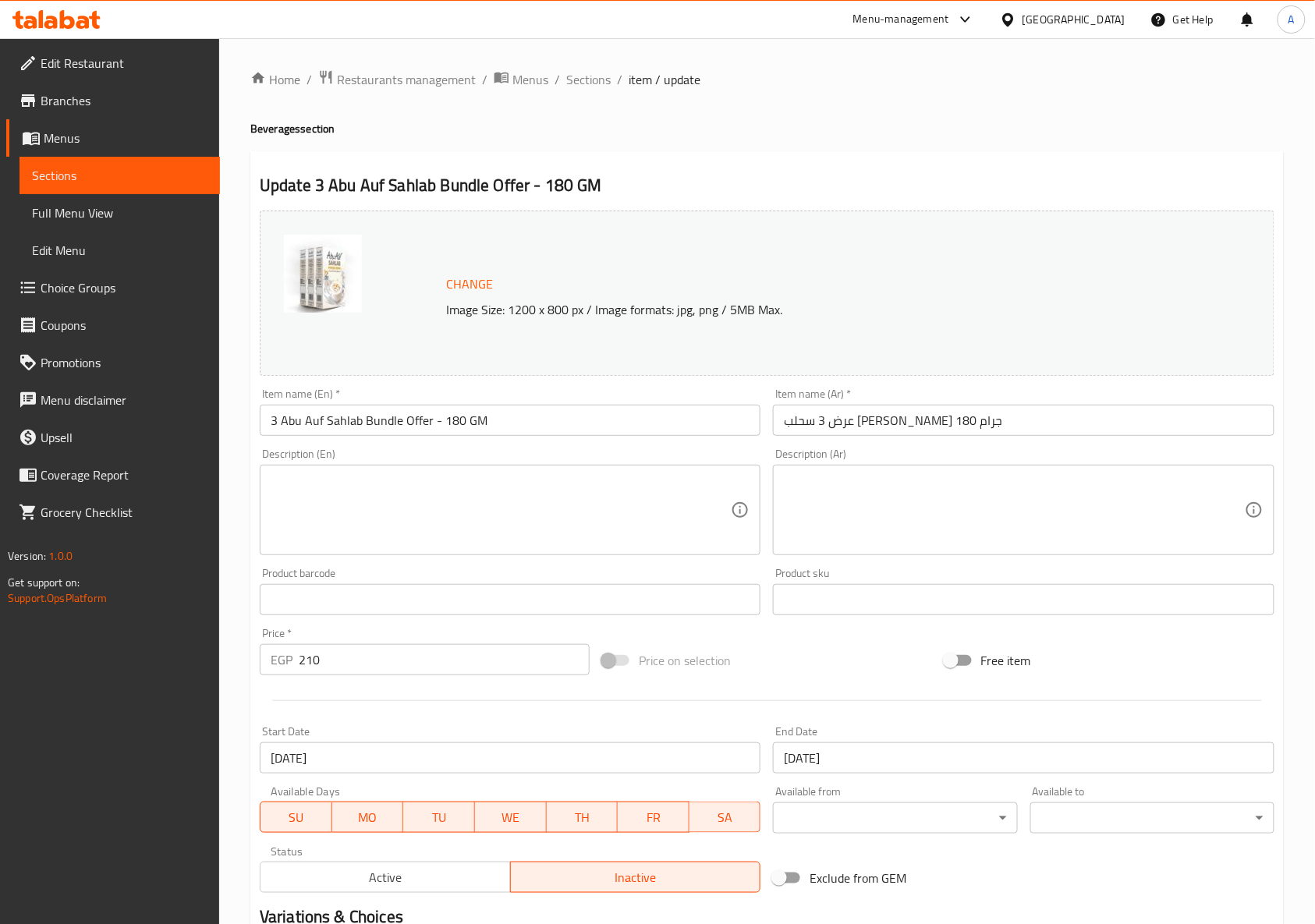
scroll to position [200, 0]
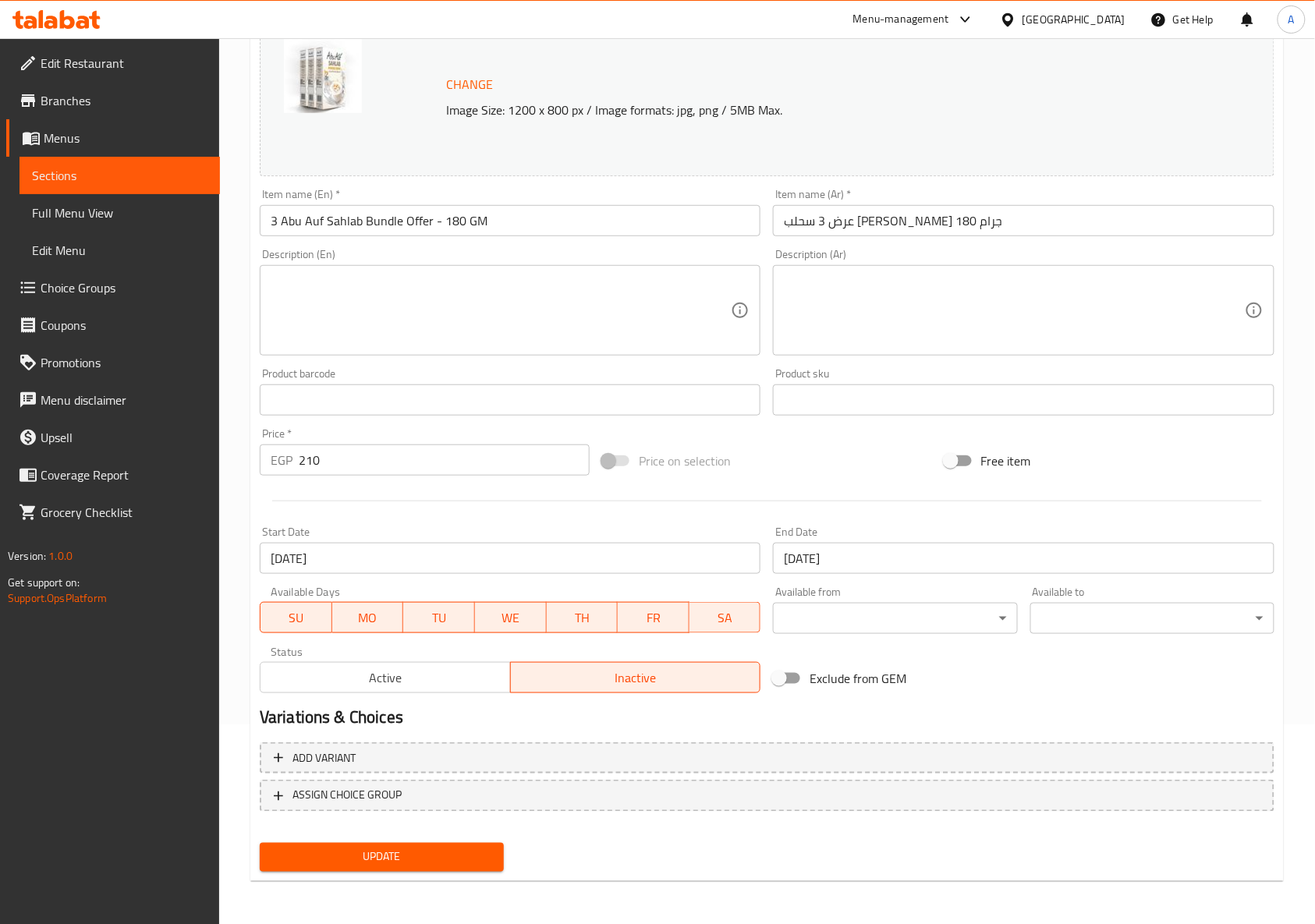
click at [466, 668] on span "Active" at bounding box center [385, 678] width 237 height 22
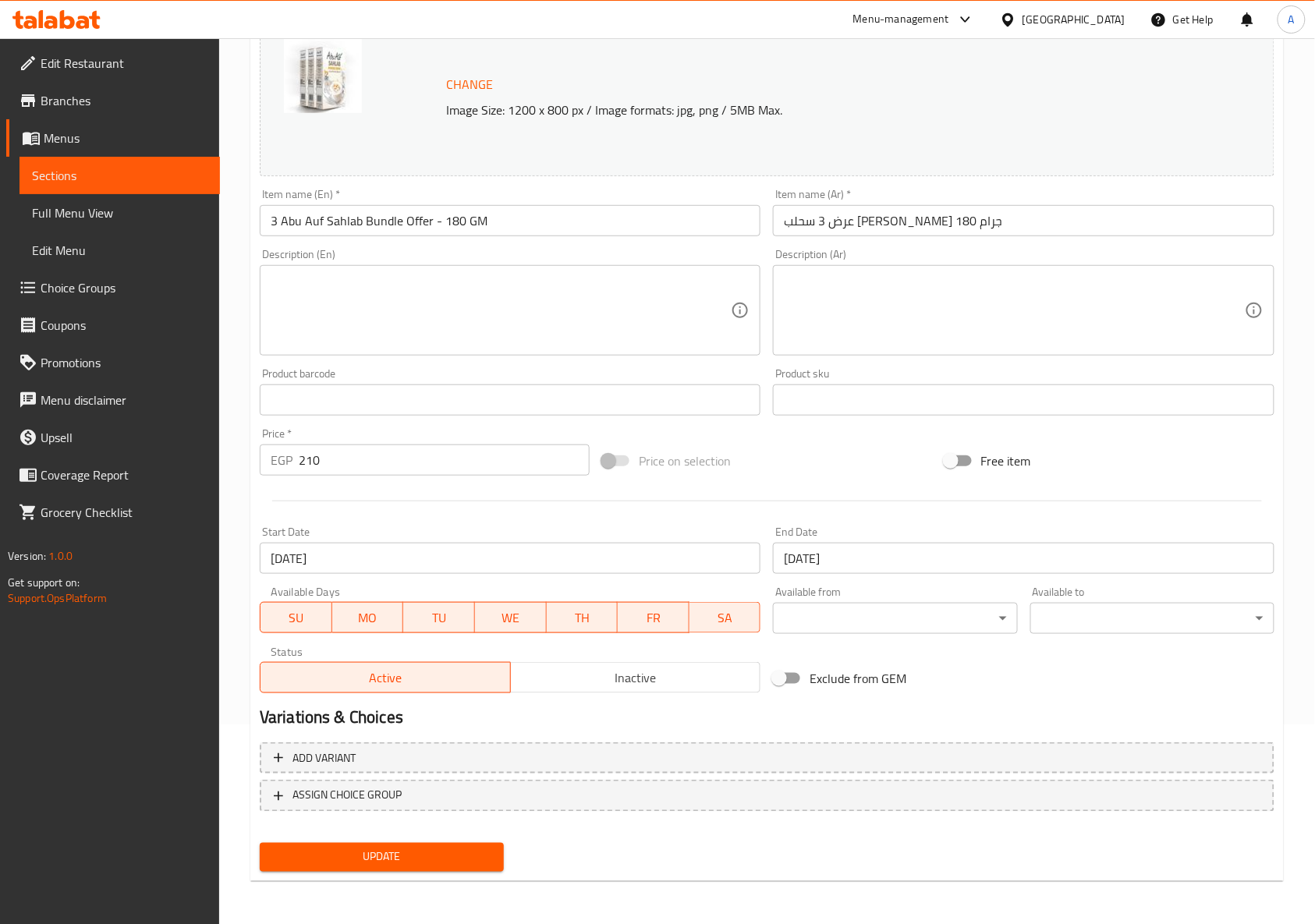
click at [398, 861] on span "Update" at bounding box center [381, 857] width 219 height 19
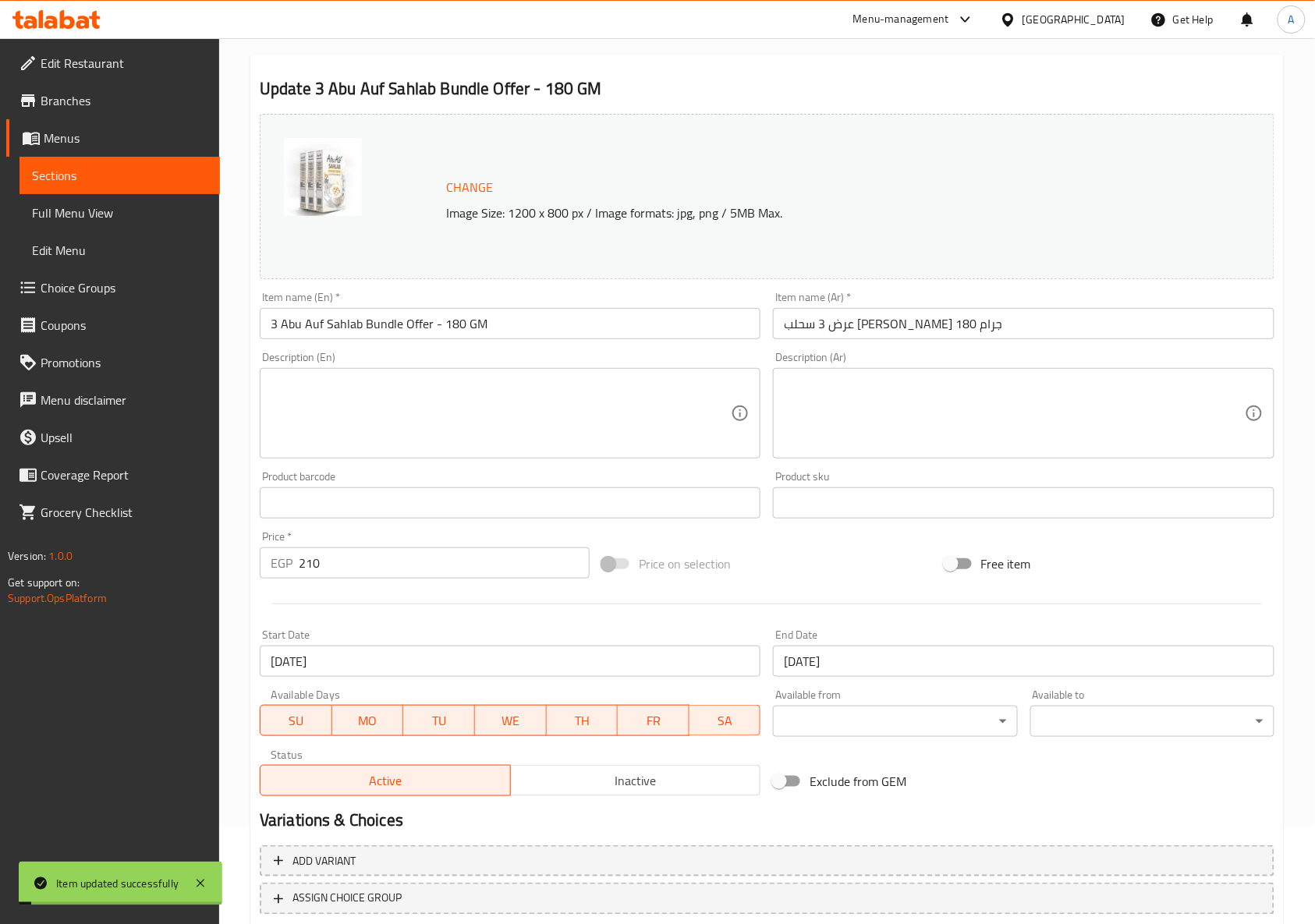
scroll to position [0, 0]
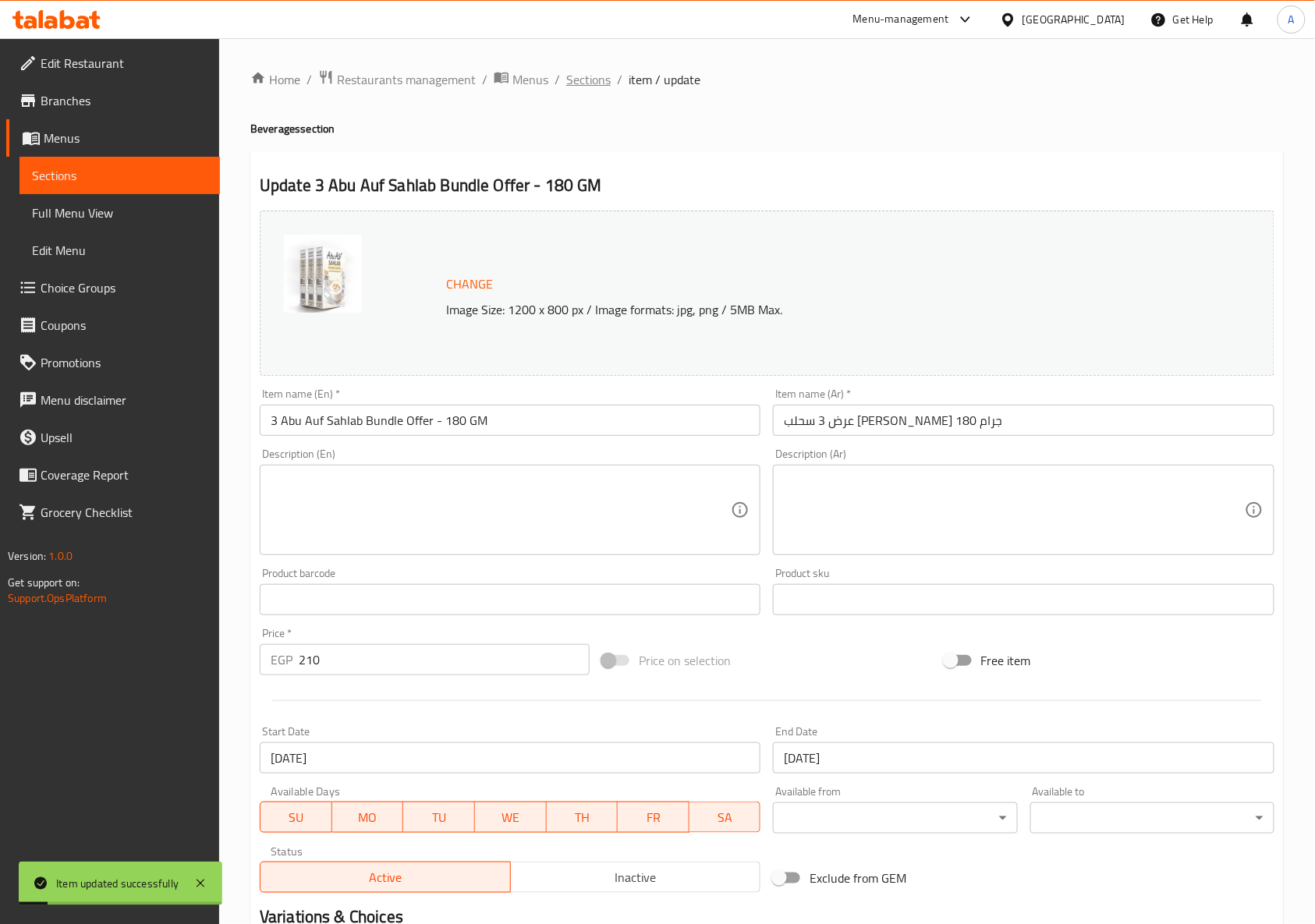
click at [588, 86] on span "Sections" at bounding box center [588, 79] width 44 height 18
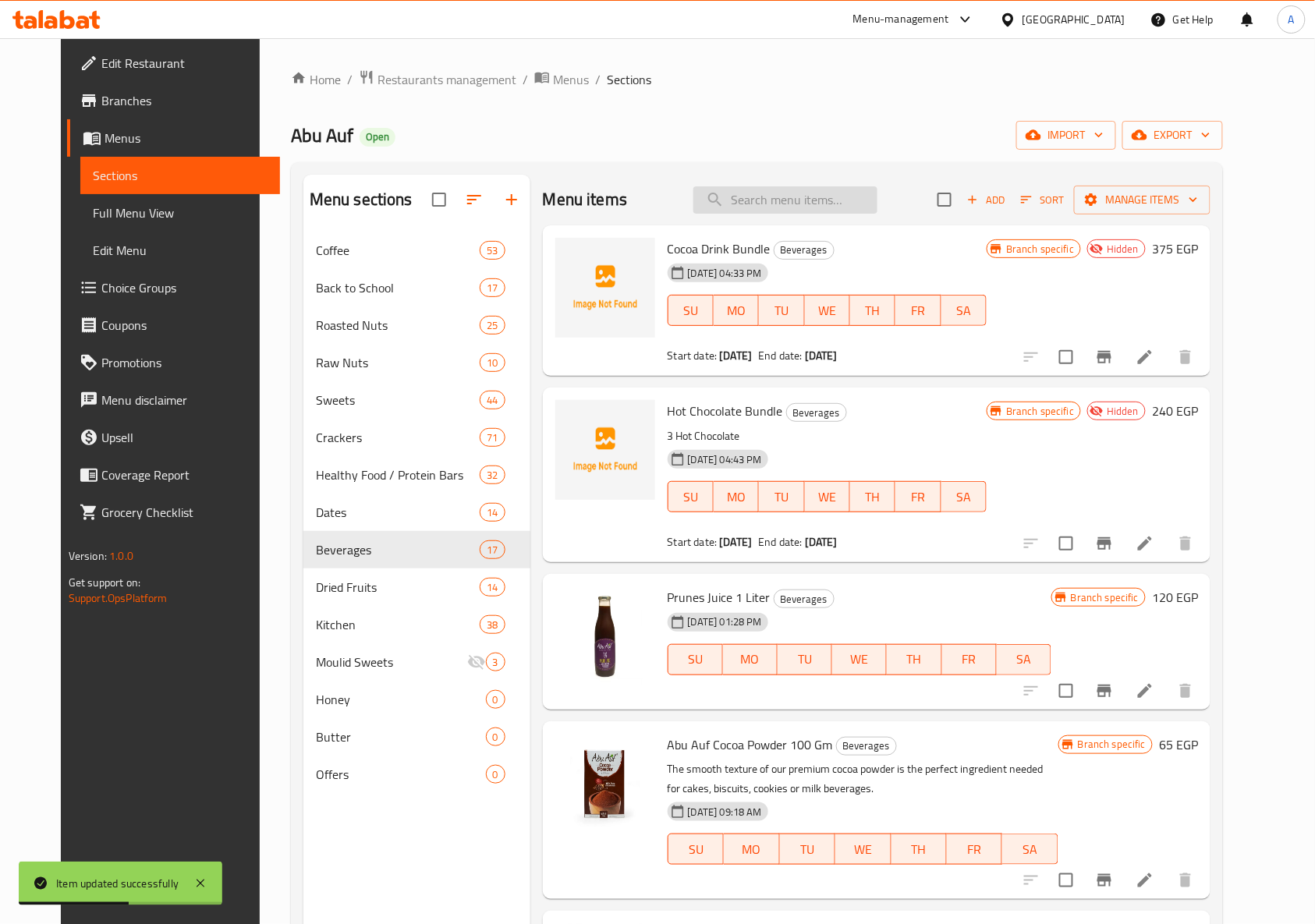
click at [803, 207] on input "search" at bounding box center [785, 200] width 184 height 27
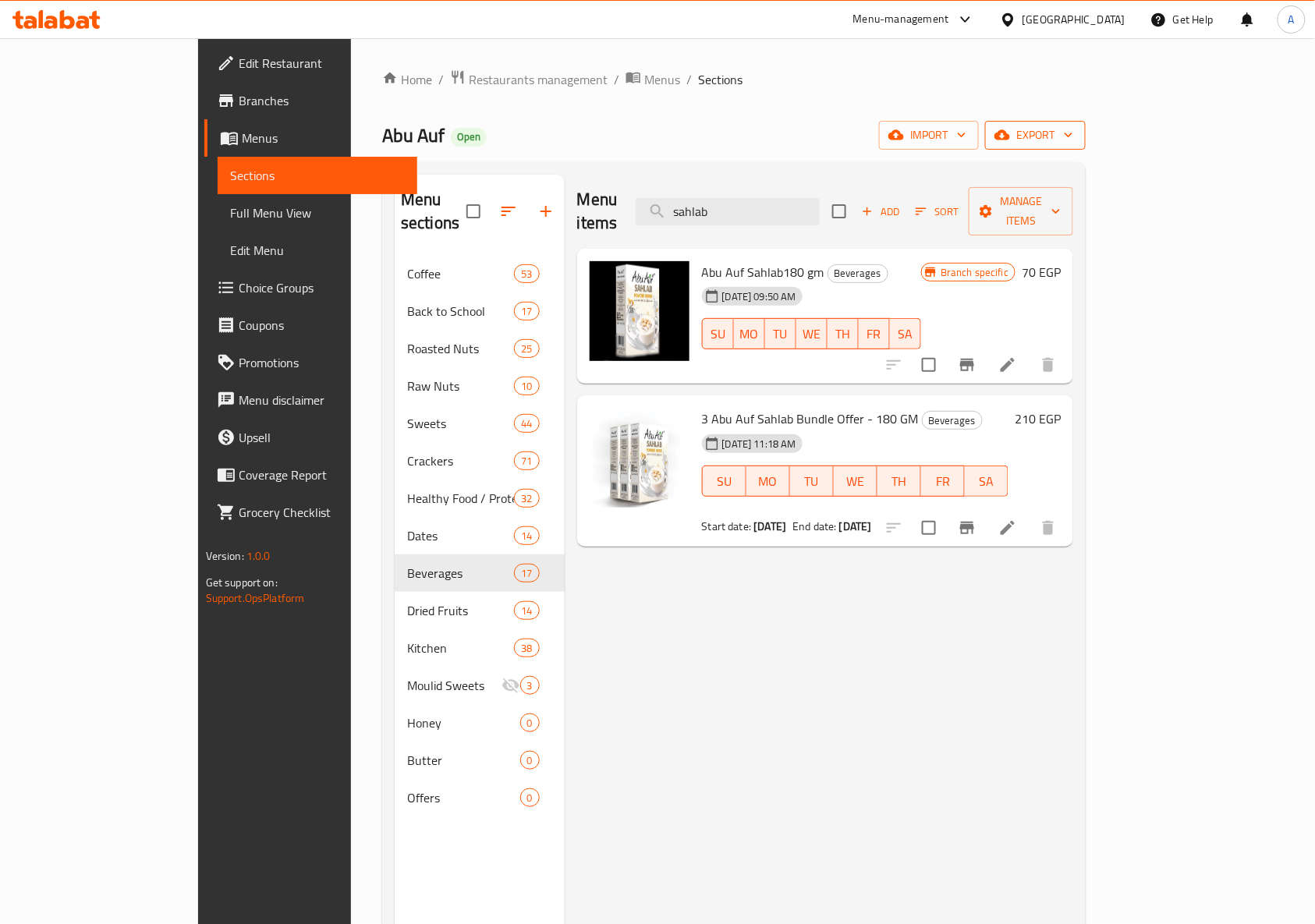
type input "sahlab"
click at [1010, 131] on icon "button" at bounding box center [1001, 134] width 15 height 15
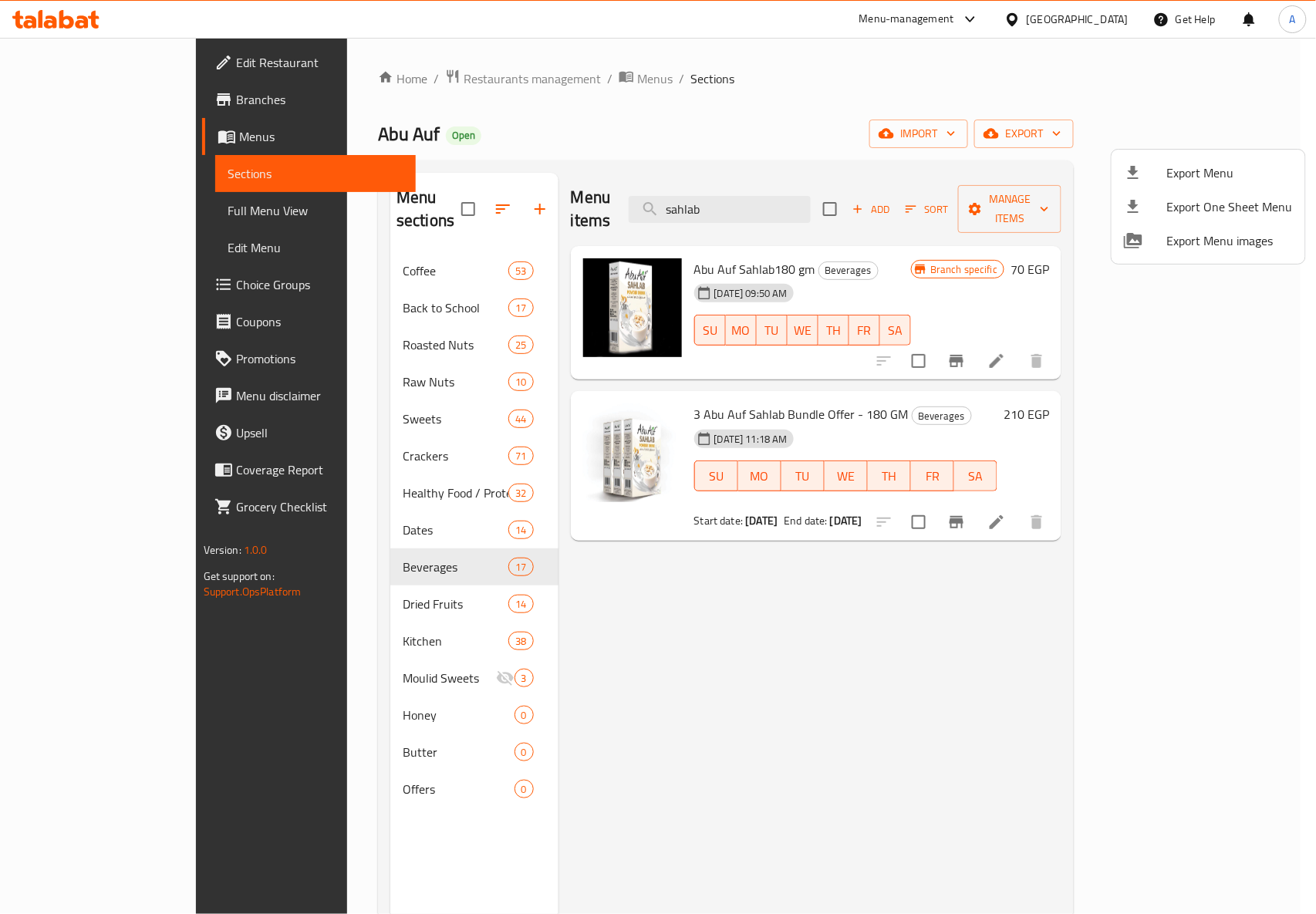
click at [1195, 171] on span "Export Menu" at bounding box center [1229, 172] width 125 height 18
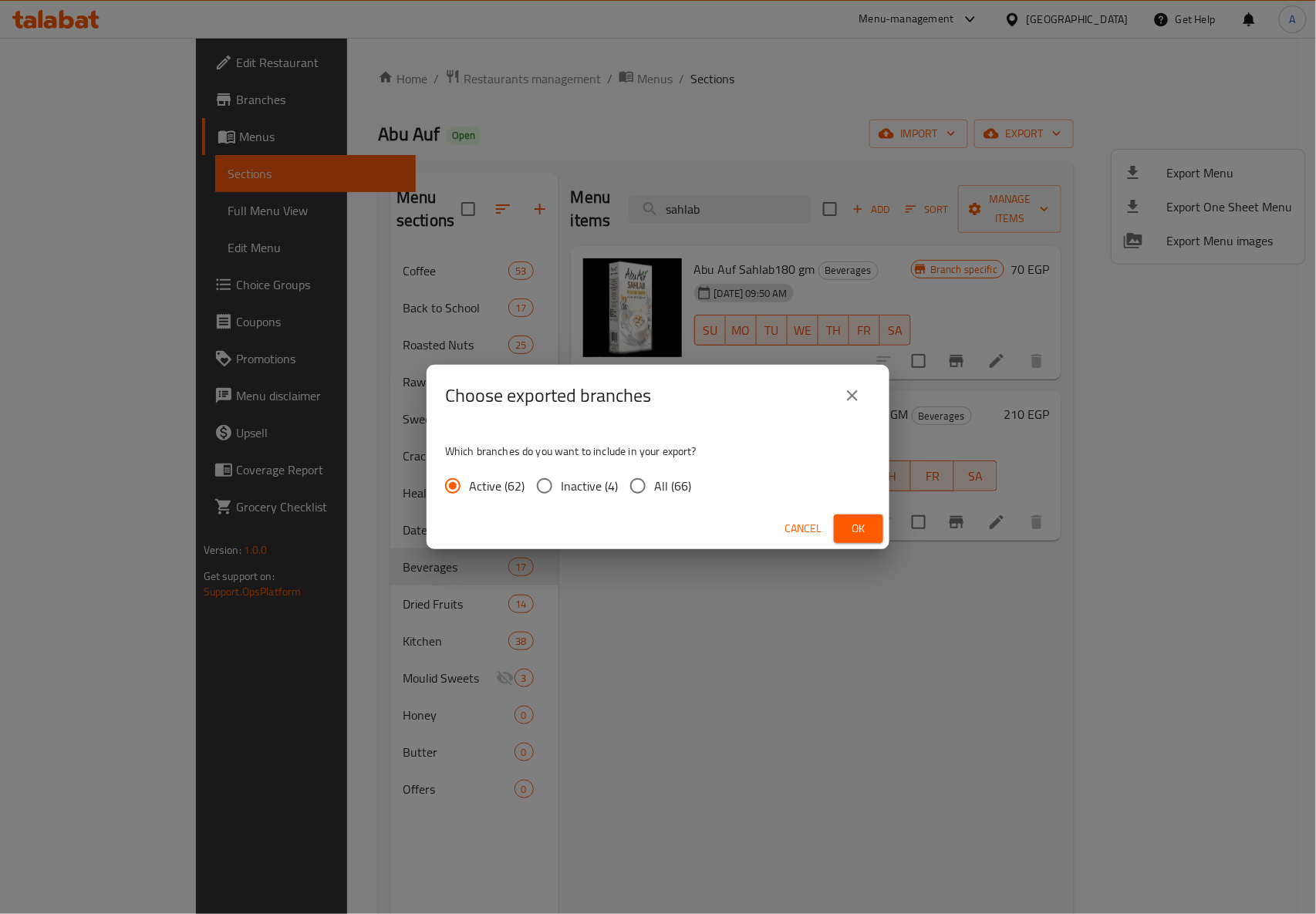
click at [655, 482] on span "All (66)" at bounding box center [672, 486] width 37 height 18
click at [654, 482] on input "All (66)" at bounding box center [637, 486] width 33 height 33
radio input "true"
click at [862, 523] on span "Ok" at bounding box center [858, 528] width 25 height 19
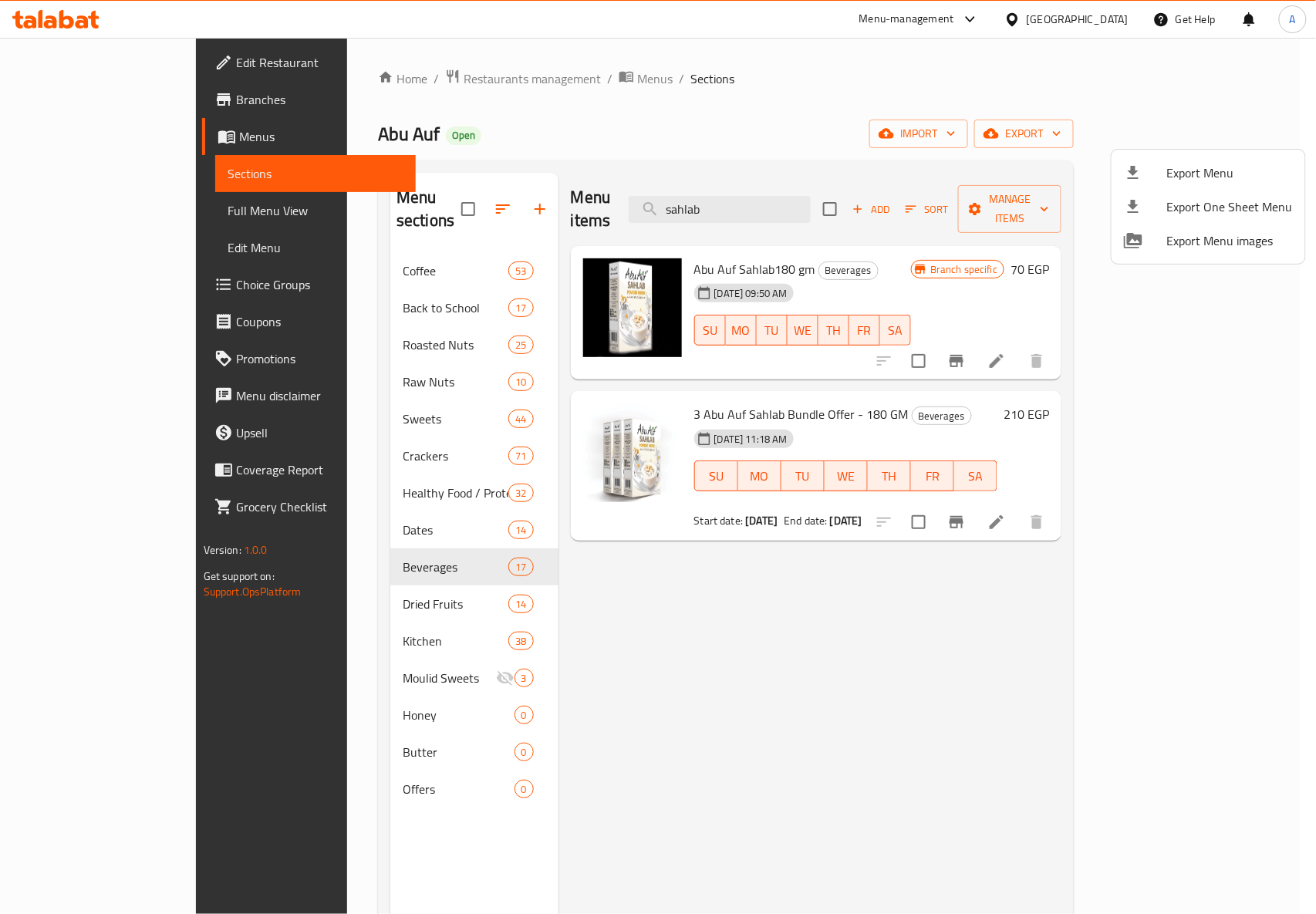
click at [83, 82] on div at bounding box center [658, 457] width 1316 height 914
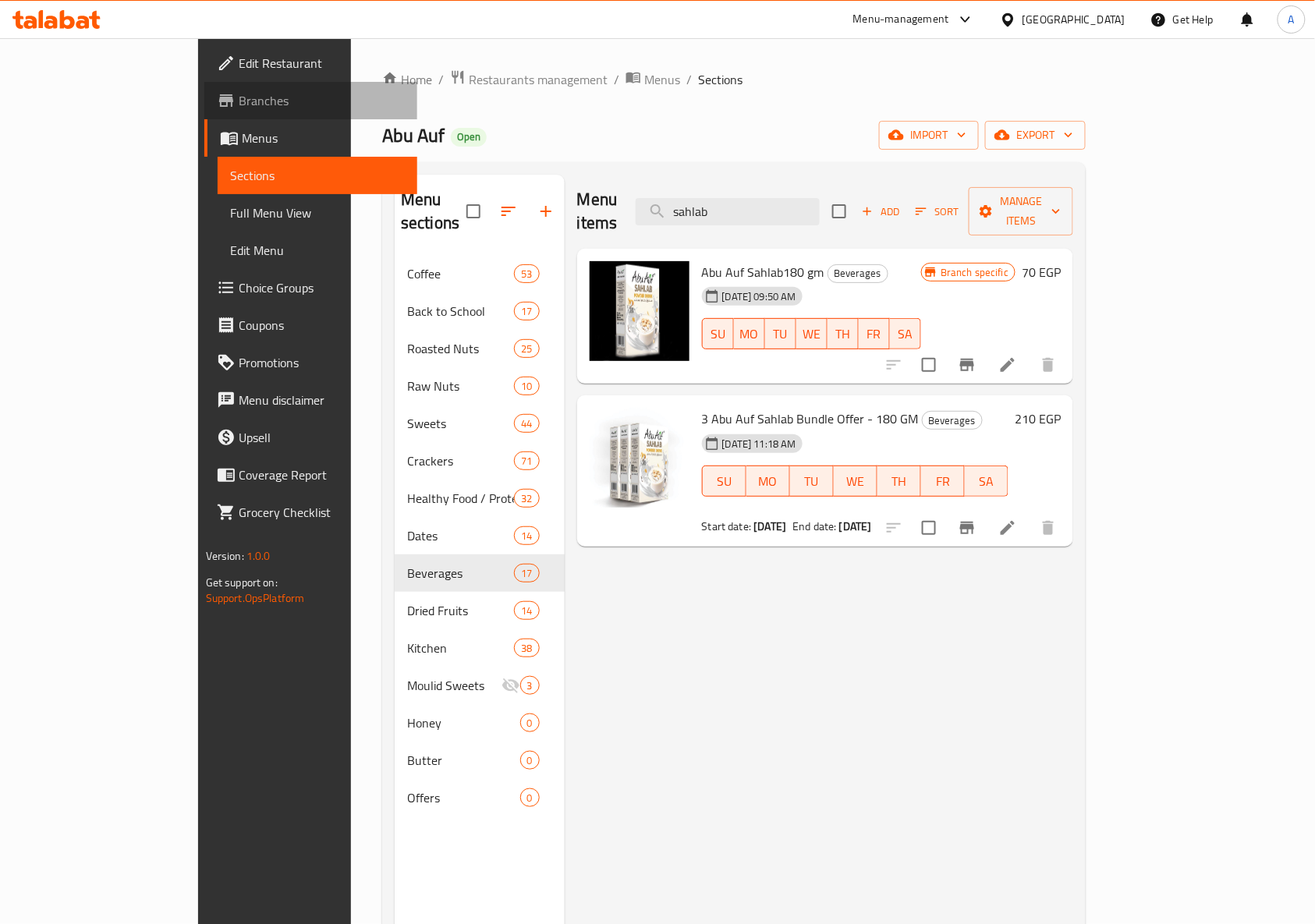
click at [238, 92] on span "Branches" at bounding box center [322, 100] width 167 height 18
